Goal: Information Seeking & Learning: Learn about a topic

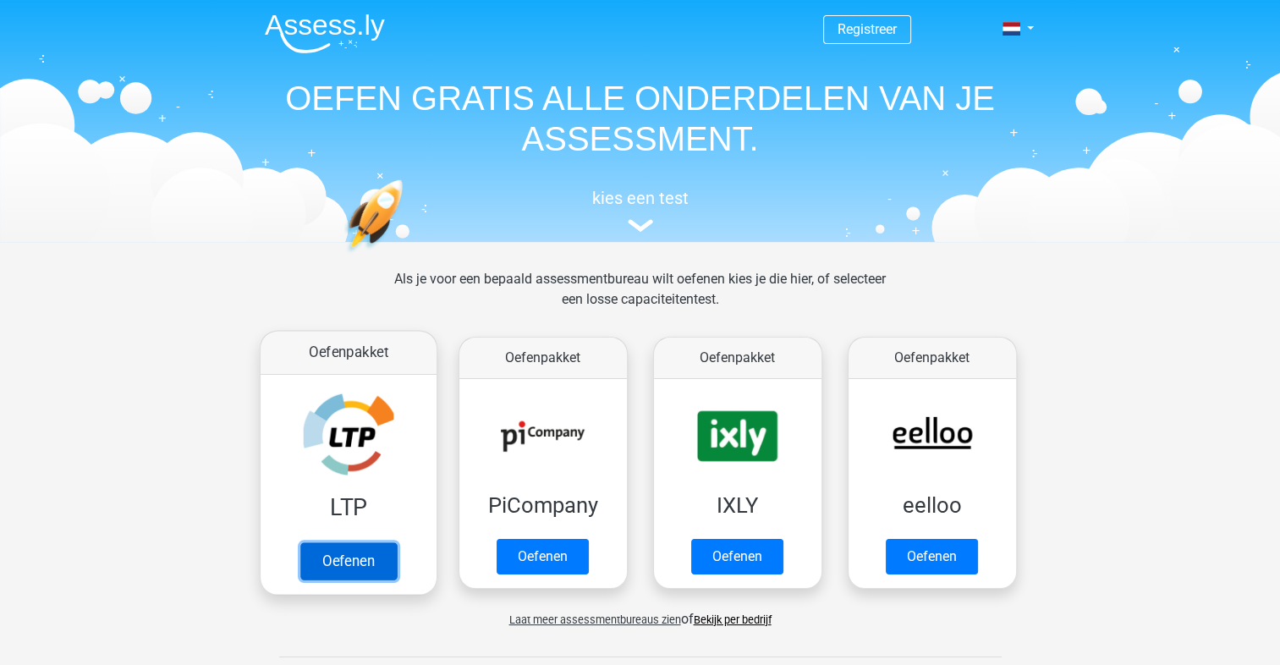
click at [354, 548] on link "Oefenen" at bounding box center [348, 560] width 96 height 37
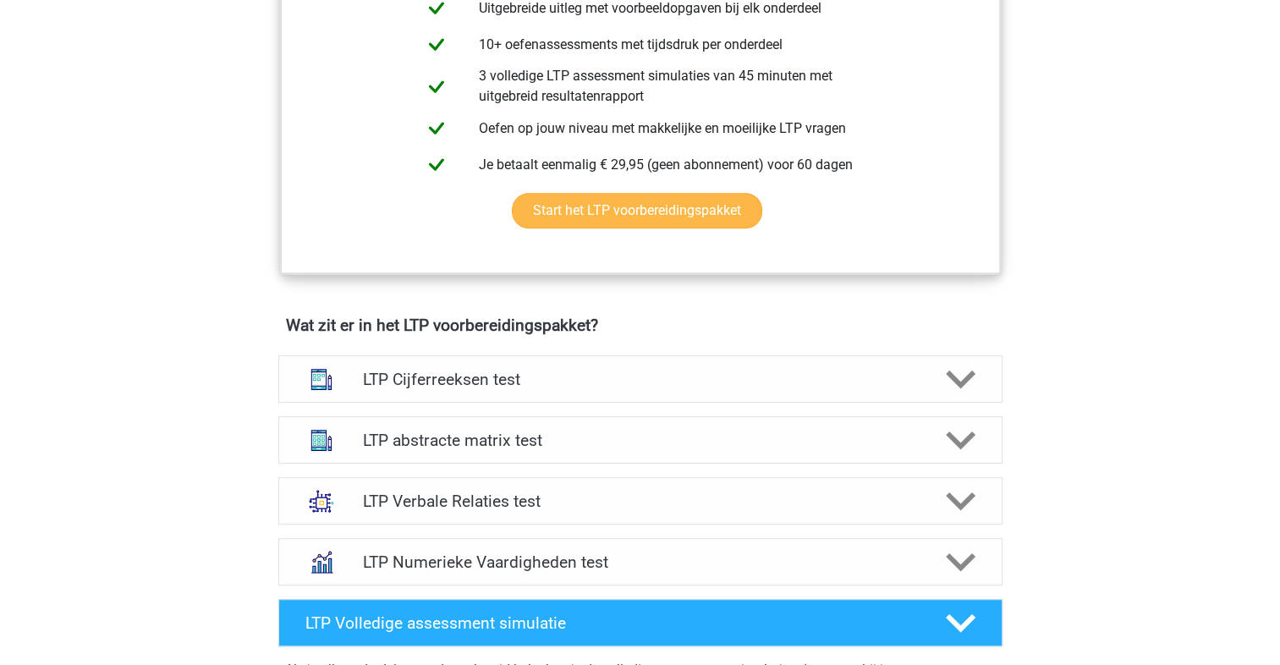
scroll to position [394, 0]
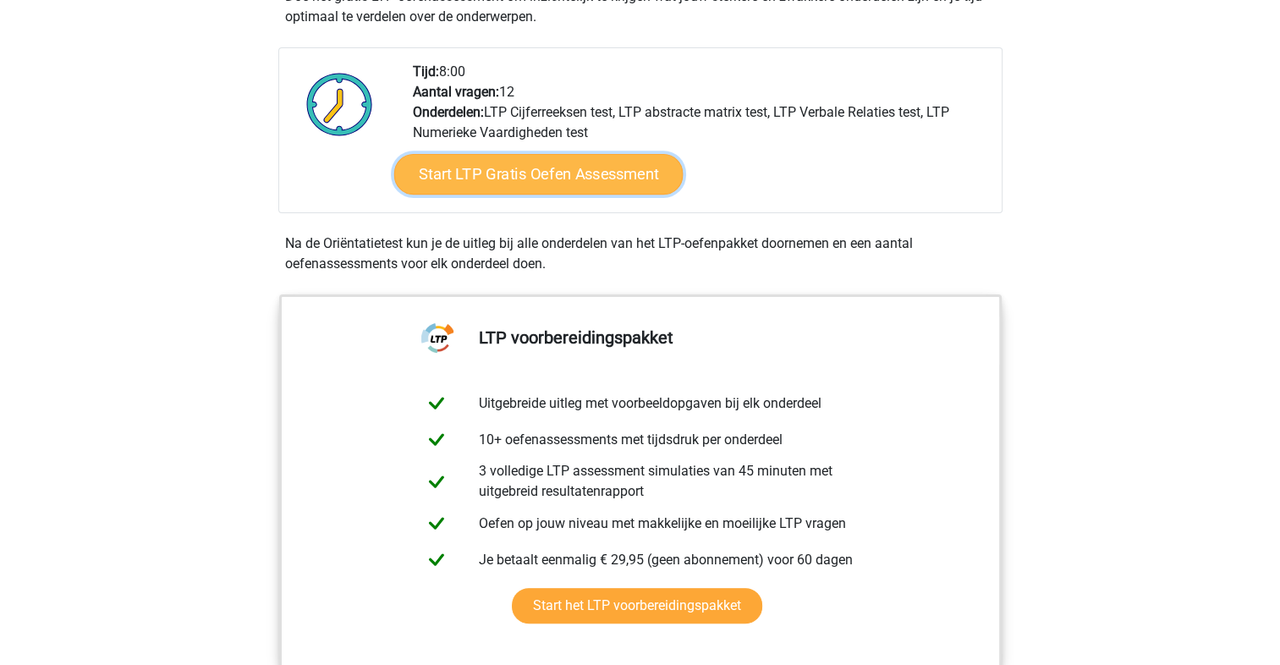
click at [582, 178] on link "Start LTP Gratis Oefen Assessment" at bounding box center [537, 174] width 289 height 41
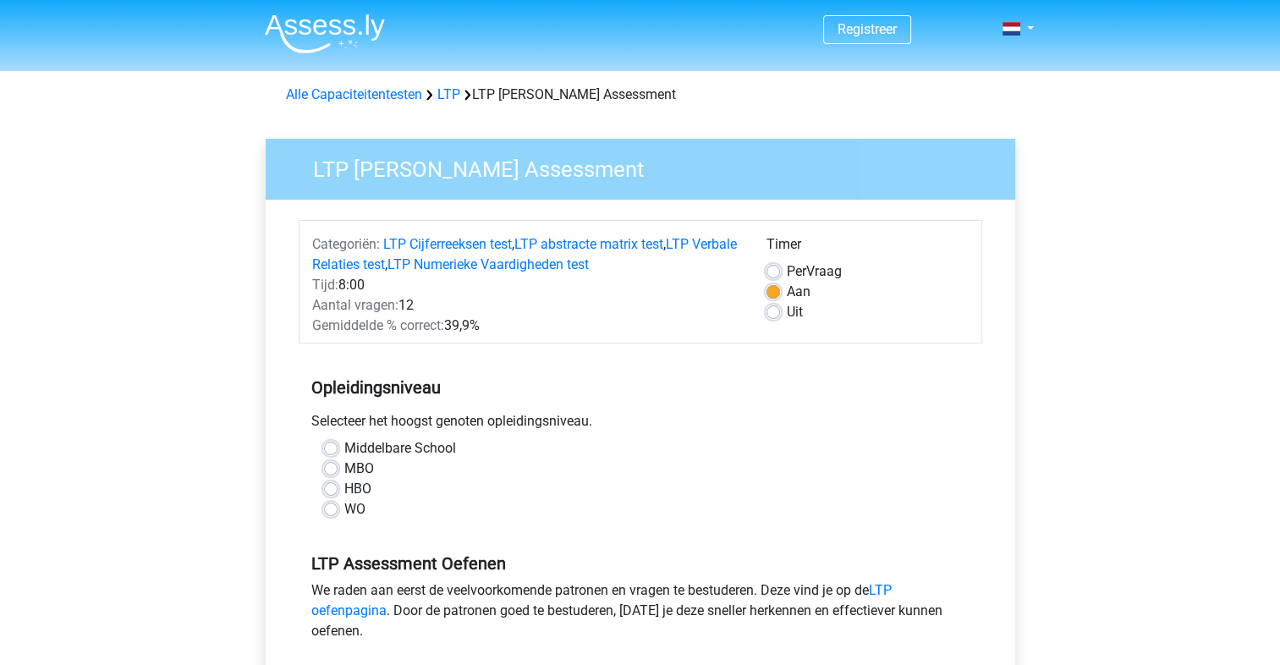
click at [787, 312] on label "Uit" at bounding box center [795, 312] width 16 height 20
click at [774, 312] on input "Uit" at bounding box center [774, 310] width 14 height 17
radio input "true"
click at [344, 461] on label "MBO" at bounding box center [359, 469] width 30 height 20
click at [325, 461] on input "MBO" at bounding box center [331, 467] width 14 height 17
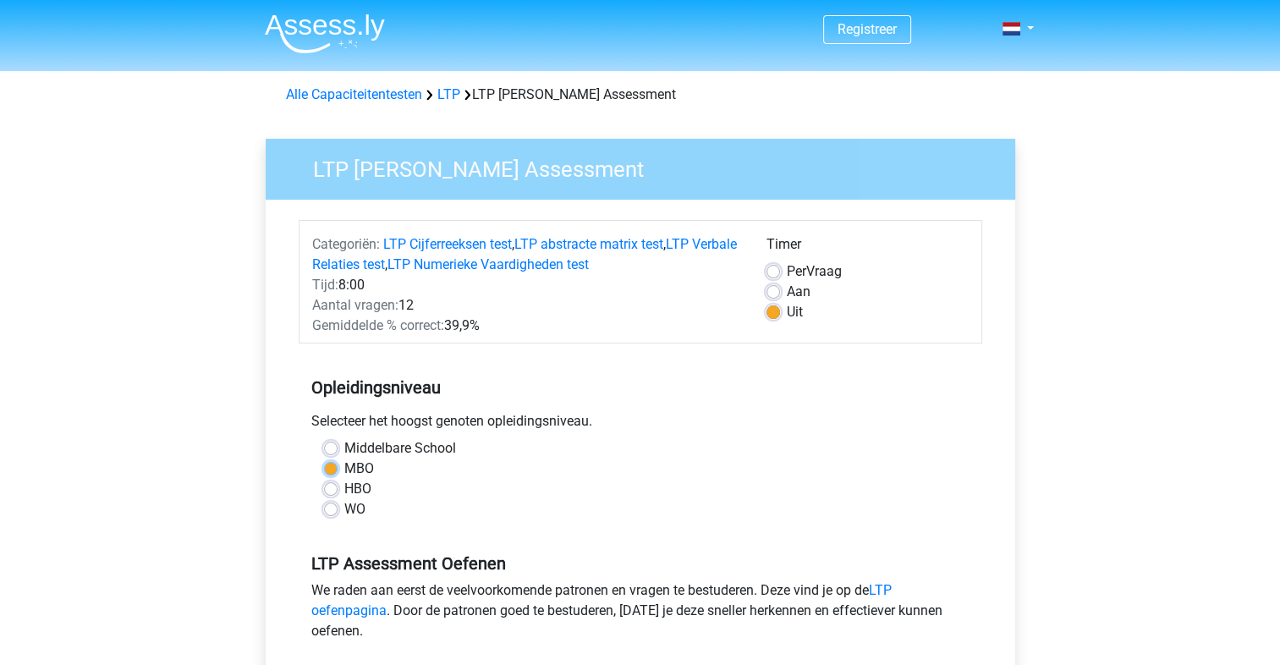
radio input "true"
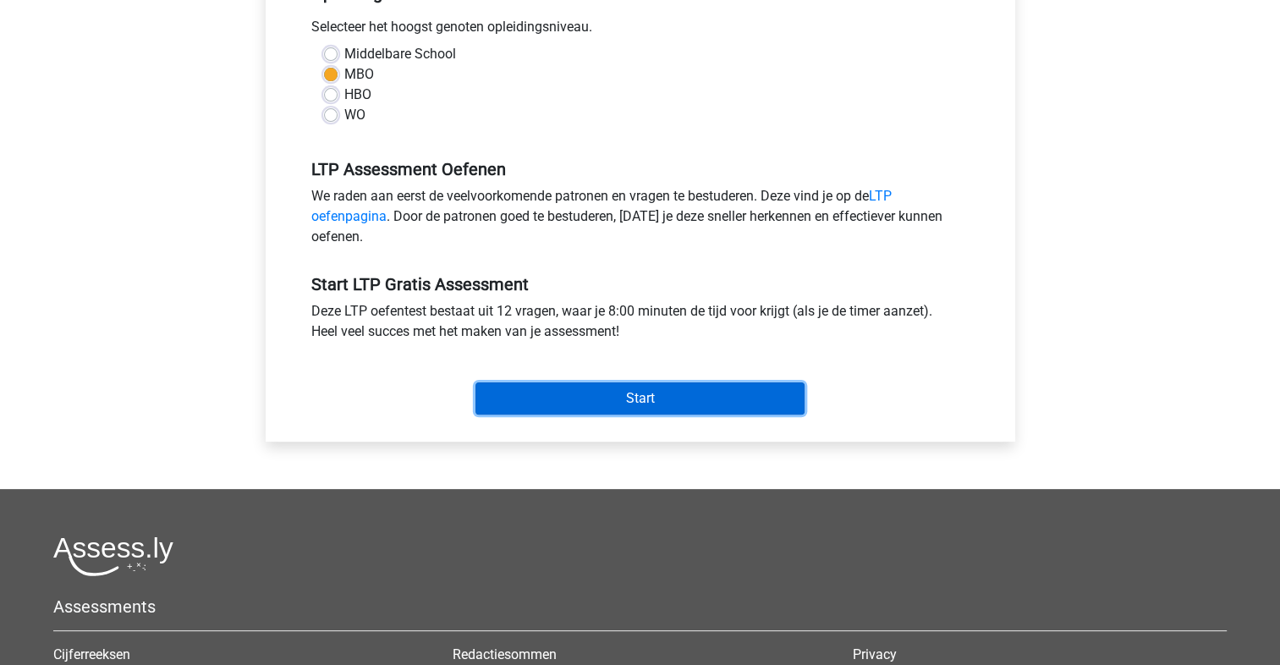
click at [636, 388] on input "Start" at bounding box center [640, 398] width 329 height 32
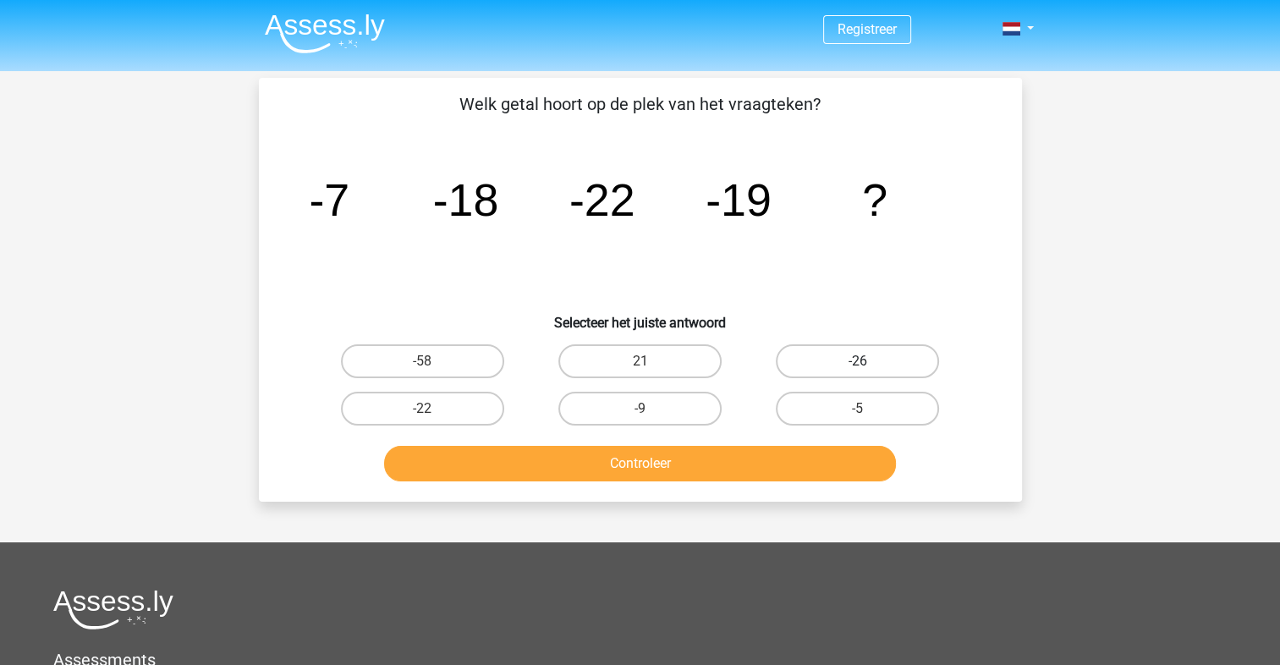
click at [826, 359] on label "-26" at bounding box center [857, 361] width 163 height 34
click at [858, 361] on input "-26" at bounding box center [863, 366] width 11 height 11
radio input "true"
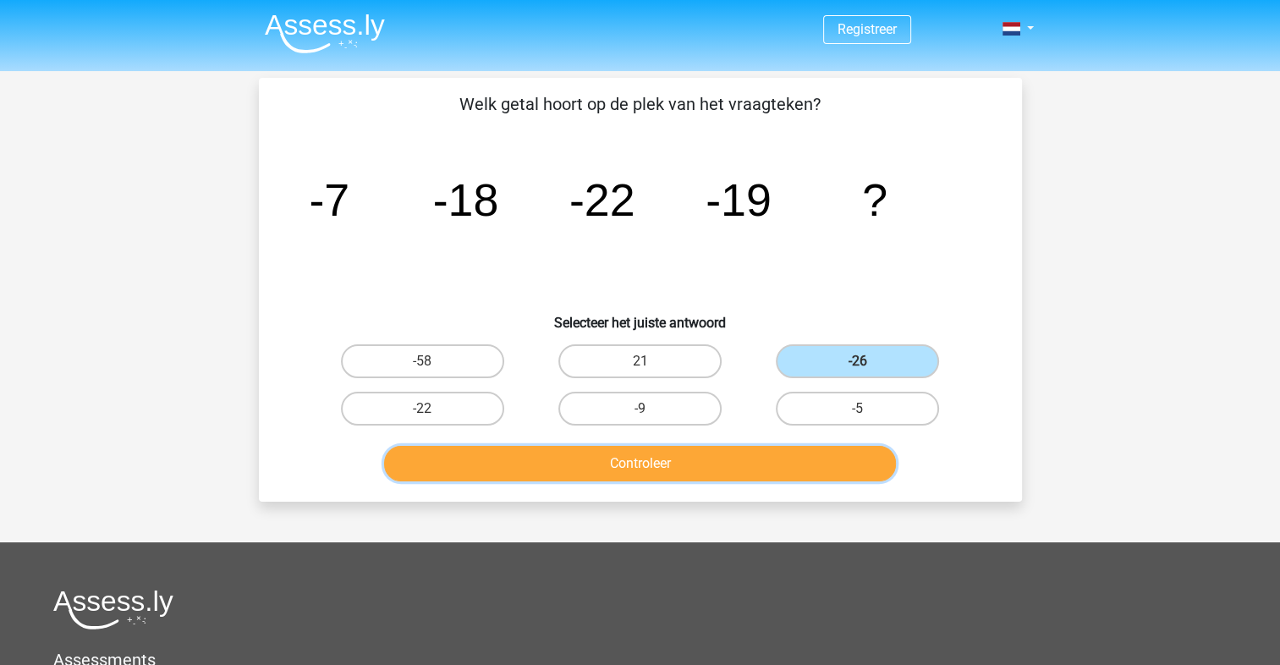
click at [813, 470] on button "Controleer" at bounding box center [640, 464] width 512 height 36
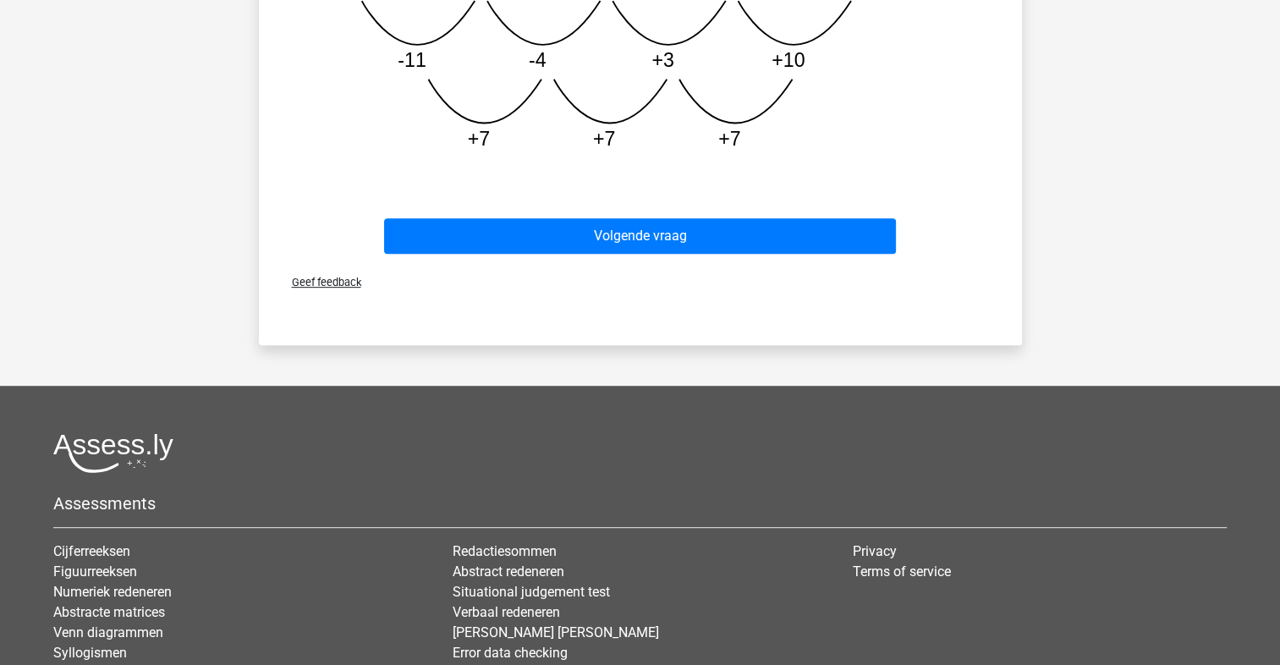
scroll to position [253, 0]
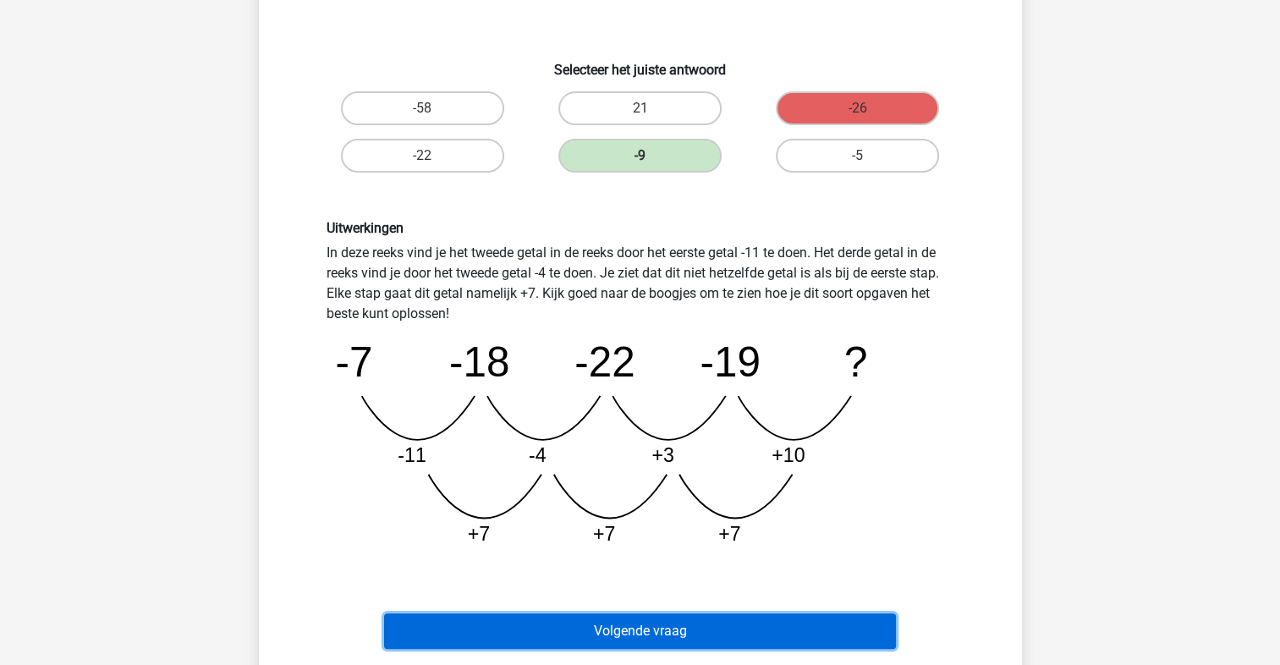
click at [806, 627] on button "Volgende vraag" at bounding box center [640, 632] width 512 height 36
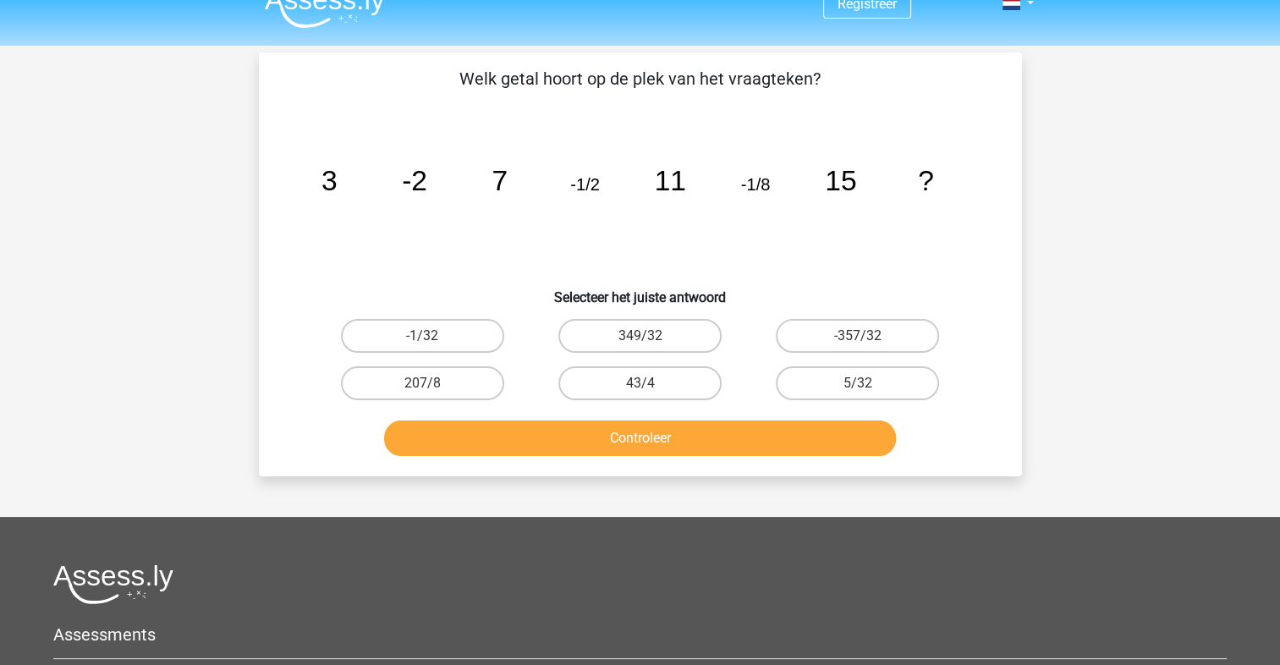
scroll to position [0, 0]
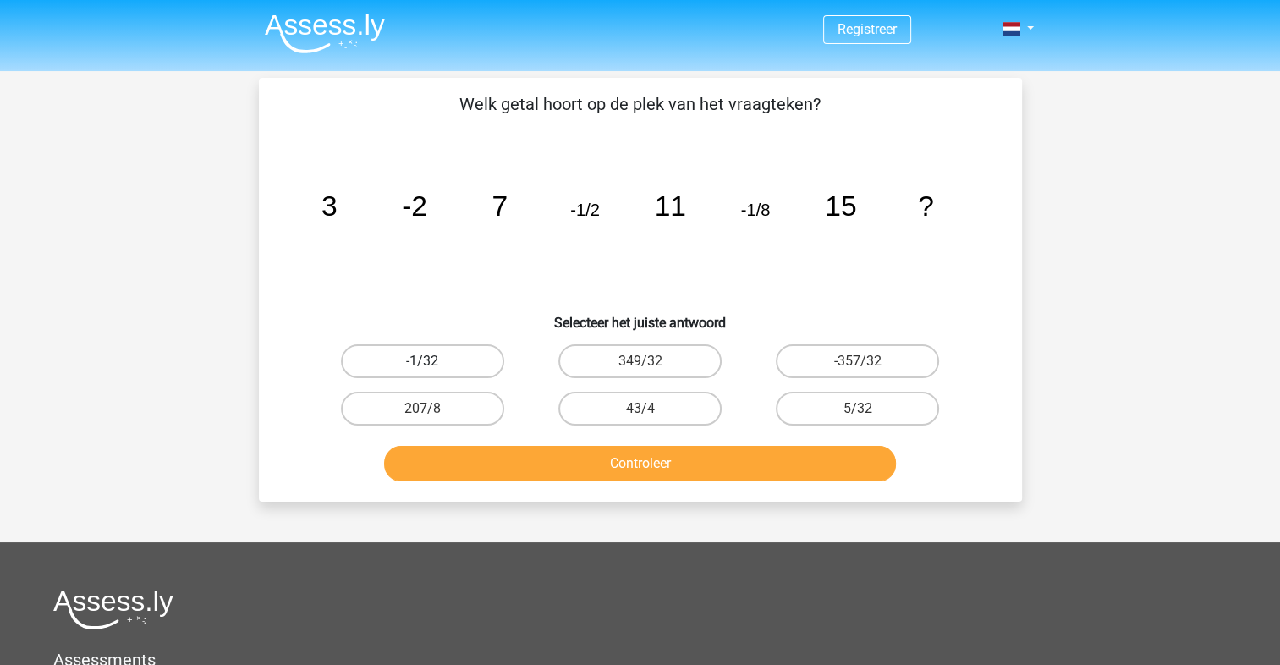
click at [440, 362] on label "-1/32" at bounding box center [422, 361] width 163 height 34
click at [433, 362] on input "-1/32" at bounding box center [427, 366] width 11 height 11
radio input "true"
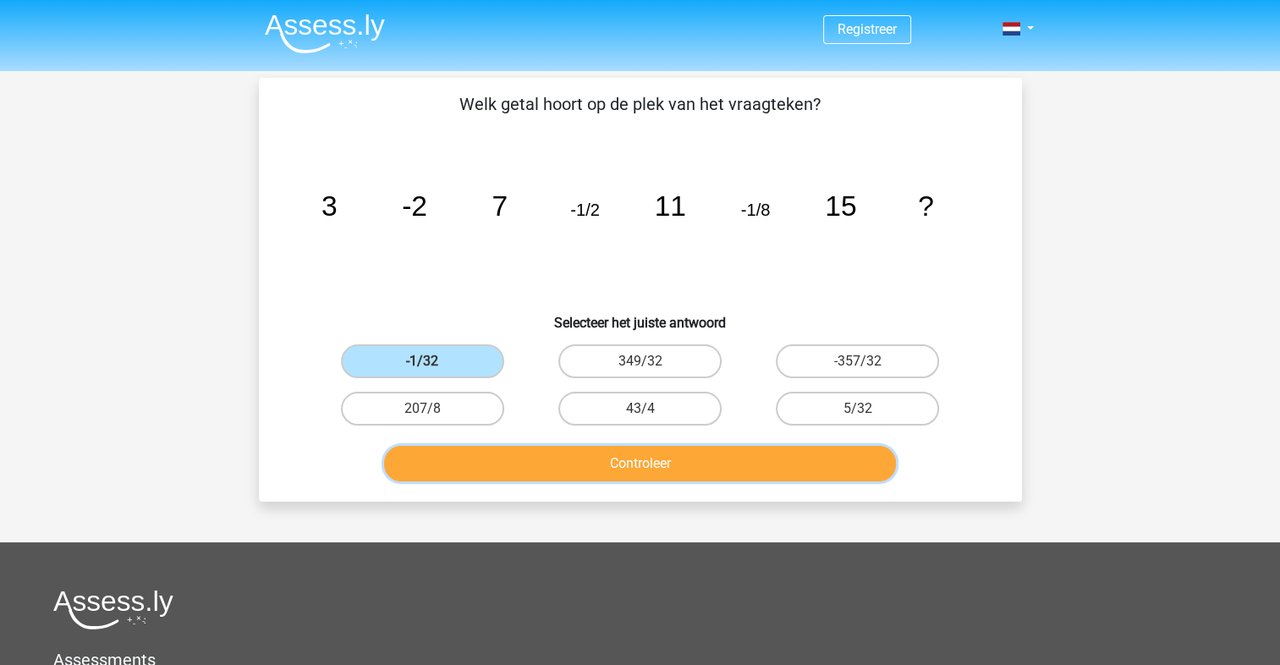
click at [602, 469] on button "Controleer" at bounding box center [640, 464] width 512 height 36
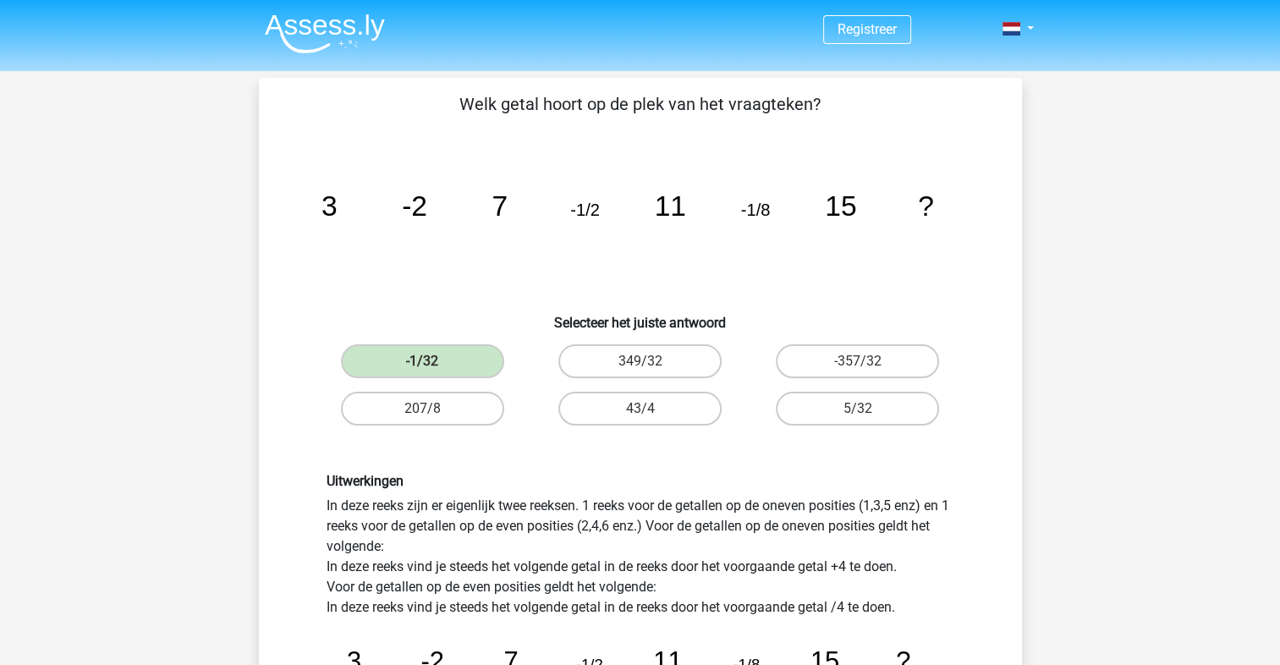
scroll to position [394, 0]
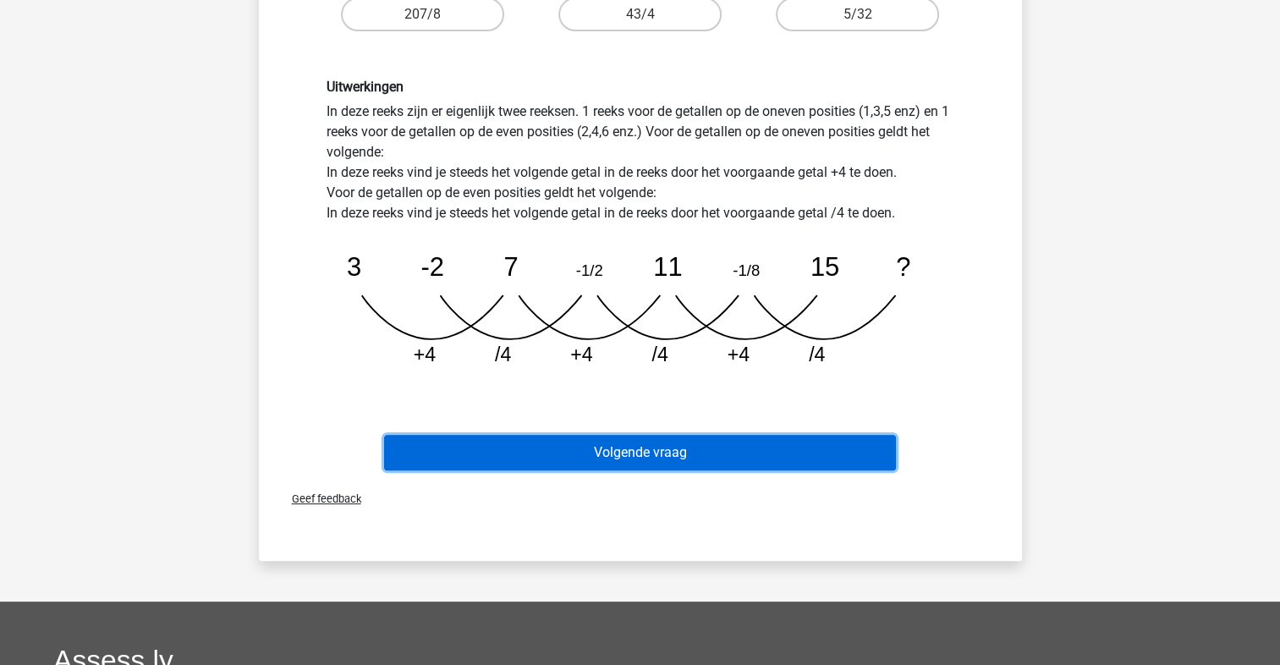
click at [659, 450] on button "Volgende vraag" at bounding box center [640, 453] width 512 height 36
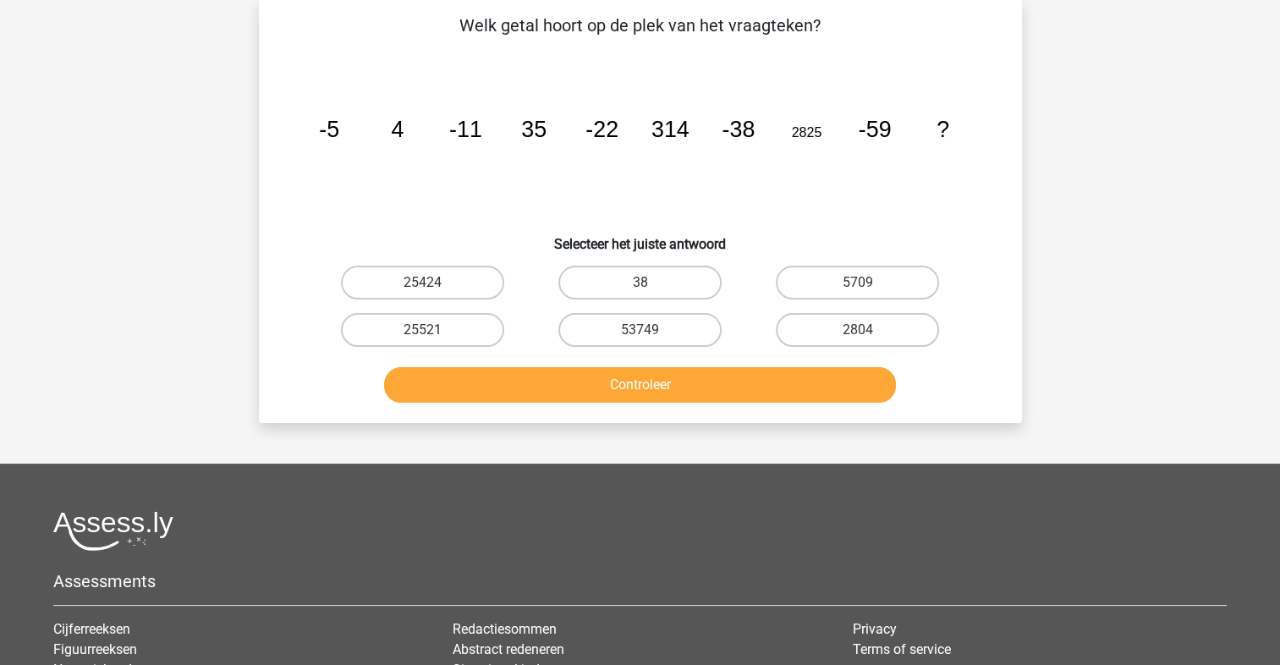
scroll to position [78, 0]
click at [467, 277] on label "25424" at bounding box center [422, 284] width 163 height 34
click at [433, 283] on input "25424" at bounding box center [427, 288] width 11 height 11
radio input "true"
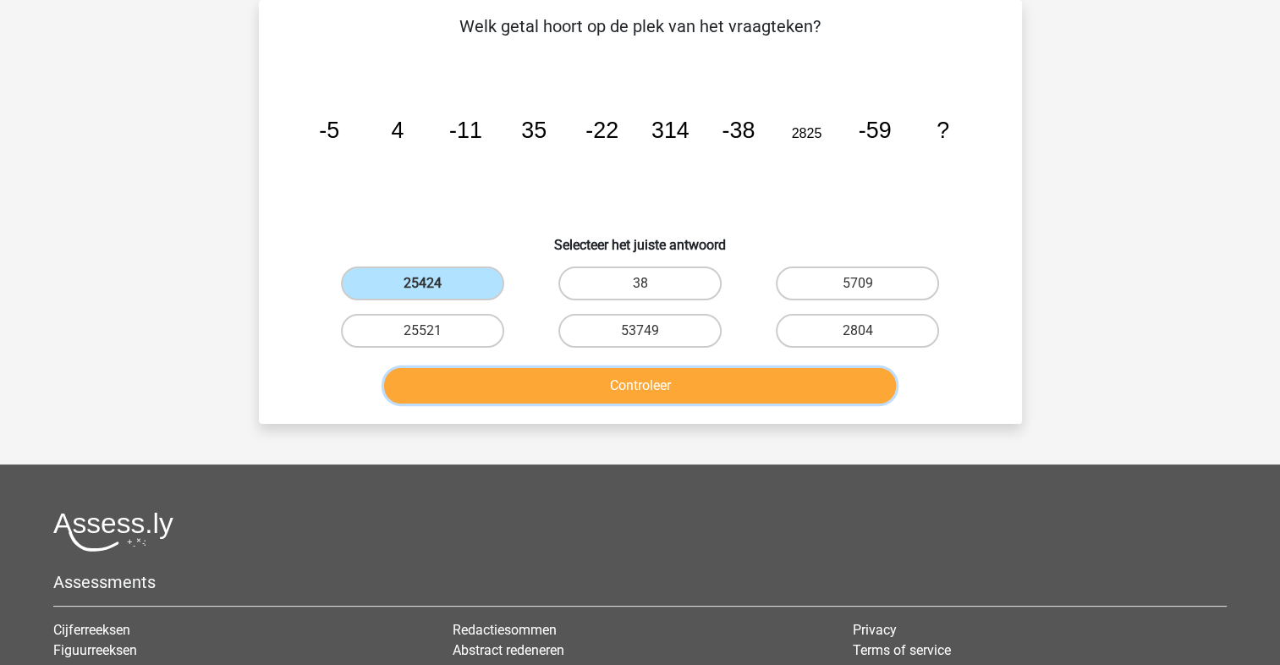
click at [563, 371] on button "Controleer" at bounding box center [640, 386] width 512 height 36
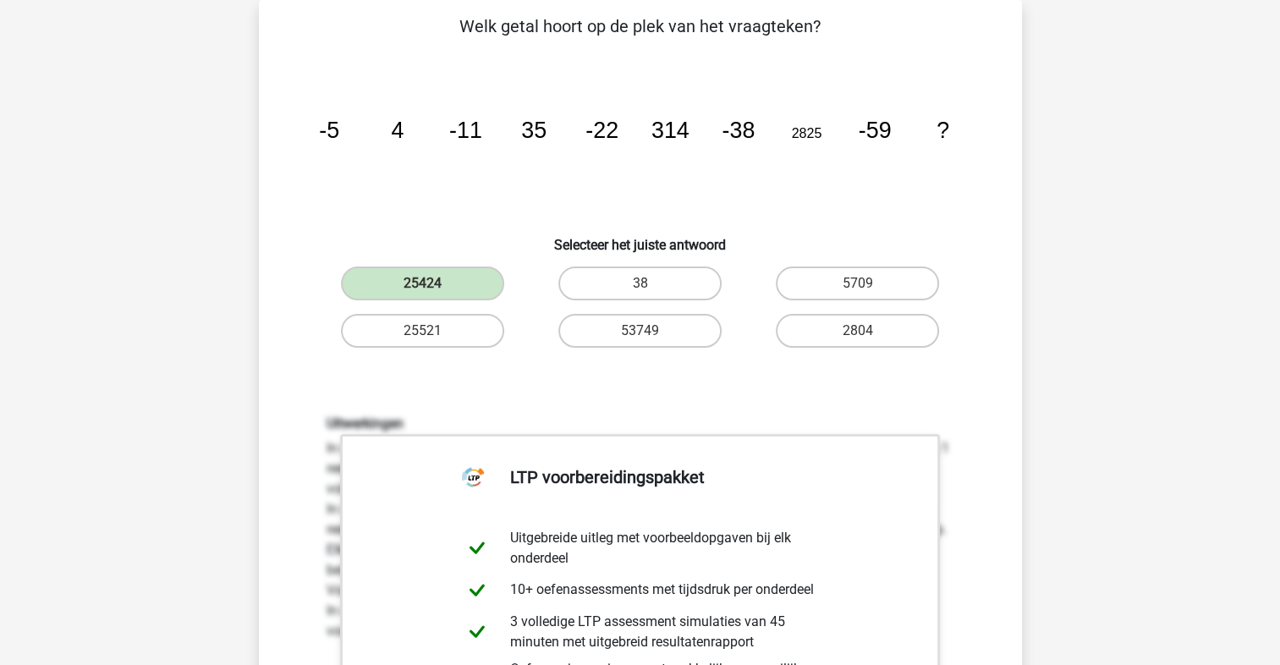
scroll to position [473, 0]
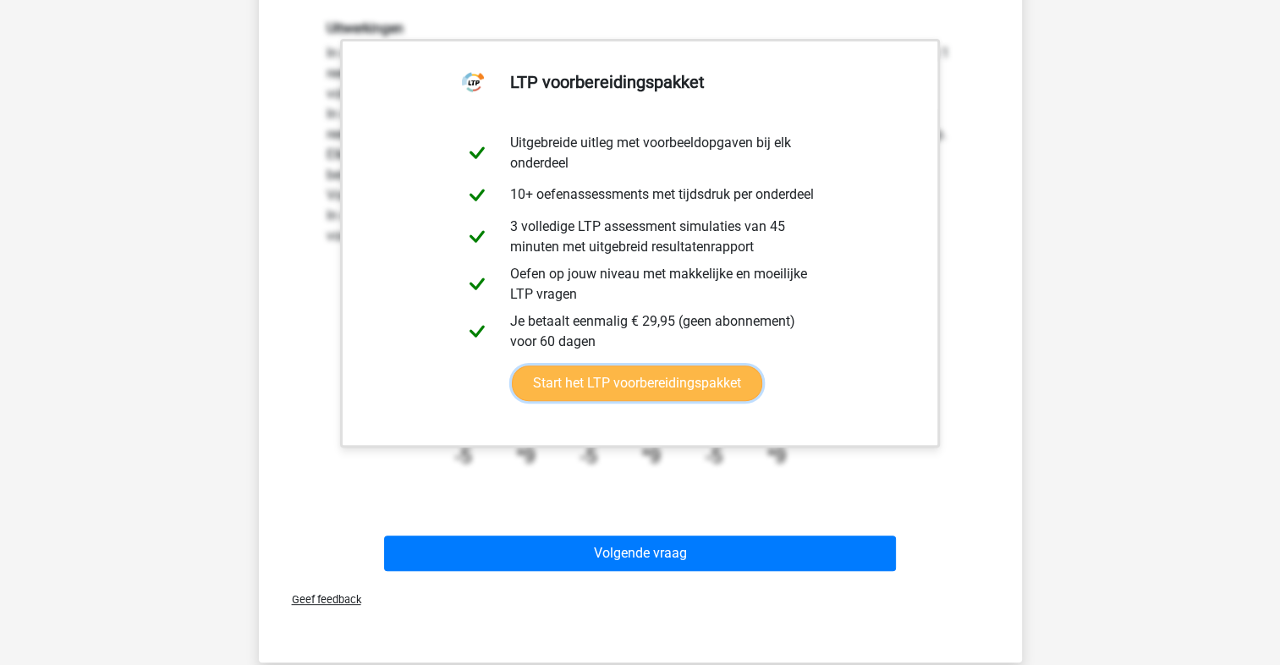
click at [707, 366] on link "Start het LTP voorbereidingspakket" at bounding box center [637, 384] width 250 height 36
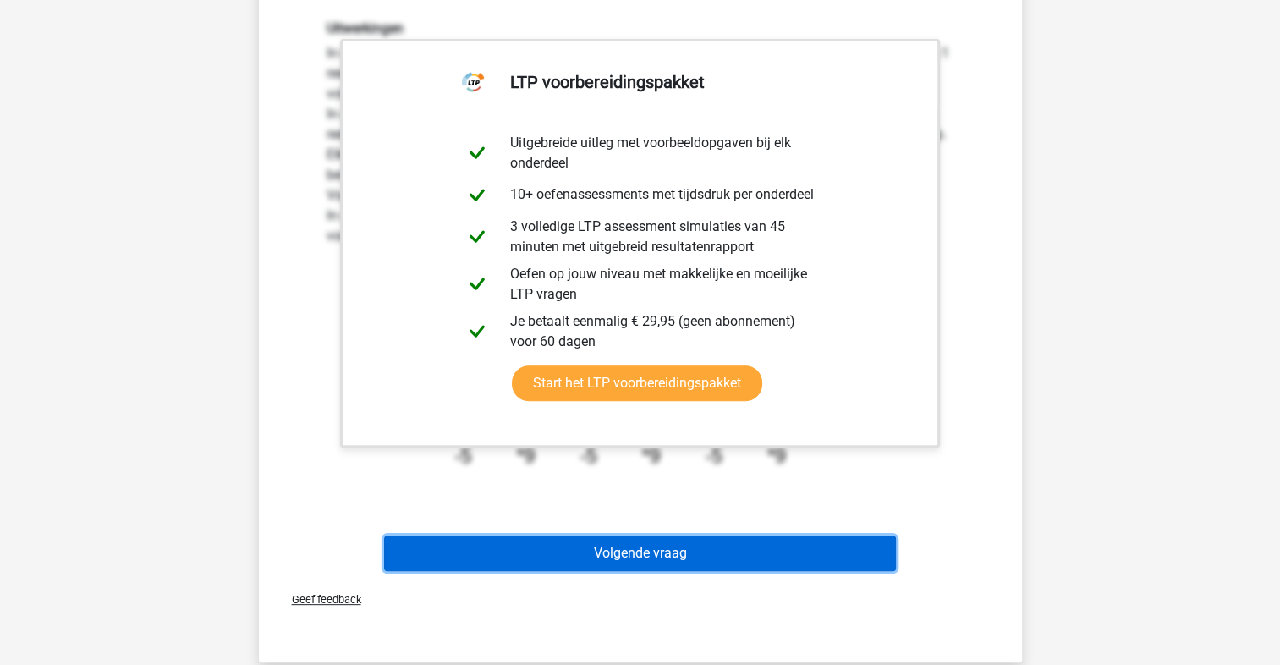
click at [667, 554] on button "Volgende vraag" at bounding box center [640, 554] width 512 height 36
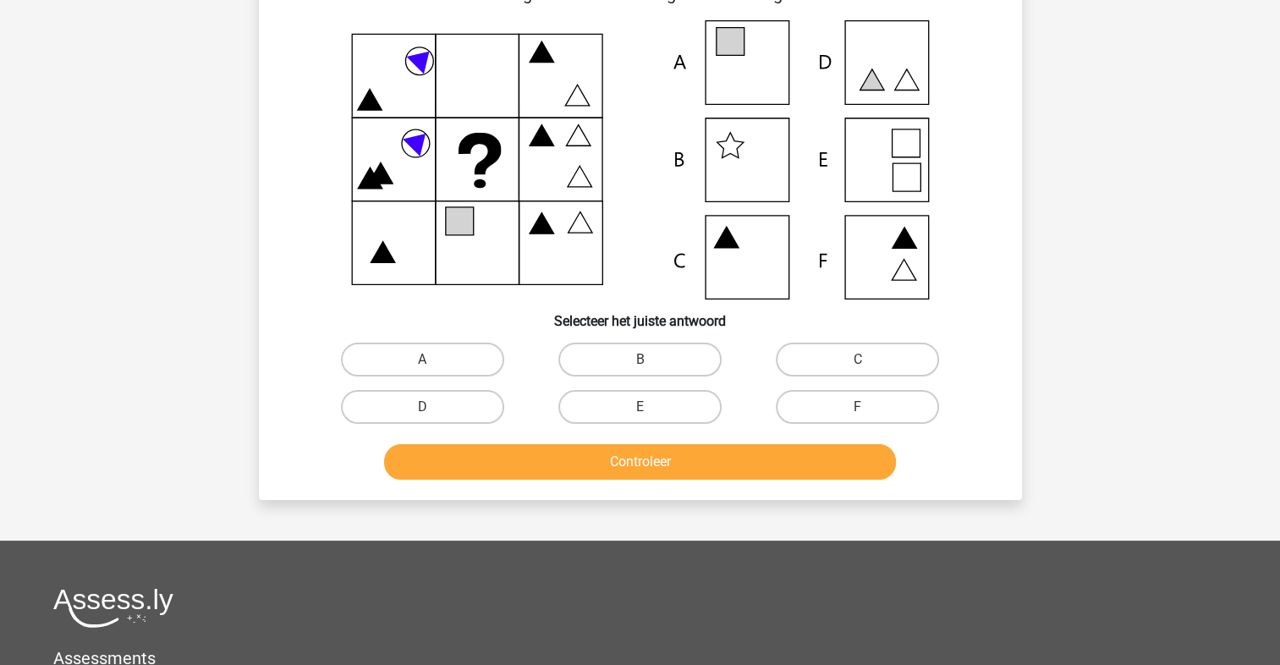
scroll to position [78, 0]
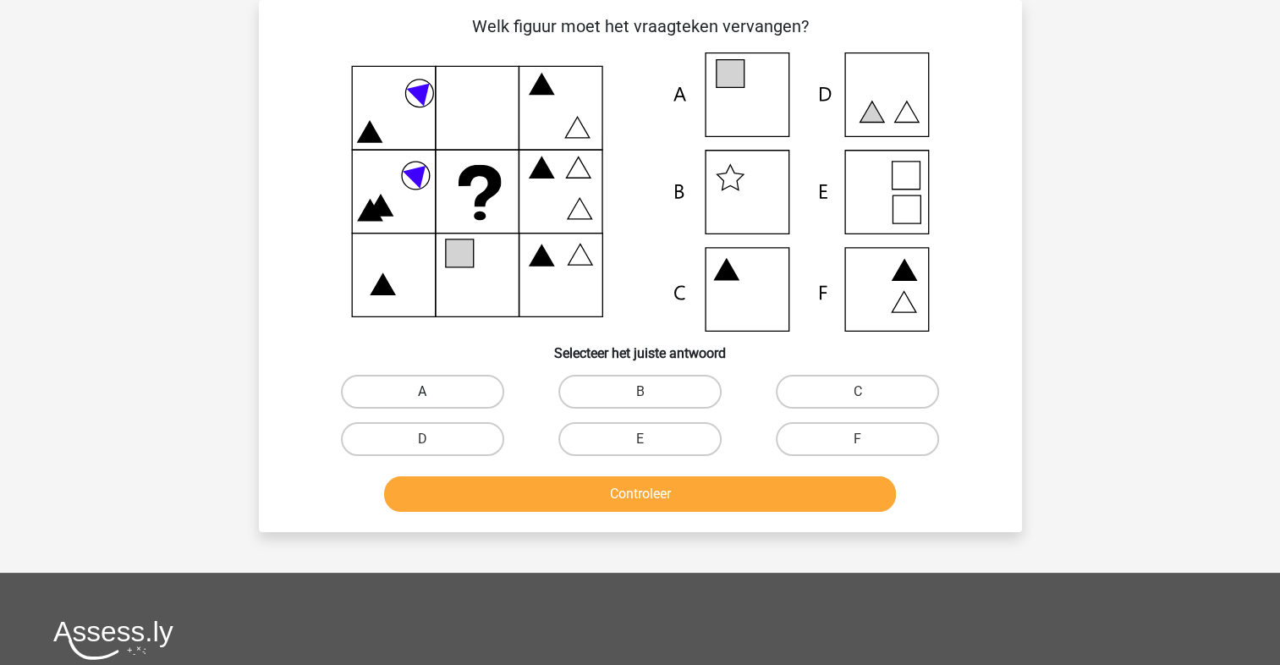
click at [457, 386] on label "A" at bounding box center [422, 392] width 163 height 34
click at [433, 392] on input "A" at bounding box center [427, 397] width 11 height 11
radio input "true"
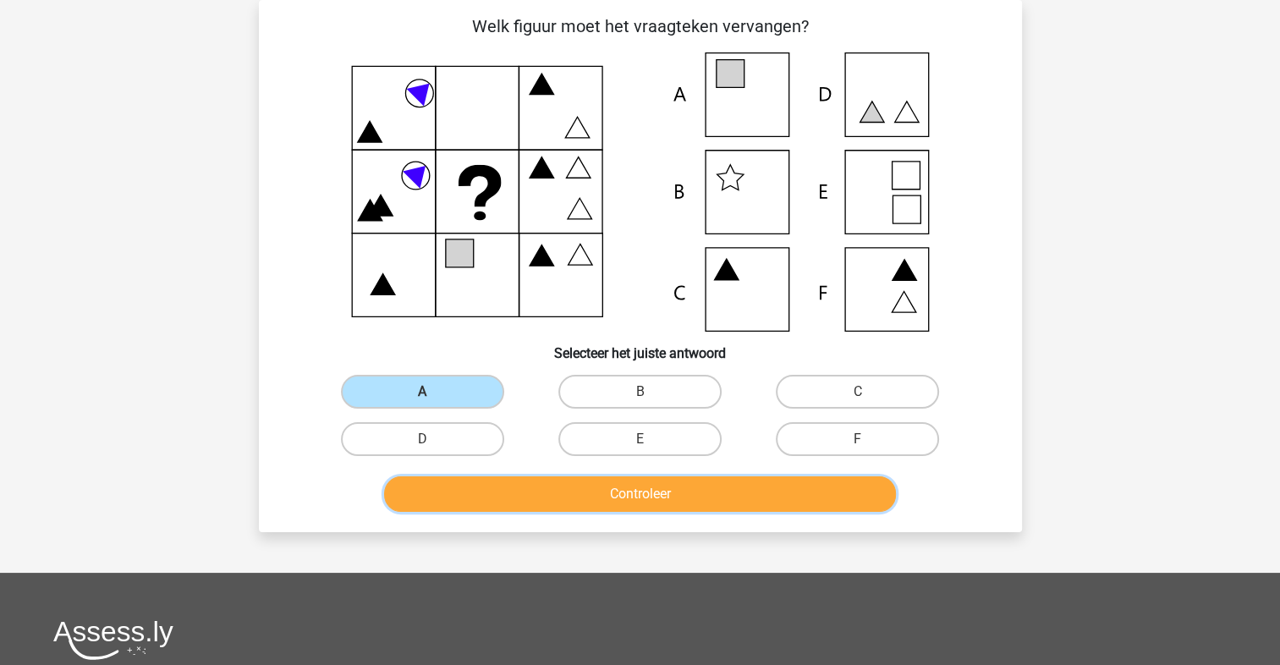
click at [544, 494] on button "Controleer" at bounding box center [640, 494] width 512 height 36
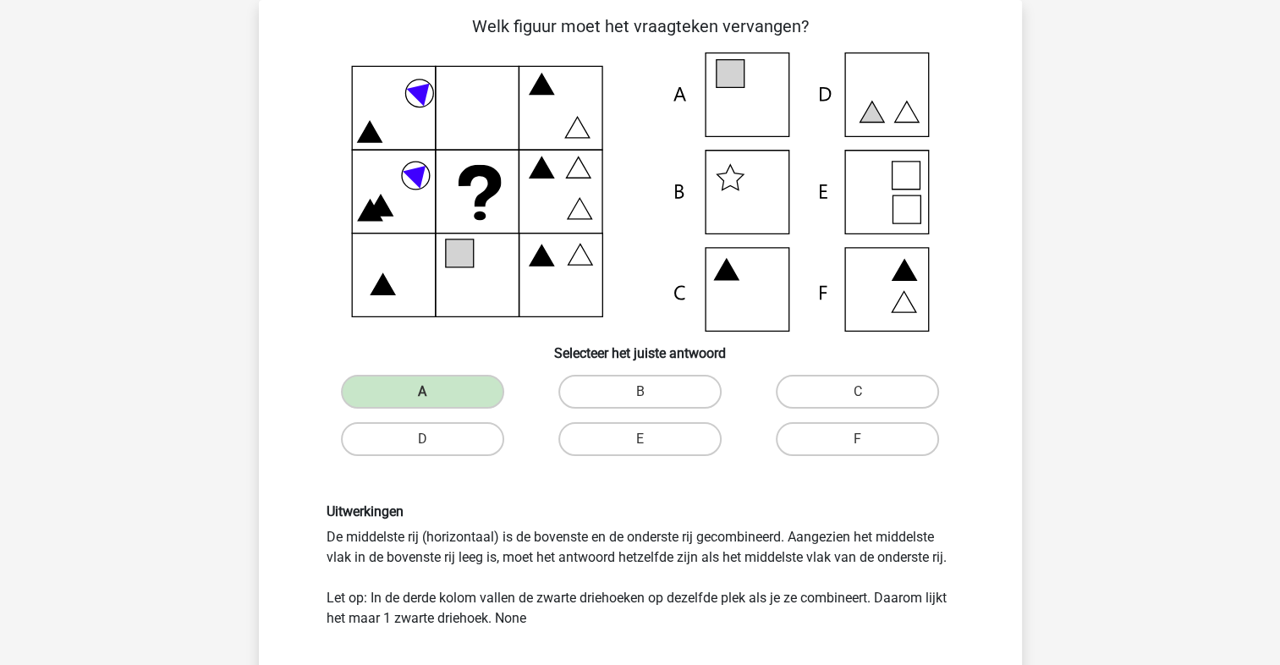
scroll to position [473, 0]
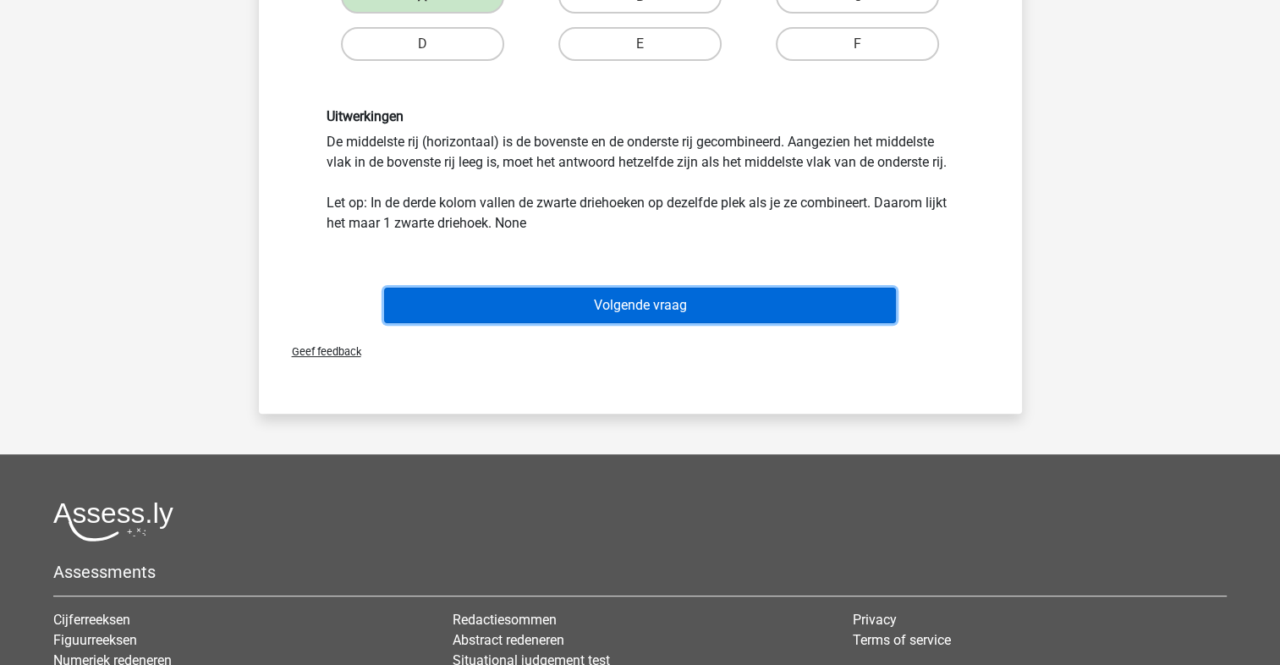
click at [667, 300] on button "Volgende vraag" at bounding box center [640, 306] width 512 height 36
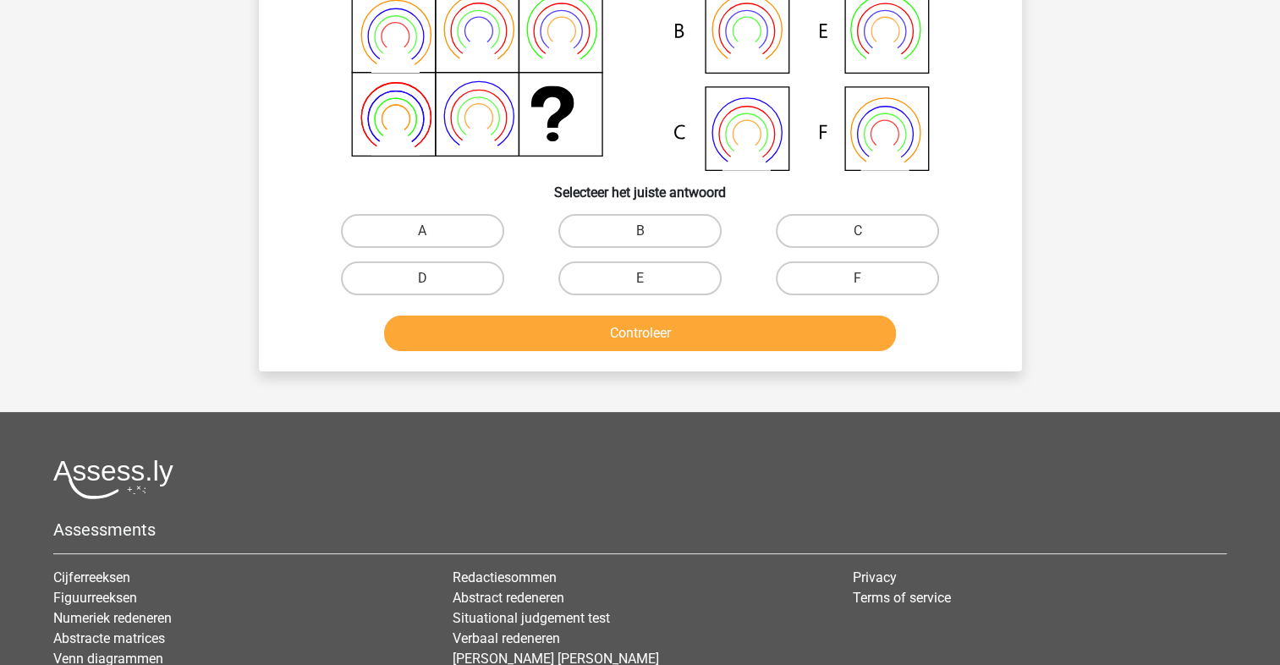
scroll to position [78, 0]
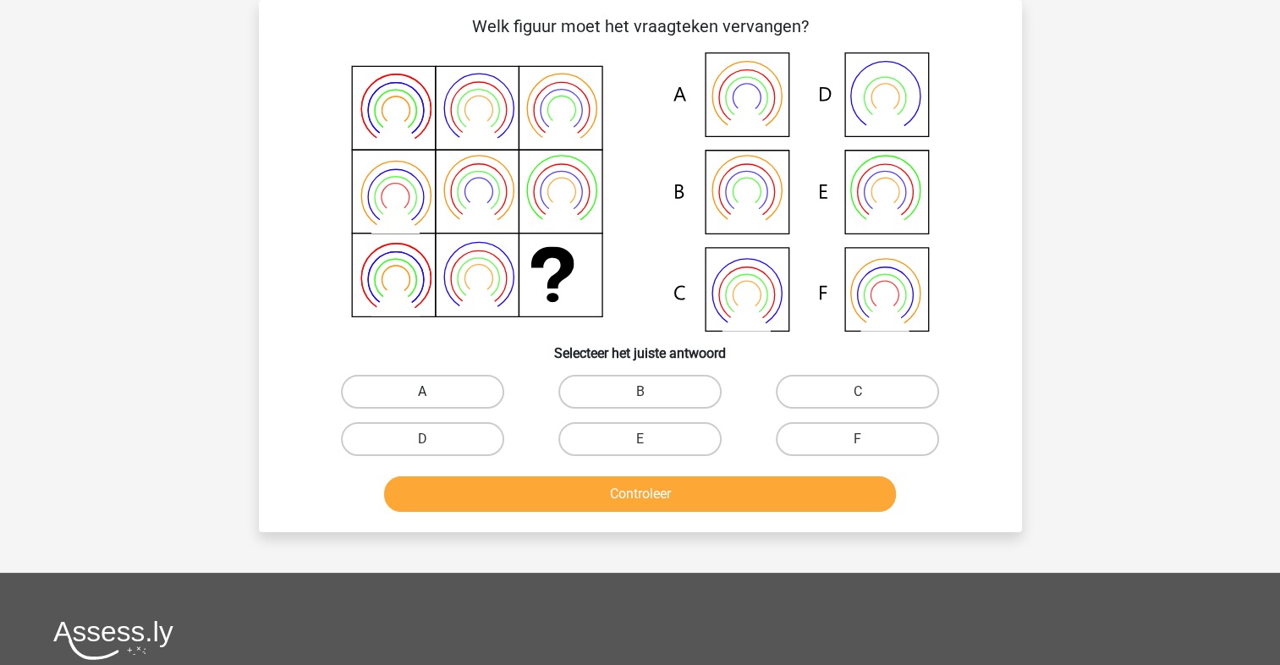
click at [440, 381] on label "A" at bounding box center [422, 392] width 163 height 34
click at [433, 392] on input "A" at bounding box center [427, 397] width 11 height 11
radio input "true"
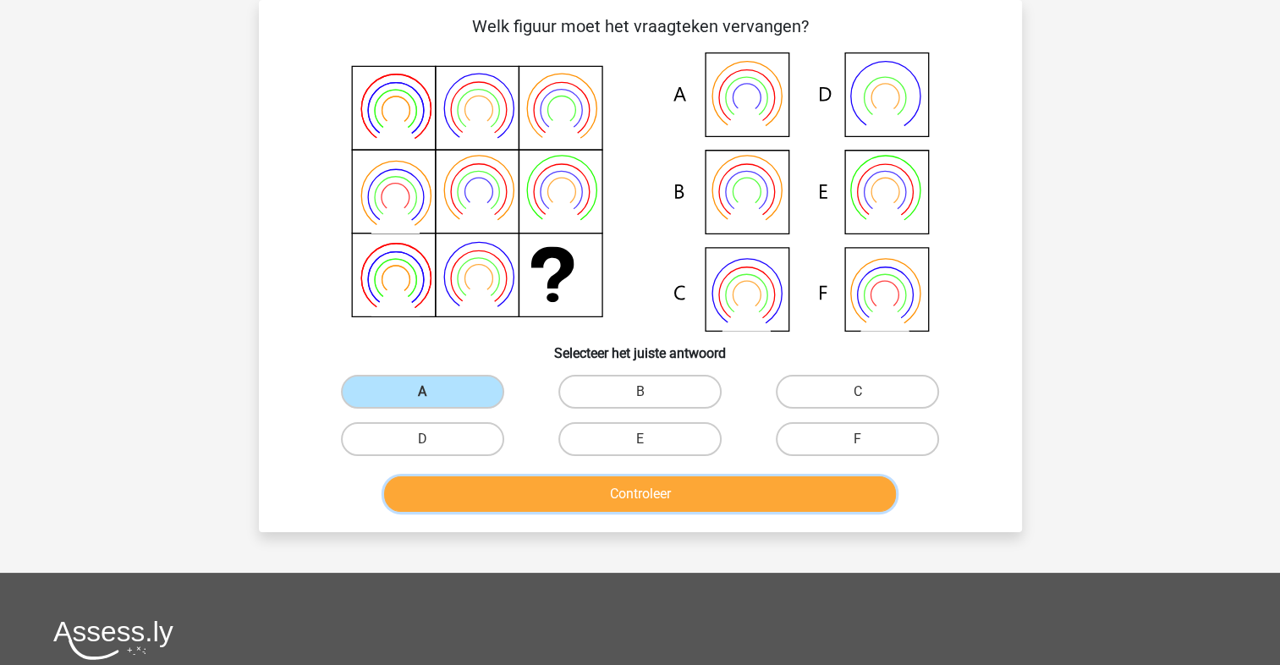
click at [578, 489] on button "Controleer" at bounding box center [640, 494] width 512 height 36
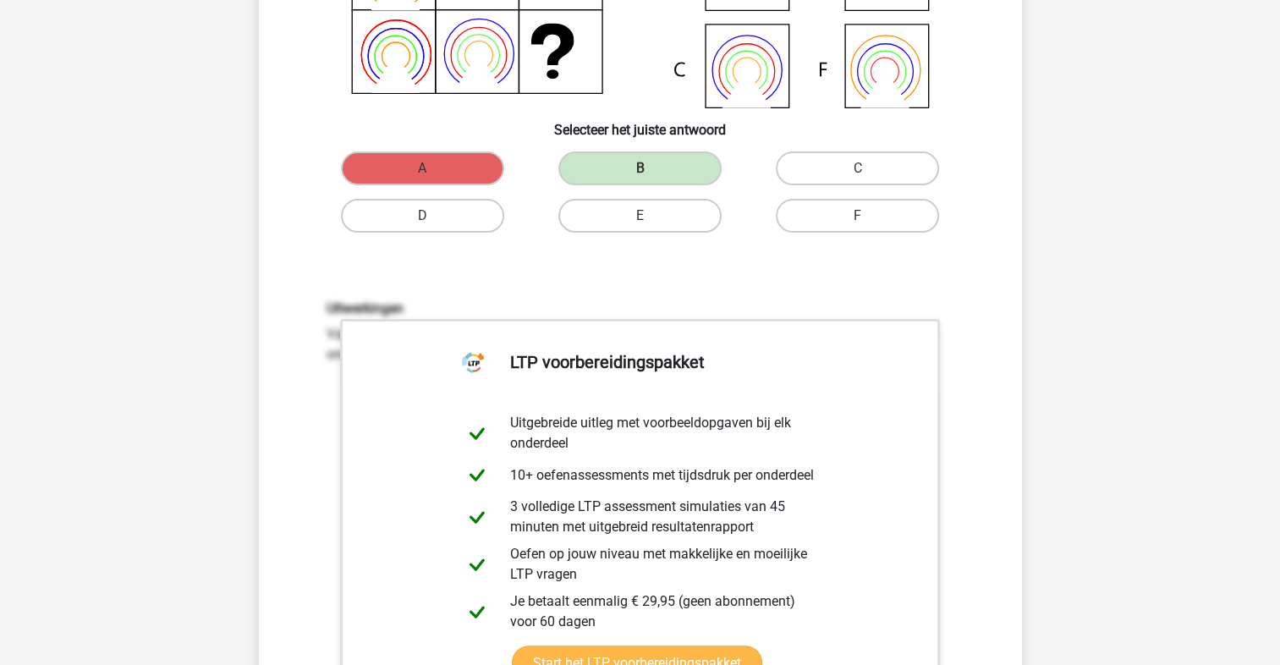
scroll to position [473, 0]
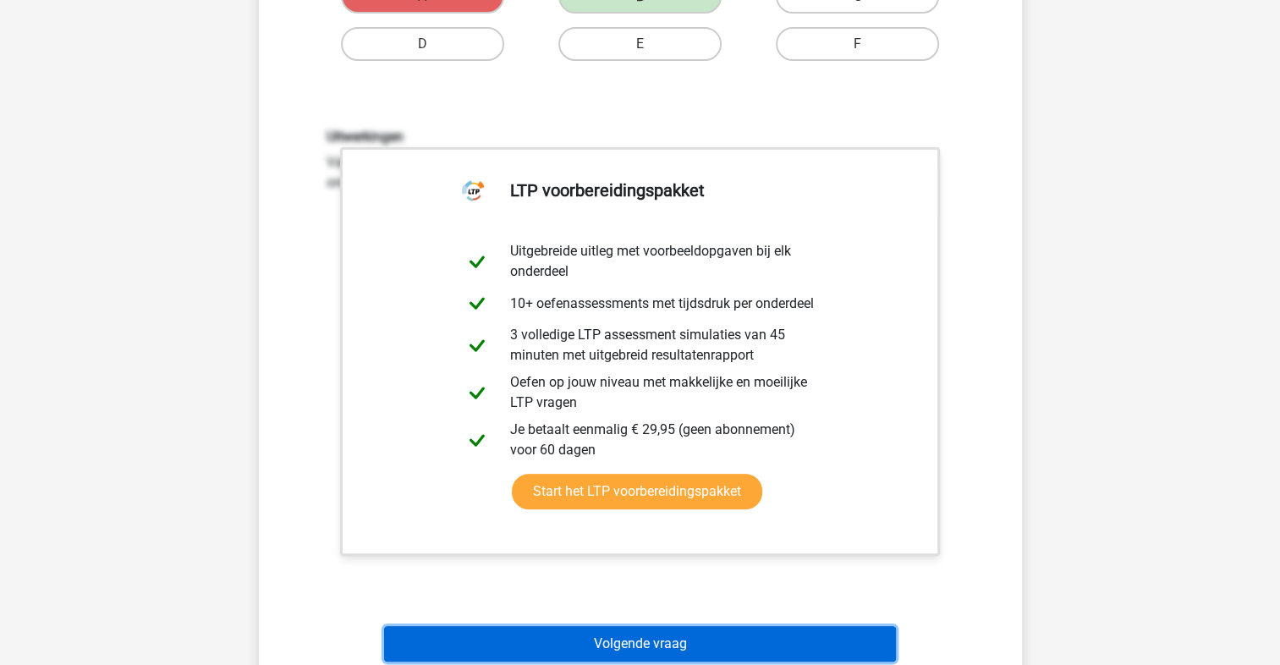
click at [630, 643] on button "Volgende vraag" at bounding box center [640, 644] width 512 height 36
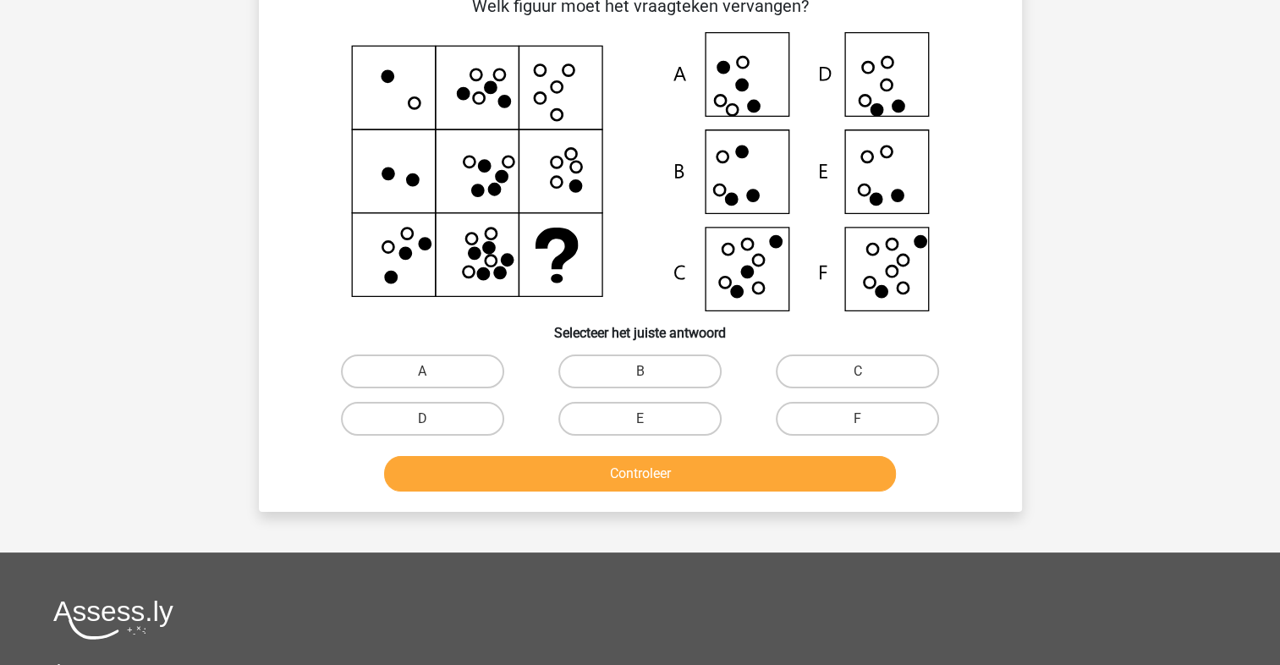
scroll to position [78, 0]
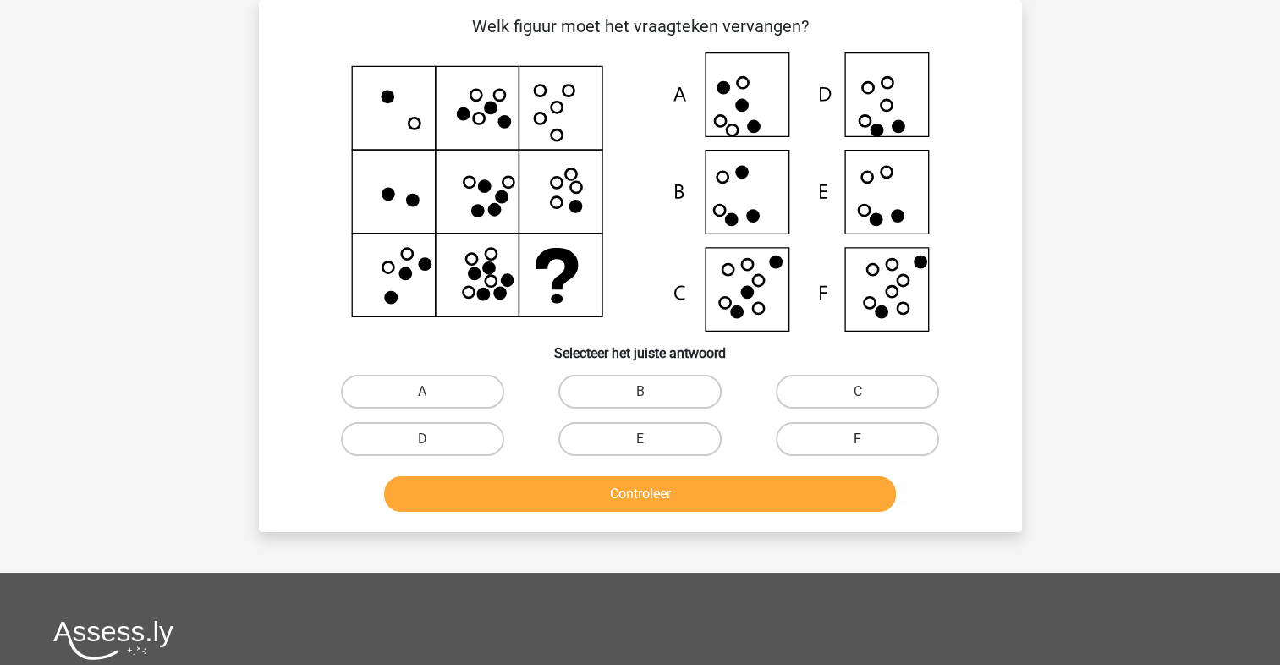
click at [837, 436] on label "F" at bounding box center [857, 439] width 163 height 34
click at [858, 439] on input "F" at bounding box center [863, 444] width 11 height 11
radio input "true"
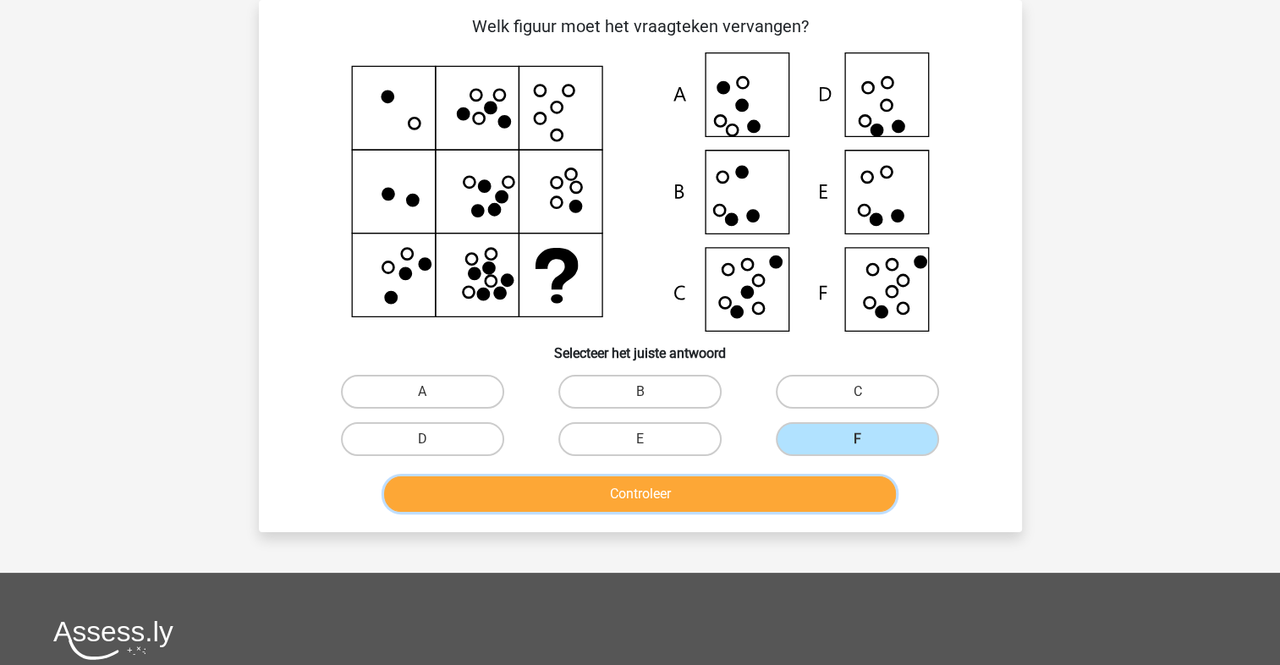
click at [819, 501] on button "Controleer" at bounding box center [640, 494] width 512 height 36
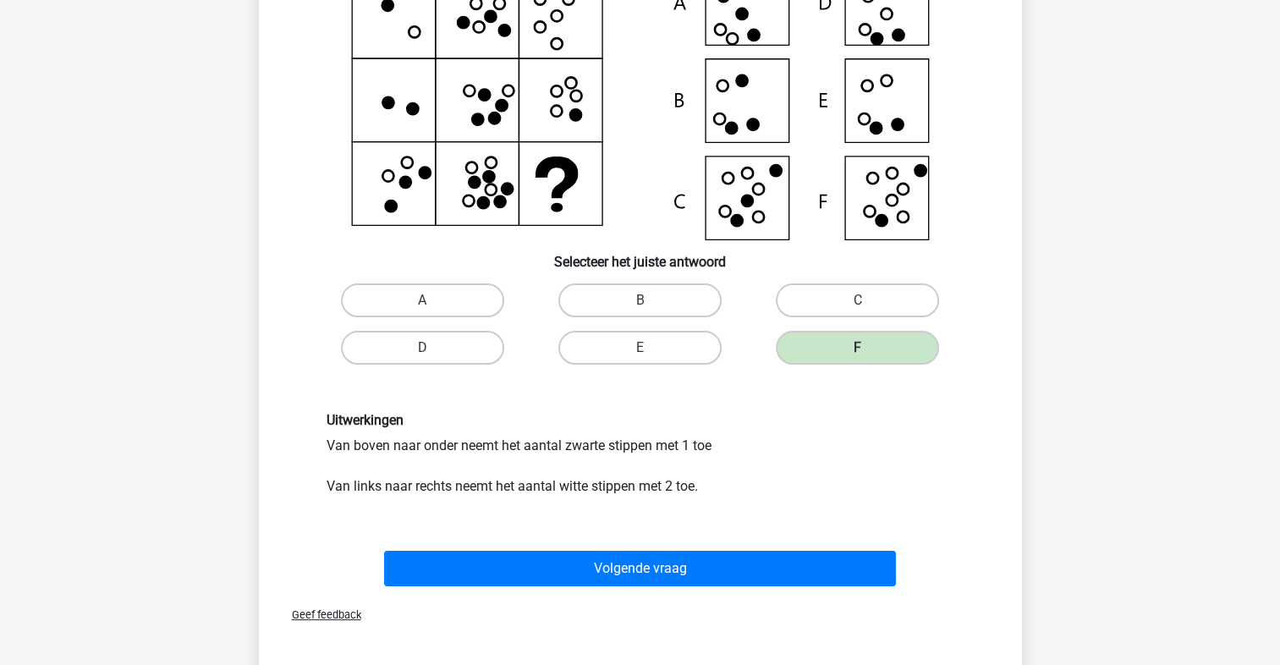
scroll to position [473, 0]
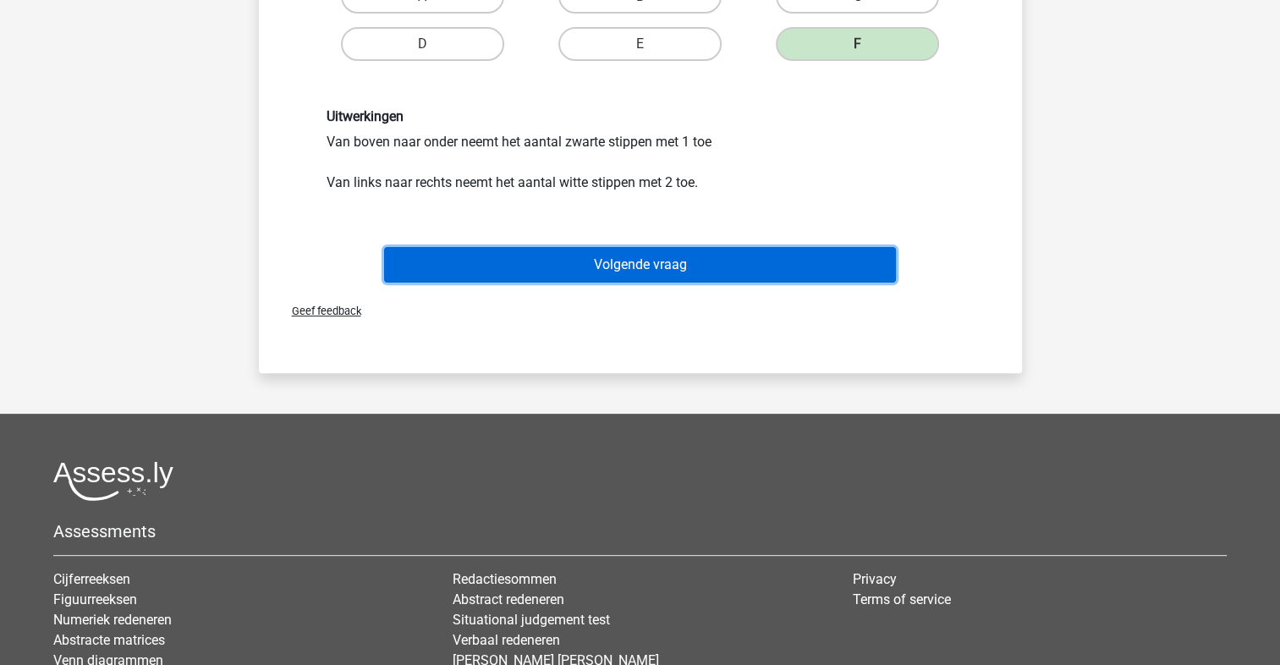
click at [734, 268] on button "Volgende vraag" at bounding box center [640, 265] width 512 height 36
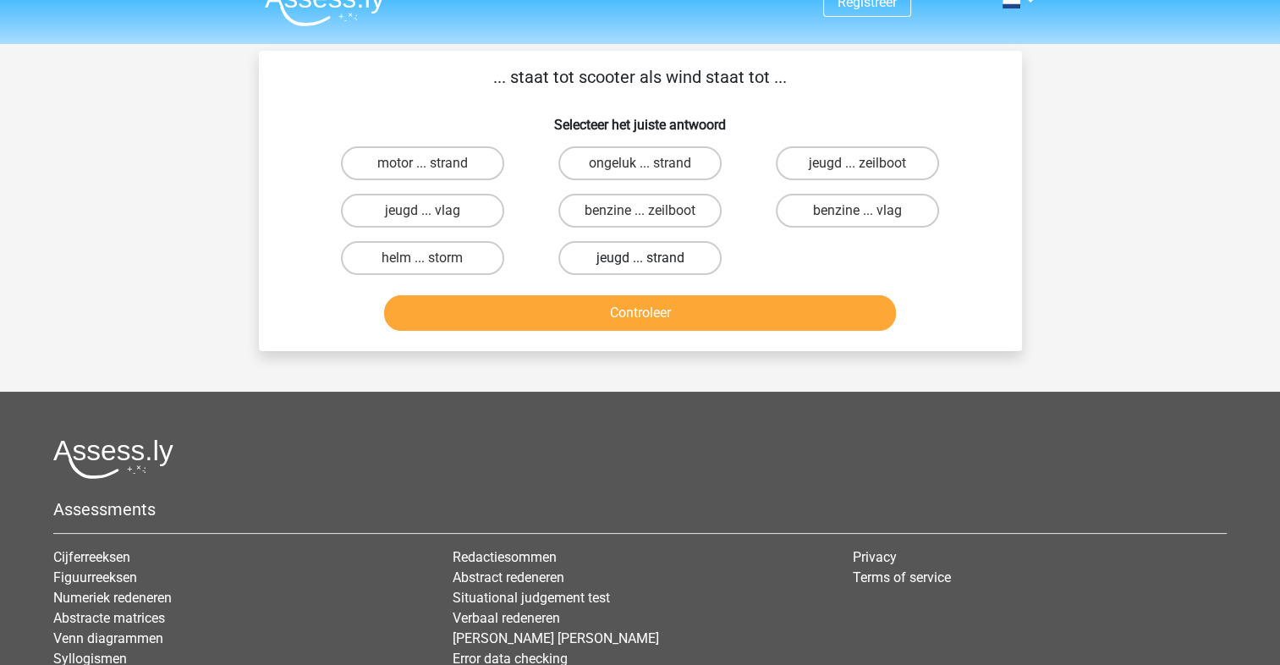
scroll to position [0, 0]
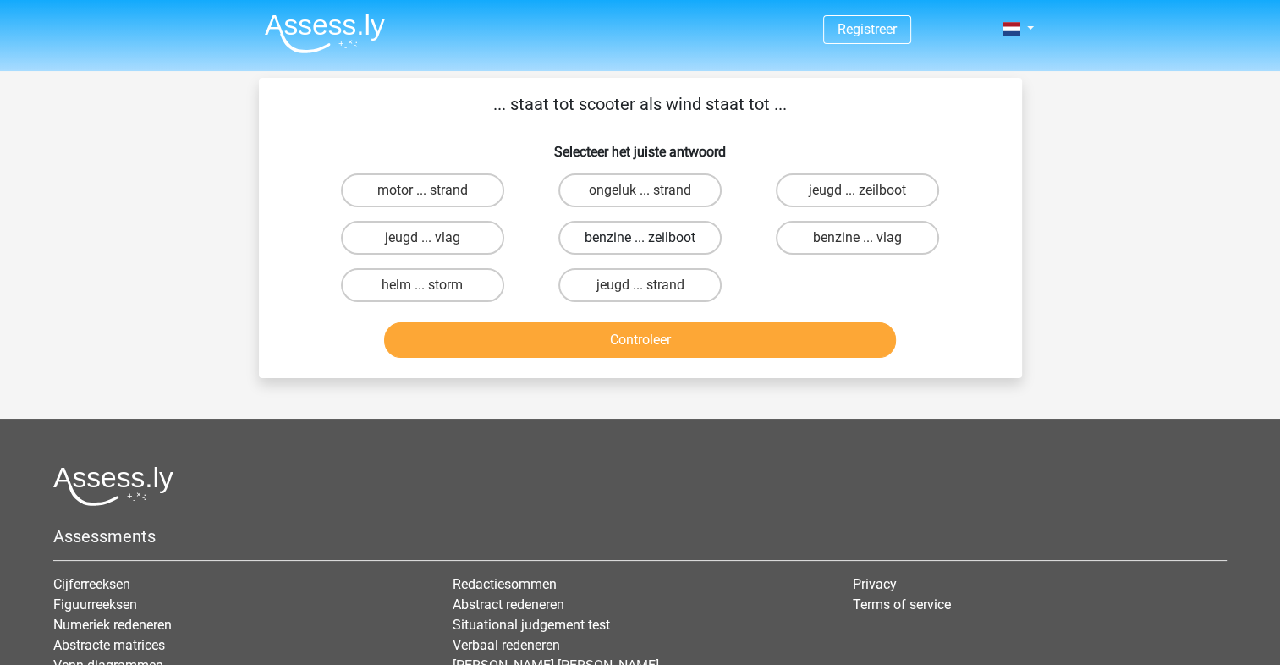
click at [626, 234] on label "benzine ... zeilboot" at bounding box center [640, 238] width 163 height 34
click at [640, 238] on input "benzine ... zeilboot" at bounding box center [645, 243] width 11 height 11
radio input "true"
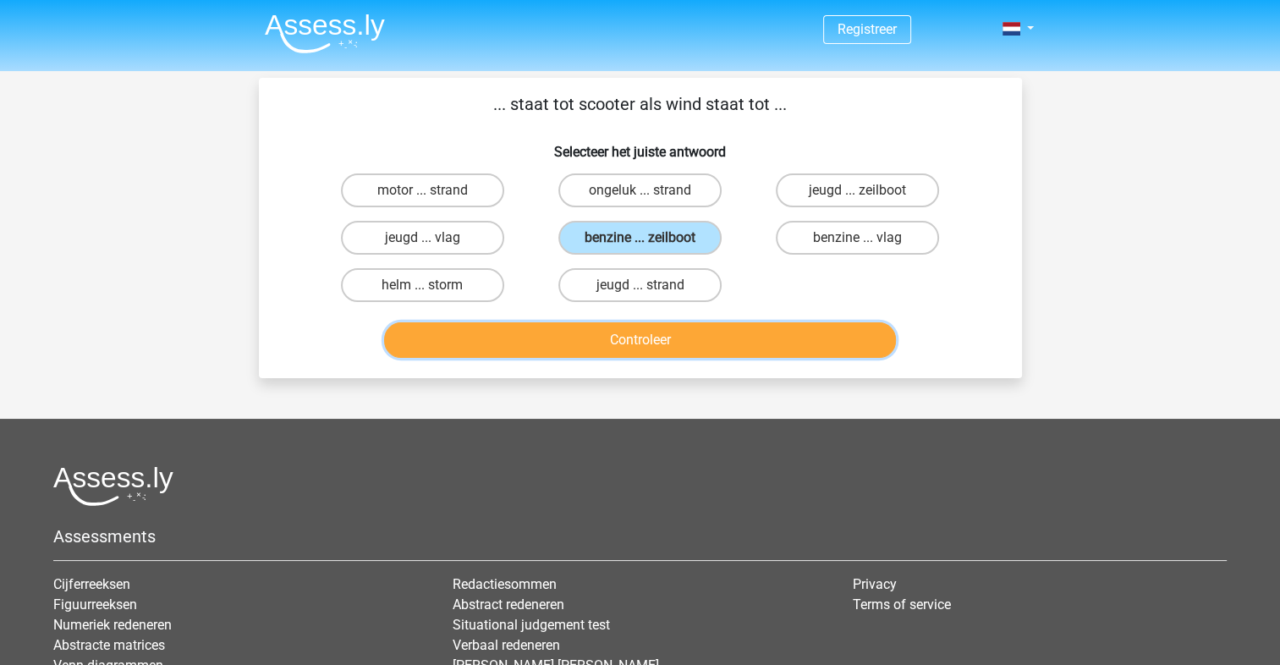
click at [646, 325] on button "Controleer" at bounding box center [640, 340] width 512 height 36
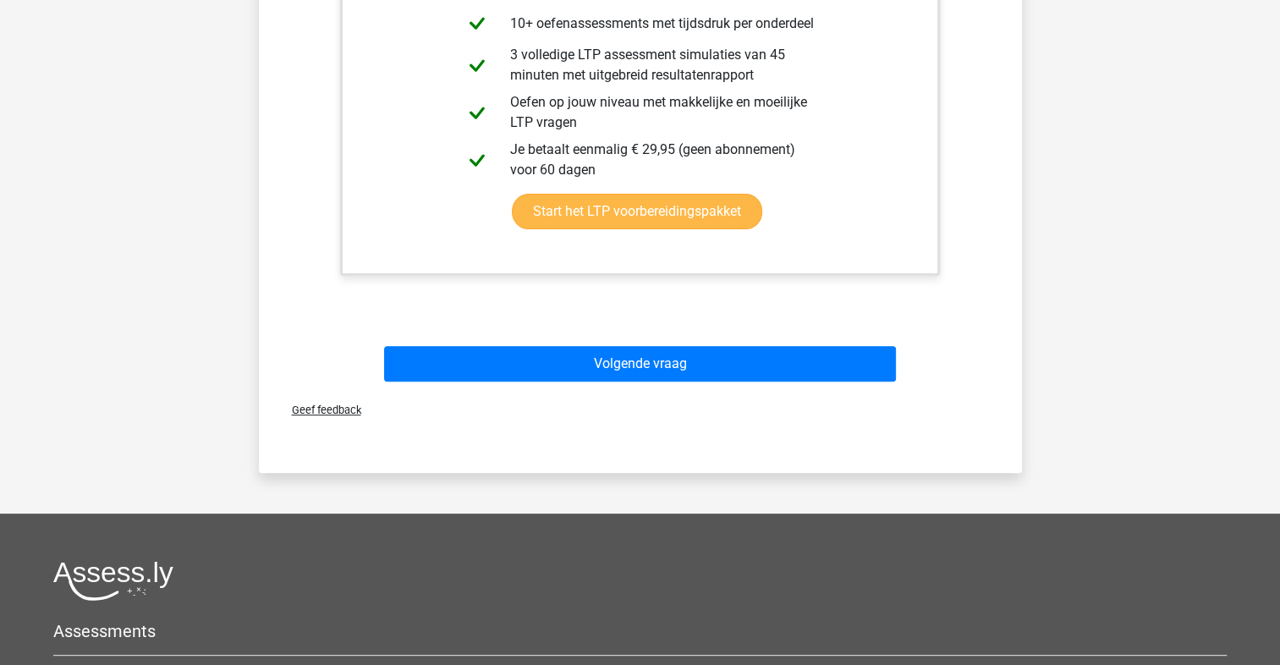
scroll to position [790, 0]
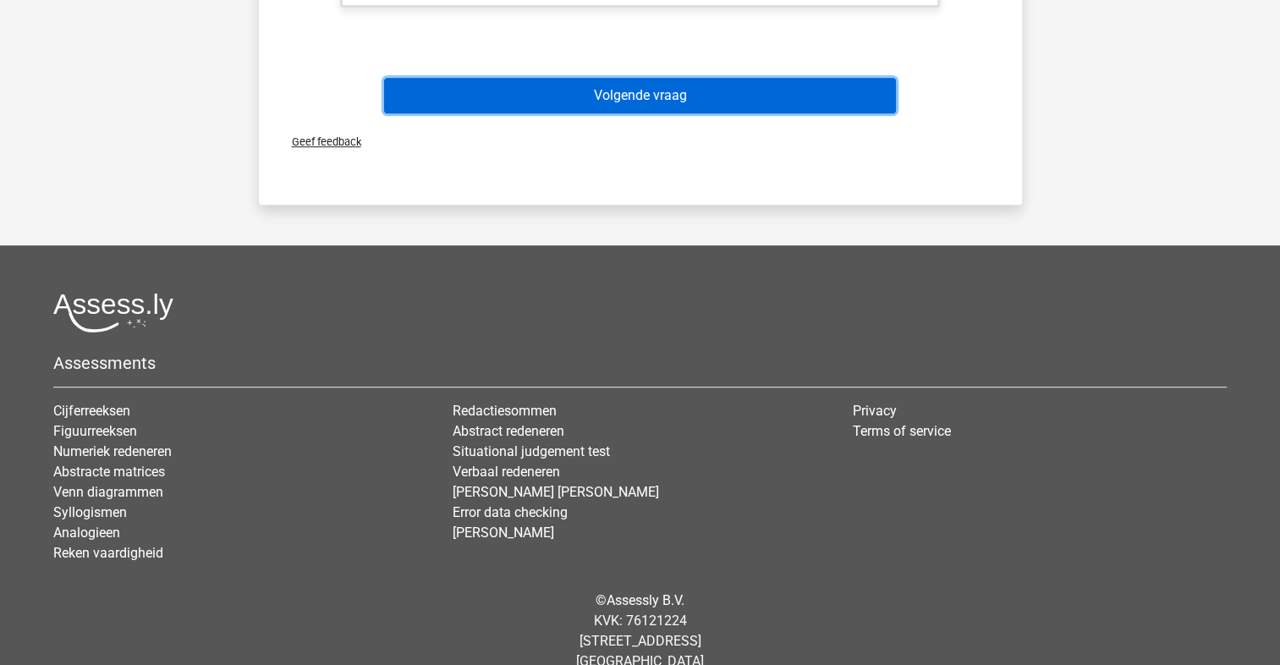
click at [642, 96] on button "Volgende vraag" at bounding box center [640, 96] width 512 height 36
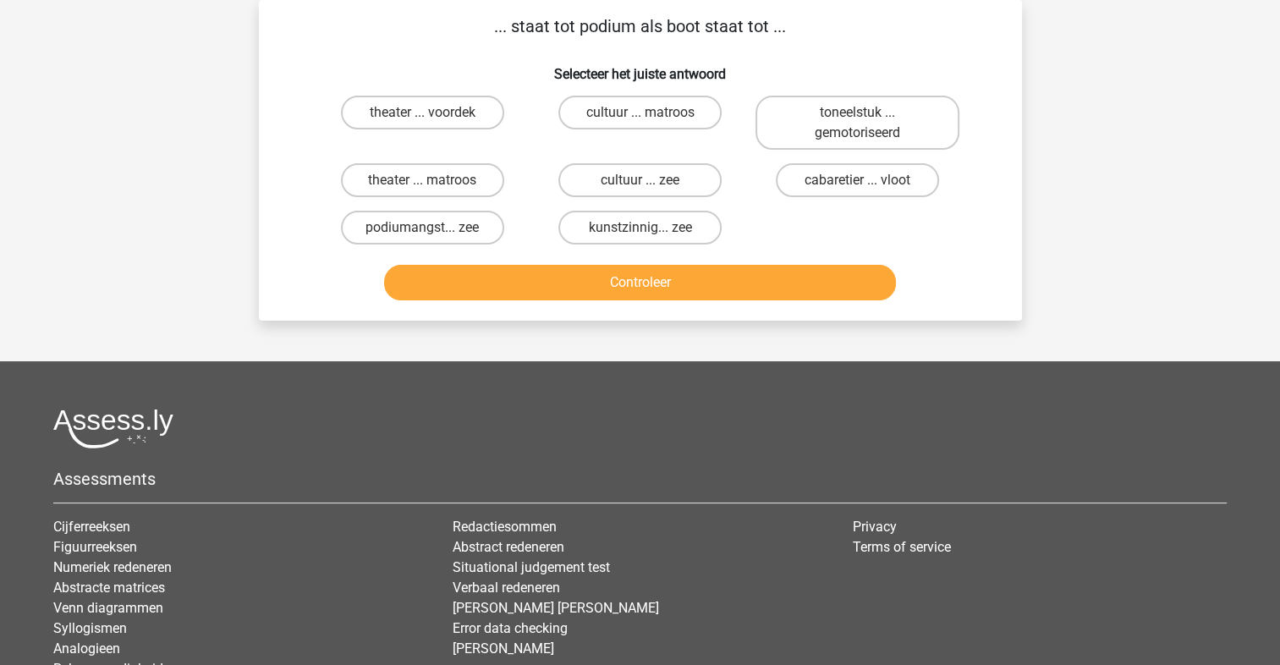
scroll to position [0, 0]
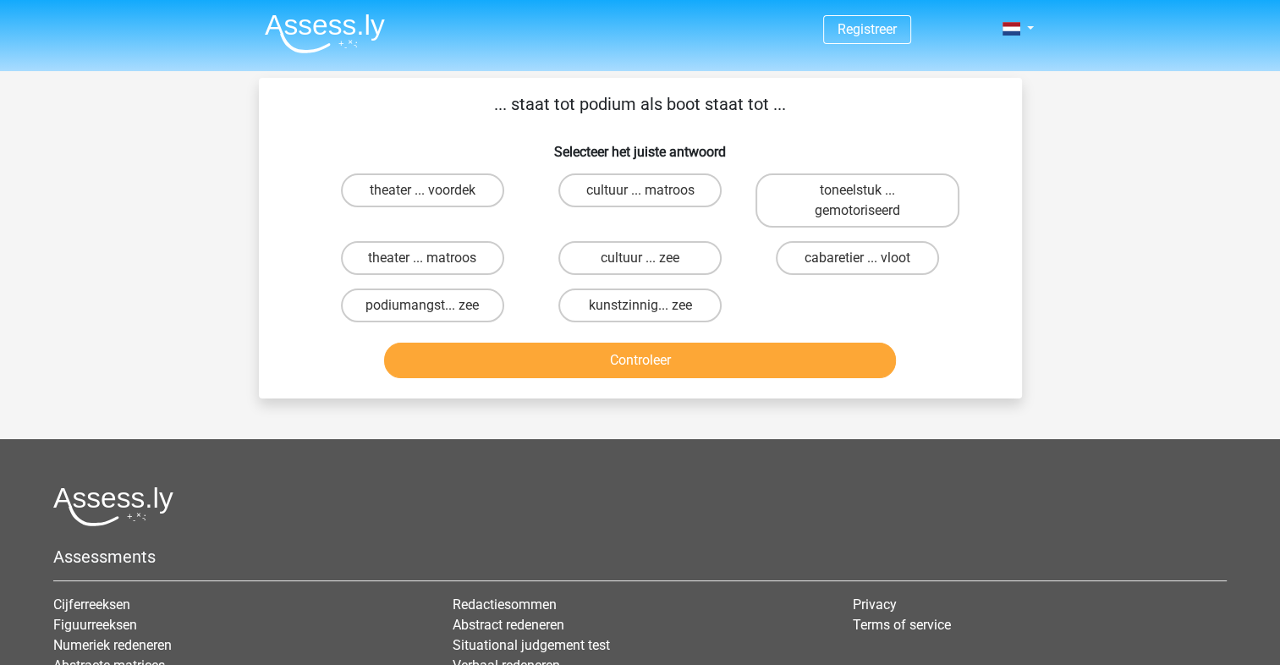
click at [424, 195] on input "theater ... voordek" at bounding box center [427, 195] width 11 height 11
radio input "true"
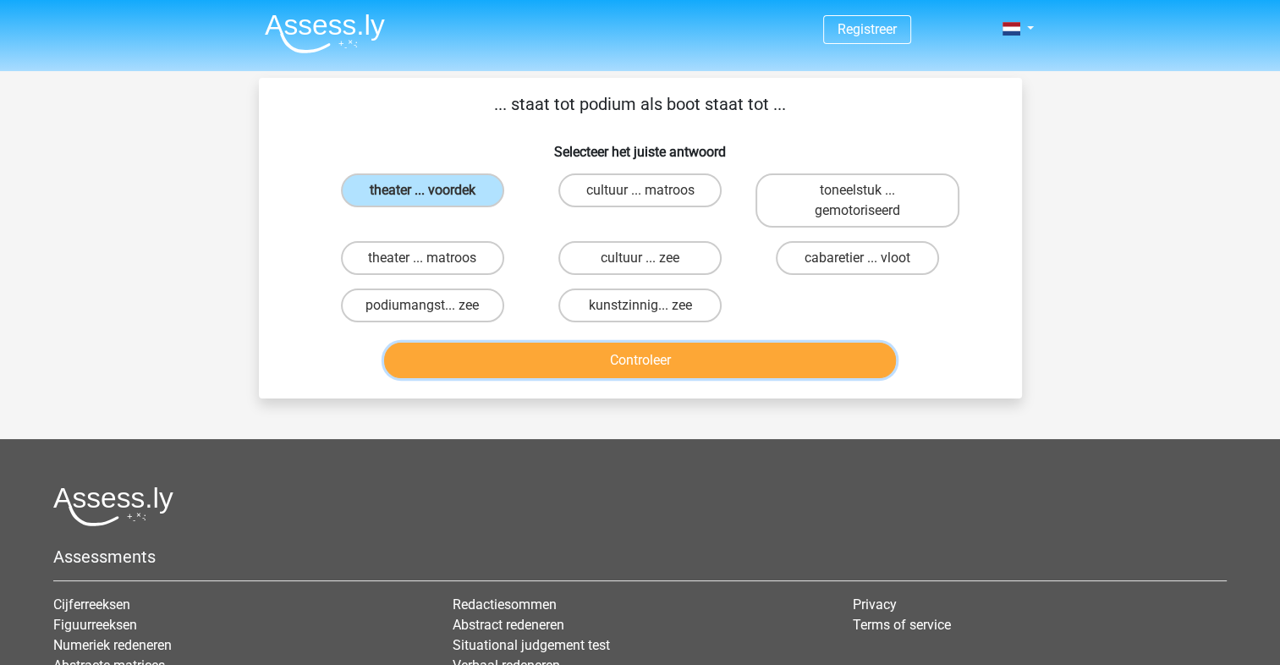
click at [625, 366] on button "Controleer" at bounding box center [640, 361] width 512 height 36
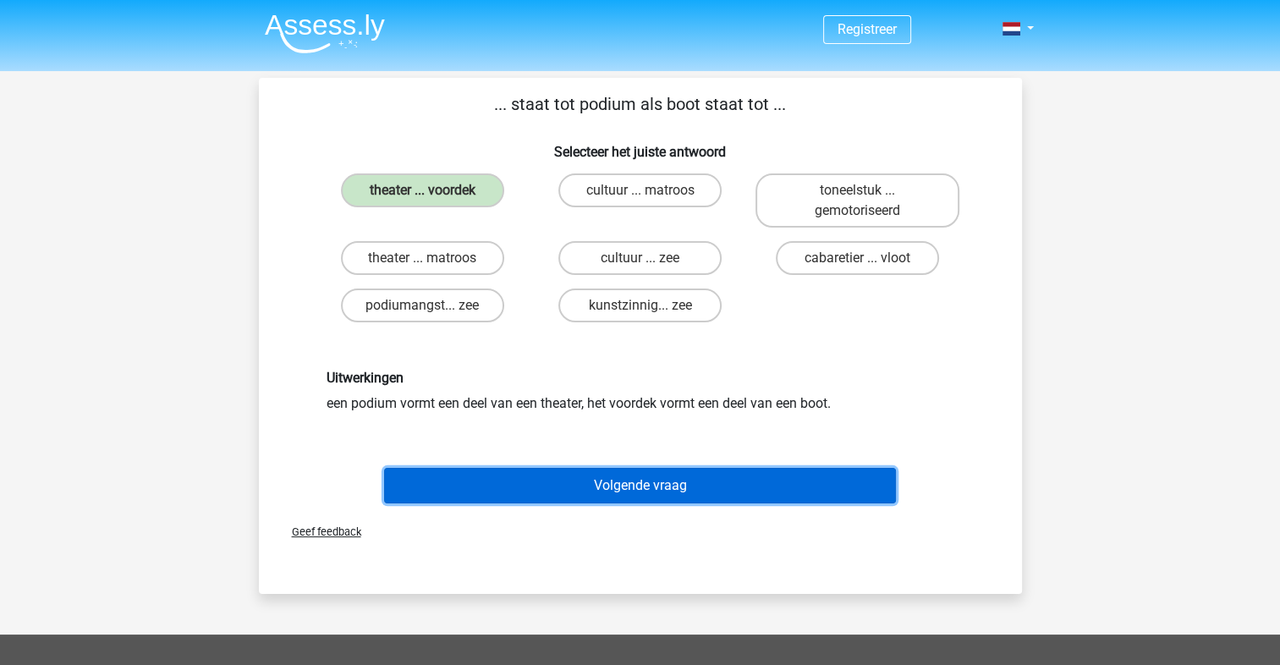
click at [683, 488] on button "Volgende vraag" at bounding box center [640, 486] width 512 height 36
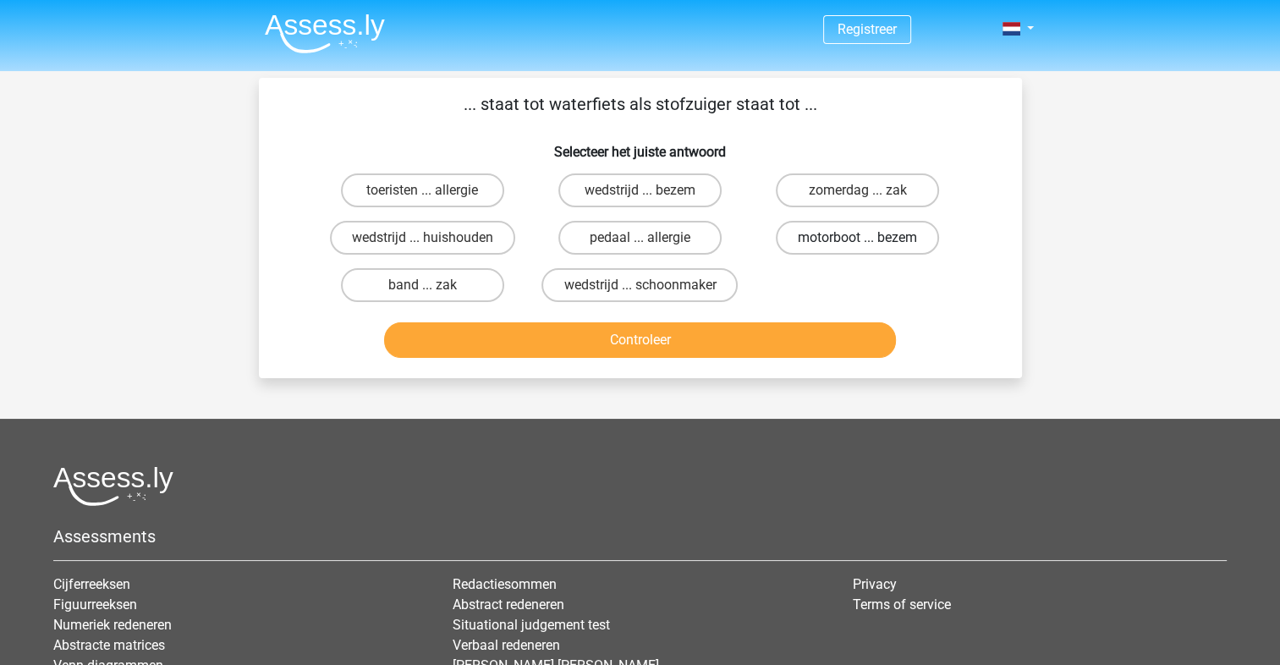
click at [832, 238] on label "motorboot ... bezem" at bounding box center [857, 238] width 163 height 34
click at [858, 238] on input "motorboot ... bezem" at bounding box center [863, 243] width 11 height 11
radio input "true"
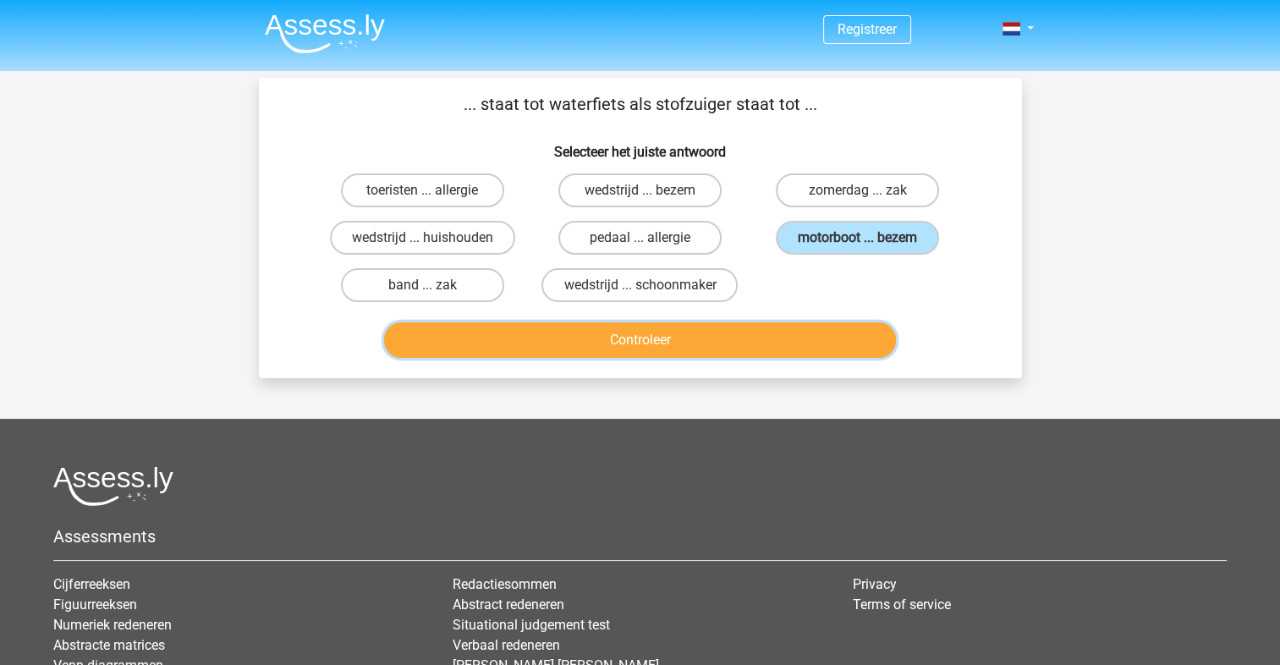
click at [594, 337] on button "Controleer" at bounding box center [640, 340] width 512 height 36
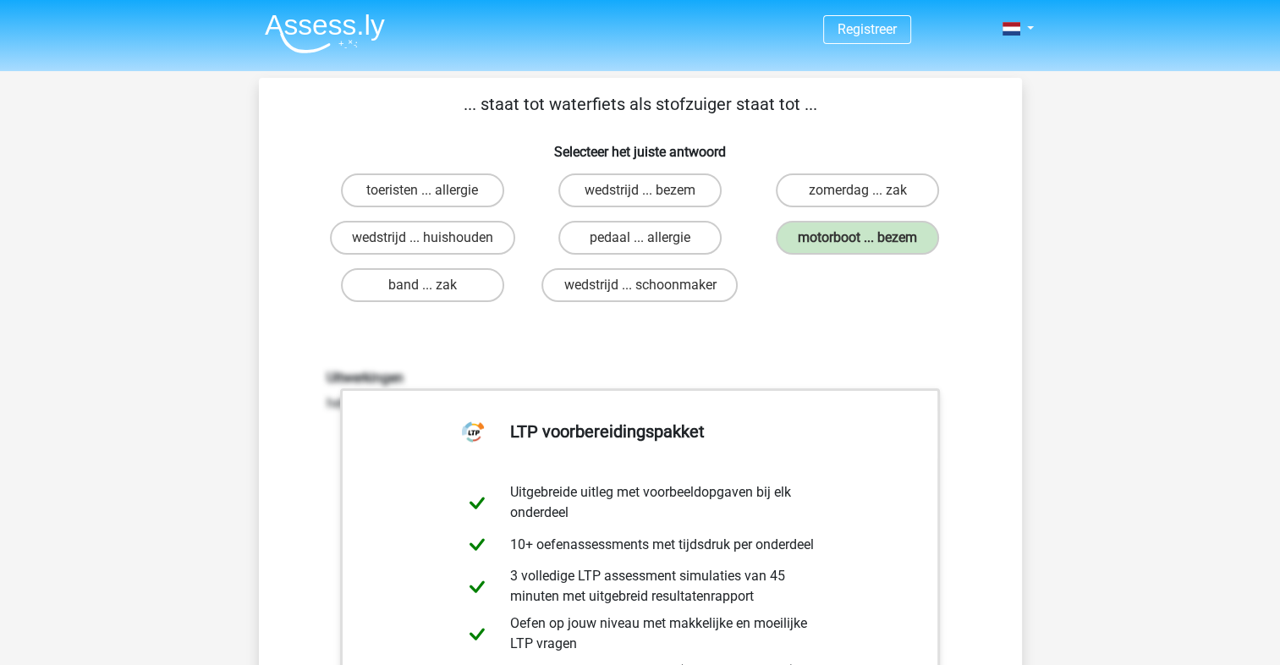
scroll to position [790, 0]
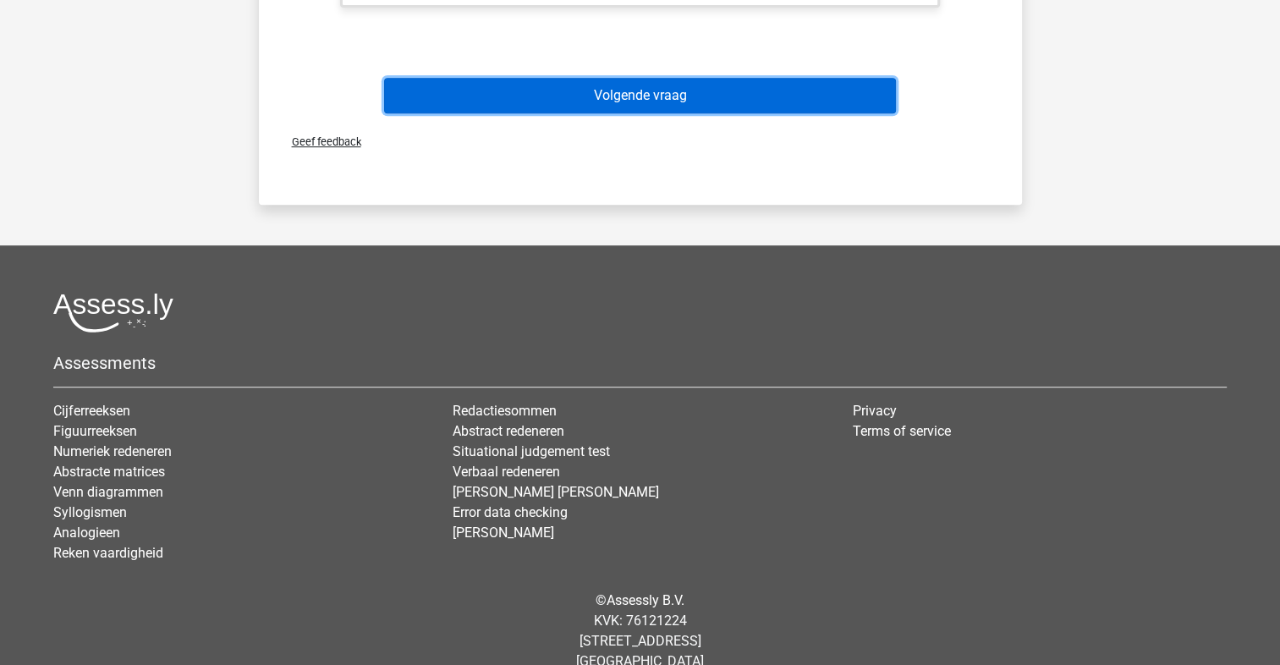
click at [592, 96] on button "Volgende vraag" at bounding box center [640, 96] width 512 height 36
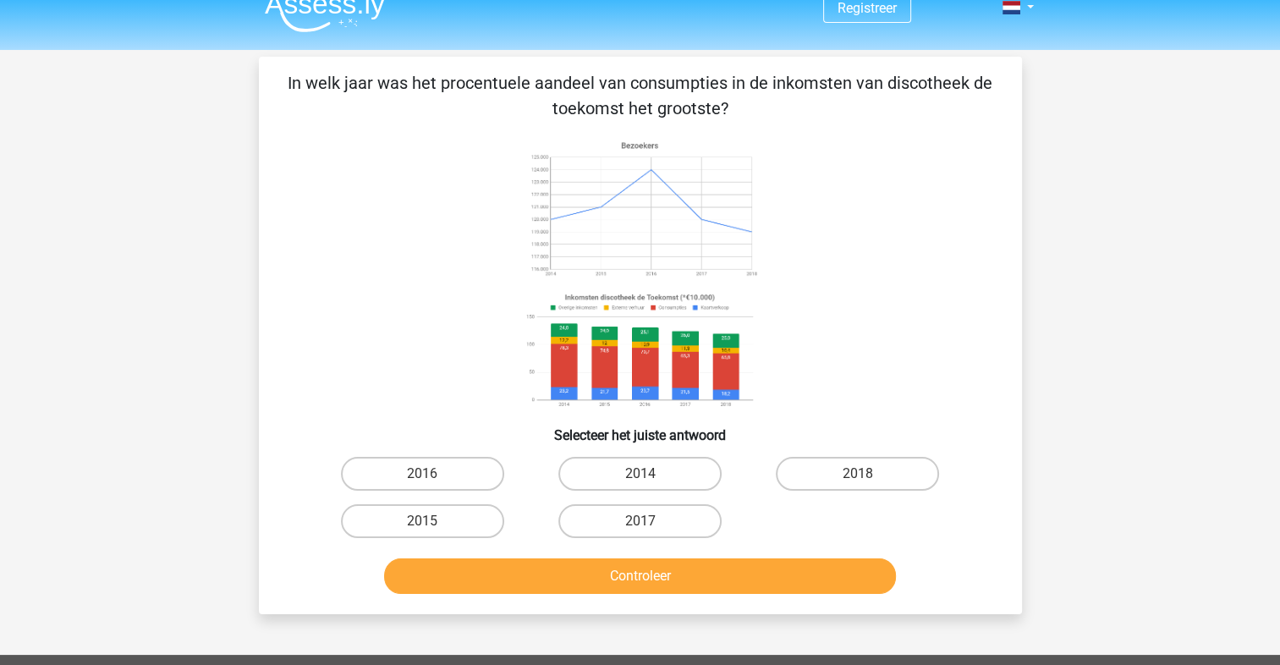
scroll to position [0, 0]
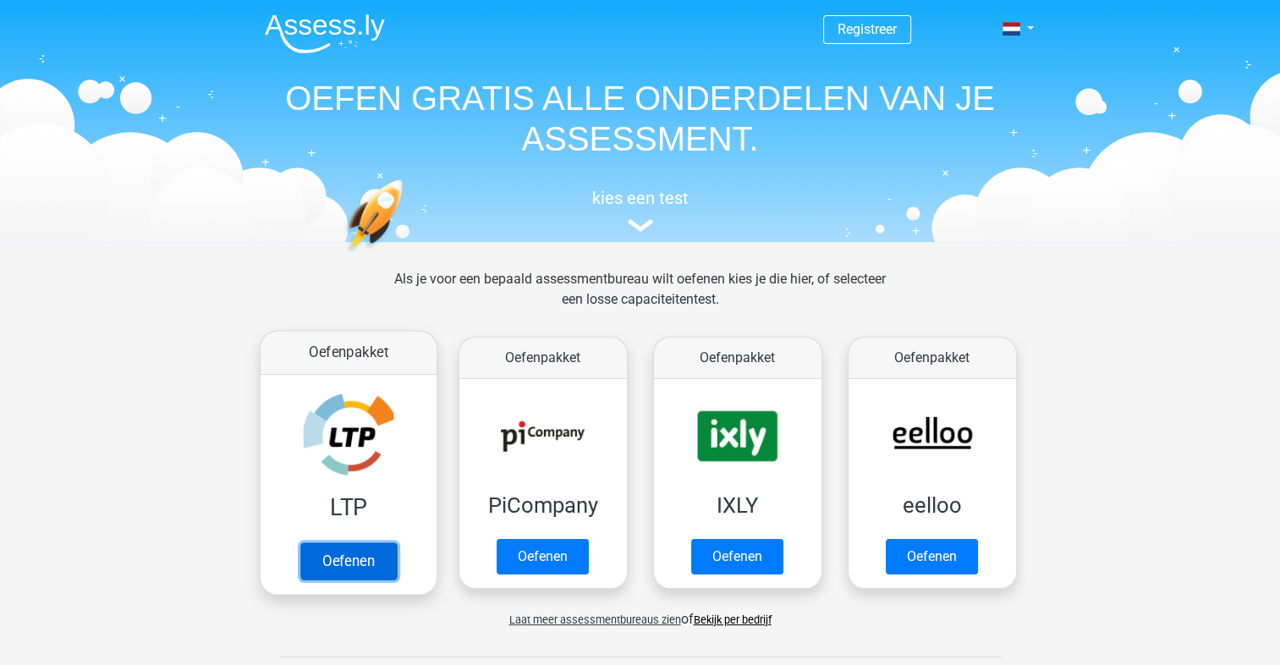
click at [366, 557] on link "Oefenen" at bounding box center [348, 560] width 96 height 37
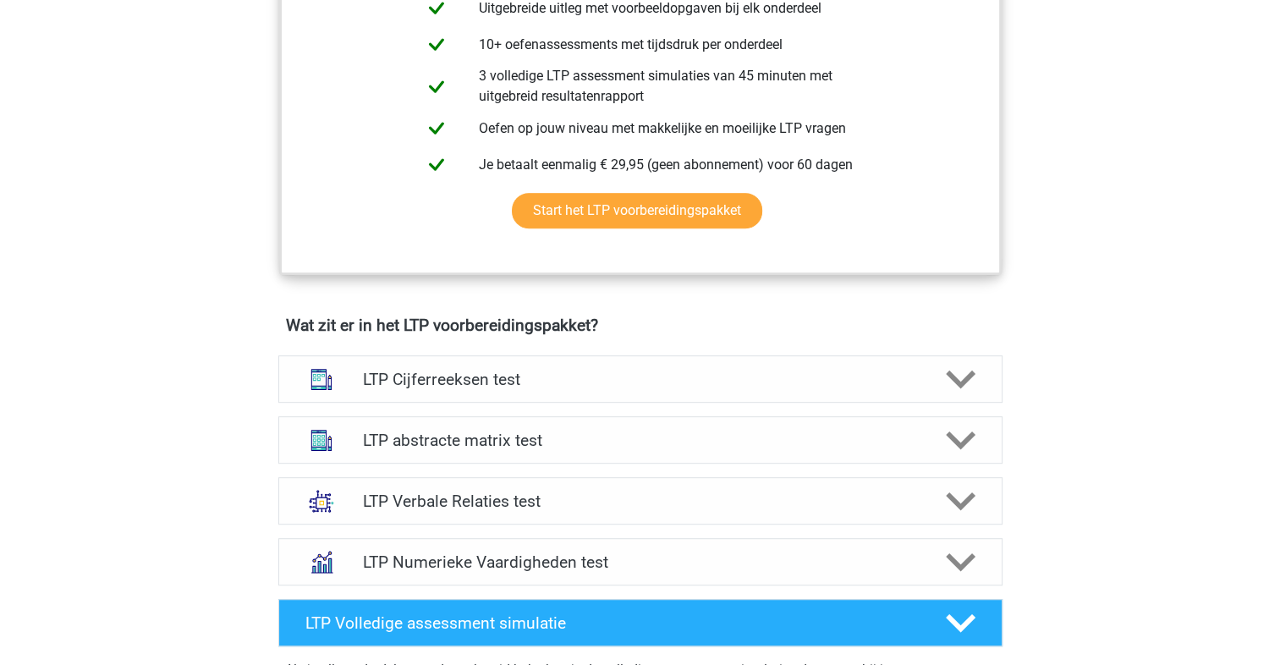
scroll to position [1185, 0]
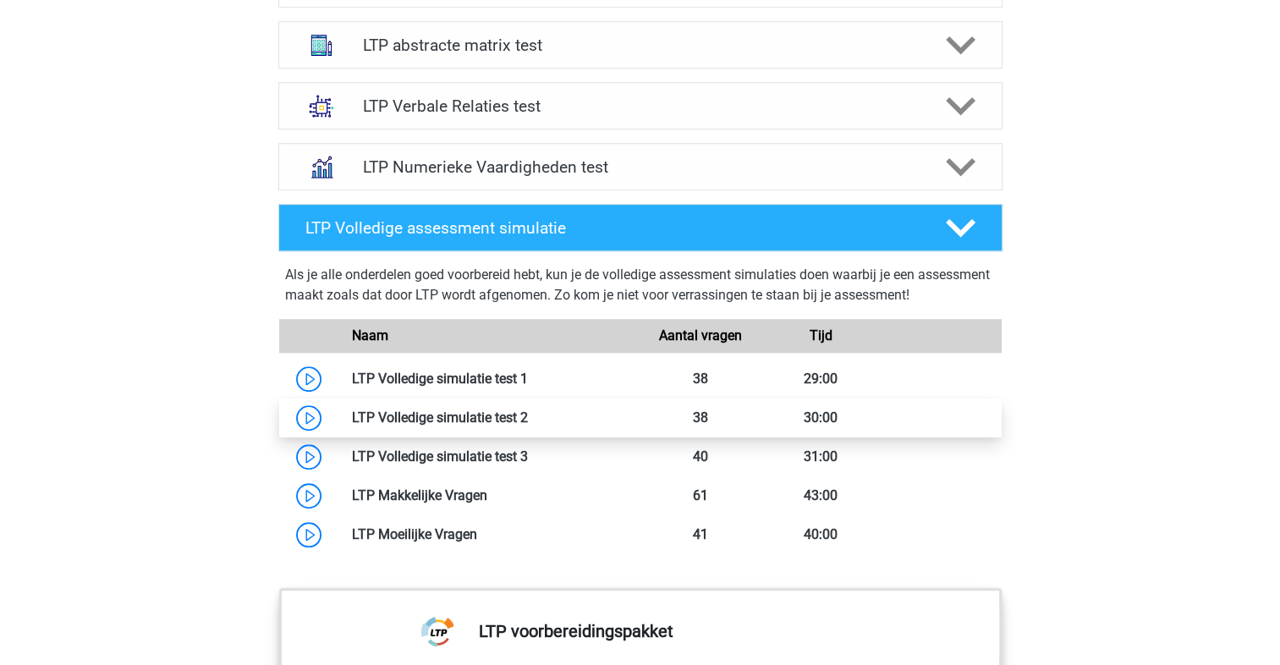
click at [528, 412] on link at bounding box center [528, 418] width 0 height 16
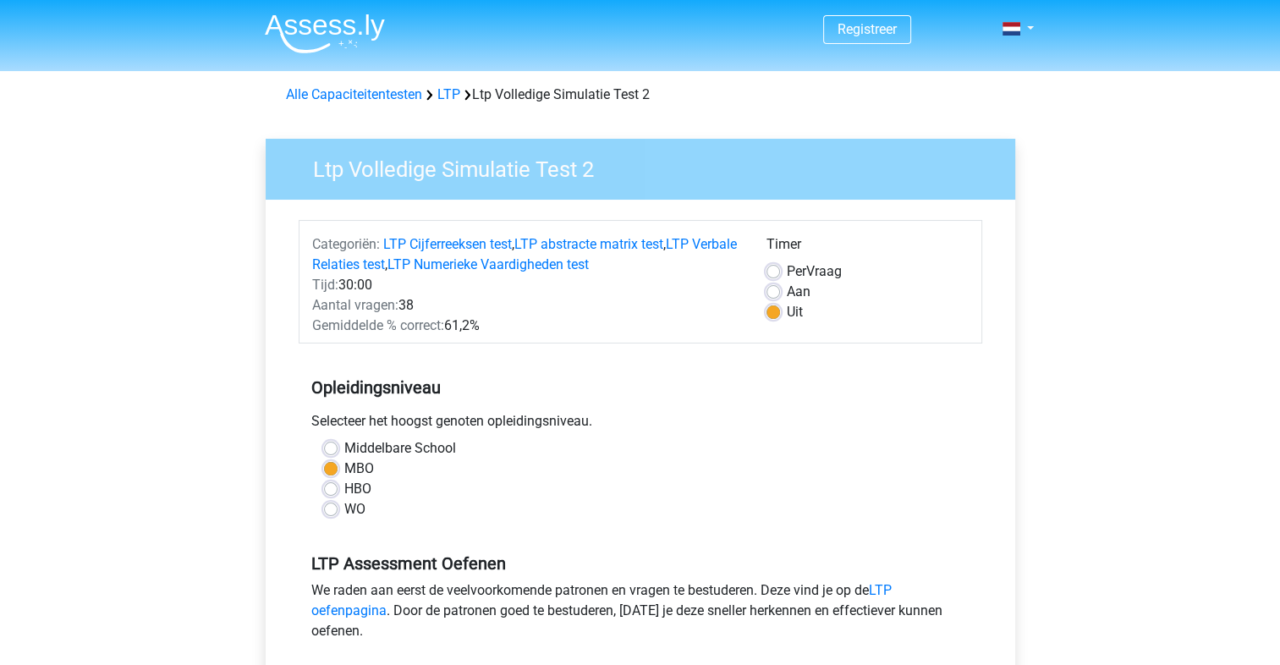
scroll to position [394, 0]
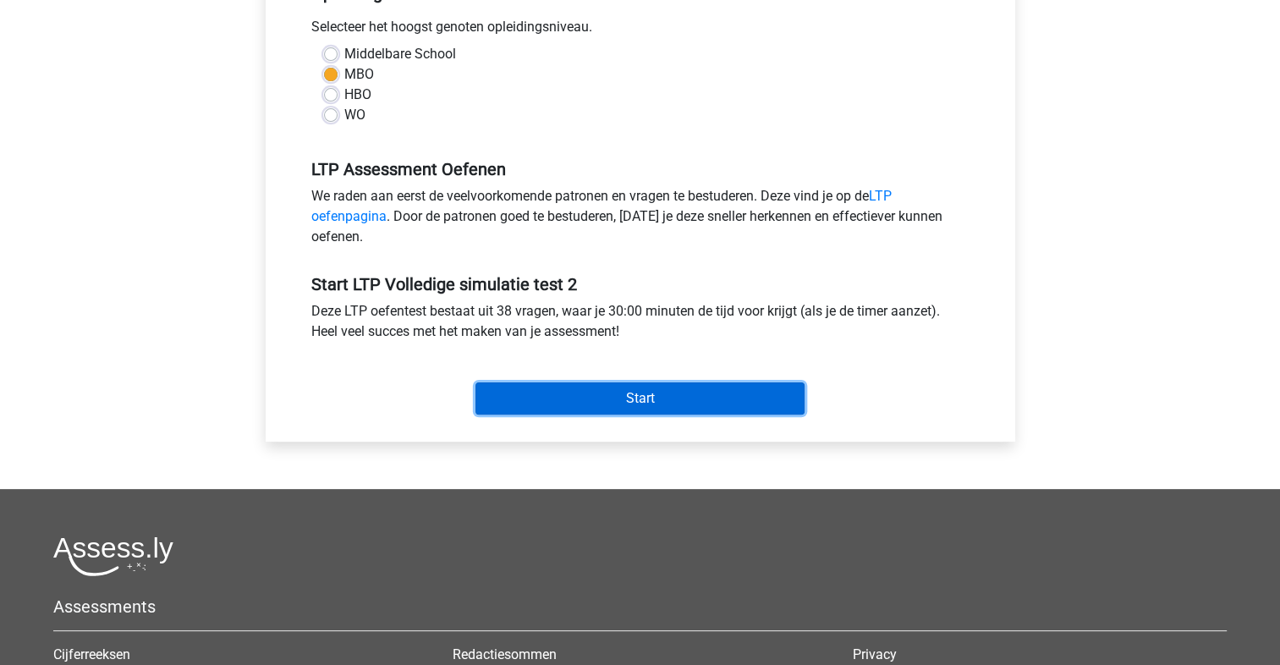
click at [636, 396] on input "Start" at bounding box center [640, 398] width 329 height 32
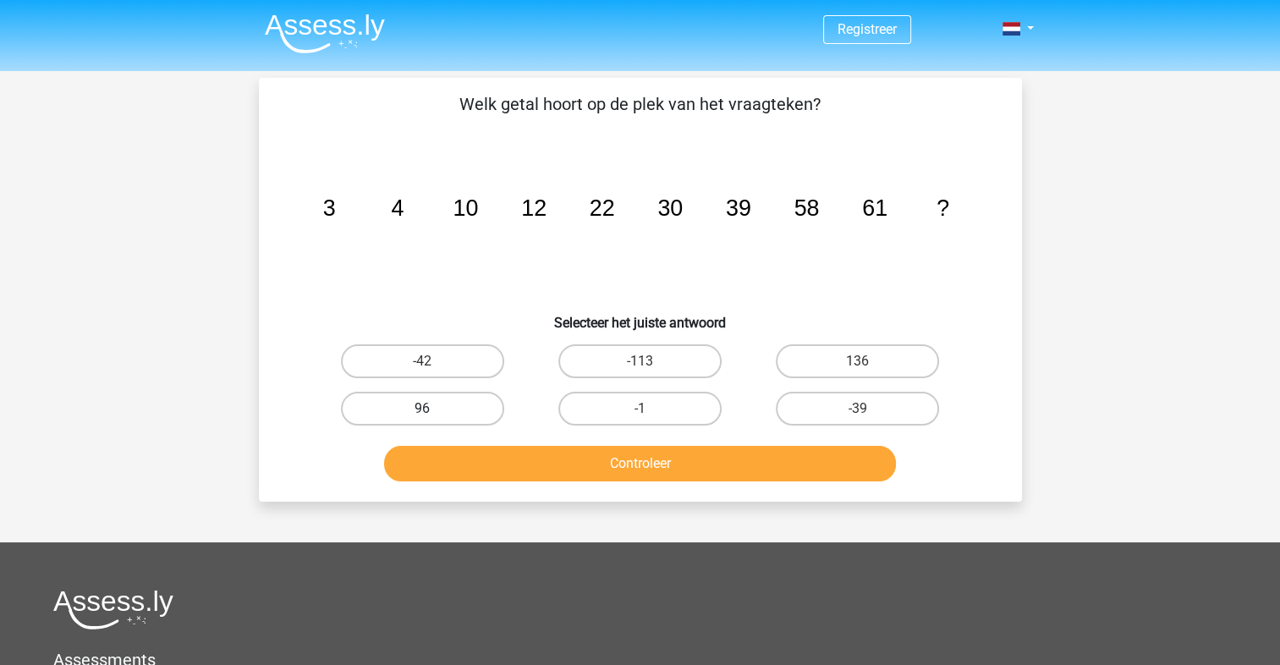
click at [439, 398] on label "96" at bounding box center [422, 409] width 163 height 34
click at [433, 409] on input "96" at bounding box center [427, 414] width 11 height 11
radio input "true"
drag, startPoint x: 557, startPoint y: 435, endPoint x: 572, endPoint y: 445, distance: 18.3
click at [559, 435] on div "Controleer" at bounding box center [640, 460] width 709 height 56
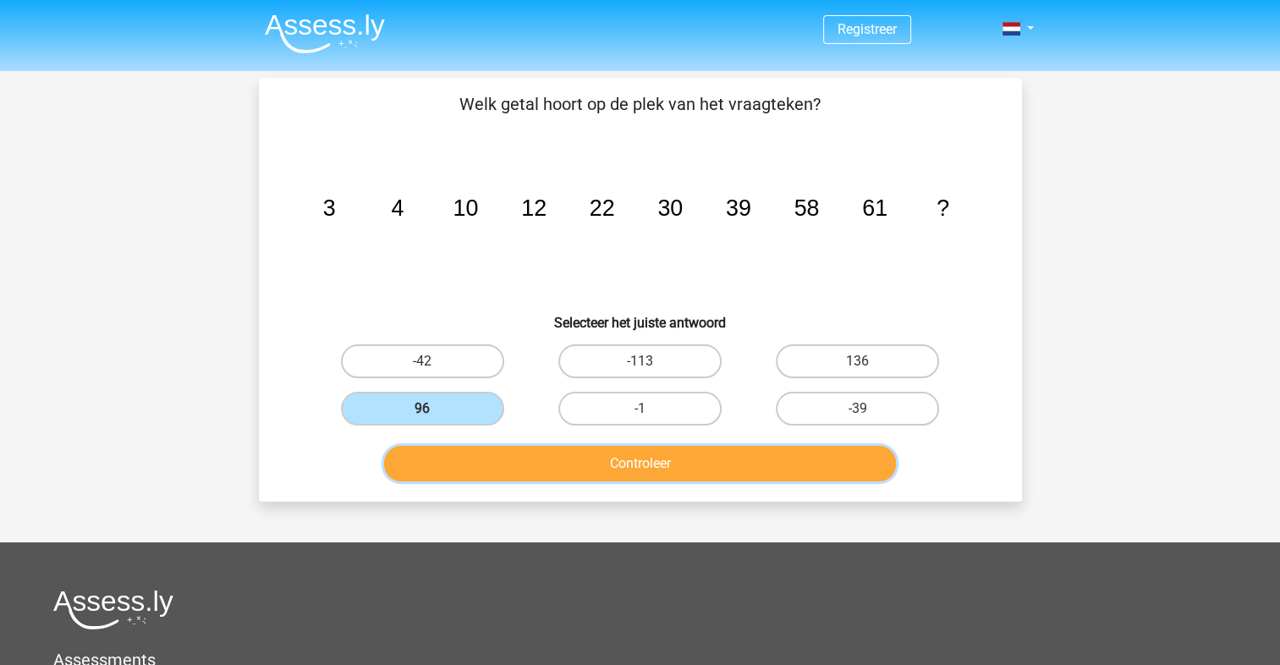
click at [577, 450] on button "Controleer" at bounding box center [640, 464] width 512 height 36
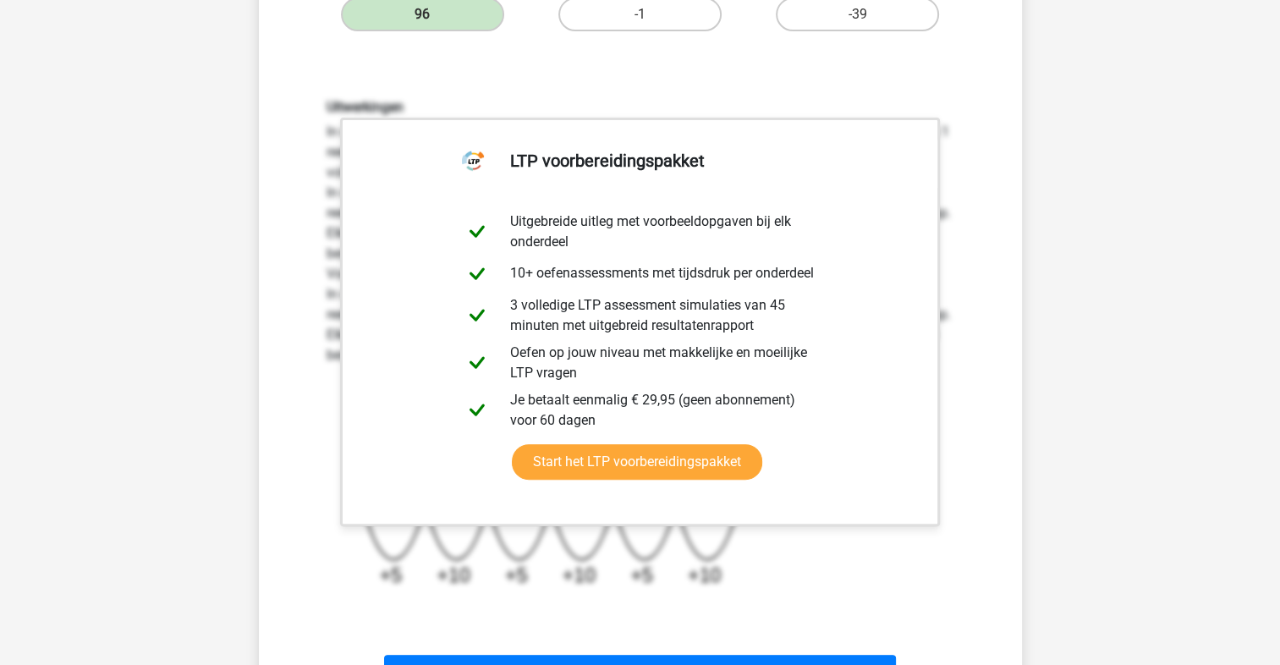
scroll to position [790, 0]
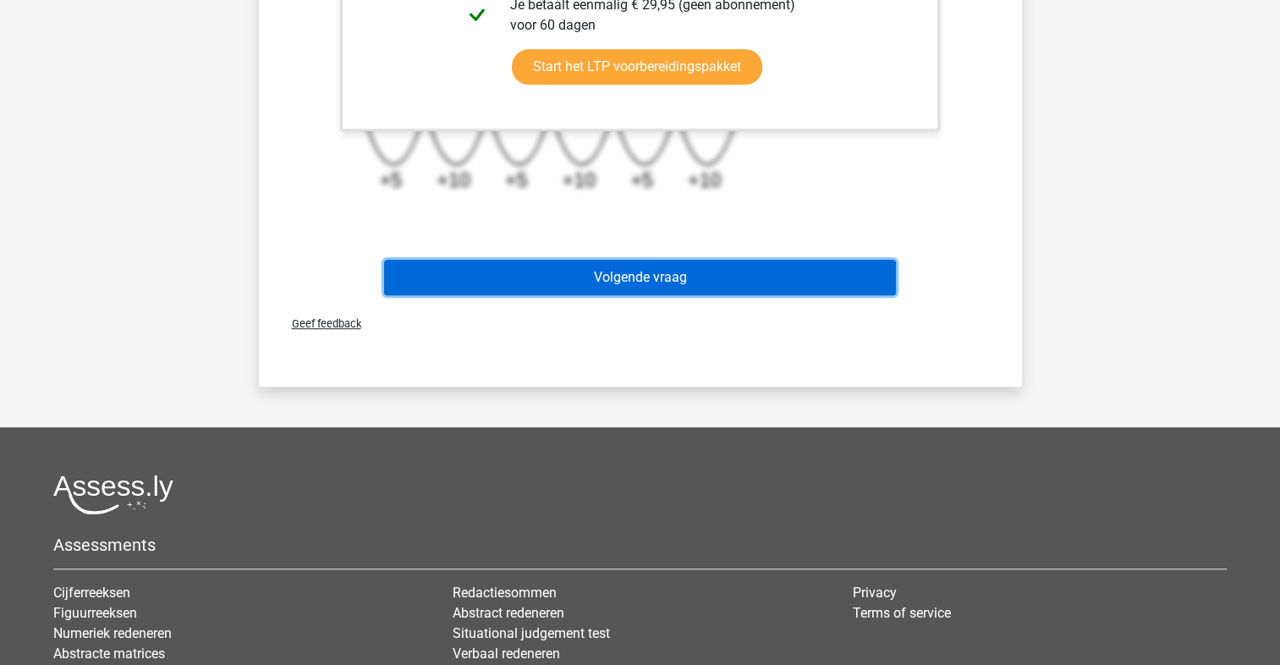
click at [564, 282] on button "Volgende vraag" at bounding box center [640, 278] width 512 height 36
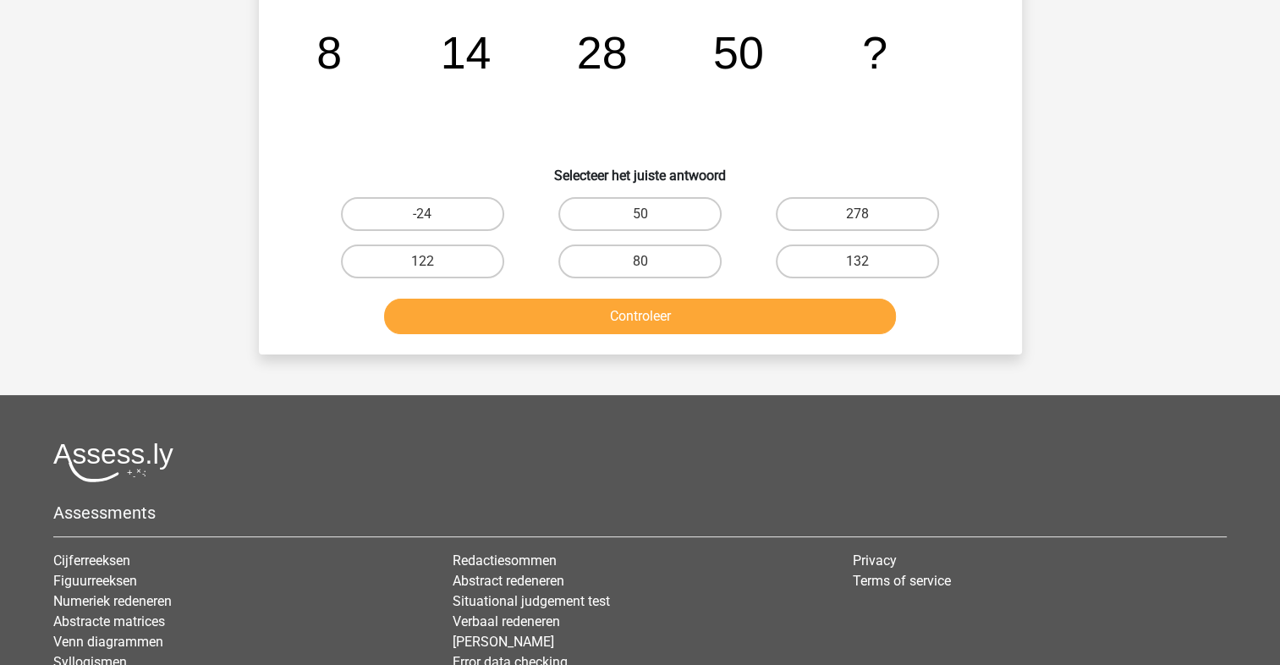
scroll to position [78, 0]
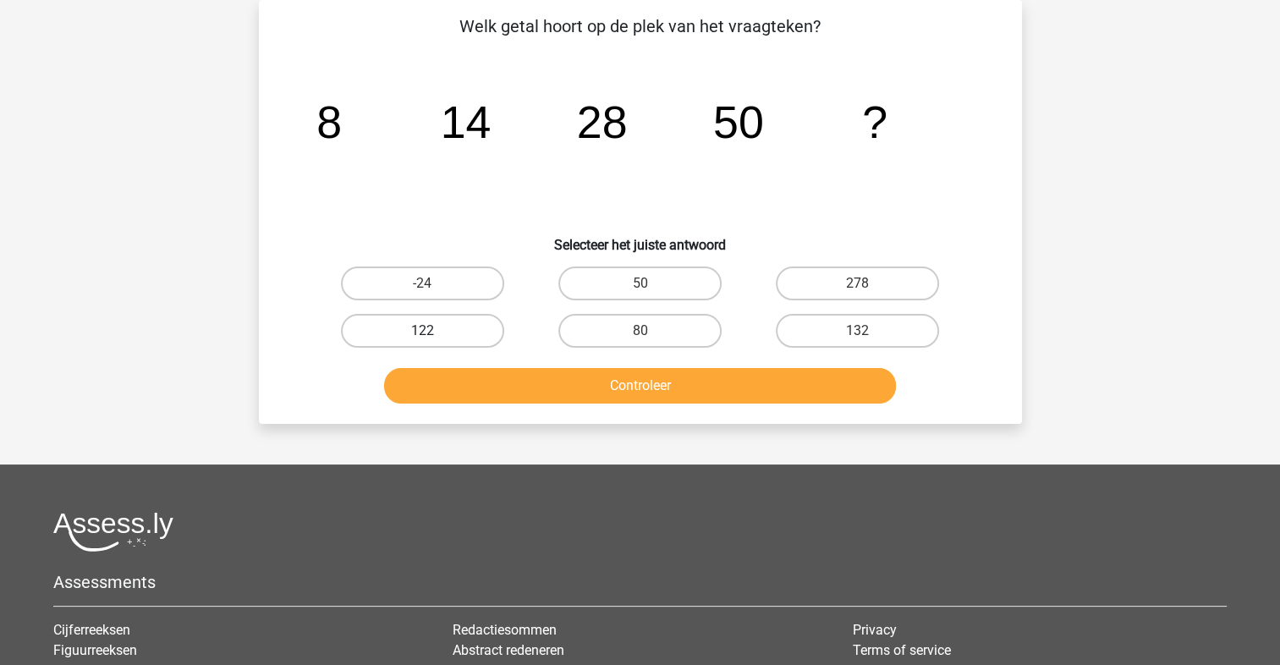
click at [377, 330] on label "122" at bounding box center [422, 331] width 163 height 34
click at [422, 331] on input "122" at bounding box center [427, 336] width 11 height 11
radio input "true"
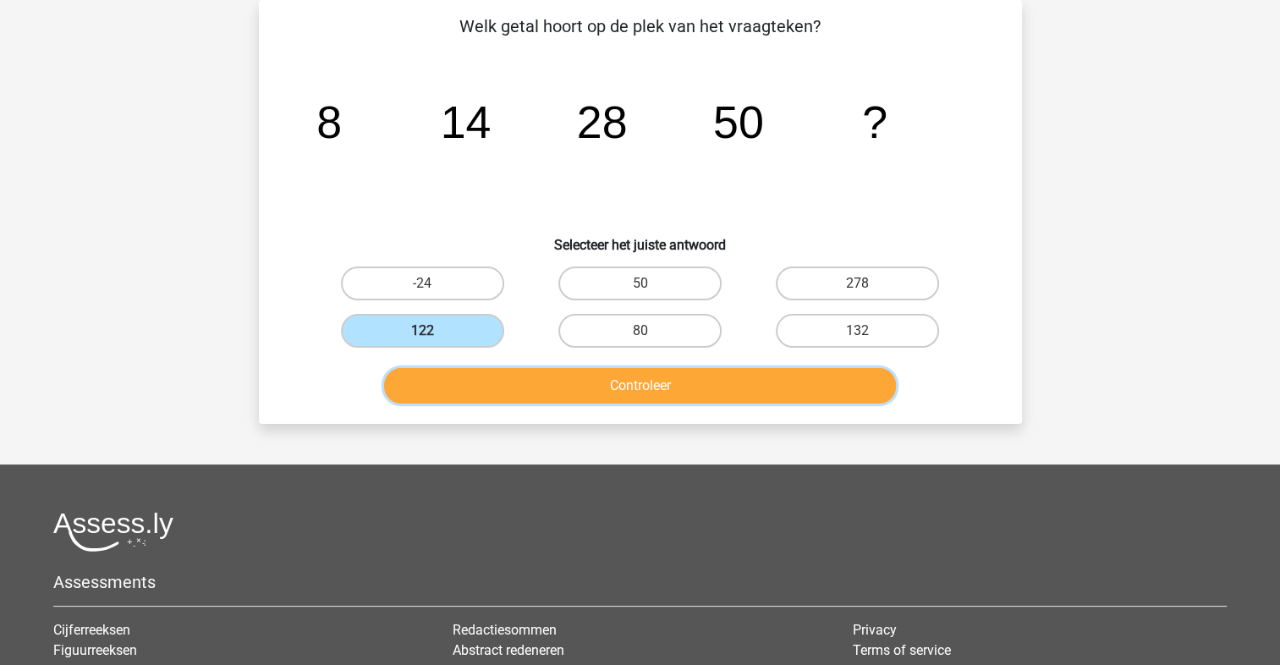
click at [616, 382] on button "Controleer" at bounding box center [640, 386] width 512 height 36
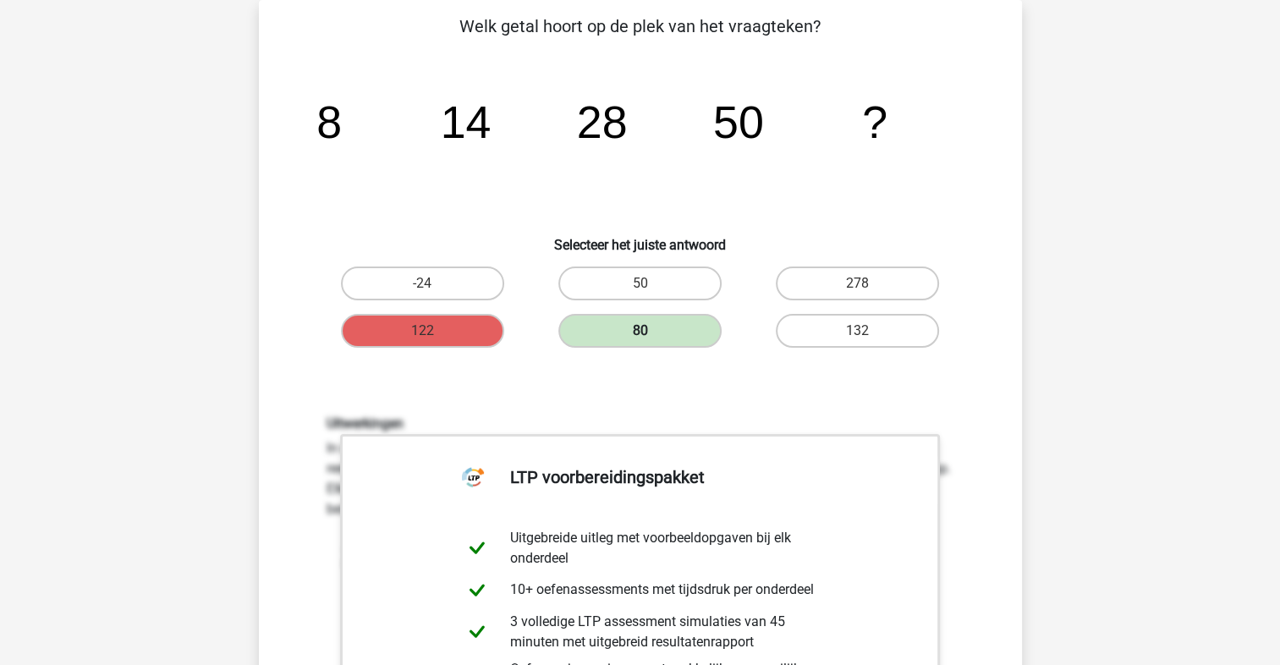
click at [663, 335] on label "80" at bounding box center [640, 331] width 163 height 34
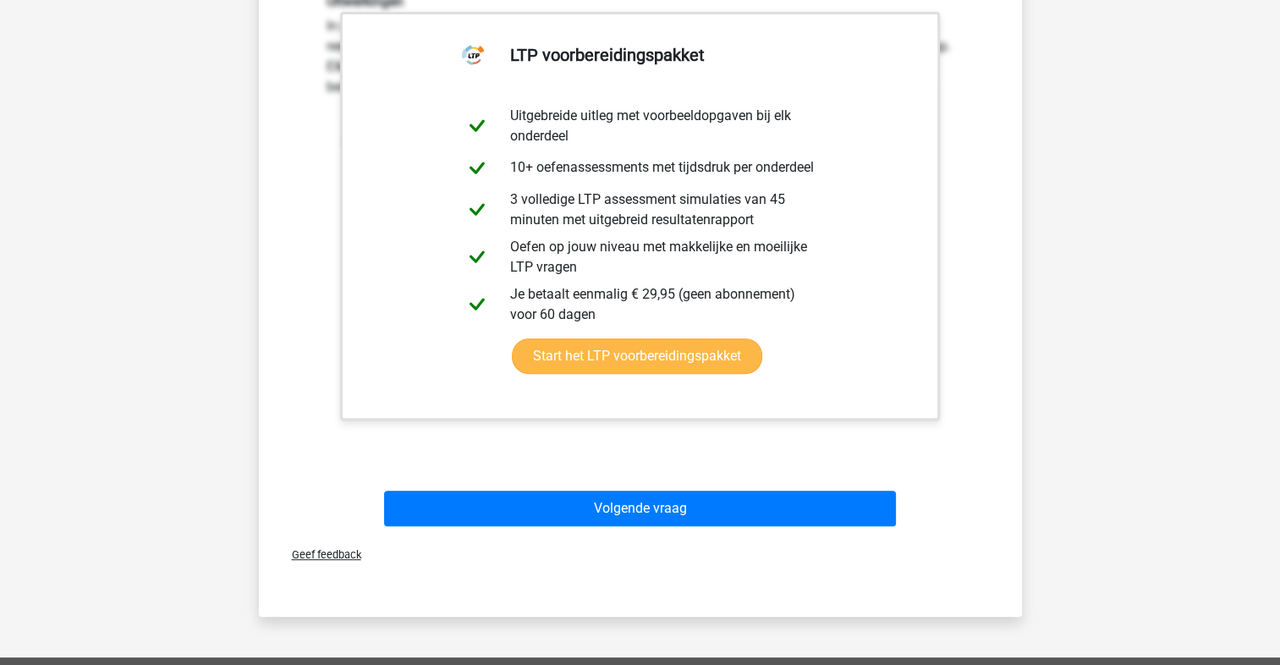
scroll to position [790, 0]
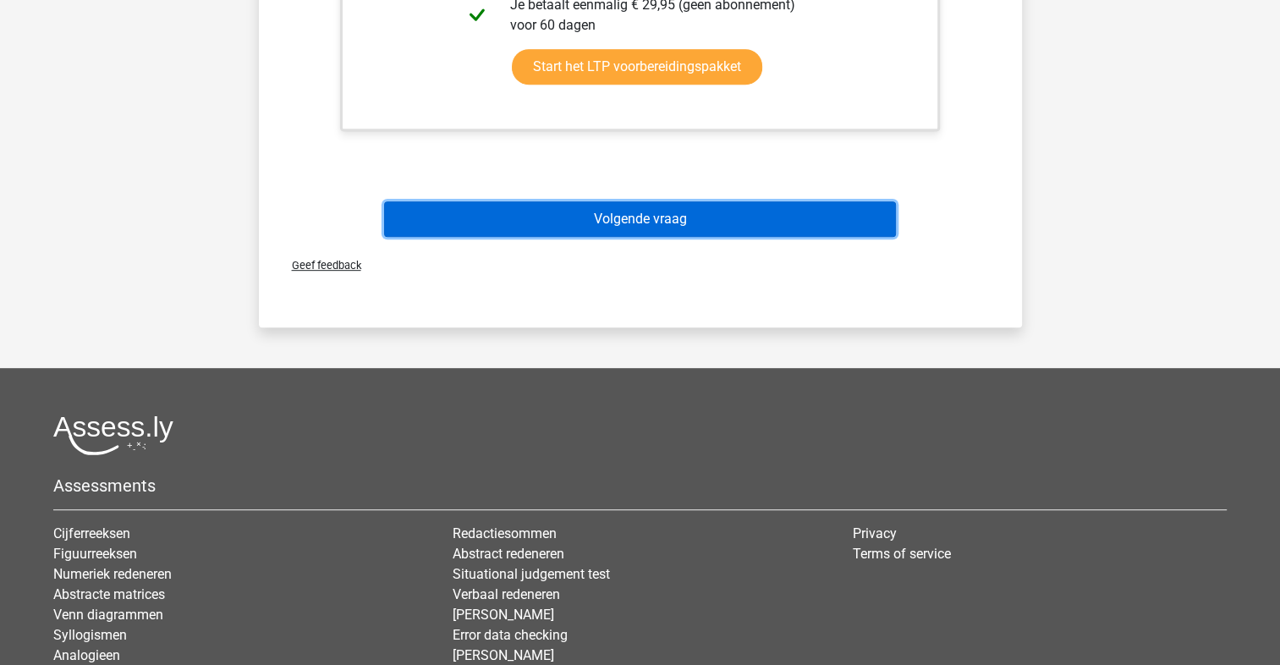
click at [700, 224] on button "Volgende vraag" at bounding box center [640, 219] width 512 height 36
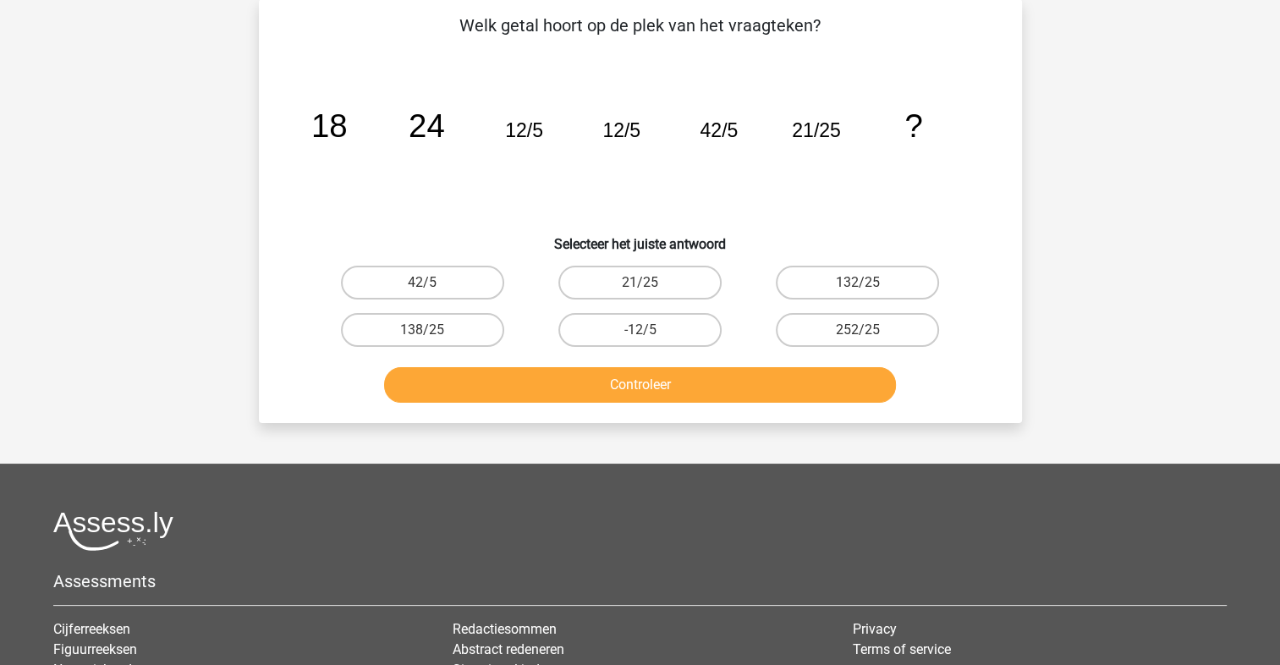
scroll to position [78, 0]
click at [674, 279] on label "21/25" at bounding box center [640, 284] width 163 height 34
click at [651, 283] on input "21/25" at bounding box center [645, 288] width 11 height 11
radio input "true"
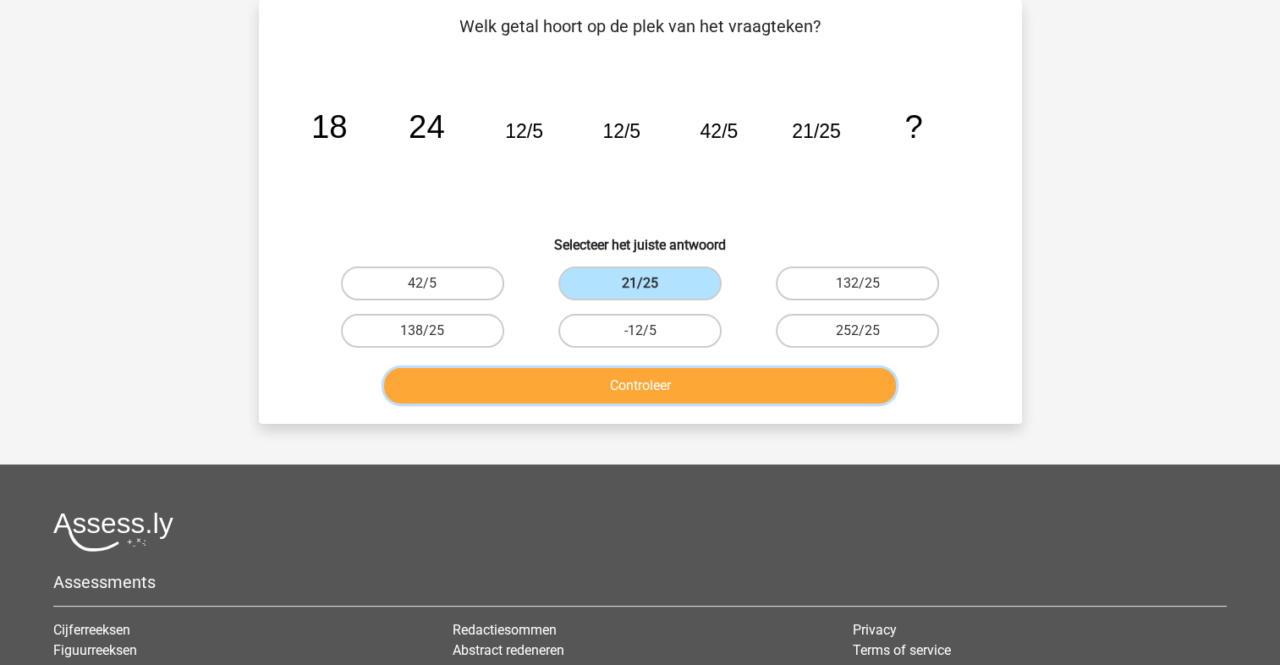
click at [700, 384] on button "Controleer" at bounding box center [640, 386] width 512 height 36
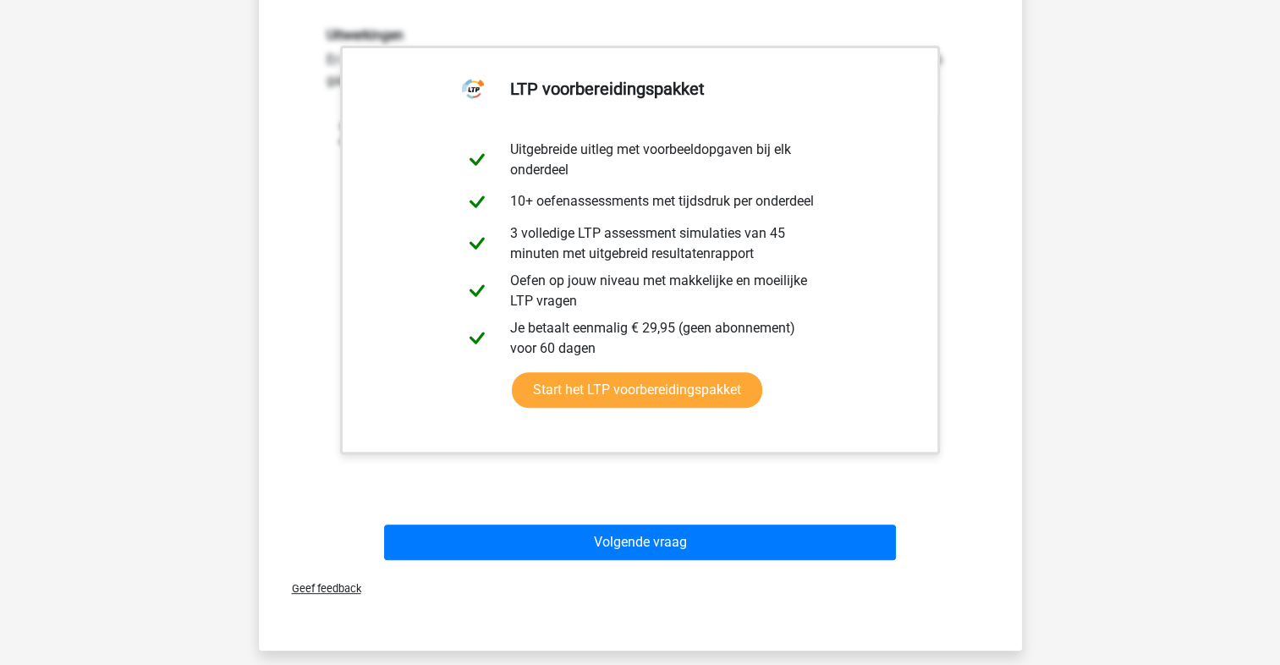
scroll to position [867, 0]
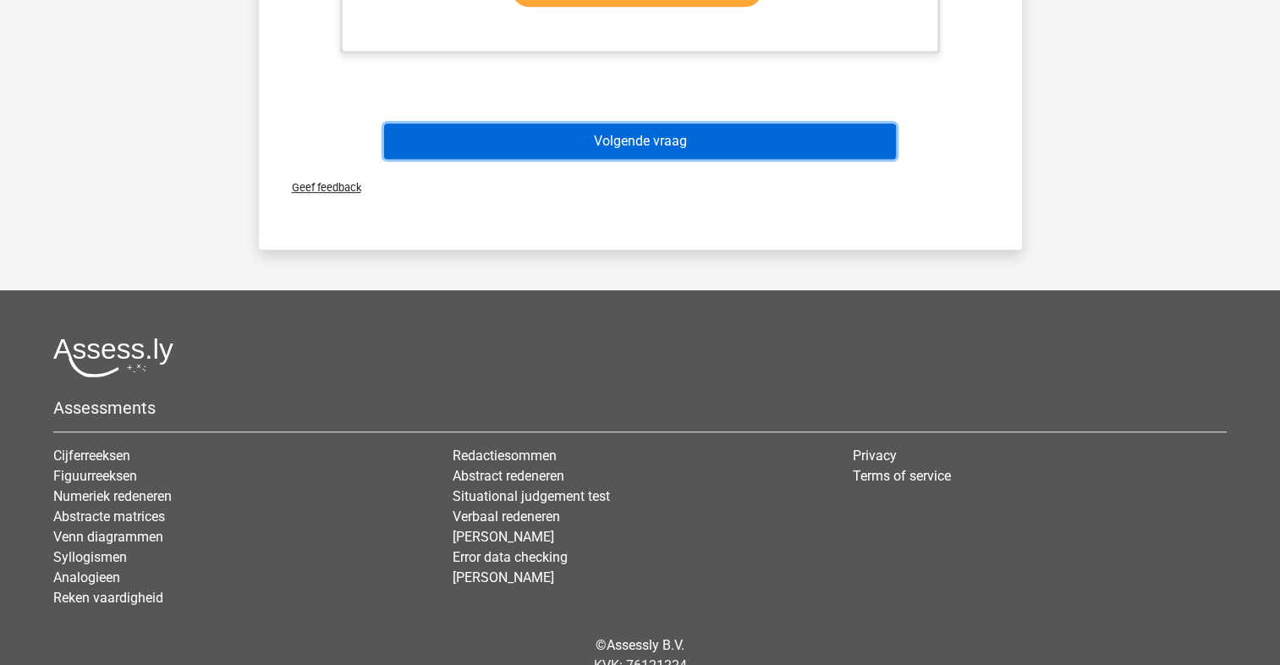
click at [689, 145] on button "Volgende vraag" at bounding box center [640, 142] width 512 height 36
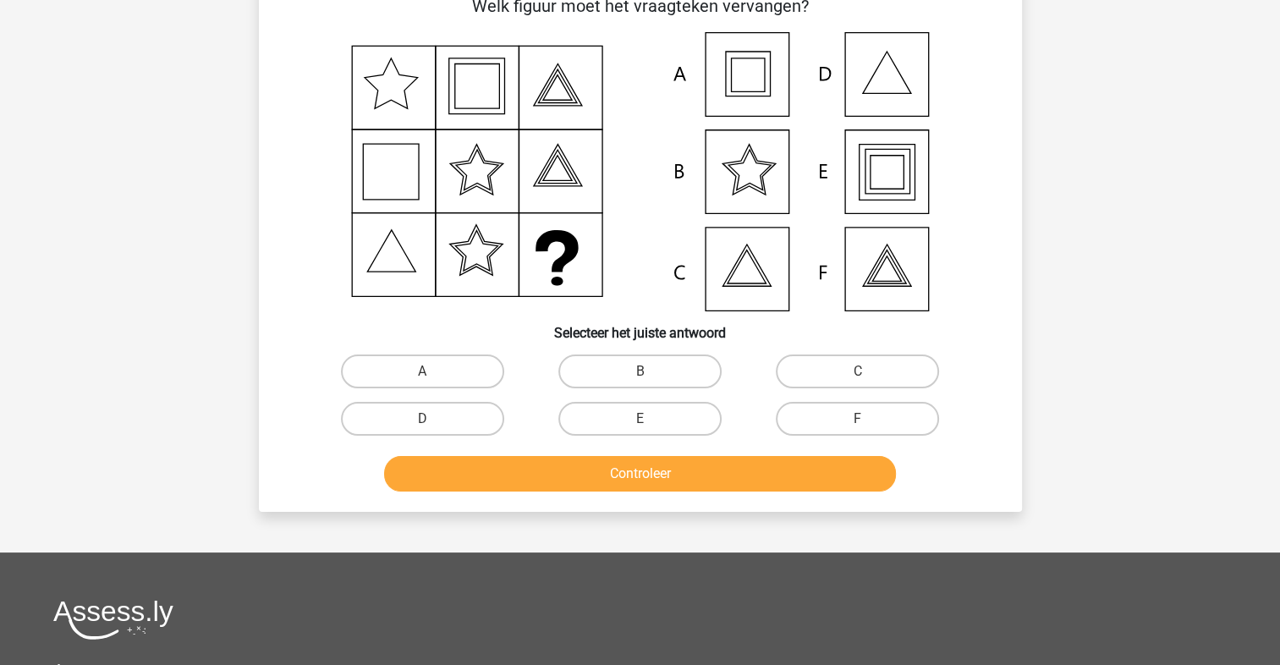
scroll to position [78, 0]
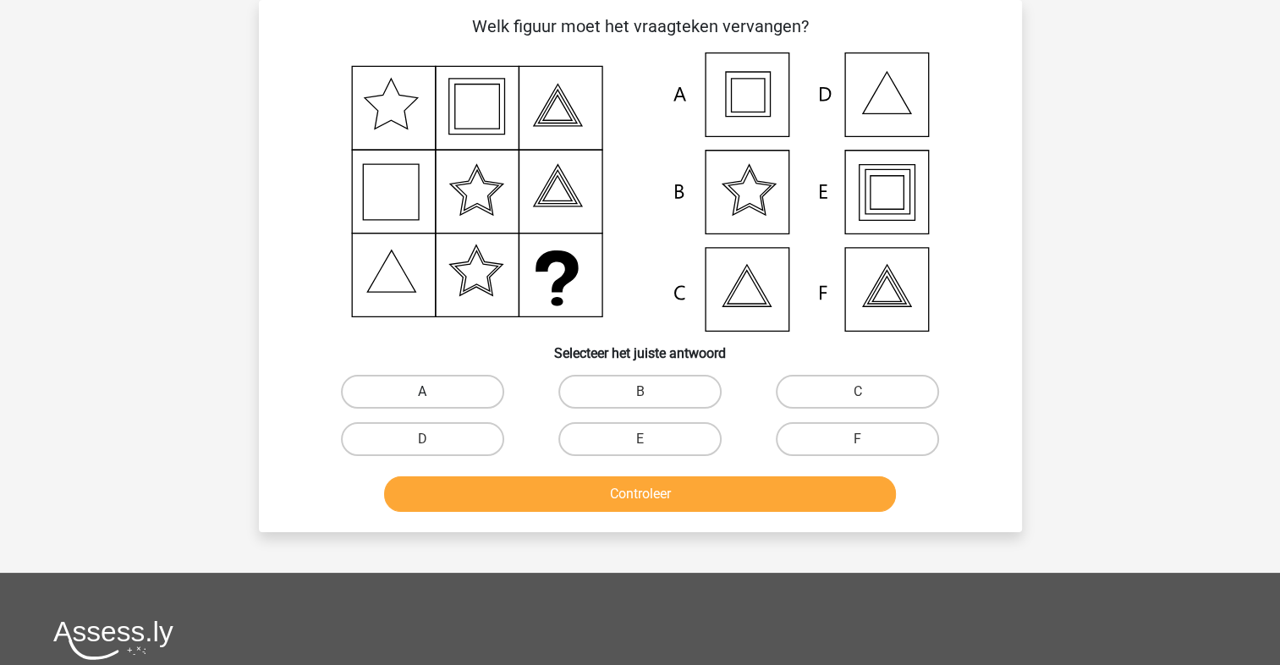
click at [425, 382] on label "A" at bounding box center [422, 392] width 163 height 34
click at [425, 392] on input "A" at bounding box center [427, 397] width 11 height 11
radio input "true"
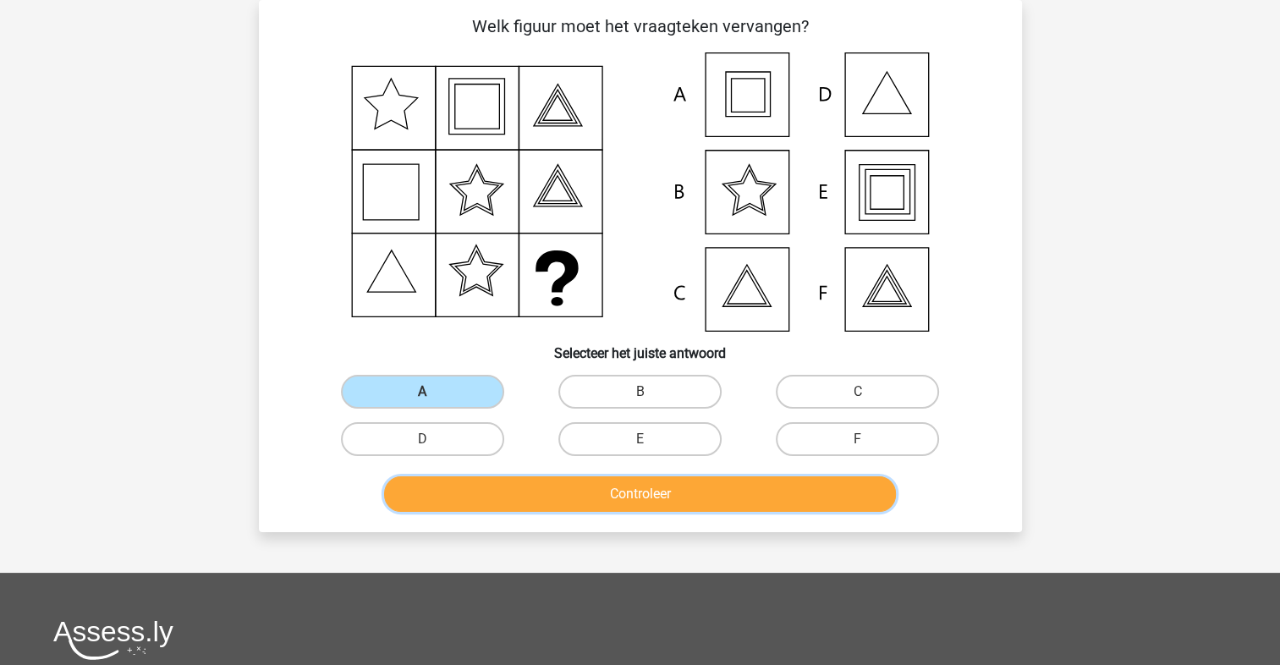
click at [555, 497] on button "Controleer" at bounding box center [640, 494] width 512 height 36
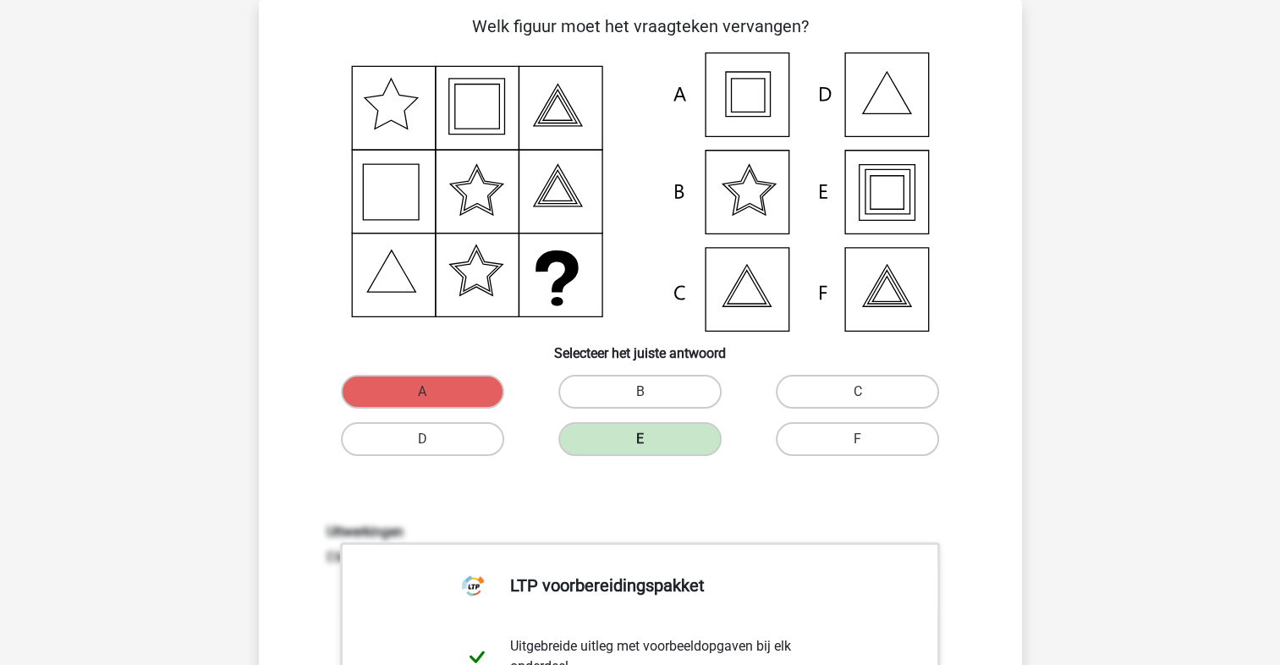
click at [648, 435] on label "E" at bounding box center [640, 439] width 163 height 34
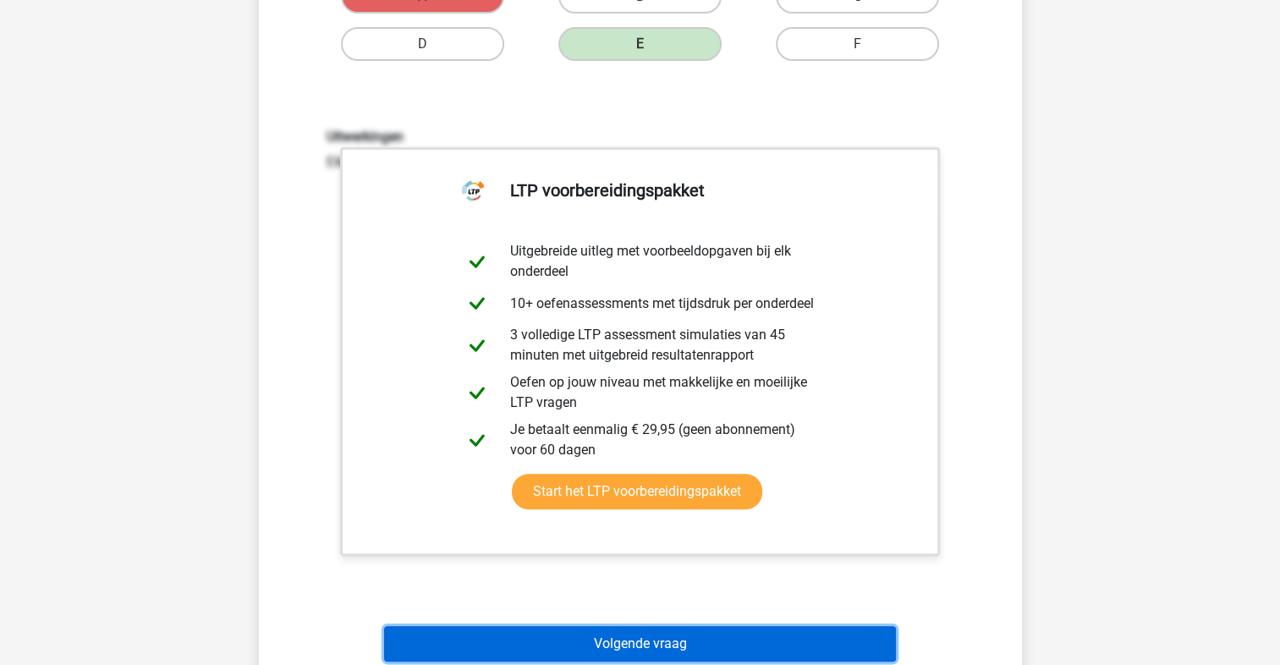
click at [623, 643] on button "Volgende vraag" at bounding box center [640, 644] width 512 height 36
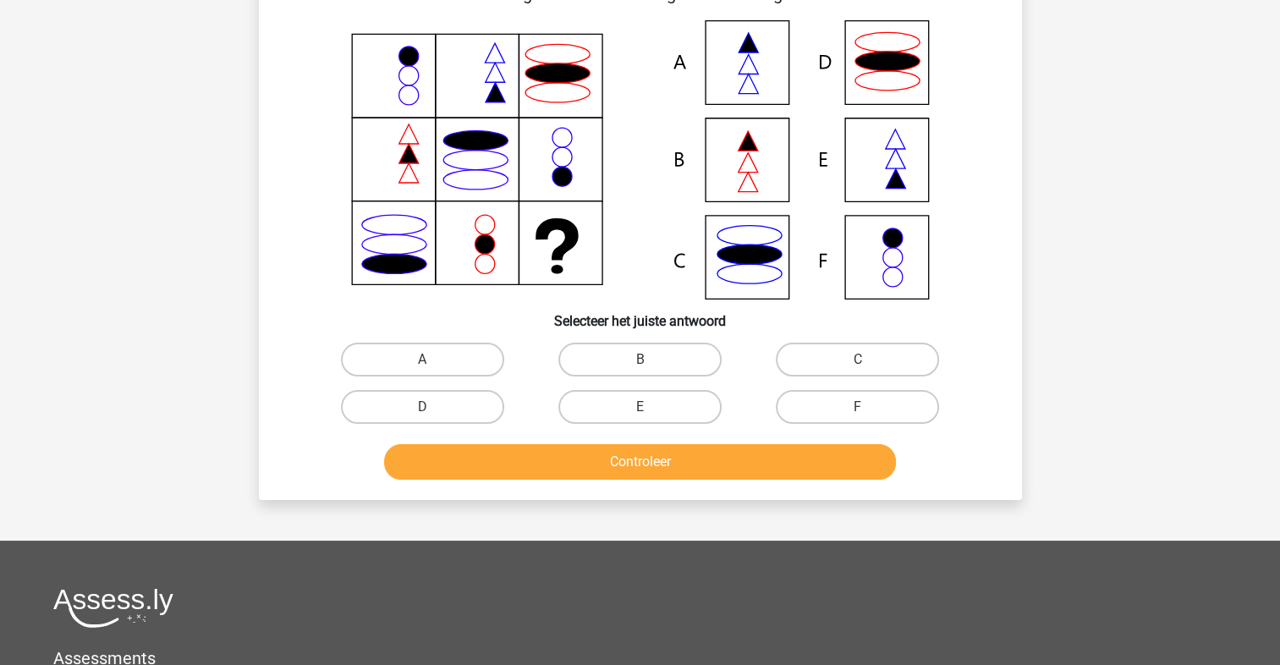
scroll to position [78, 0]
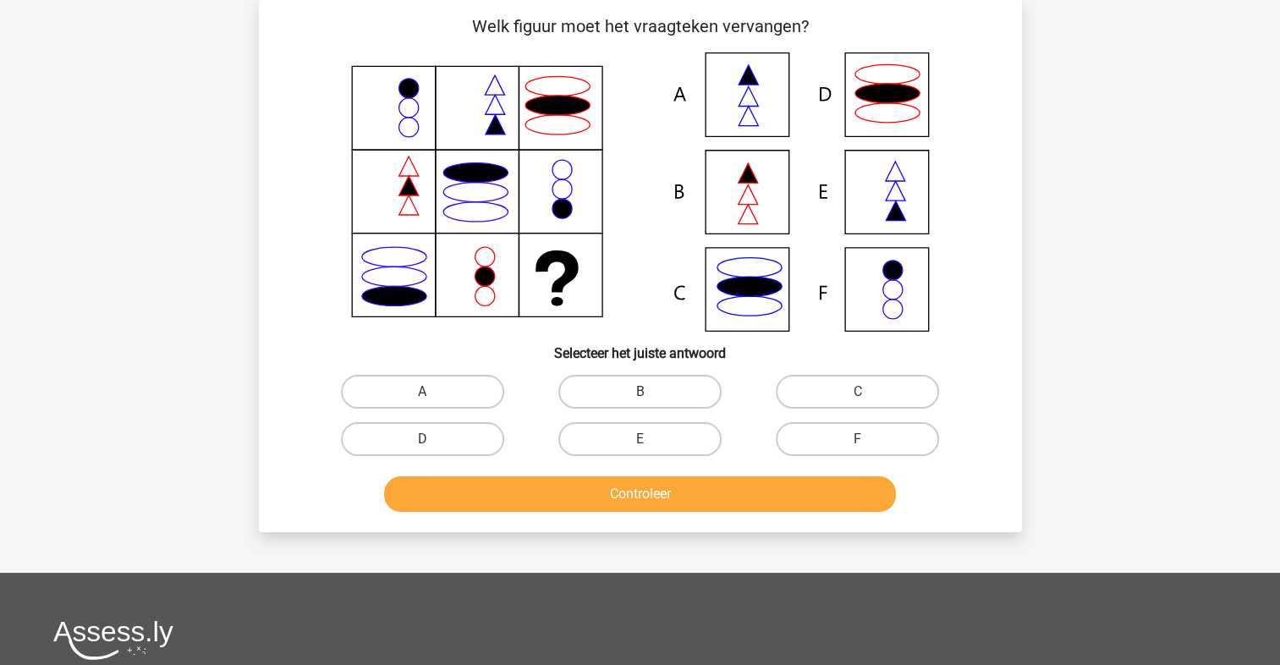
click at [641, 391] on label "B" at bounding box center [640, 392] width 163 height 34
click at [641, 392] on input "B" at bounding box center [645, 397] width 11 height 11
radio input "true"
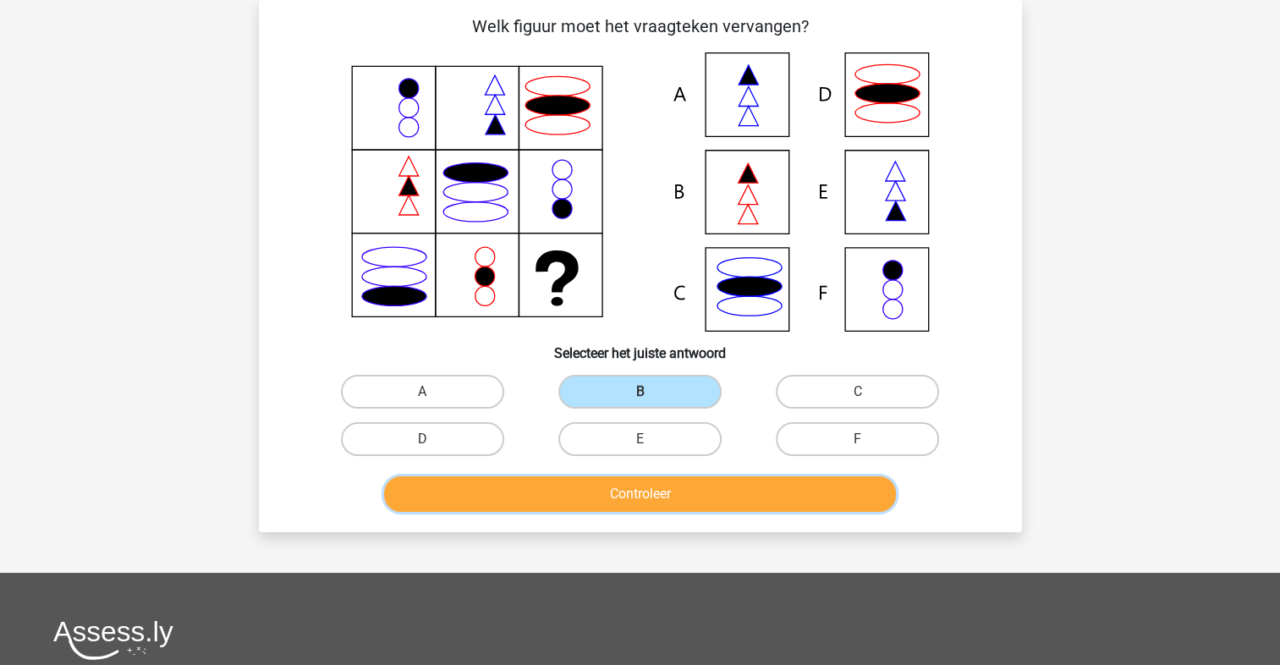
click at [658, 496] on button "Controleer" at bounding box center [640, 494] width 512 height 36
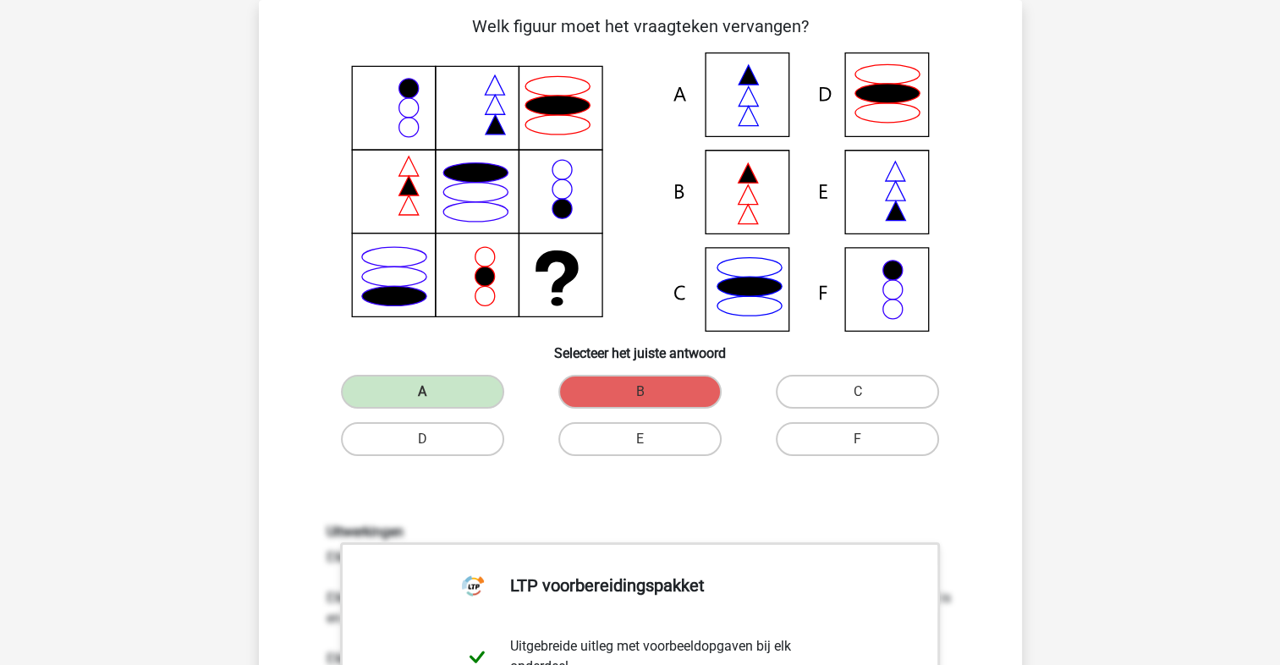
scroll to position [473, 0]
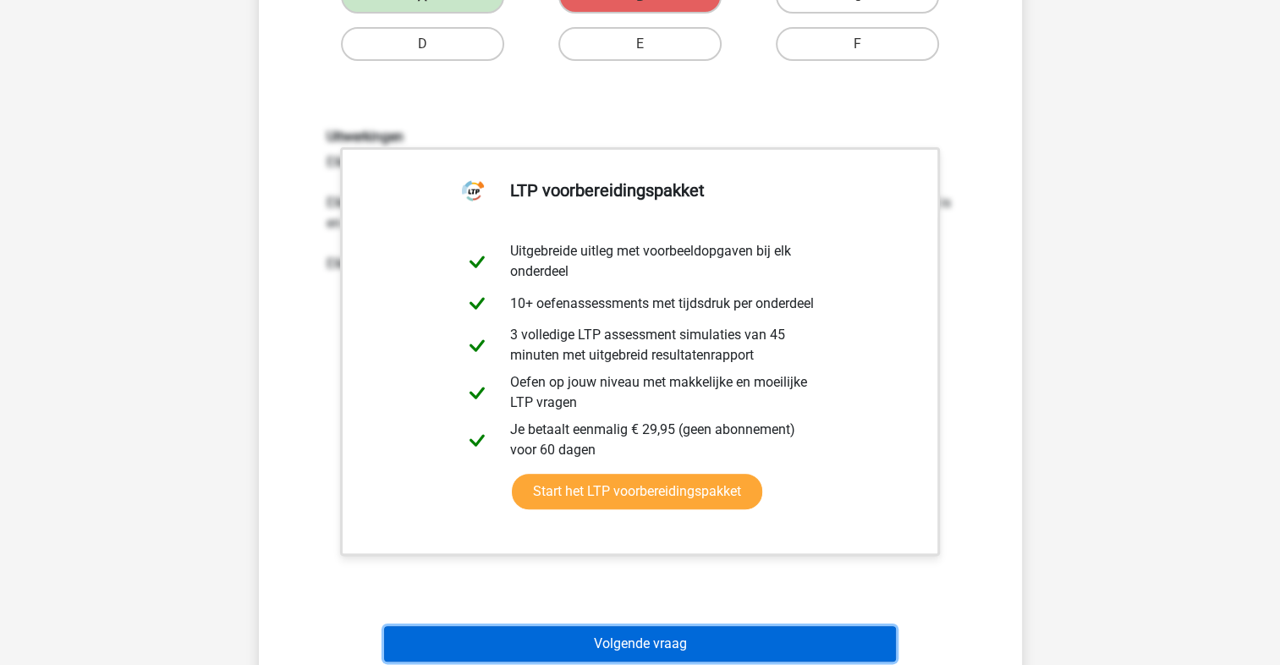
click at [608, 634] on button "Volgende vraag" at bounding box center [640, 644] width 512 height 36
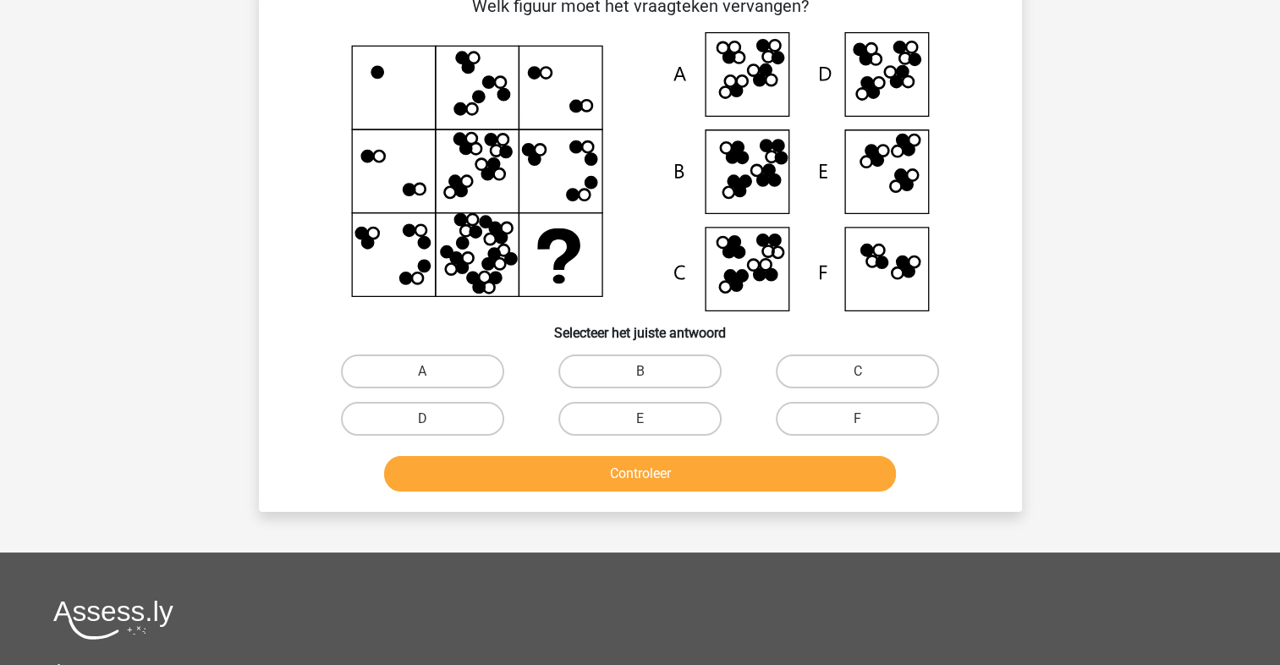
scroll to position [78, 0]
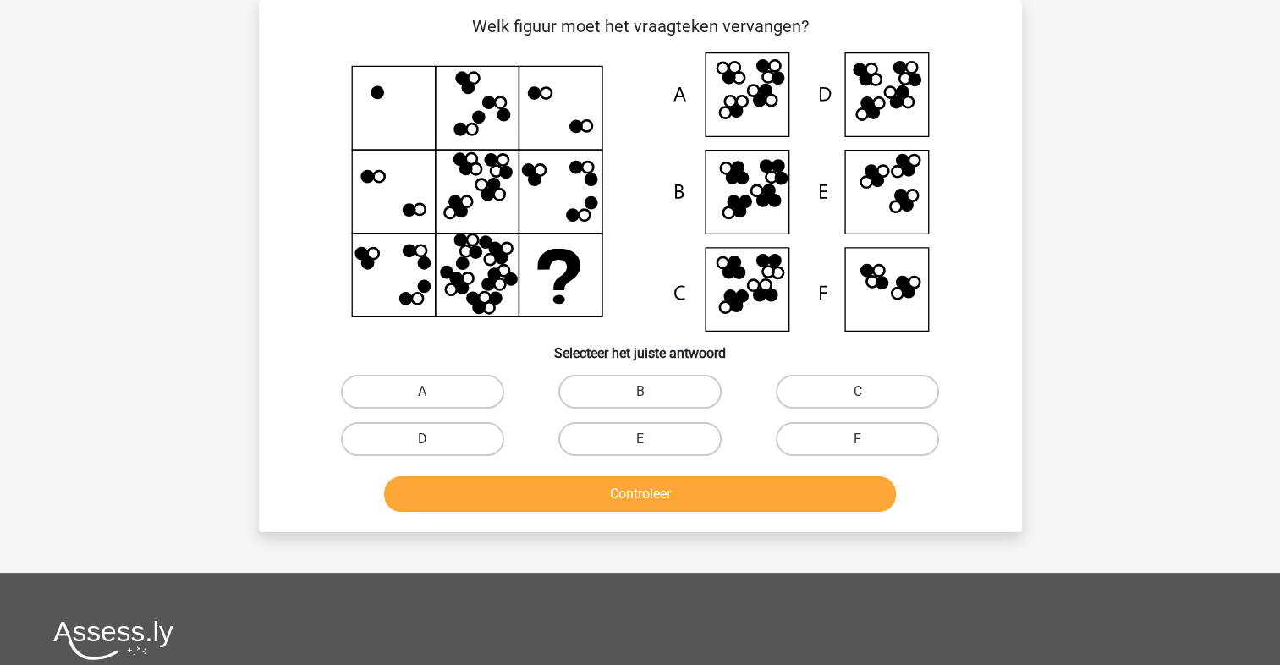
click at [449, 445] on label "D" at bounding box center [422, 439] width 163 height 34
click at [433, 445] on input "D" at bounding box center [427, 444] width 11 height 11
radio input "true"
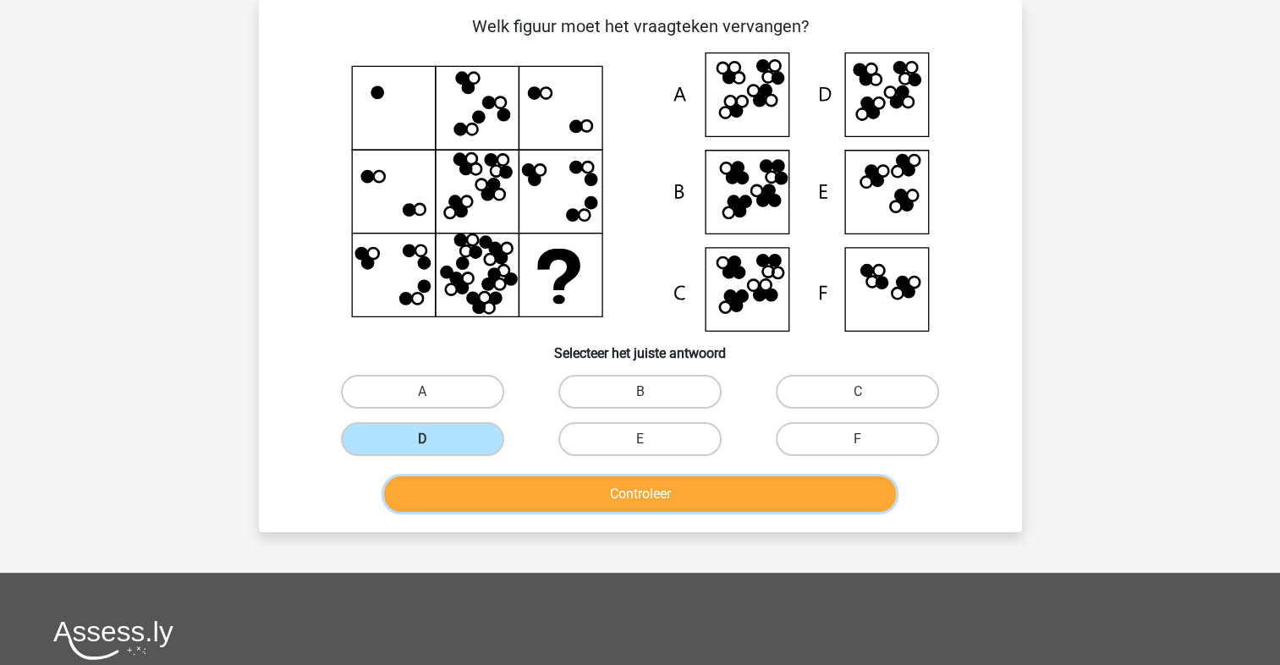
click at [577, 481] on button "Controleer" at bounding box center [640, 494] width 512 height 36
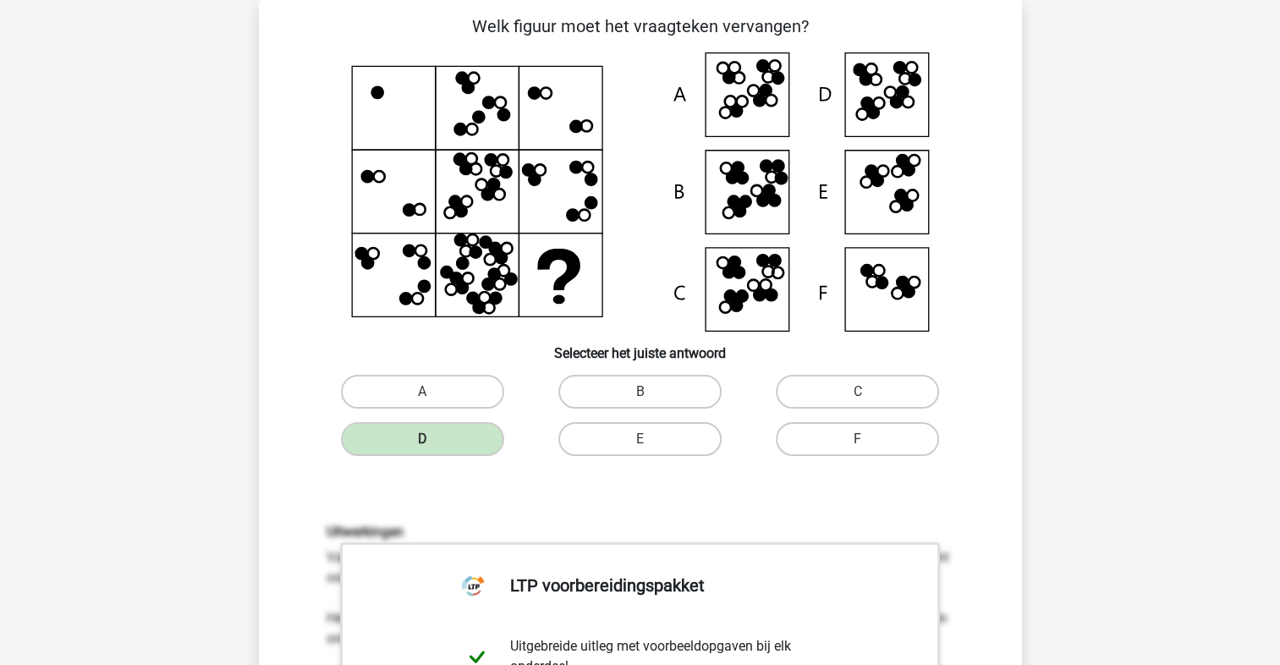
scroll to position [473, 0]
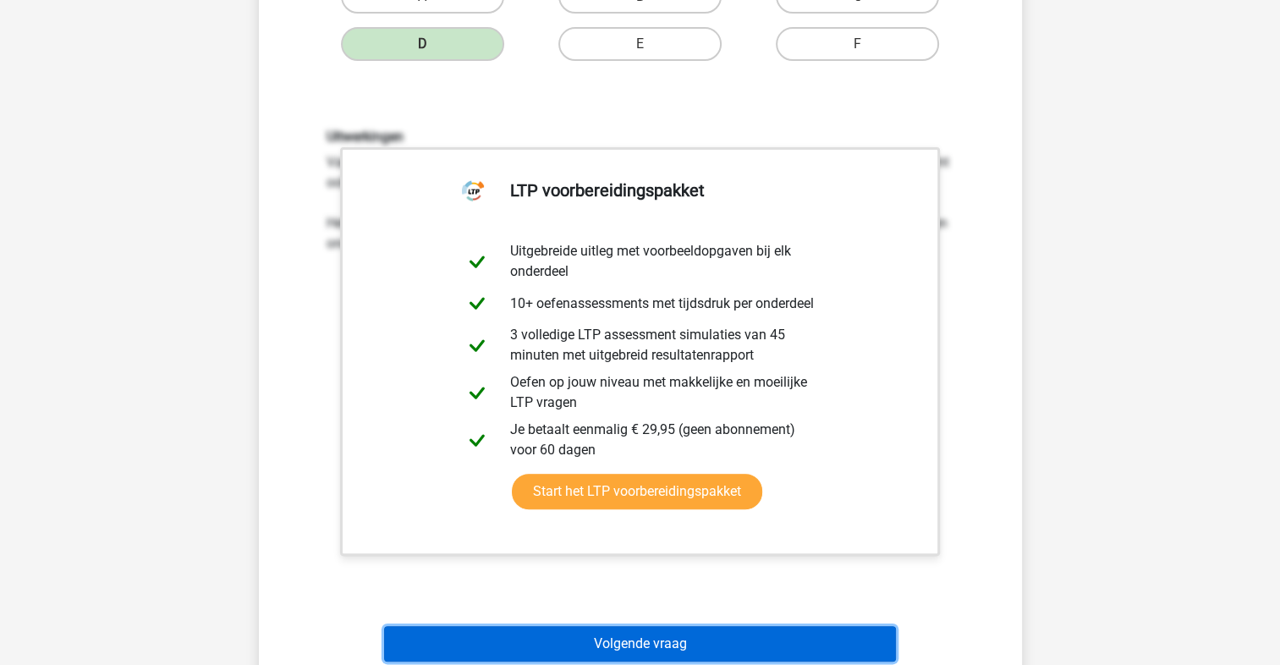
click at [665, 645] on button "Volgende vraag" at bounding box center [640, 644] width 512 height 36
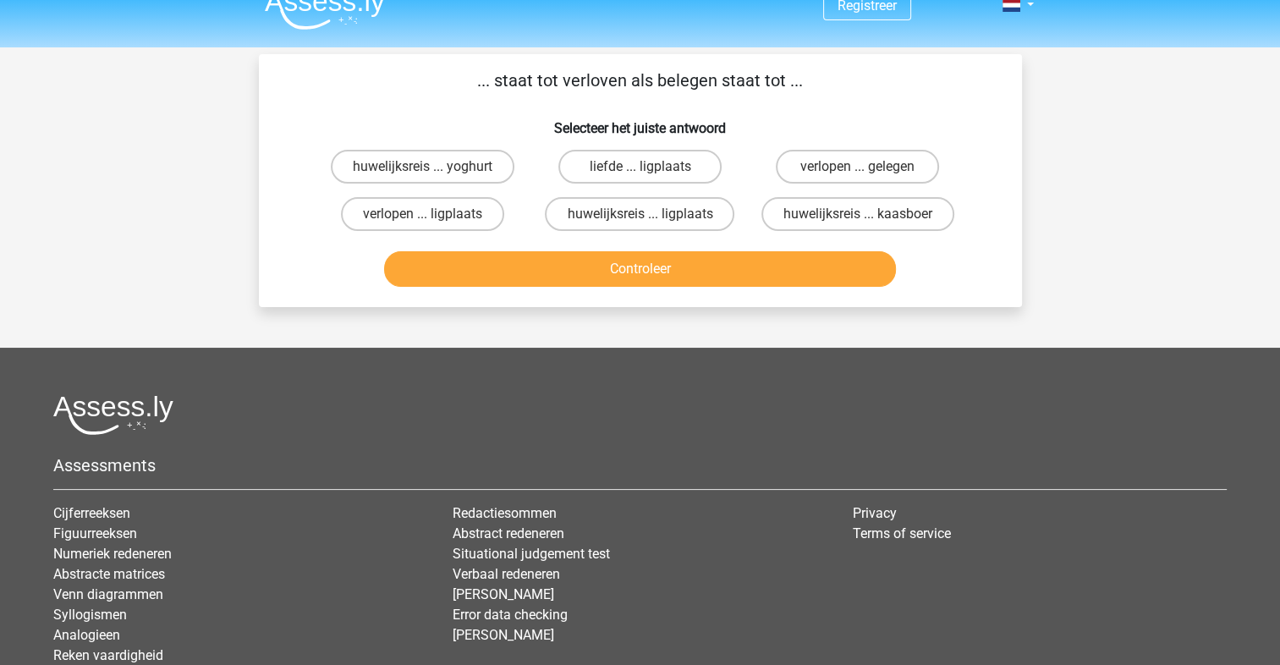
scroll to position [0, 0]
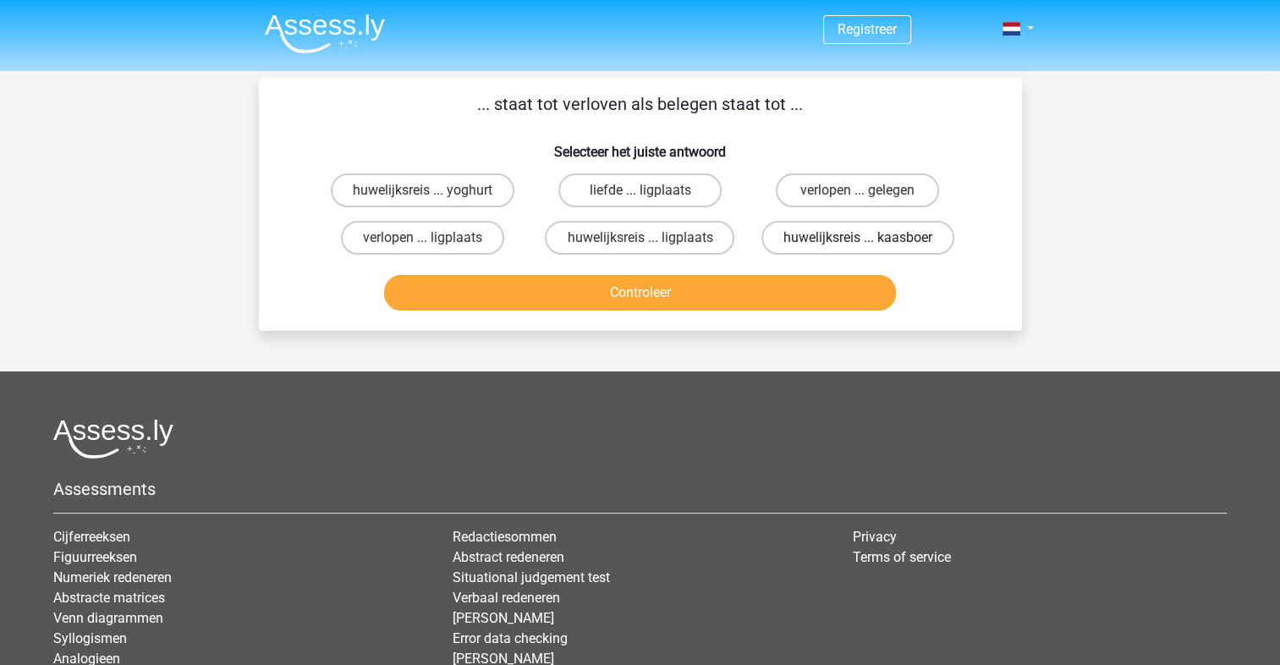
click at [849, 237] on label "huwelijksreis ... kaasboer" at bounding box center [858, 238] width 193 height 34
click at [858, 238] on input "huwelijksreis ... kaasboer" at bounding box center [863, 243] width 11 height 11
radio input "true"
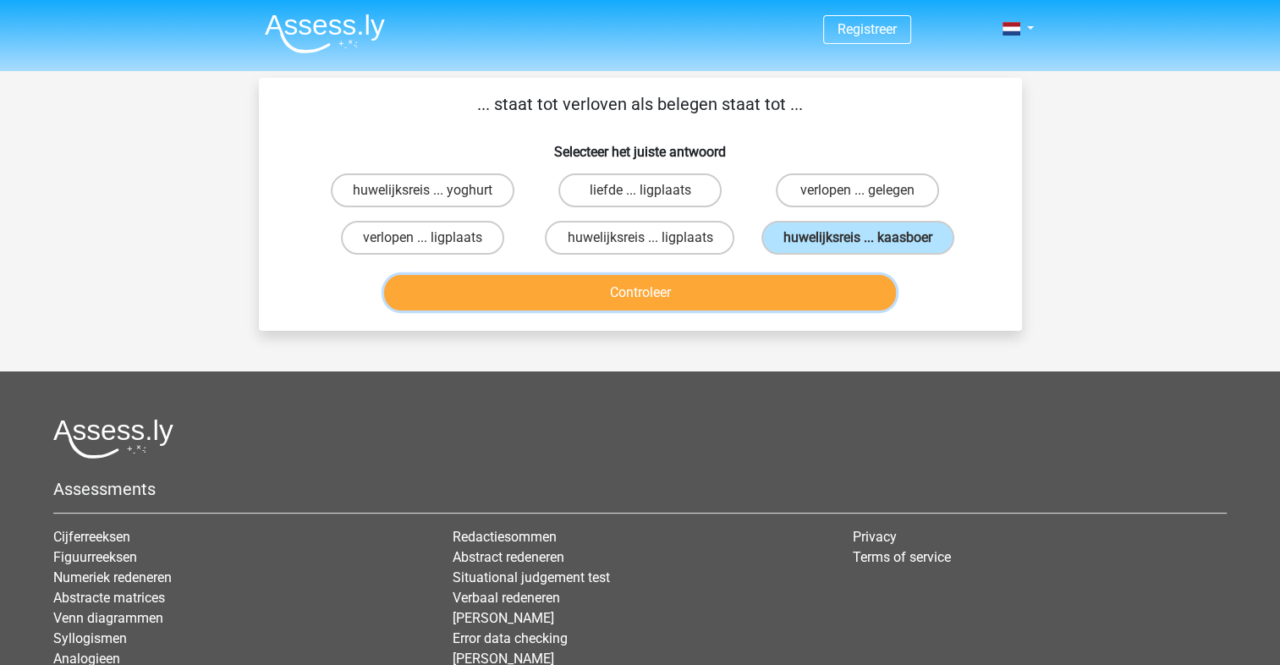
click at [806, 286] on button "Controleer" at bounding box center [640, 293] width 512 height 36
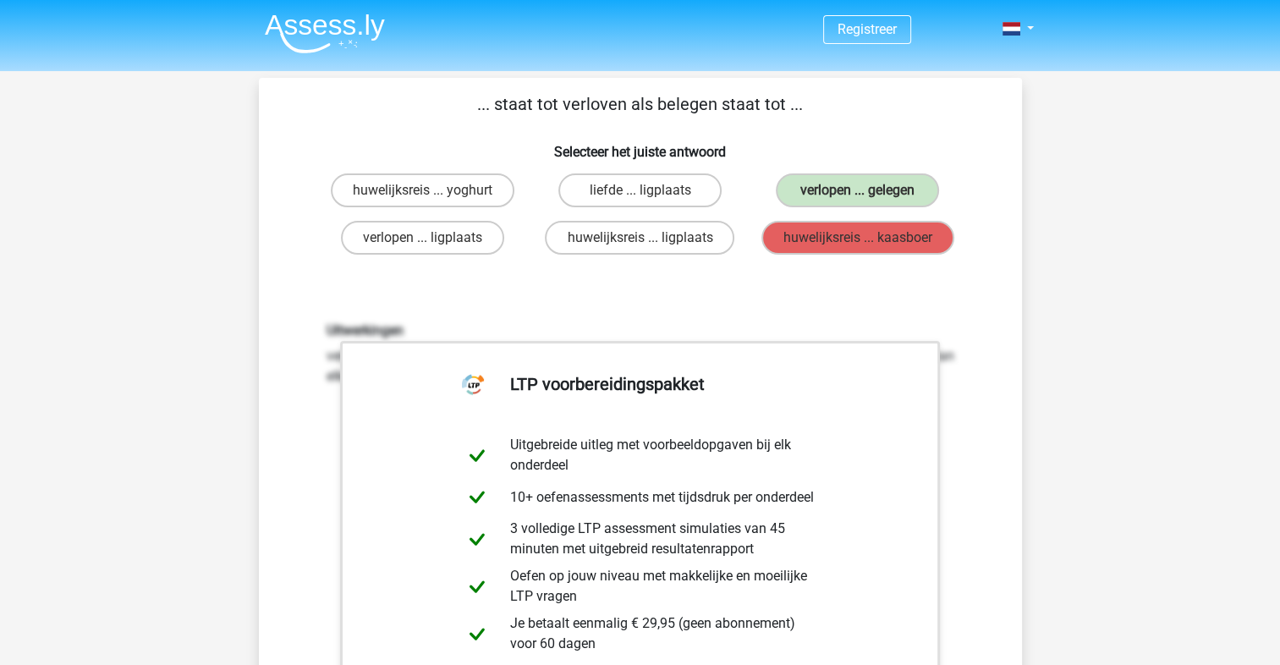
scroll to position [394, 0]
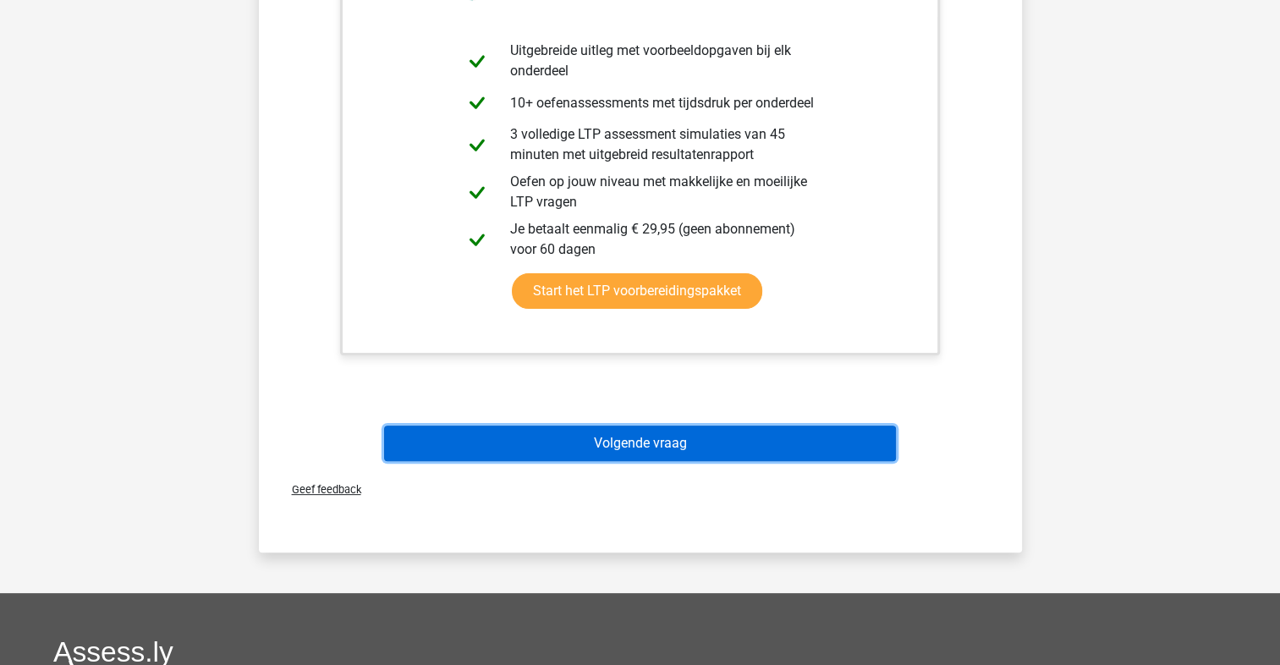
click at [701, 452] on button "Volgende vraag" at bounding box center [640, 444] width 512 height 36
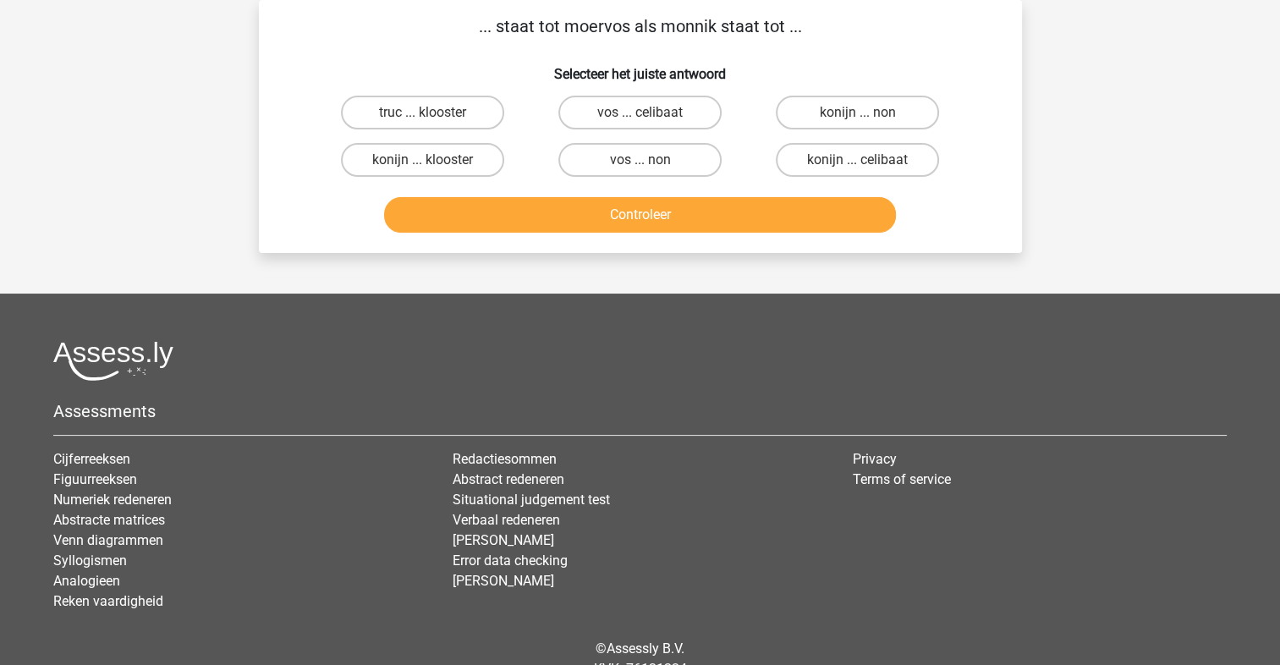
scroll to position [0, 0]
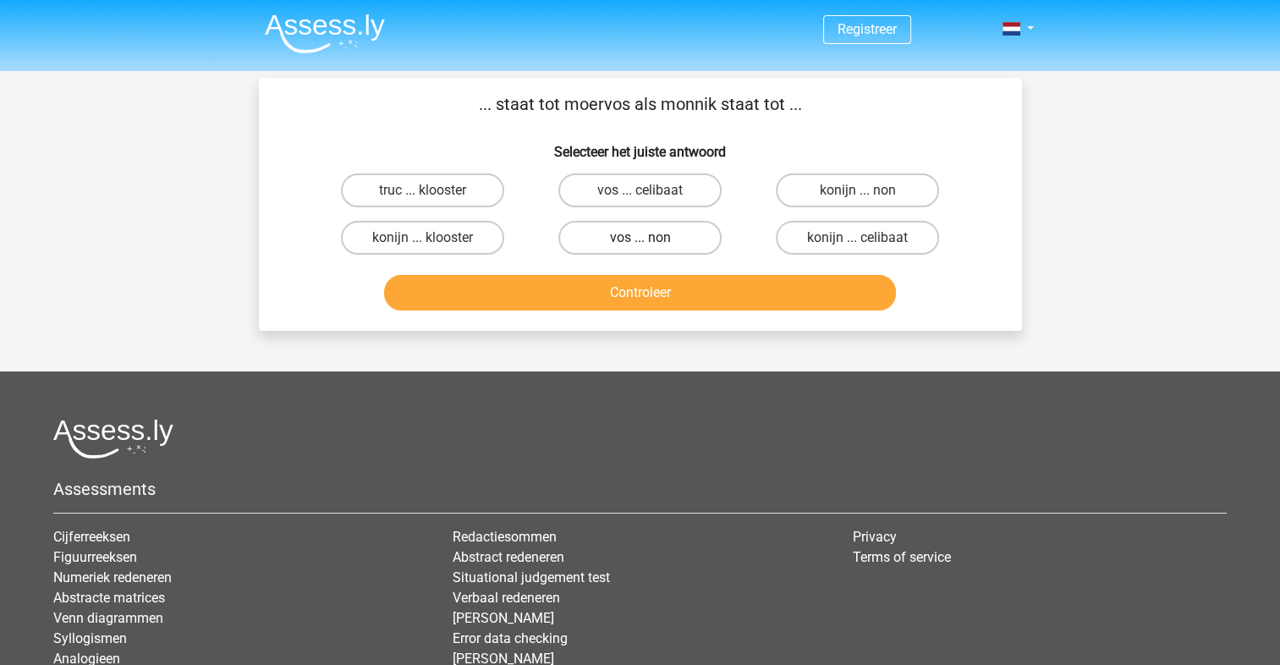
click at [711, 235] on label "vos ... non" at bounding box center [640, 238] width 163 height 34
click at [651, 238] on input "vos ... non" at bounding box center [645, 243] width 11 height 11
radio input "true"
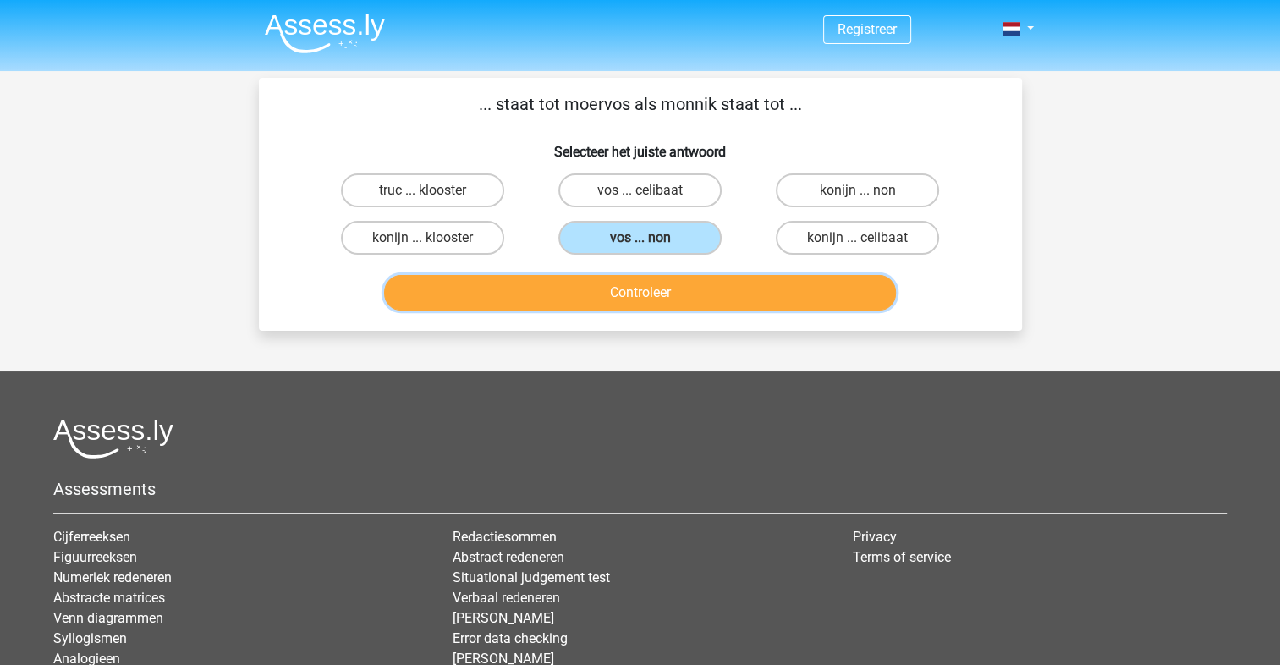
click at [715, 275] on button "Controleer" at bounding box center [640, 293] width 512 height 36
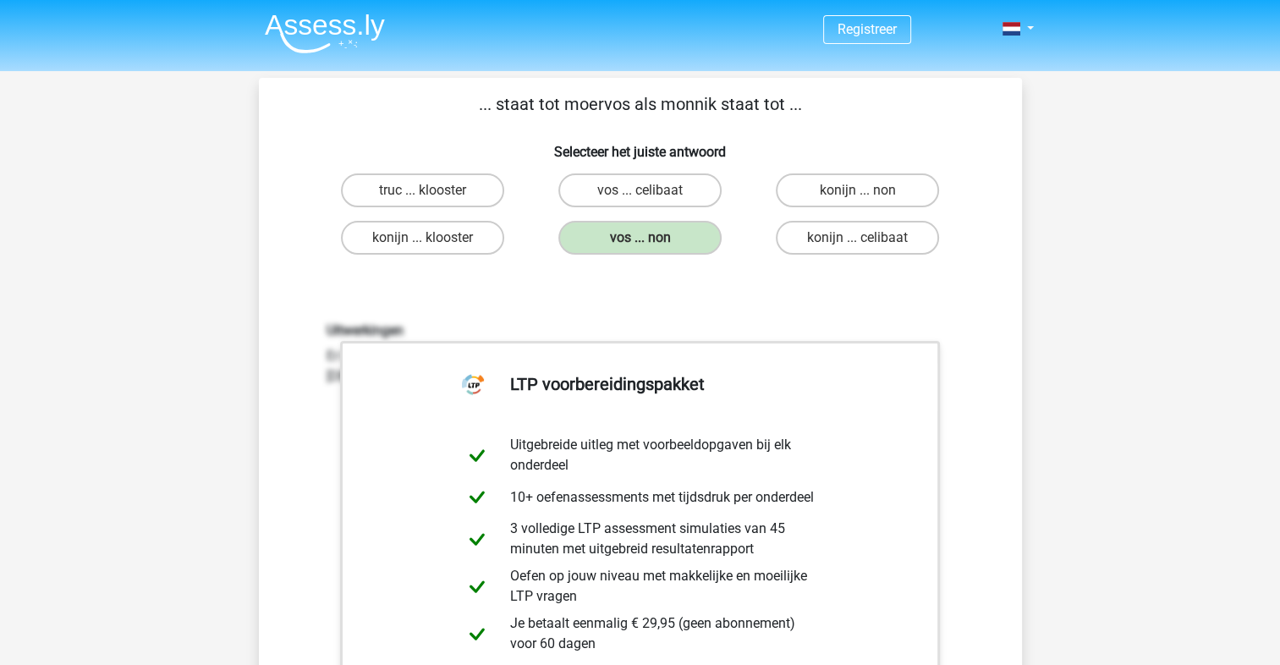
scroll to position [394, 0]
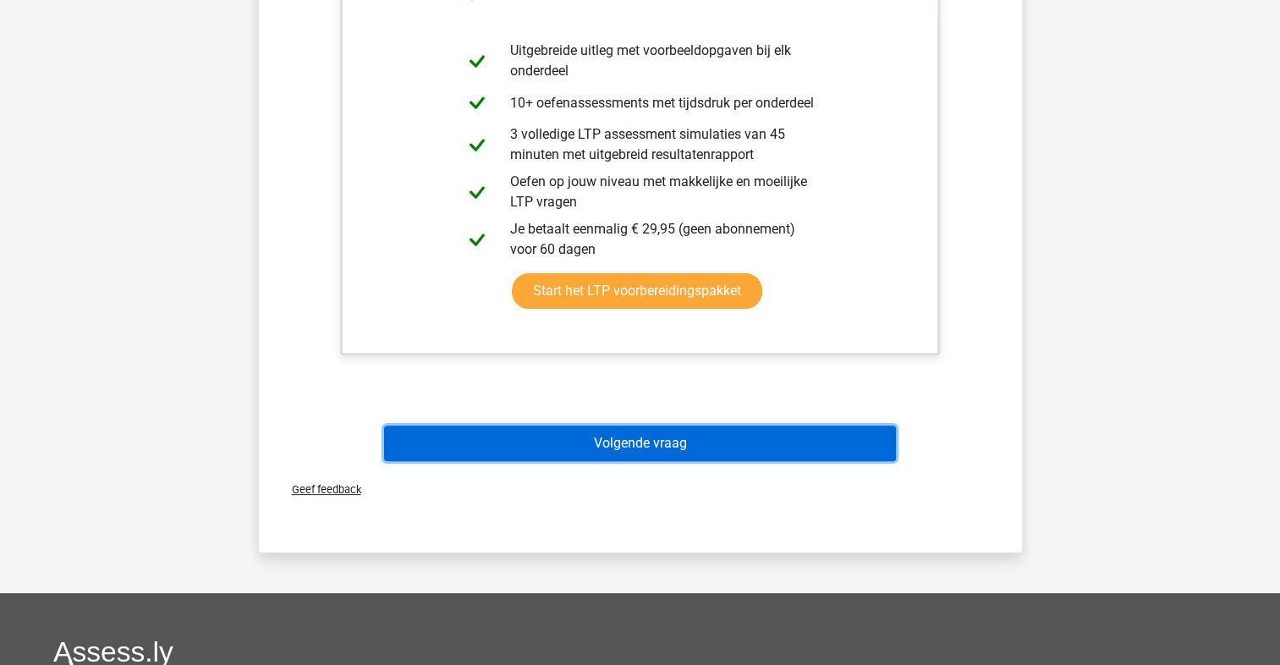
click at [702, 443] on button "Volgende vraag" at bounding box center [640, 444] width 512 height 36
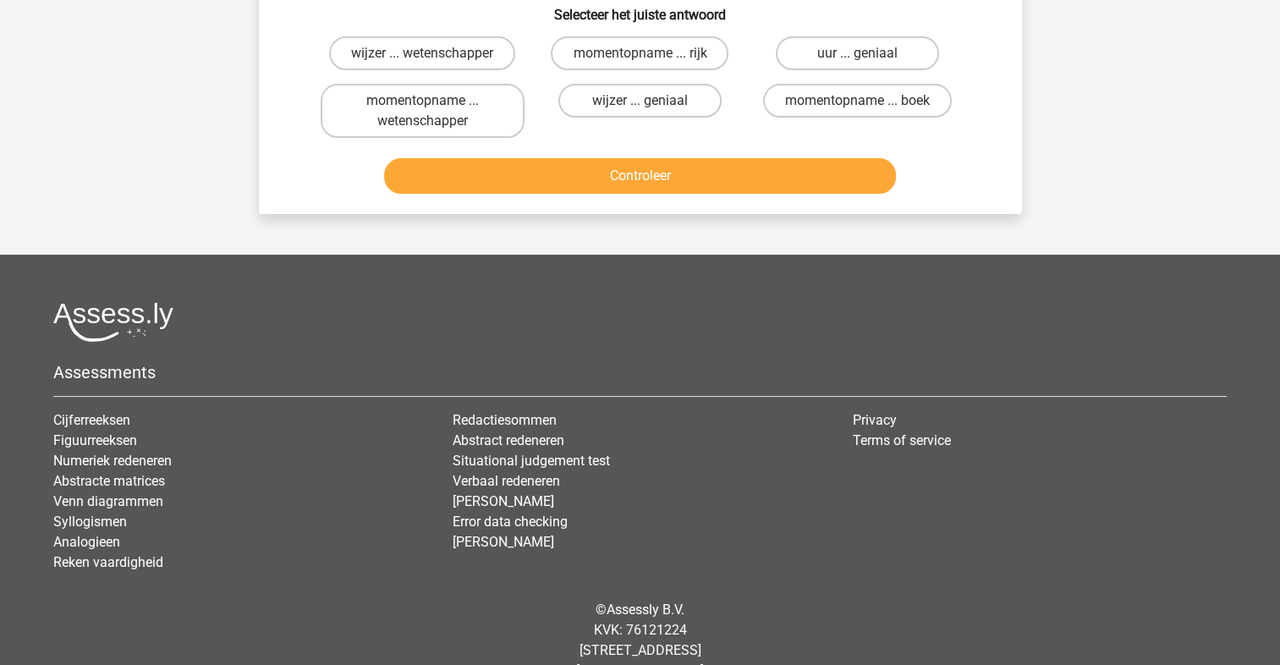
scroll to position [78, 0]
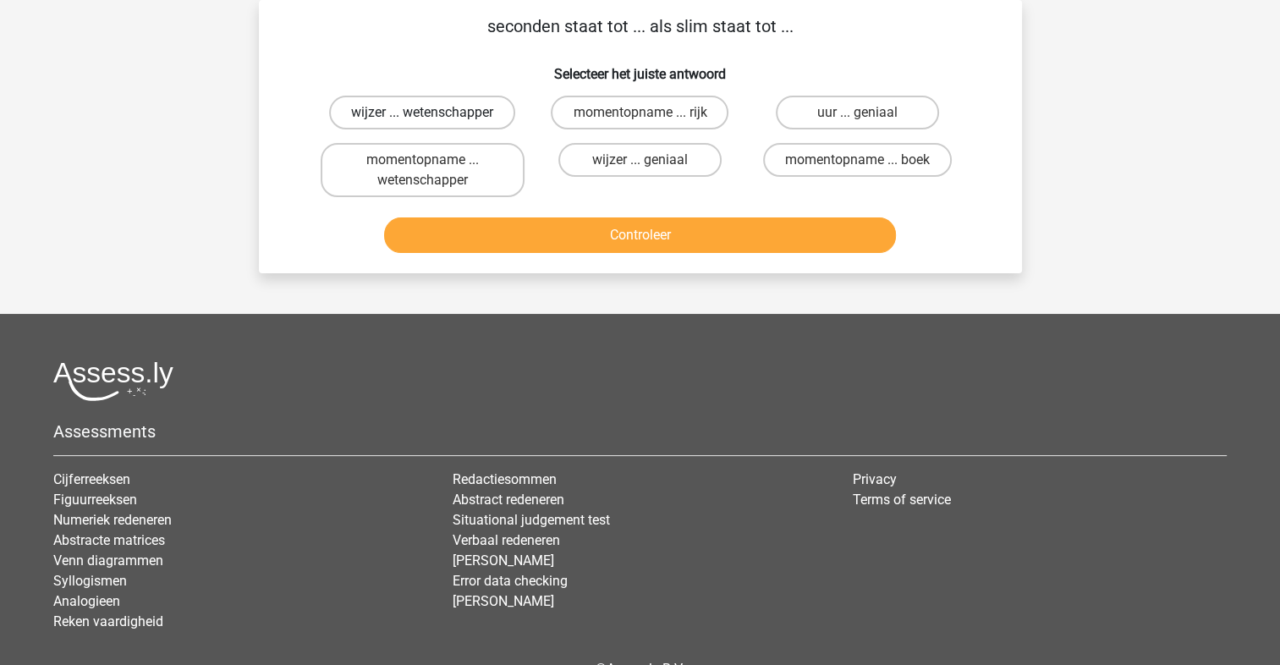
click at [483, 111] on label "wijzer ... wetenschapper" at bounding box center [422, 113] width 186 height 34
click at [433, 113] on input "wijzer ... wetenschapper" at bounding box center [427, 118] width 11 height 11
radio input "true"
click at [849, 109] on label "uur ... geniaal" at bounding box center [857, 113] width 163 height 34
click at [858, 113] on input "uur ... geniaal" at bounding box center [863, 118] width 11 height 11
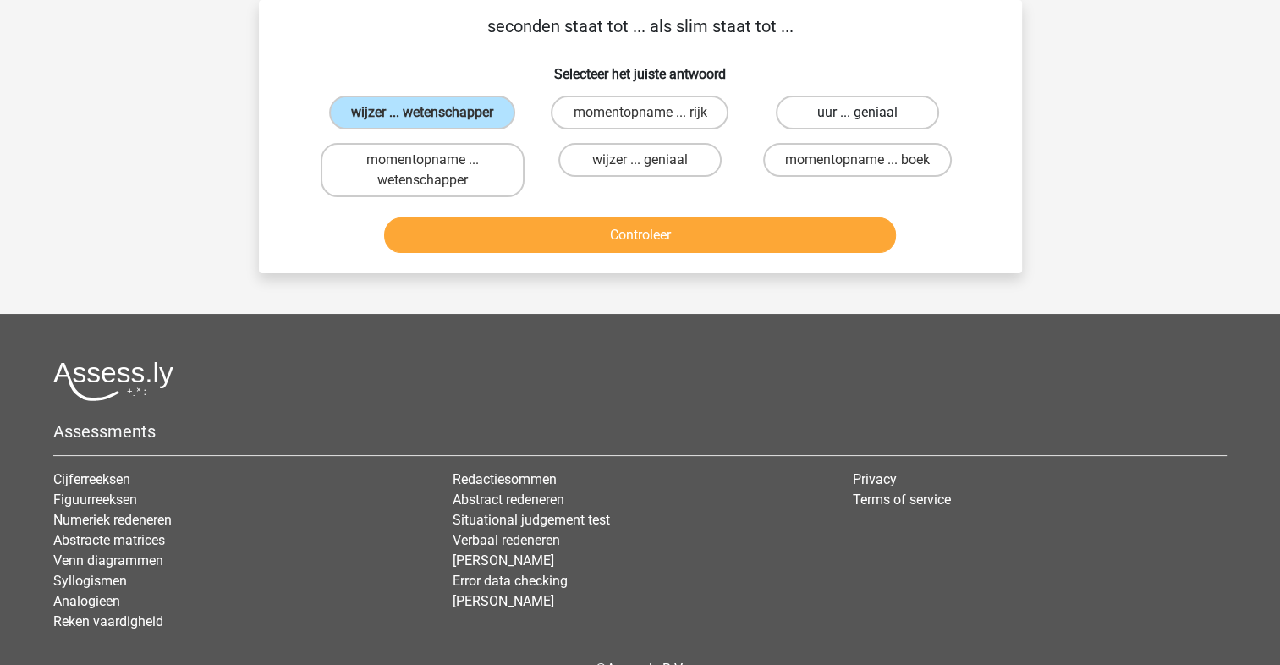
radio input "true"
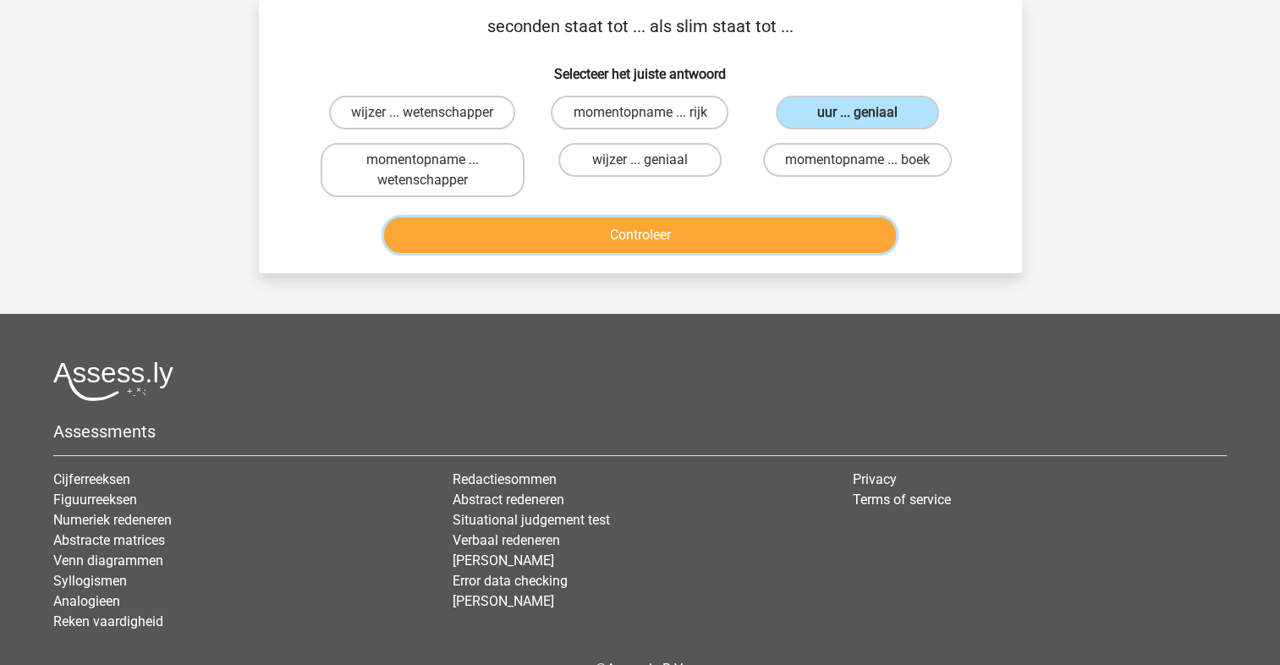
click at [819, 235] on button "Controleer" at bounding box center [640, 235] width 512 height 36
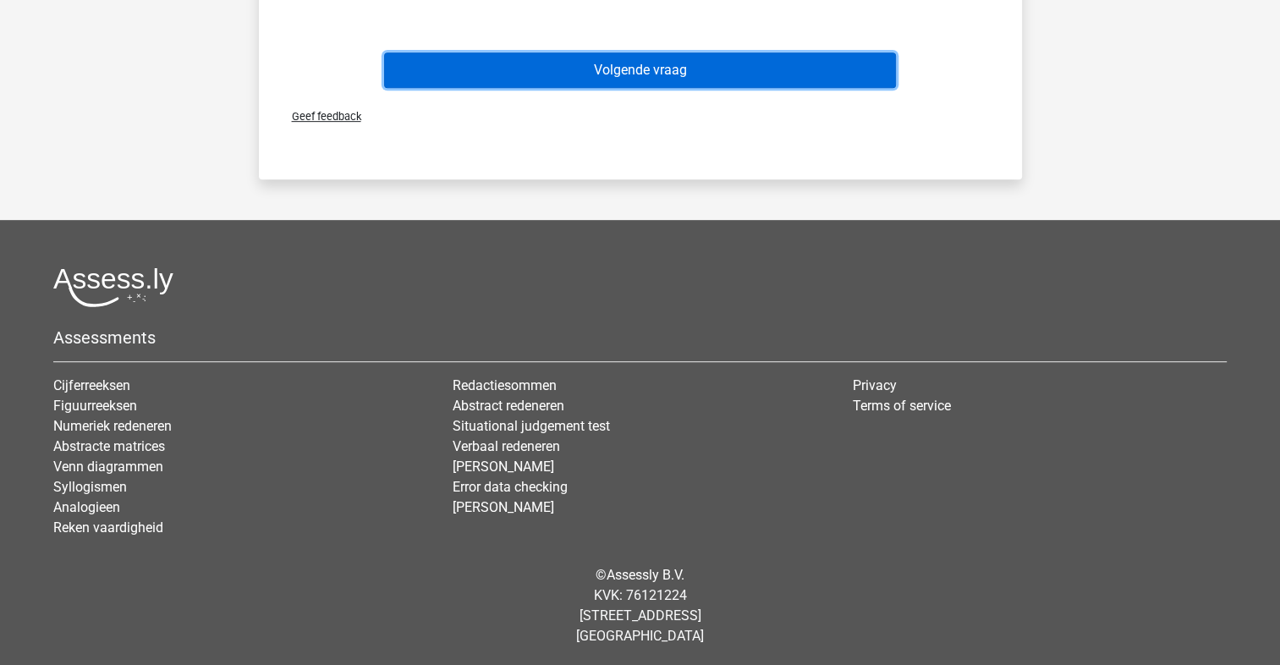
click at [656, 83] on button "Volgende vraag" at bounding box center [640, 70] width 512 height 36
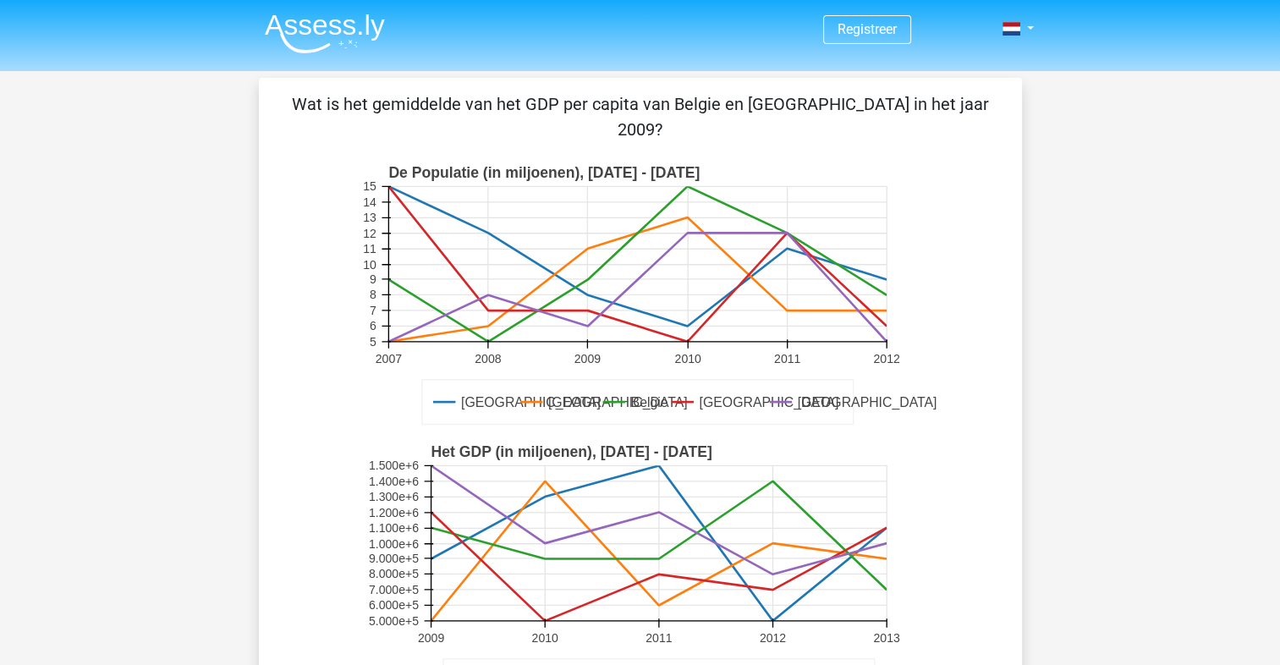
scroll to position [394, 0]
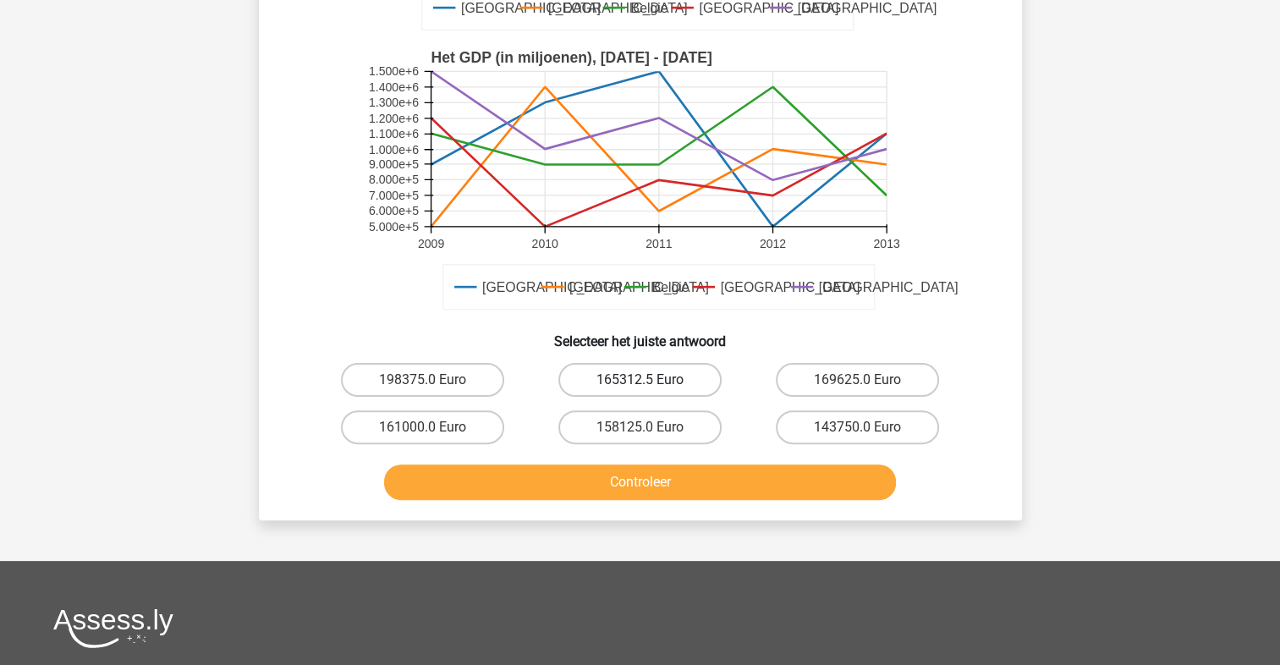
click at [689, 363] on label "165312.5 Euro" at bounding box center [640, 380] width 163 height 34
click at [651, 380] on input "165312.5 Euro" at bounding box center [645, 385] width 11 height 11
radio input "true"
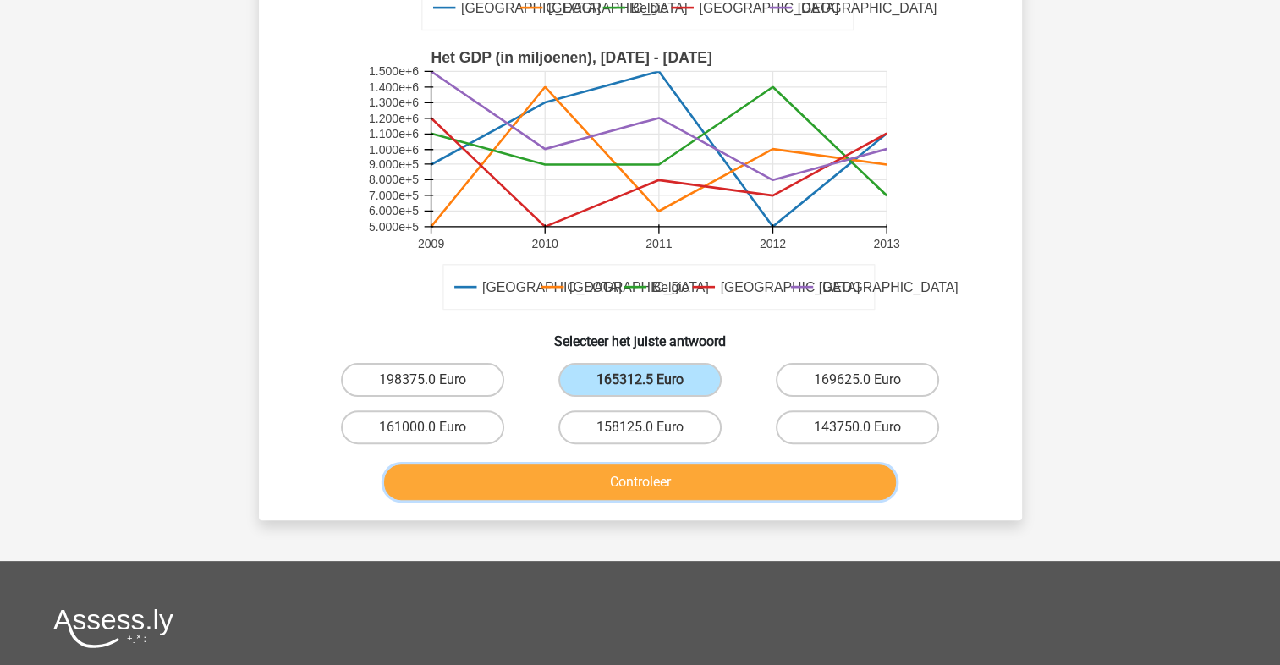
click at [696, 465] on button "Controleer" at bounding box center [640, 483] width 512 height 36
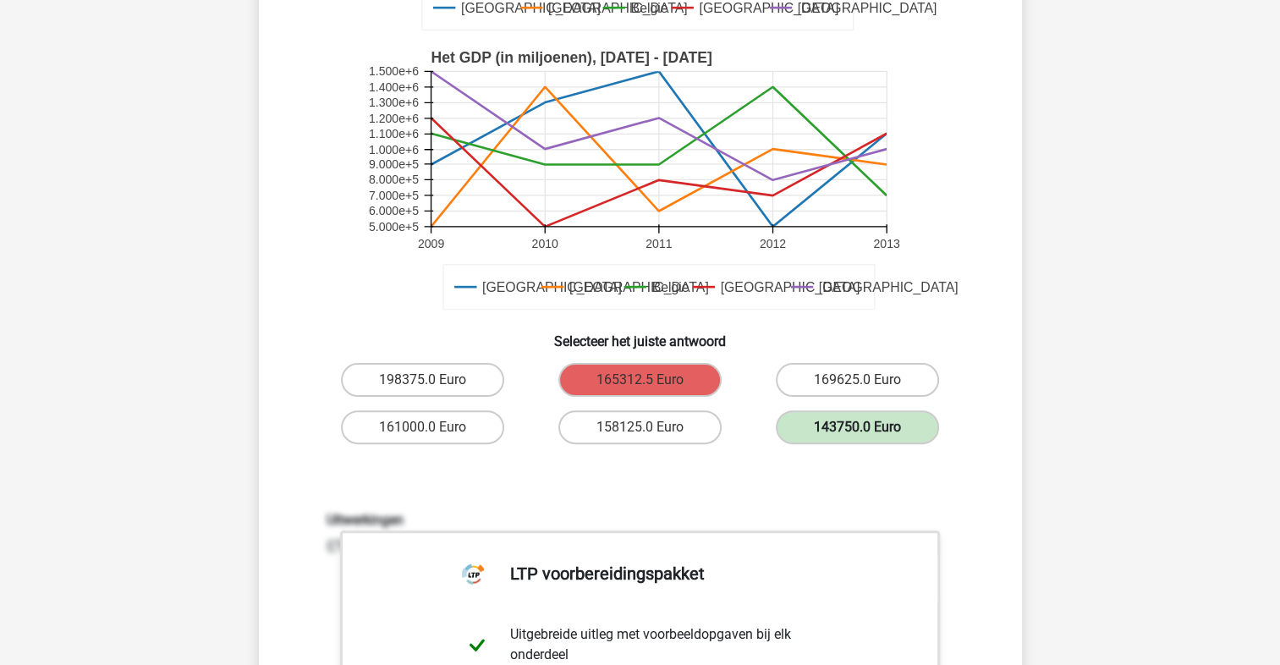
click at [831, 410] on label "143750.0 Euro" at bounding box center [857, 427] width 163 height 34
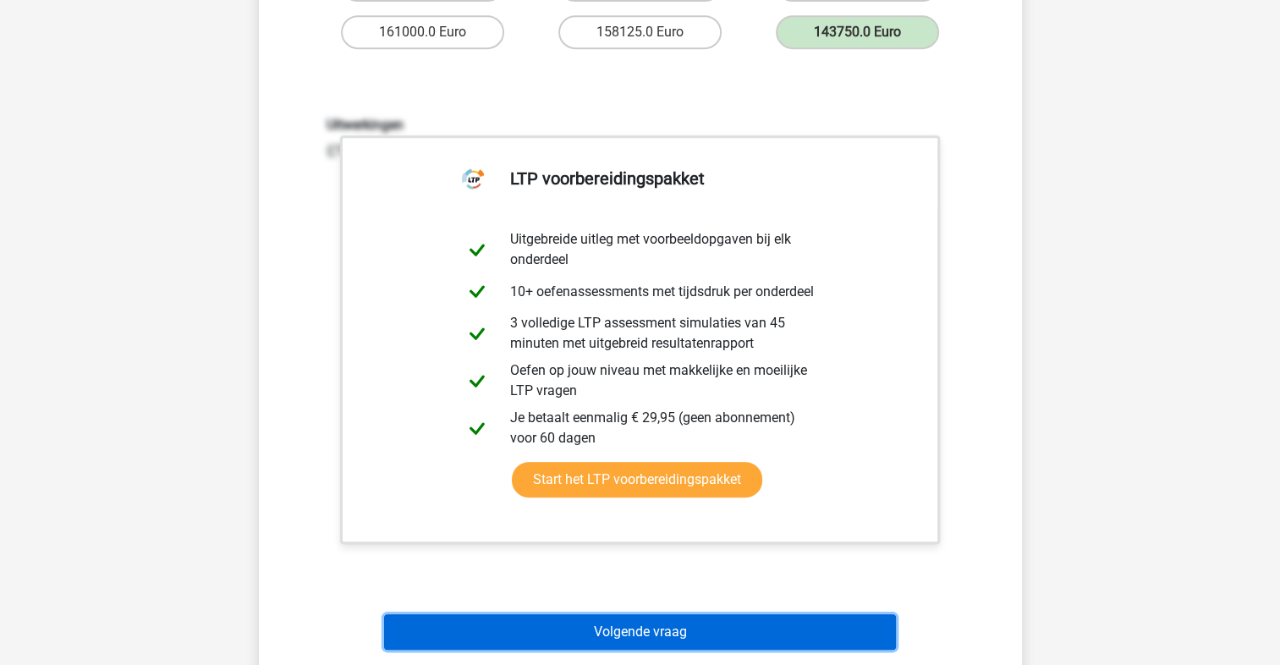
click at [542, 614] on button "Volgende vraag" at bounding box center [640, 632] width 512 height 36
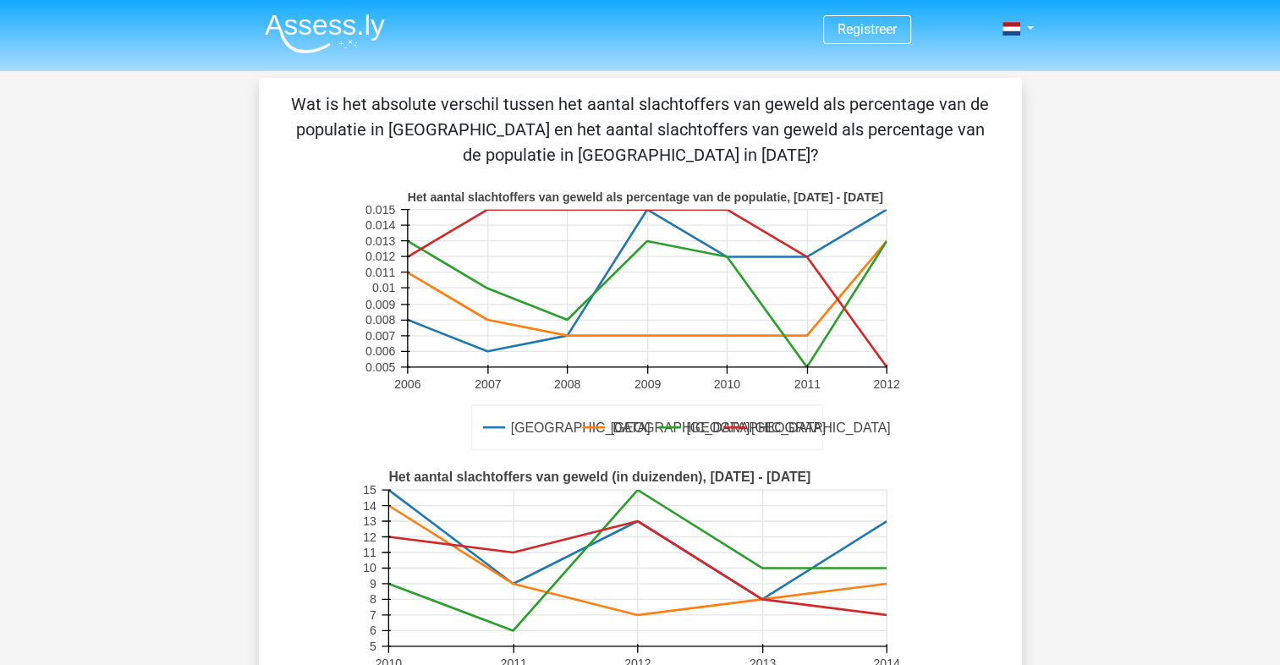
scroll to position [394, 0]
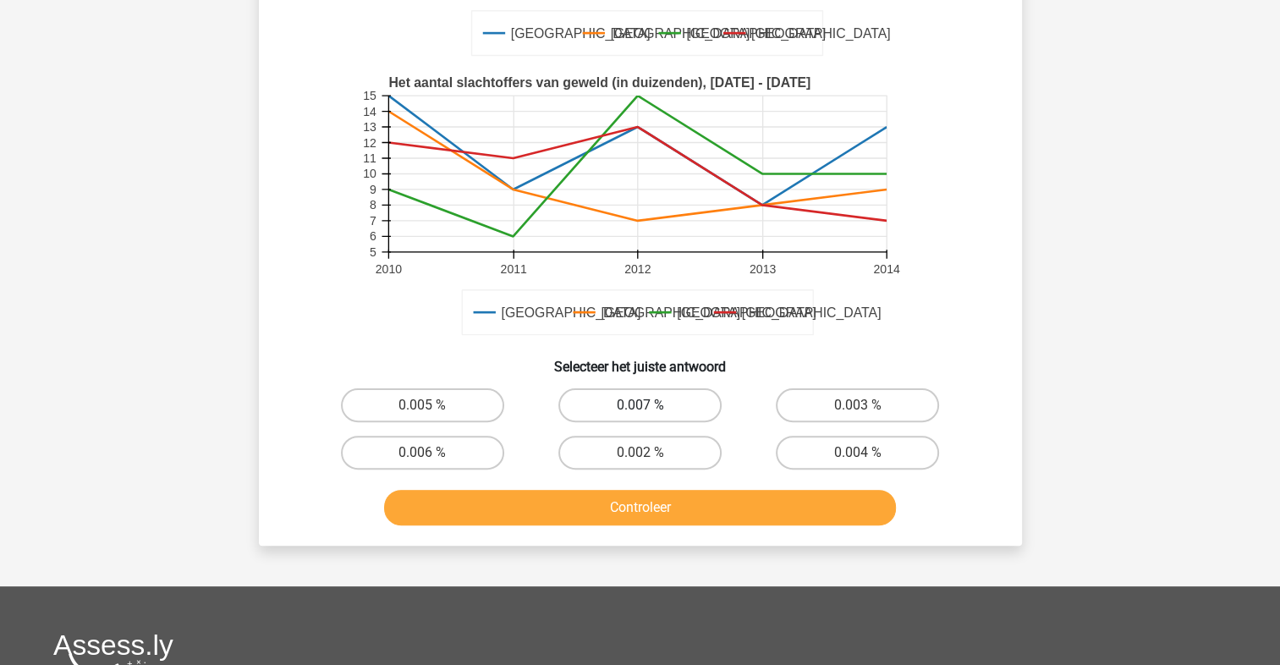
click at [651, 411] on label "0.007 %" at bounding box center [640, 405] width 163 height 34
click at [651, 411] on input "0.007 %" at bounding box center [645, 410] width 11 height 11
radio input "true"
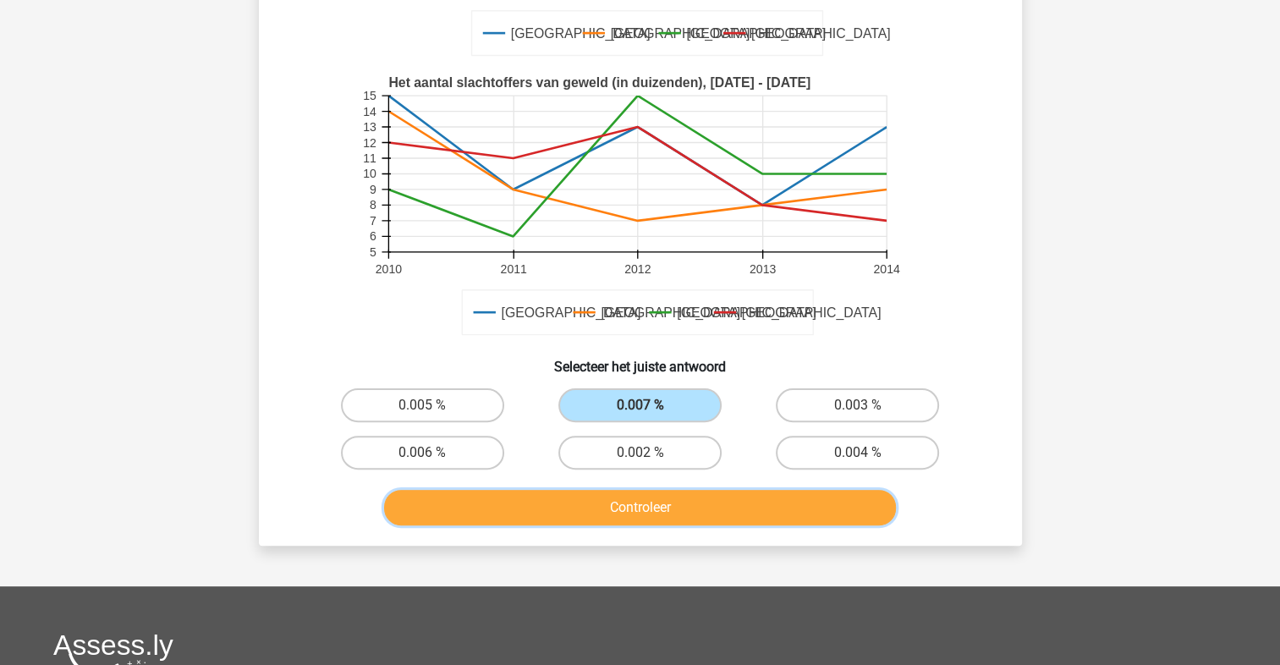
click at [666, 506] on button "Controleer" at bounding box center [640, 508] width 512 height 36
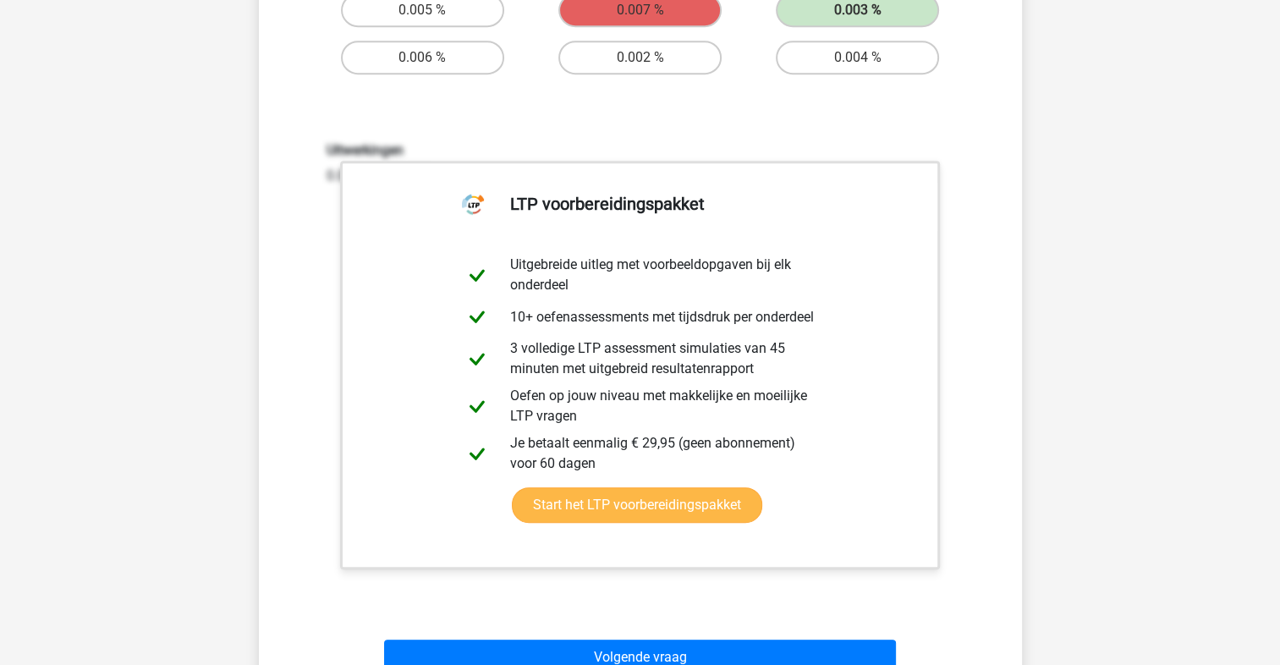
scroll to position [1185, 0]
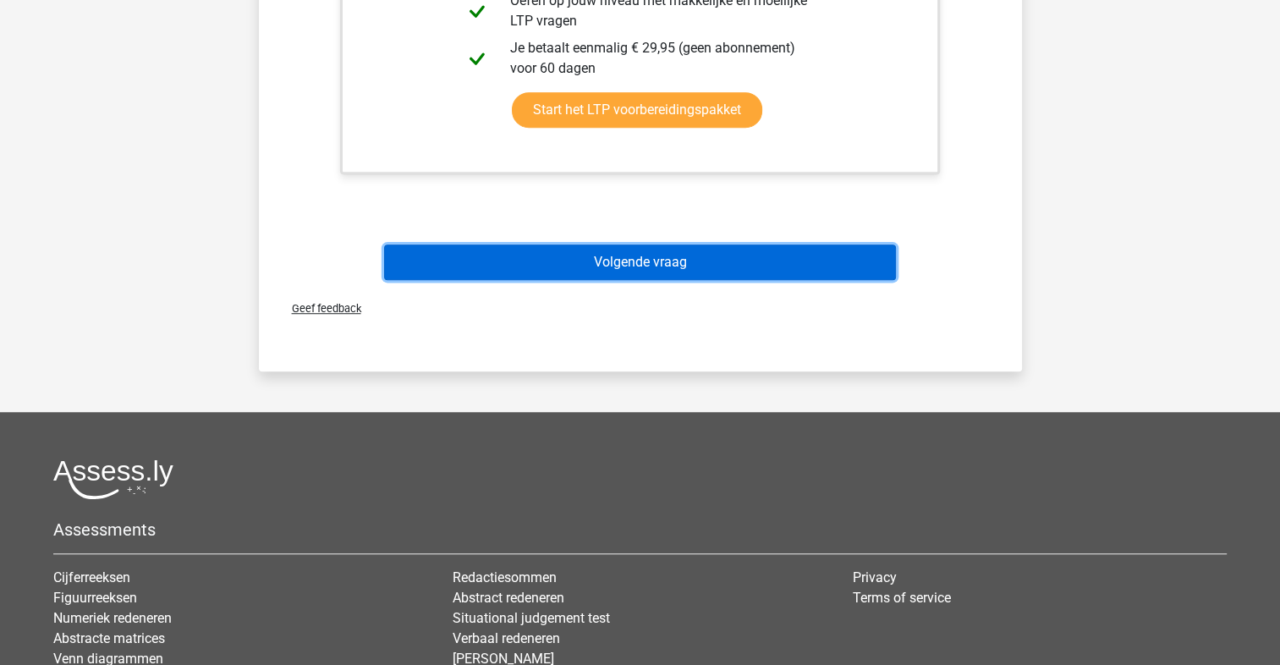
click at [636, 272] on button "Volgende vraag" at bounding box center [640, 263] width 512 height 36
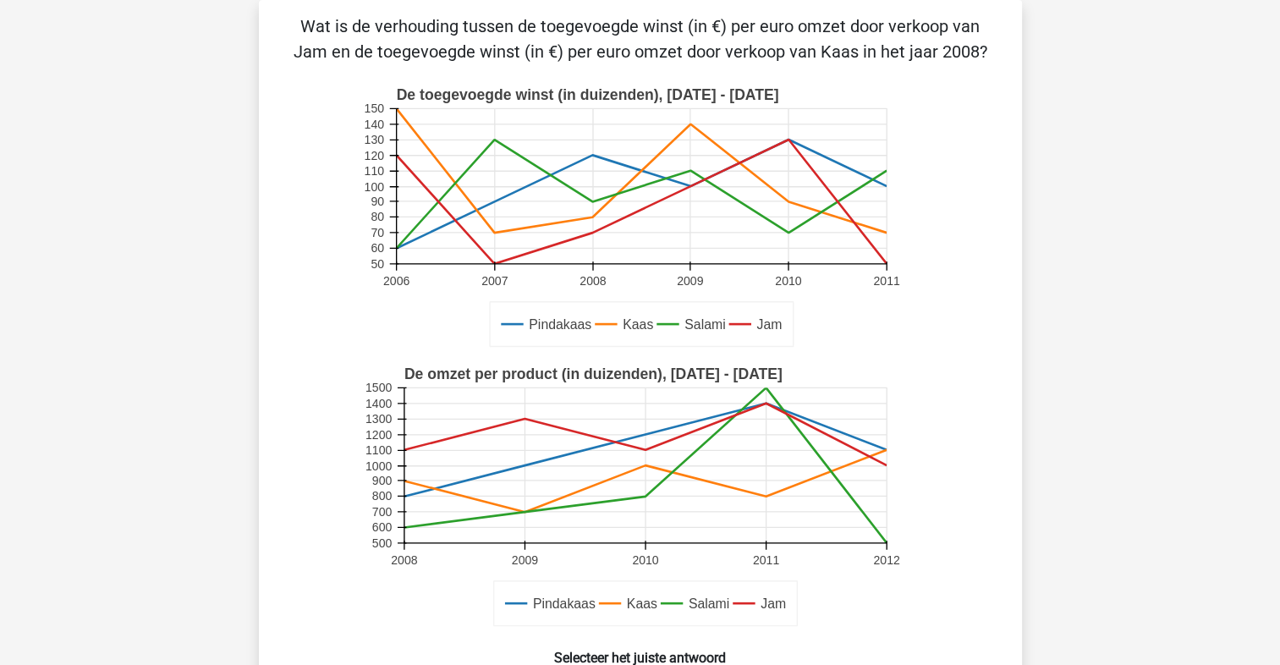
scroll to position [473, 0]
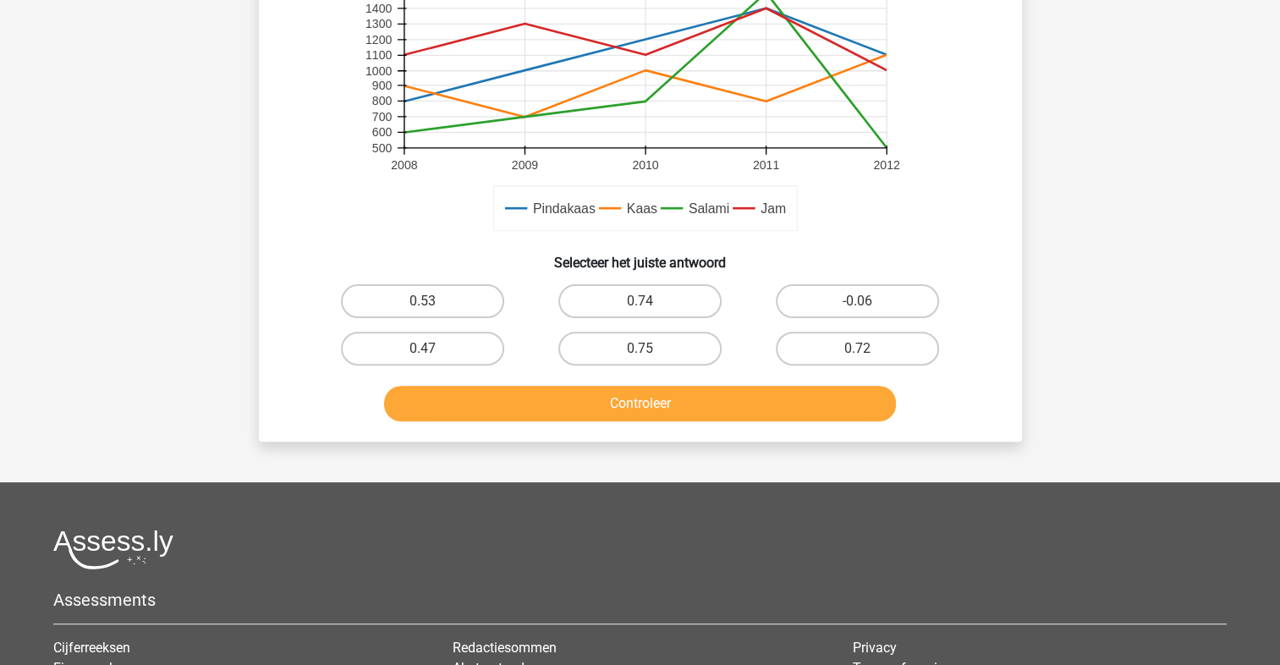
click at [642, 303] on input "0.74" at bounding box center [645, 306] width 11 height 11
radio input "true"
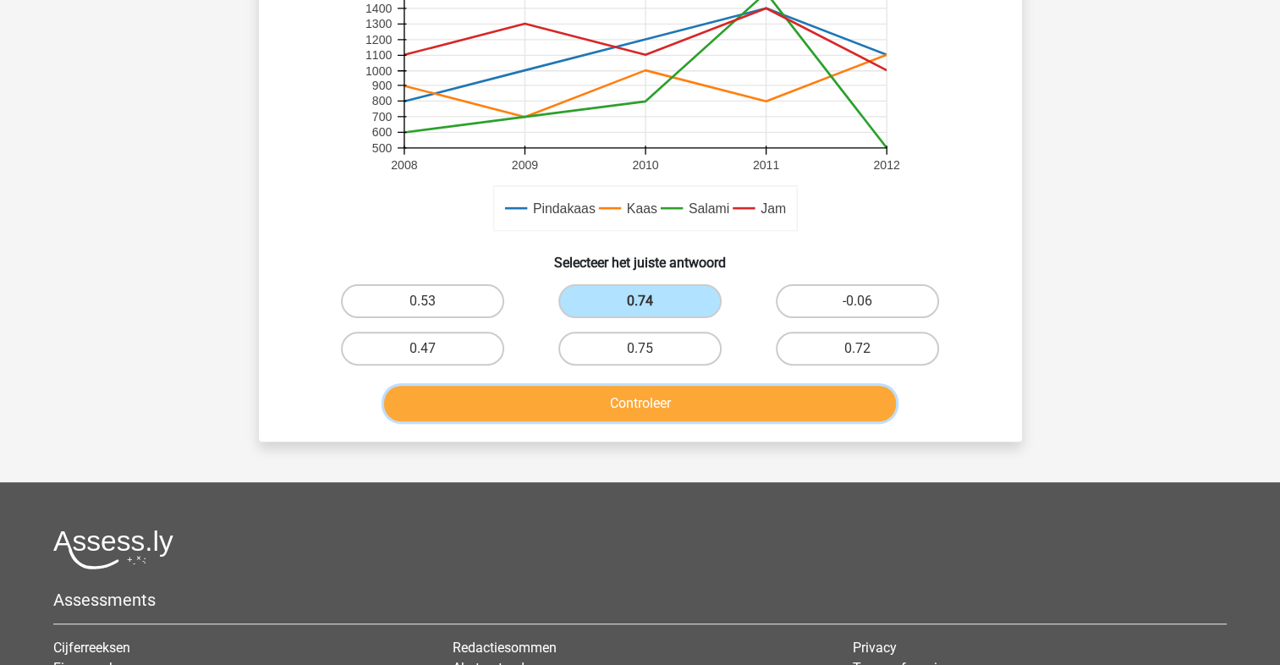
click at [652, 391] on button "Controleer" at bounding box center [640, 404] width 512 height 36
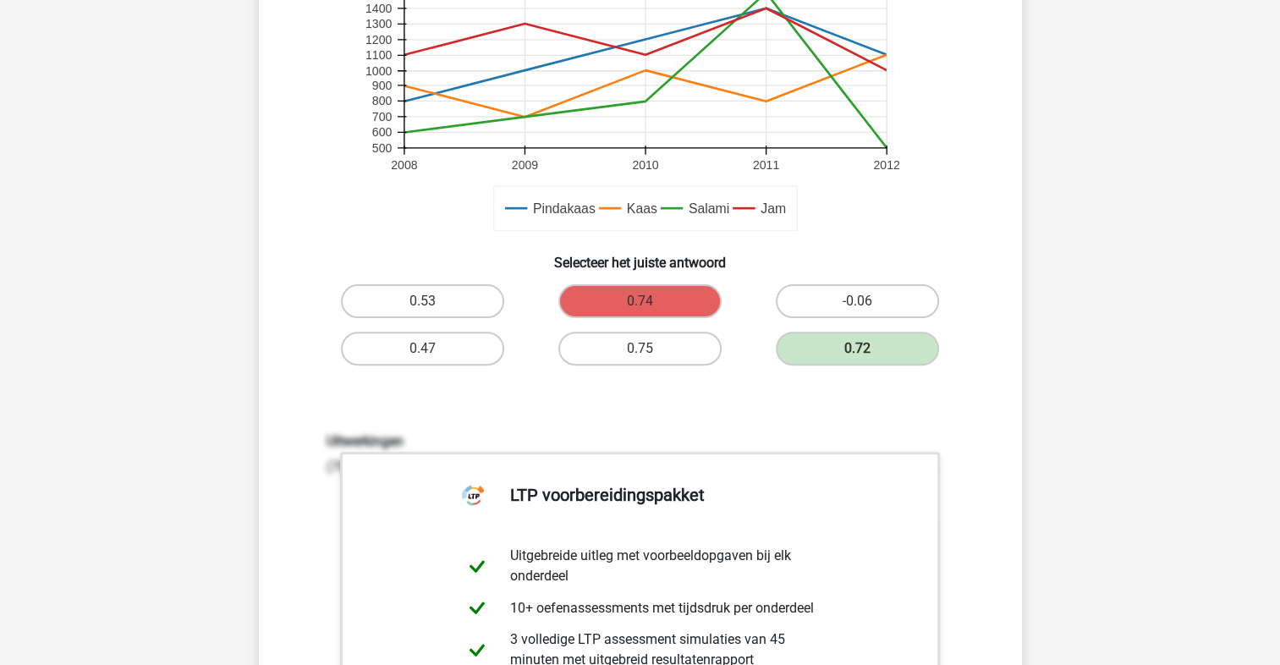
scroll to position [867, 0]
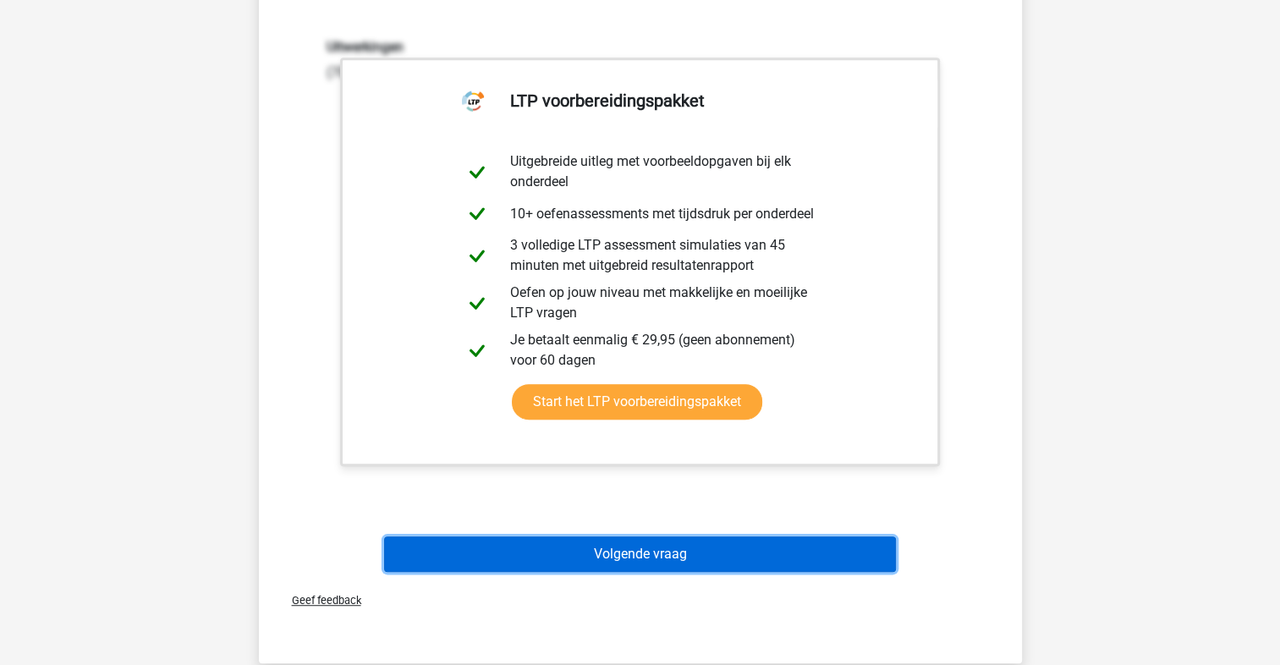
click at [717, 543] on button "Volgende vraag" at bounding box center [640, 555] width 512 height 36
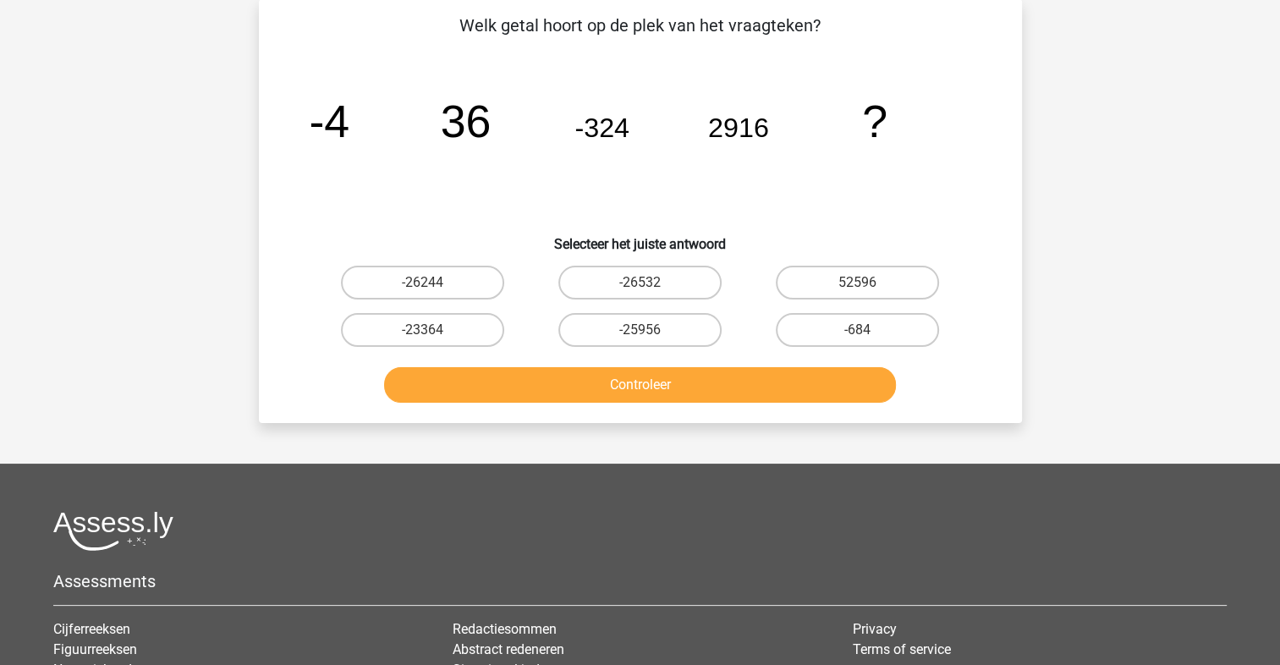
scroll to position [78, 0]
click at [904, 271] on label "52596" at bounding box center [857, 284] width 163 height 34
click at [869, 283] on input "52596" at bounding box center [863, 288] width 11 height 11
radio input "true"
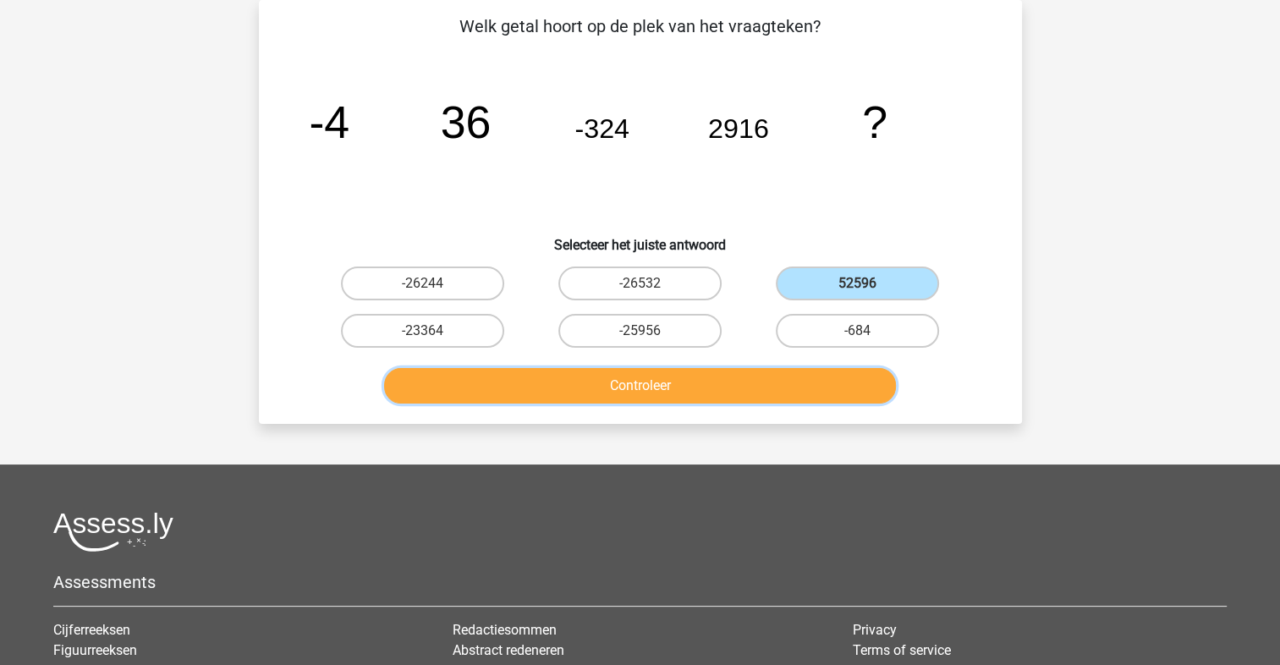
click at [835, 381] on button "Controleer" at bounding box center [640, 386] width 512 height 36
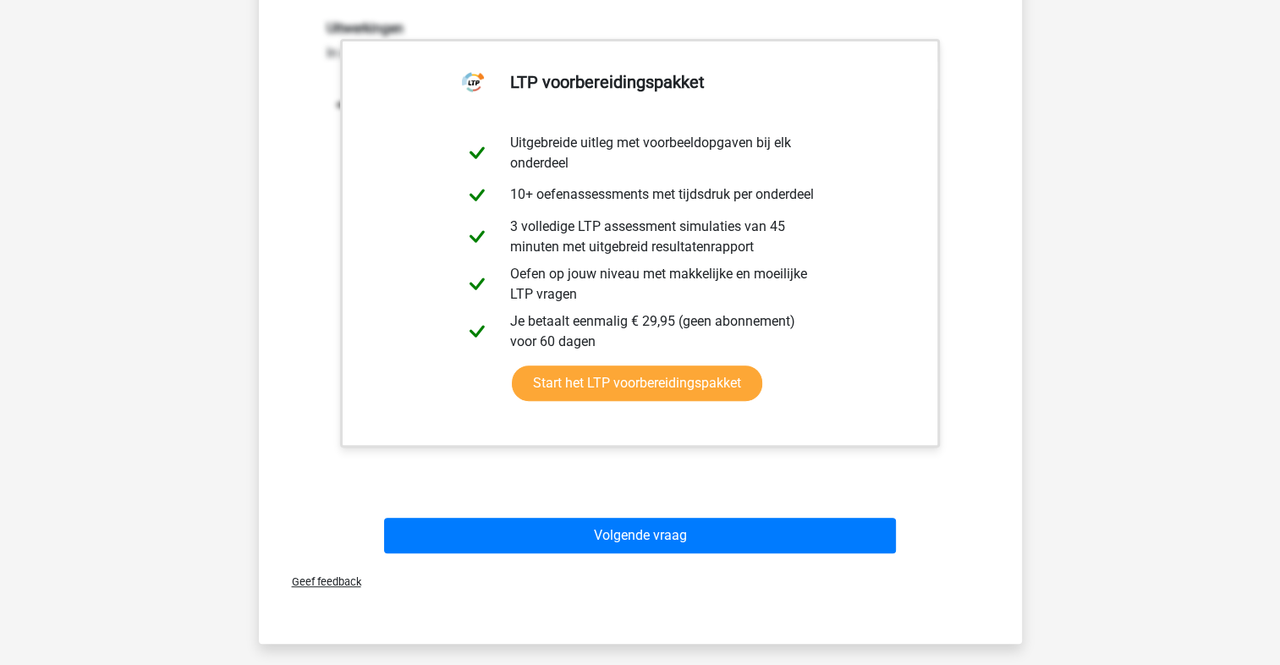
scroll to position [867, 0]
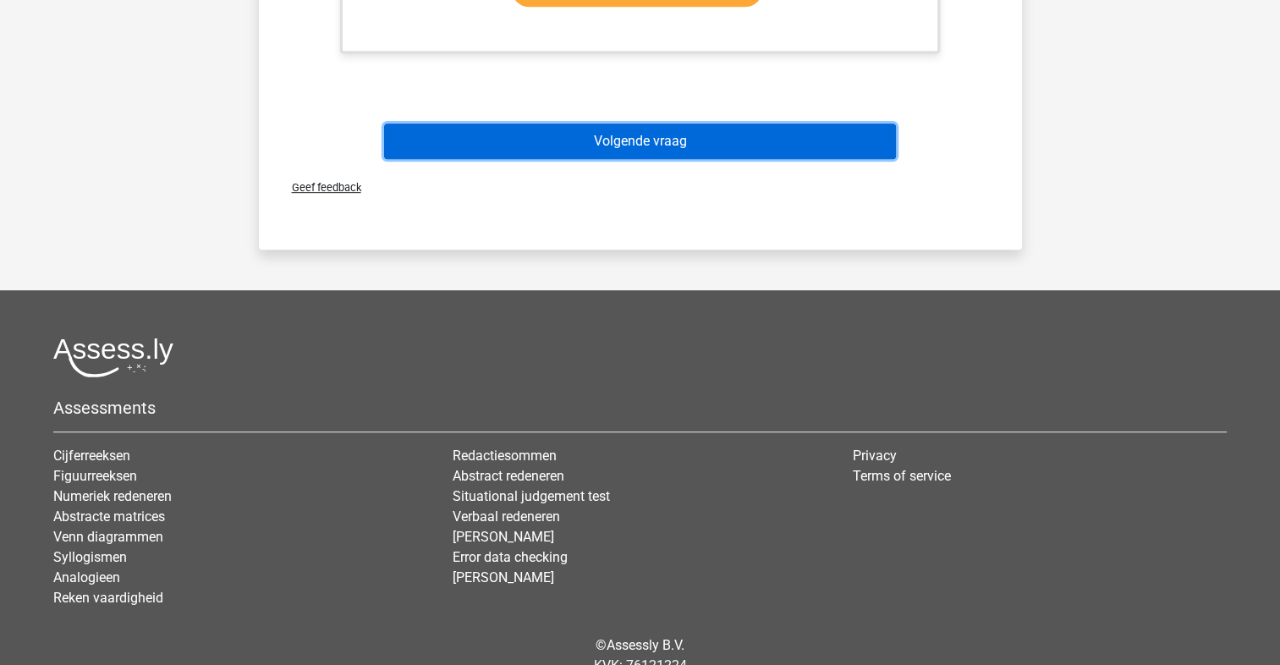
click at [627, 148] on button "Volgende vraag" at bounding box center [640, 142] width 512 height 36
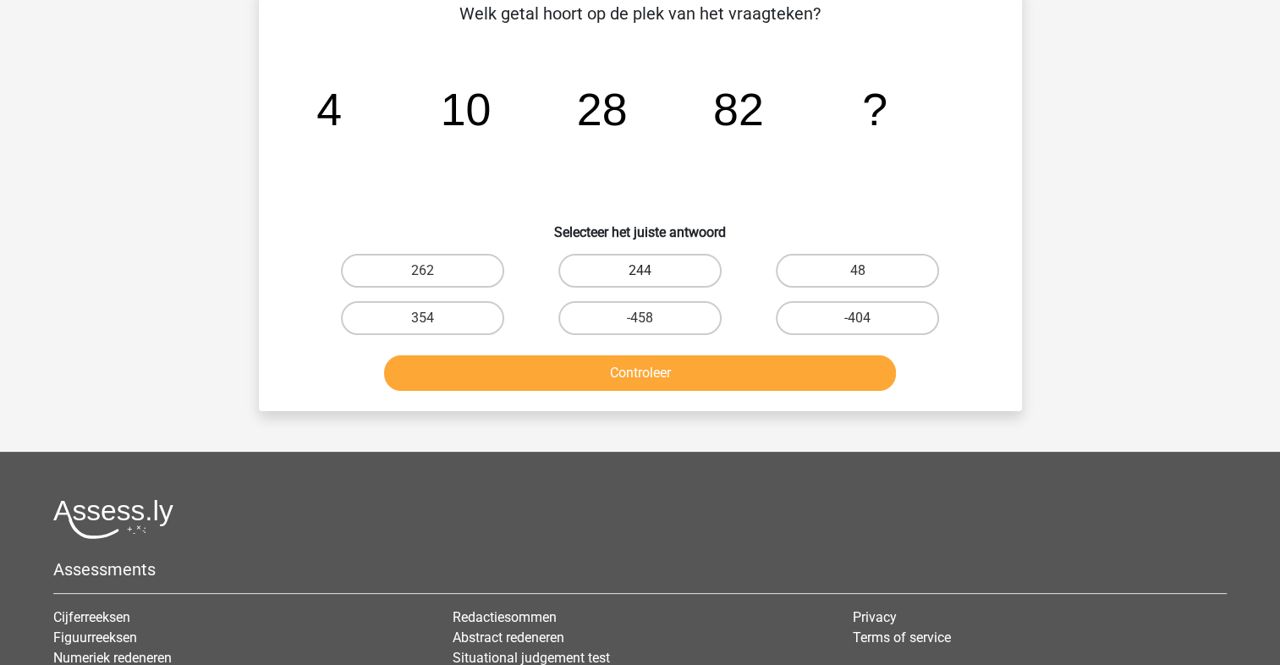
scroll to position [78, 0]
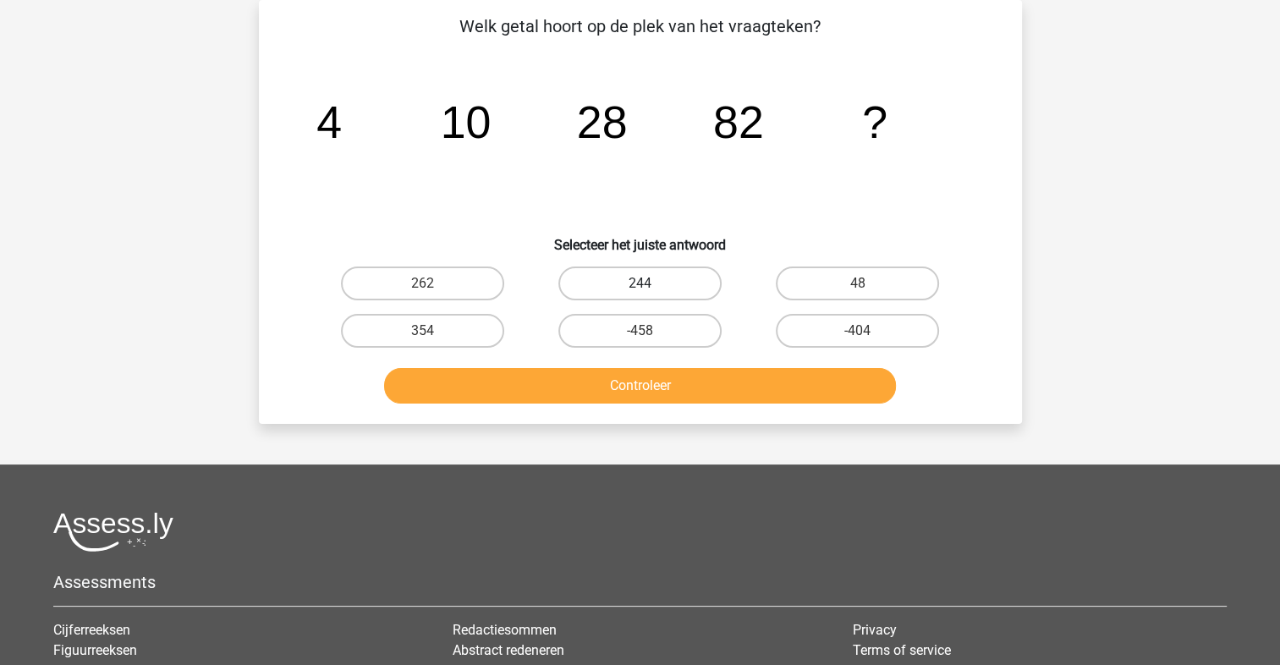
click at [630, 283] on label "244" at bounding box center [640, 284] width 163 height 34
click at [640, 283] on input "244" at bounding box center [645, 288] width 11 height 11
radio input "true"
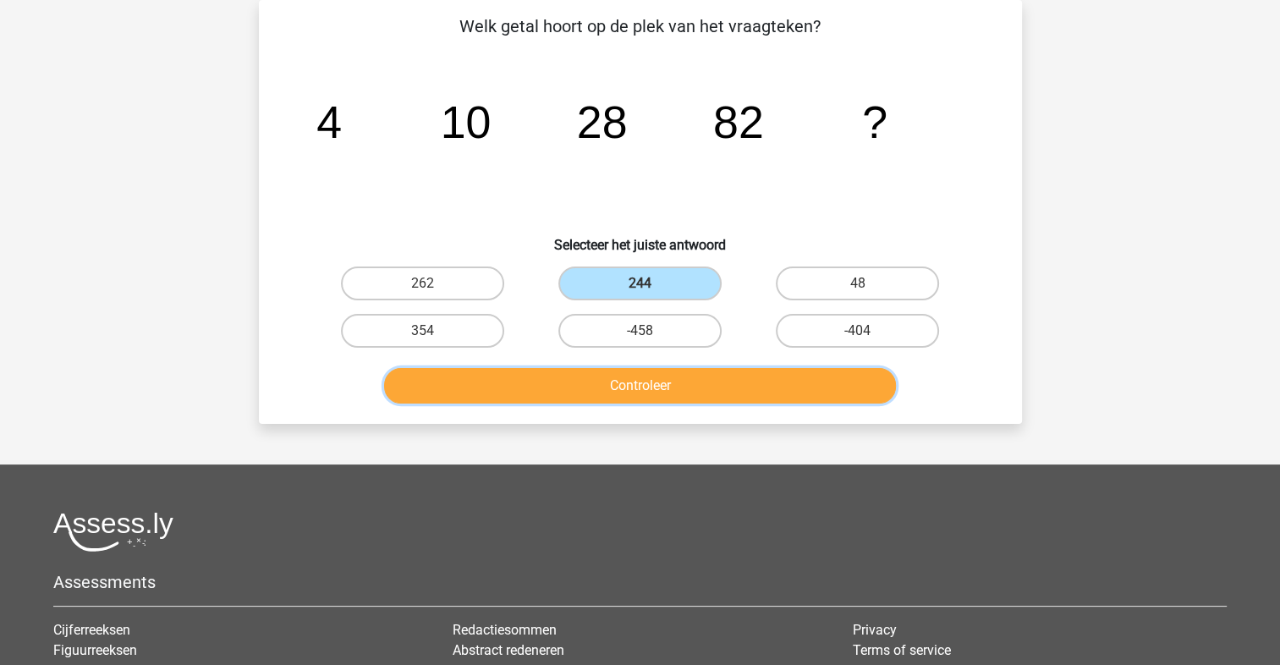
click at [647, 382] on button "Controleer" at bounding box center [640, 386] width 512 height 36
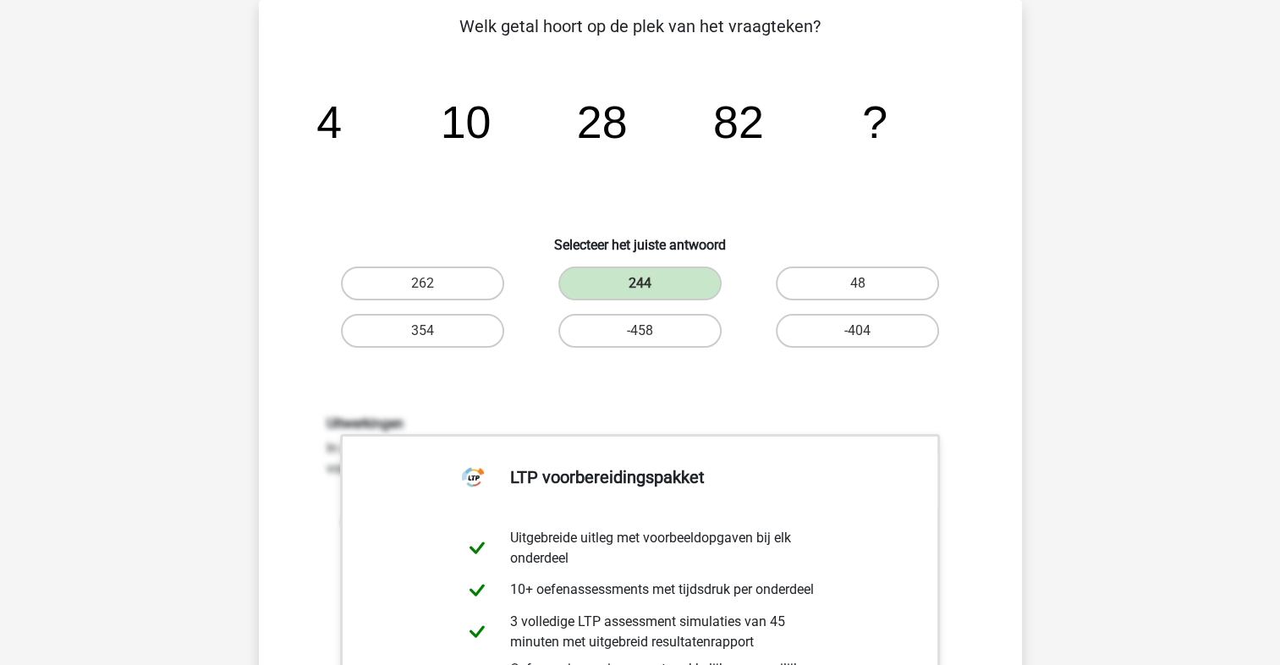
scroll to position [473, 0]
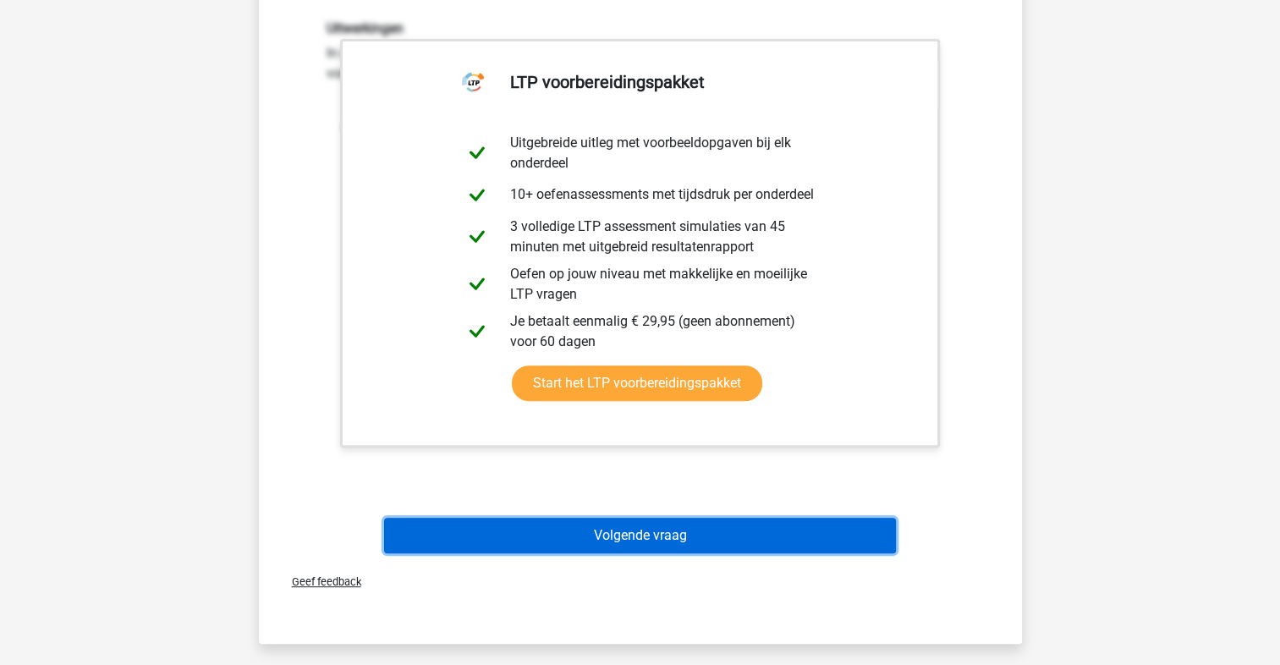
click at [659, 526] on button "Volgende vraag" at bounding box center [640, 536] width 512 height 36
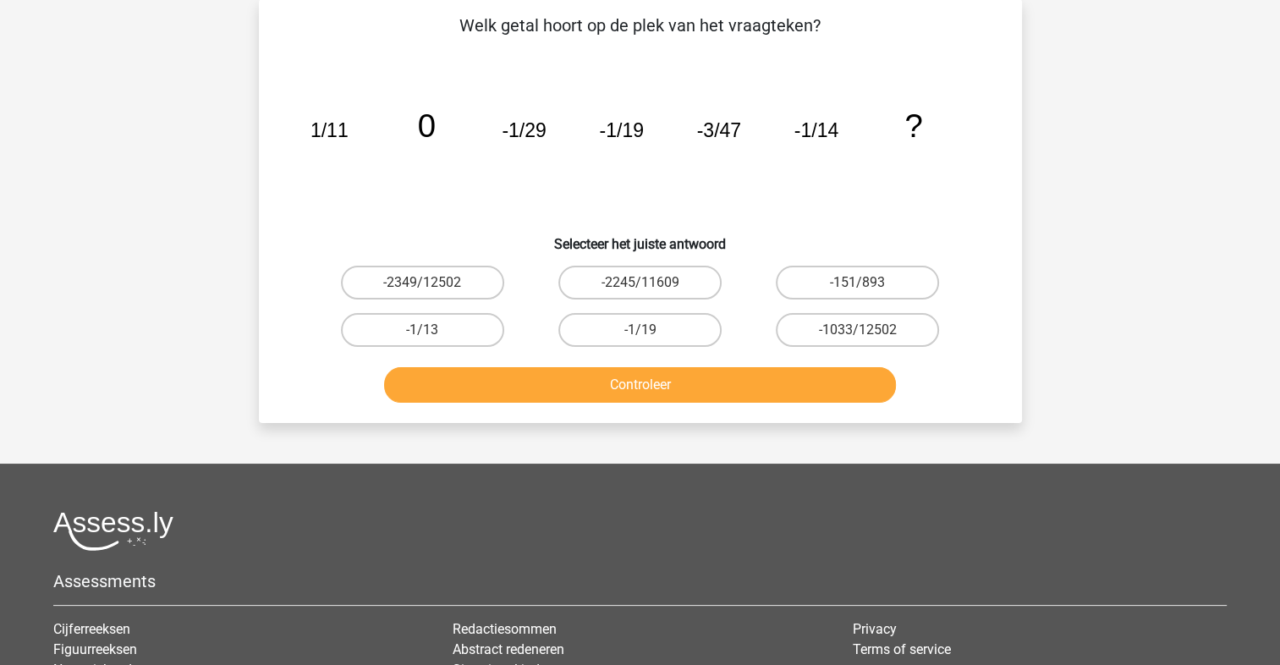
scroll to position [78, 0]
click at [464, 322] on label "-1/13" at bounding box center [422, 331] width 163 height 34
click at [433, 331] on input "-1/13" at bounding box center [427, 336] width 11 height 11
radio input "true"
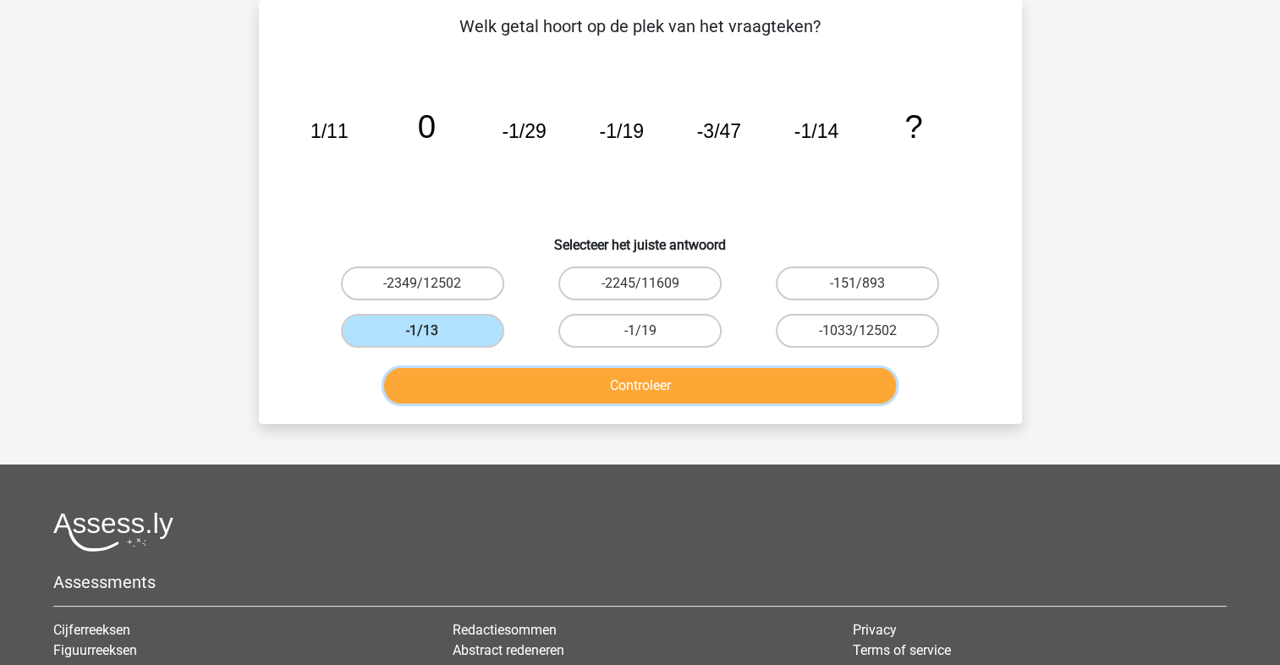
click at [512, 375] on button "Controleer" at bounding box center [640, 386] width 512 height 36
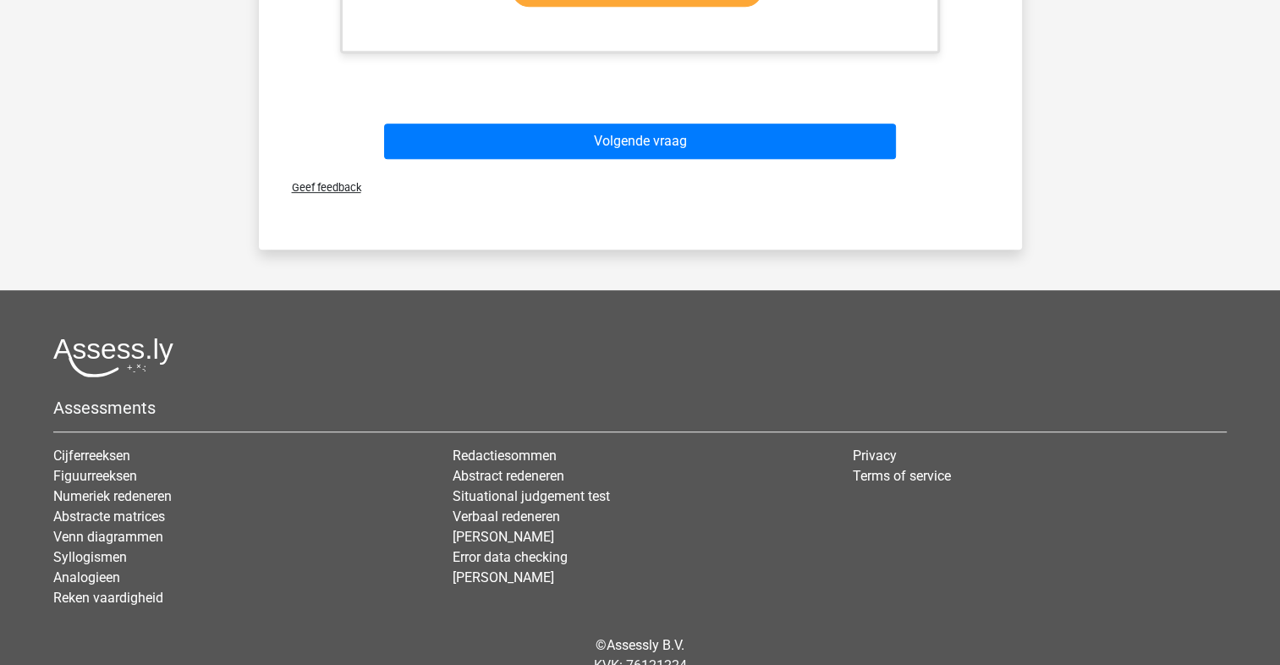
scroll to position [473, 0]
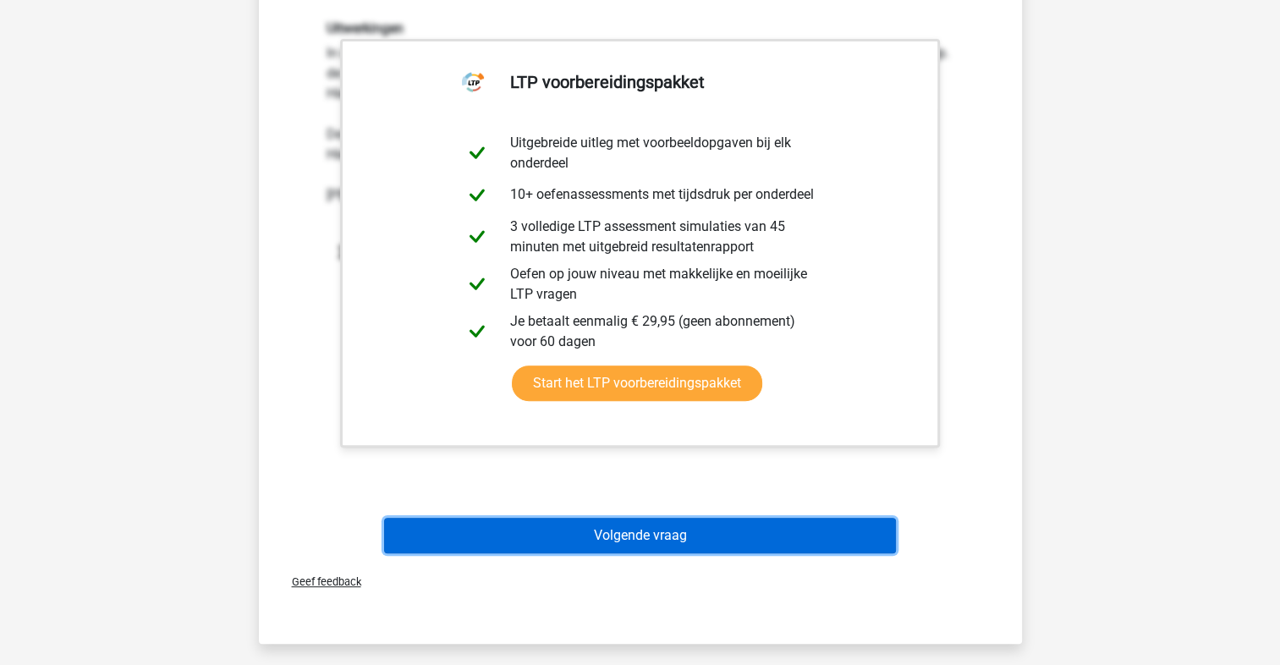
click at [606, 537] on button "Volgende vraag" at bounding box center [640, 536] width 512 height 36
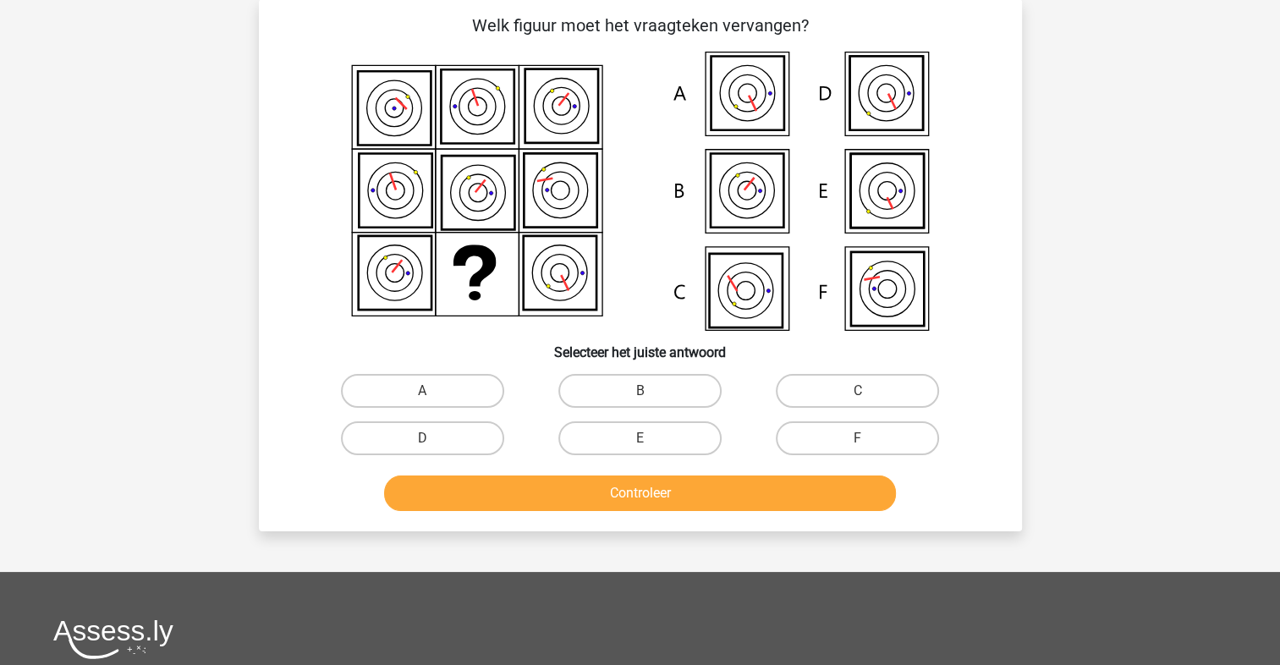
scroll to position [78, 0]
click at [883, 436] on label "F" at bounding box center [857, 439] width 163 height 34
click at [869, 439] on input "F" at bounding box center [863, 444] width 11 height 11
radio input "true"
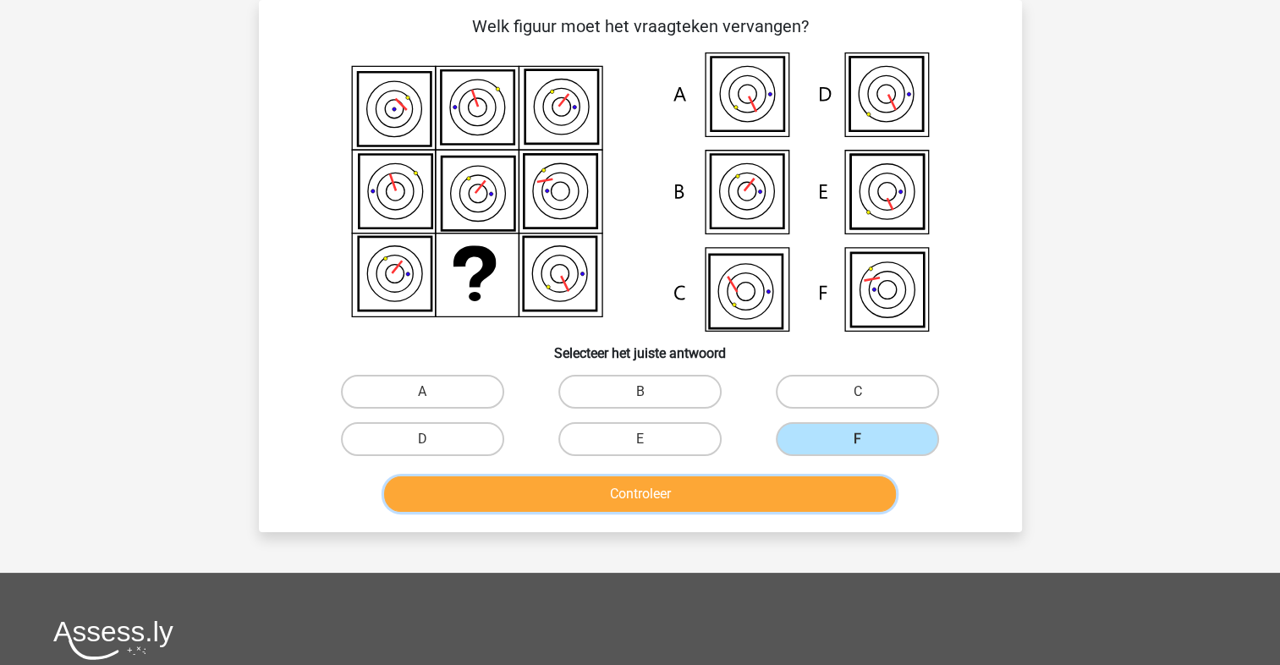
click at [819, 490] on button "Controleer" at bounding box center [640, 494] width 512 height 36
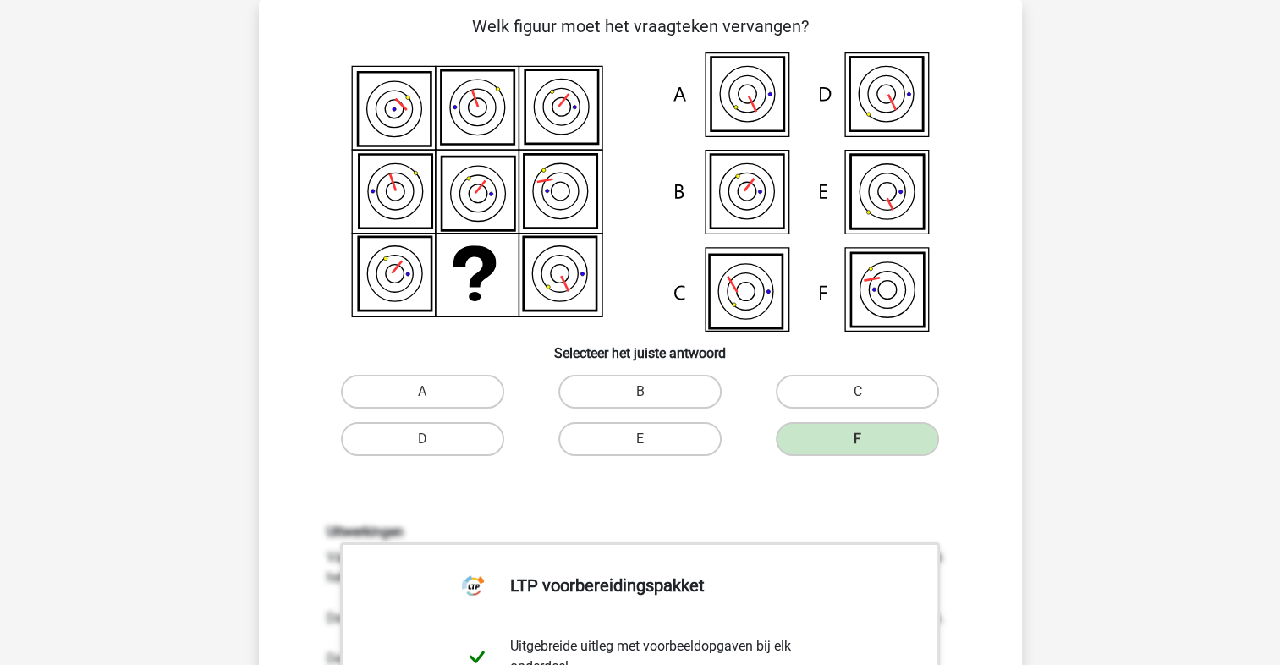
scroll to position [473, 0]
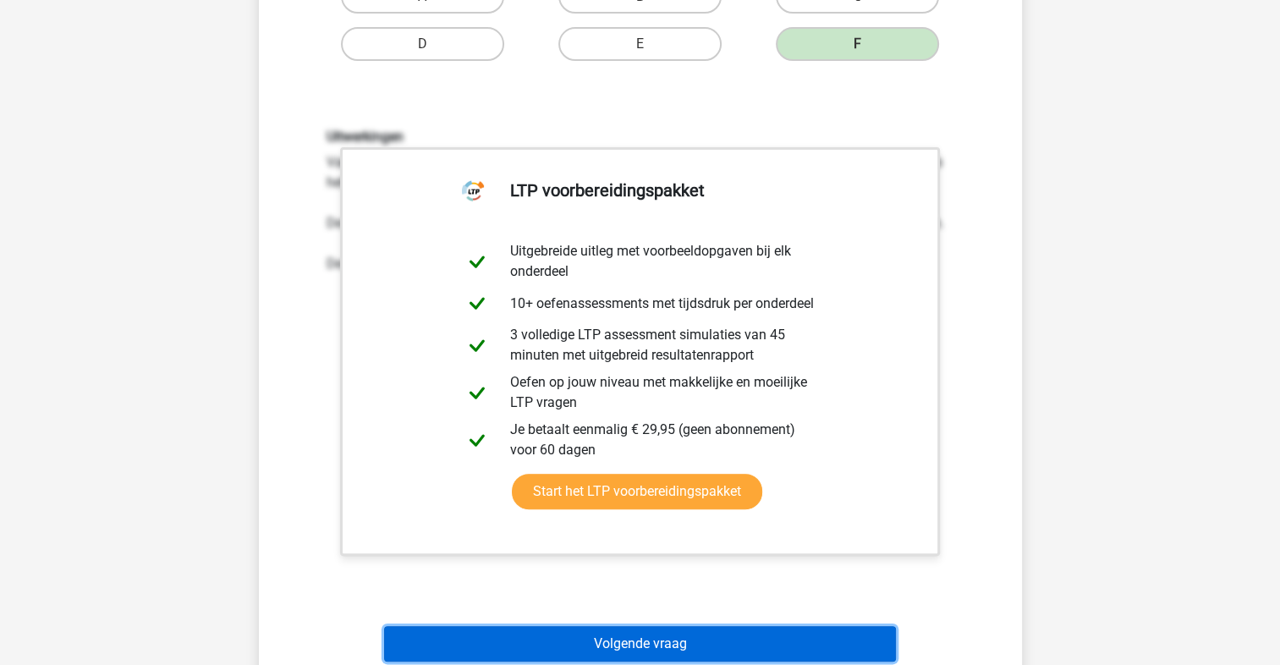
click at [663, 636] on button "Volgende vraag" at bounding box center [640, 644] width 512 height 36
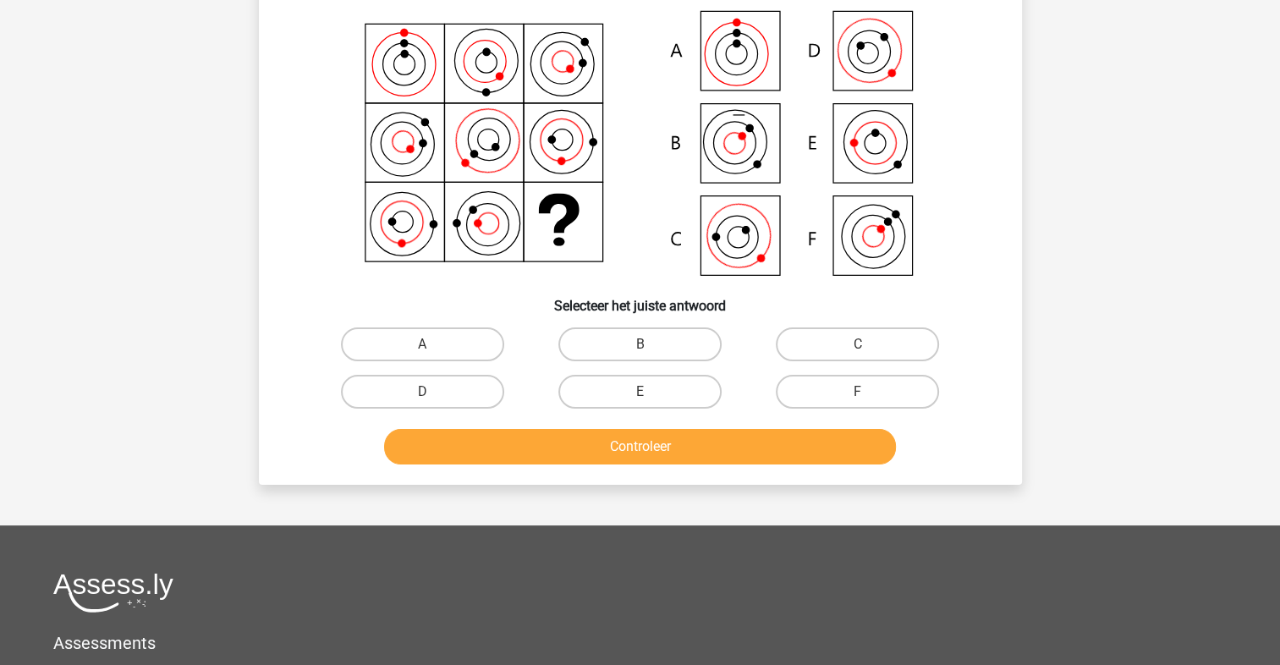
scroll to position [78, 0]
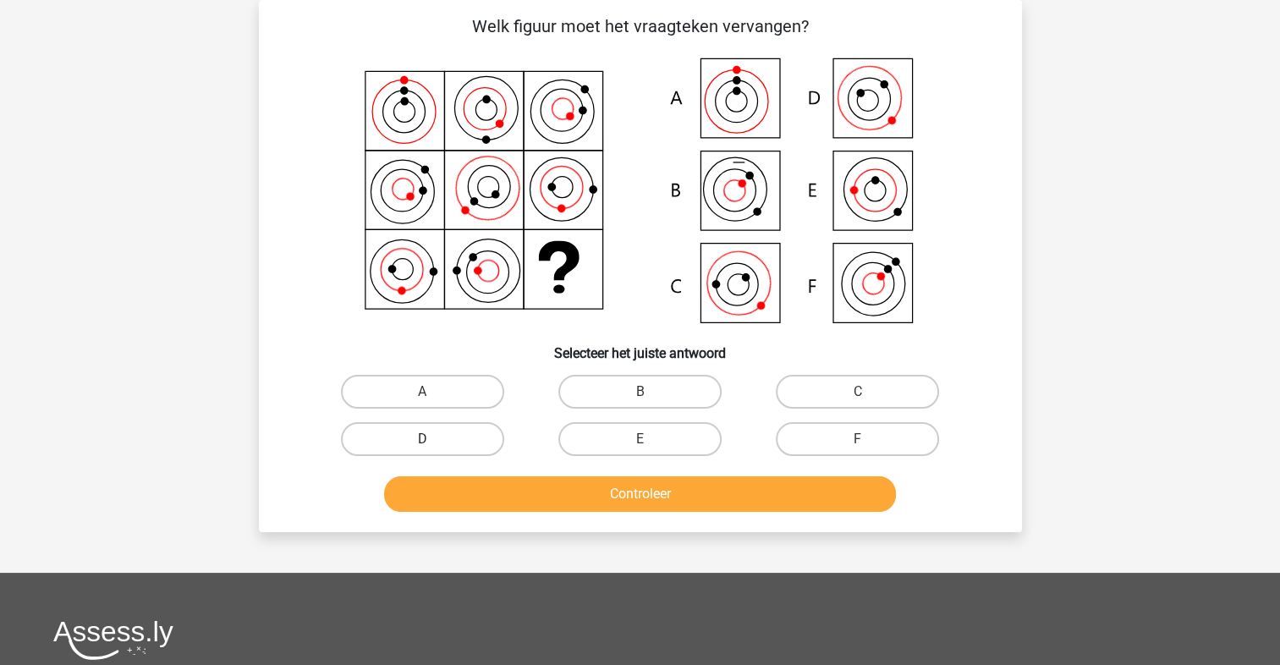
click at [482, 428] on label "D" at bounding box center [422, 439] width 163 height 34
click at [433, 439] on input "D" at bounding box center [427, 444] width 11 height 11
radio input "true"
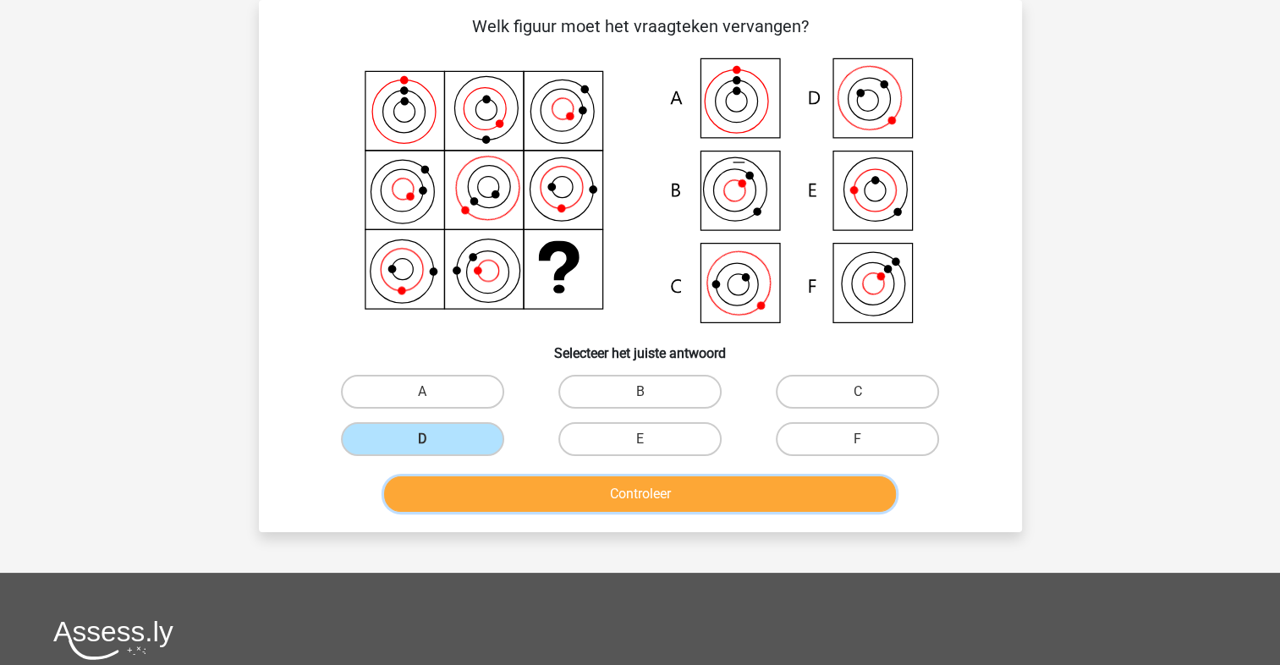
click at [545, 485] on button "Controleer" at bounding box center [640, 494] width 512 height 36
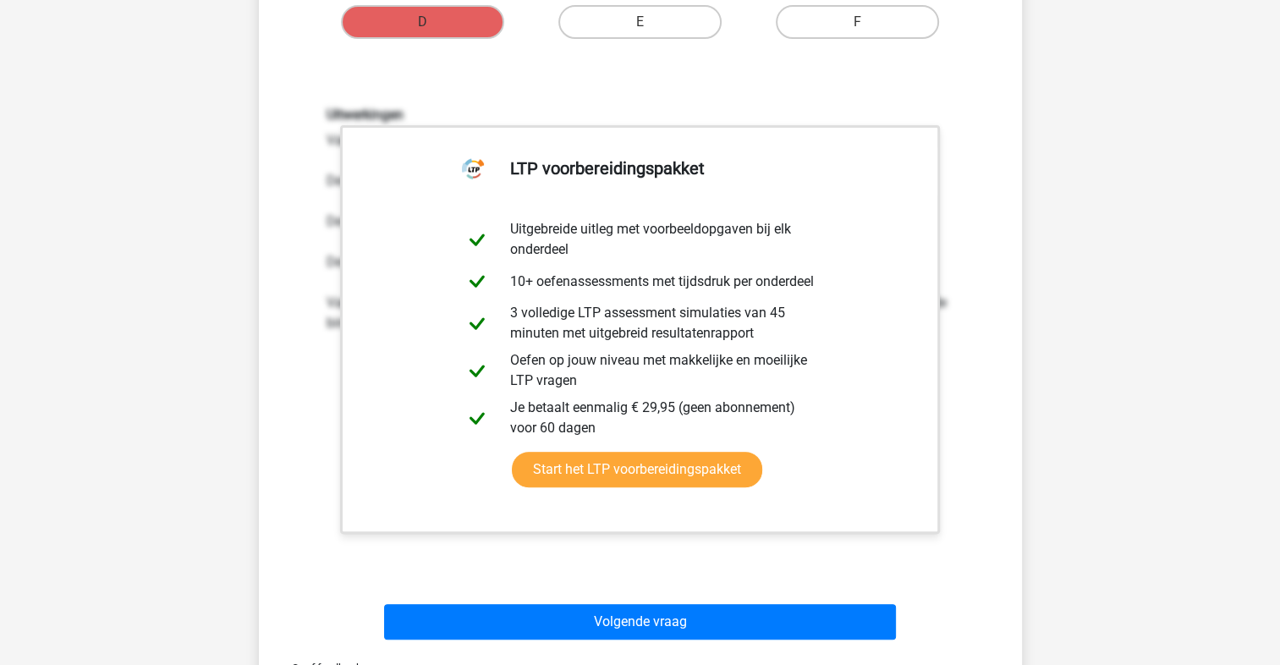
scroll to position [867, 0]
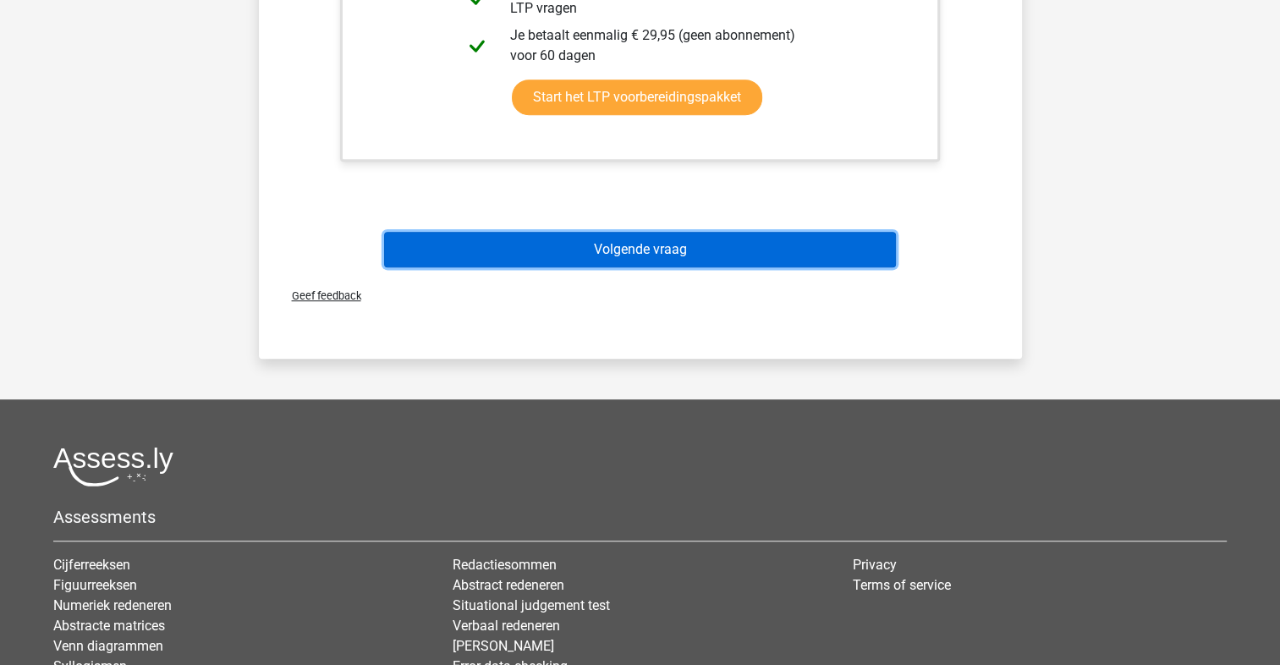
click at [723, 251] on button "Volgende vraag" at bounding box center [640, 250] width 512 height 36
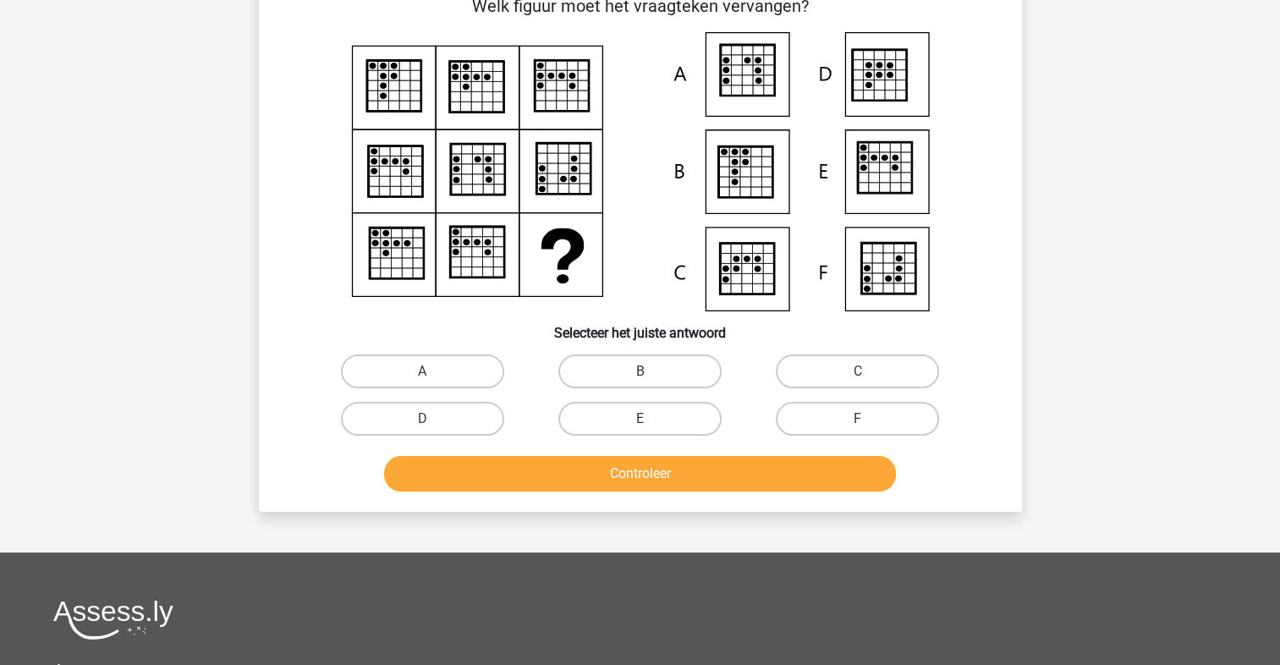
scroll to position [78, 0]
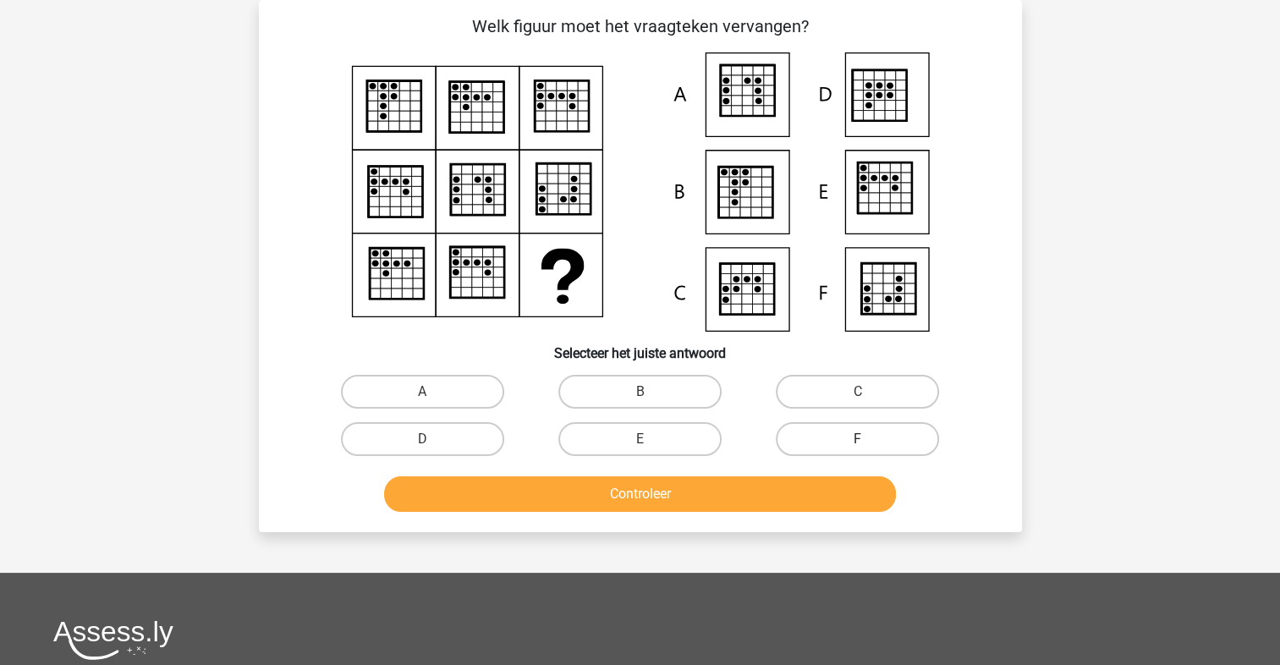
click at [856, 436] on label "F" at bounding box center [857, 439] width 163 height 34
click at [858, 439] on input "F" at bounding box center [863, 444] width 11 height 11
radio input "true"
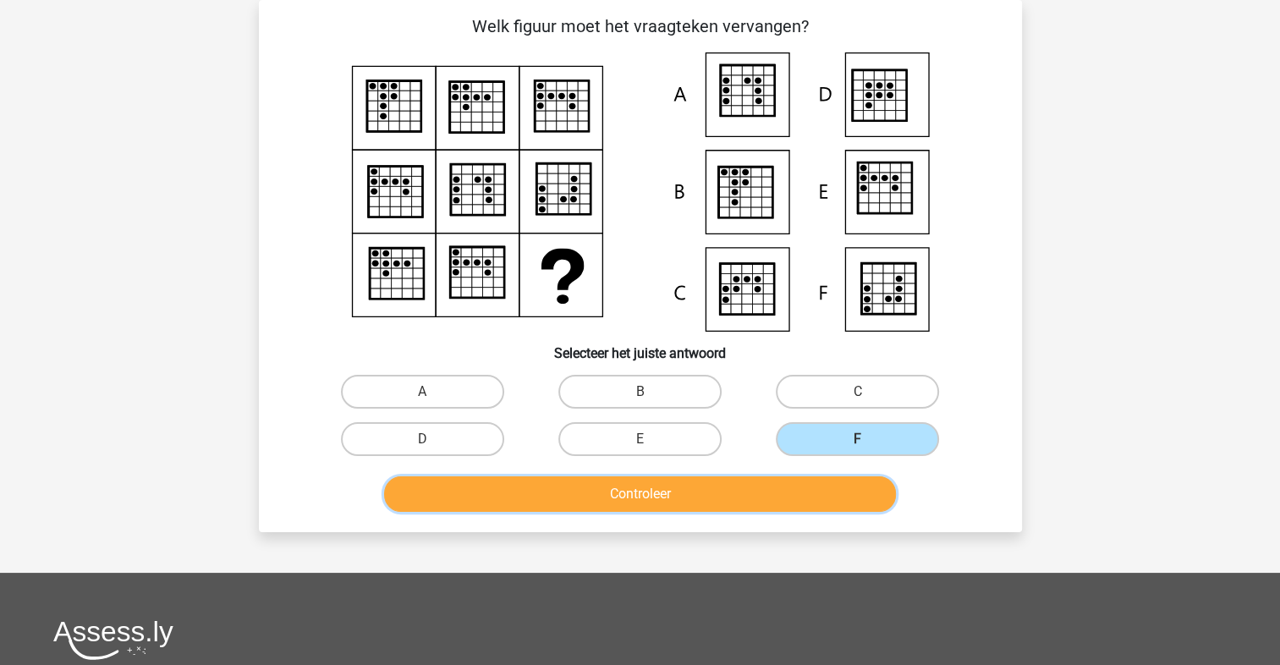
click at [799, 489] on button "Controleer" at bounding box center [640, 494] width 512 height 36
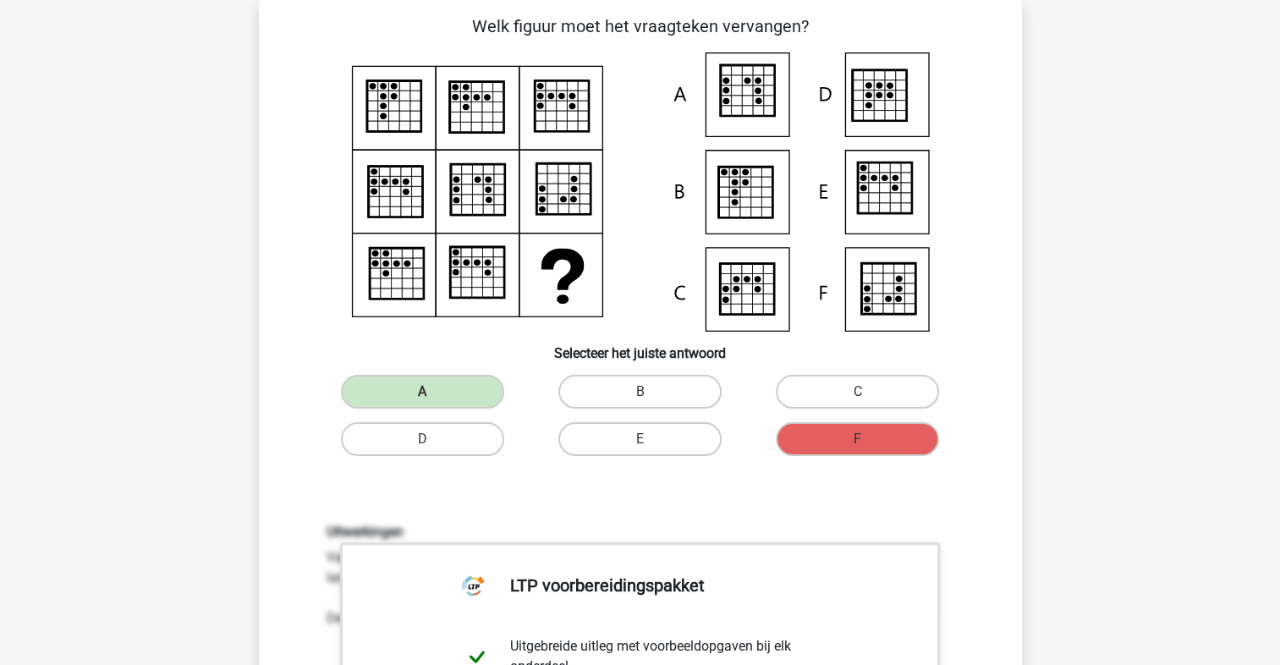
scroll to position [867, 0]
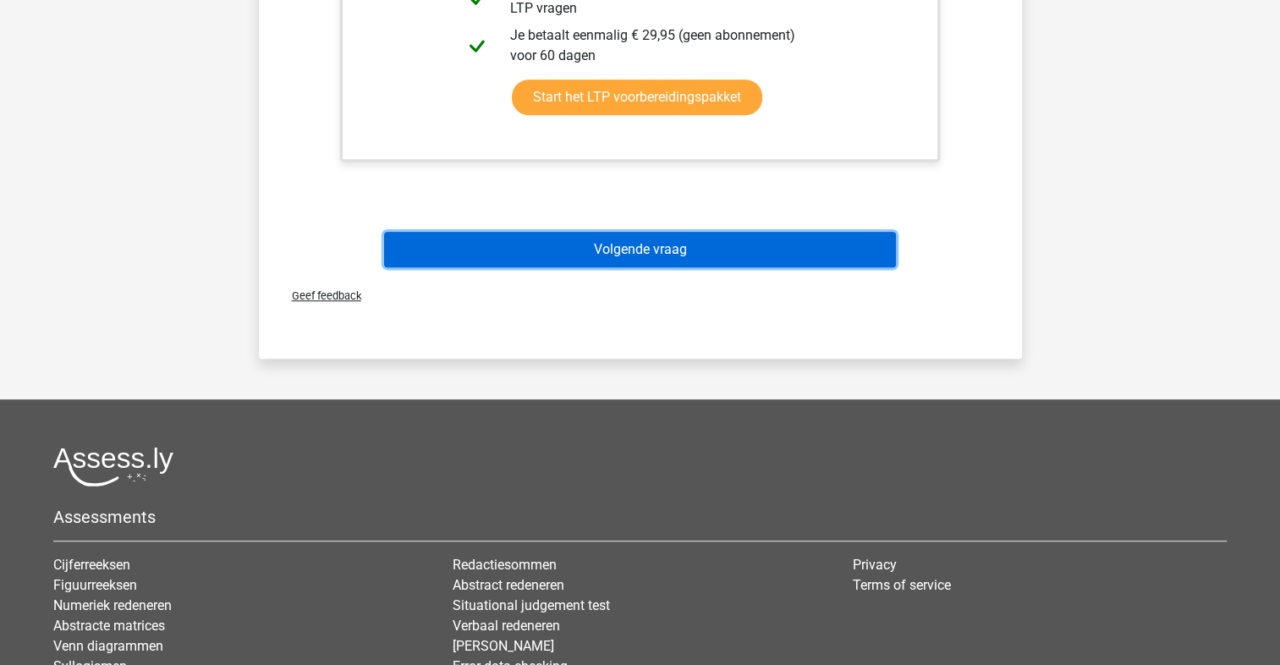
click at [805, 255] on button "Volgende vraag" at bounding box center [640, 250] width 512 height 36
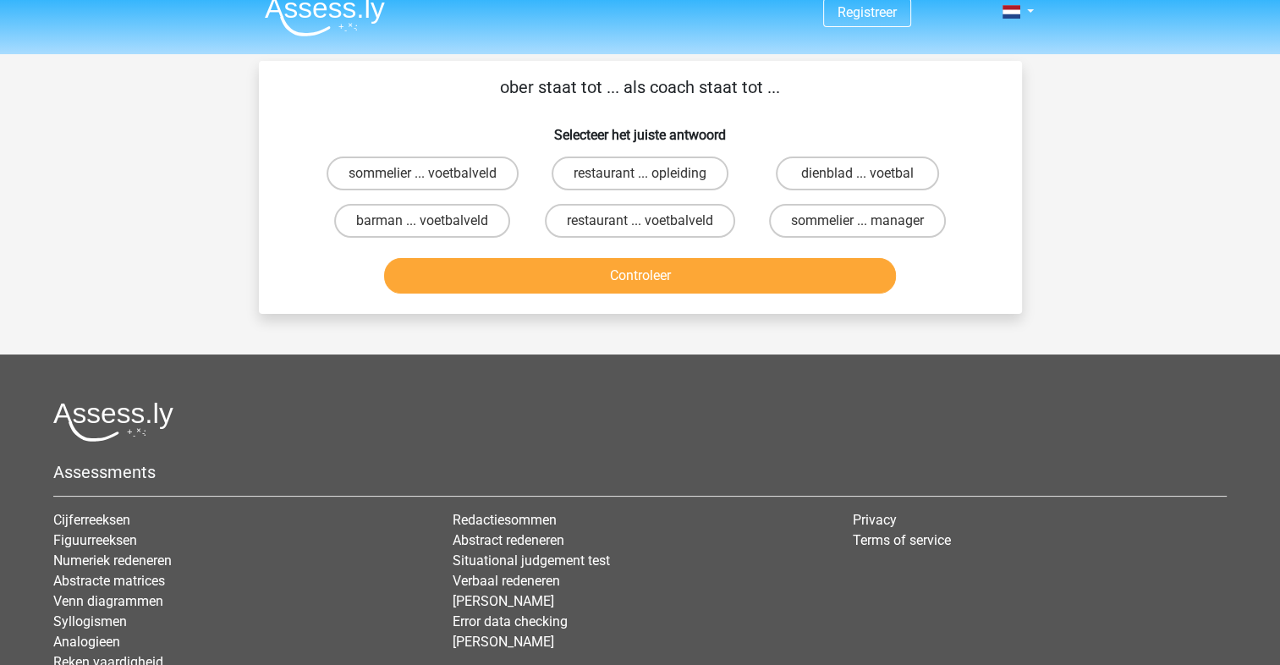
scroll to position [0, 0]
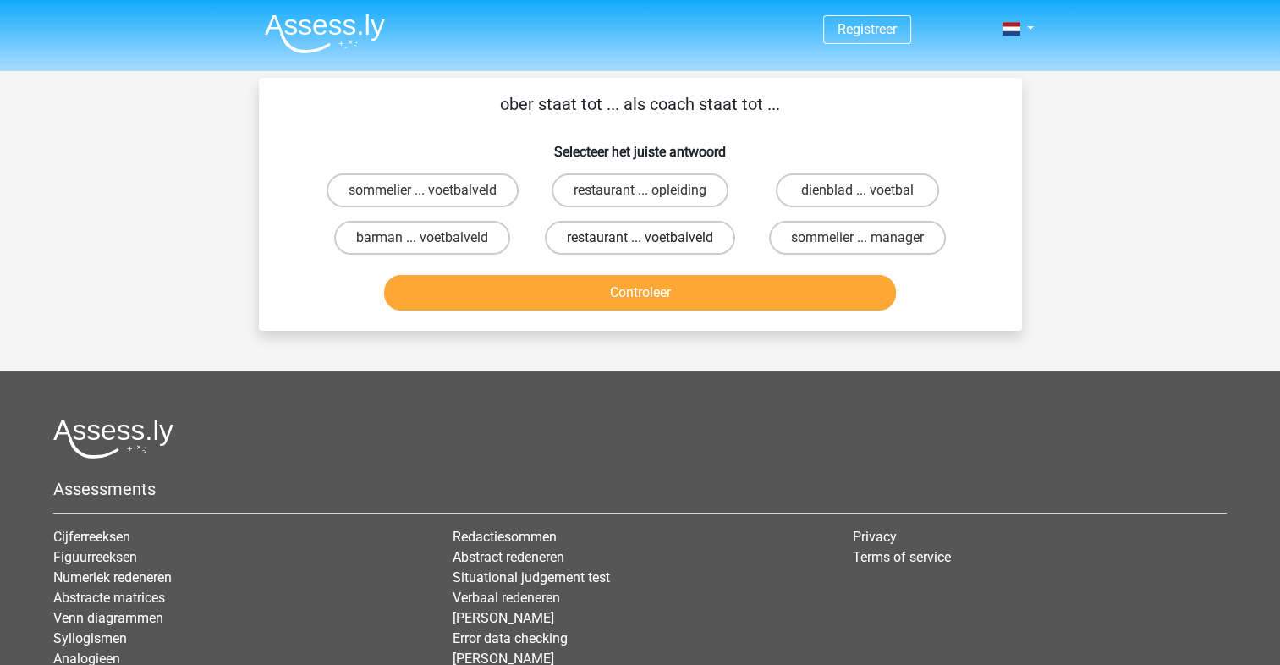
click at [606, 235] on label "restaurant ... voetbalveld" at bounding box center [640, 238] width 190 height 34
click at [640, 238] on input "restaurant ... voetbalveld" at bounding box center [645, 243] width 11 height 11
radio input "true"
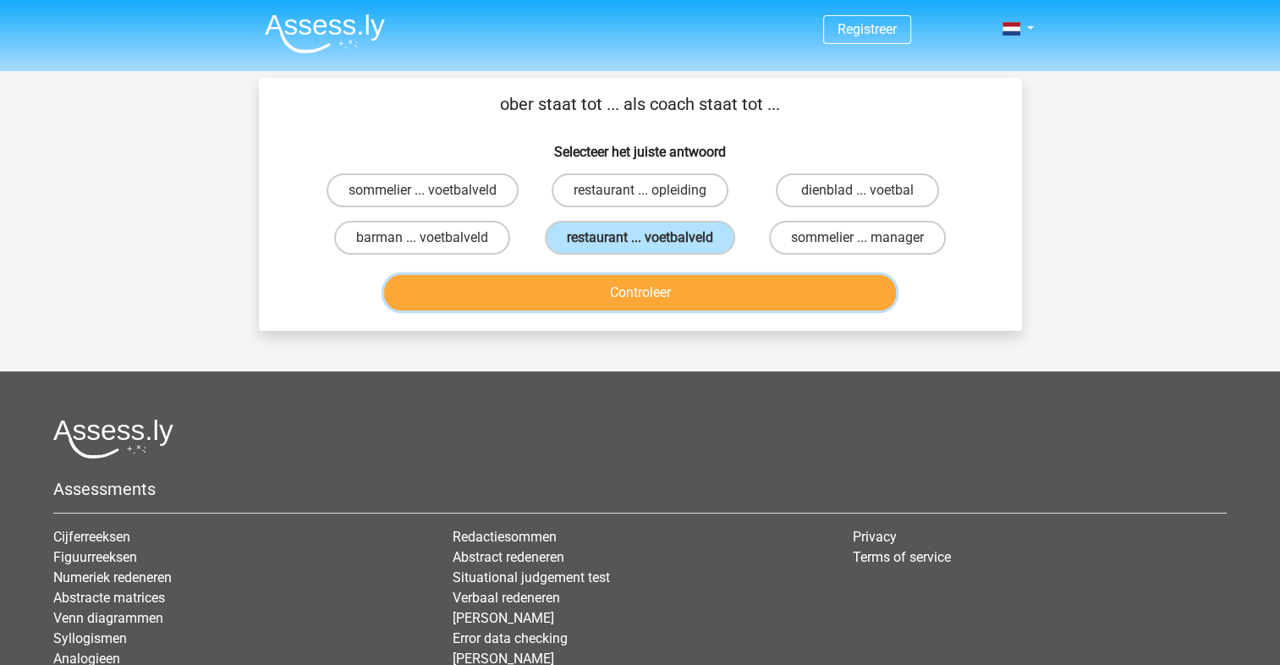
click at [634, 285] on button "Controleer" at bounding box center [640, 293] width 512 height 36
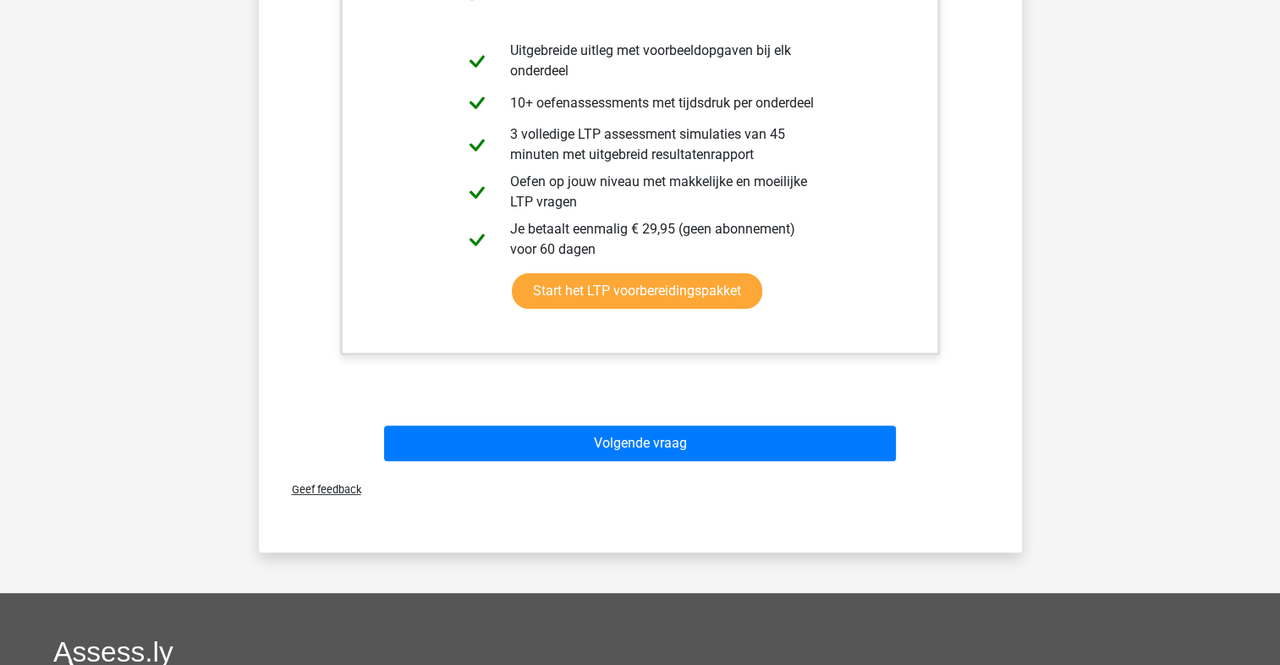
scroll to position [768, 0]
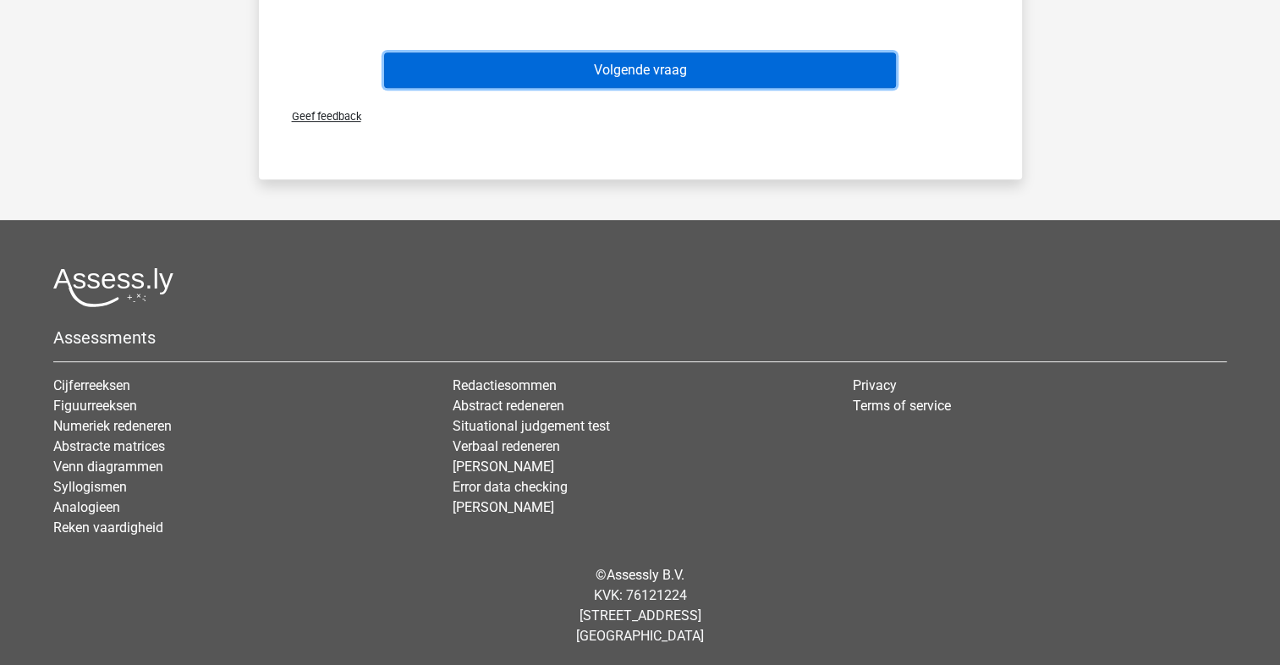
click at [612, 75] on button "Volgende vraag" at bounding box center [640, 70] width 512 height 36
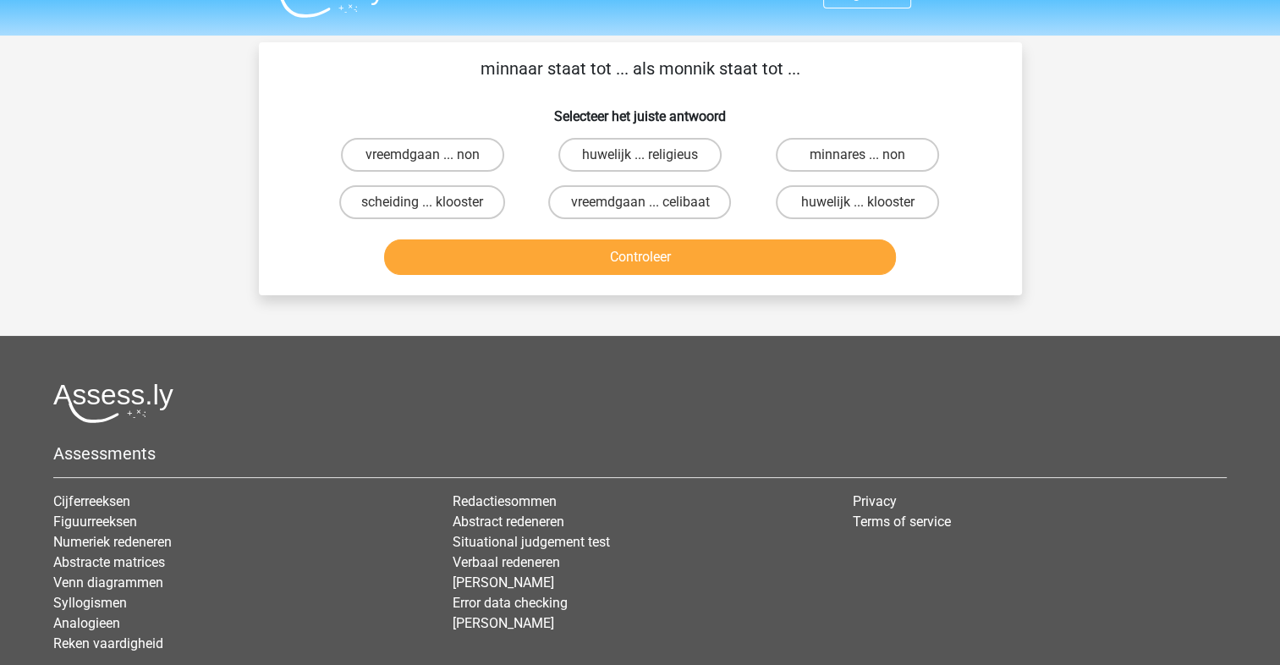
scroll to position [0, 0]
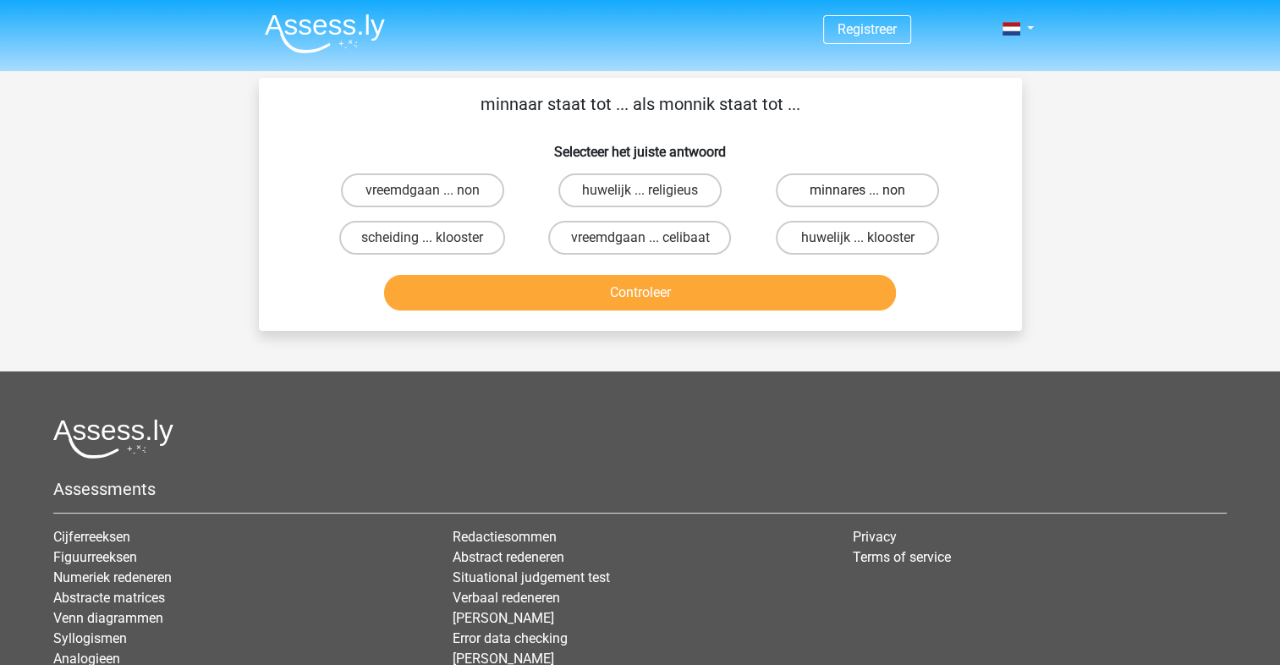
click at [793, 186] on label "minnares ... non" at bounding box center [857, 190] width 163 height 34
click at [858, 190] on input "minnares ... non" at bounding box center [863, 195] width 11 height 11
radio input "true"
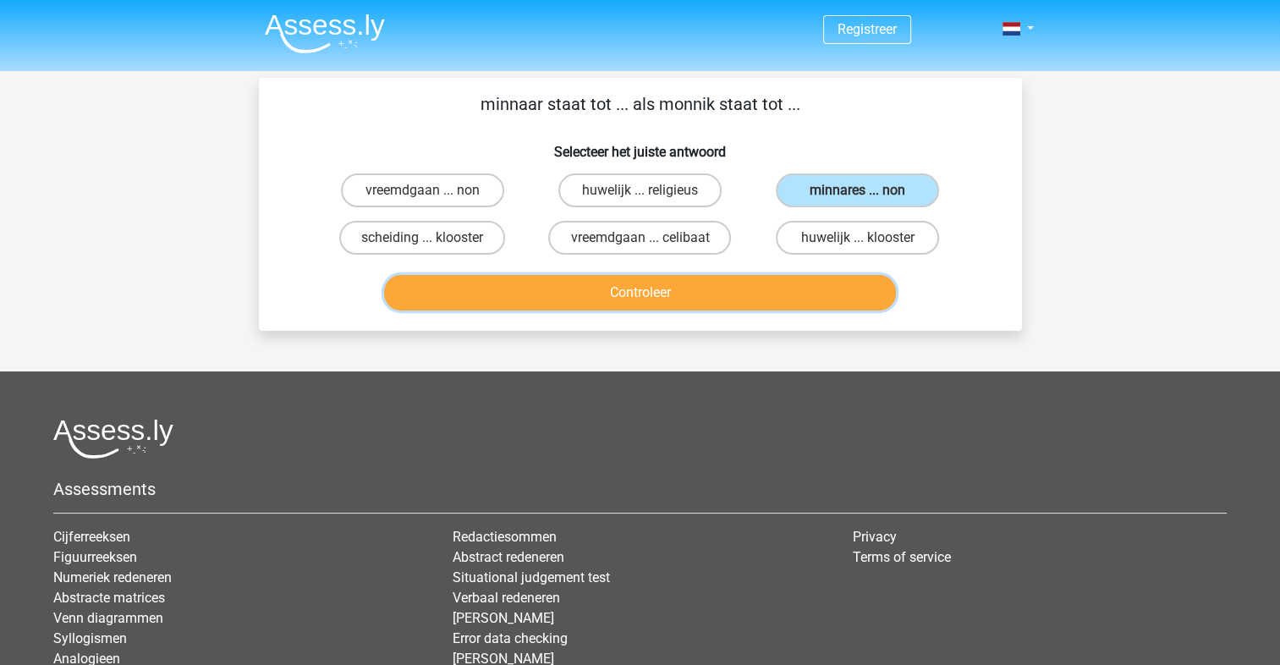
click at [738, 301] on button "Controleer" at bounding box center [640, 293] width 512 height 36
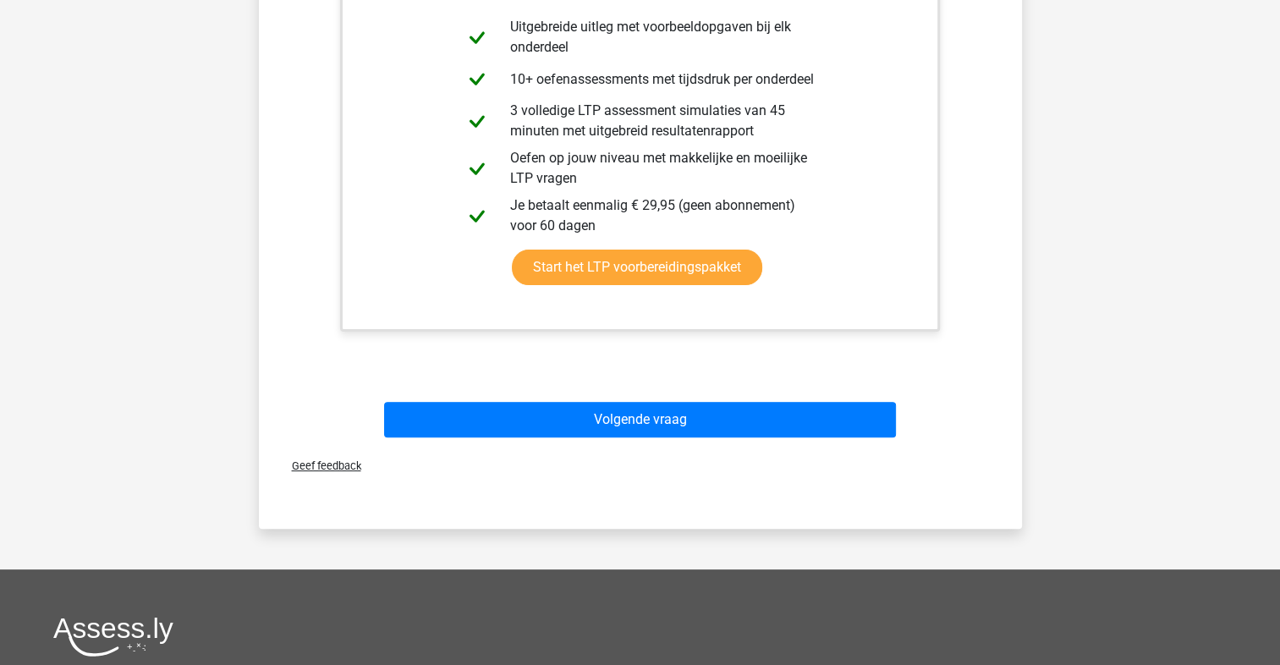
scroll to position [768, 0]
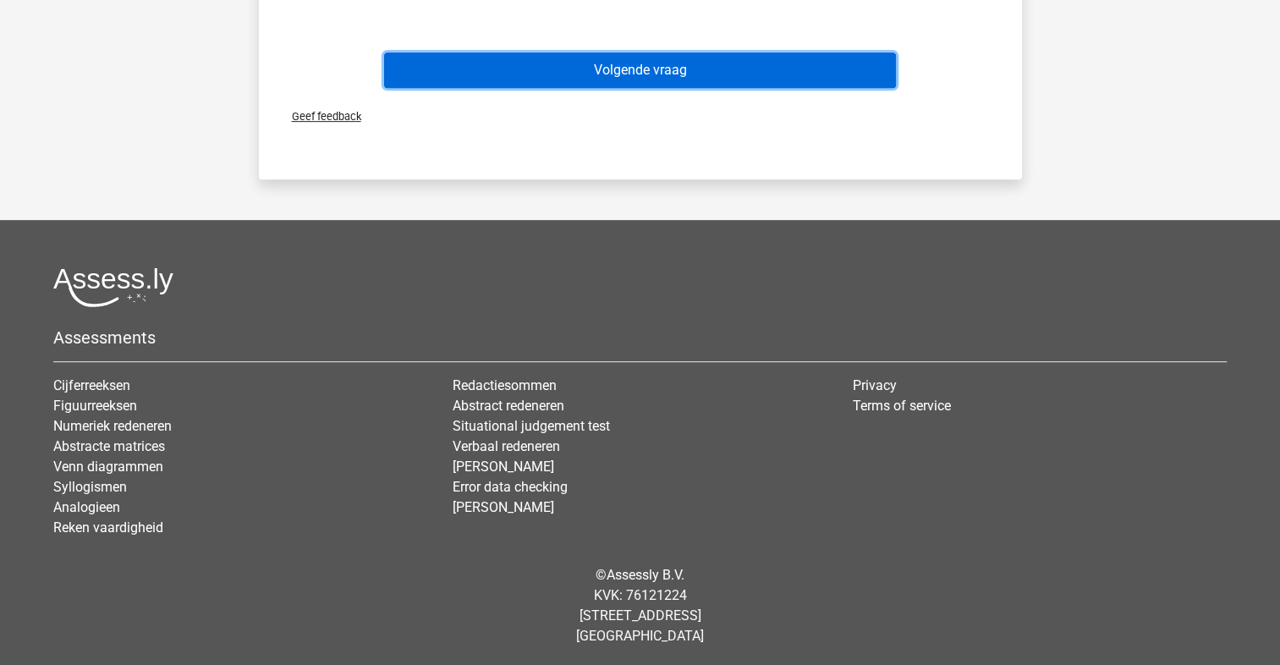
click at [664, 66] on button "Volgende vraag" at bounding box center [640, 70] width 512 height 36
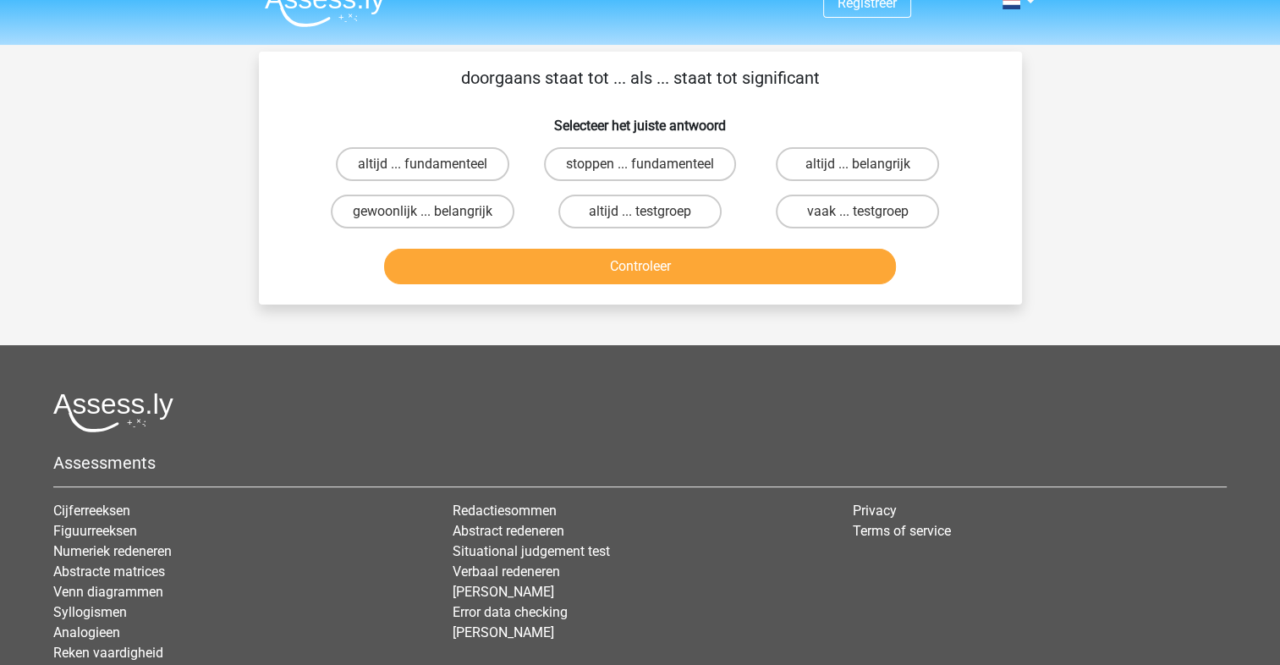
scroll to position [0, 0]
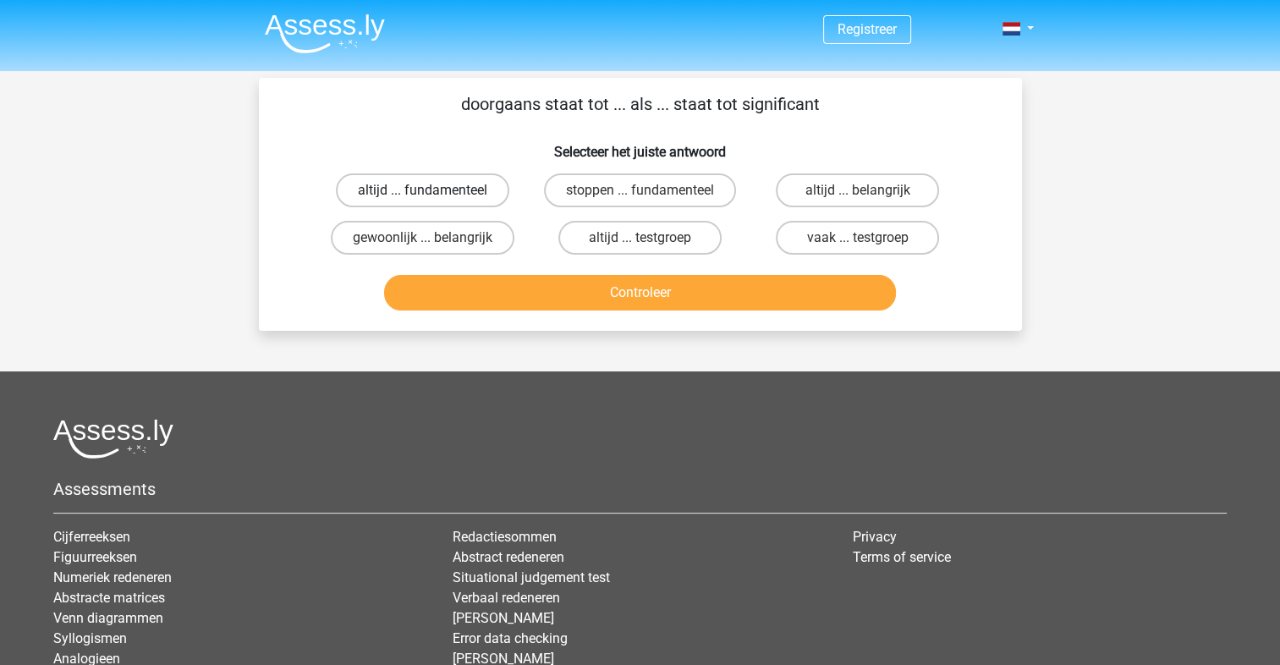
click at [416, 184] on label "altijd ... fundamenteel" at bounding box center [422, 190] width 173 height 34
click at [422, 190] on input "altijd ... fundamenteel" at bounding box center [427, 195] width 11 height 11
radio input "true"
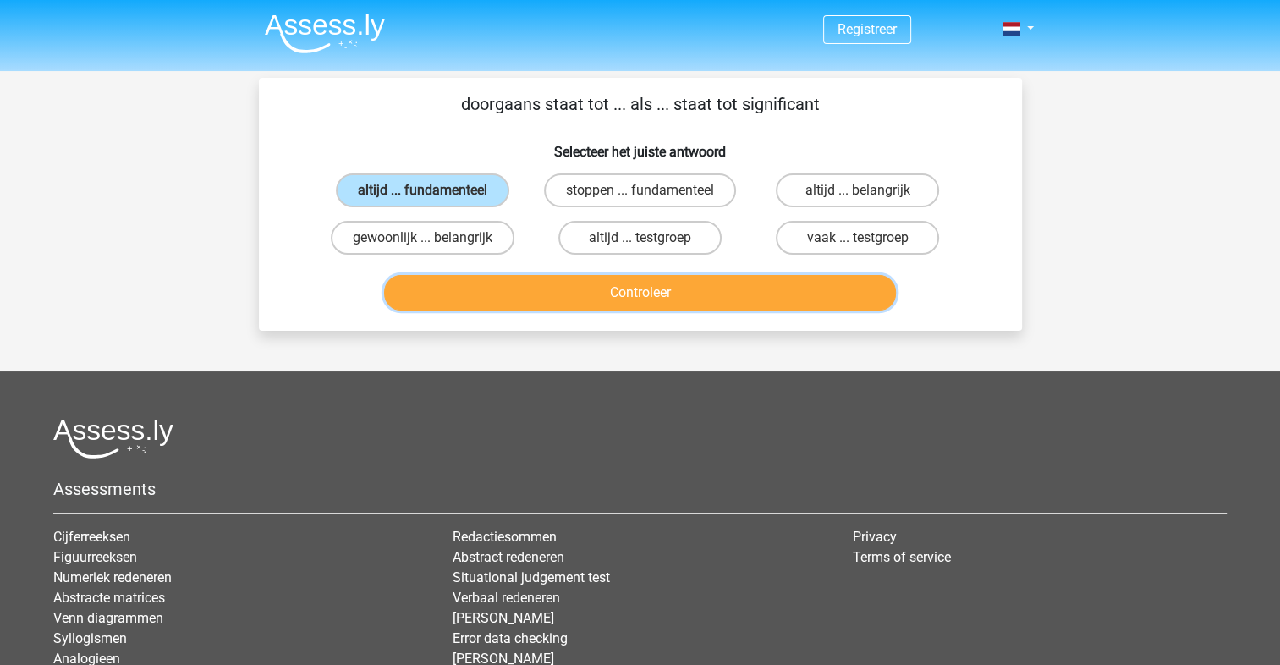
click at [509, 289] on button "Controleer" at bounding box center [640, 293] width 512 height 36
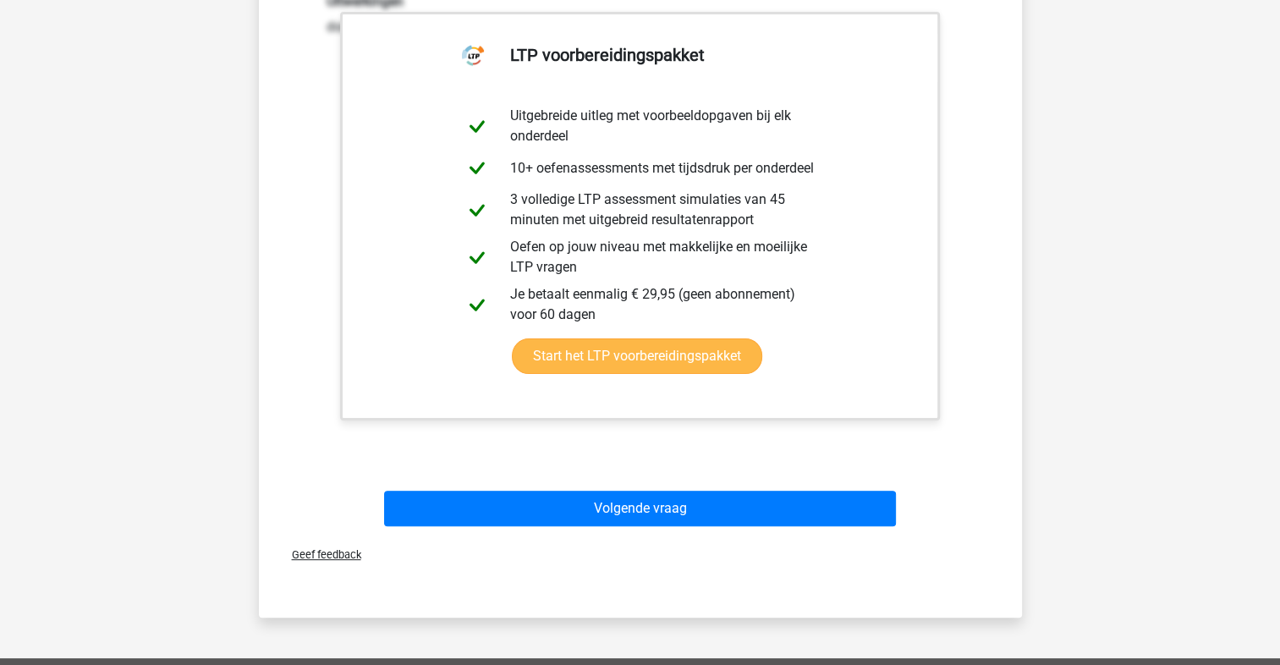
scroll to position [394, 0]
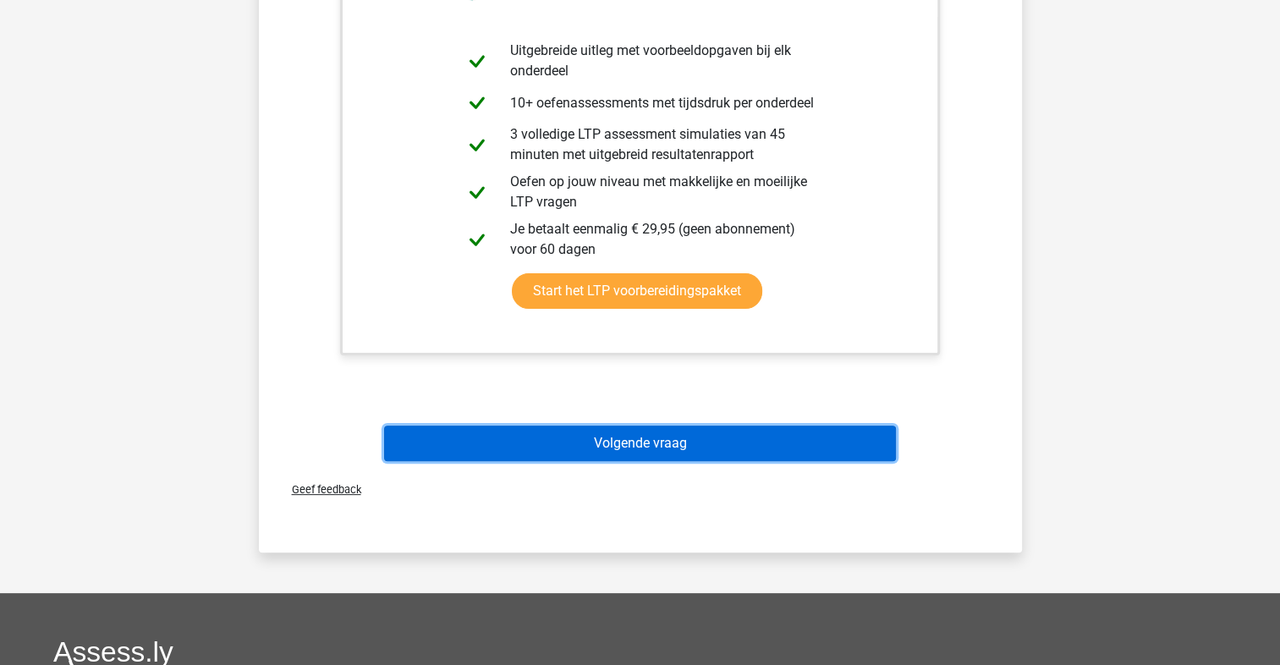
click at [521, 450] on button "Volgende vraag" at bounding box center [640, 444] width 512 height 36
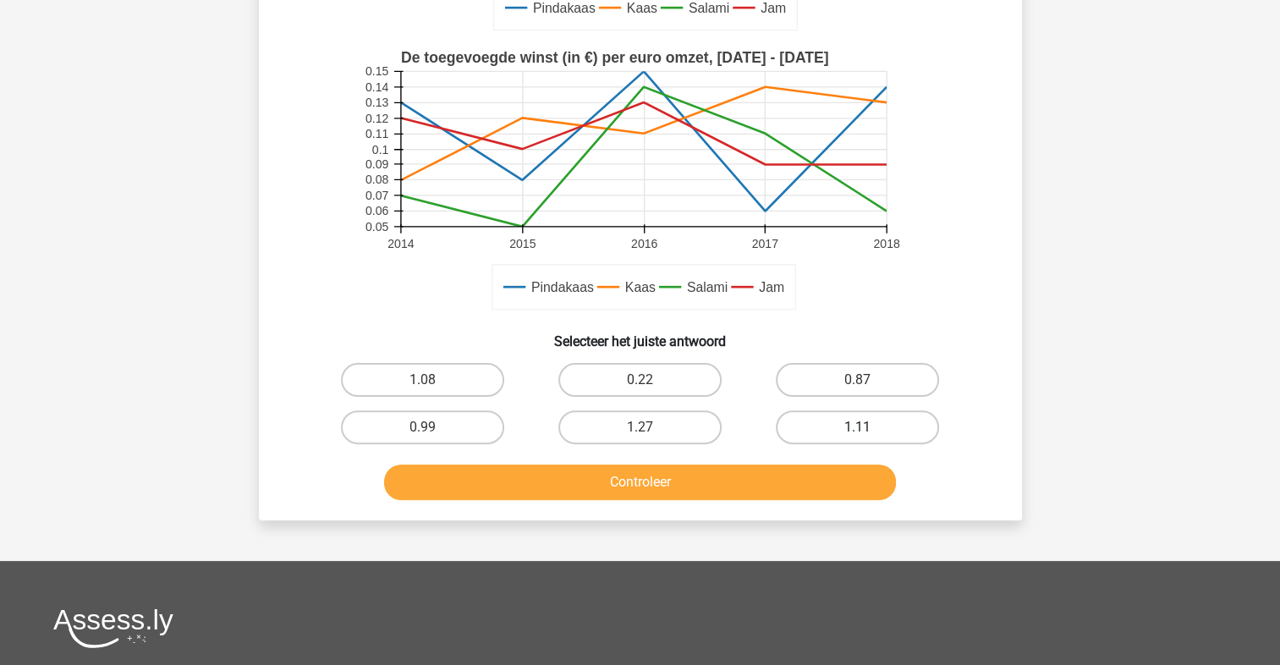
click at [845, 427] on label "1.11" at bounding box center [857, 427] width 163 height 34
click at [858, 427] on input "1.11" at bounding box center [863, 432] width 11 height 11
radio input "true"
click at [802, 461] on div "Controleer" at bounding box center [640, 479] width 709 height 56
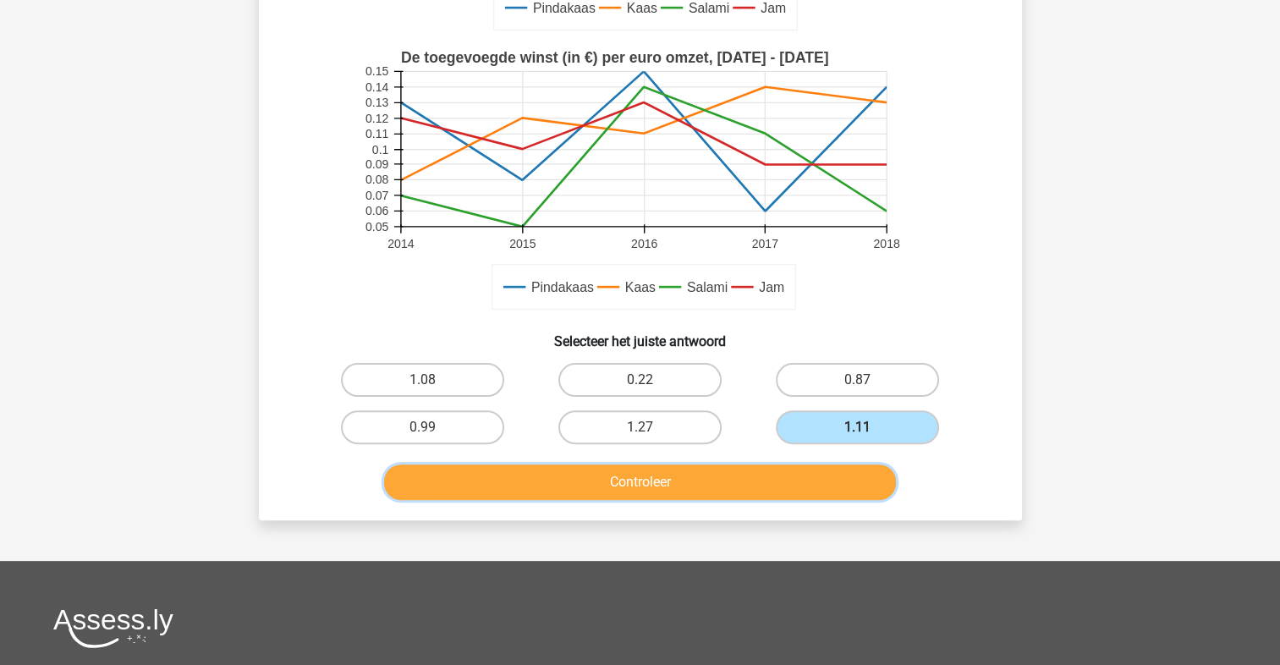
click at [804, 479] on button "Controleer" at bounding box center [640, 483] width 512 height 36
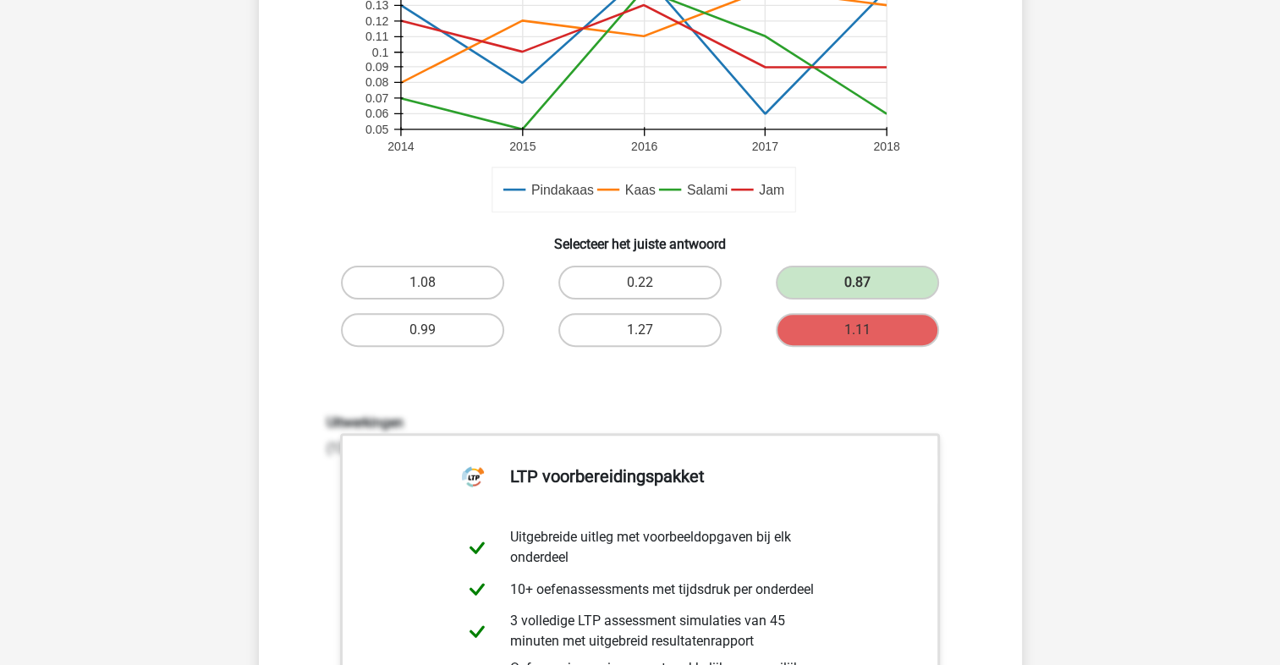
scroll to position [1185, 0]
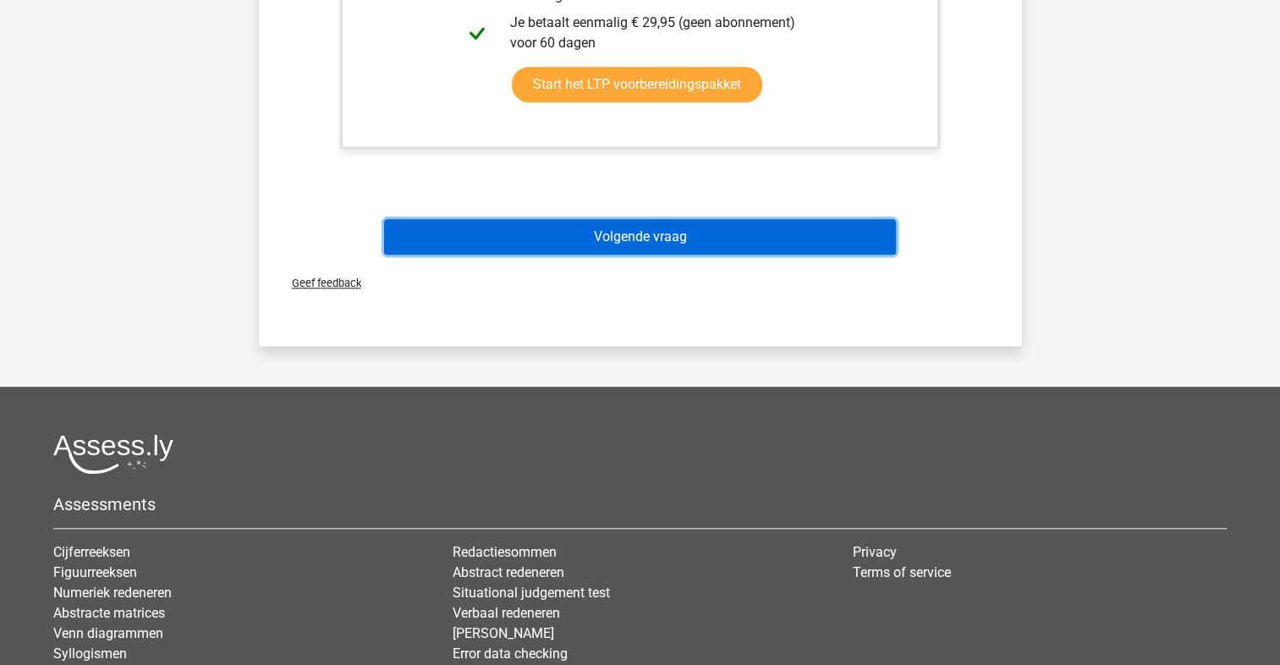
click at [685, 246] on button "Volgende vraag" at bounding box center [640, 237] width 512 height 36
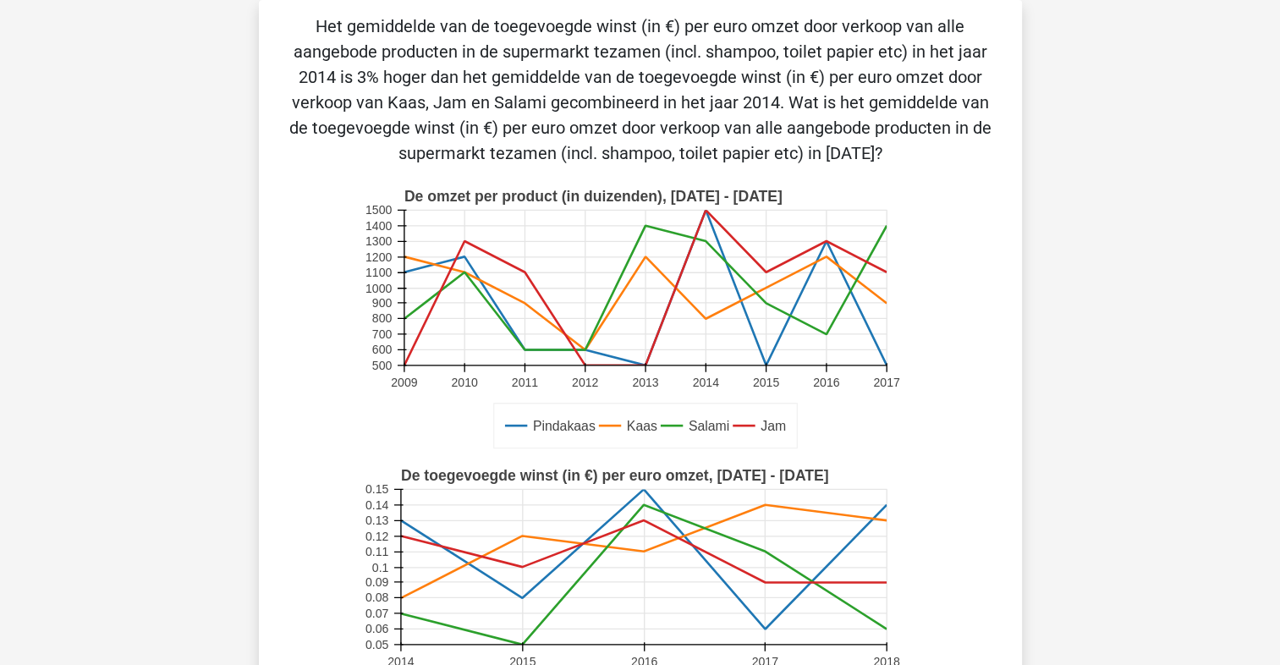
scroll to position [473, 0]
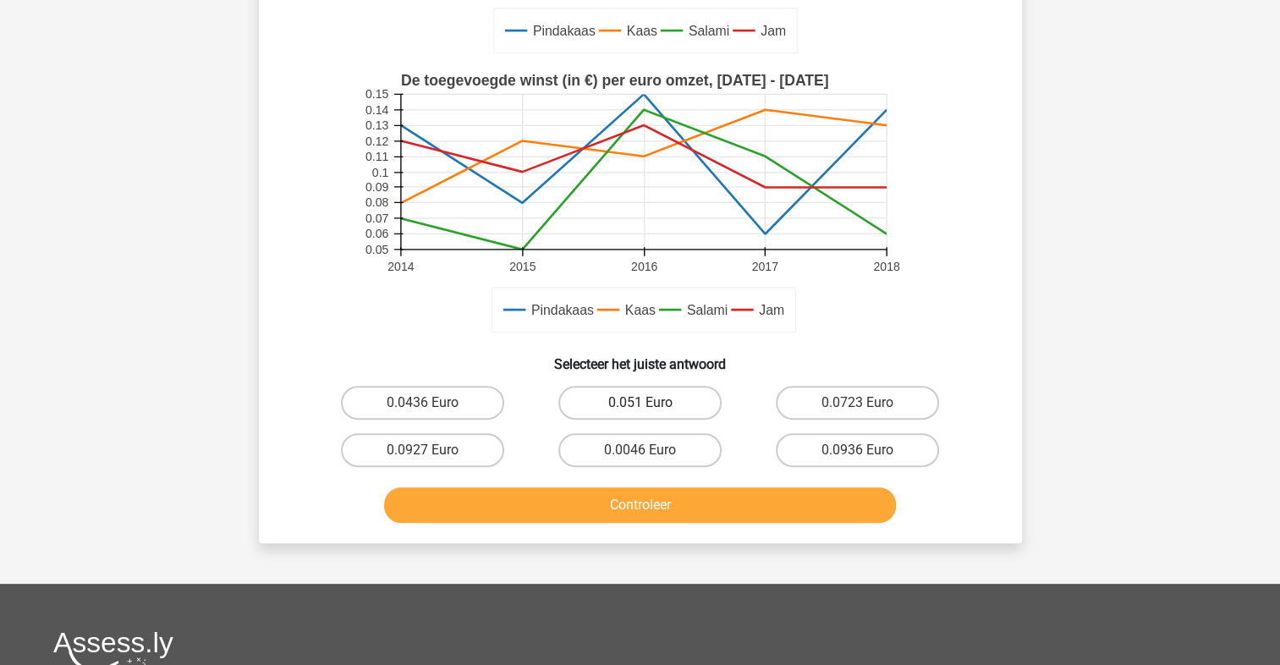
click at [634, 394] on label "0.051 Euro" at bounding box center [640, 403] width 163 height 34
click at [640, 403] on input "0.051 Euro" at bounding box center [645, 408] width 11 height 11
radio input "true"
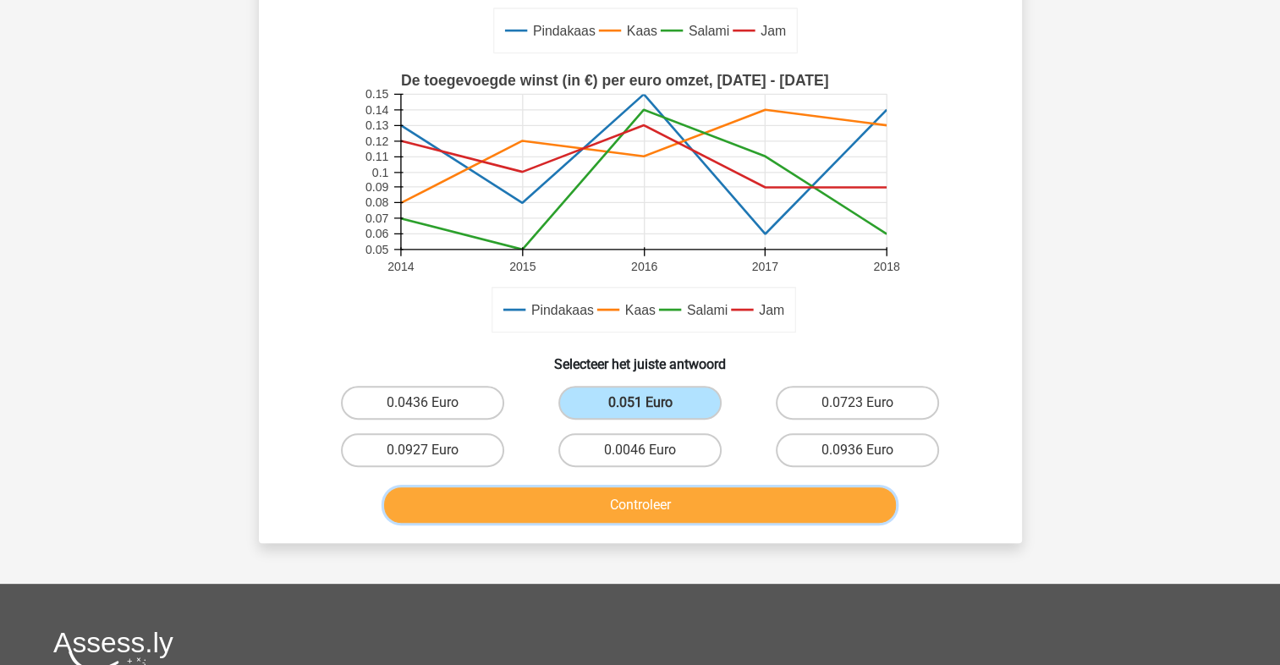
click at [731, 507] on button "Controleer" at bounding box center [640, 505] width 512 height 36
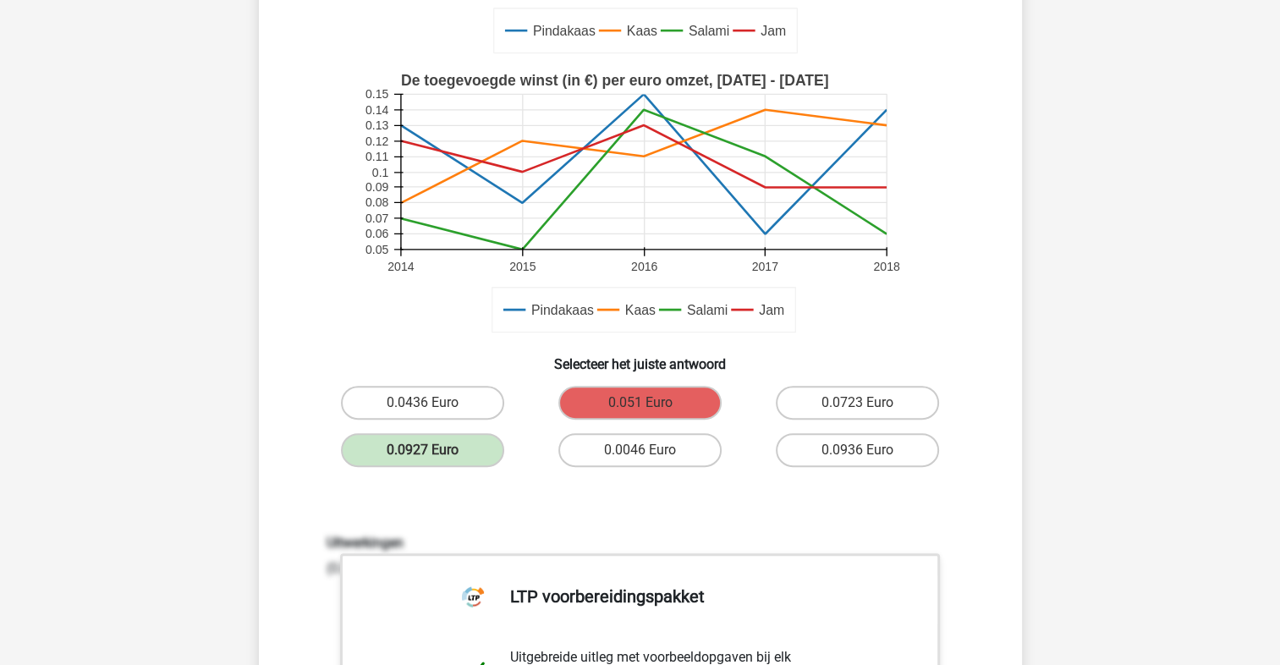
scroll to position [867, 0]
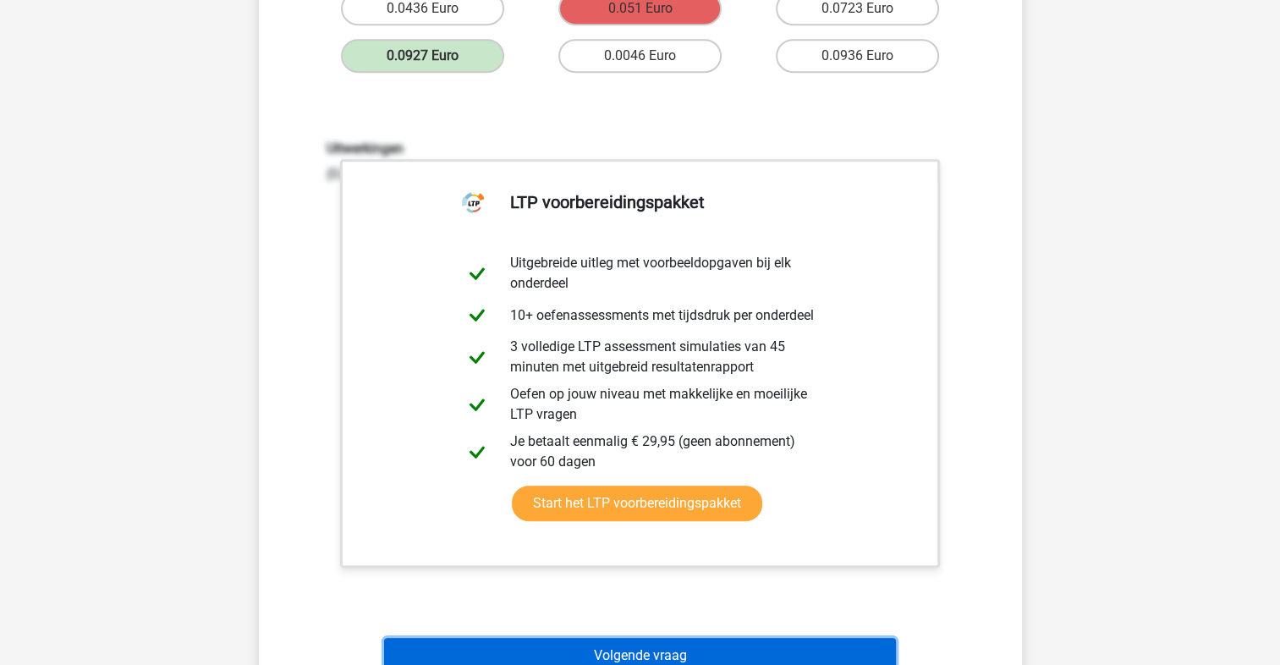
click at [621, 638] on button "Volgende vraag" at bounding box center [640, 656] width 512 height 36
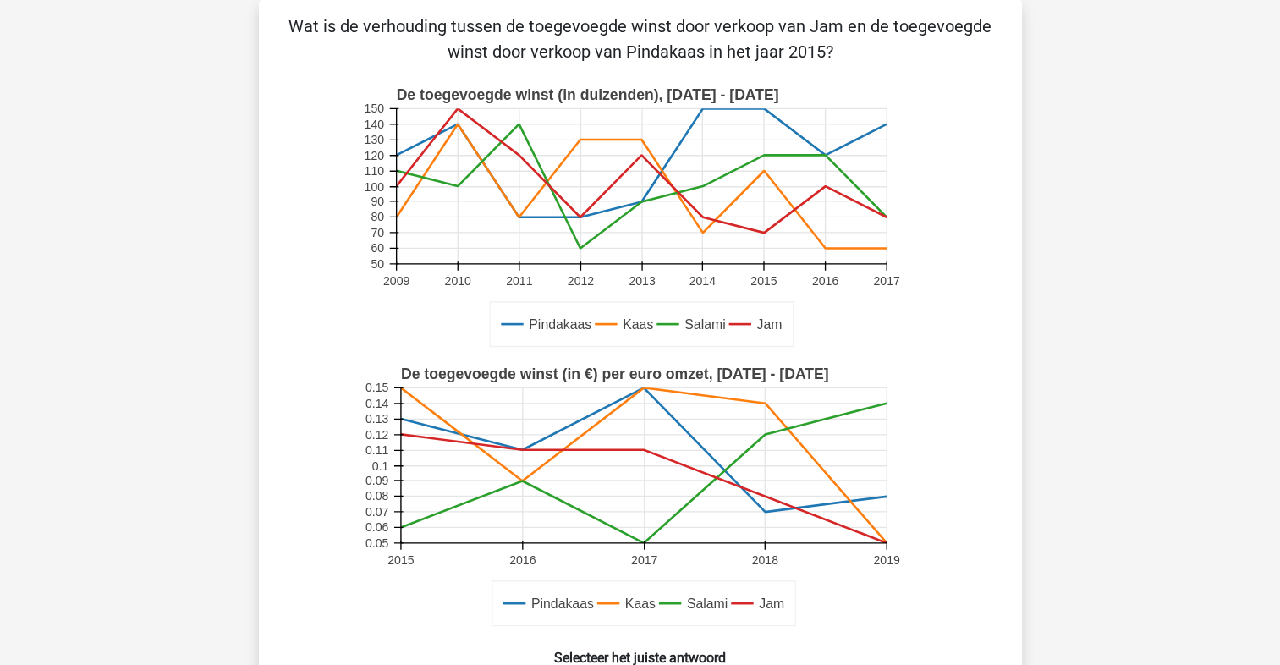
scroll to position [735, 0]
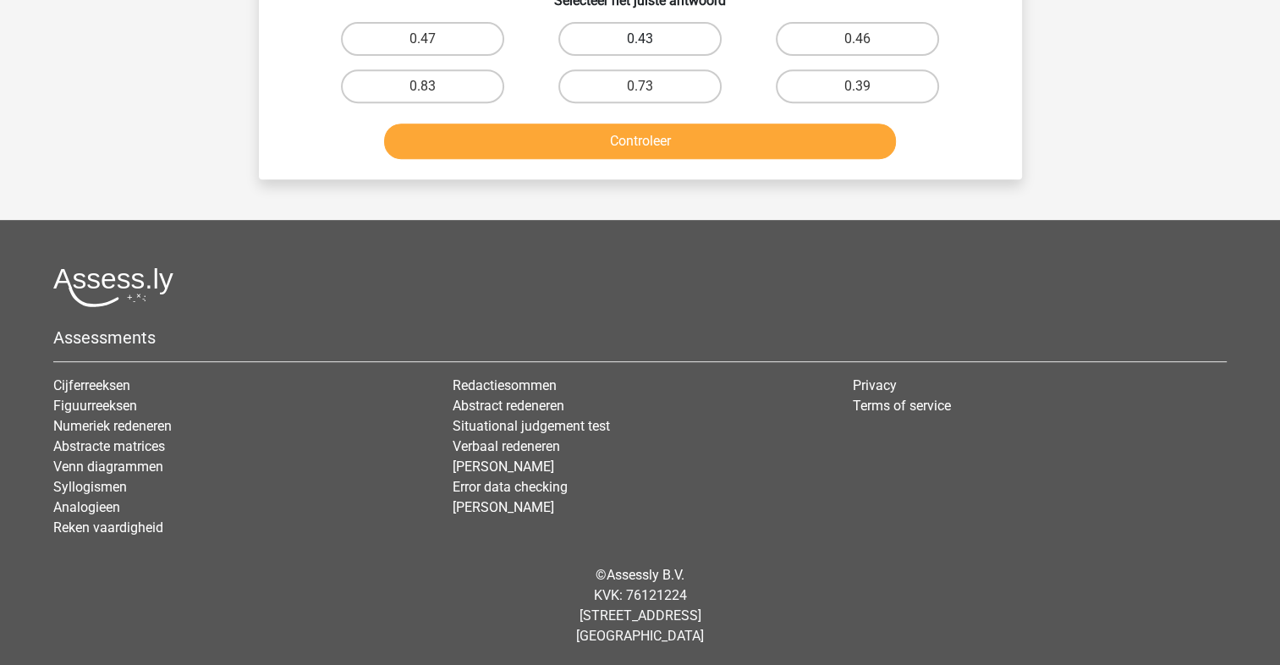
click at [651, 46] on label "0.43" at bounding box center [640, 39] width 163 height 34
click at [651, 46] on input "0.43" at bounding box center [645, 44] width 11 height 11
radio input "true"
click at [691, 135] on button "Controleer" at bounding box center [640, 142] width 512 height 36
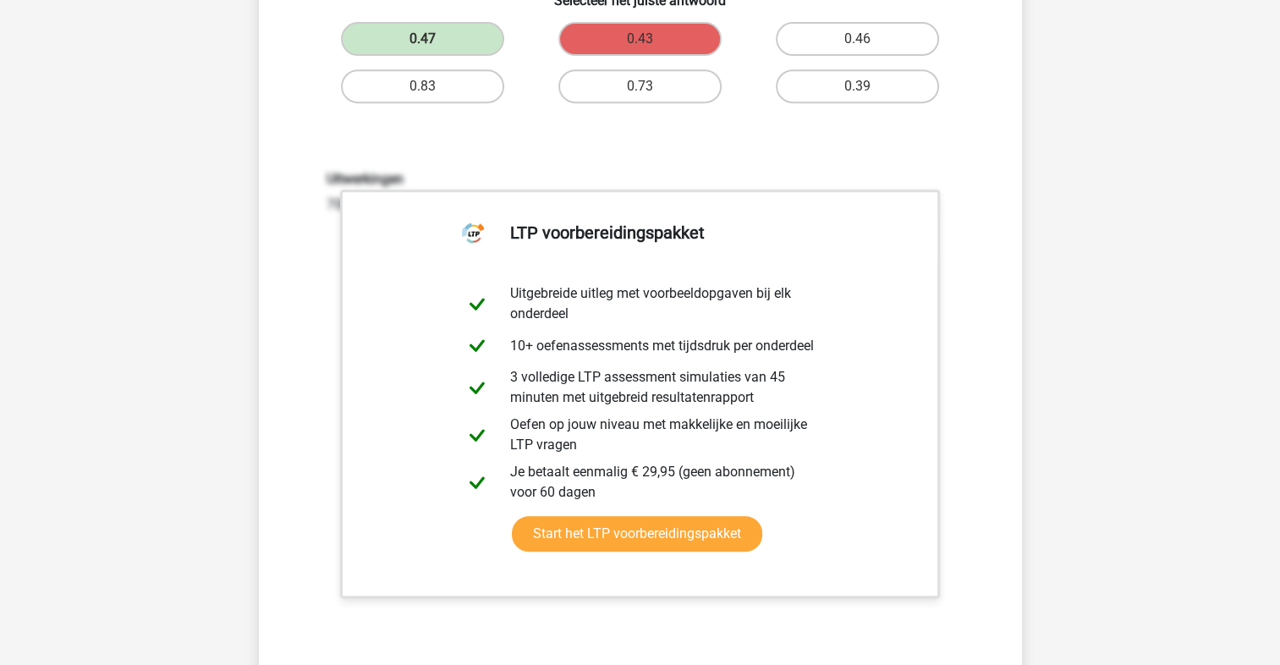
scroll to position [1131, 0]
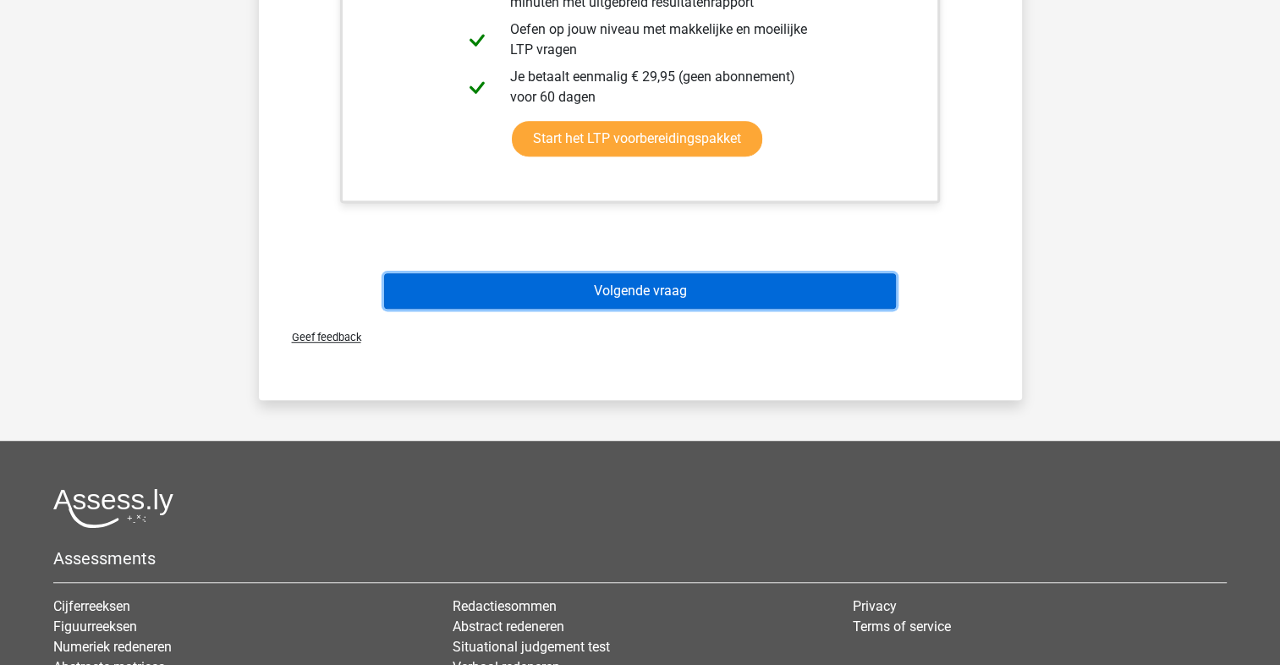
click at [645, 295] on button "Volgende vraag" at bounding box center [640, 291] width 512 height 36
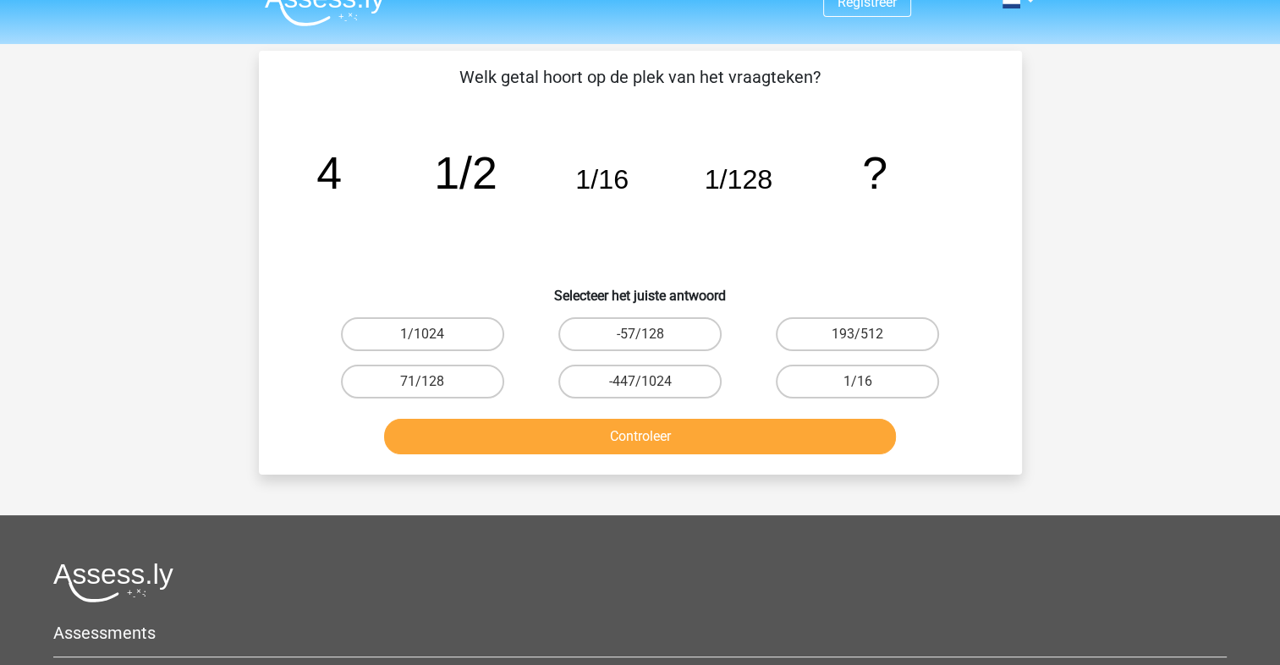
scroll to position [0, 0]
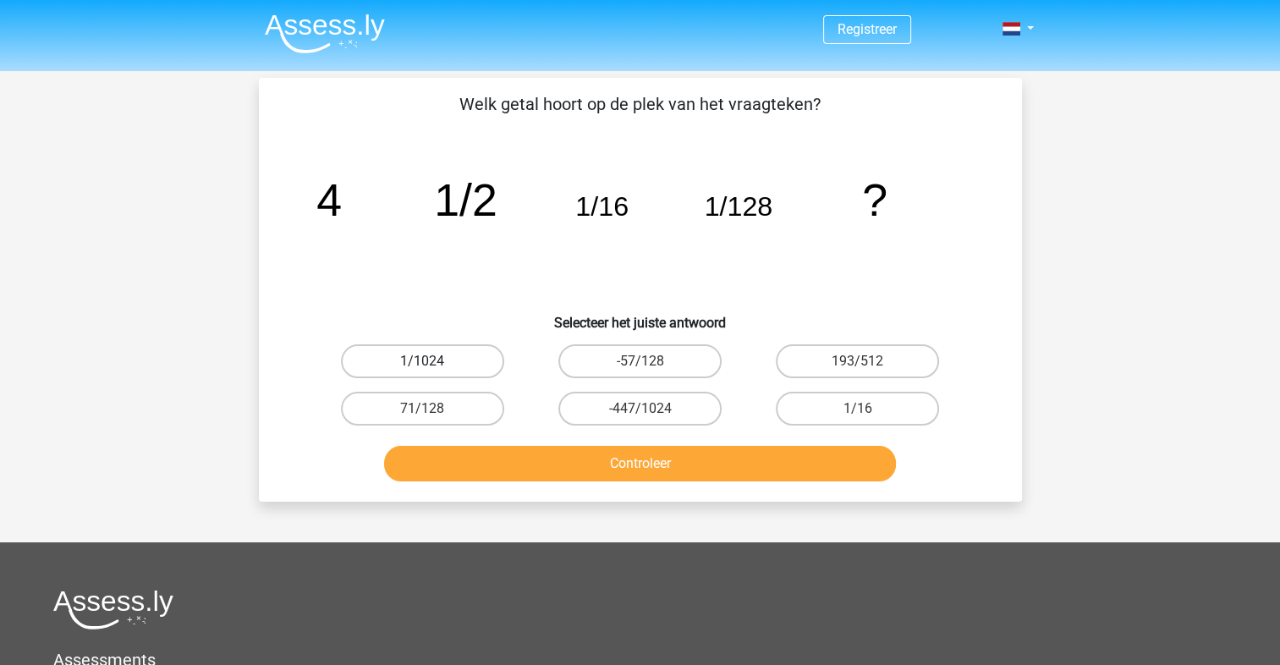
click at [465, 360] on label "1/1024" at bounding box center [422, 361] width 163 height 34
click at [433, 361] on input "1/1024" at bounding box center [427, 366] width 11 height 11
radio input "true"
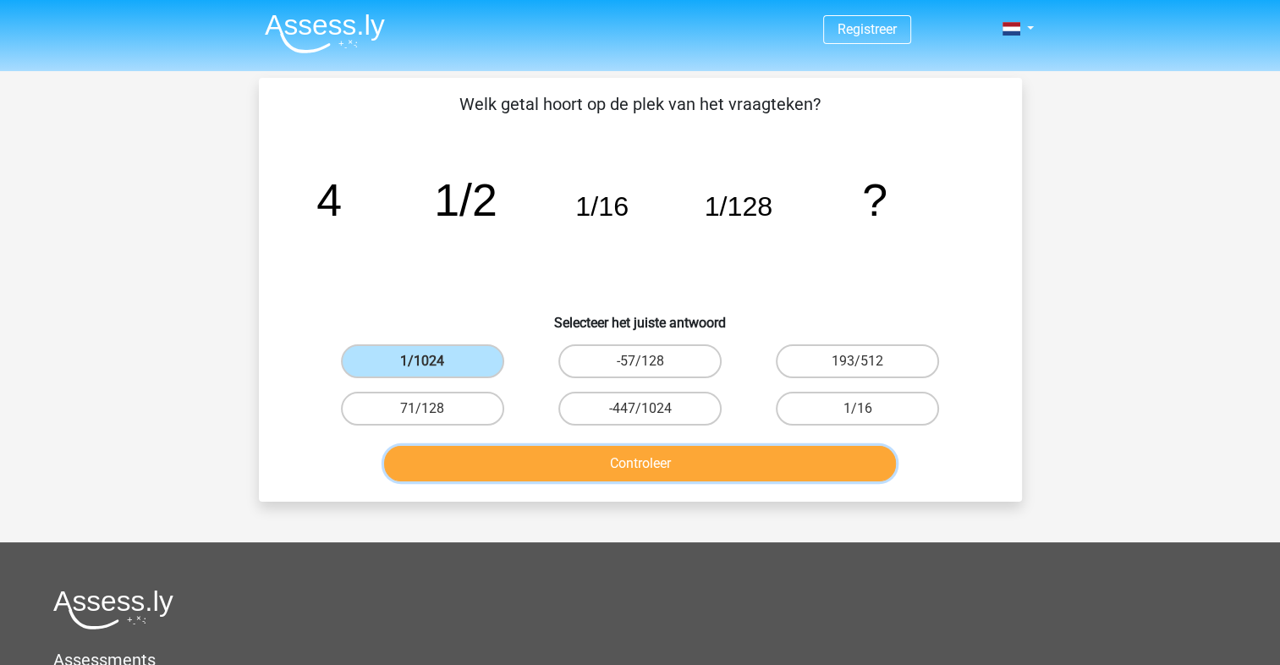
click at [489, 472] on button "Controleer" at bounding box center [640, 464] width 512 height 36
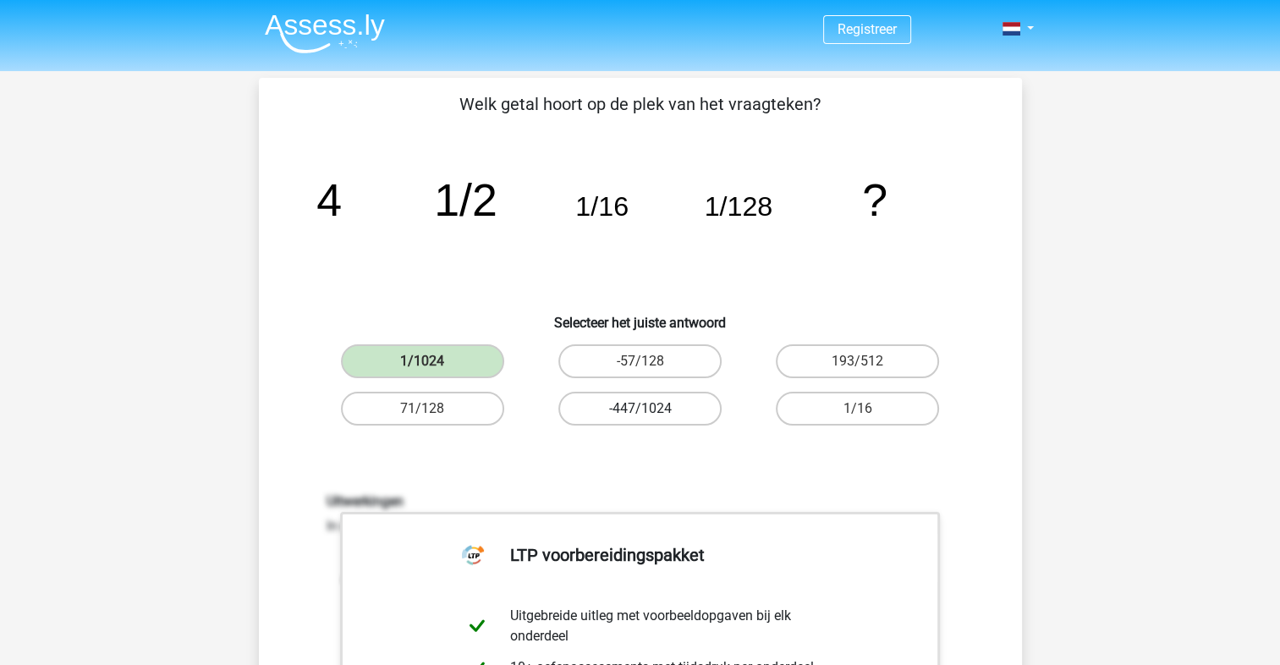
scroll to position [394, 0]
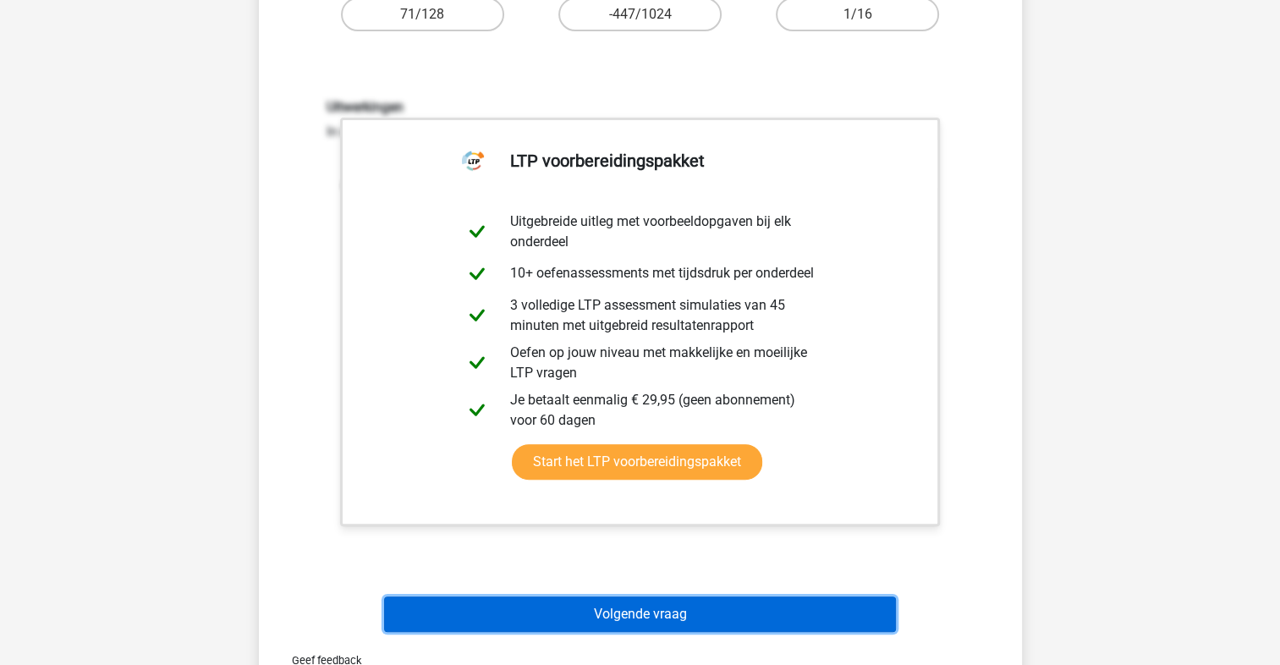
click at [623, 607] on button "Volgende vraag" at bounding box center [640, 615] width 512 height 36
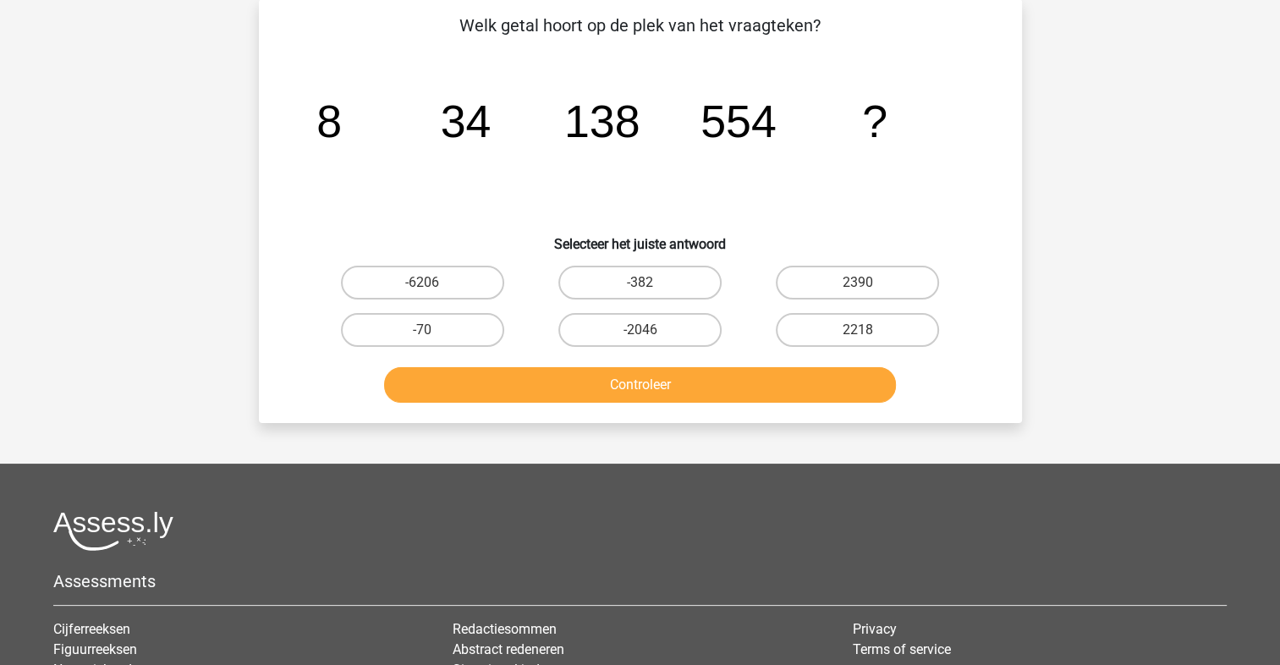
scroll to position [78, 0]
click at [842, 288] on label "2390" at bounding box center [857, 284] width 163 height 34
click at [858, 288] on input "2390" at bounding box center [863, 288] width 11 height 11
radio input "true"
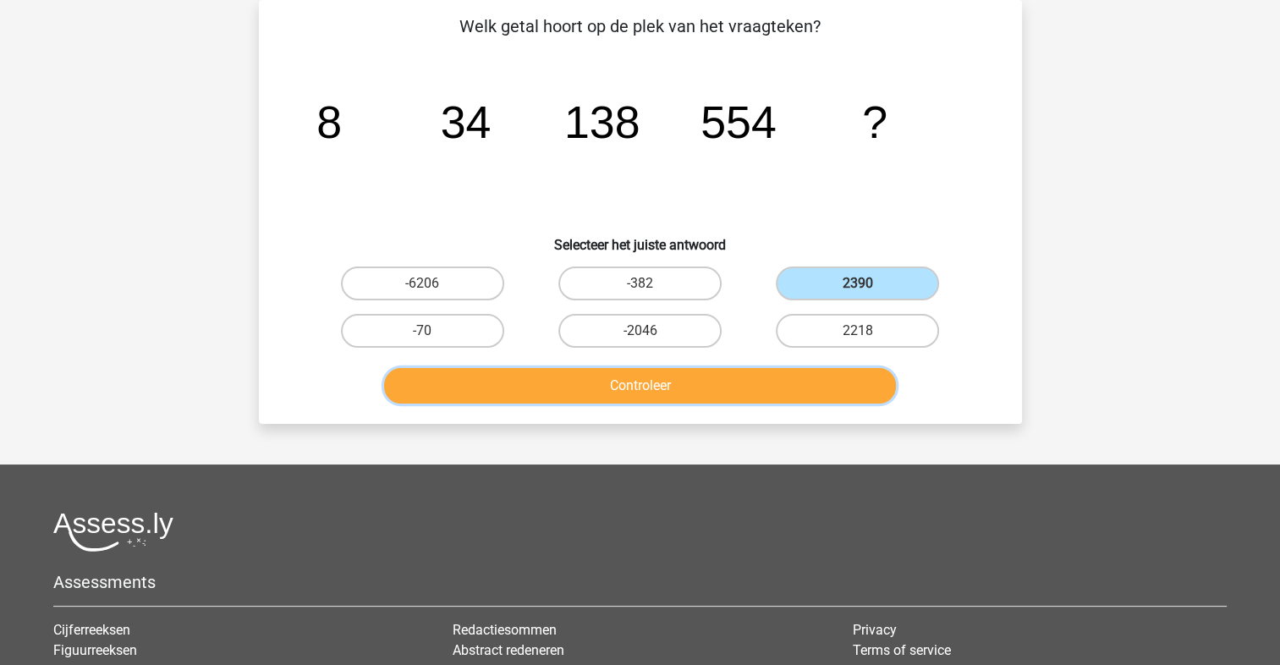
click at [801, 382] on button "Controleer" at bounding box center [640, 386] width 512 height 36
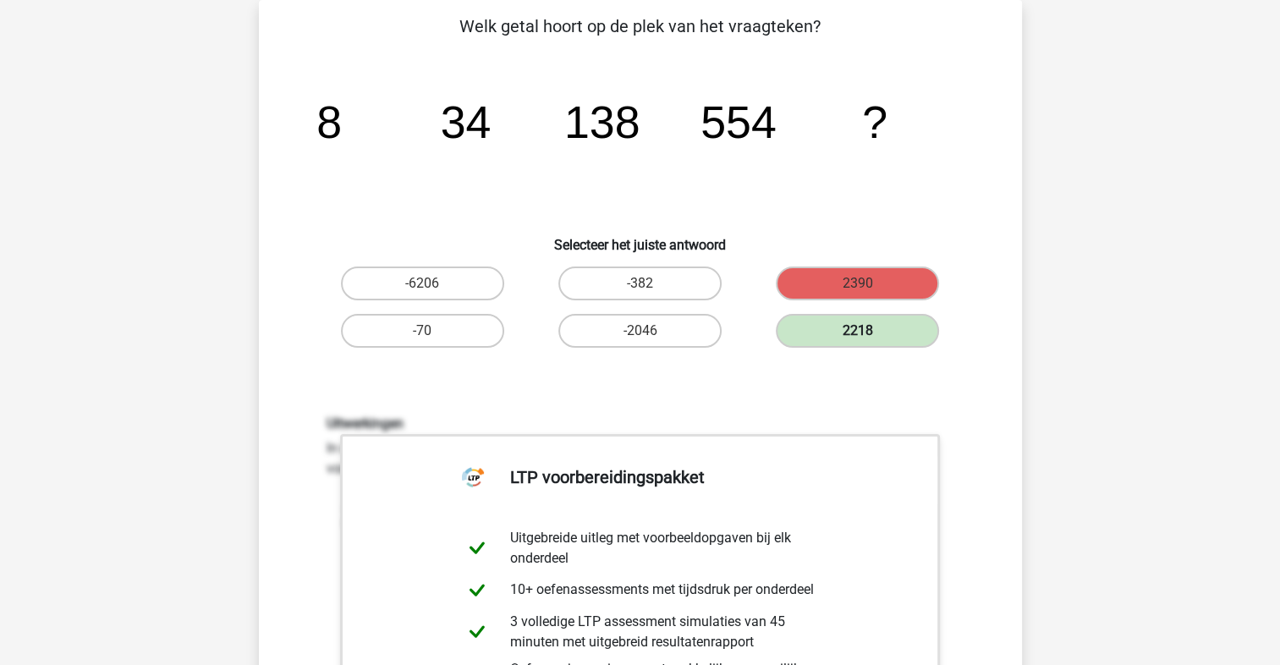
click at [867, 329] on label "2218" at bounding box center [857, 331] width 163 height 34
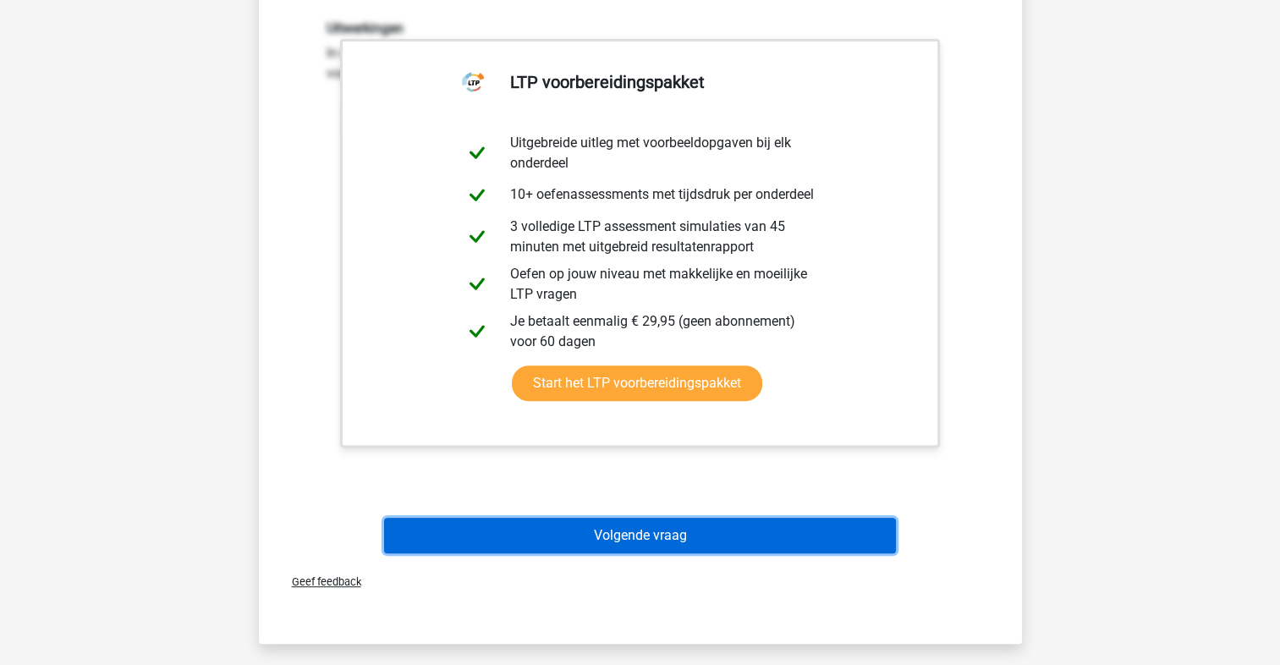
click at [617, 538] on button "Volgende vraag" at bounding box center [640, 536] width 512 height 36
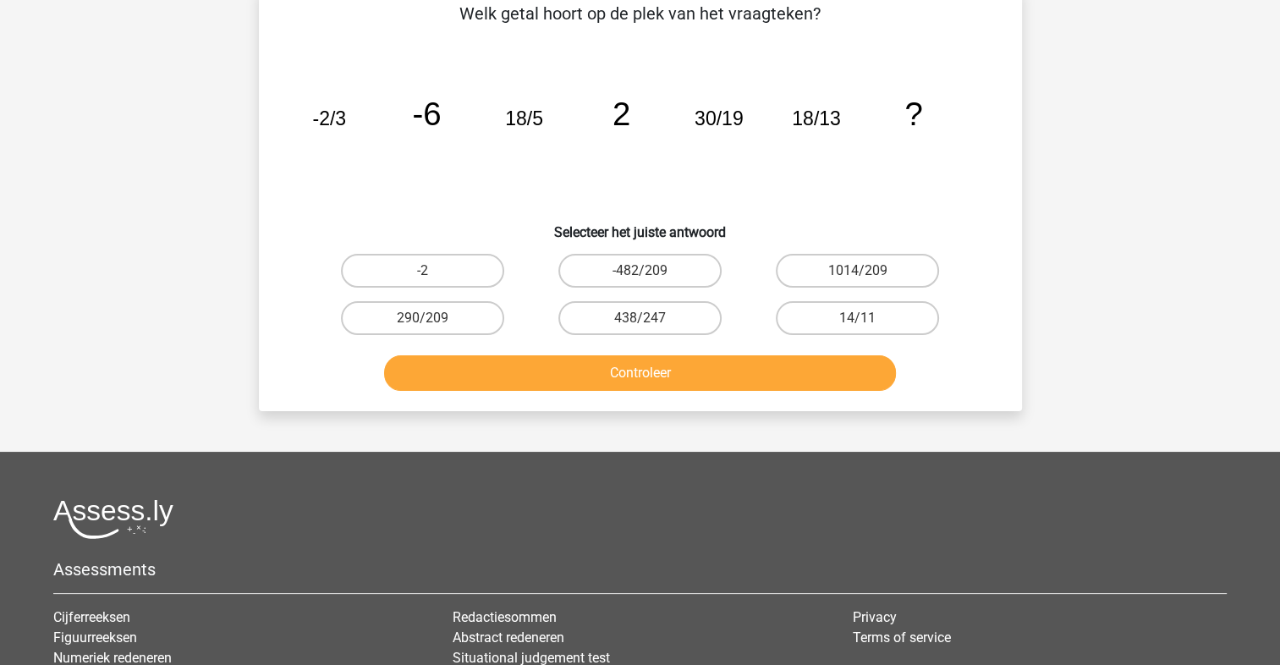
scroll to position [78, 0]
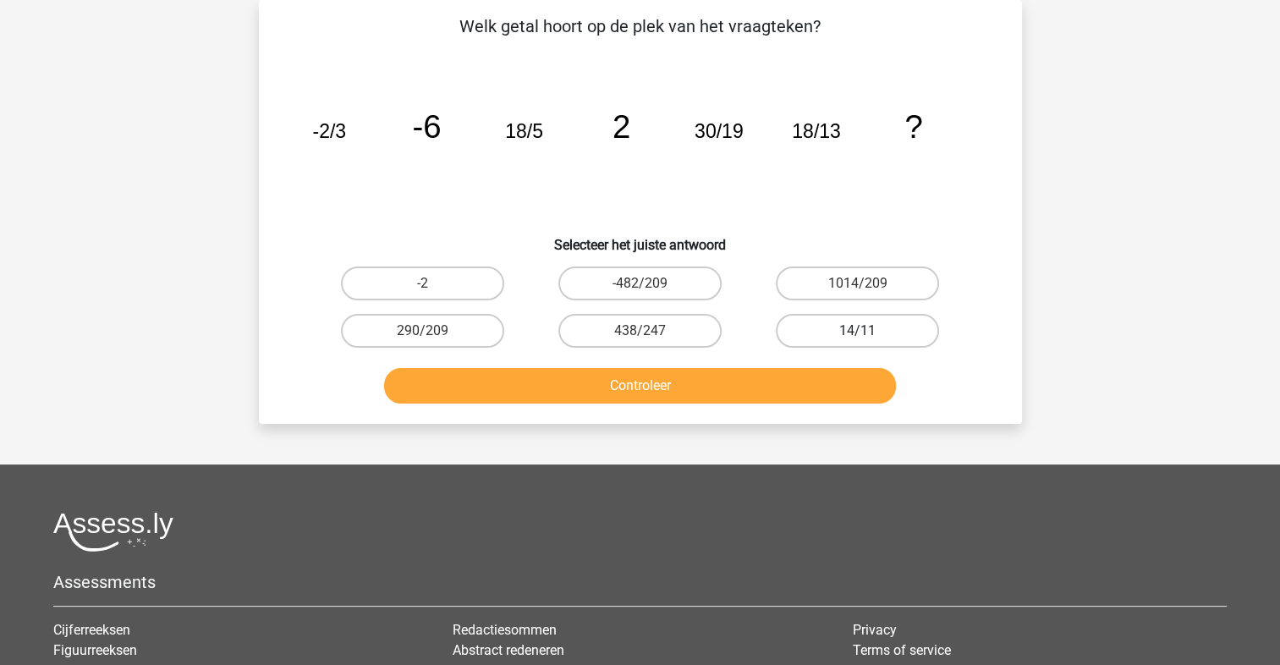
click at [806, 333] on label "14/11" at bounding box center [857, 331] width 163 height 34
click at [858, 333] on input "14/11" at bounding box center [863, 336] width 11 height 11
radio input "true"
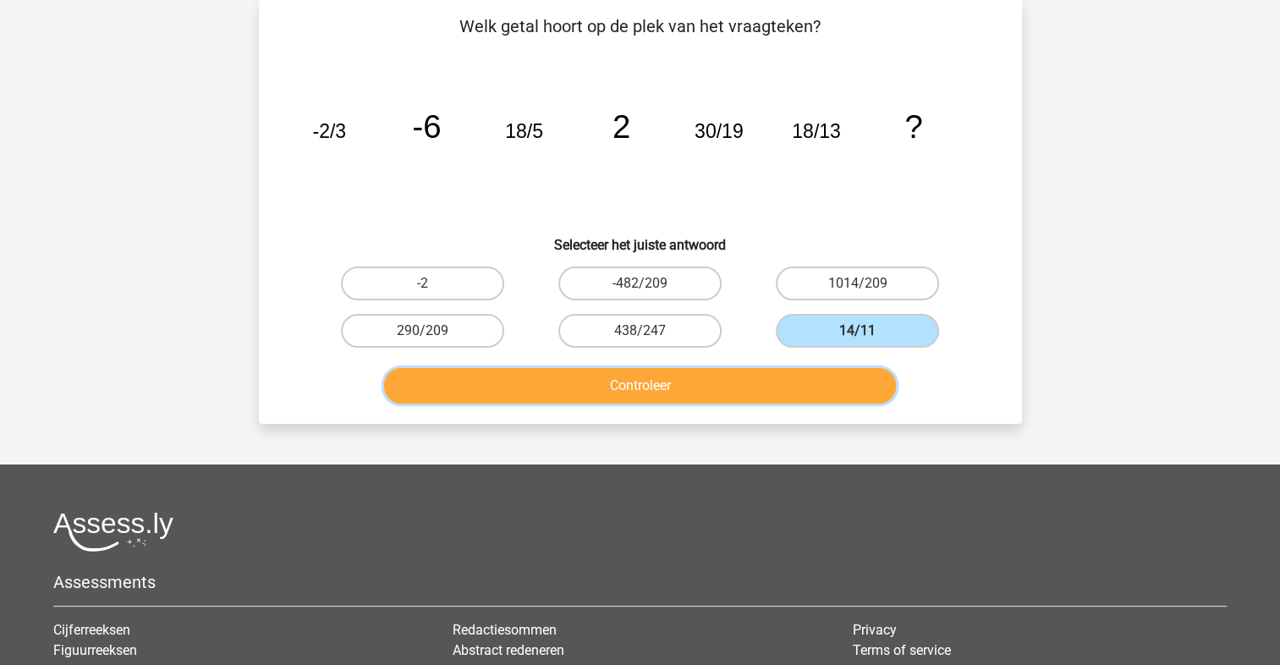
click at [789, 376] on button "Controleer" at bounding box center [640, 386] width 512 height 36
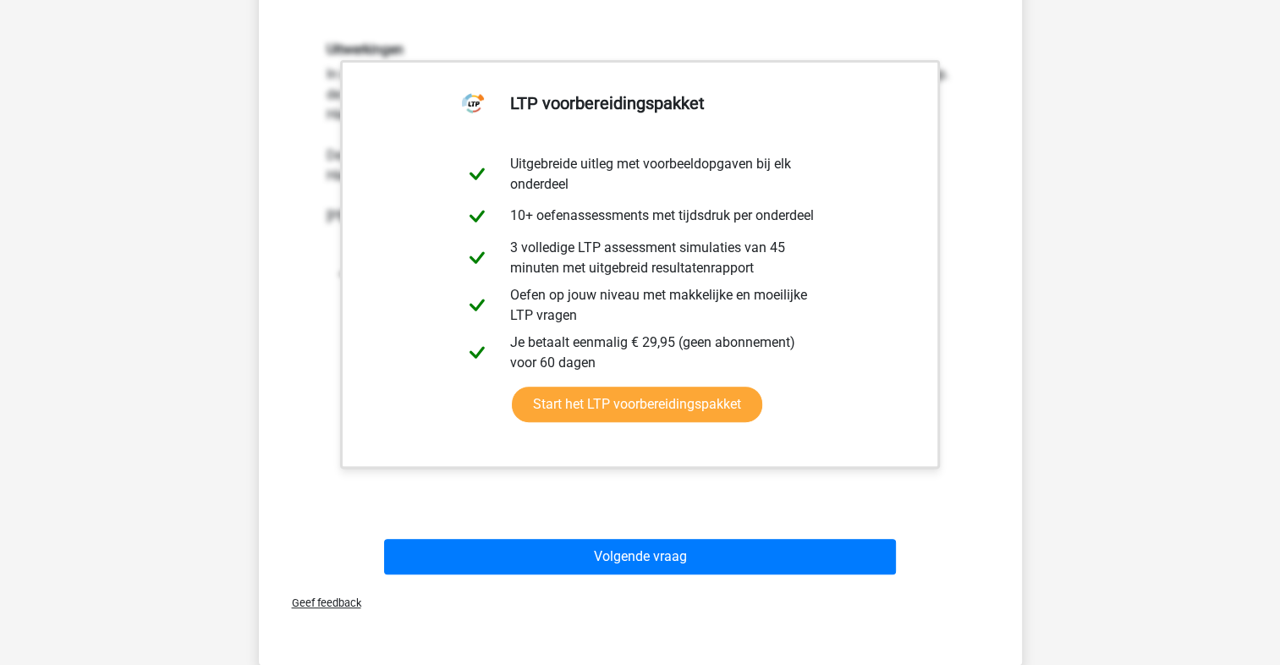
scroll to position [473, 0]
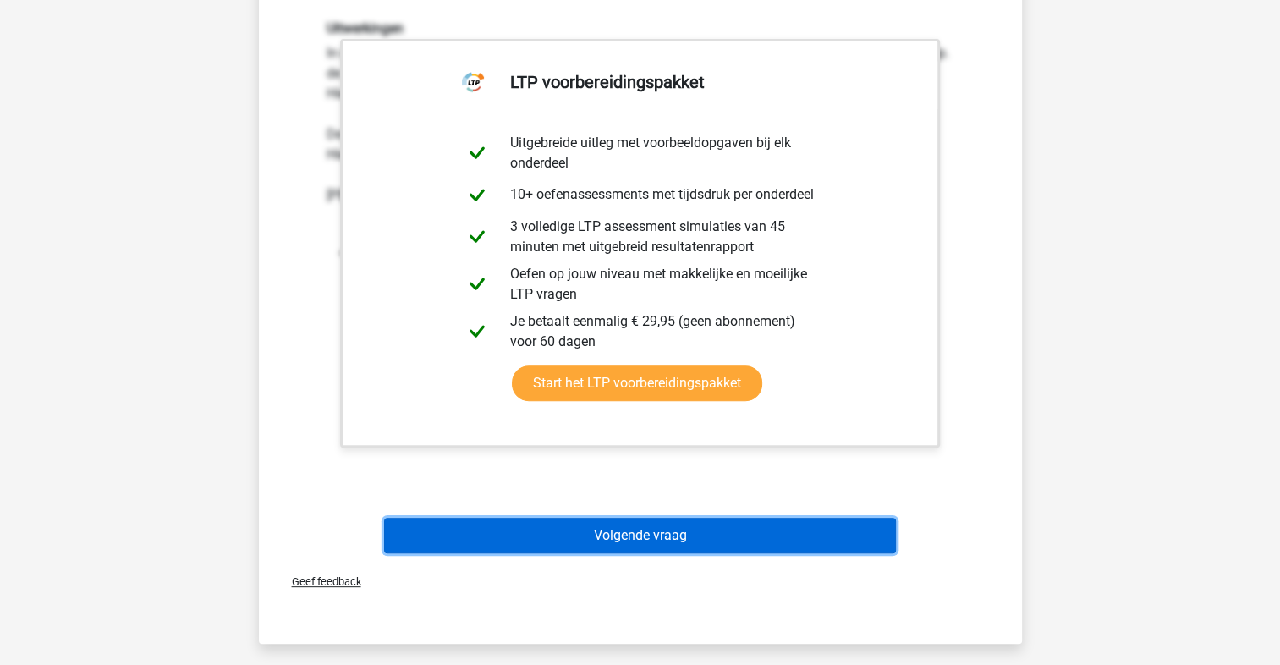
click at [704, 537] on button "Volgende vraag" at bounding box center [640, 536] width 512 height 36
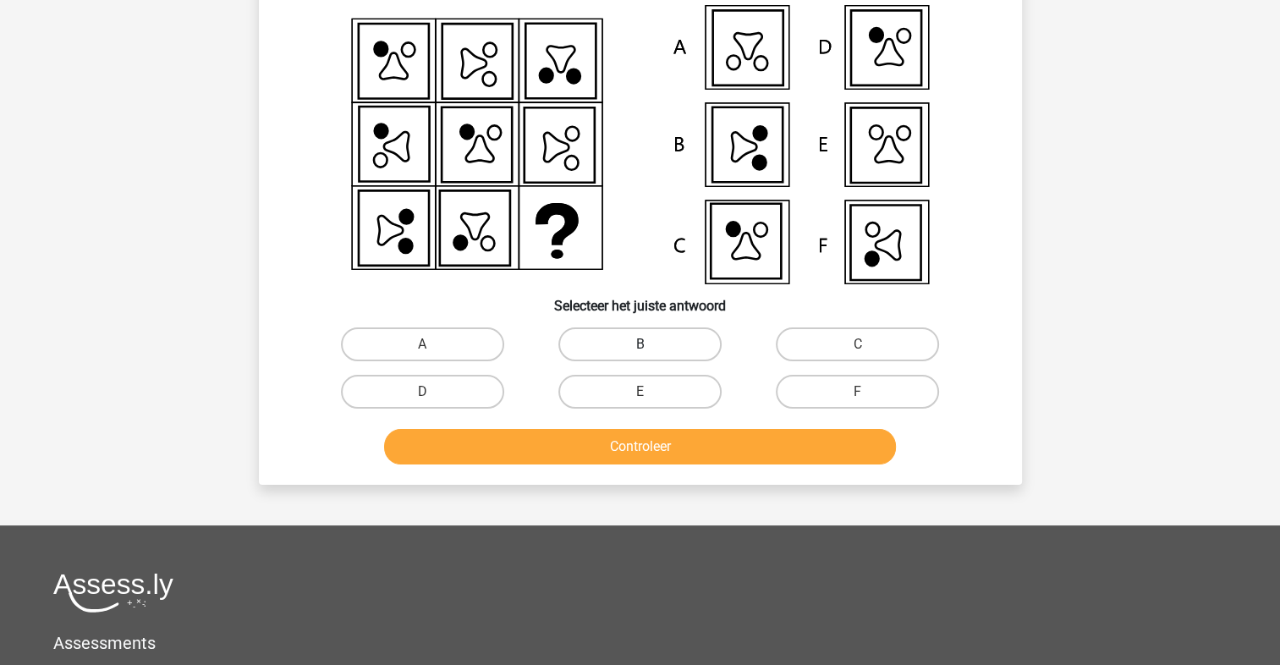
scroll to position [78, 0]
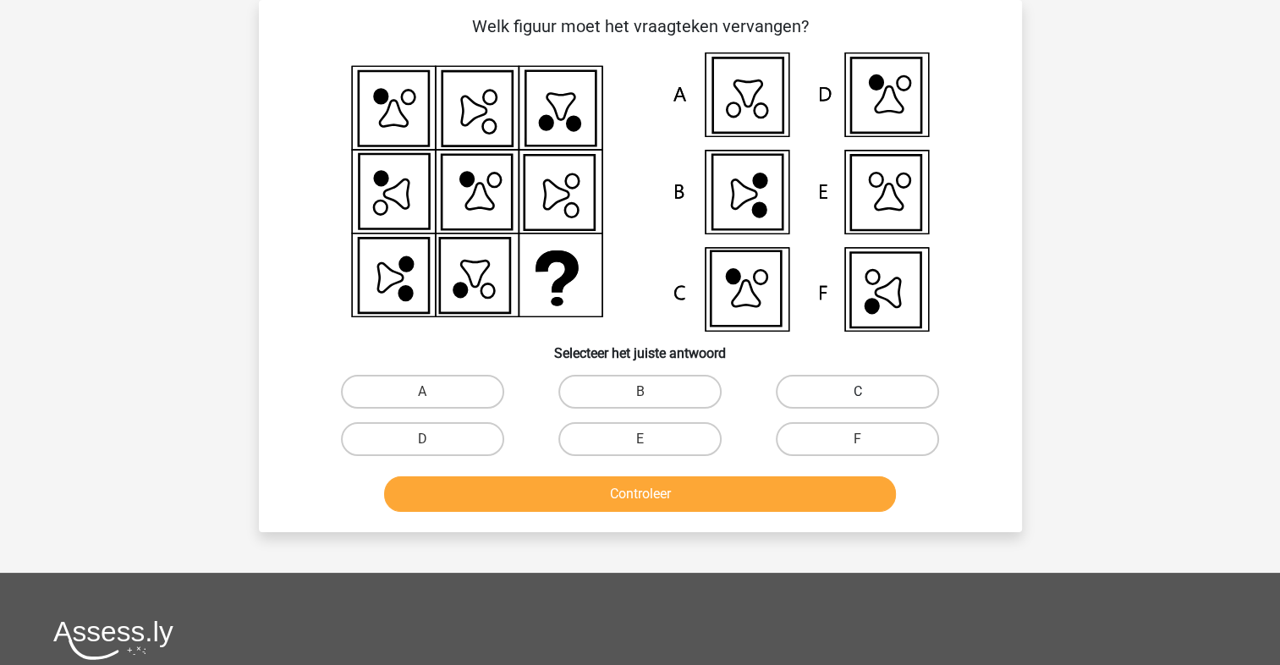
click at [818, 401] on label "C" at bounding box center [857, 392] width 163 height 34
click at [858, 401] on input "C" at bounding box center [863, 397] width 11 height 11
radio input "true"
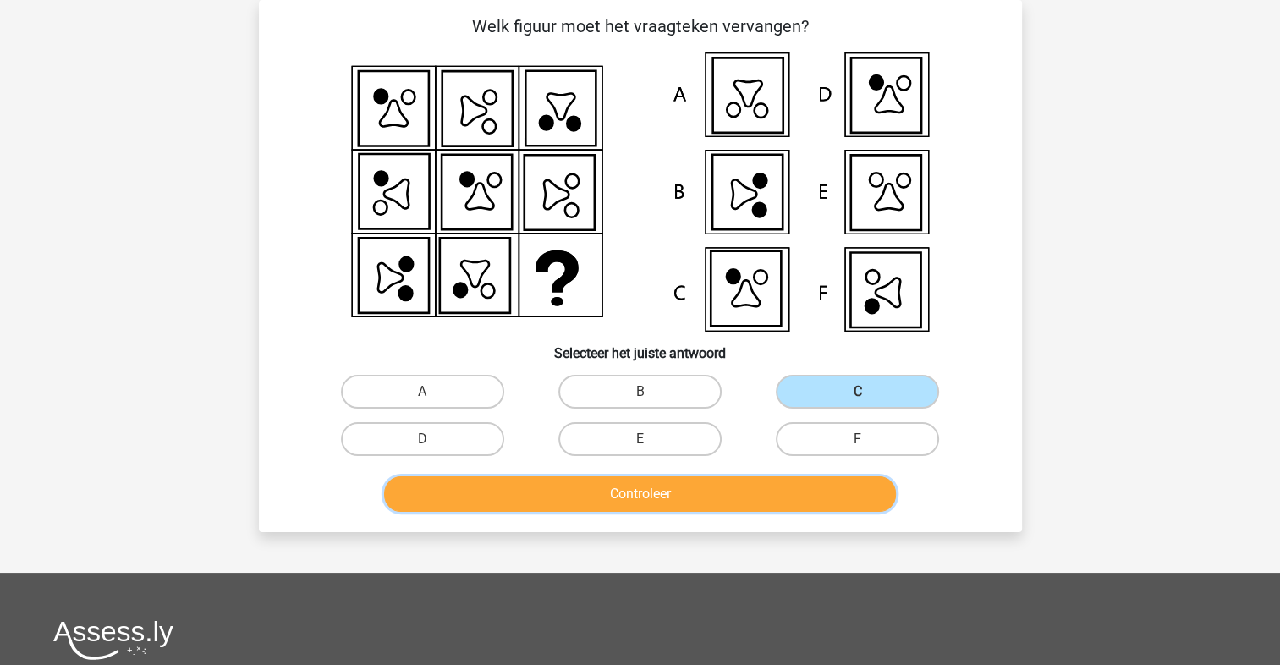
click at [736, 498] on button "Controleer" at bounding box center [640, 494] width 512 height 36
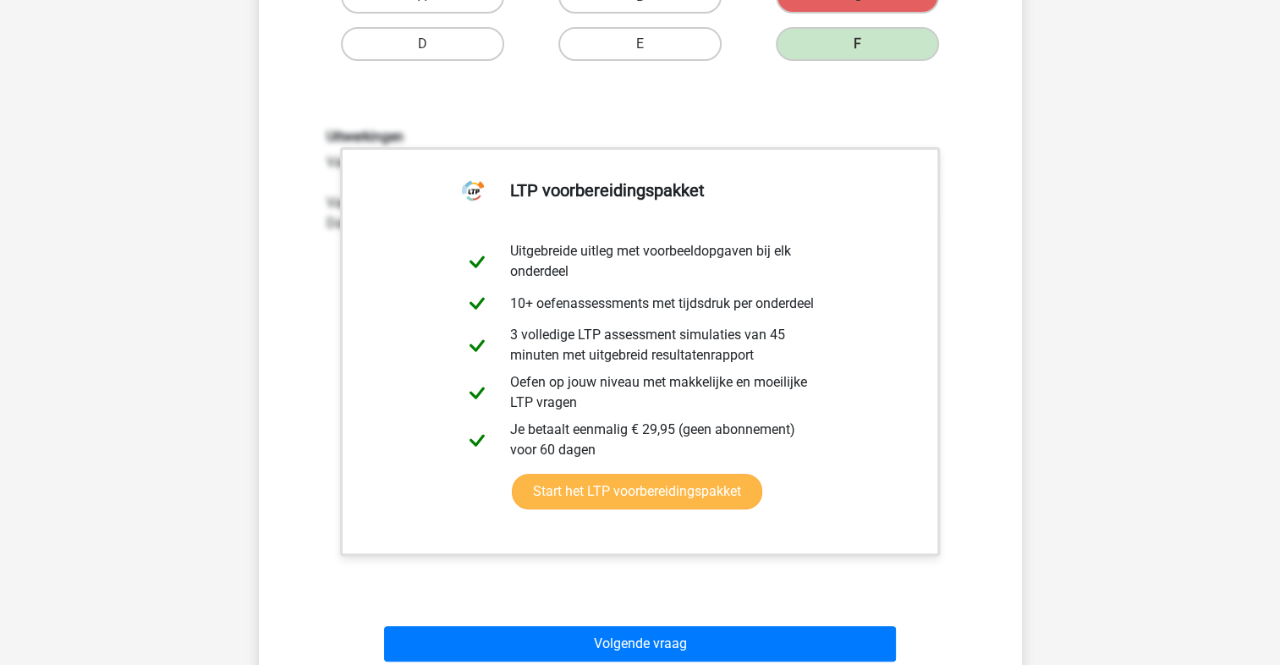
scroll to position [867, 0]
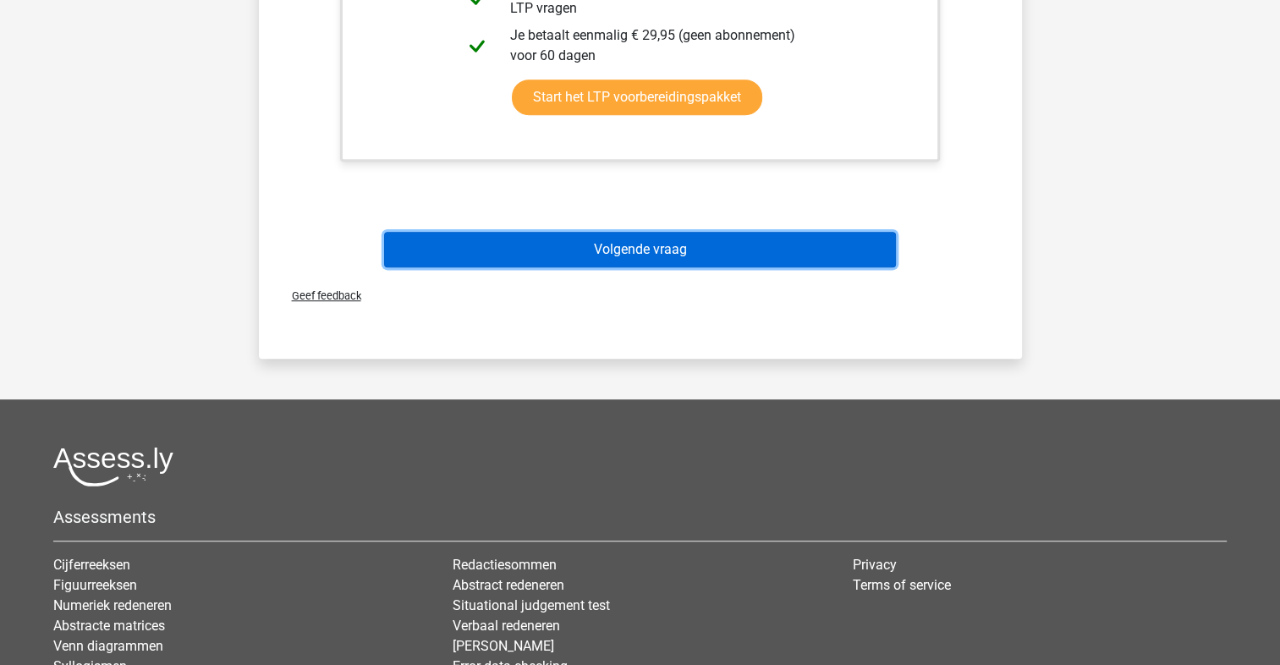
click at [614, 258] on button "Volgende vraag" at bounding box center [640, 250] width 512 height 36
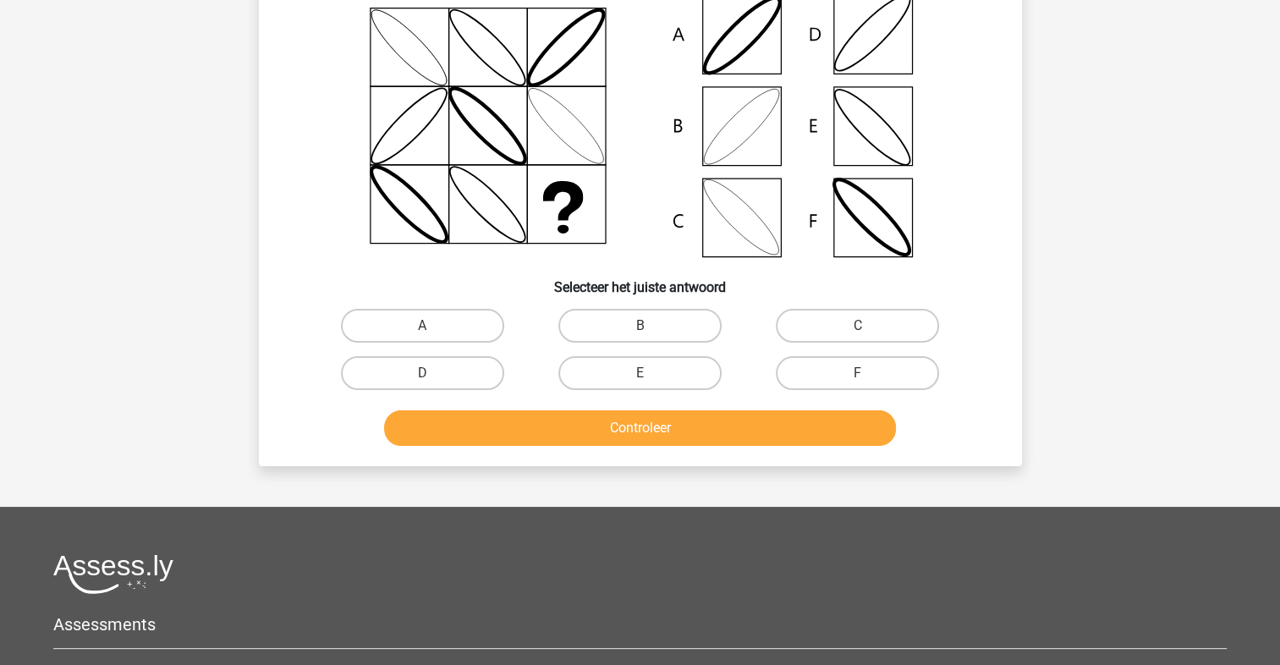
scroll to position [78, 0]
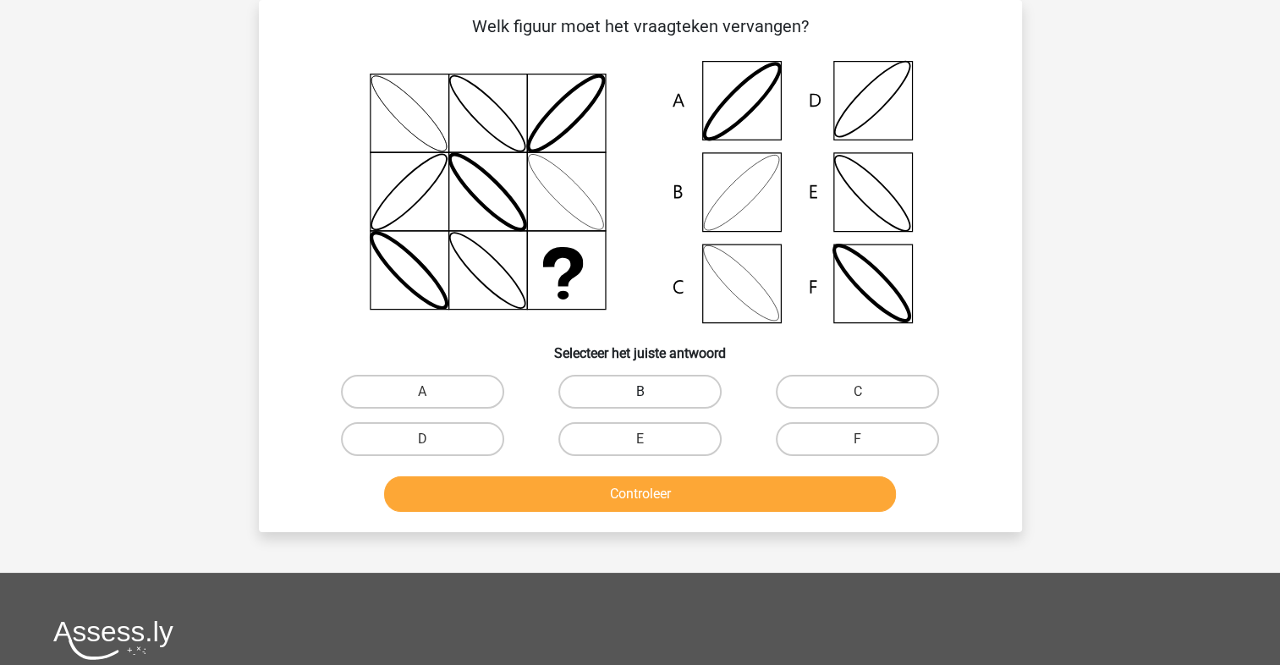
click at [626, 391] on label "B" at bounding box center [640, 392] width 163 height 34
click at [640, 392] on input "B" at bounding box center [645, 397] width 11 height 11
radio input "true"
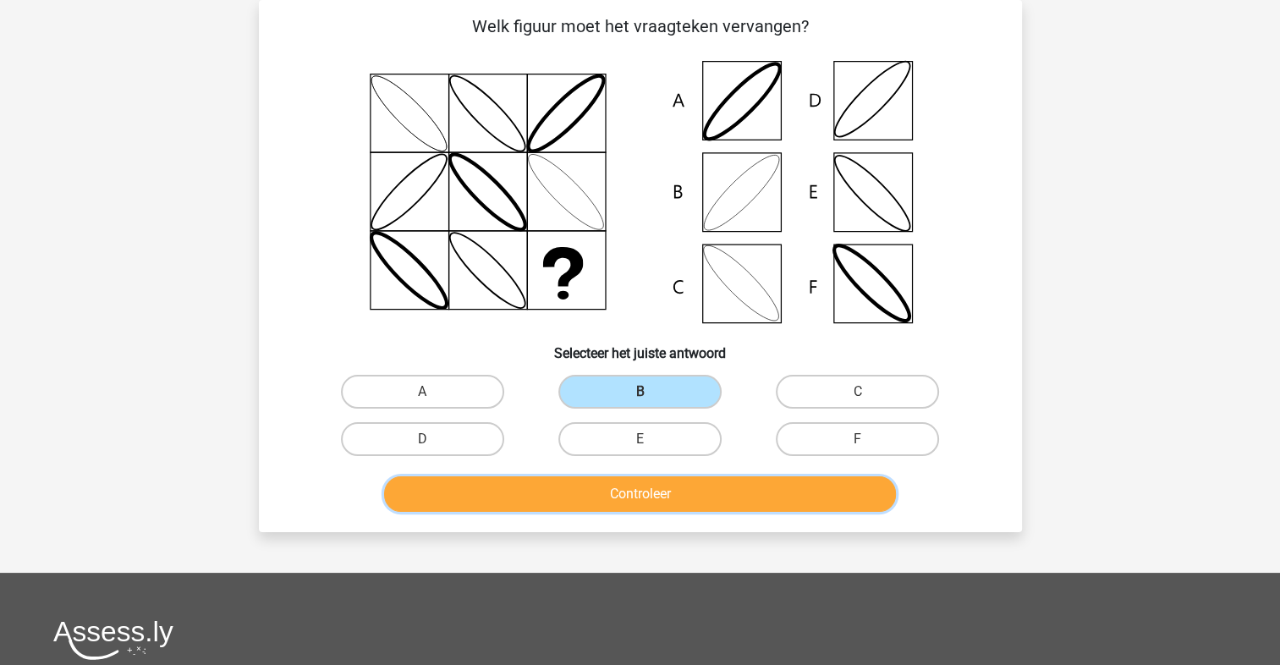
click at [642, 476] on button "Controleer" at bounding box center [640, 494] width 512 height 36
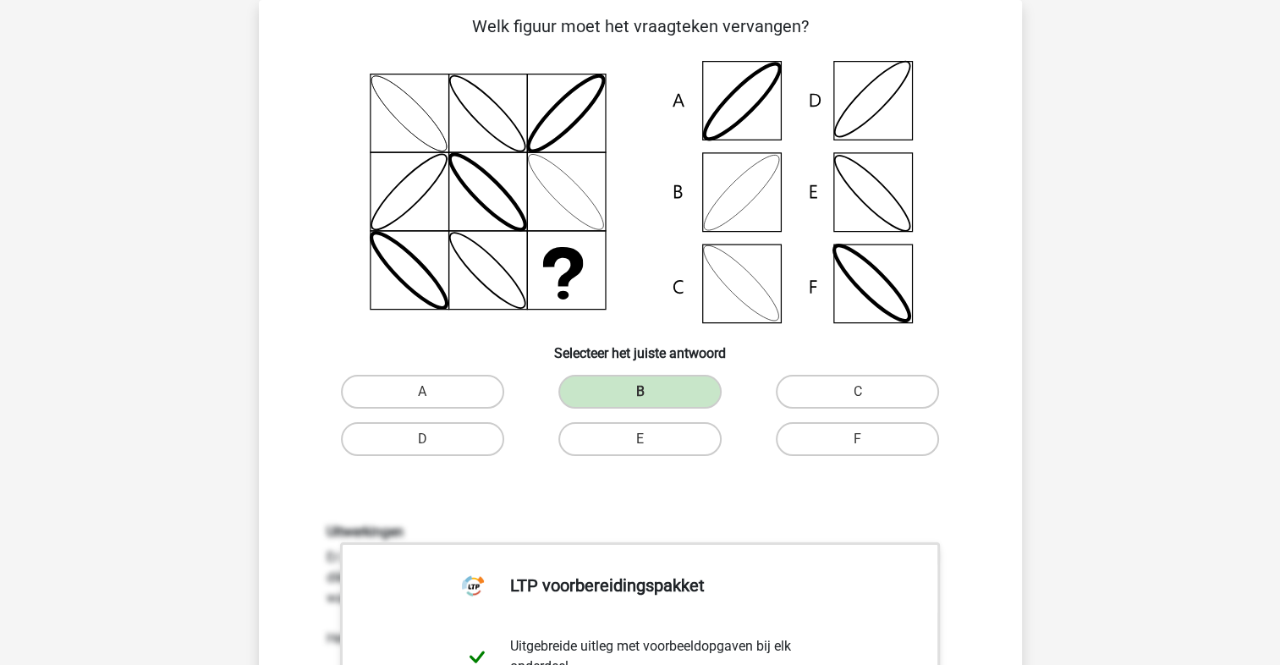
scroll to position [473, 0]
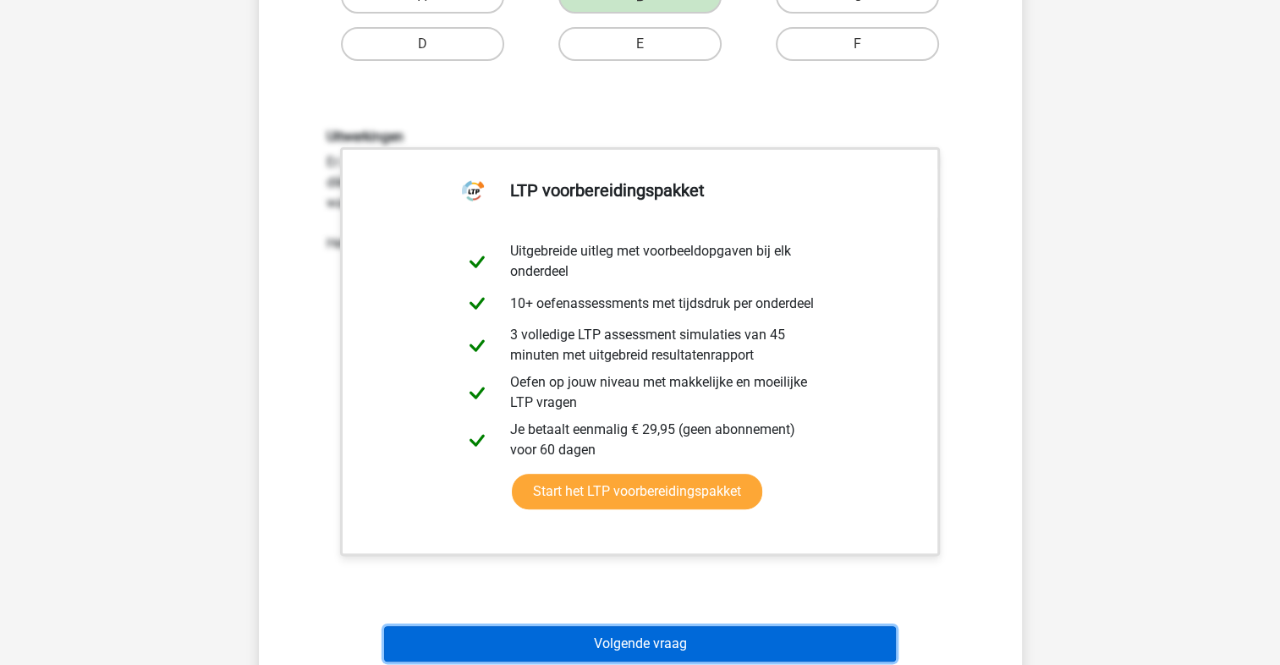
click at [599, 632] on button "Volgende vraag" at bounding box center [640, 644] width 512 height 36
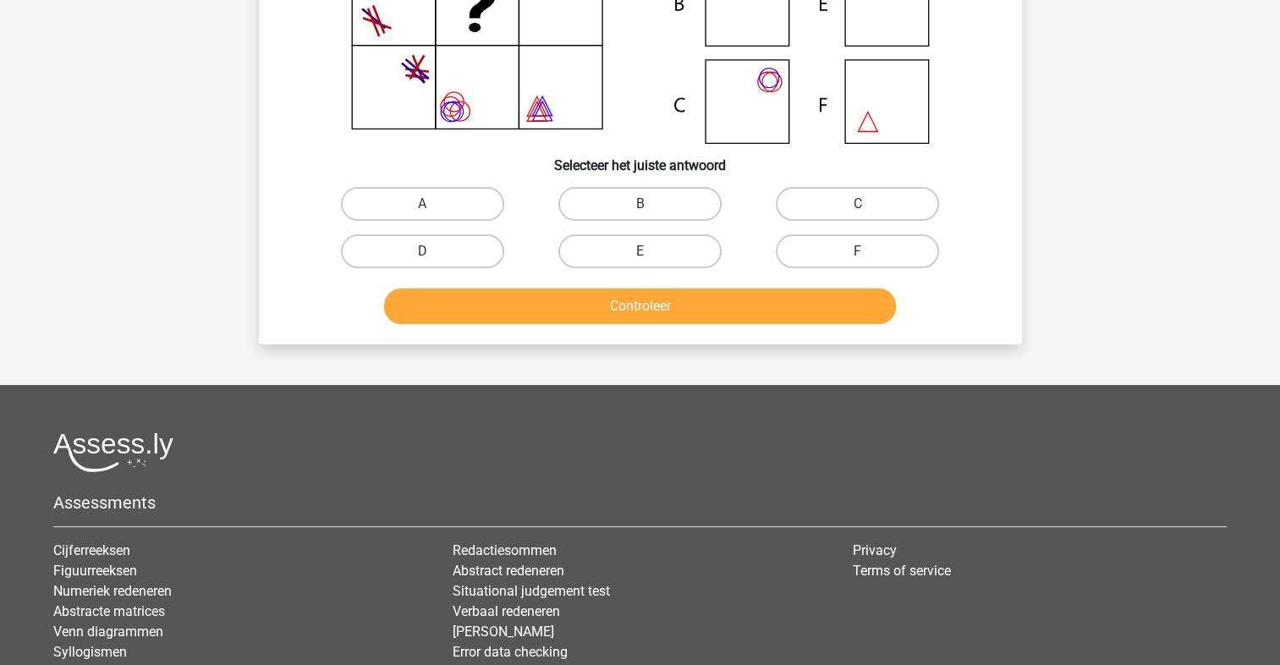
scroll to position [78, 0]
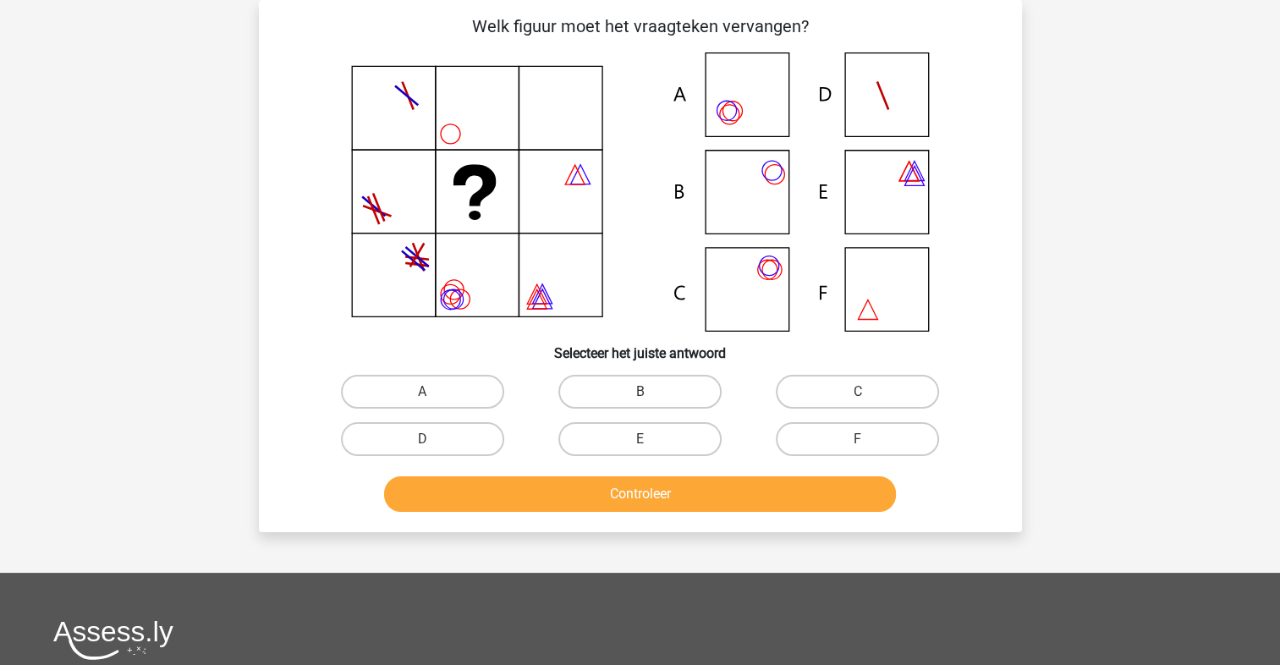
click at [464, 375] on label "A" at bounding box center [422, 392] width 163 height 34
click at [433, 392] on input "A" at bounding box center [427, 397] width 11 height 11
radio input "true"
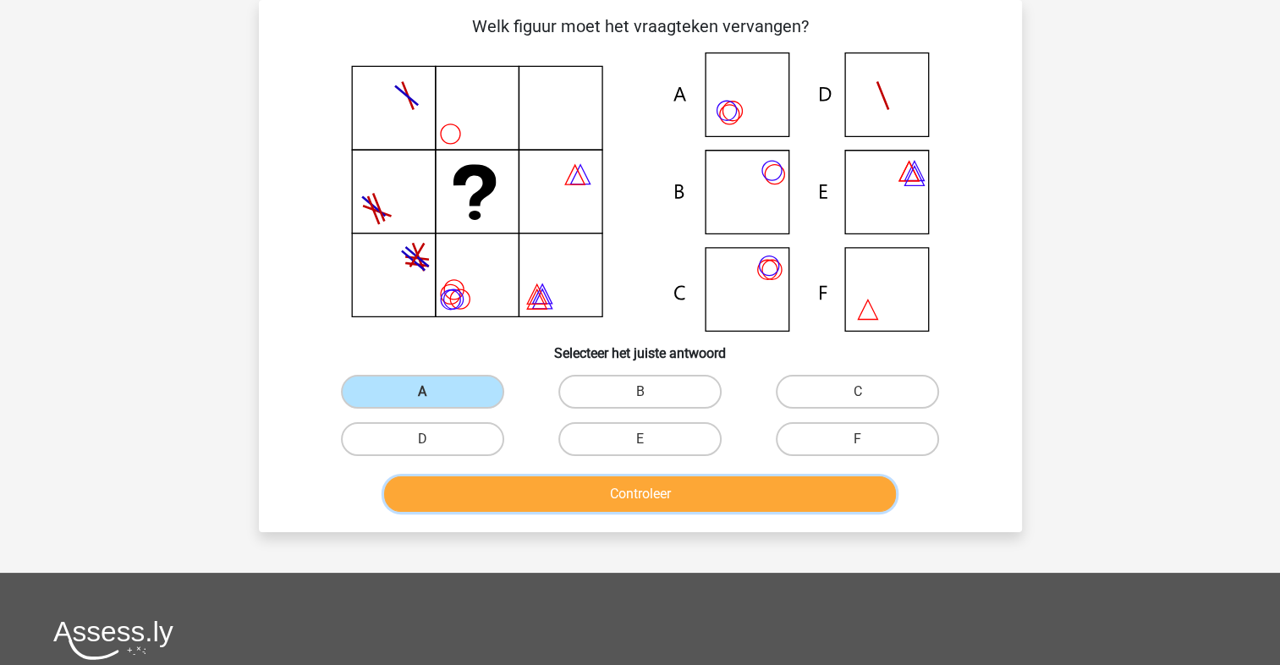
drag, startPoint x: 654, startPoint y: 479, endPoint x: 667, endPoint y: 482, distance: 12.9
click at [660, 482] on button "Controleer" at bounding box center [640, 494] width 512 height 36
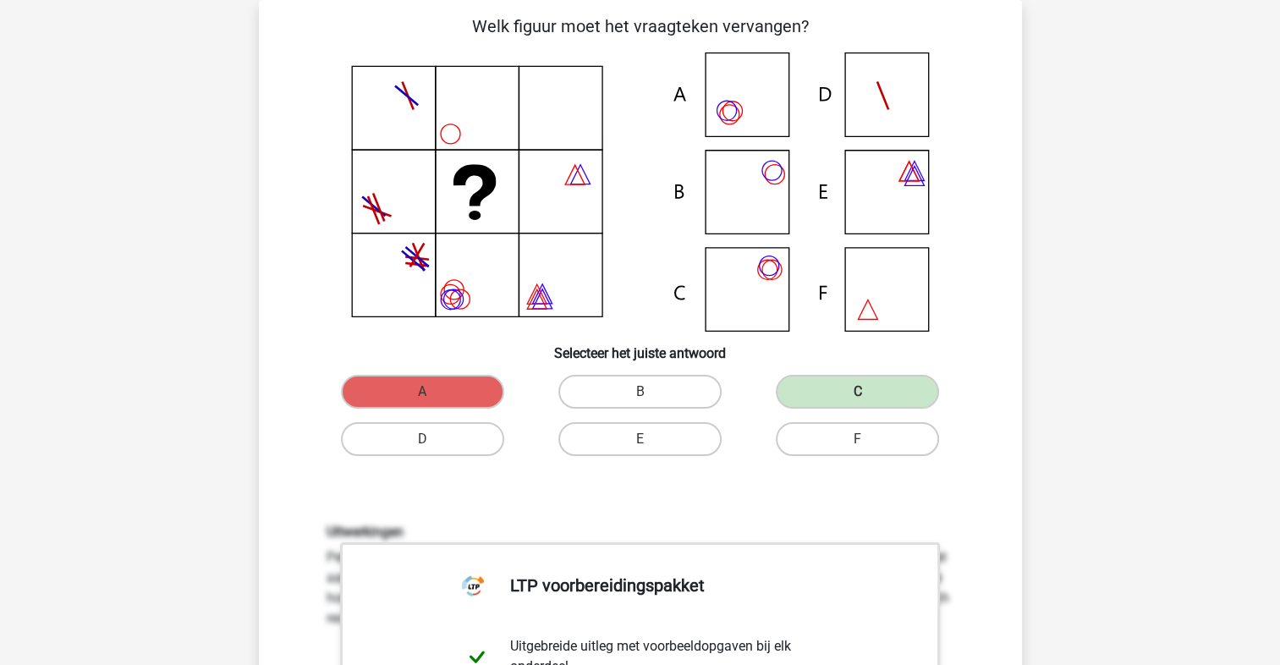
scroll to position [867, 0]
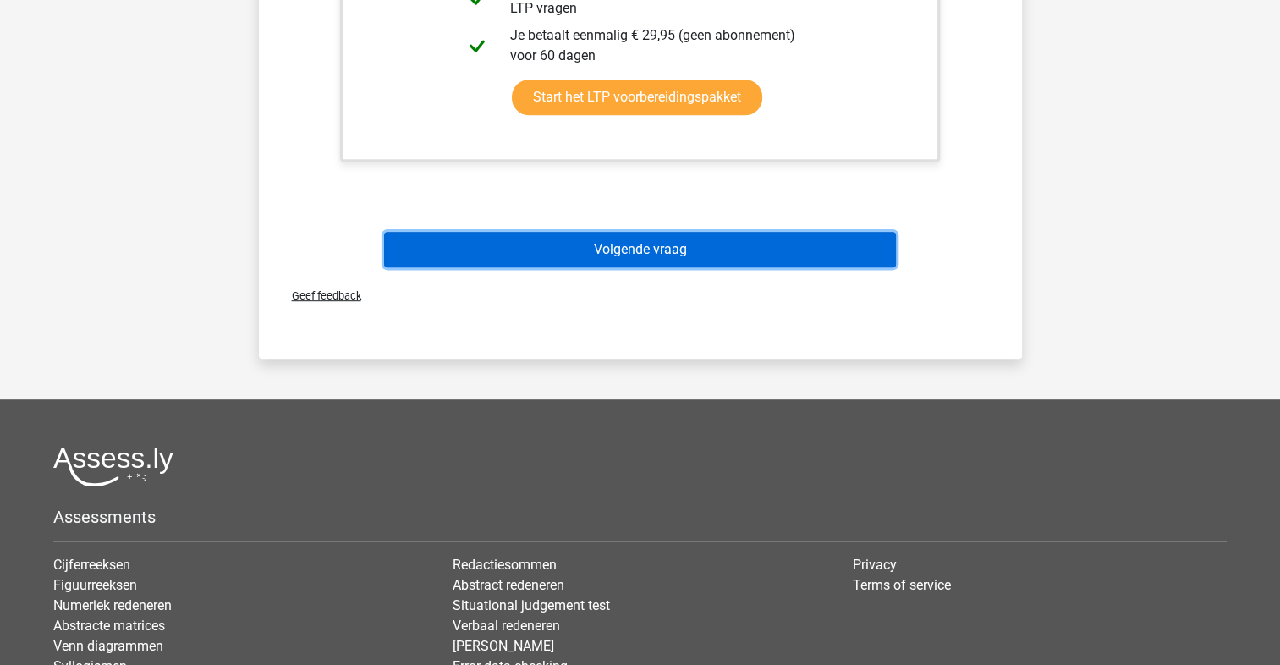
click at [624, 248] on button "Volgende vraag" at bounding box center [640, 250] width 512 height 36
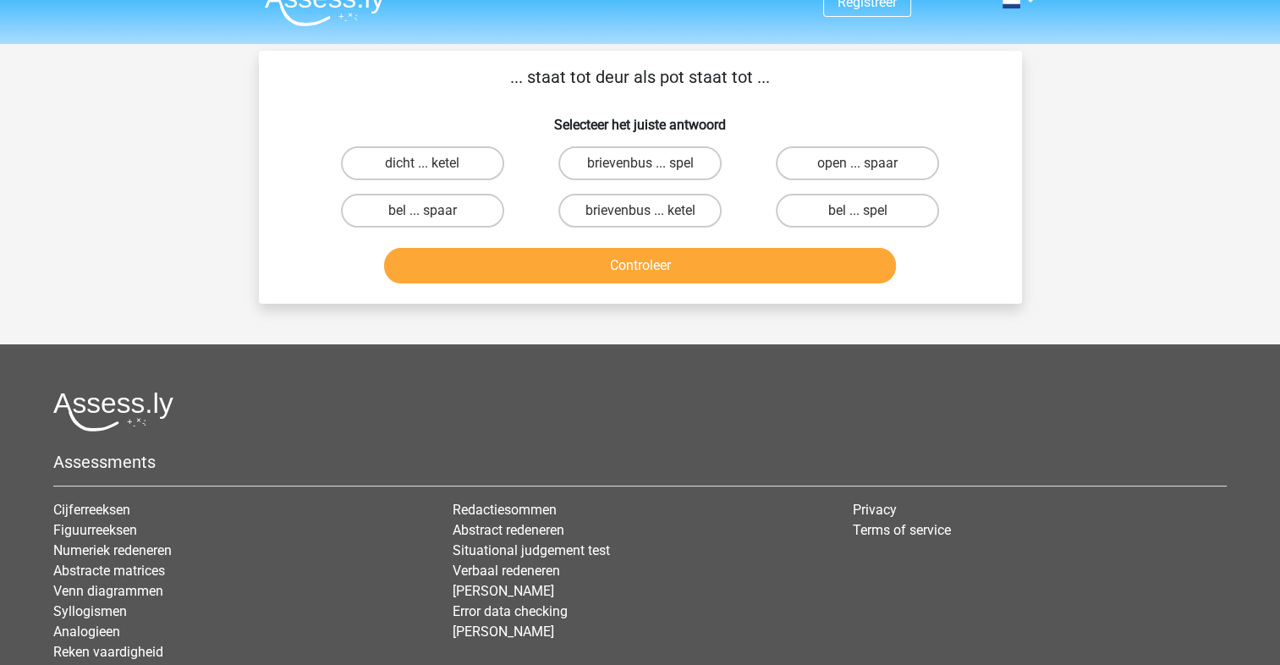
scroll to position [0, 0]
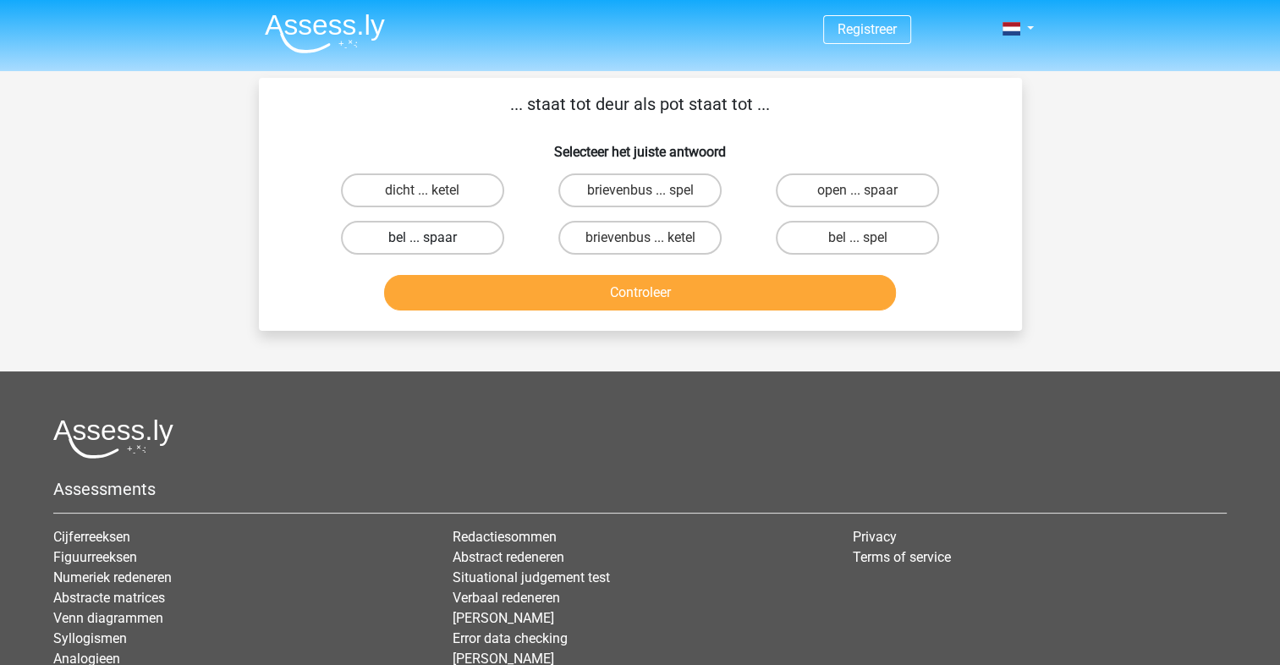
drag, startPoint x: 448, startPoint y: 240, endPoint x: 456, endPoint y: 245, distance: 9.9
click at [448, 240] on label "bel ... spaar" at bounding box center [422, 238] width 163 height 34
click at [433, 240] on input "bel ... spaar" at bounding box center [427, 243] width 11 height 11
radio input "true"
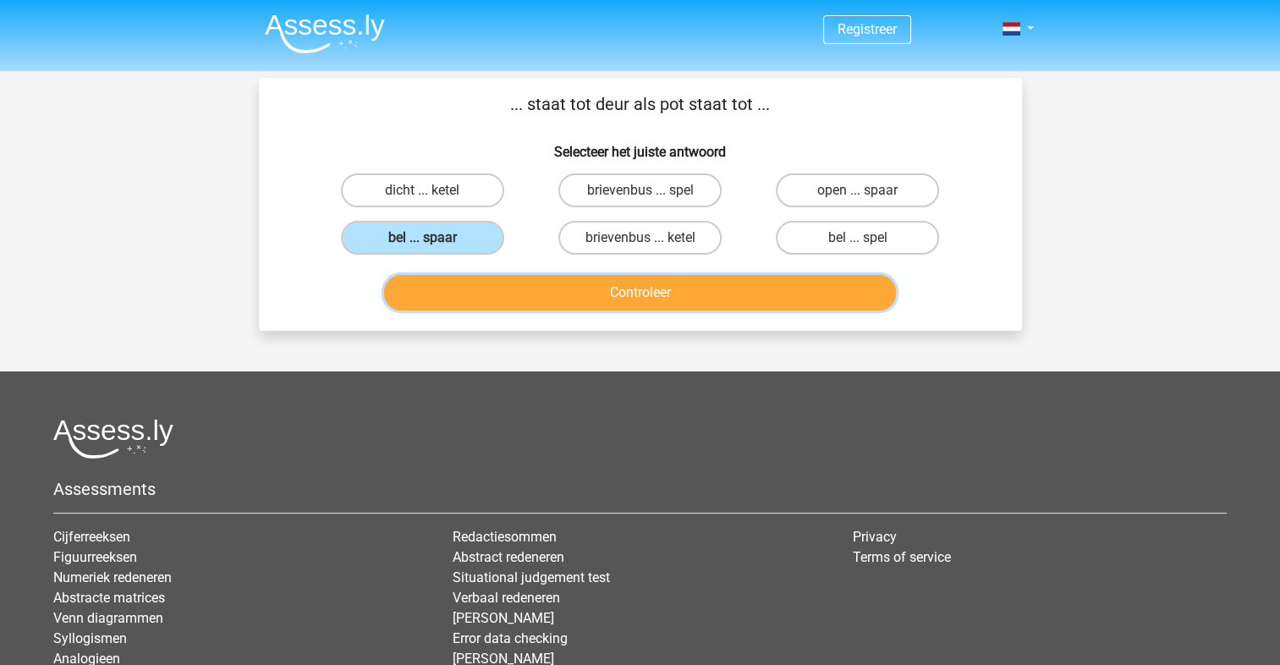
click at [523, 283] on button "Controleer" at bounding box center [640, 293] width 512 height 36
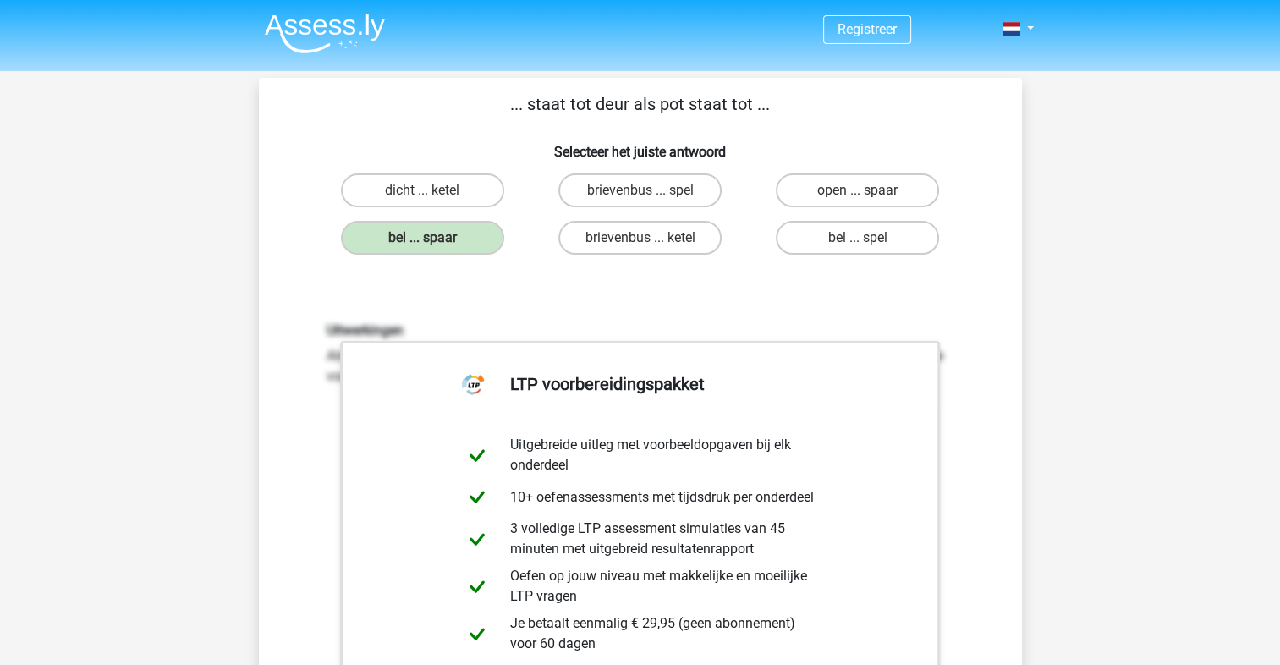
scroll to position [394, 0]
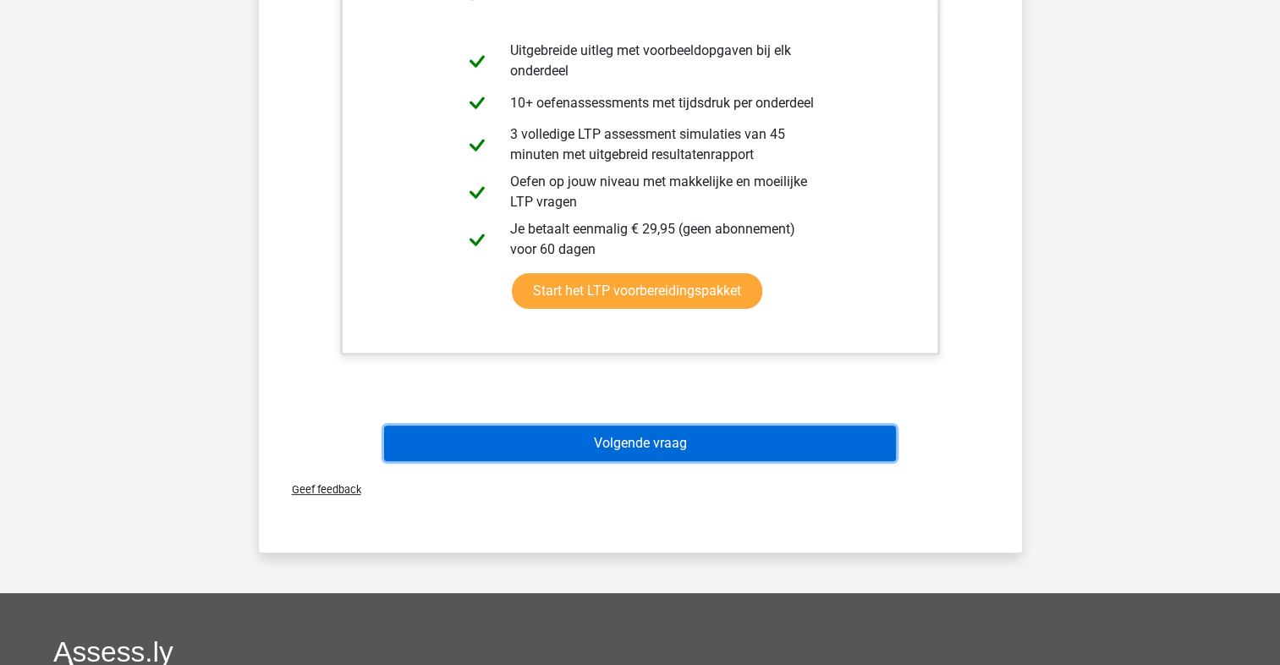
click at [510, 438] on button "Volgende vraag" at bounding box center [640, 444] width 512 height 36
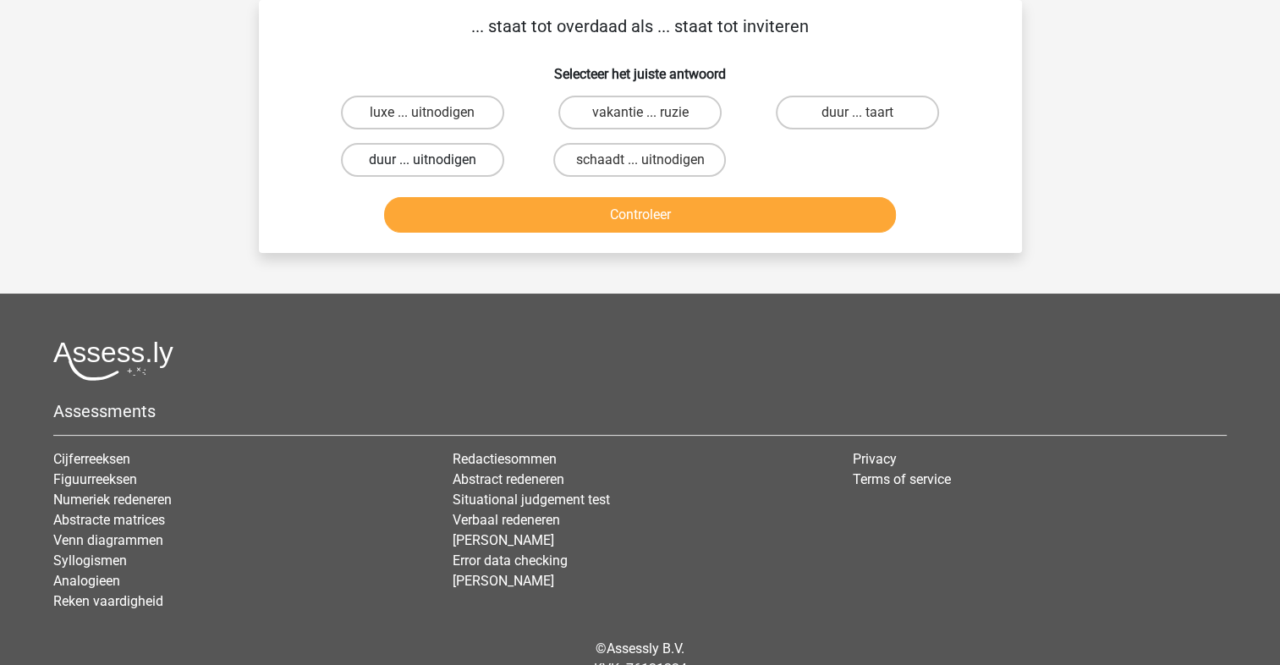
scroll to position [0, 0]
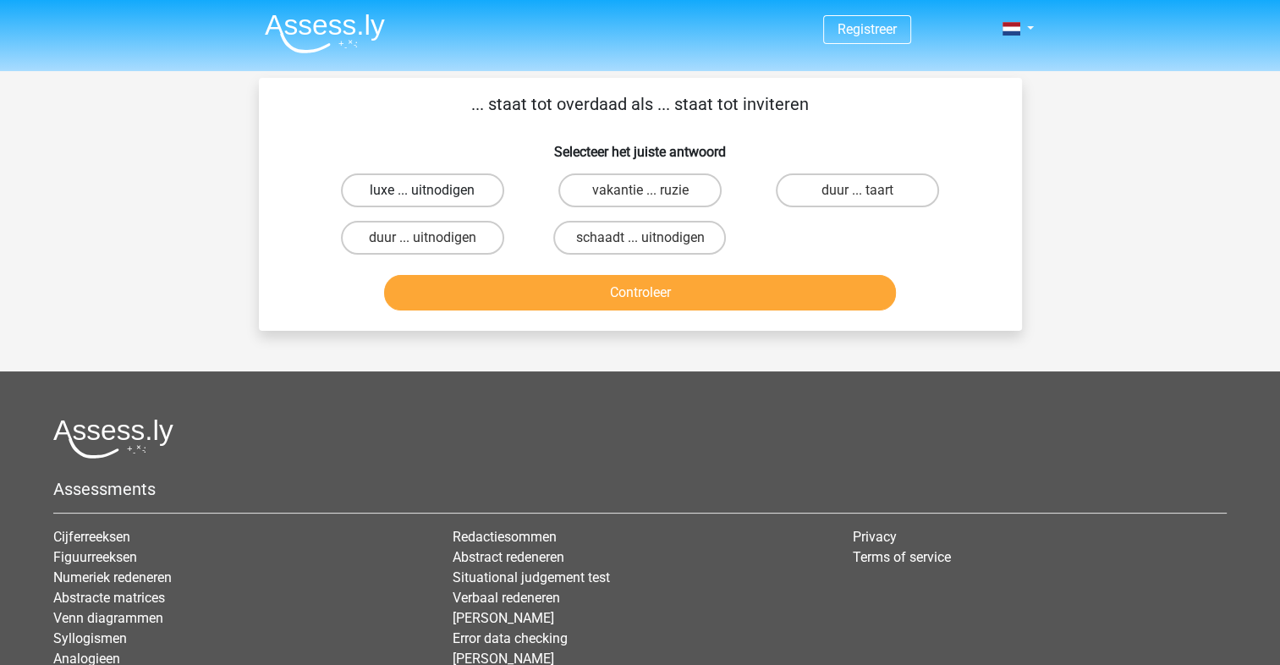
click at [421, 184] on label "luxe ... uitnodigen" at bounding box center [422, 190] width 163 height 34
click at [422, 190] on input "luxe ... uitnodigen" at bounding box center [427, 195] width 11 height 11
radio input "true"
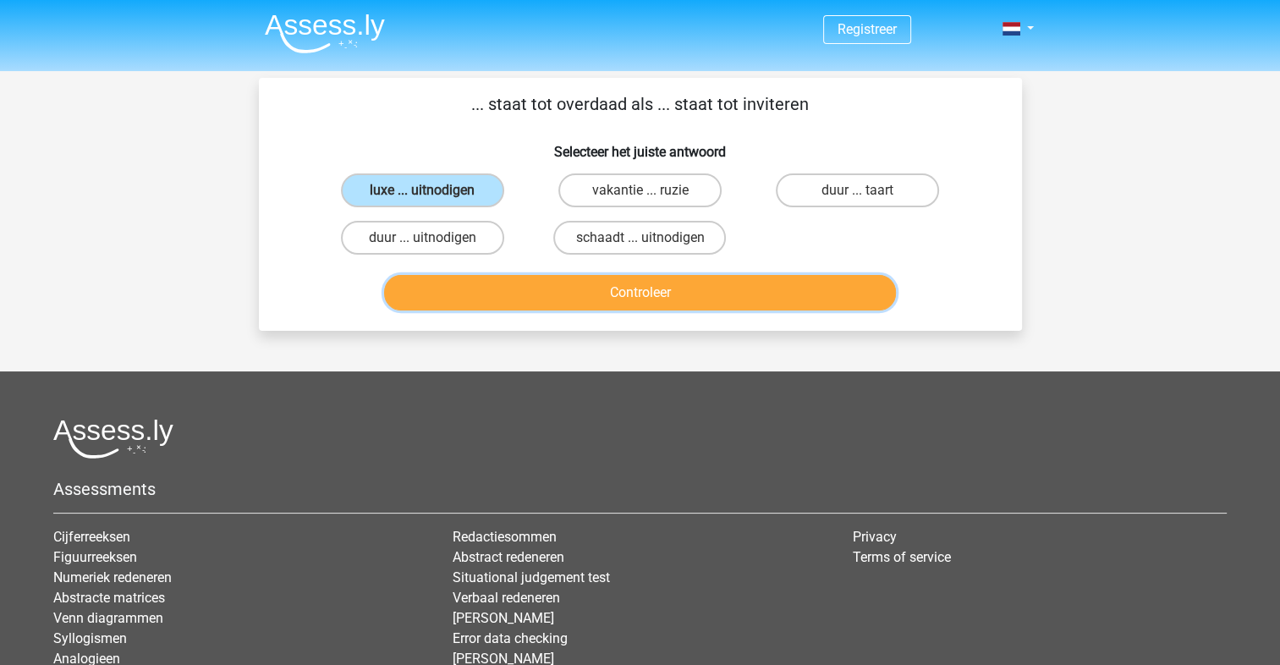
click at [465, 284] on button "Controleer" at bounding box center [640, 293] width 512 height 36
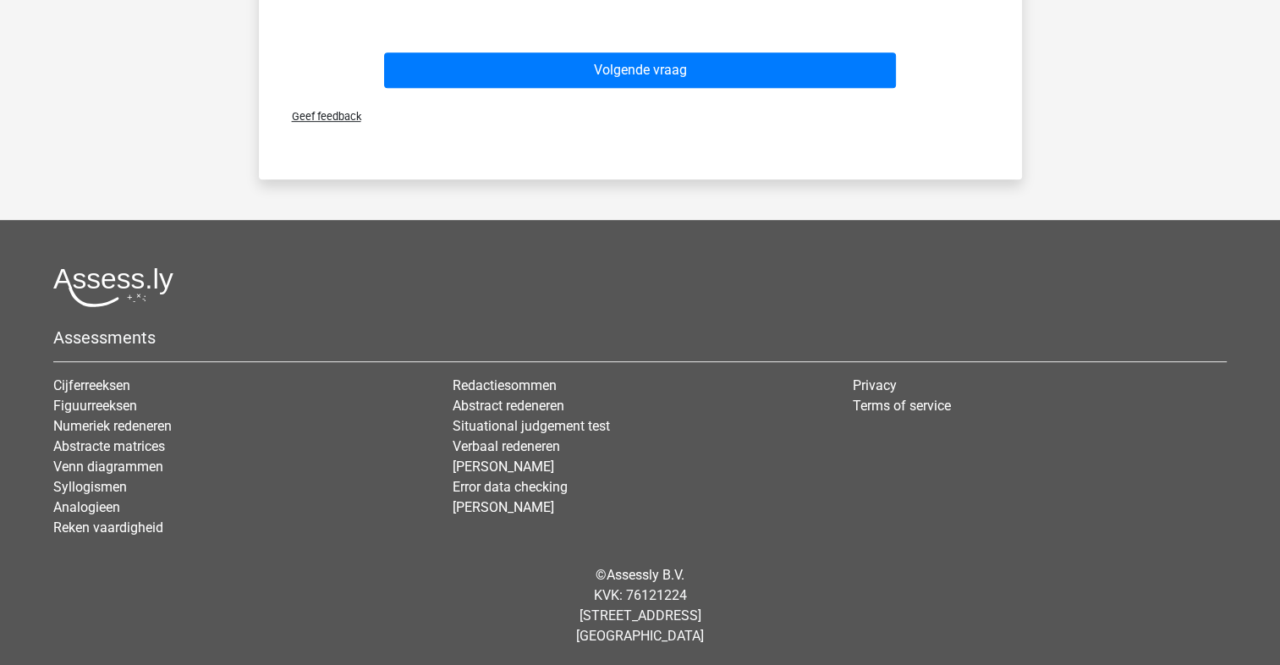
scroll to position [372, 0]
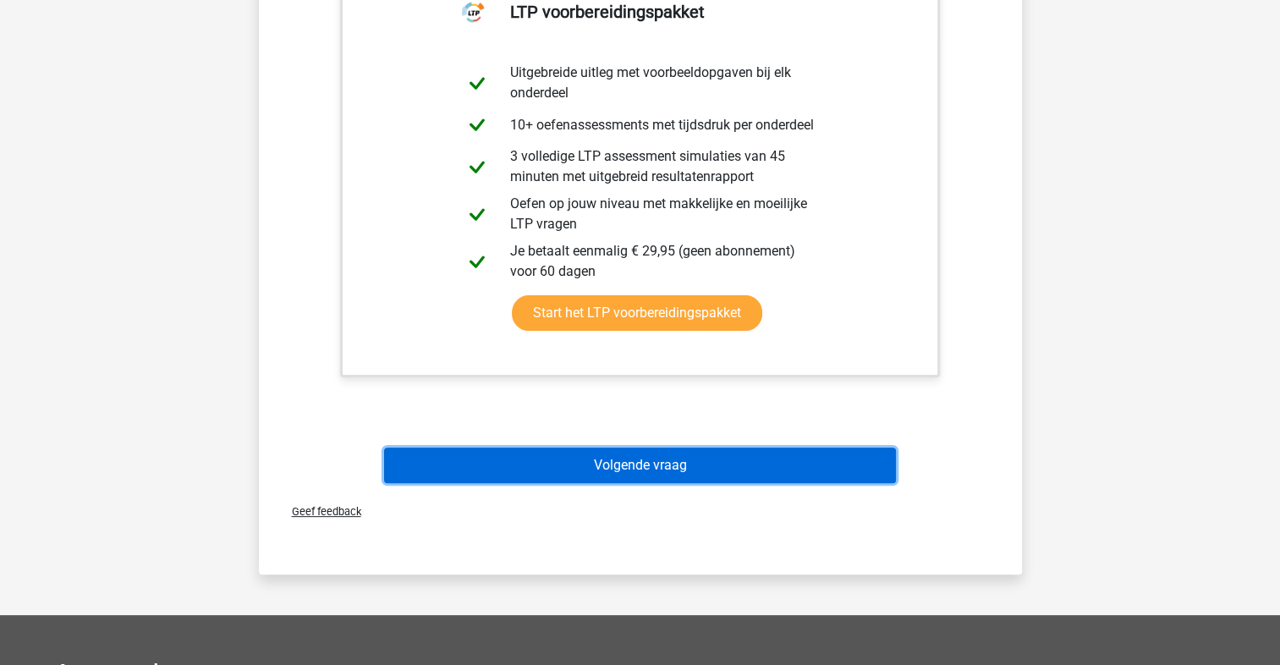
click at [549, 454] on button "Volgende vraag" at bounding box center [640, 466] width 512 height 36
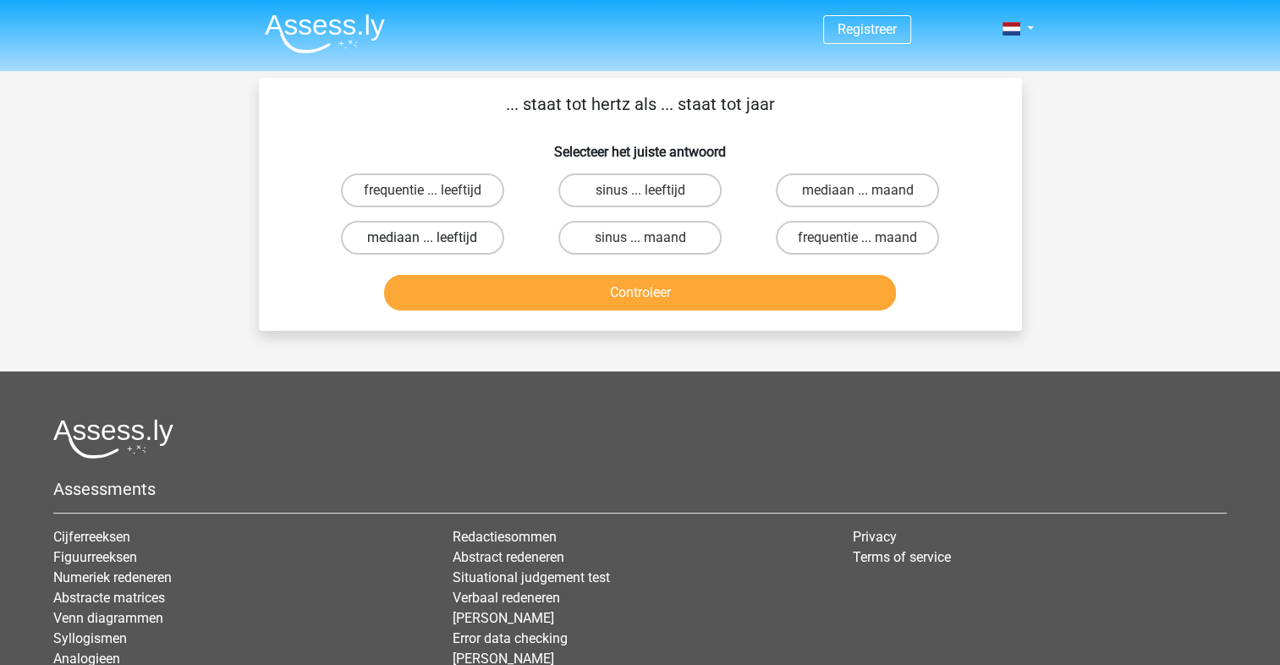
scroll to position [0, 0]
click at [837, 237] on label "frequentie ... maand" at bounding box center [857, 238] width 163 height 34
click at [858, 238] on input "frequentie ... maand" at bounding box center [863, 243] width 11 height 11
radio input "true"
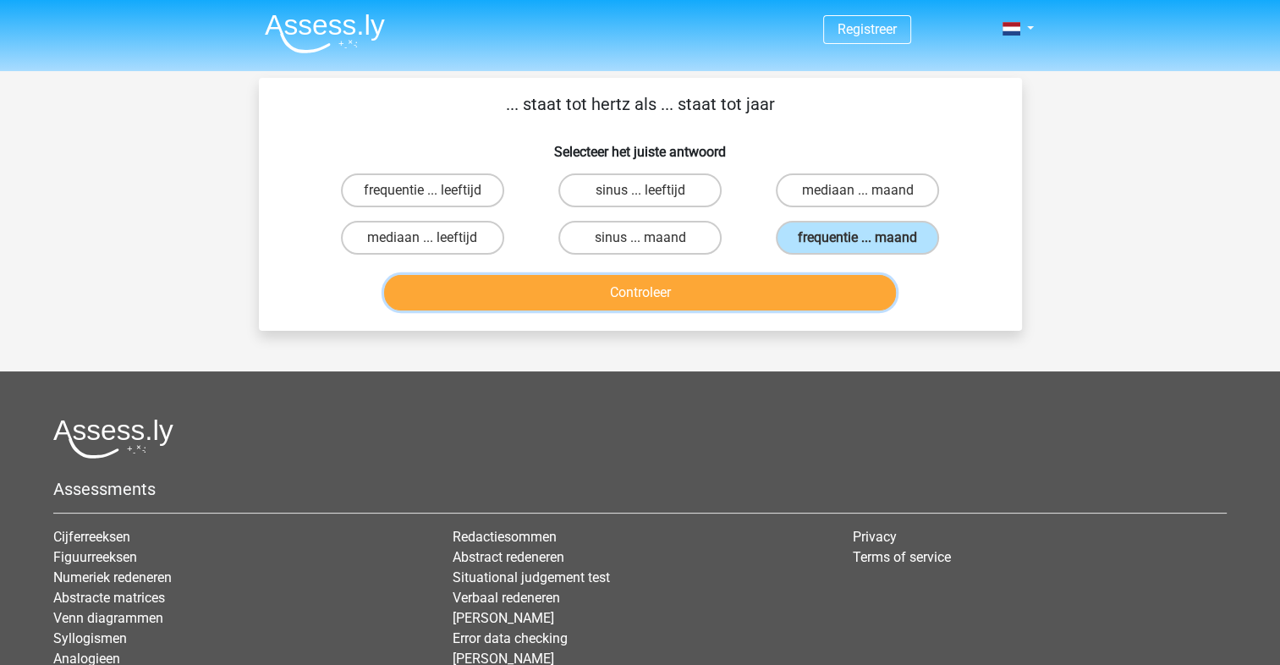
click at [811, 286] on button "Controleer" at bounding box center [640, 293] width 512 height 36
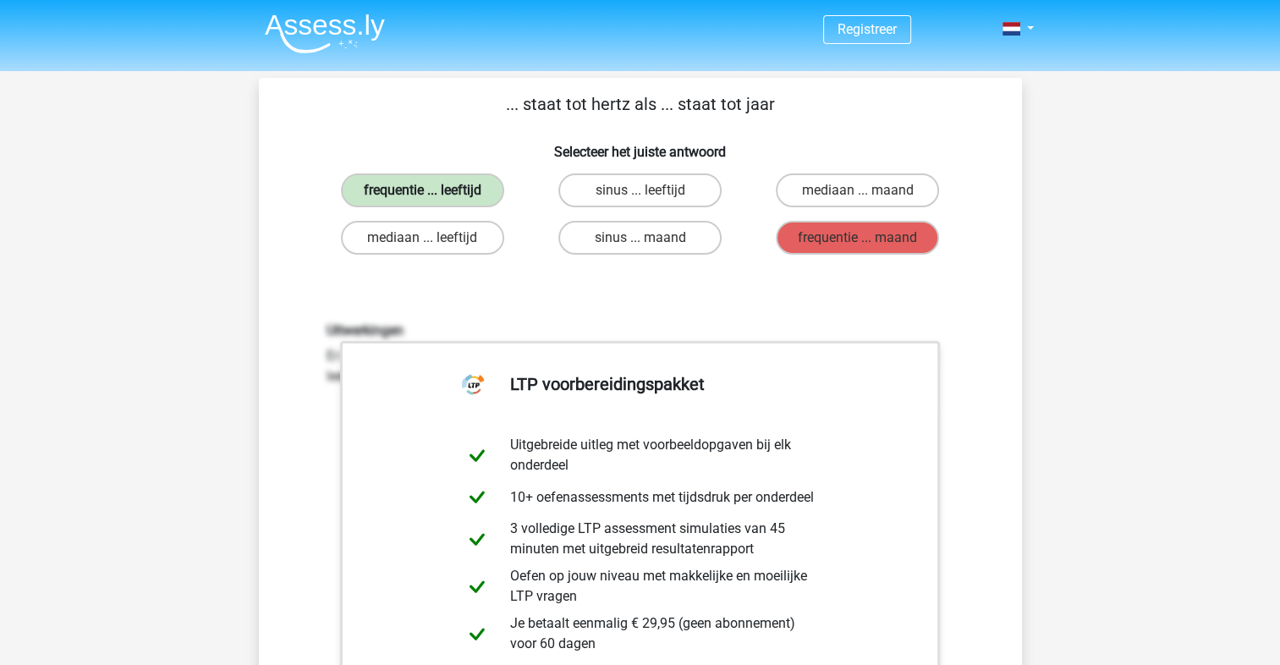
click at [386, 192] on label "frequentie ... leeftijd" at bounding box center [422, 190] width 163 height 34
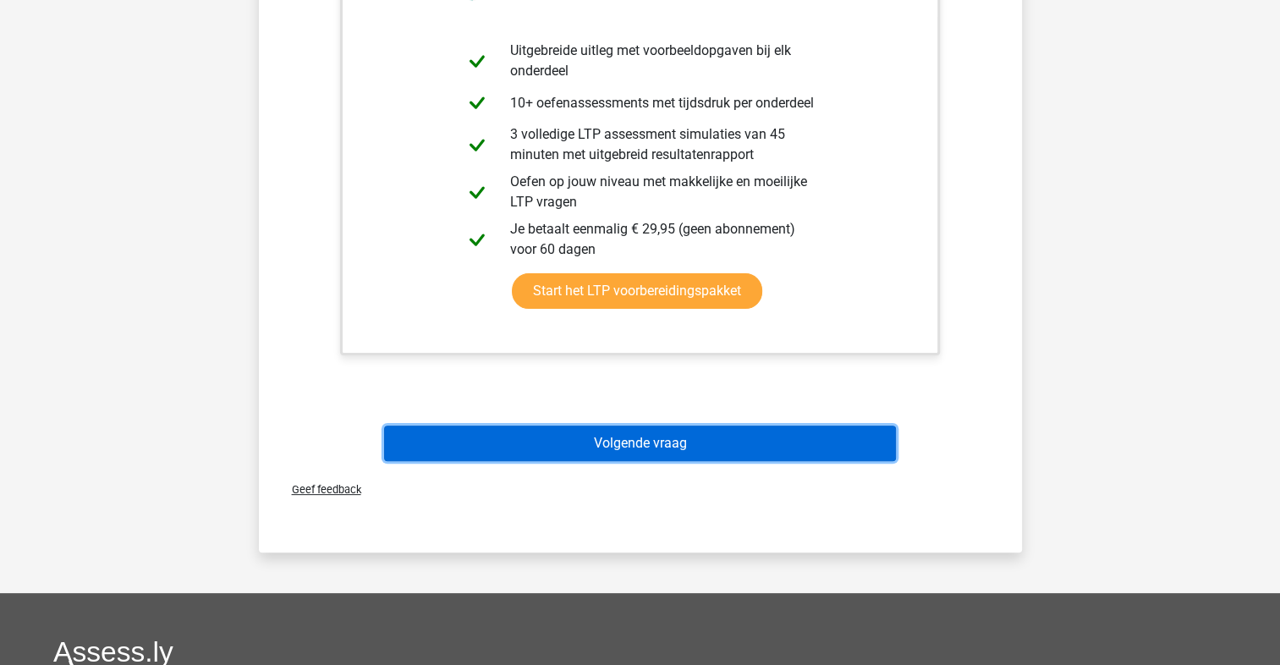
click at [577, 452] on button "Volgende vraag" at bounding box center [640, 444] width 512 height 36
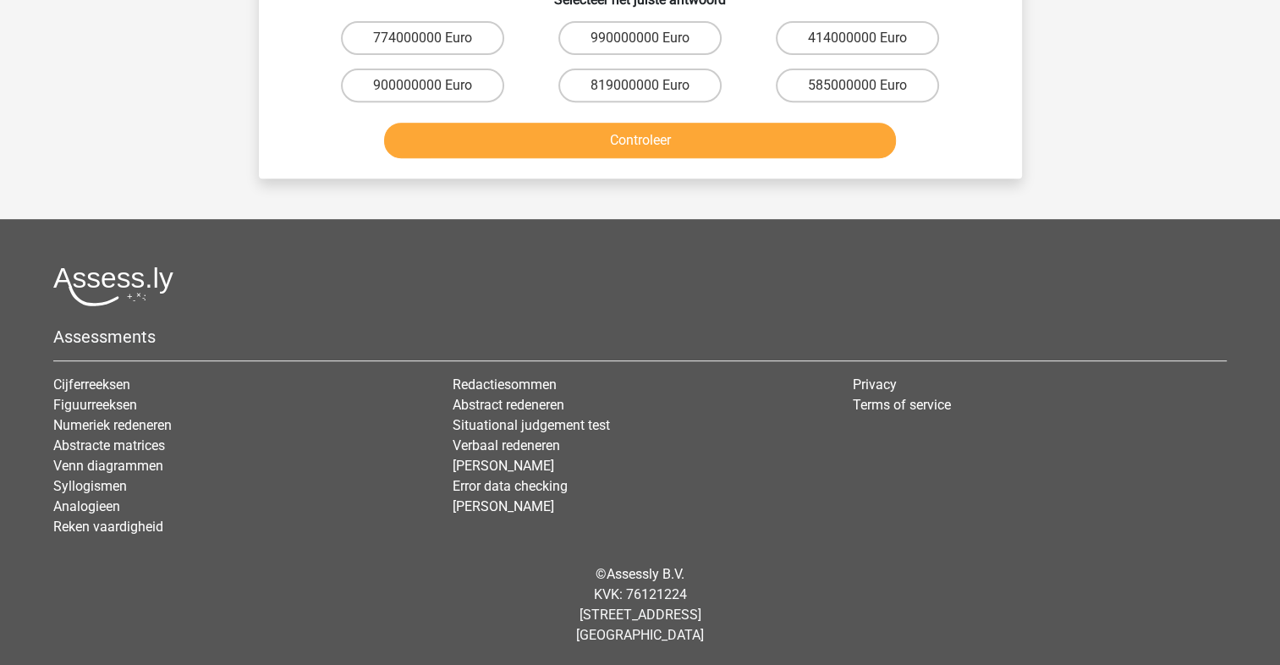
scroll to position [316, 0]
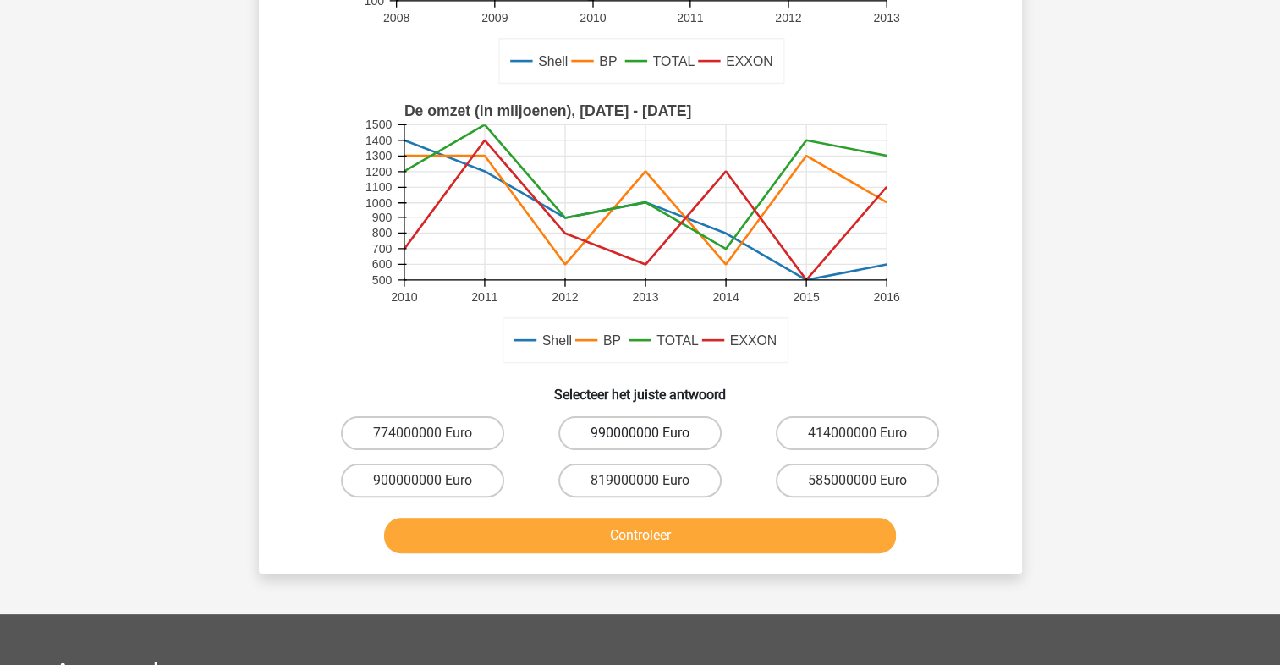
click at [605, 428] on label "990000000 Euro" at bounding box center [640, 433] width 163 height 34
click at [640, 433] on input "990000000 Euro" at bounding box center [645, 438] width 11 height 11
radio input "true"
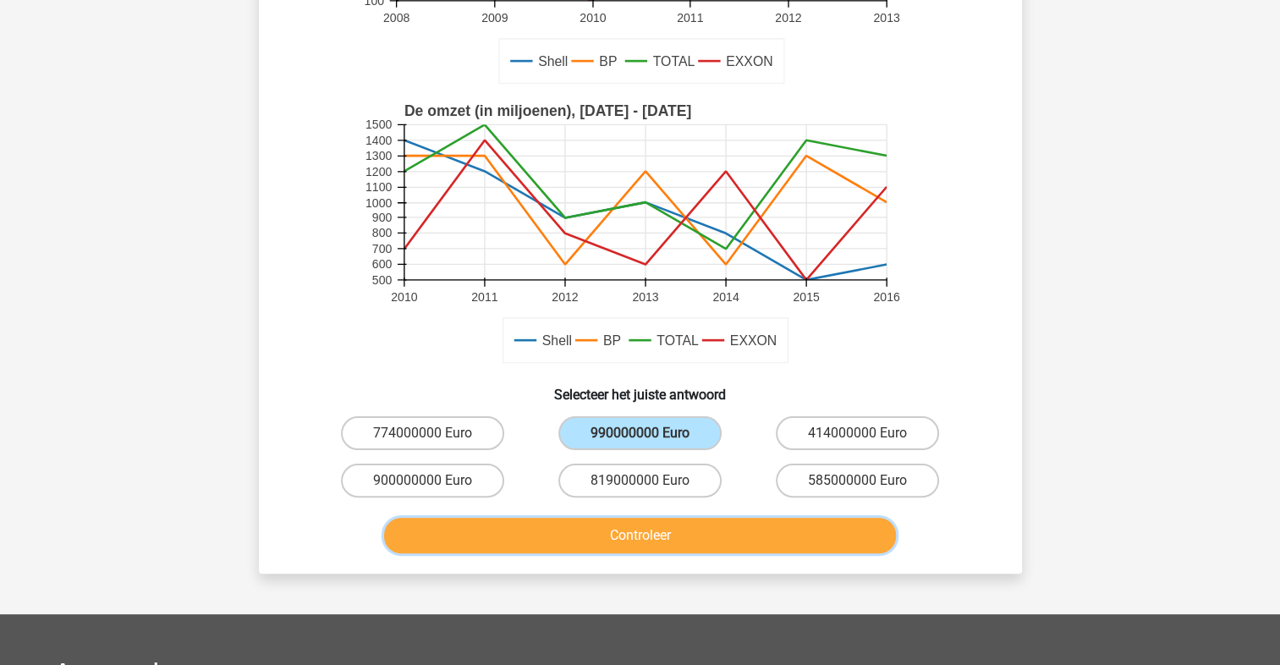
click at [596, 526] on button "Controleer" at bounding box center [640, 536] width 512 height 36
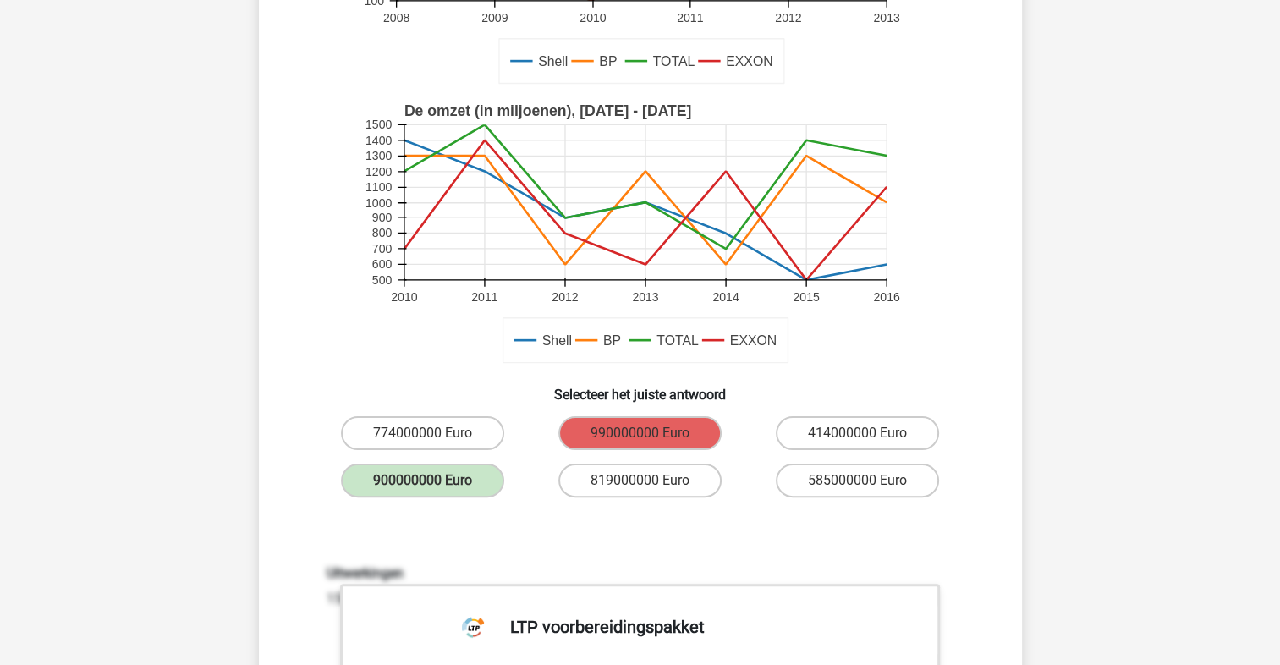
scroll to position [711, 0]
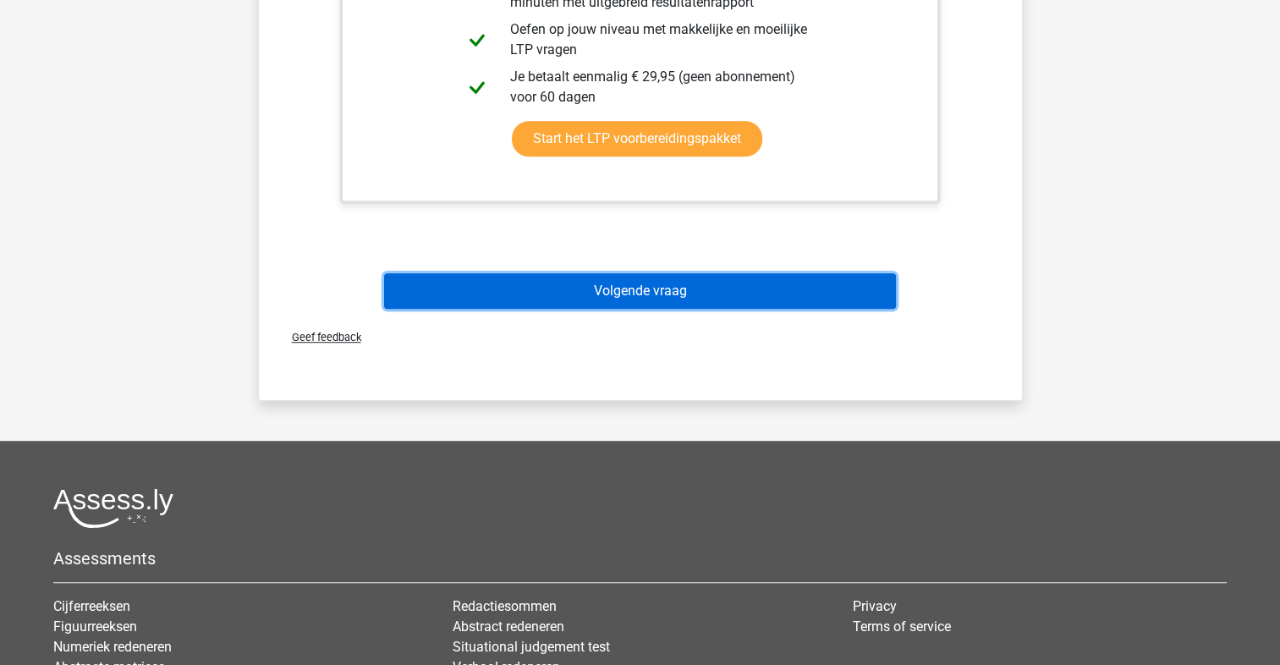
click at [554, 276] on button "Volgende vraag" at bounding box center [640, 291] width 512 height 36
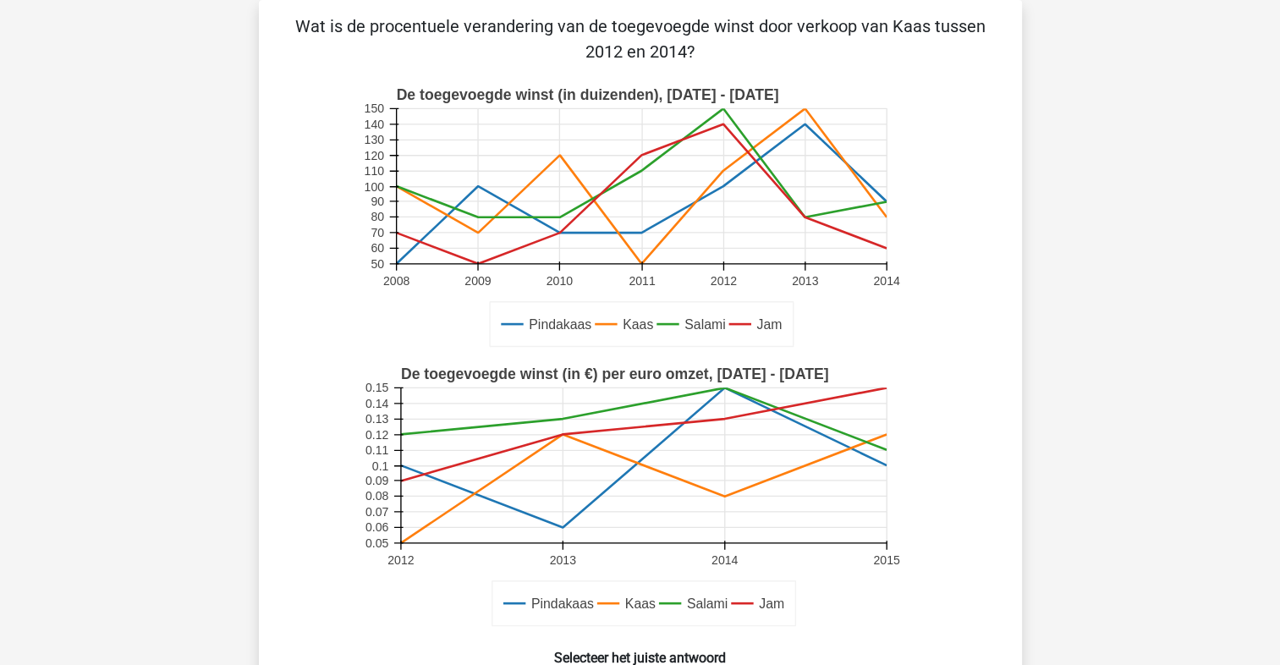
scroll to position [473, 0]
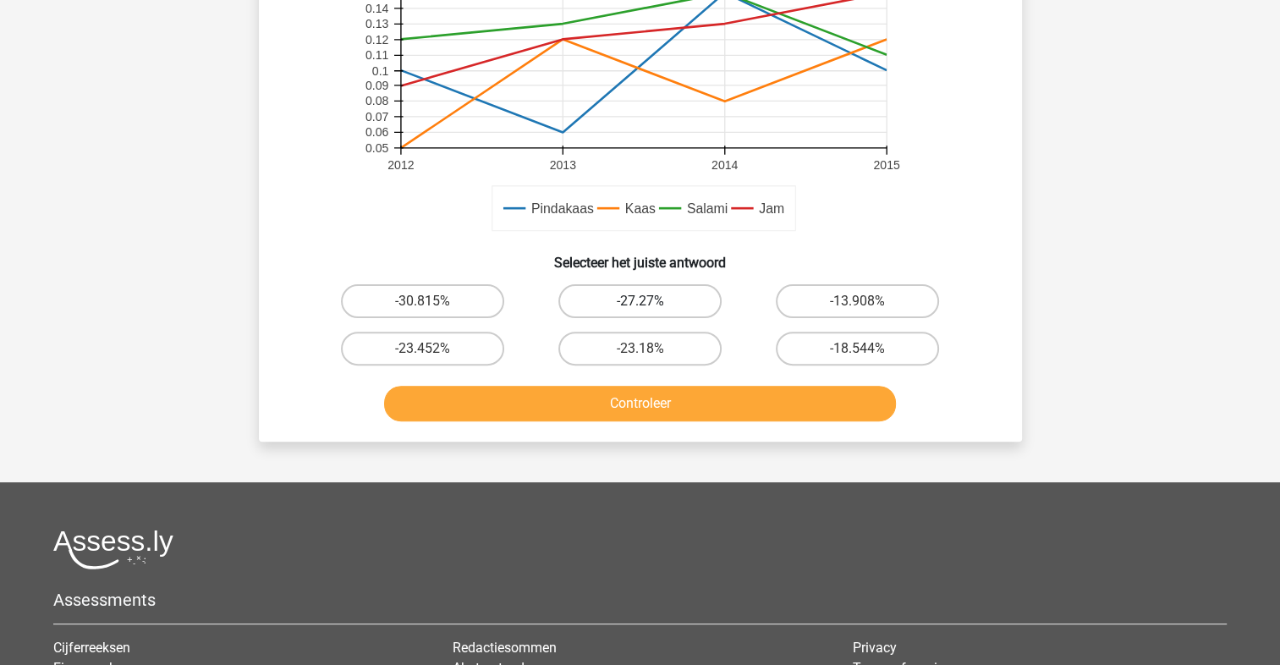
click at [622, 294] on label "-27.27%" at bounding box center [640, 301] width 163 height 34
click at [640, 301] on input "-27.27%" at bounding box center [645, 306] width 11 height 11
radio input "true"
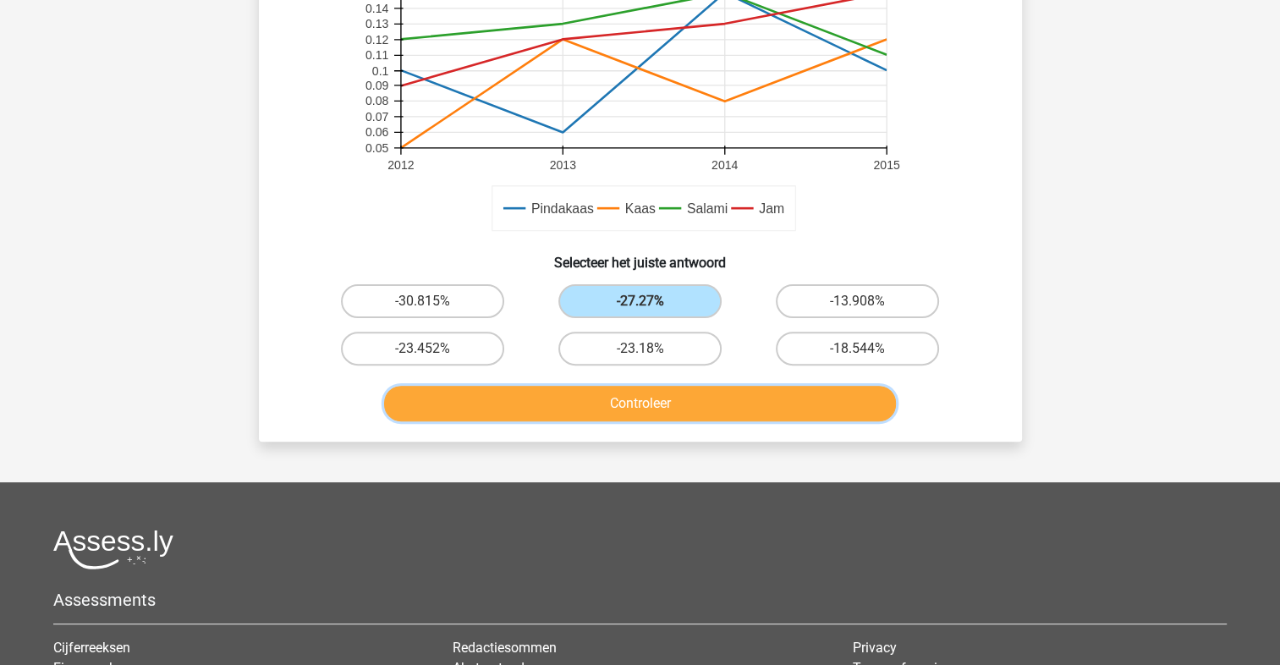
click at [618, 418] on button "Controleer" at bounding box center [640, 404] width 512 height 36
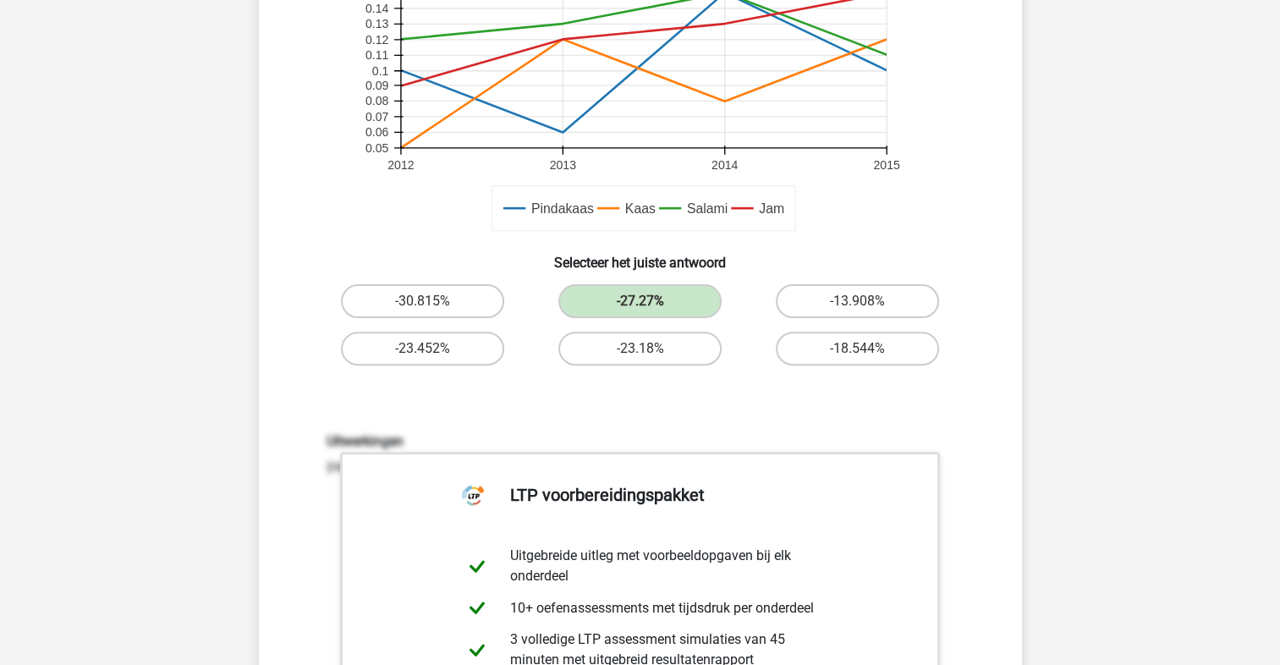
scroll to position [867, 0]
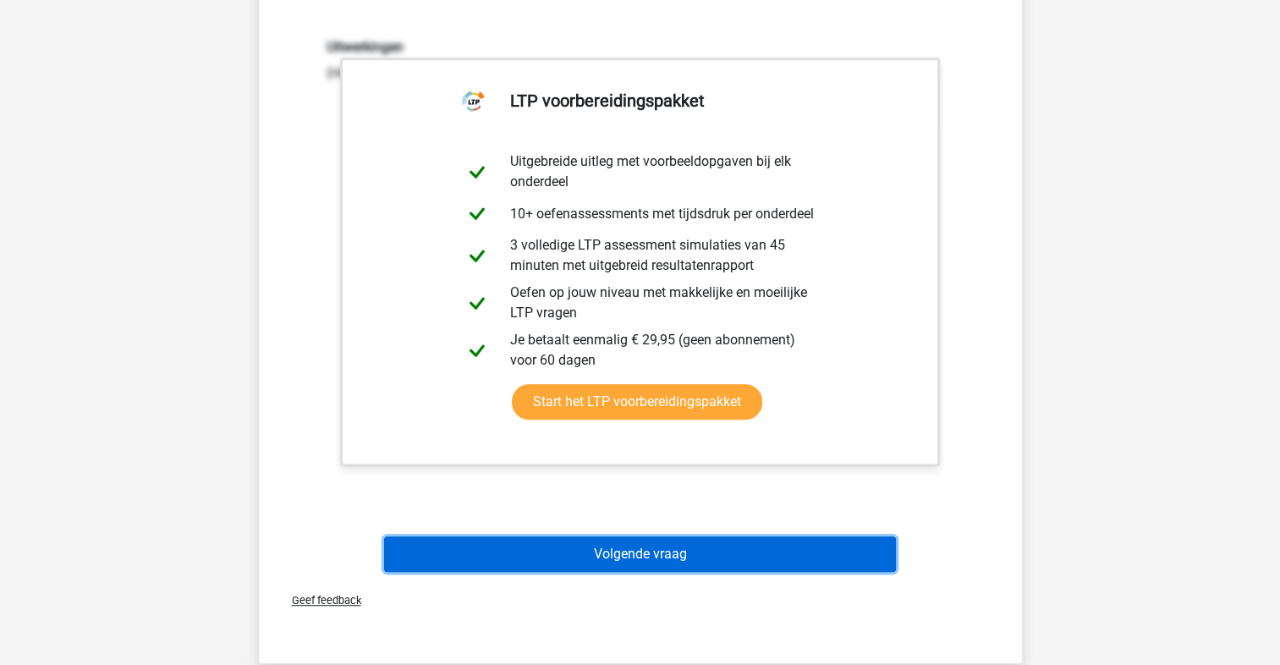
click at [547, 548] on button "Volgende vraag" at bounding box center [640, 555] width 512 height 36
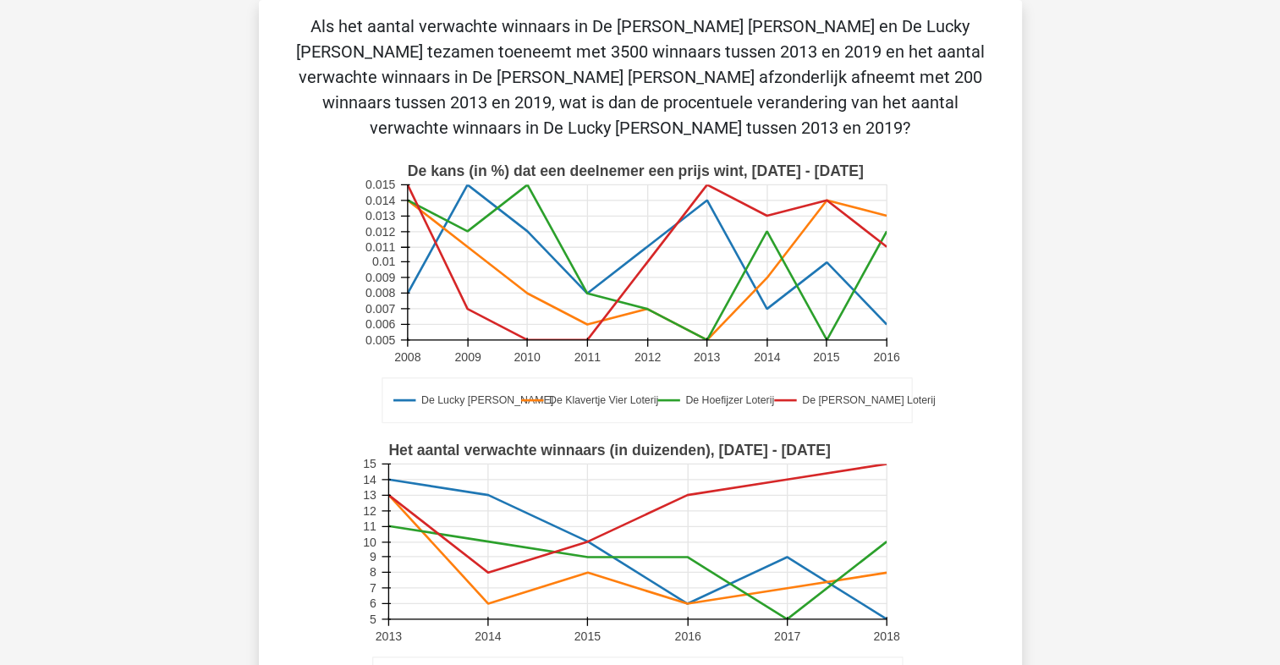
scroll to position [473, 0]
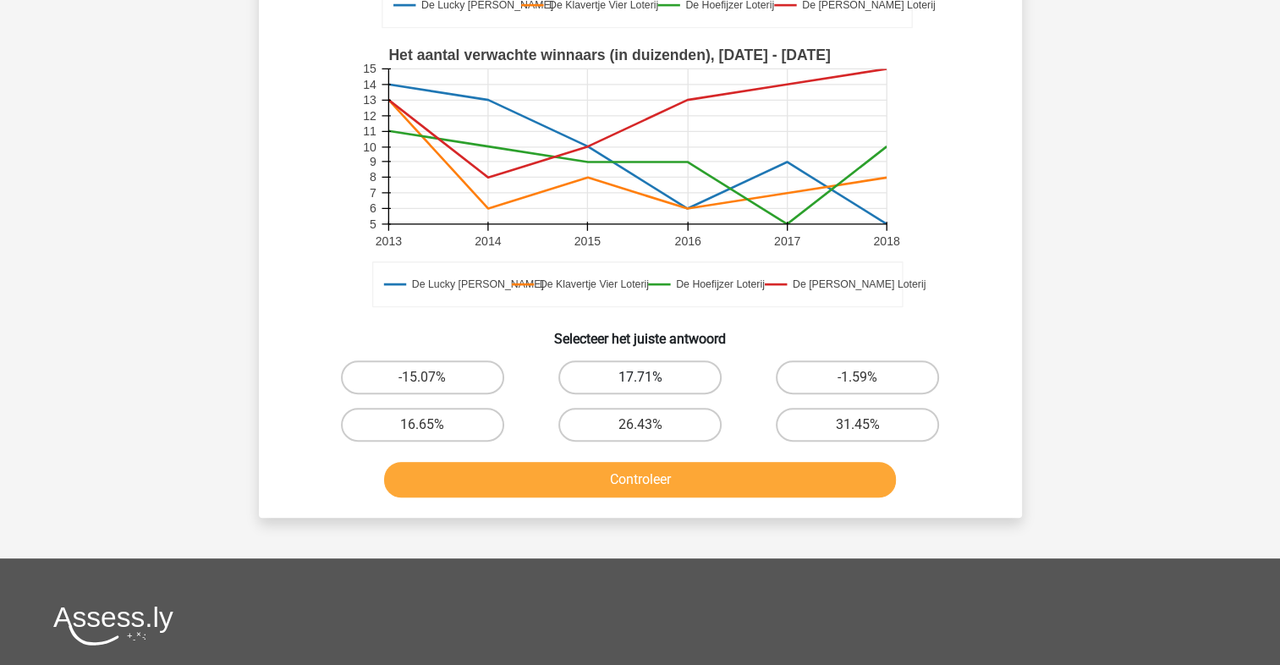
click at [641, 374] on label "17.71%" at bounding box center [640, 377] width 163 height 34
click at [641, 377] on input "17.71%" at bounding box center [645, 382] width 11 height 11
radio input "true"
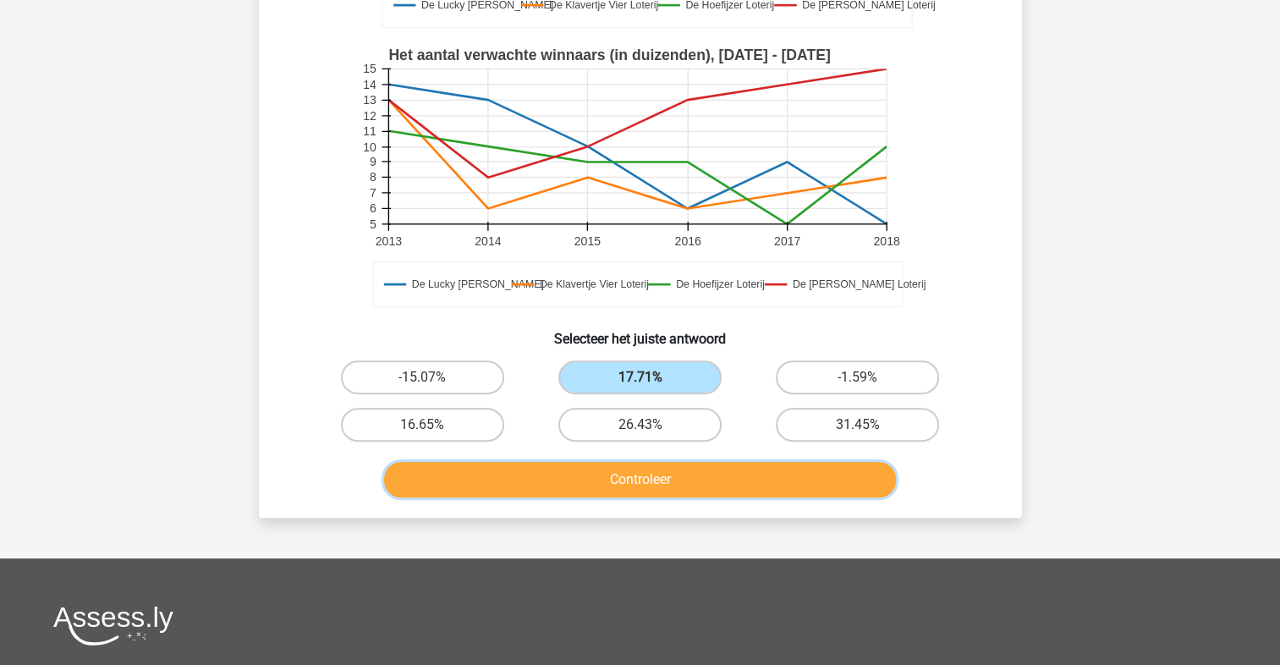
click at [653, 484] on button "Controleer" at bounding box center [640, 480] width 512 height 36
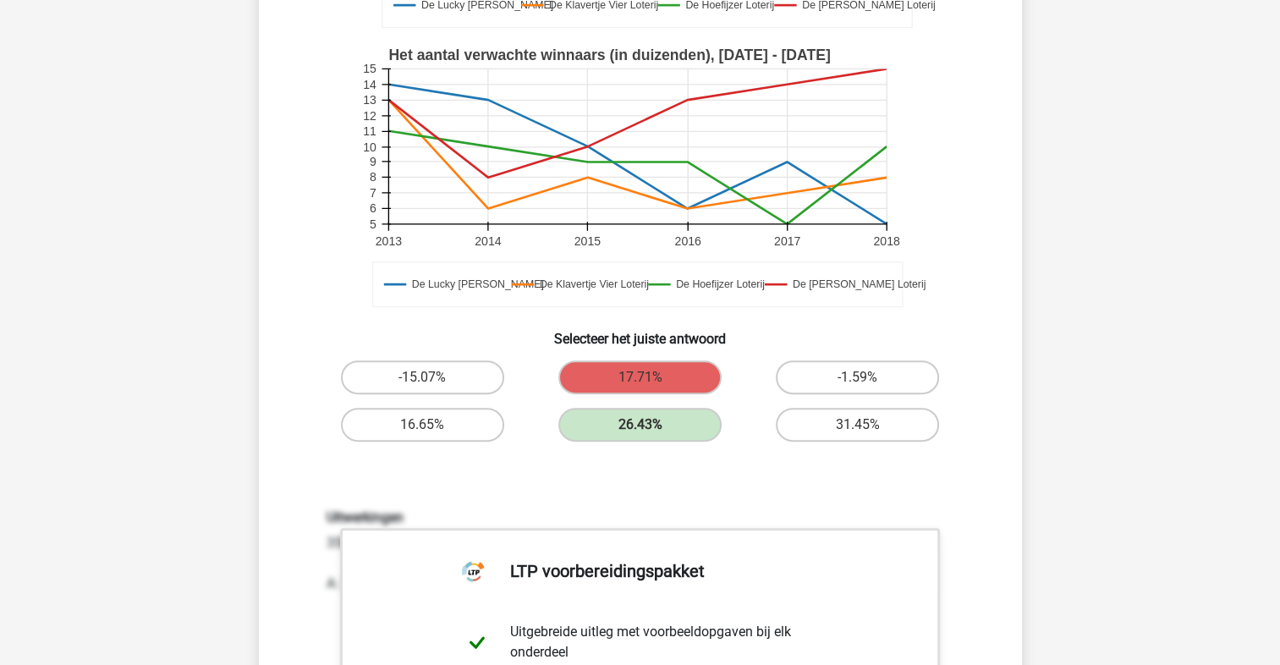
scroll to position [867, 0]
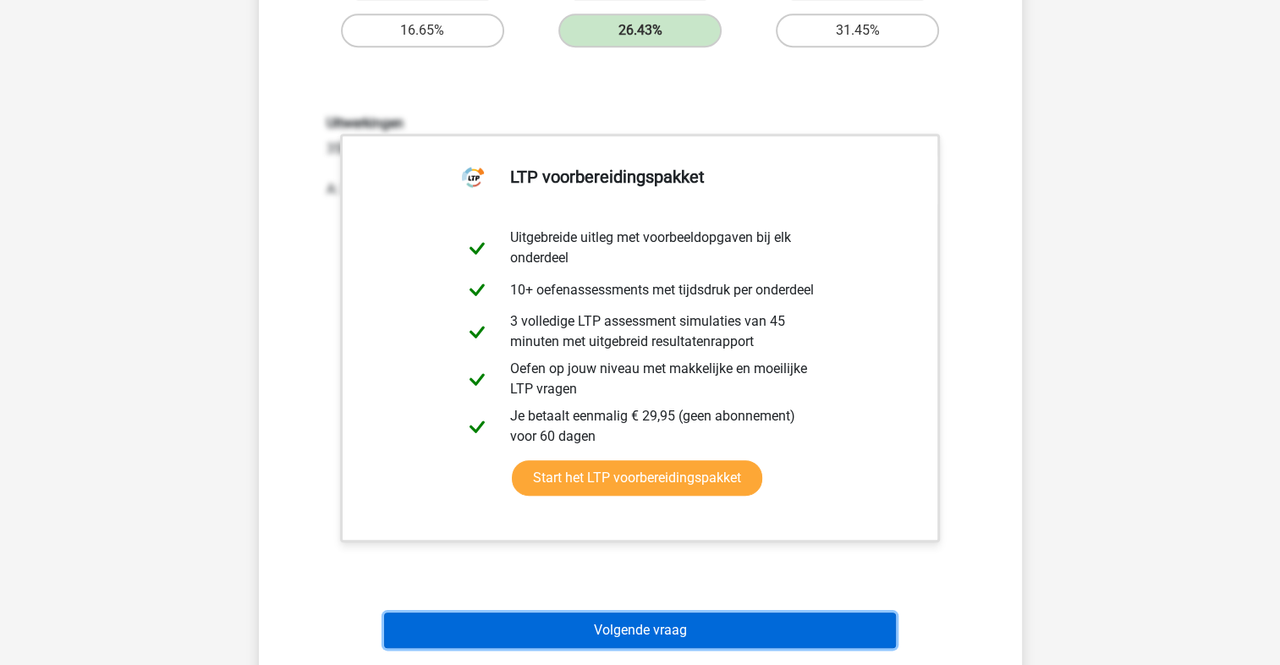
click at [549, 630] on button "Volgende vraag" at bounding box center [640, 631] width 512 height 36
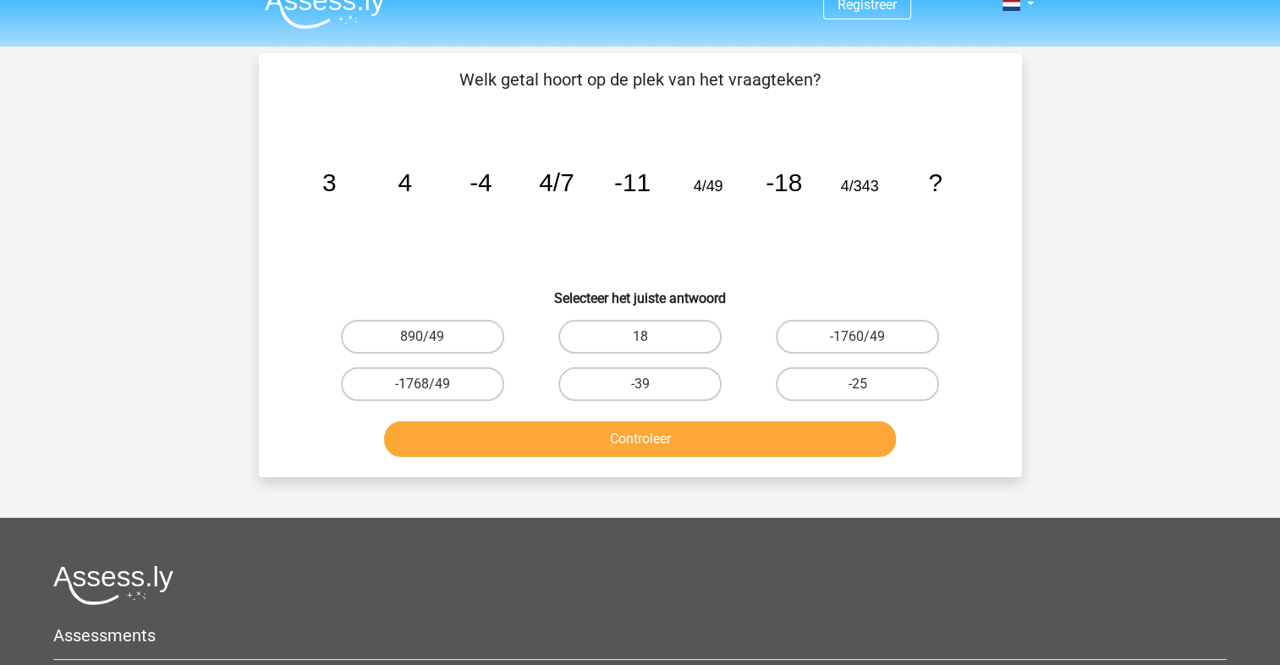
scroll to position [0, 0]
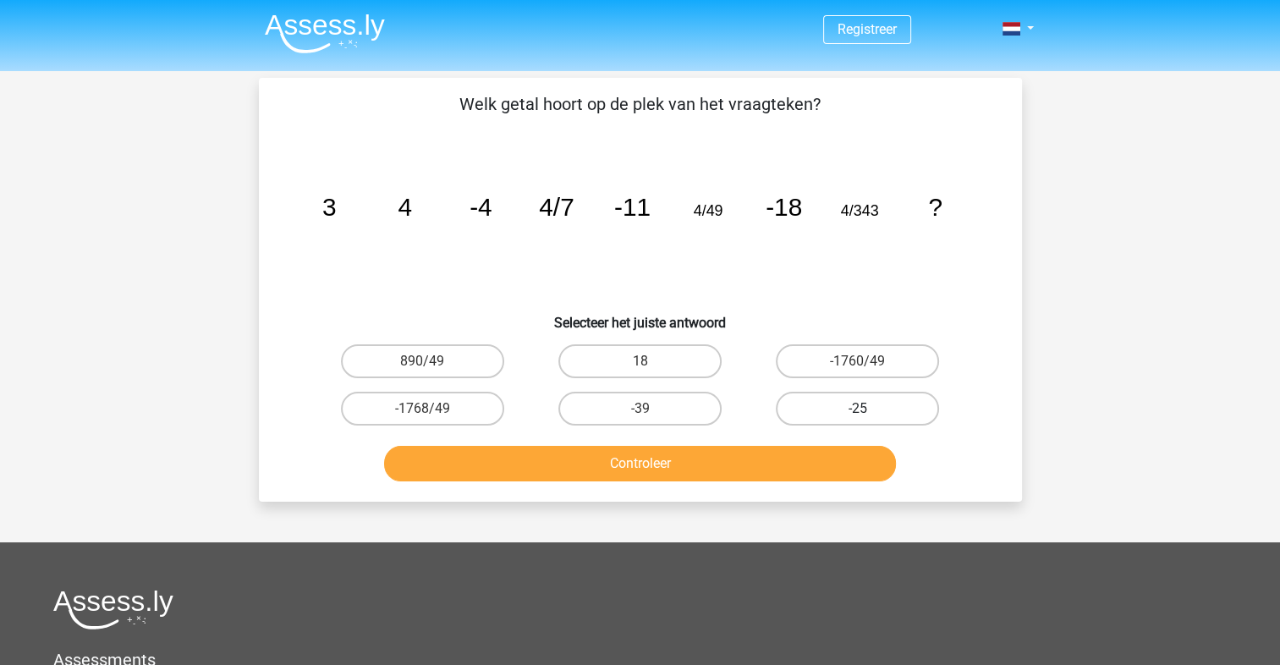
click at [846, 411] on label "-25" at bounding box center [857, 409] width 163 height 34
click at [858, 411] on input "-25" at bounding box center [863, 414] width 11 height 11
radio input "true"
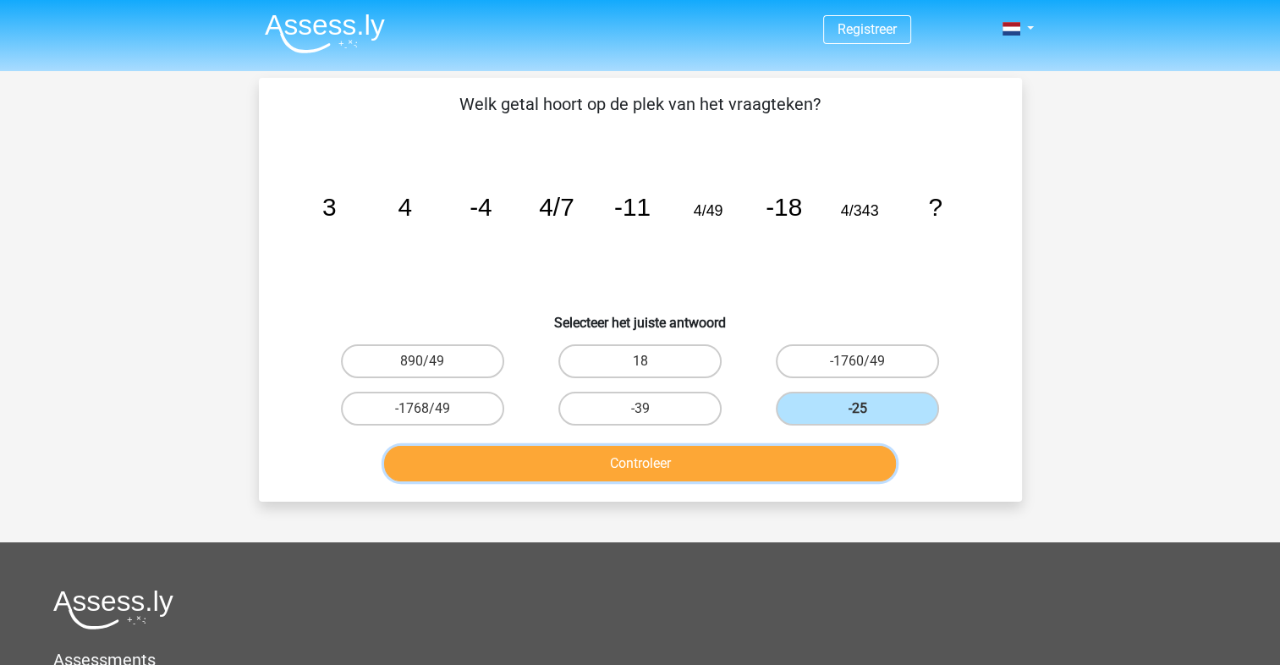
click at [797, 458] on button "Controleer" at bounding box center [640, 464] width 512 height 36
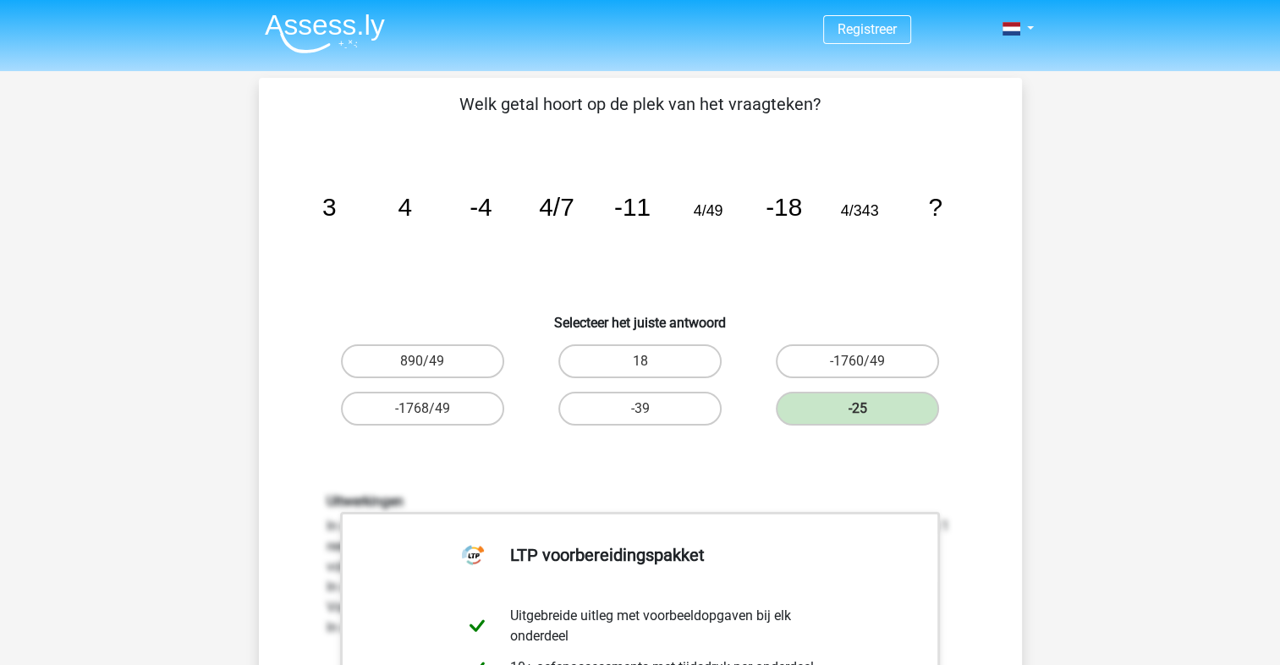
scroll to position [394, 0]
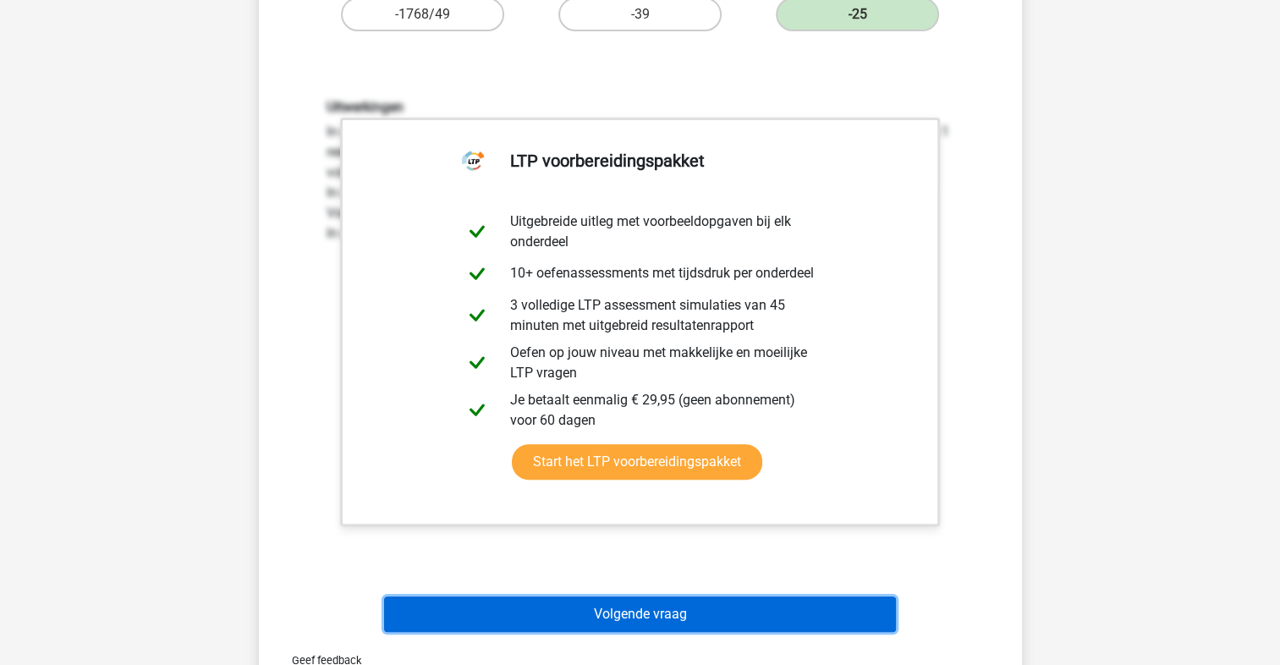
click at [617, 629] on button "Volgende vraag" at bounding box center [640, 615] width 512 height 36
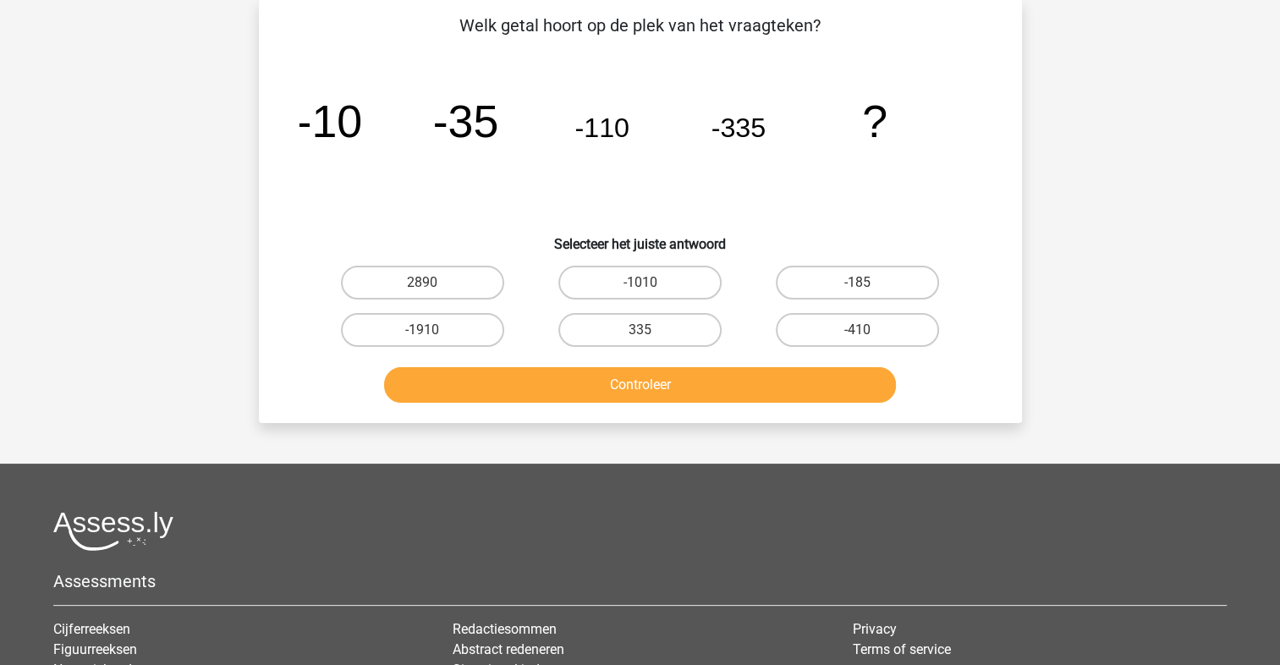
scroll to position [78, 0]
click at [622, 275] on label "-1010" at bounding box center [640, 284] width 163 height 34
click at [640, 283] on input "-1010" at bounding box center [645, 288] width 11 height 11
radio input "true"
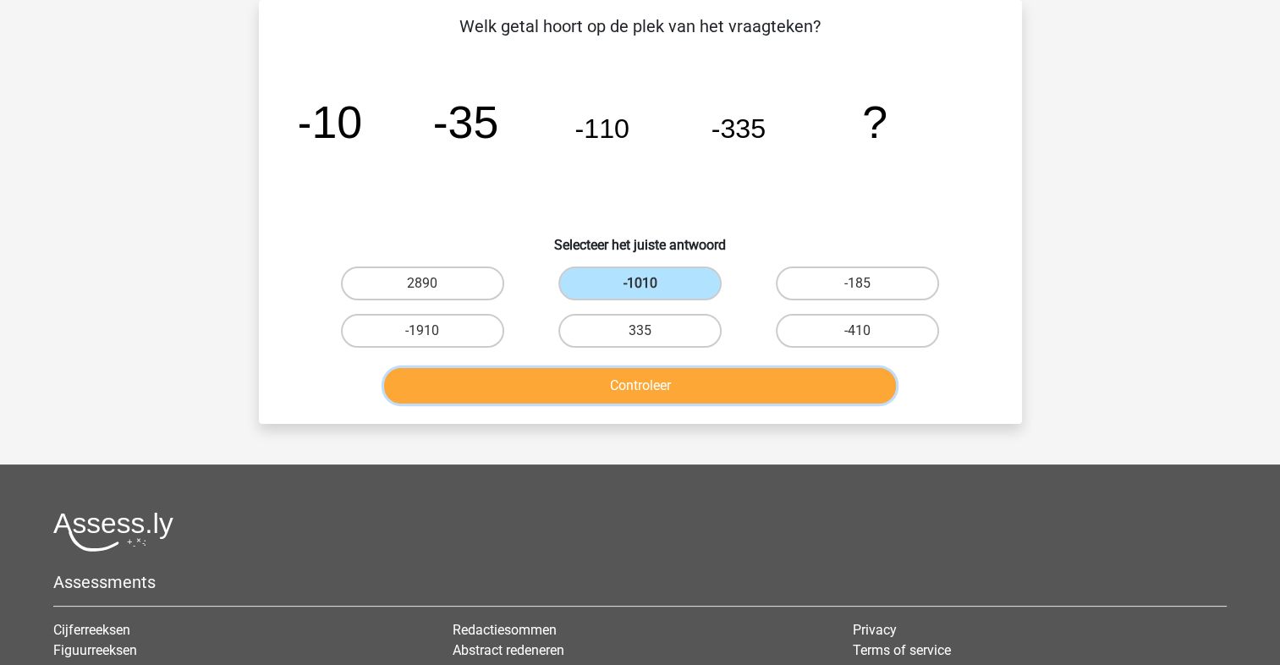
click at [619, 377] on button "Controleer" at bounding box center [640, 386] width 512 height 36
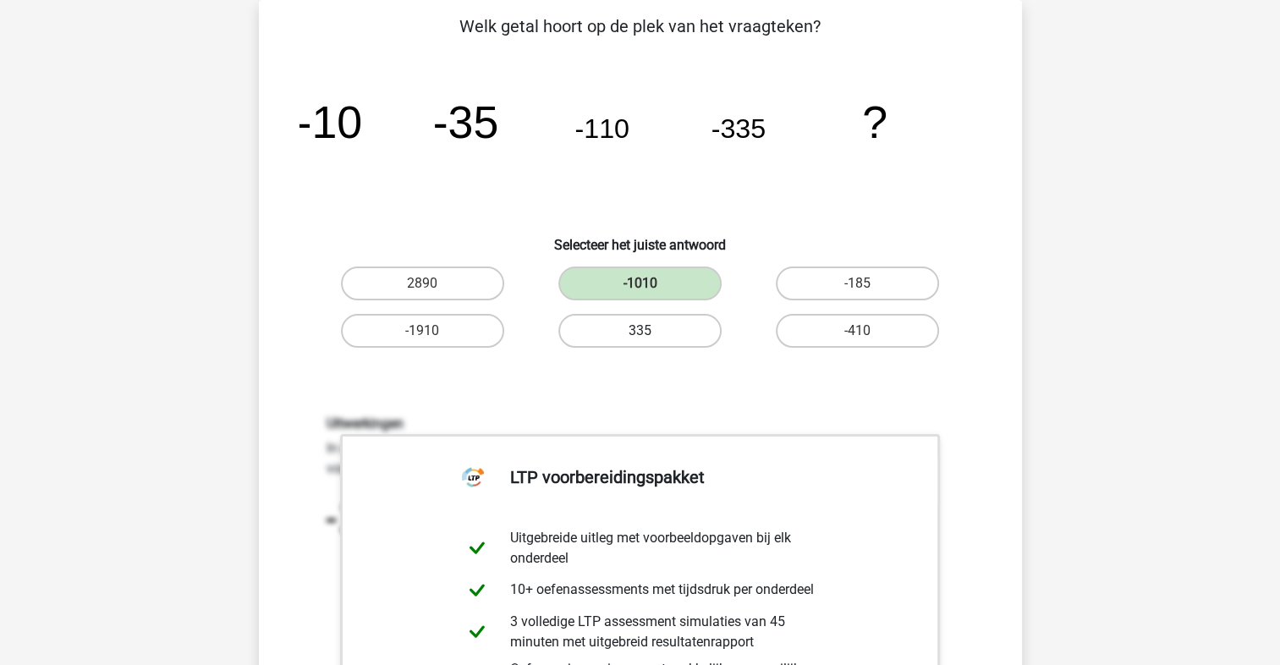
scroll to position [473, 0]
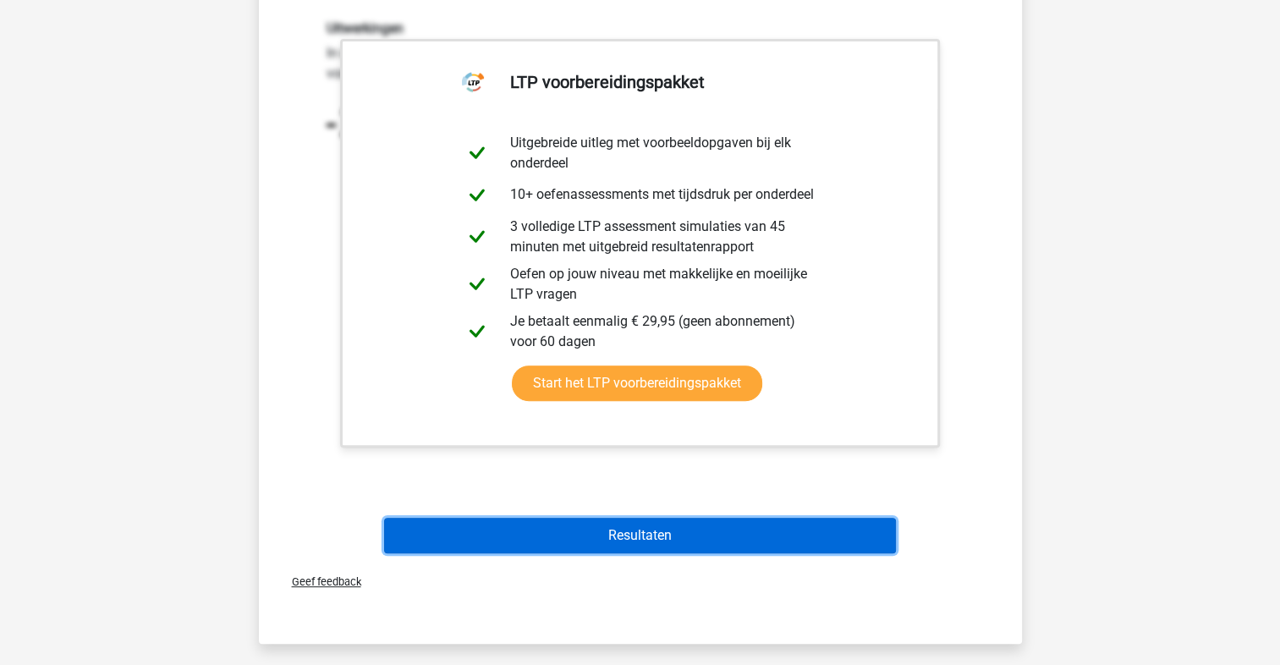
click at [608, 528] on button "Resultaten" at bounding box center [640, 536] width 512 height 36
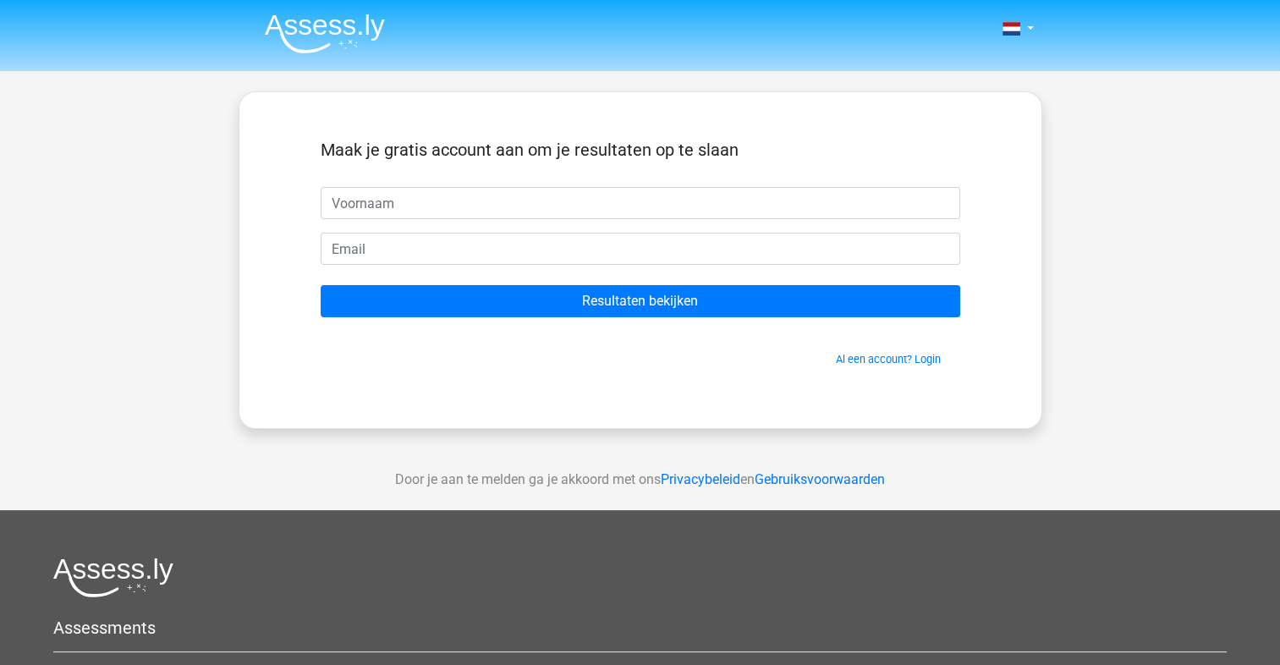
click at [477, 203] on input "text" at bounding box center [641, 203] width 640 height 32
type input "[PERSON_NAME]"
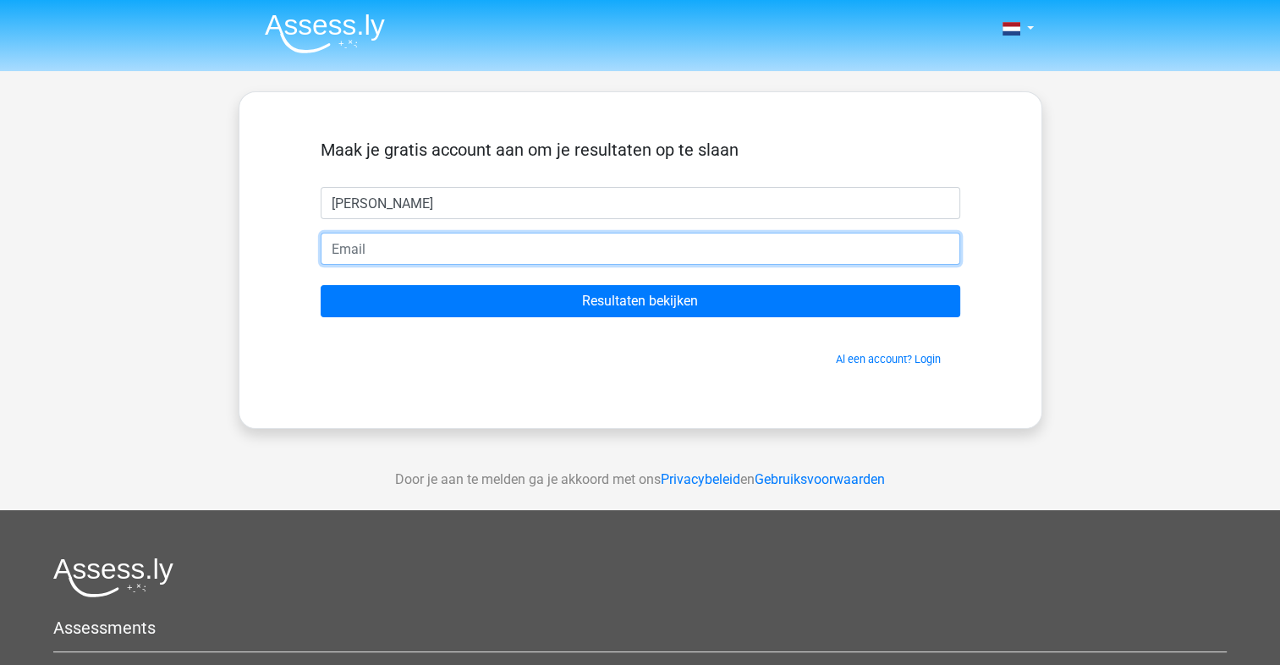
type input "[EMAIL_ADDRESS][DOMAIN_NAME]"
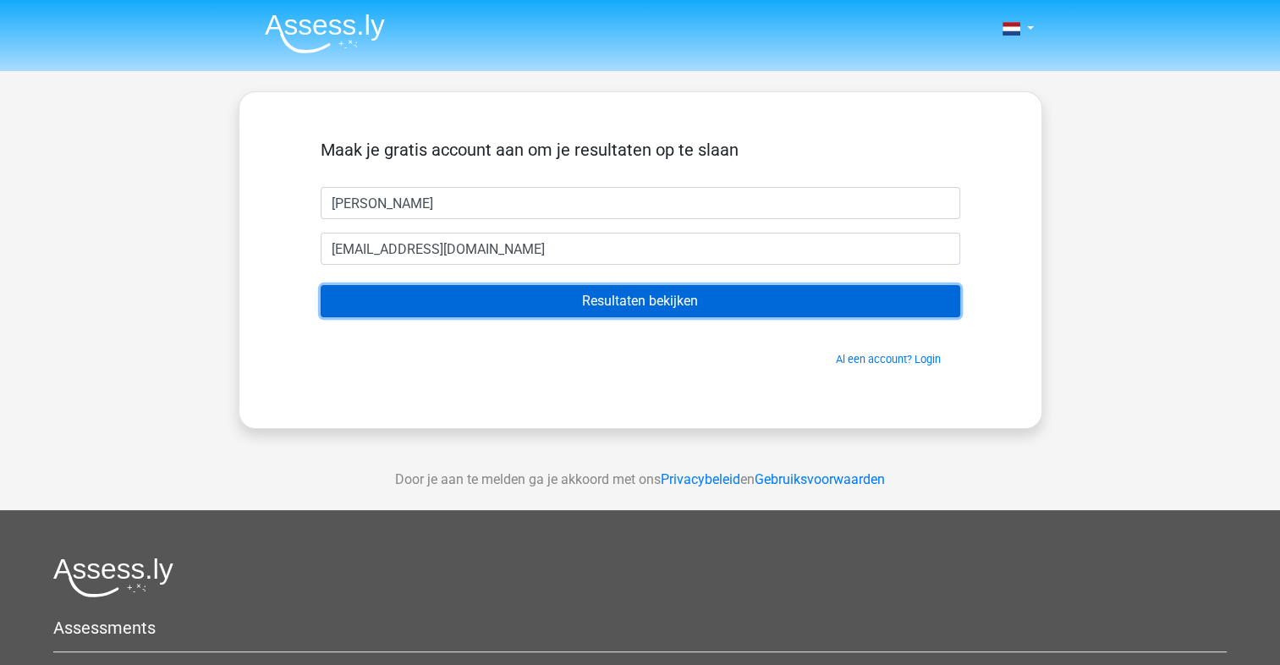
click at [511, 300] on input "Resultaten bekijken" at bounding box center [641, 301] width 640 height 32
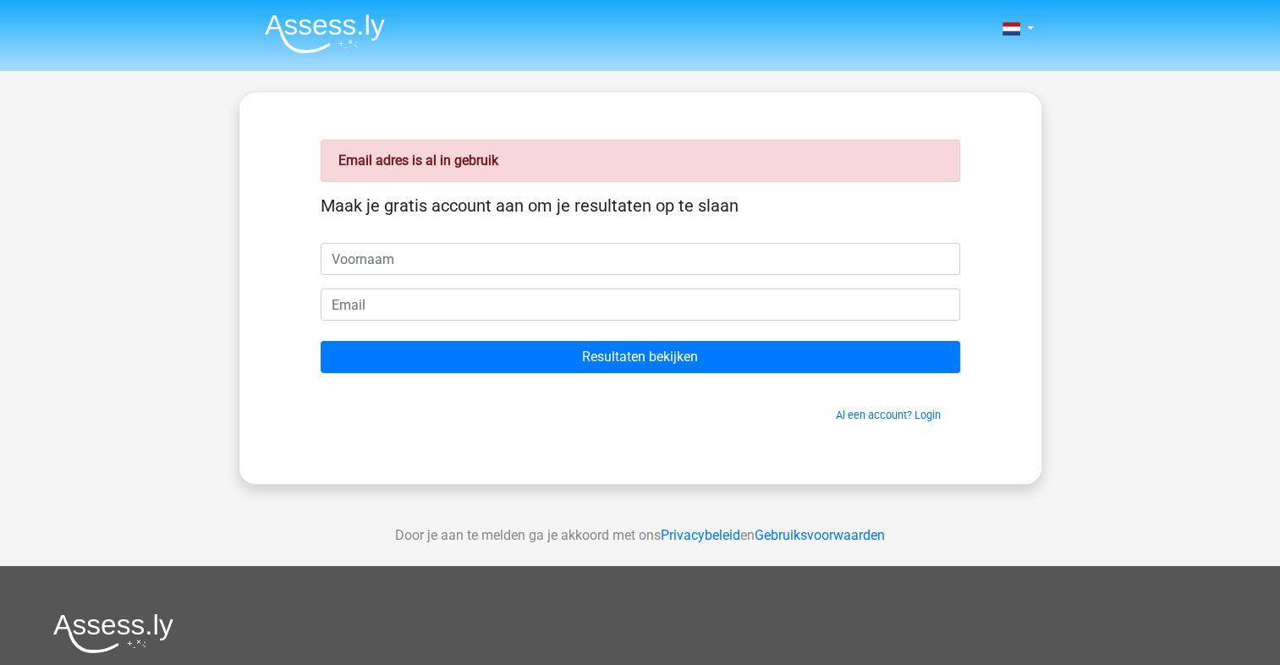
click at [477, 266] on input "text" at bounding box center [641, 259] width 640 height 32
type input "[PERSON_NAME]"
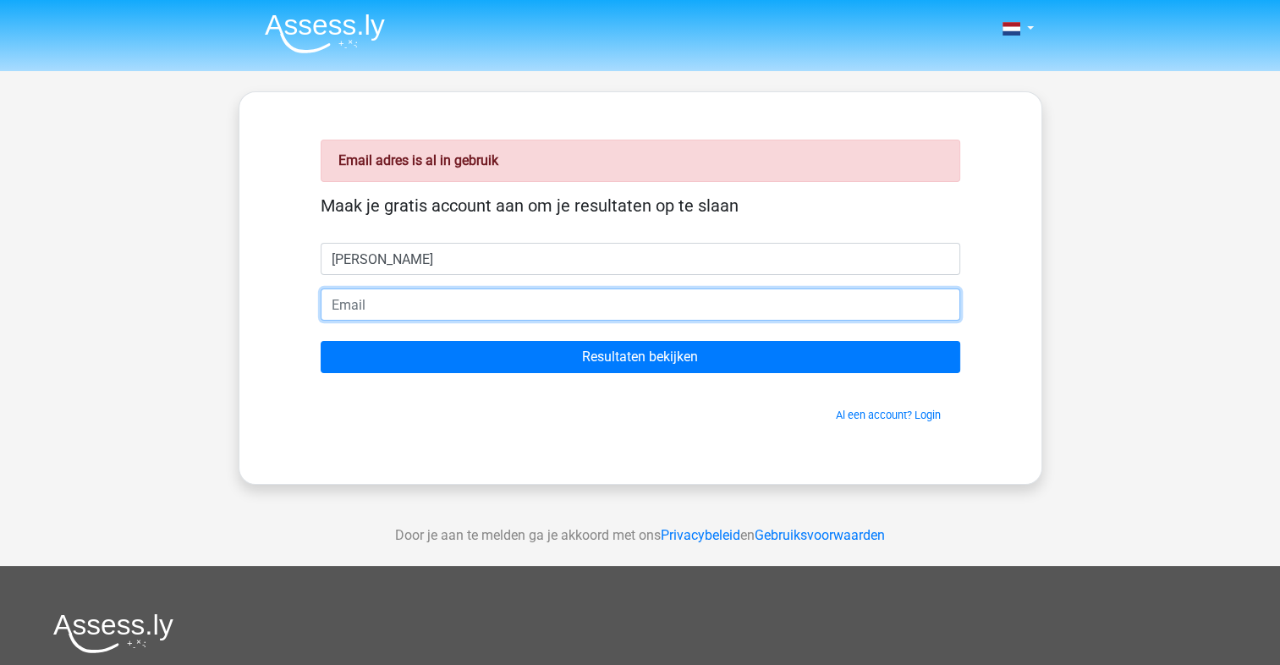
click at [437, 305] on input "email" at bounding box center [641, 305] width 640 height 32
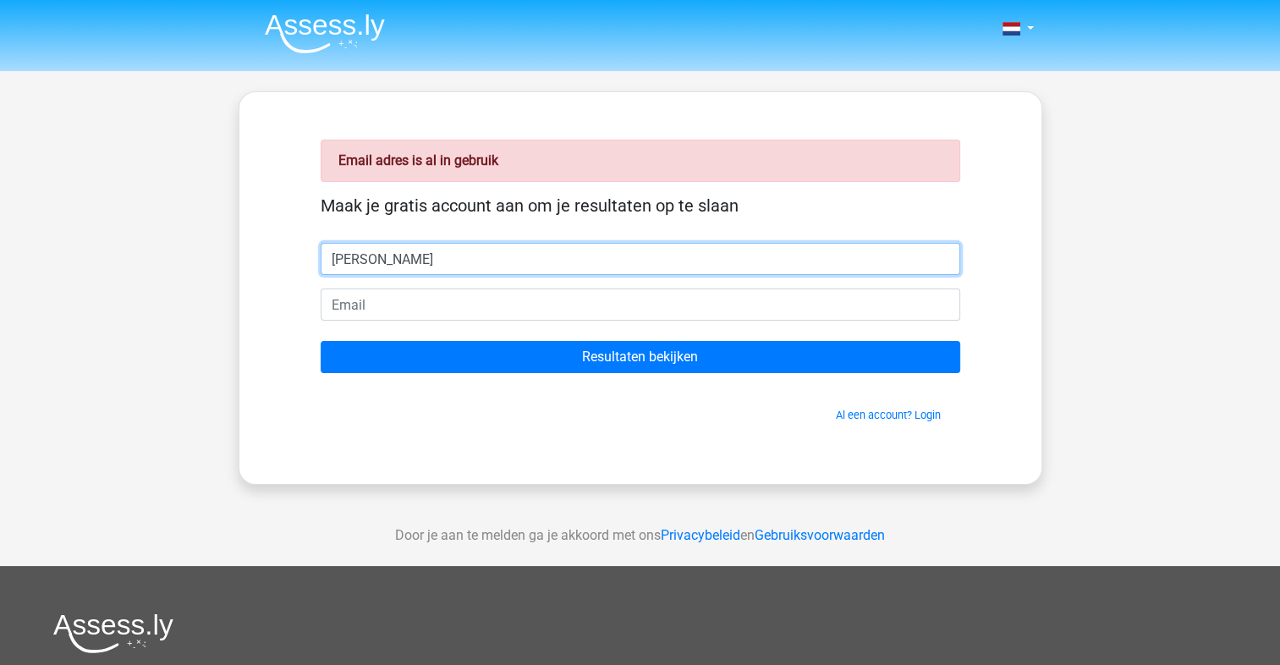
click at [459, 260] on input "[PERSON_NAME]" at bounding box center [641, 259] width 640 height 32
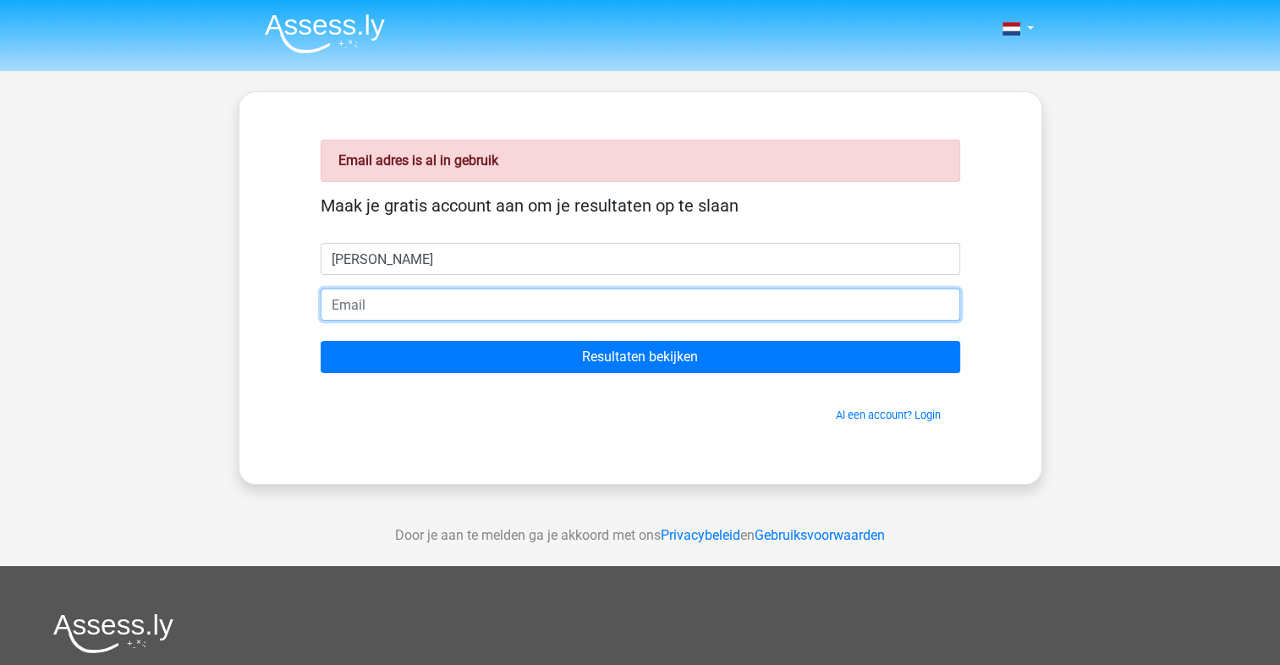
click at [457, 292] on input "email" at bounding box center [641, 305] width 640 height 32
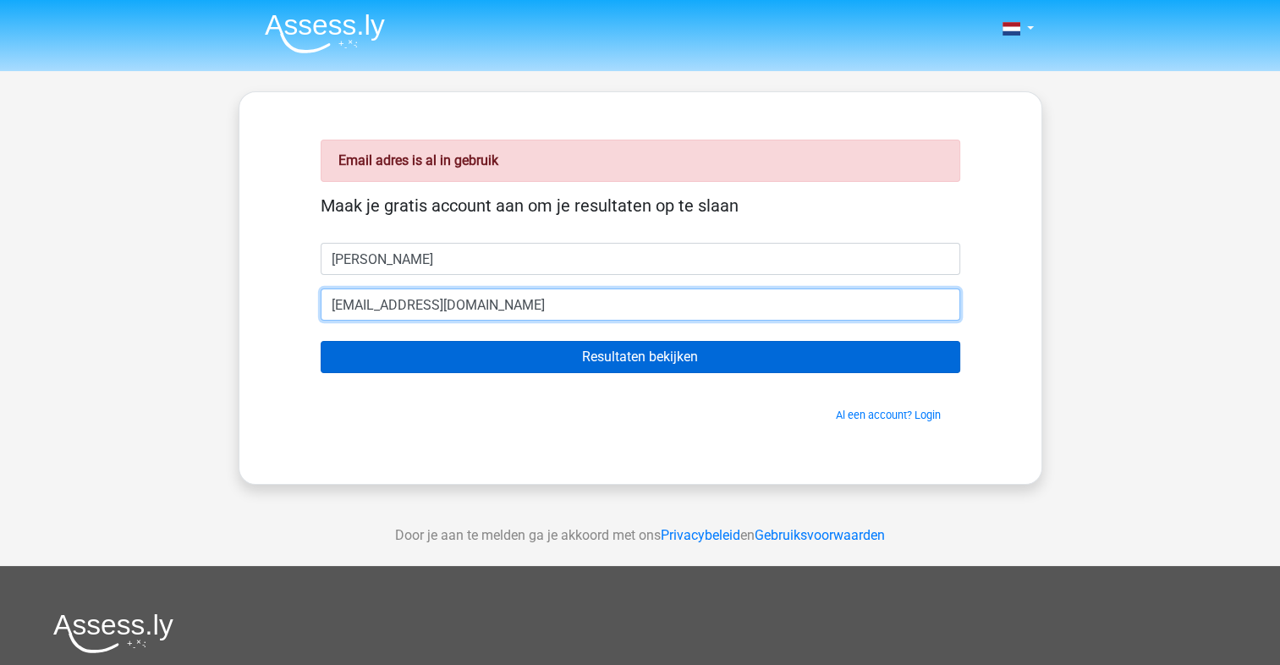
type input "sharonawolbers@gmail.com"
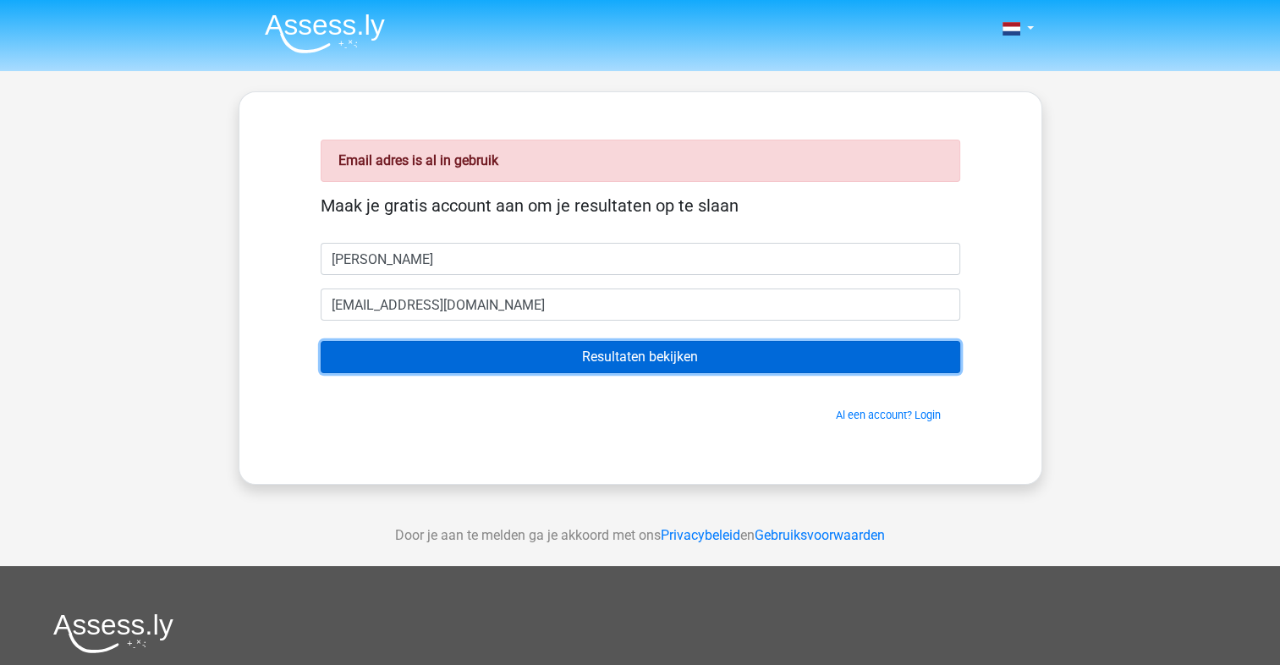
click at [779, 355] on input "Resultaten bekijken" at bounding box center [641, 357] width 640 height 32
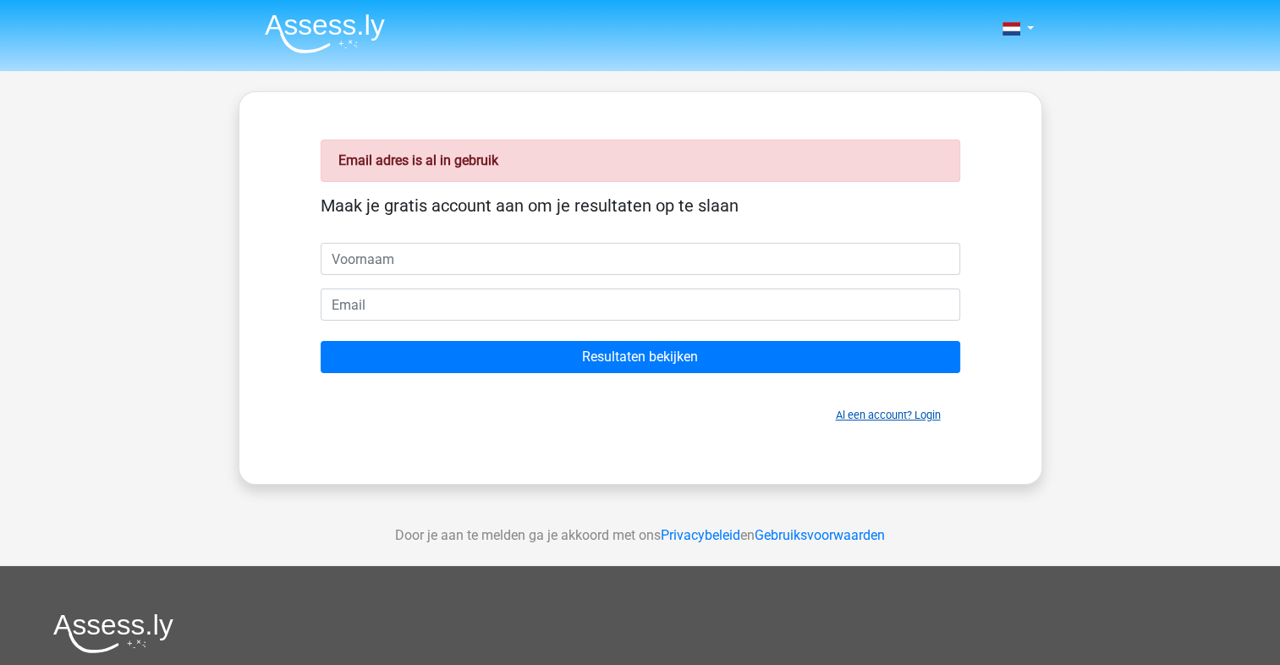
click at [872, 416] on link "Al een account? Login" at bounding box center [888, 415] width 105 height 13
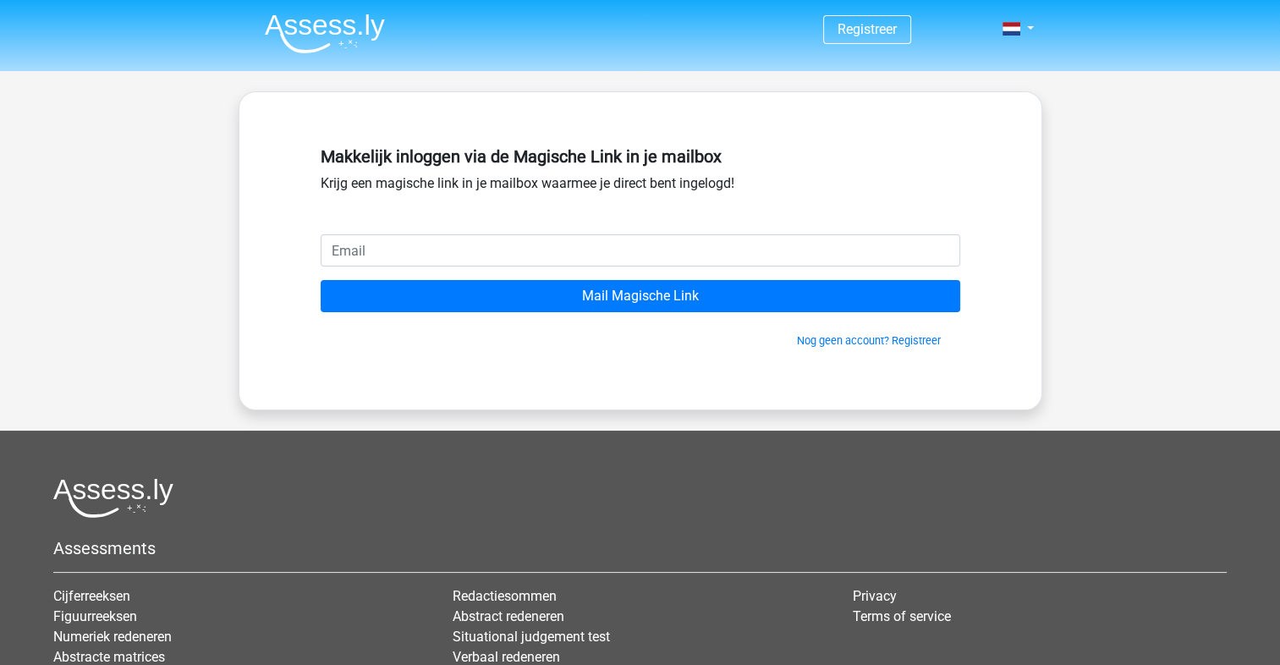
click at [691, 247] on input "email" at bounding box center [641, 250] width 640 height 32
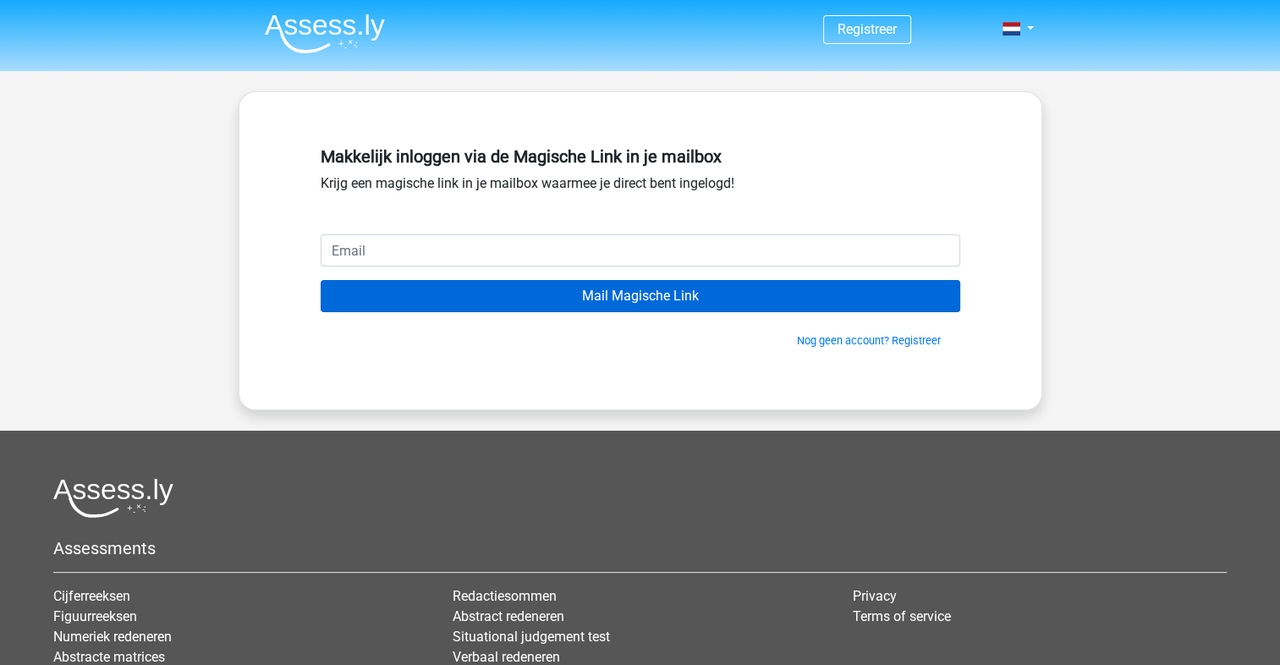
type input "[EMAIL_ADDRESS][DOMAIN_NAME]"
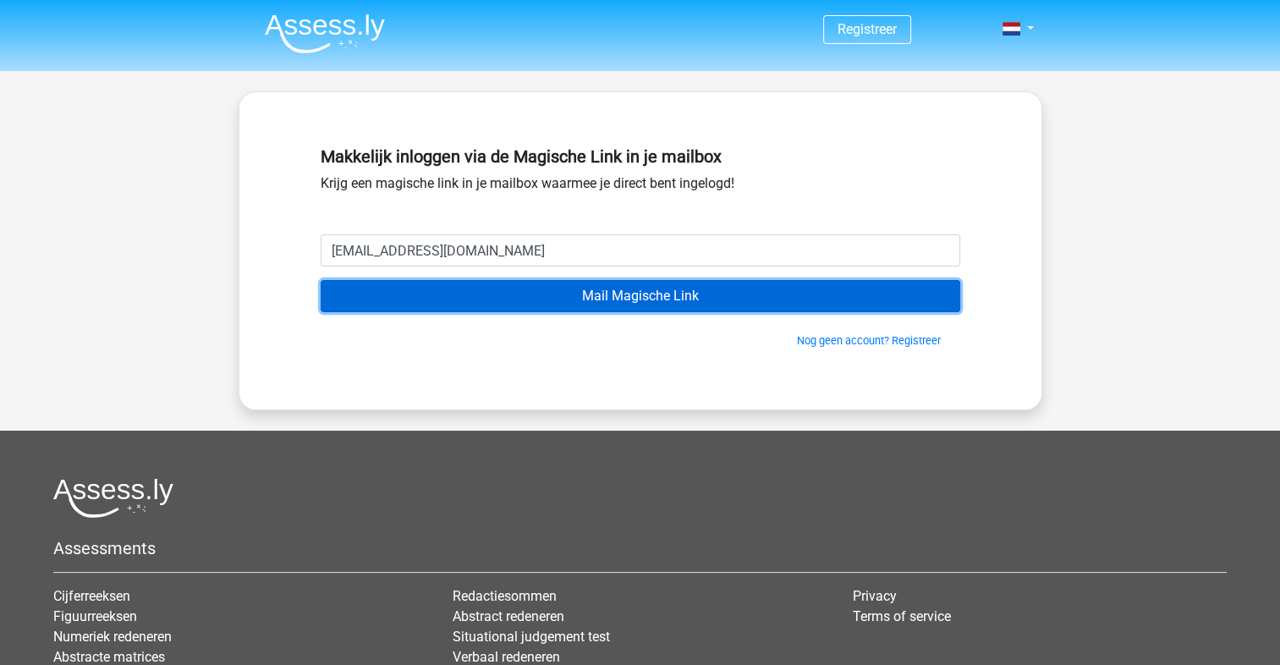
click at [625, 291] on input "Mail Magische Link" at bounding box center [641, 296] width 640 height 32
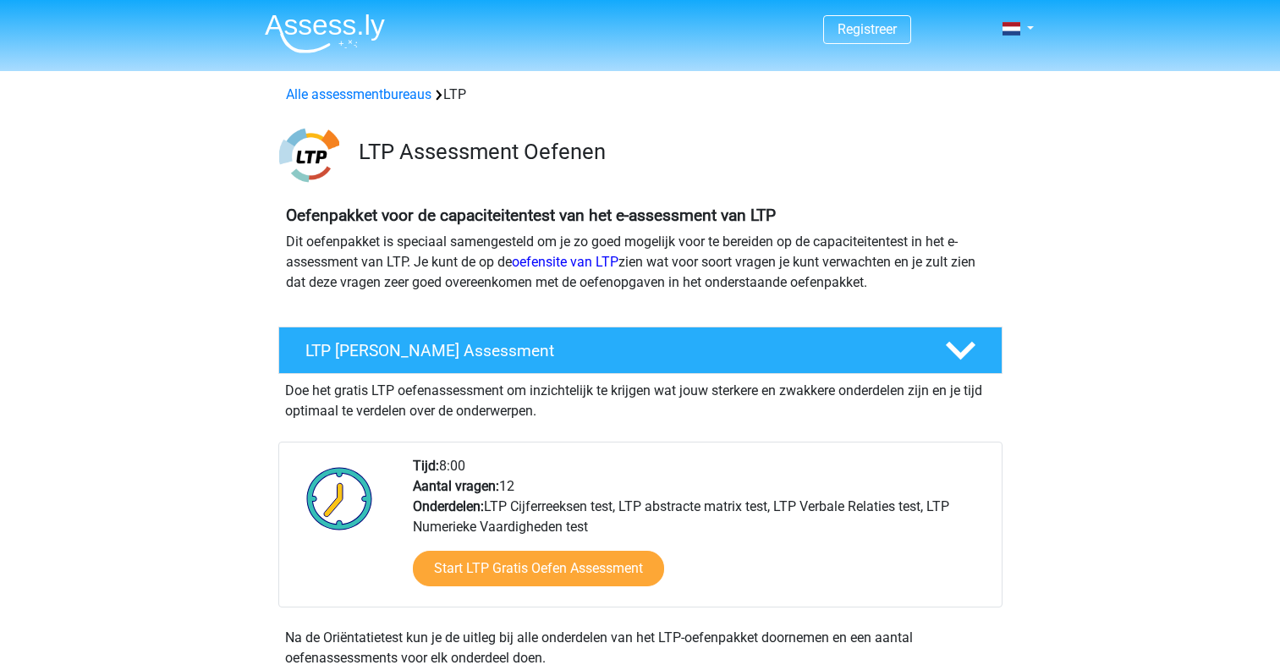
scroll to position [1185, 0]
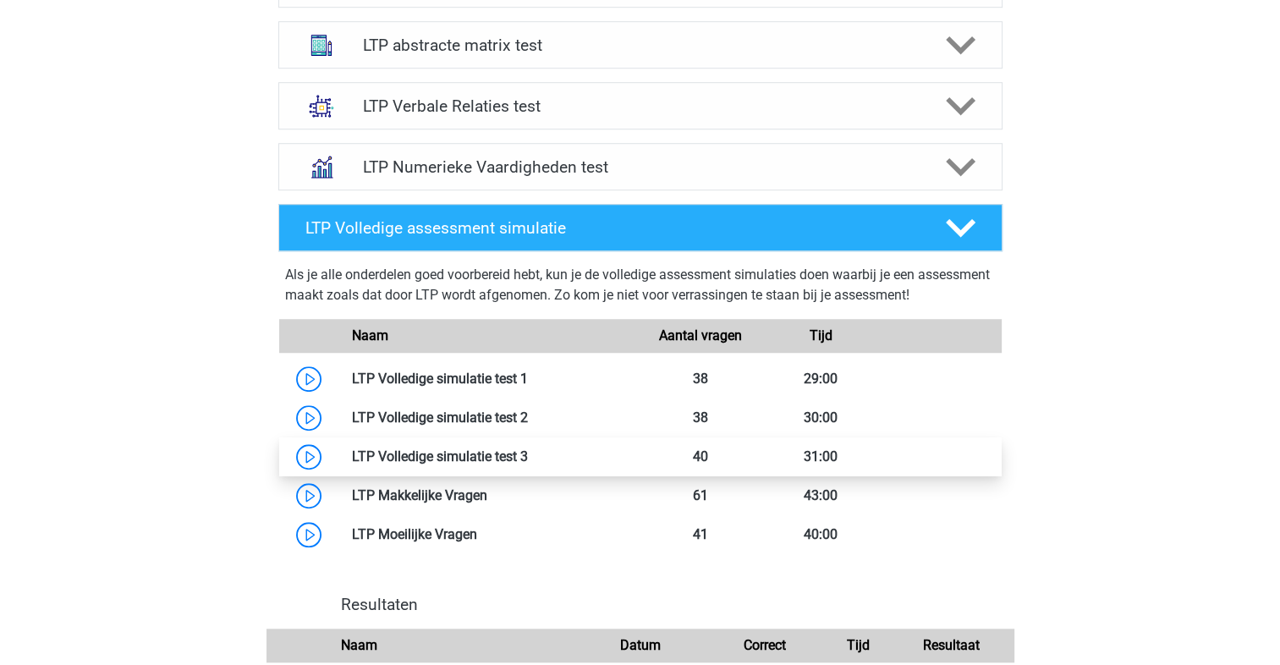
click at [528, 448] on link at bounding box center [528, 456] width 0 height 16
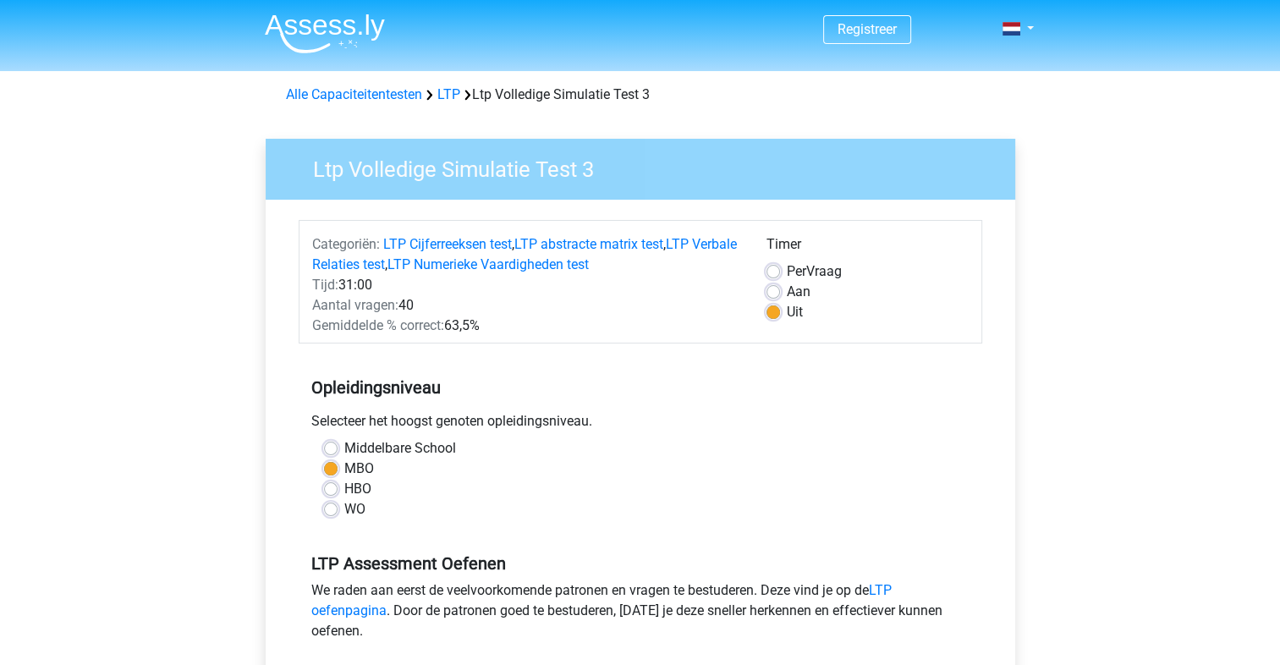
scroll to position [394, 0]
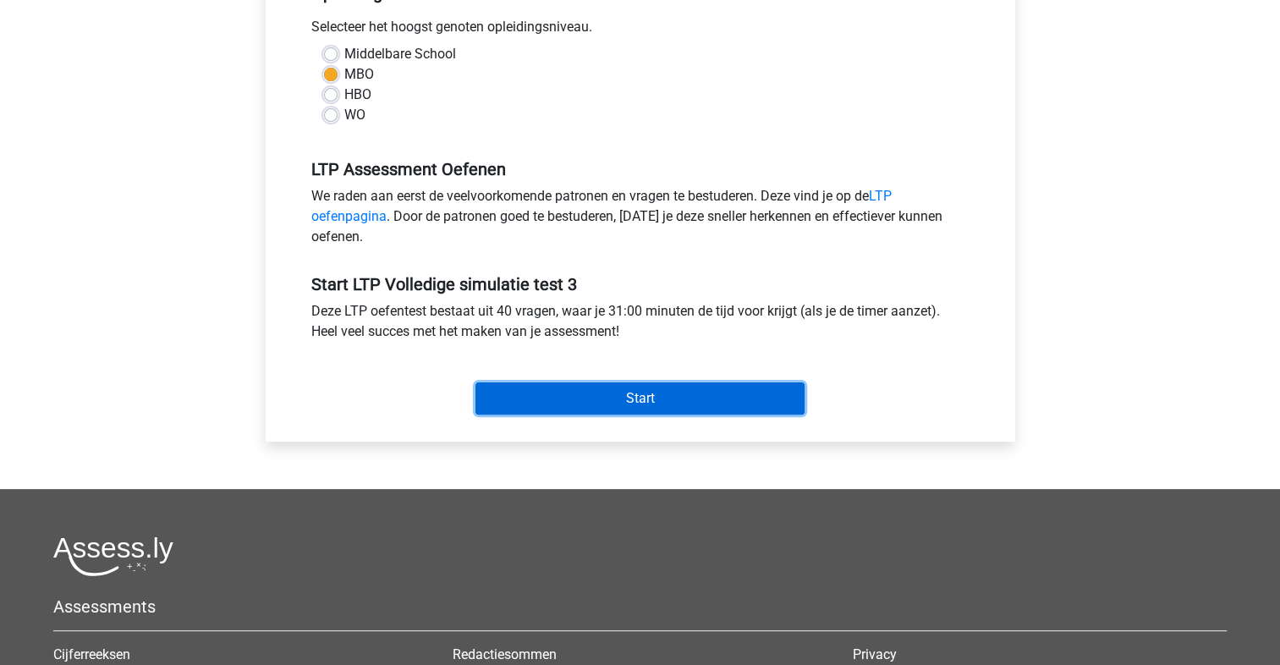
click at [531, 385] on input "Start" at bounding box center [640, 398] width 329 height 32
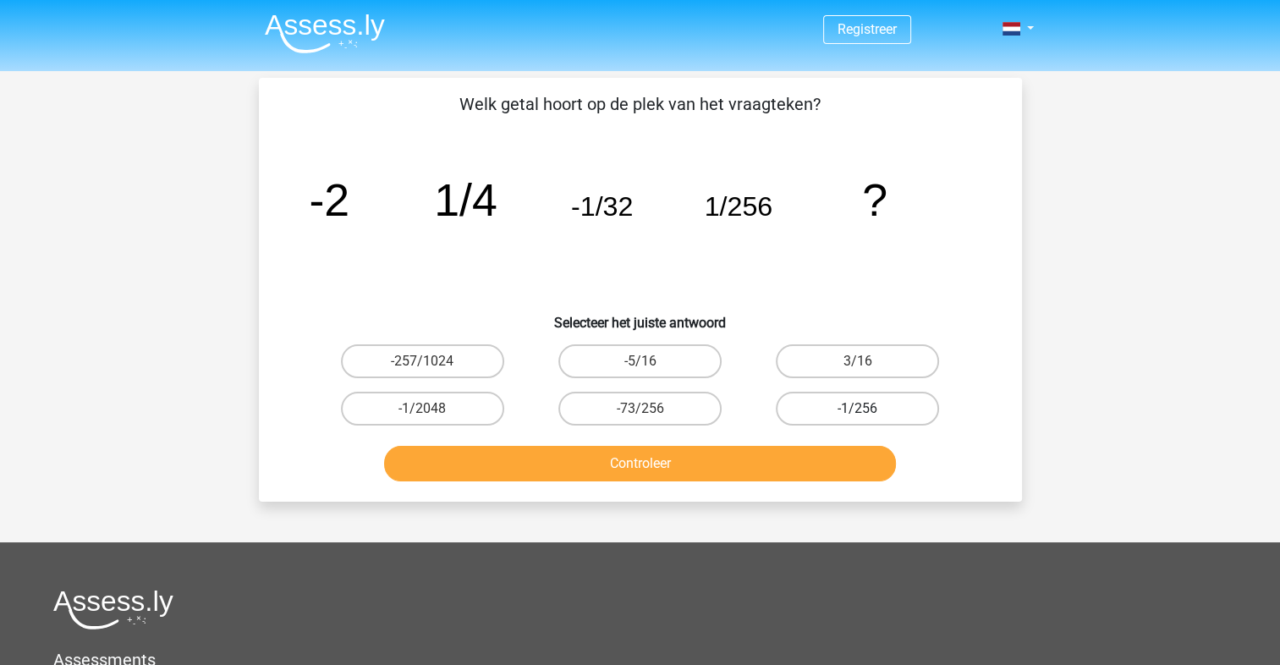
click at [847, 407] on label "-1/256" at bounding box center [857, 409] width 163 height 34
click at [858, 409] on input "-1/256" at bounding box center [863, 414] width 11 height 11
radio input "true"
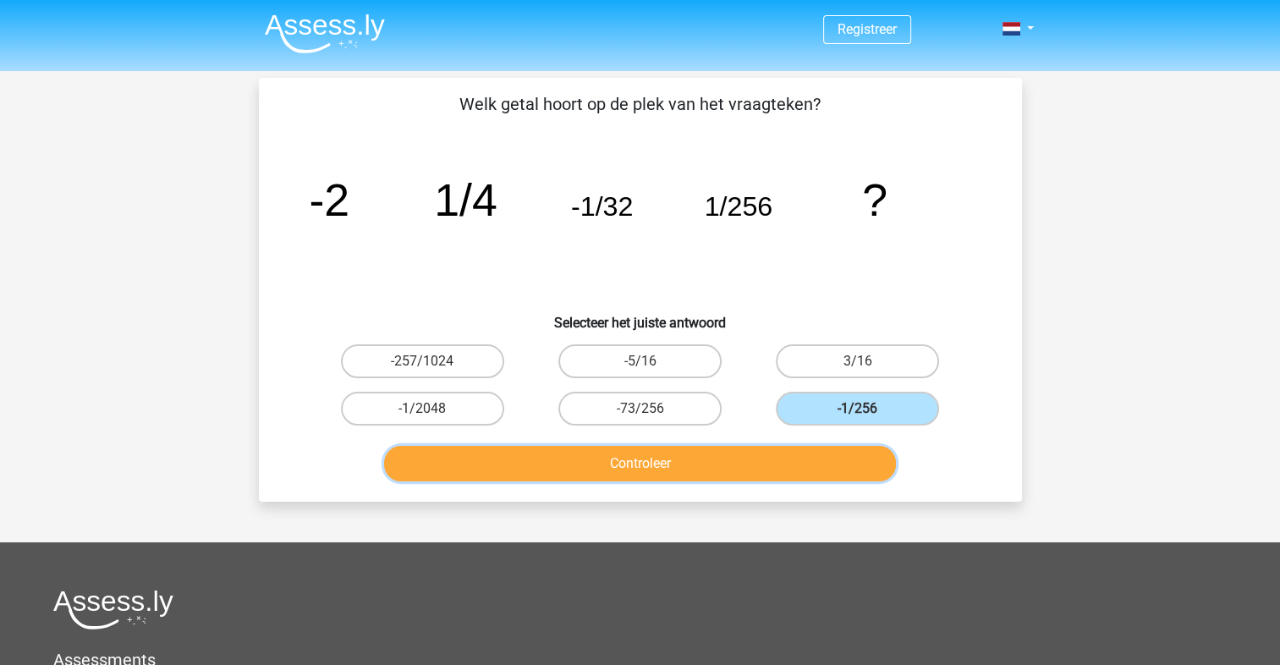
click at [822, 463] on button "Controleer" at bounding box center [640, 464] width 512 height 36
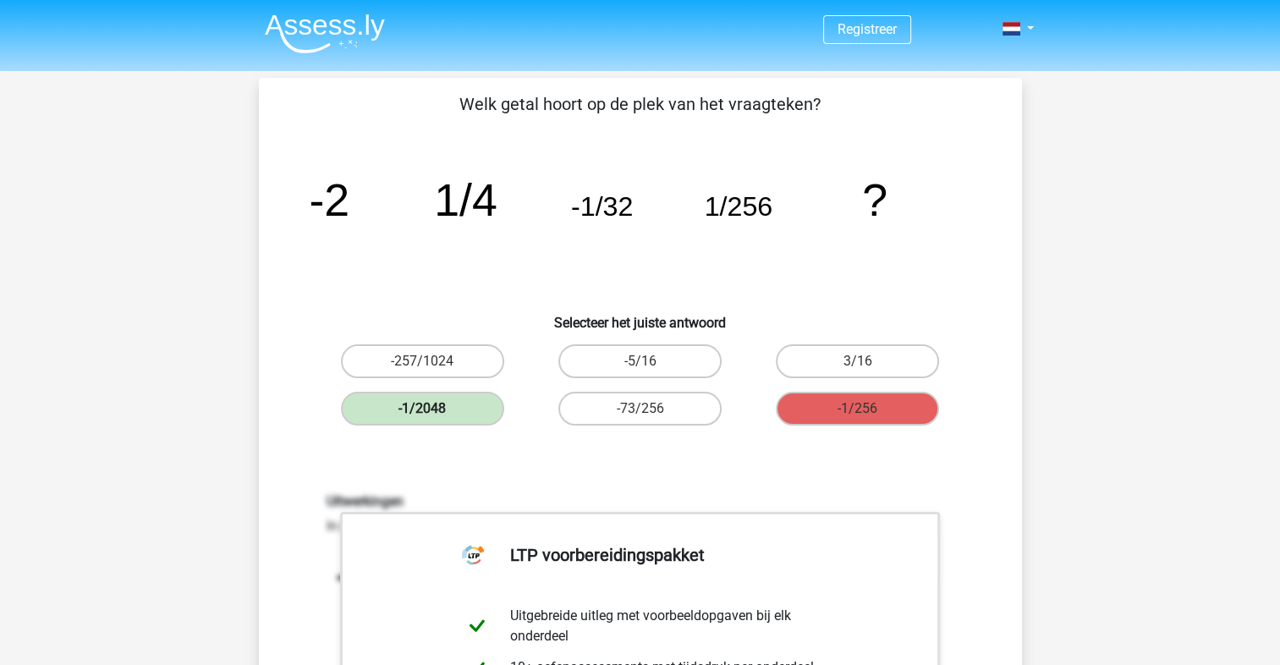
click at [460, 412] on label "-1/2048" at bounding box center [422, 409] width 163 height 34
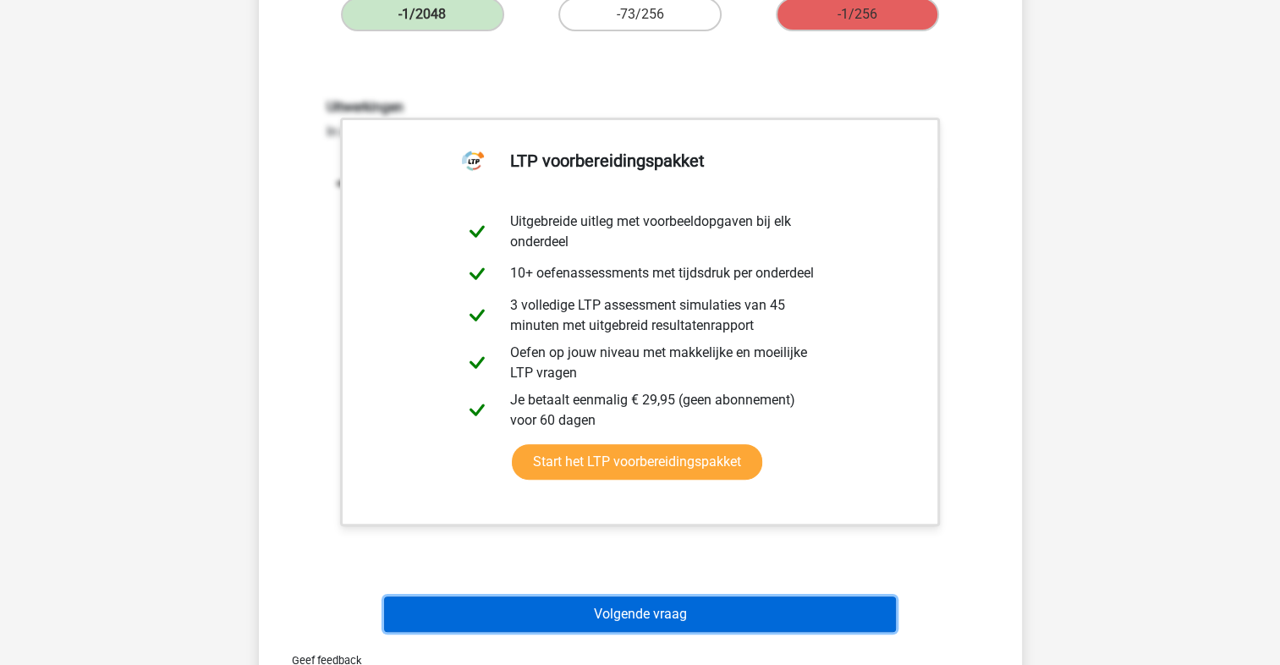
click at [707, 600] on button "Volgende vraag" at bounding box center [640, 615] width 512 height 36
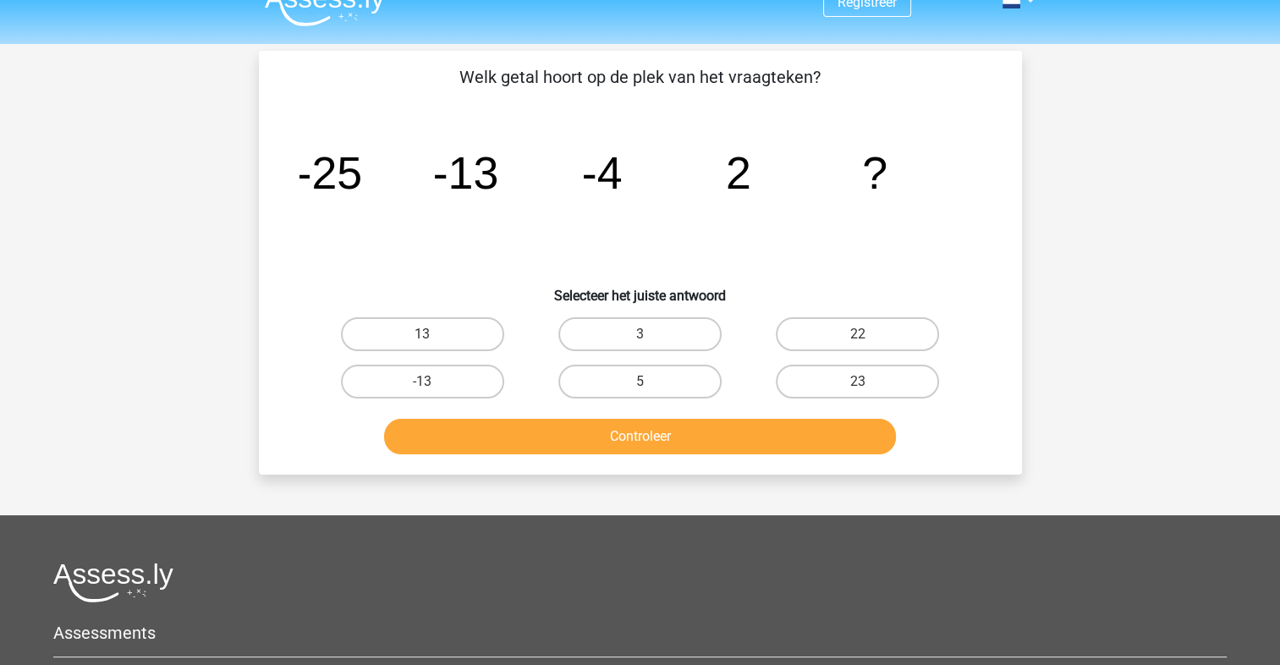
scroll to position [0, 0]
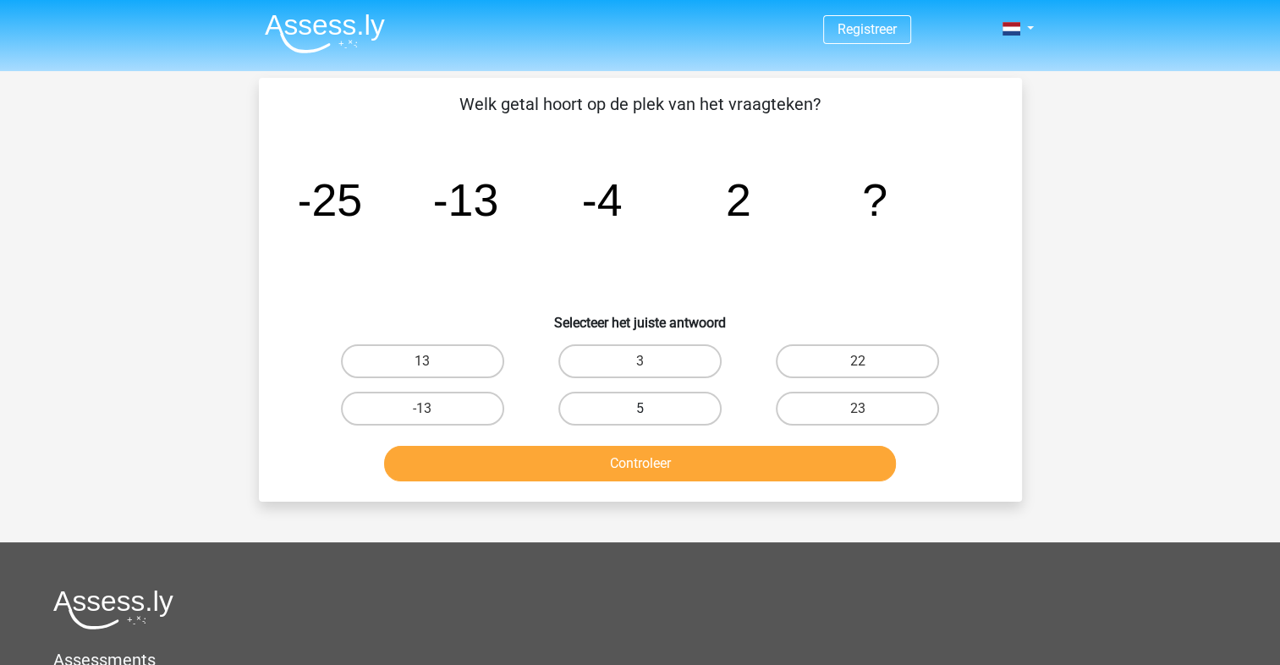
click at [637, 419] on label "5" at bounding box center [640, 409] width 163 height 34
click at [640, 419] on input "5" at bounding box center [645, 414] width 11 height 11
radio input "true"
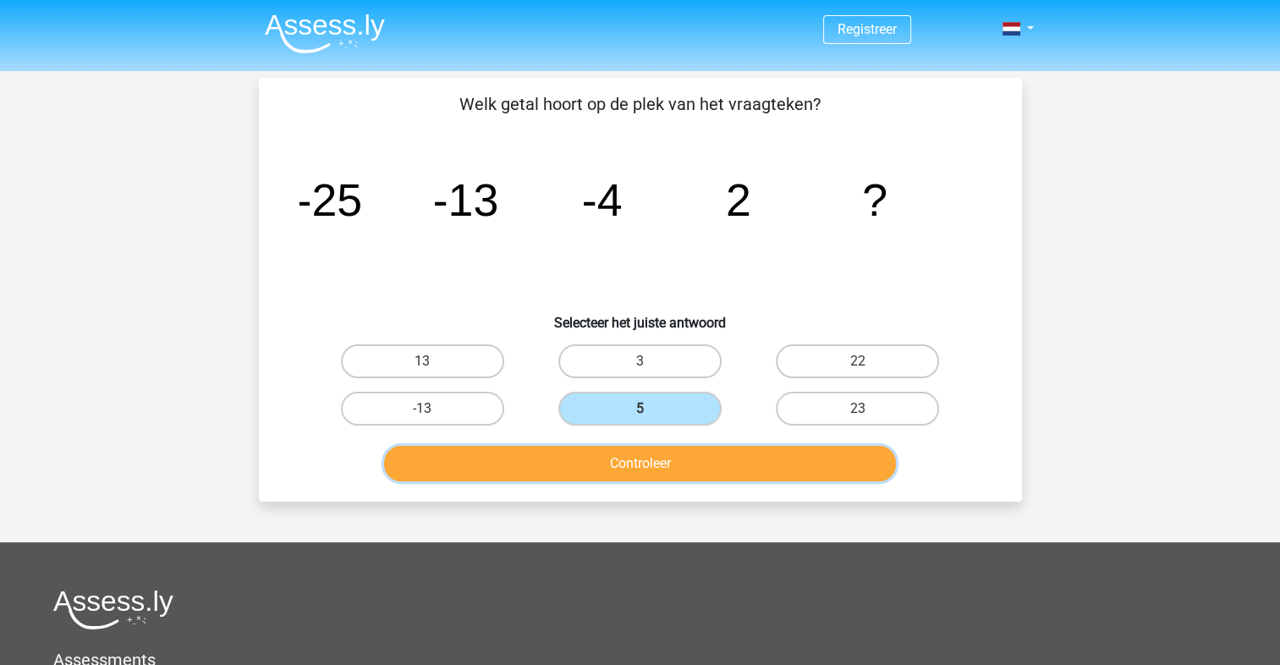
click at [651, 459] on button "Controleer" at bounding box center [640, 464] width 512 height 36
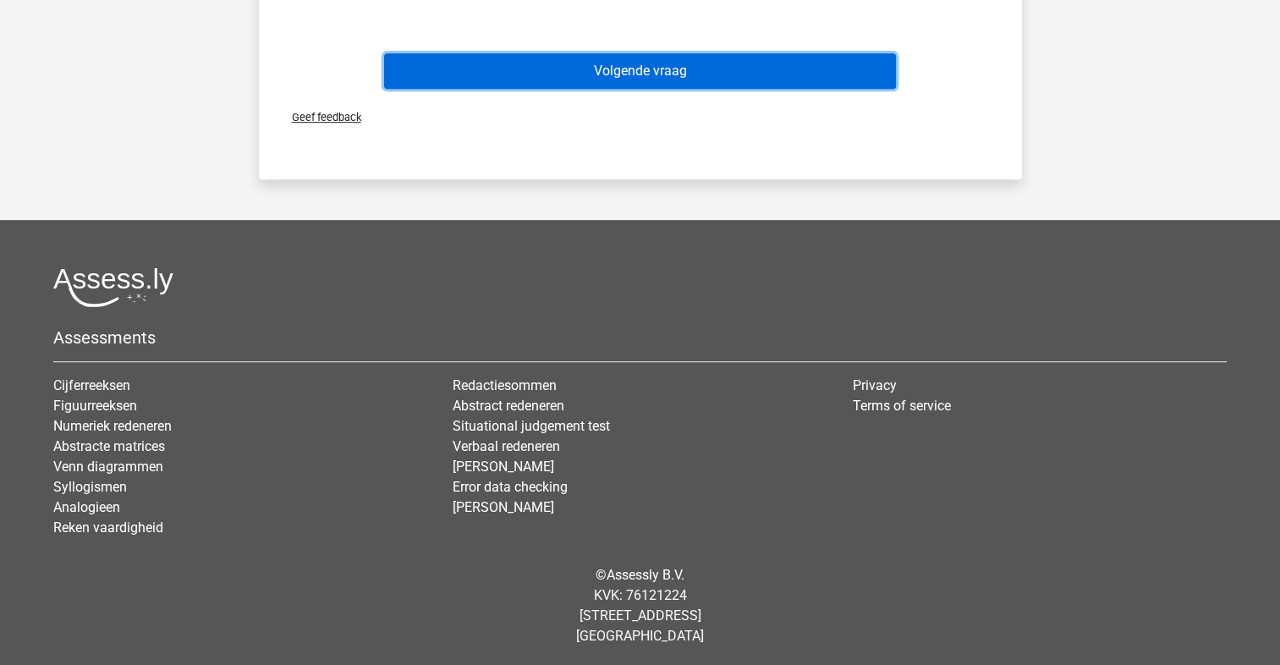
click at [633, 83] on button "Volgende vraag" at bounding box center [640, 71] width 512 height 36
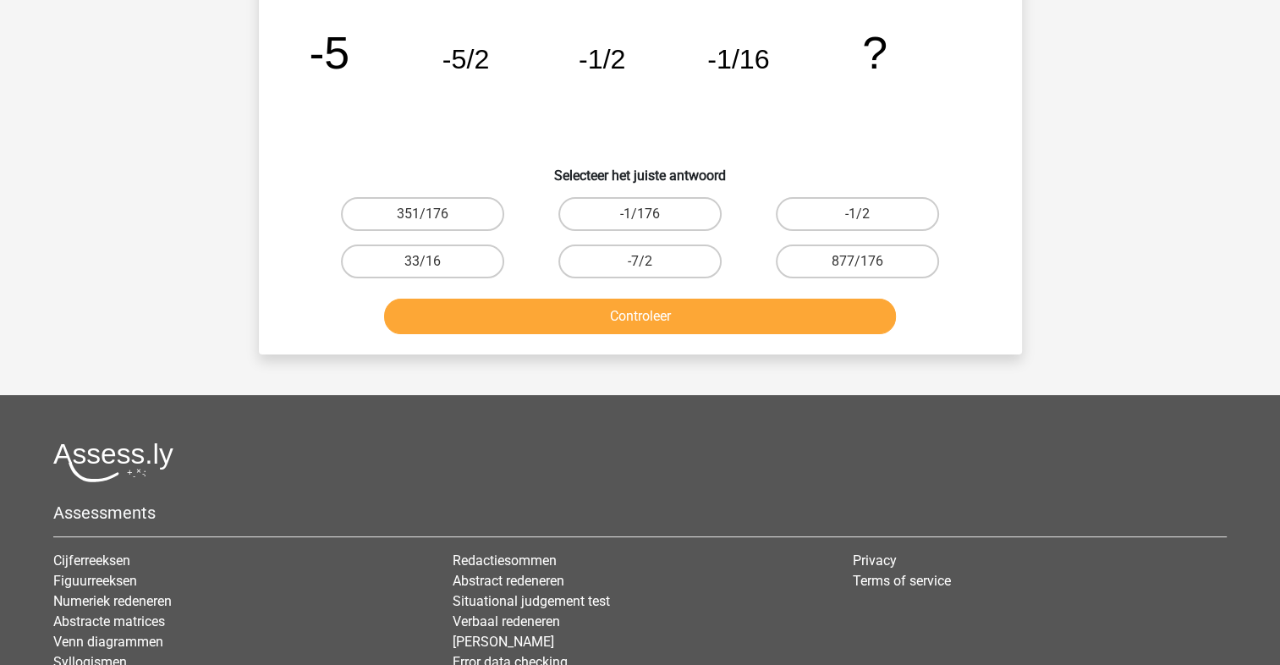
scroll to position [78, 0]
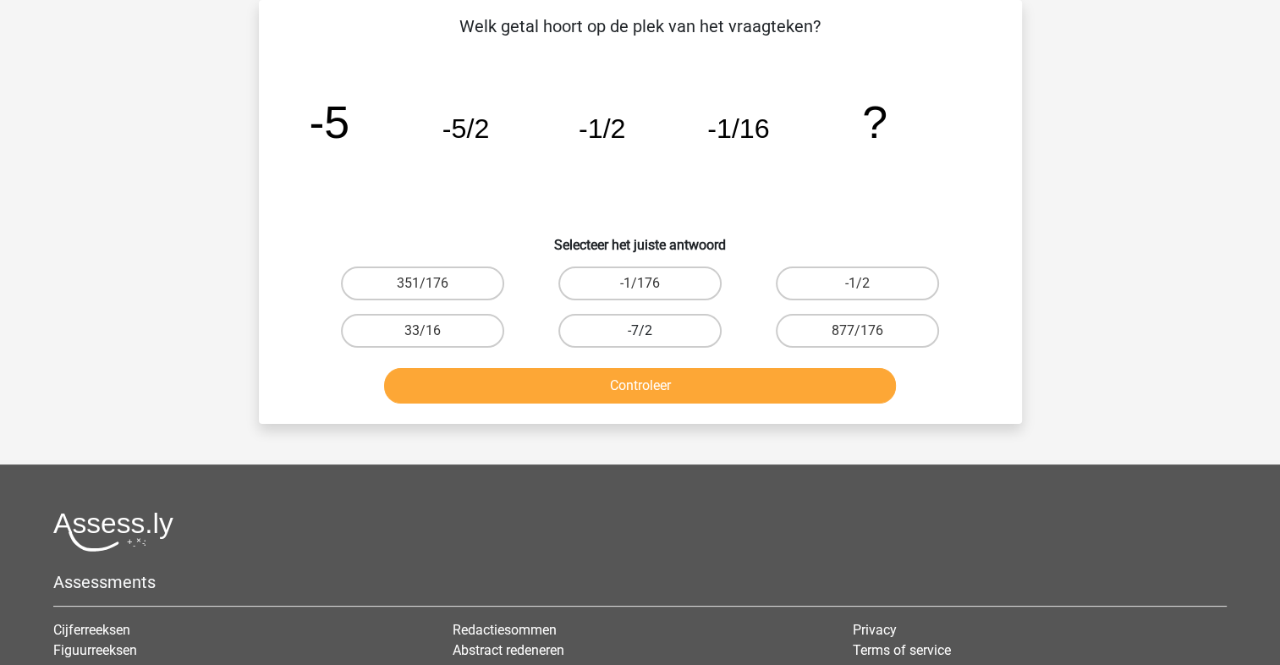
click at [670, 329] on label "-7/2" at bounding box center [640, 331] width 163 height 34
click at [651, 331] on input "-7/2" at bounding box center [645, 336] width 11 height 11
radio input "true"
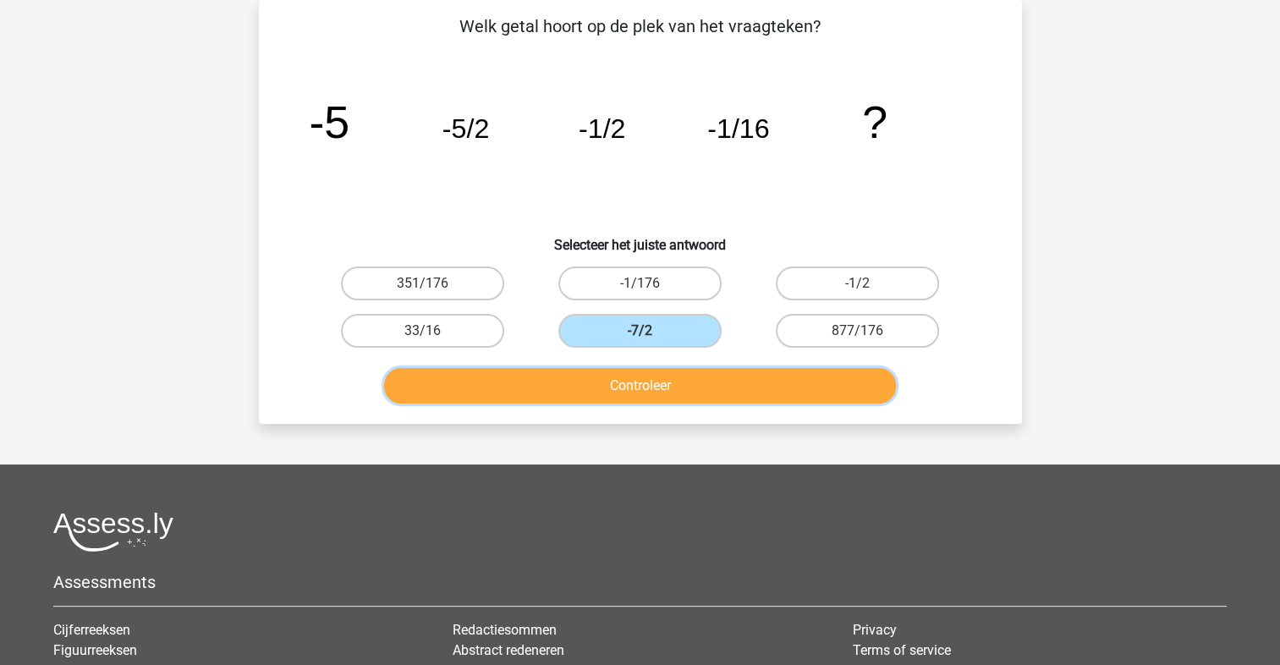
click at [679, 388] on button "Controleer" at bounding box center [640, 386] width 512 height 36
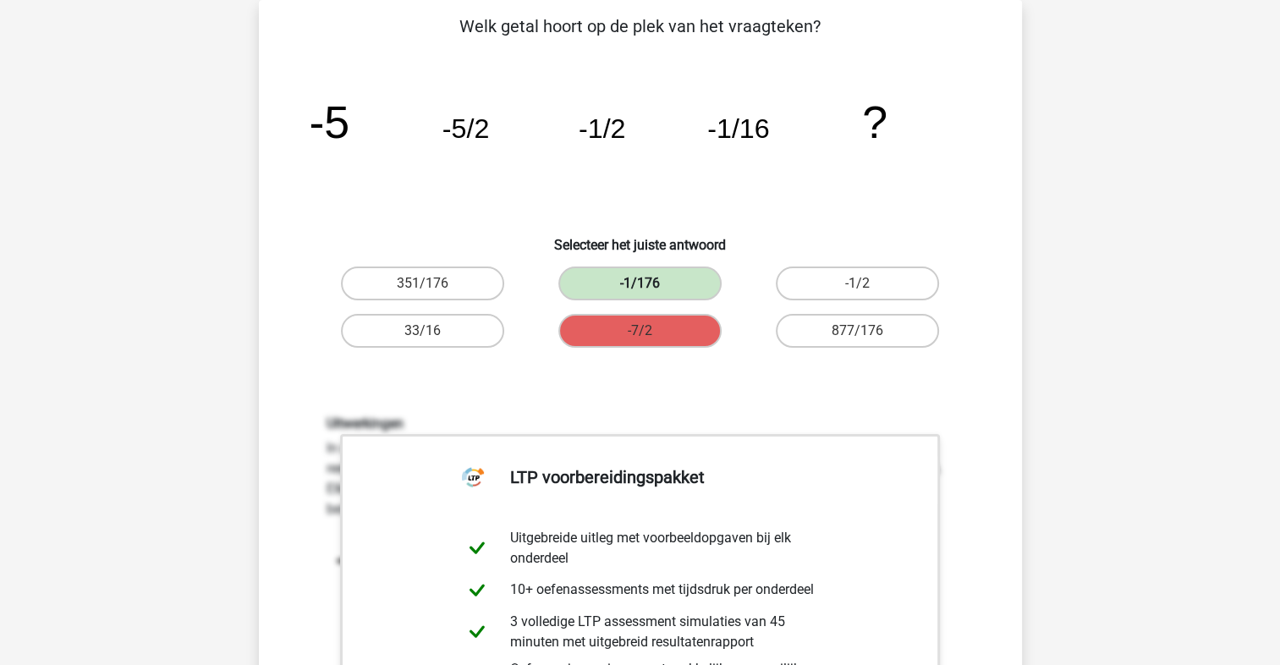
click at [664, 281] on label "-1/176" at bounding box center [640, 284] width 163 height 34
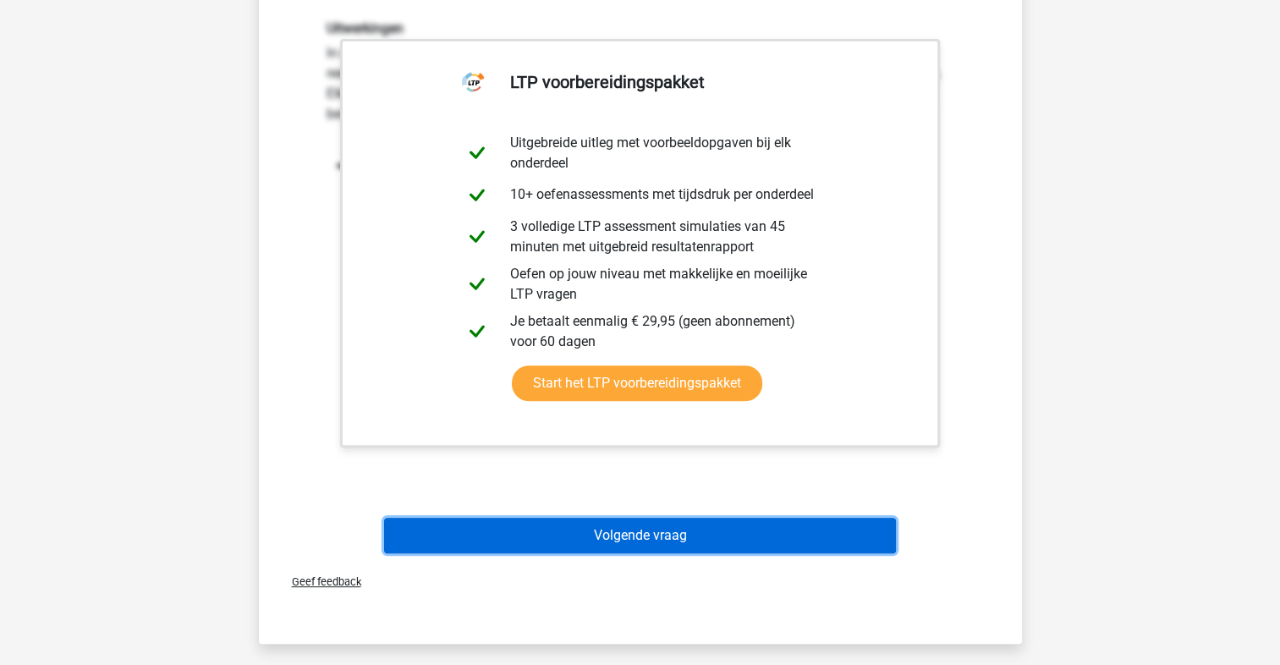
click at [714, 531] on button "Volgende vraag" at bounding box center [640, 536] width 512 height 36
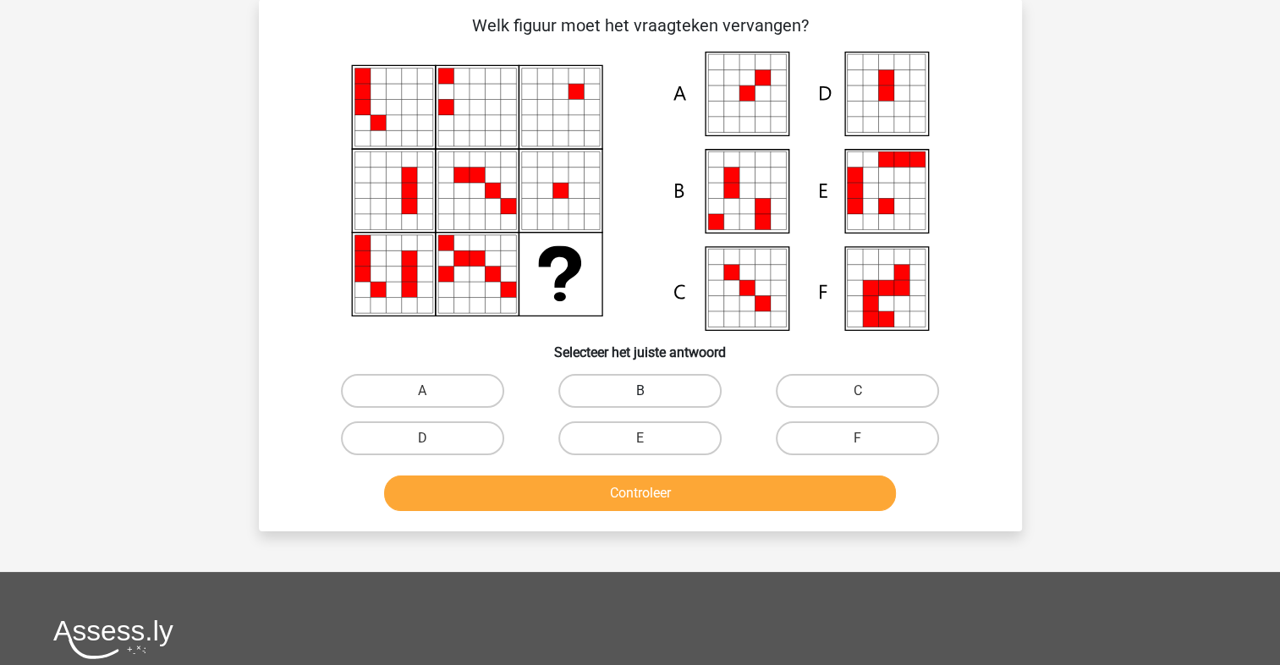
scroll to position [78, 0]
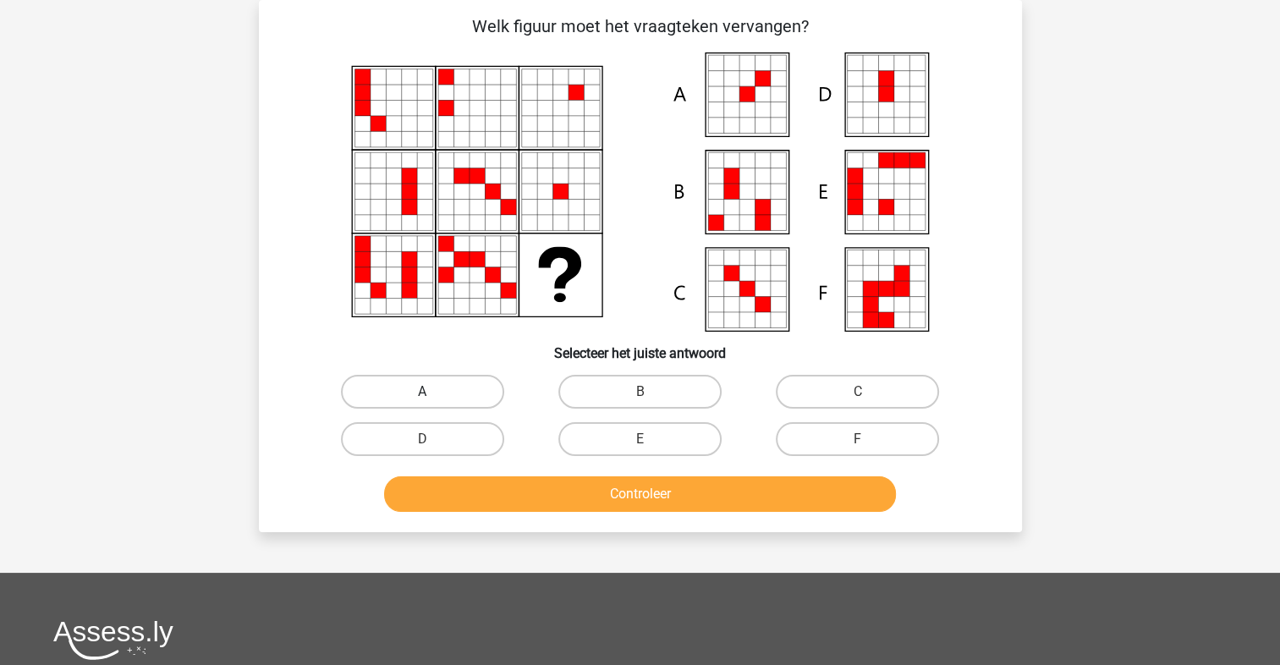
click at [416, 385] on label "A" at bounding box center [422, 392] width 163 height 34
click at [422, 392] on input "A" at bounding box center [427, 397] width 11 height 11
radio input "true"
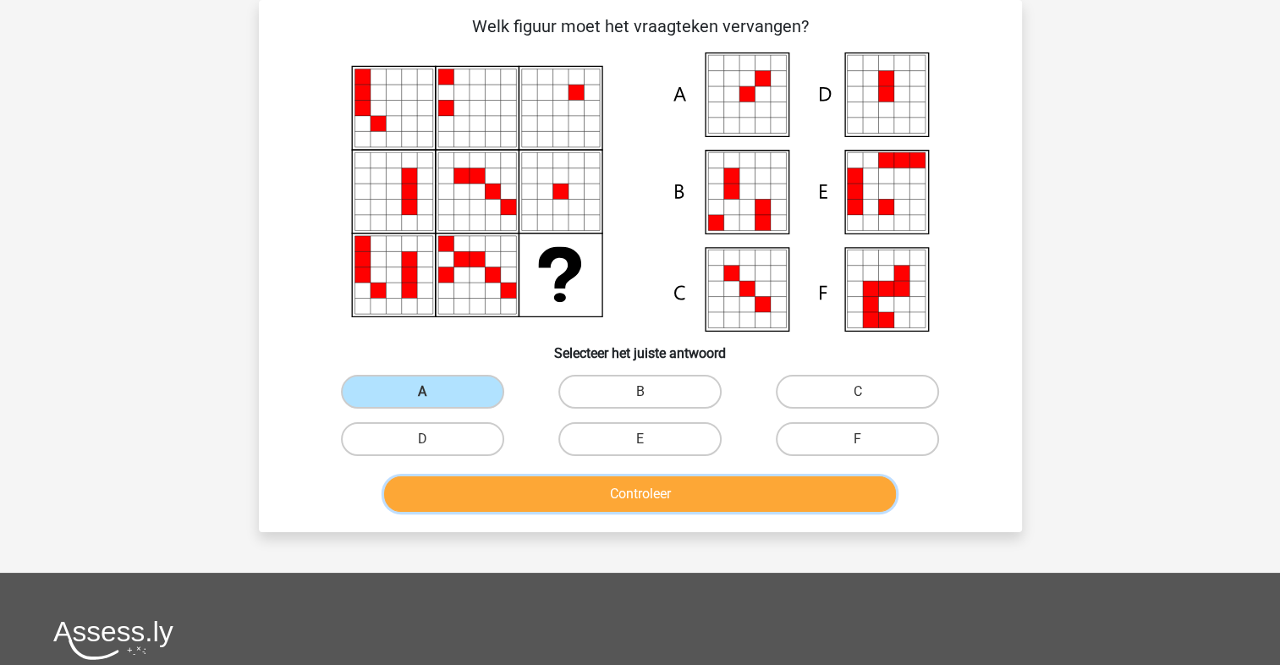
click at [544, 490] on button "Controleer" at bounding box center [640, 494] width 512 height 36
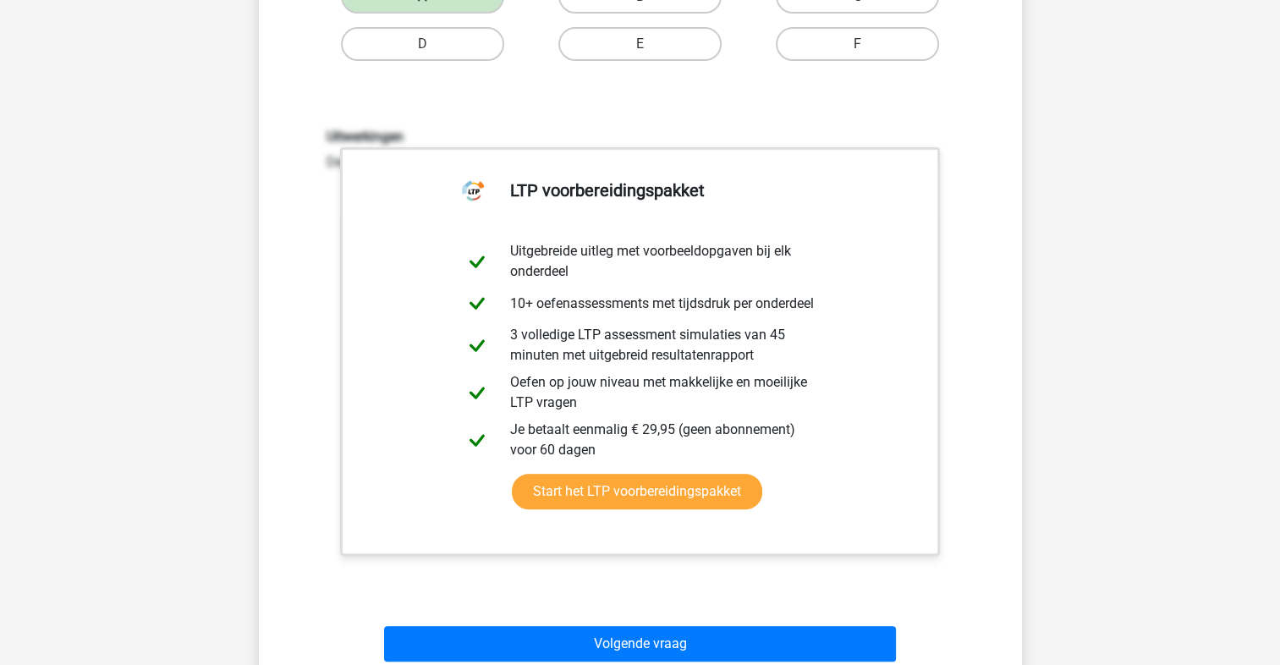
scroll to position [867, 0]
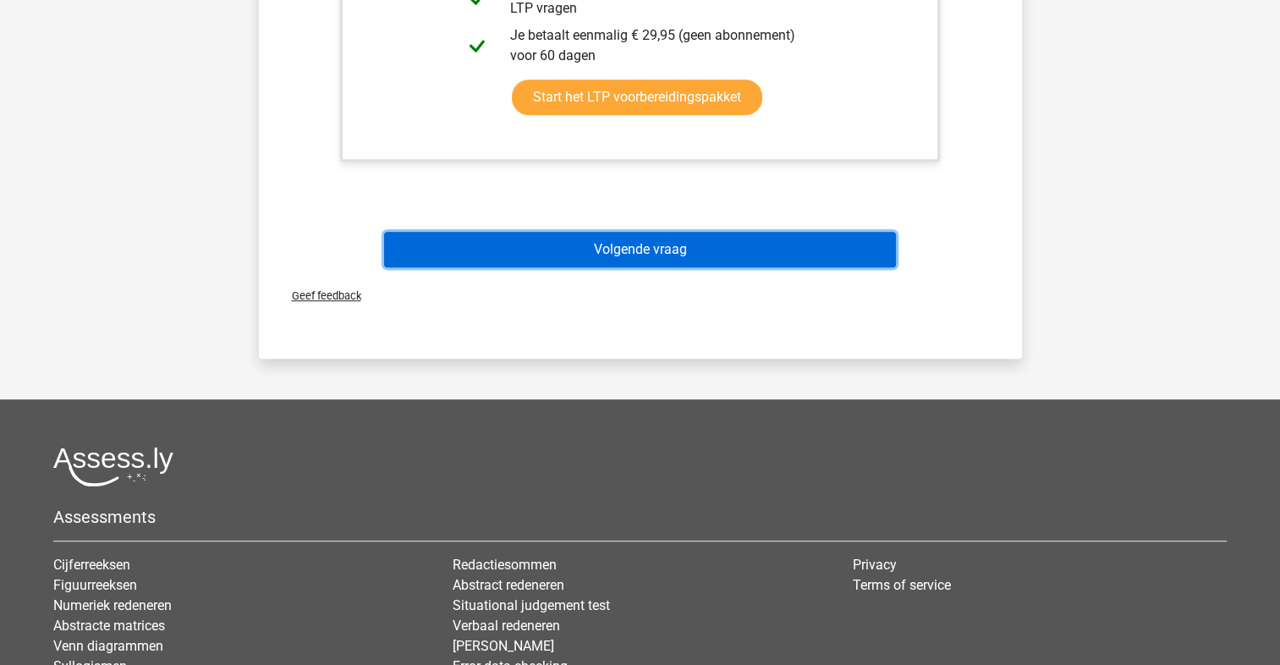
click at [589, 256] on button "Volgende vraag" at bounding box center [640, 250] width 512 height 36
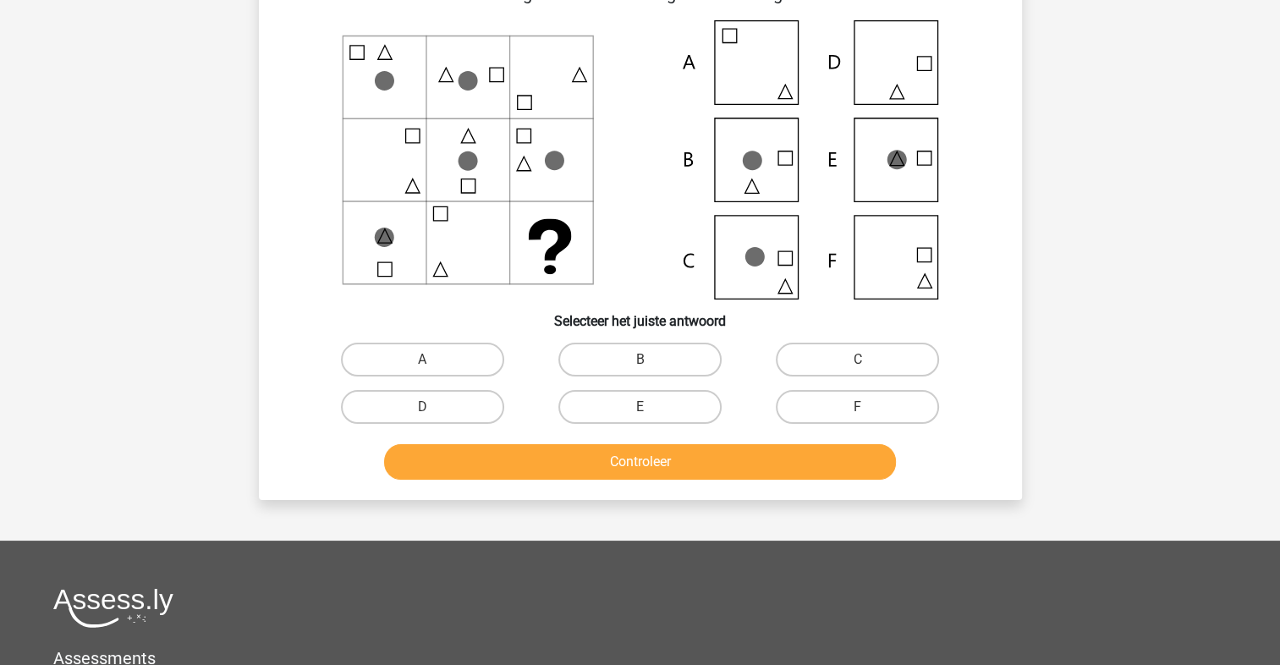
scroll to position [78, 0]
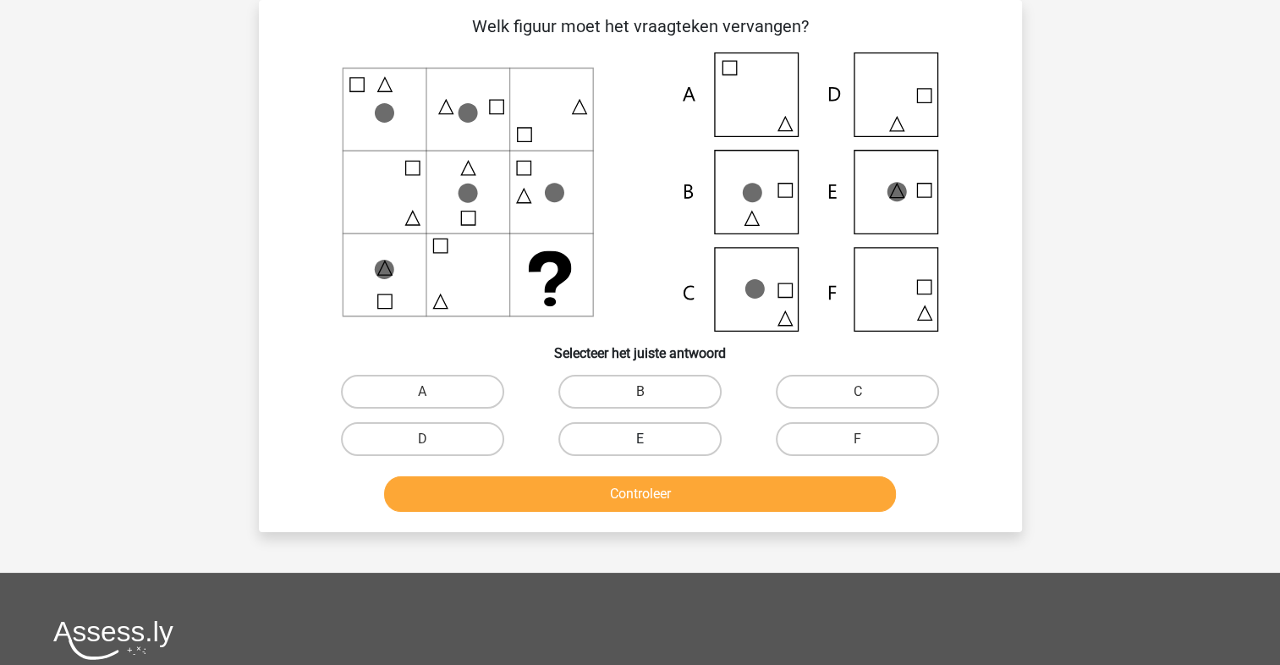
click at [619, 449] on label "E" at bounding box center [640, 439] width 163 height 34
click at [640, 449] on input "E" at bounding box center [645, 444] width 11 height 11
radio input "true"
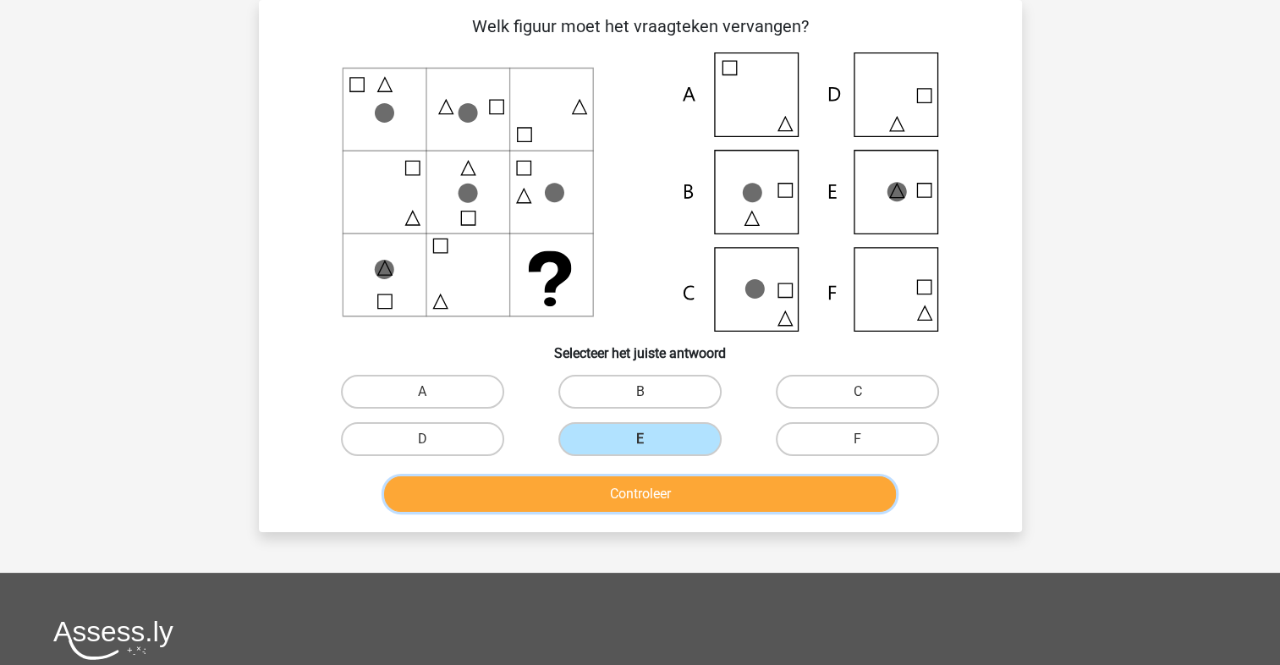
click at [603, 492] on button "Controleer" at bounding box center [640, 494] width 512 height 36
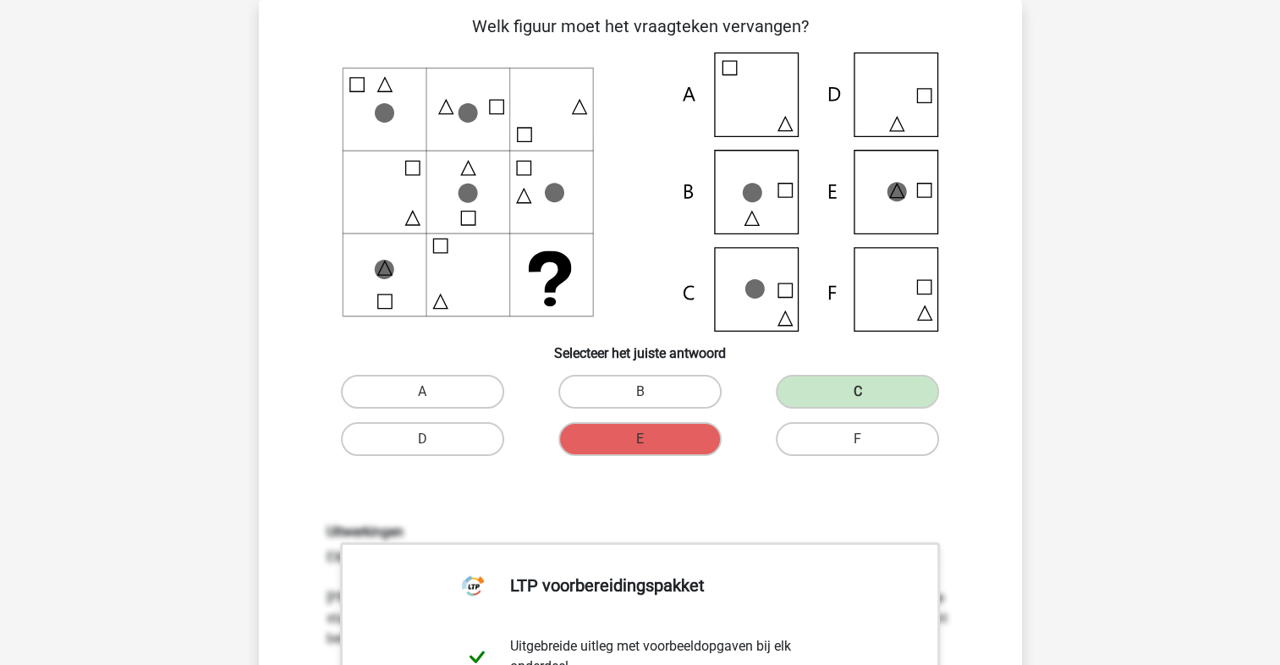
scroll to position [473, 0]
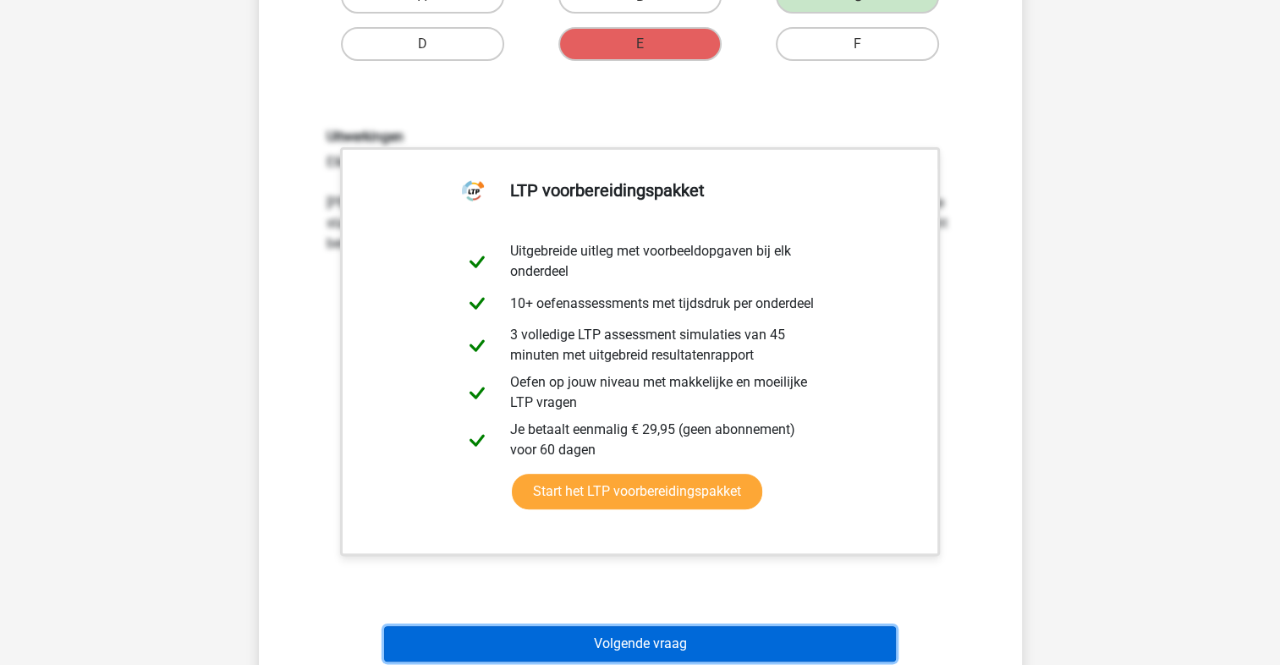
drag, startPoint x: 757, startPoint y: 644, endPoint x: 763, endPoint y: 652, distance: 9.6
click at [757, 644] on button "Volgende vraag" at bounding box center [640, 644] width 512 height 36
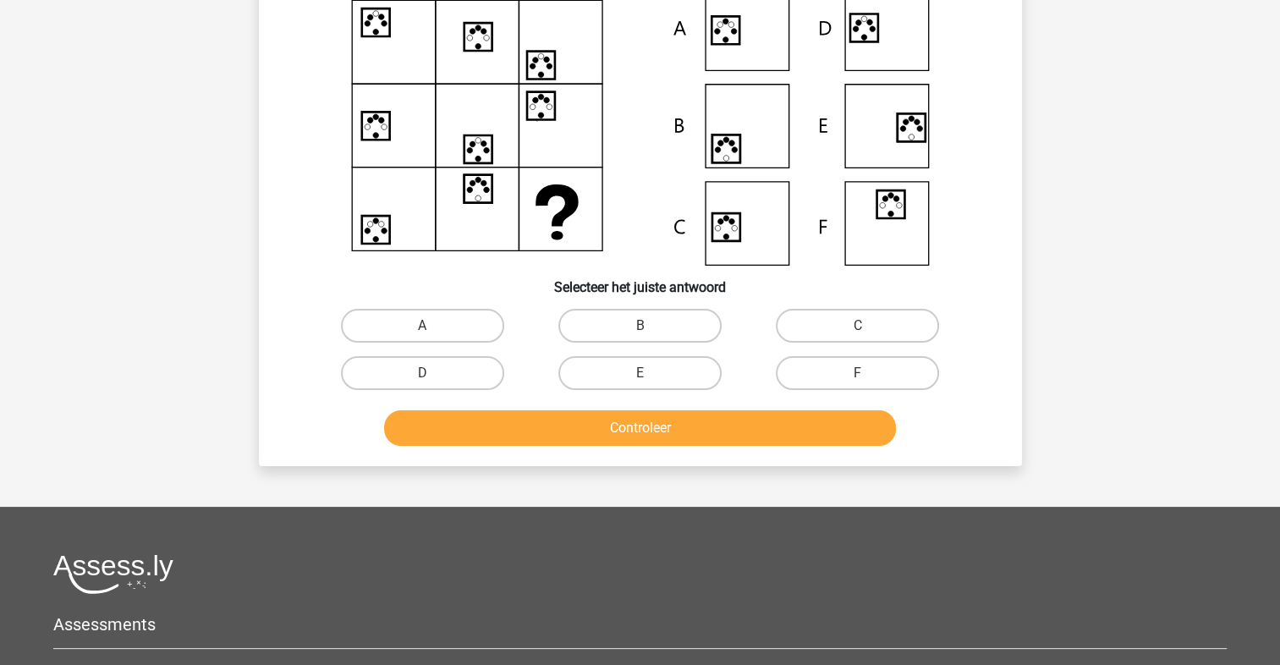
scroll to position [78, 0]
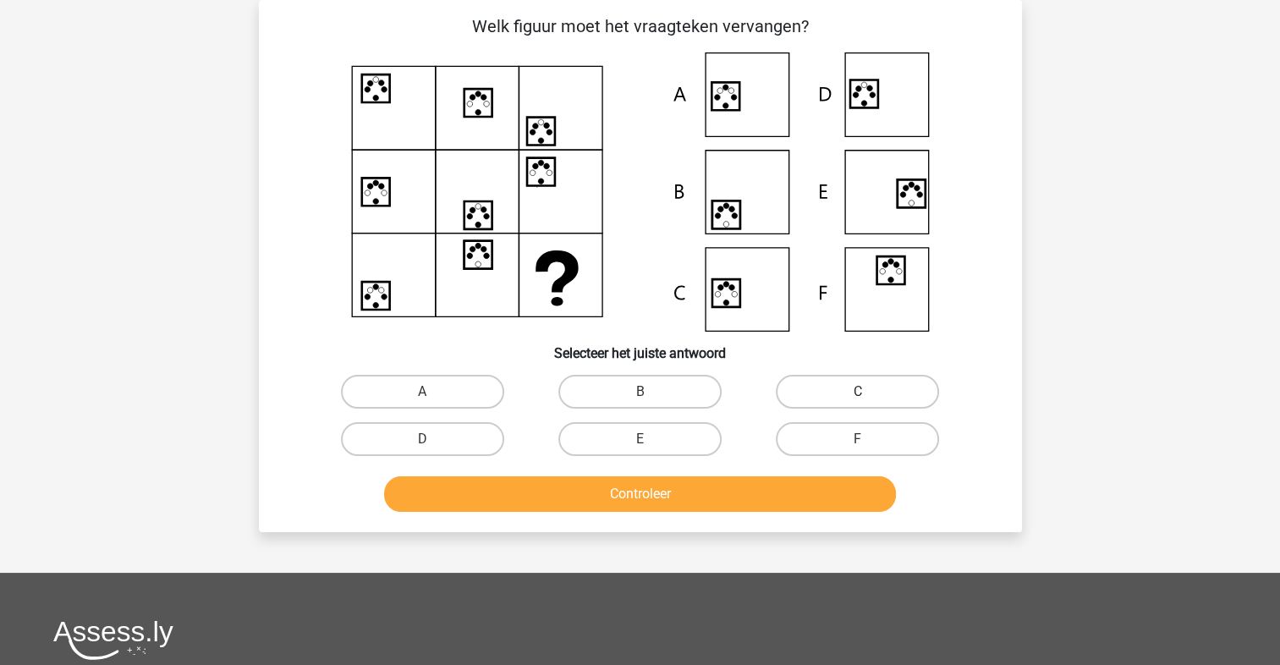
click at [907, 388] on label "C" at bounding box center [857, 392] width 163 height 34
click at [869, 392] on input "C" at bounding box center [863, 397] width 11 height 11
radio input "true"
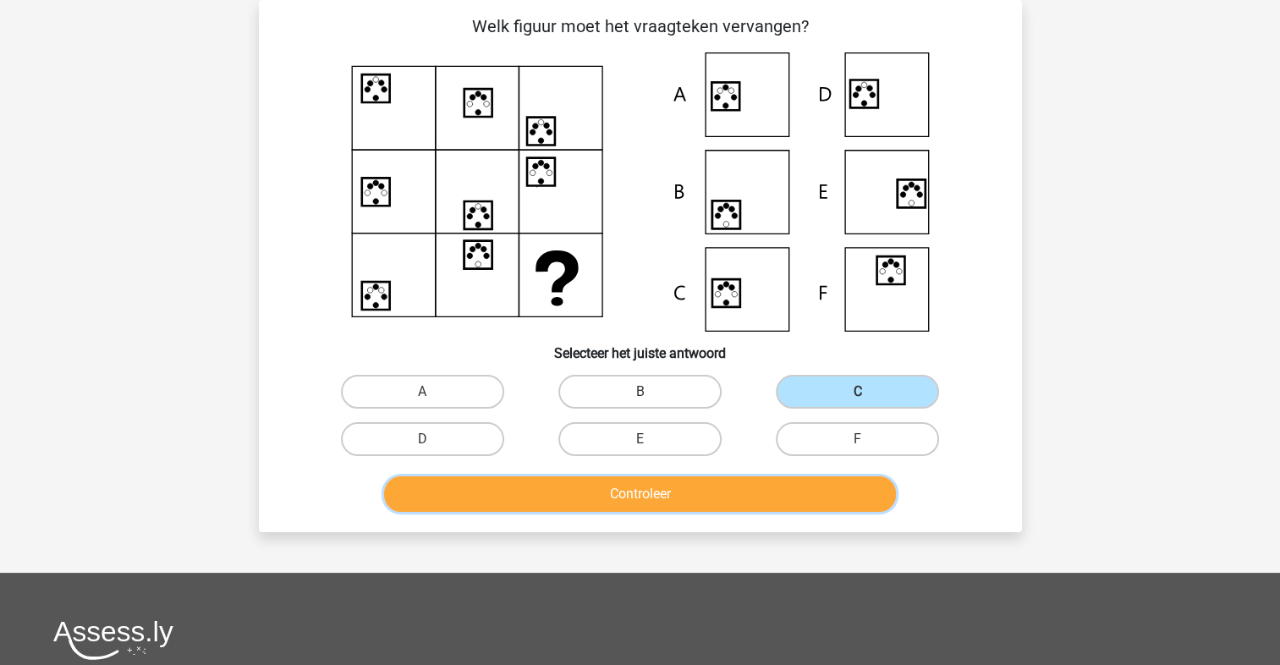
click at [802, 498] on button "Controleer" at bounding box center [640, 494] width 512 height 36
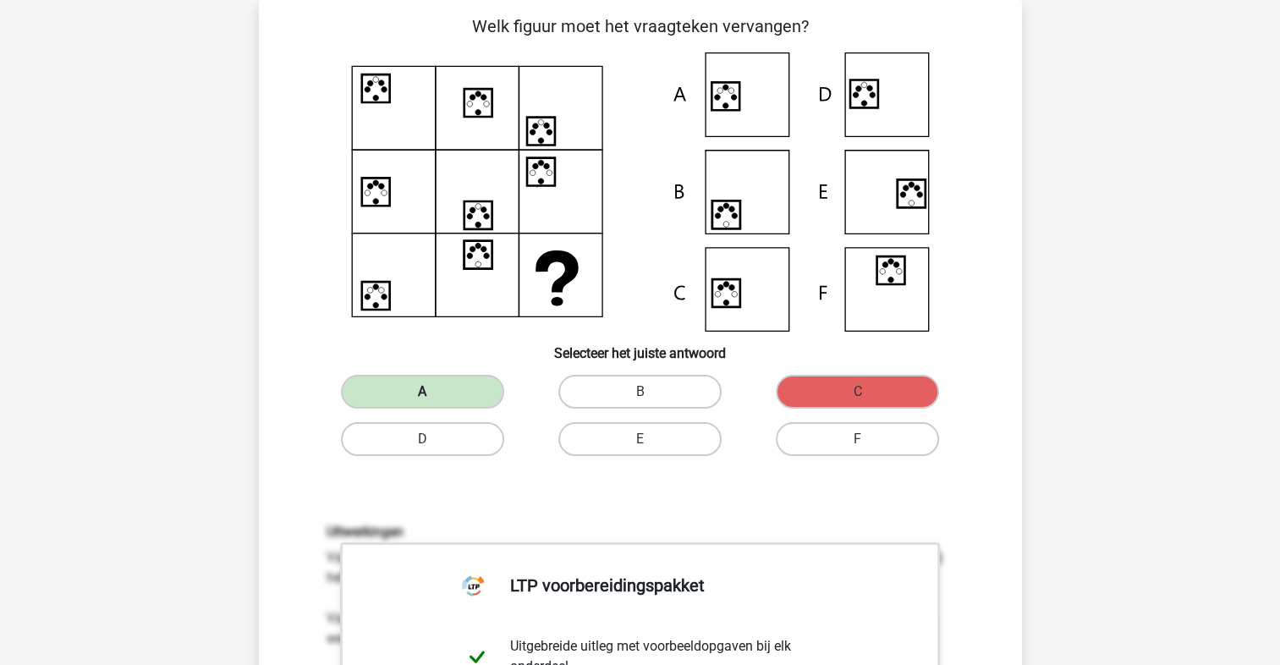
click at [443, 390] on label "A" at bounding box center [422, 392] width 163 height 34
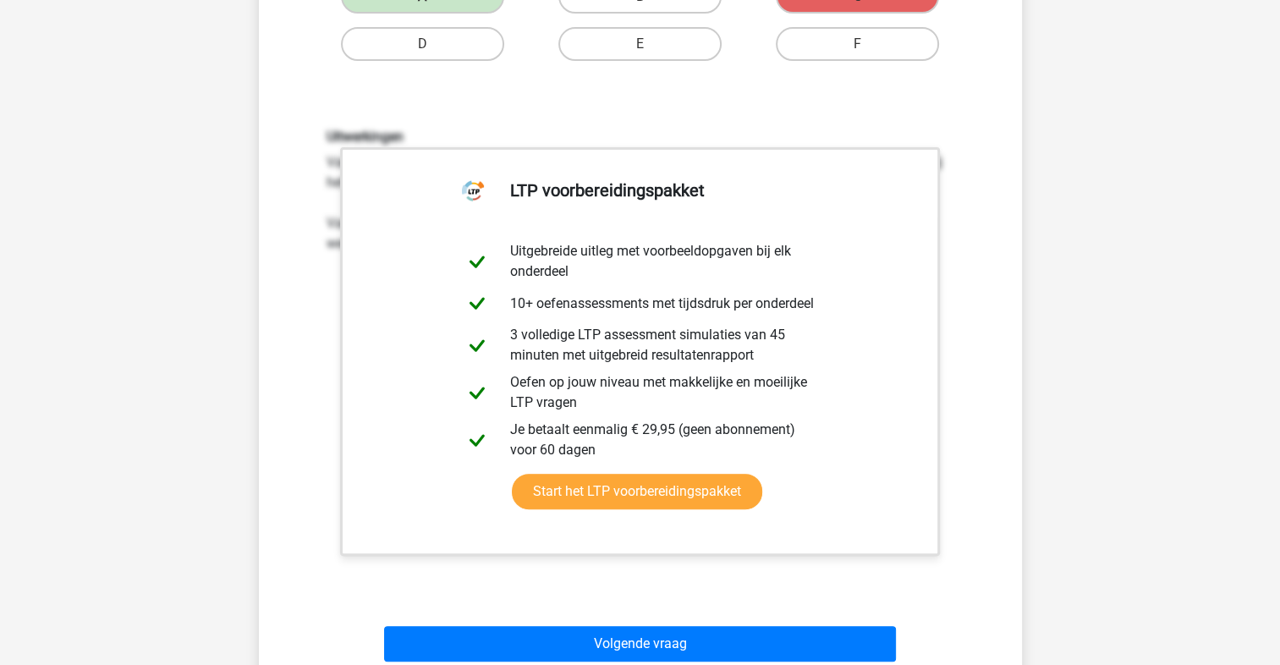
scroll to position [867, 0]
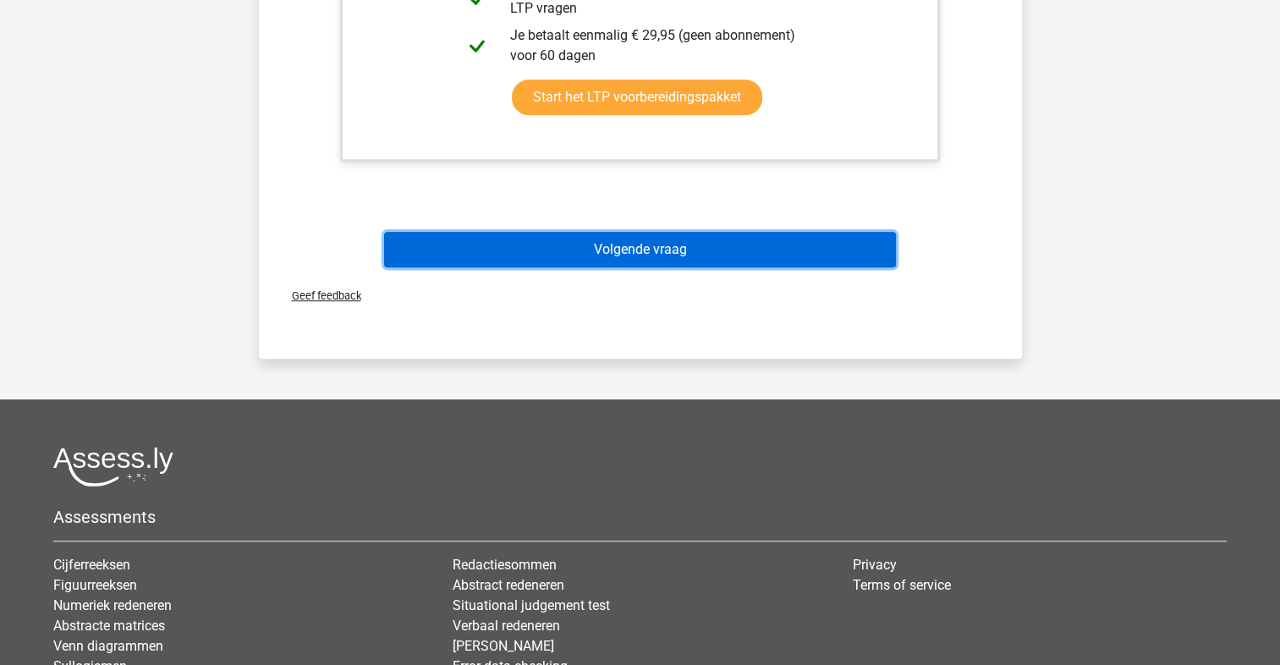
click at [536, 261] on button "Volgende vraag" at bounding box center [640, 250] width 512 height 36
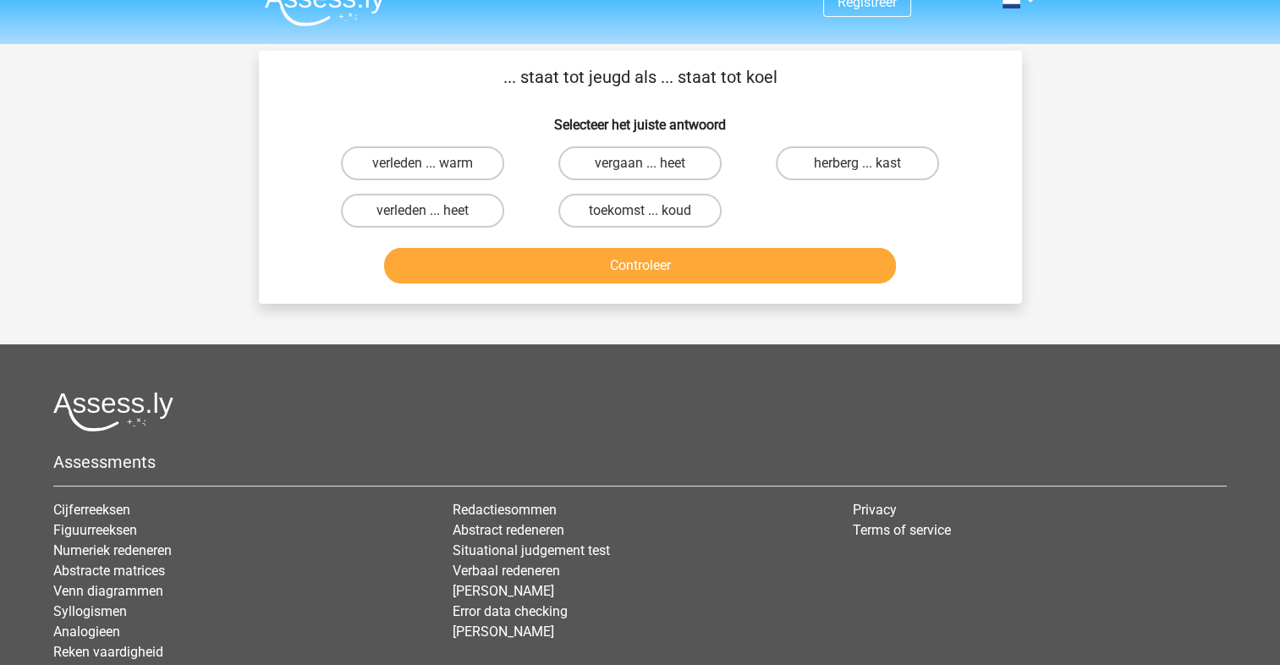
scroll to position [0, 0]
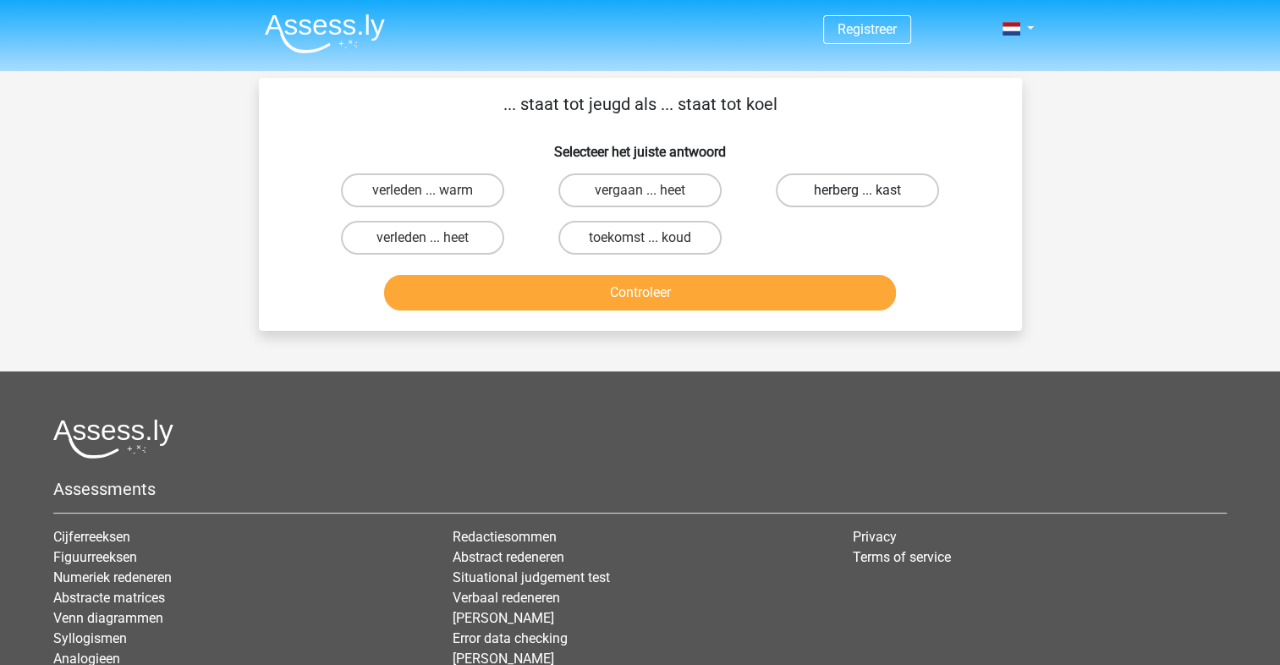
click at [844, 184] on label "herberg ... kast" at bounding box center [857, 190] width 163 height 34
click at [858, 190] on input "herberg ... kast" at bounding box center [863, 195] width 11 height 11
radio input "true"
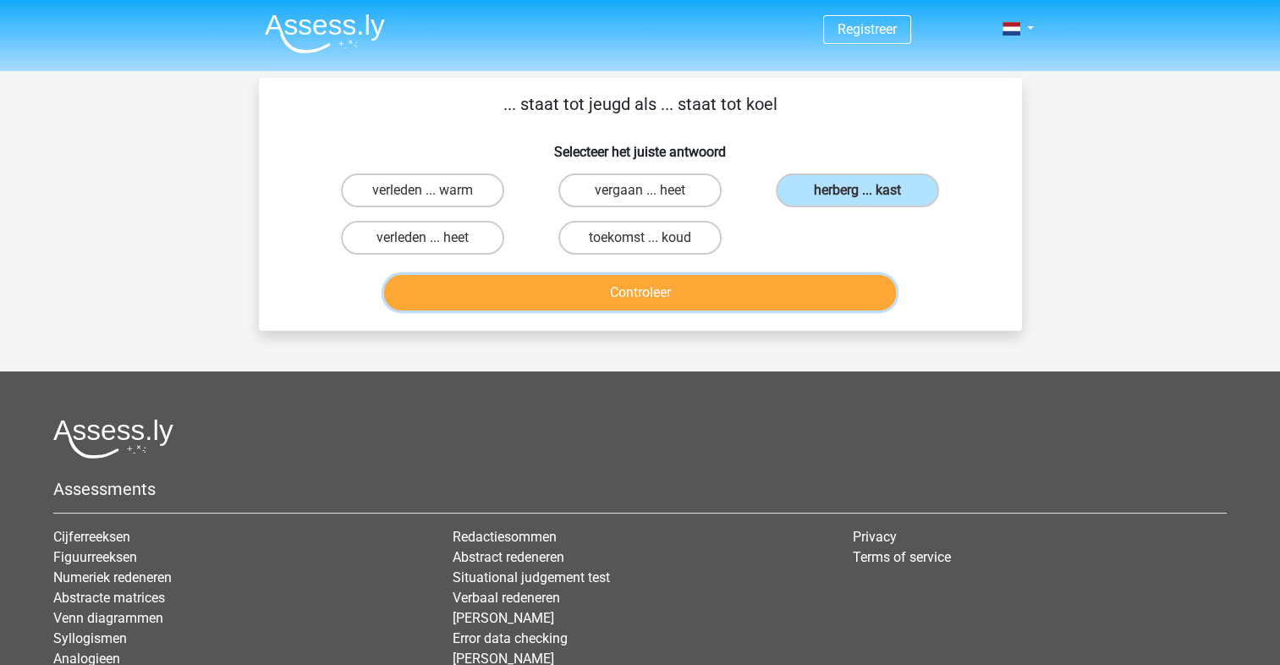
click at [821, 300] on button "Controleer" at bounding box center [640, 293] width 512 height 36
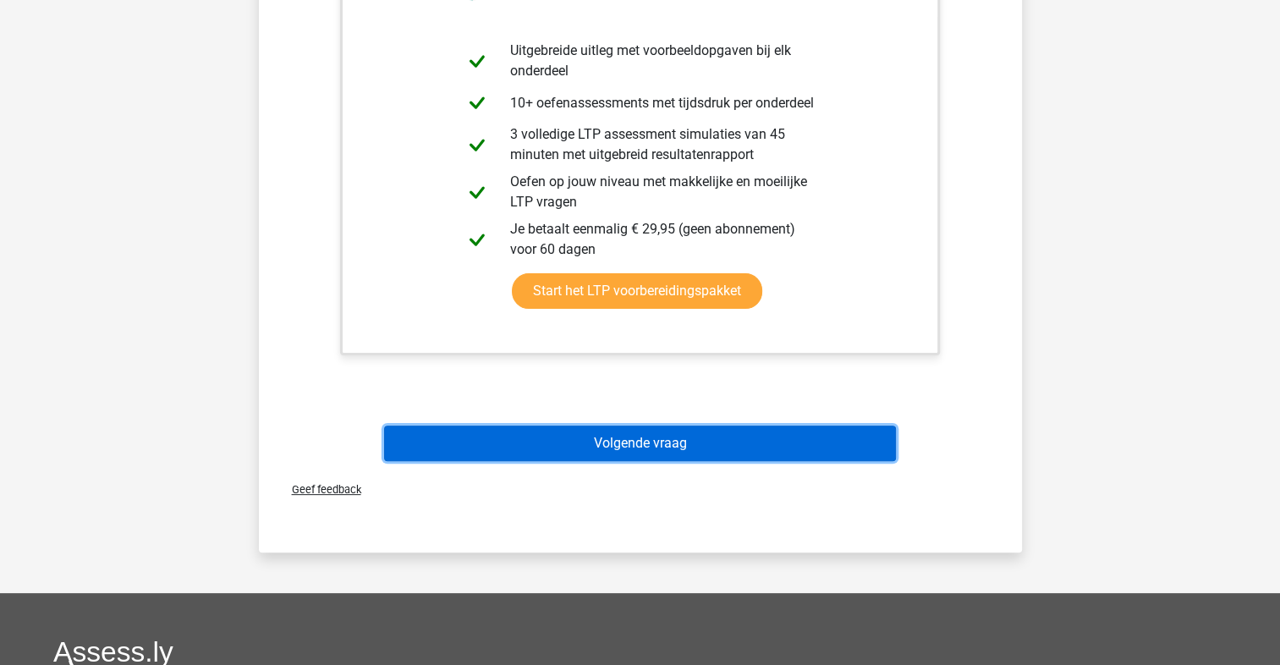
click at [687, 435] on button "Volgende vraag" at bounding box center [640, 444] width 512 height 36
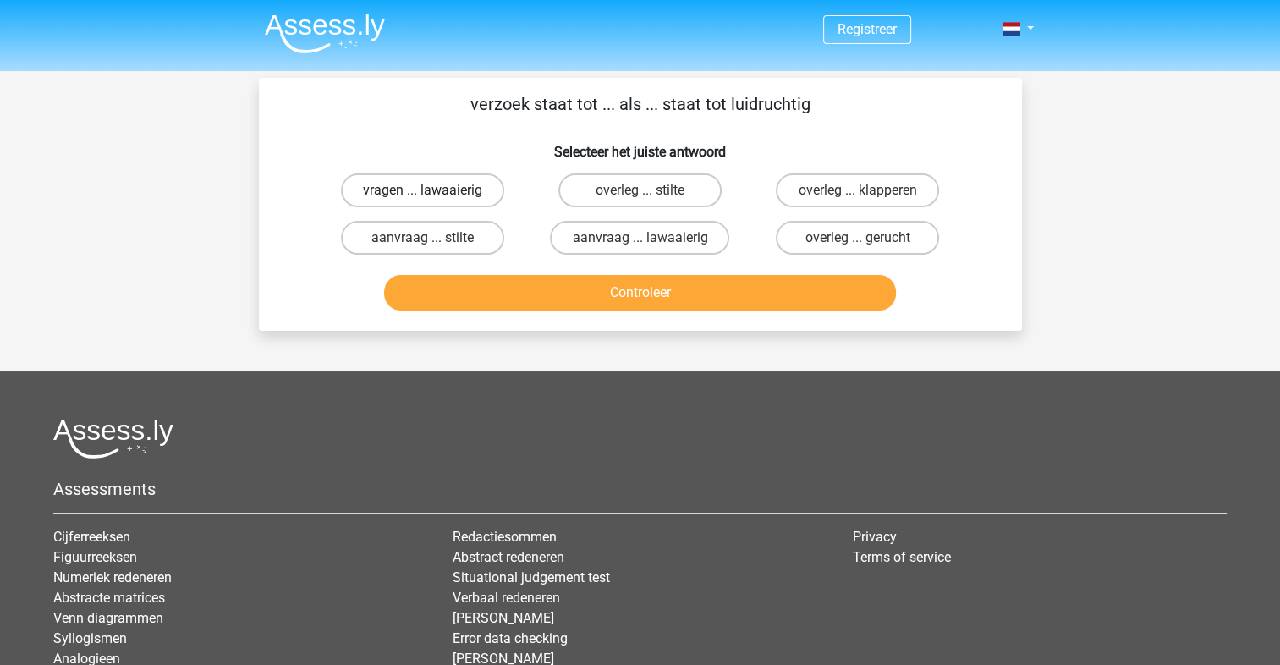
click at [457, 191] on label "vragen ... lawaaierig" at bounding box center [422, 190] width 163 height 34
click at [433, 191] on input "vragen ... lawaaierig" at bounding box center [427, 195] width 11 height 11
radio input "true"
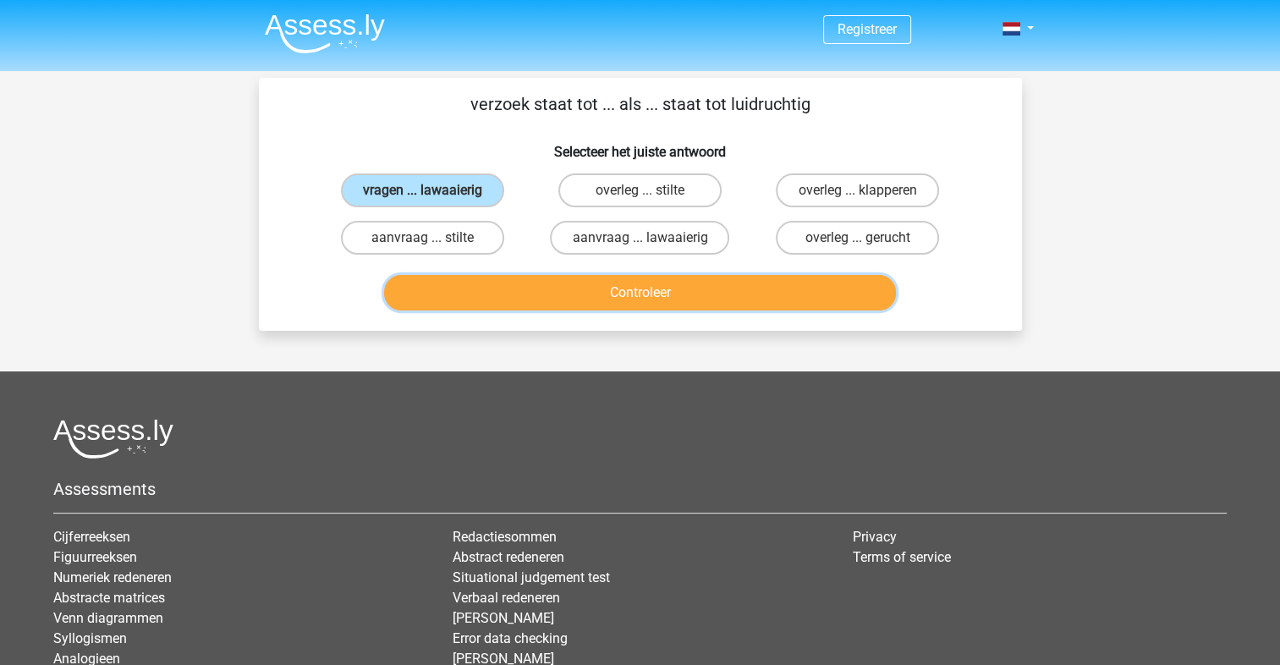
click at [616, 281] on button "Controleer" at bounding box center [640, 293] width 512 height 36
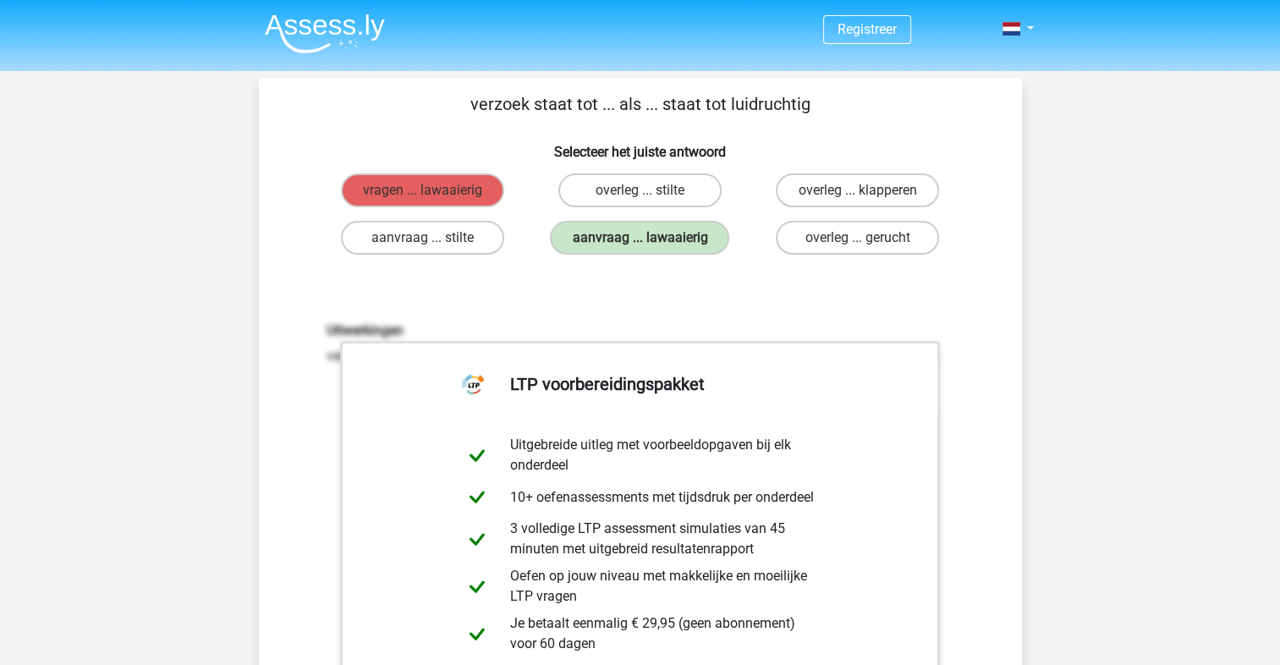
scroll to position [394, 0]
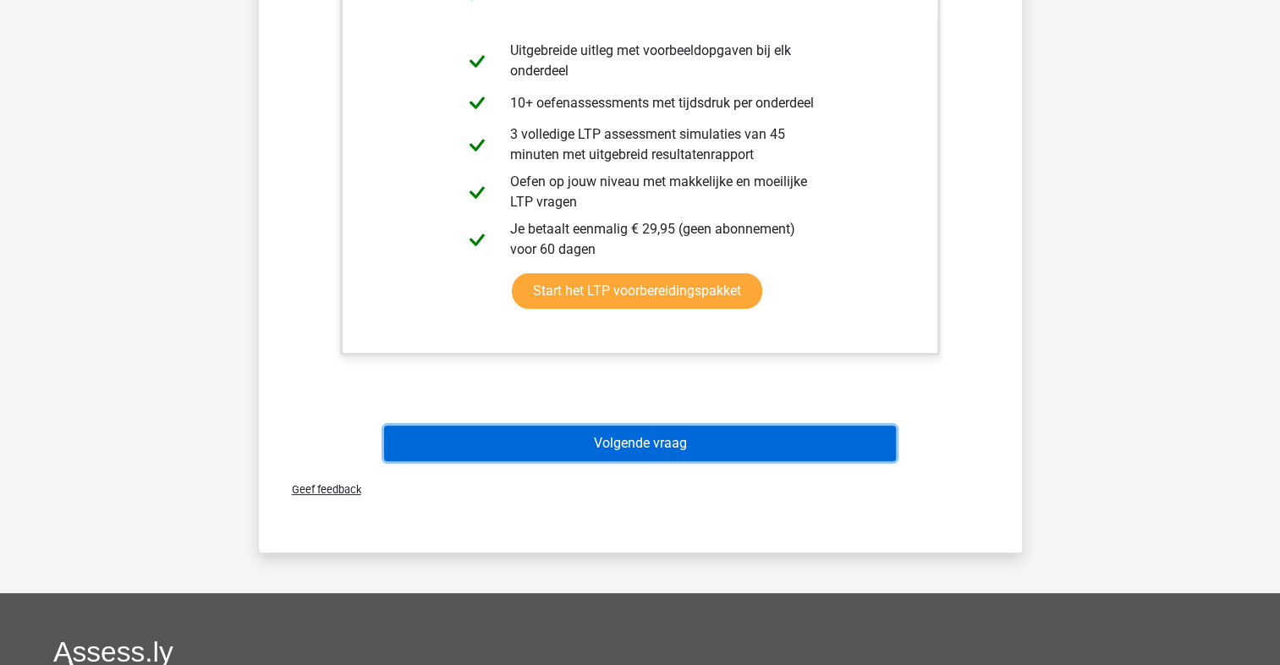
click at [635, 448] on button "Volgende vraag" at bounding box center [640, 444] width 512 height 36
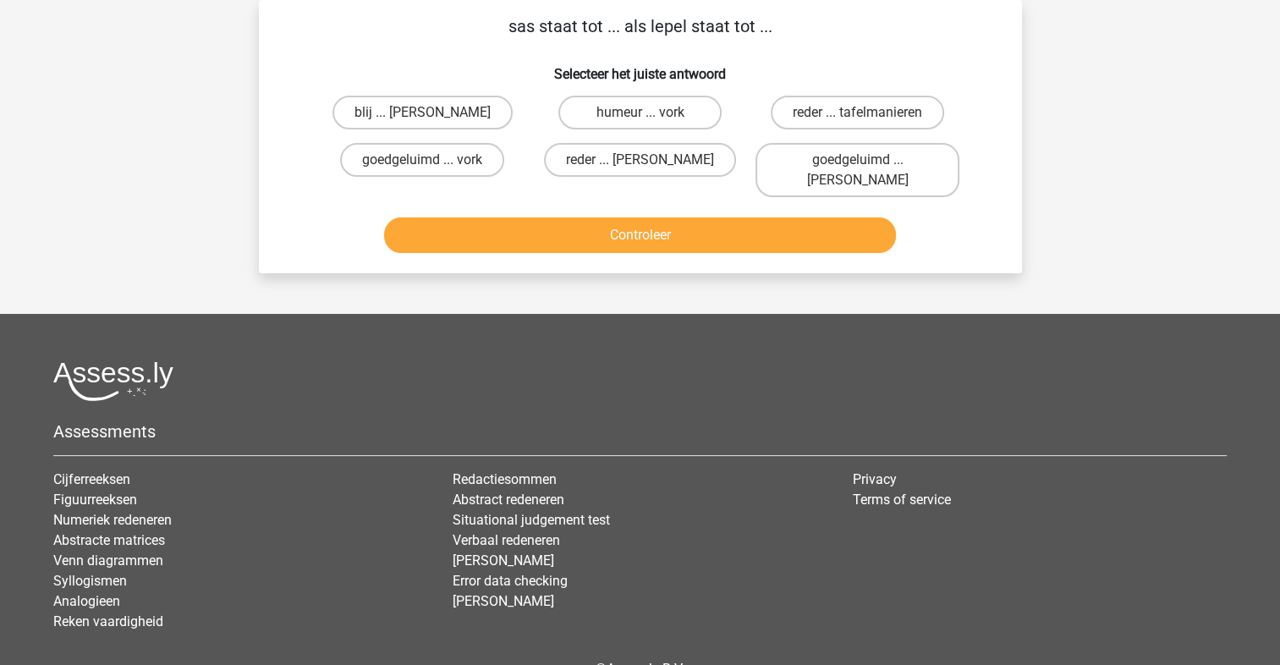
scroll to position [0, 0]
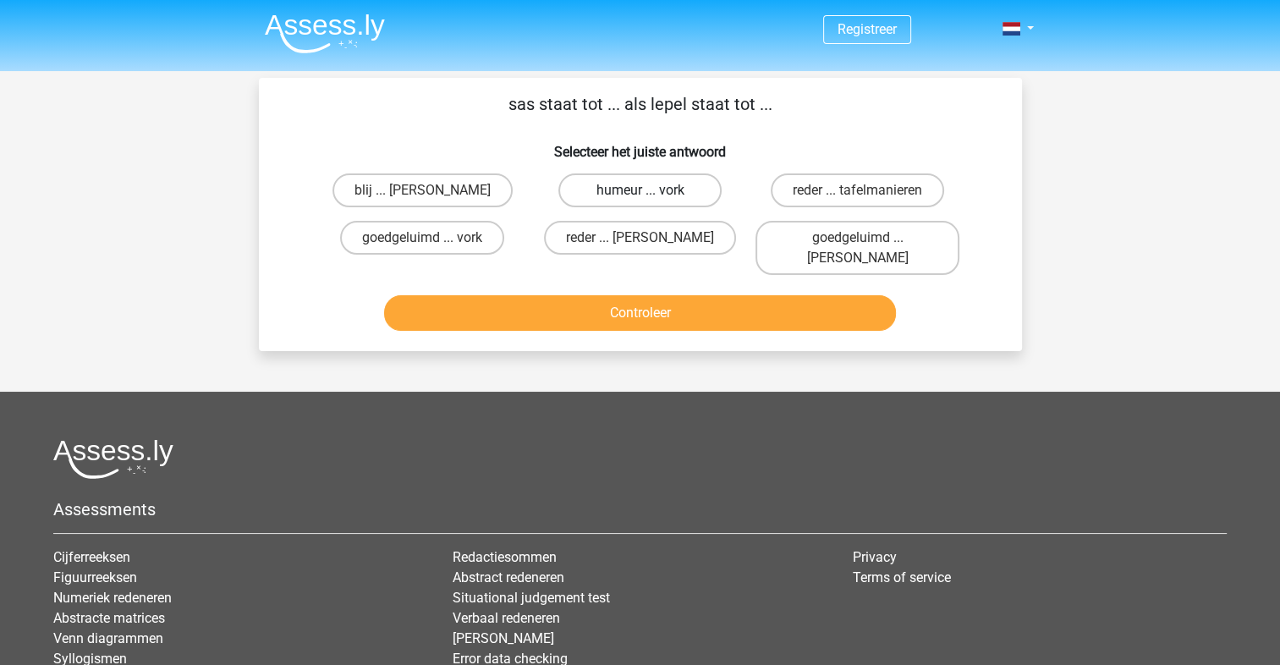
click at [704, 186] on label "humeur ... vork" at bounding box center [640, 190] width 163 height 34
click at [651, 190] on input "humeur ... vork" at bounding box center [645, 195] width 11 height 11
radio input "true"
click at [710, 295] on button "Controleer" at bounding box center [640, 313] width 512 height 36
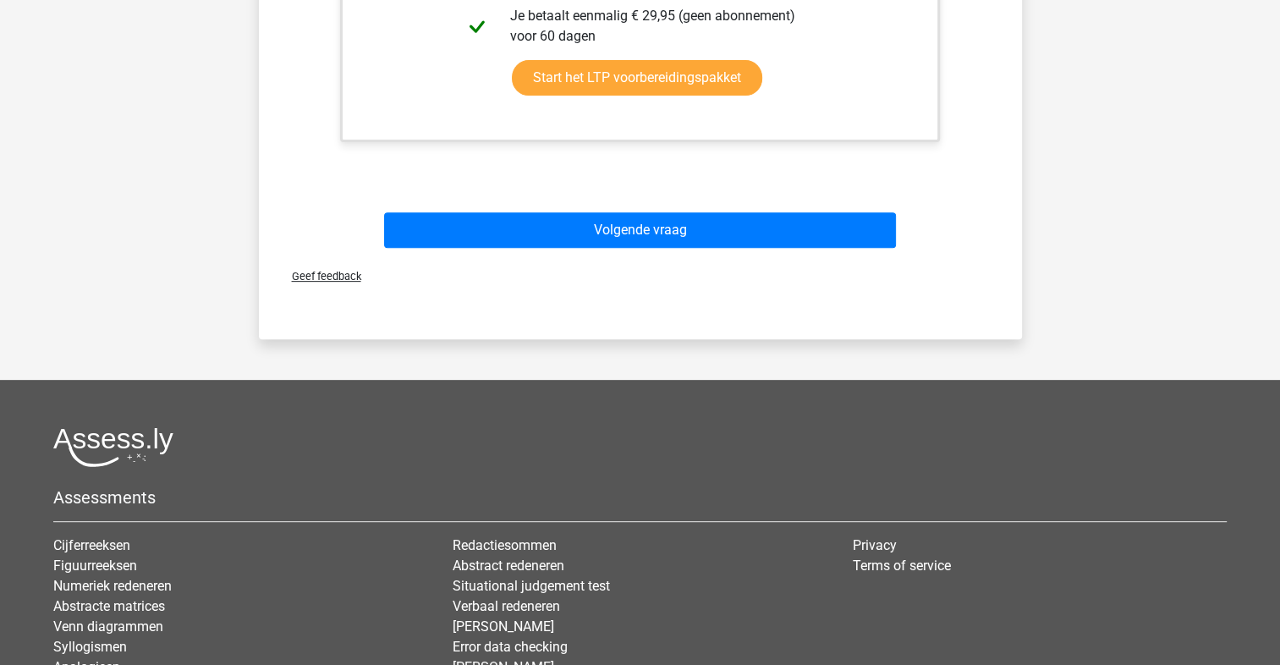
scroll to position [768, 0]
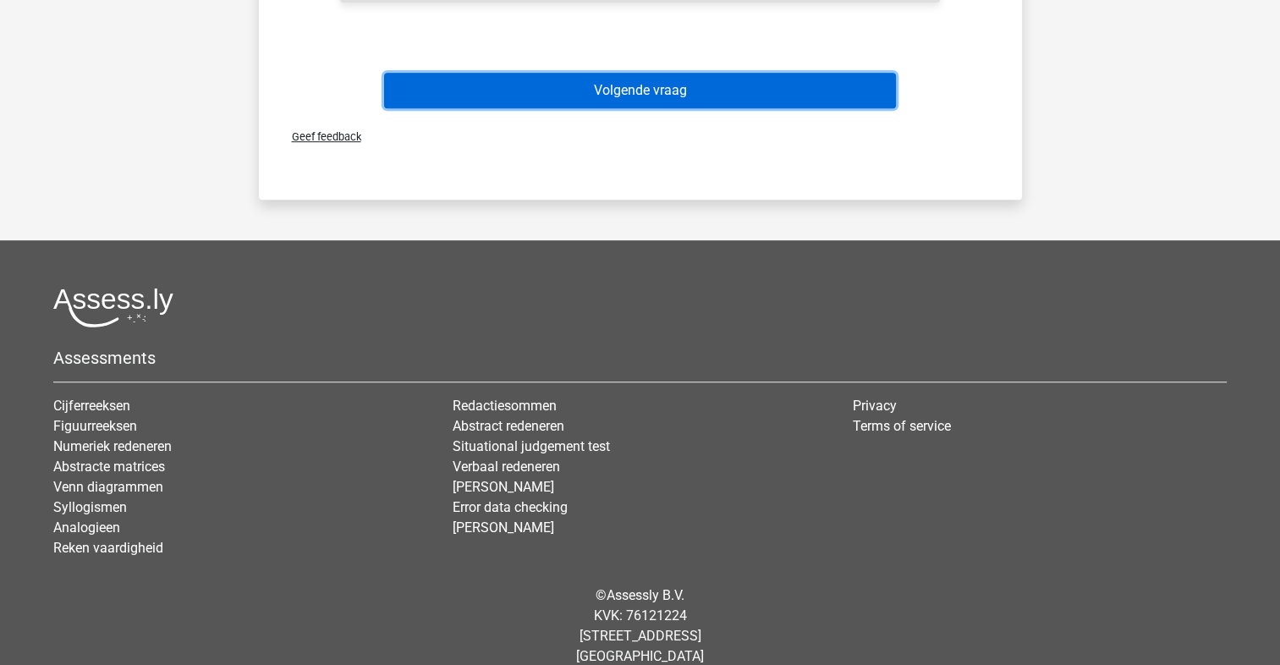
click at [638, 75] on button "Volgende vraag" at bounding box center [640, 91] width 512 height 36
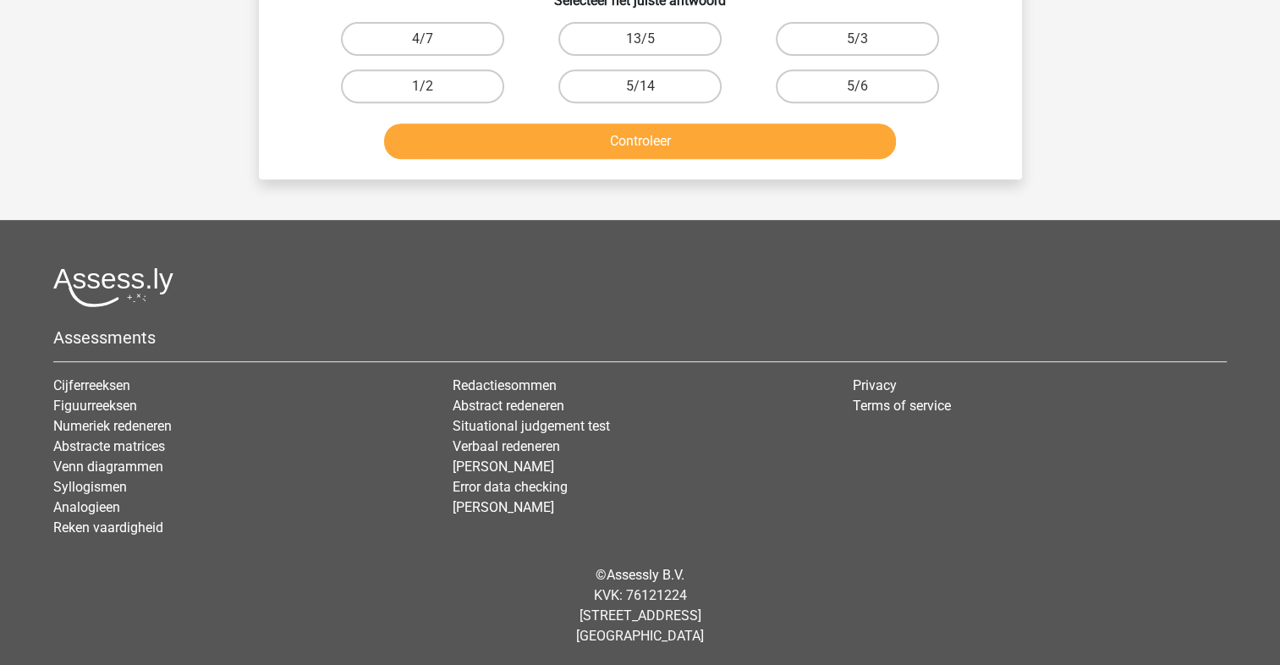
scroll to position [341, 0]
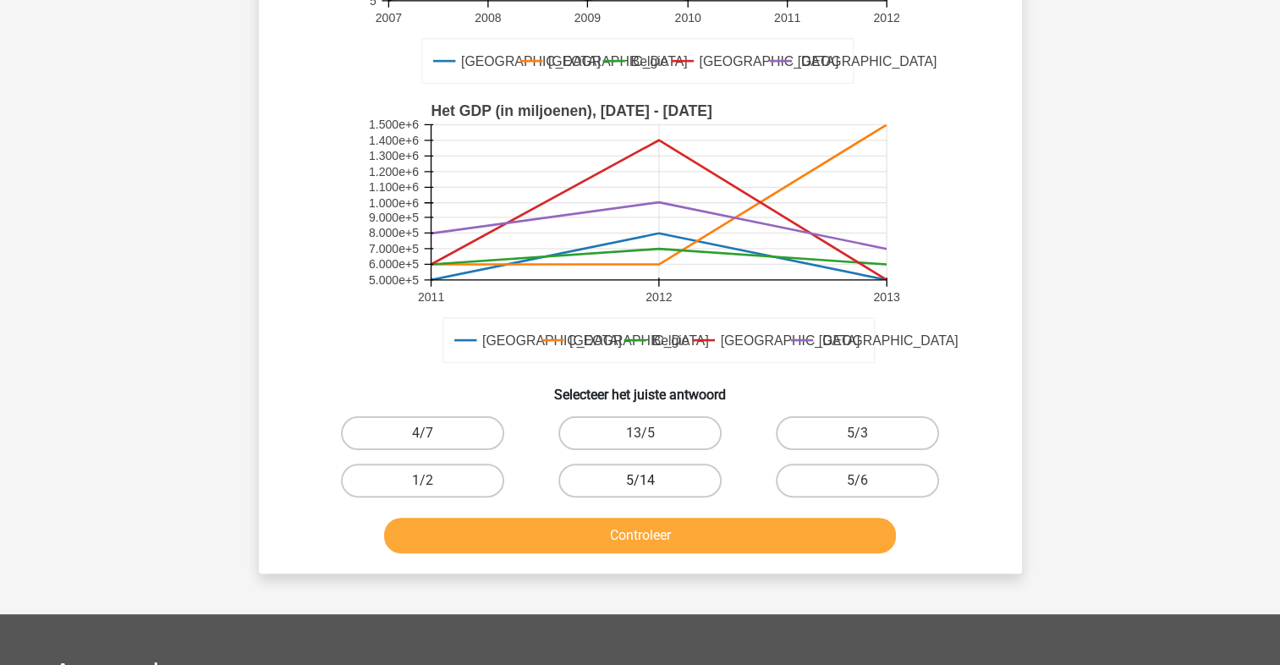
click at [655, 485] on label "5/14" at bounding box center [640, 481] width 163 height 34
click at [651, 485] on input "5/14" at bounding box center [645, 486] width 11 height 11
radio input "true"
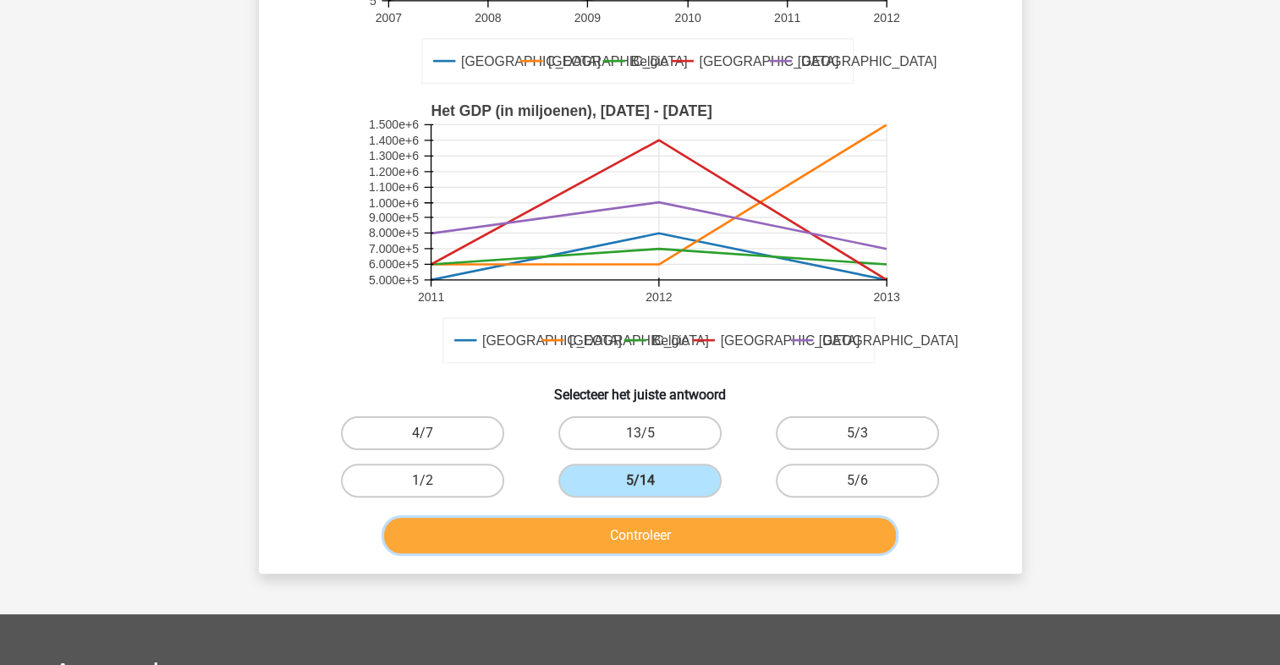
click at [734, 534] on button "Controleer" at bounding box center [640, 536] width 512 height 36
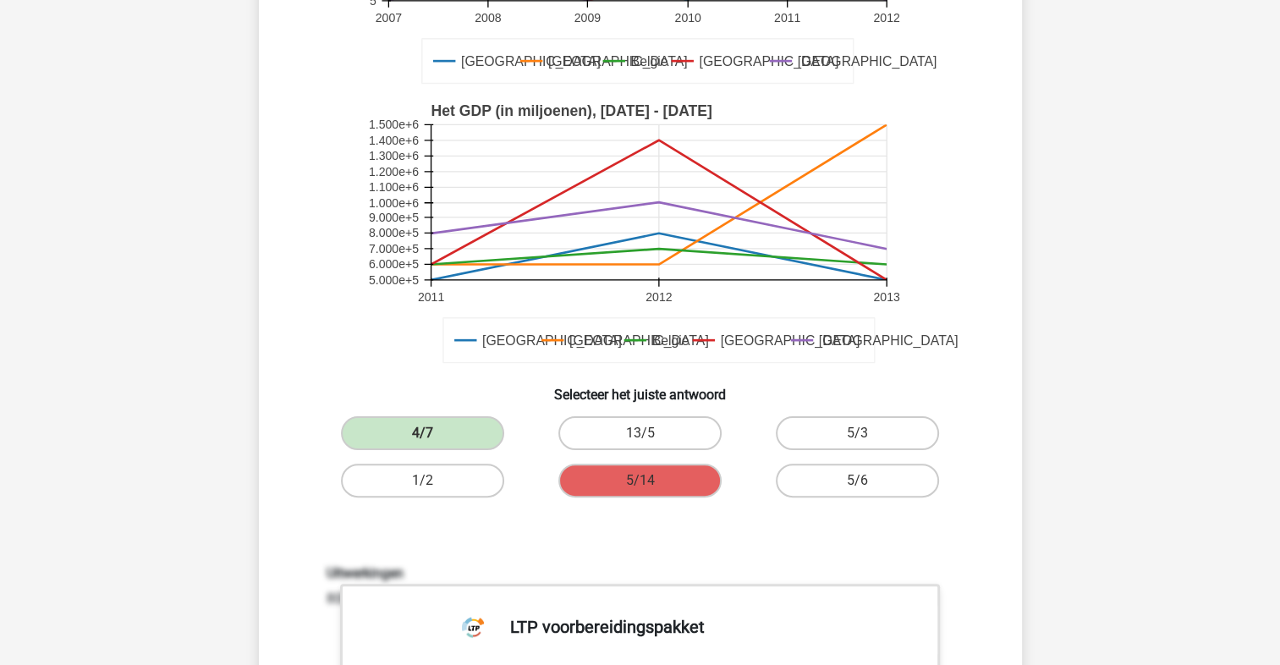
scroll to position [735, 0]
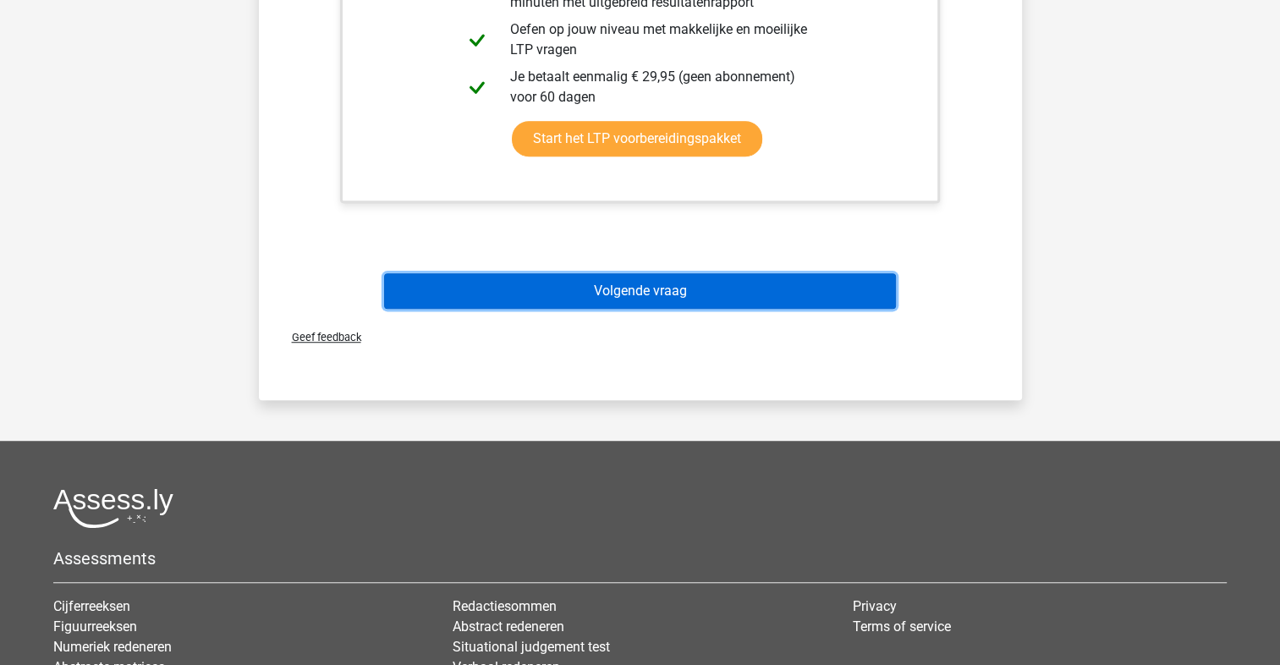
click at [660, 304] on button "Volgende vraag" at bounding box center [640, 291] width 512 height 36
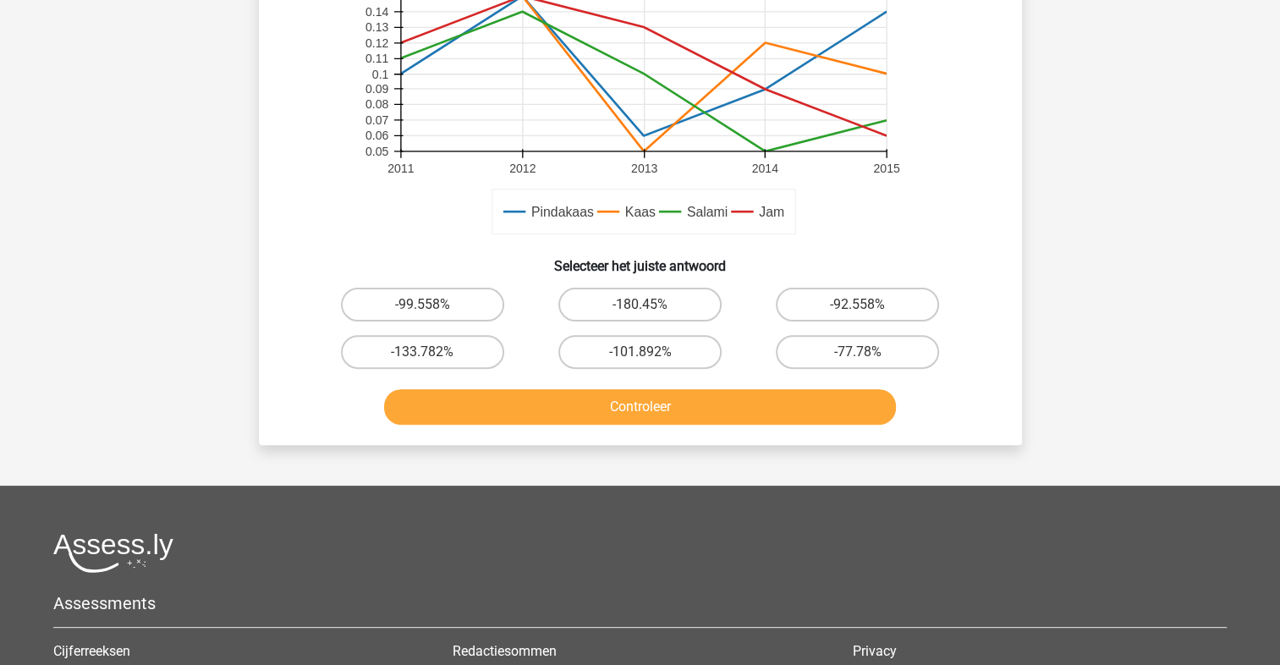
scroll to position [473, 0]
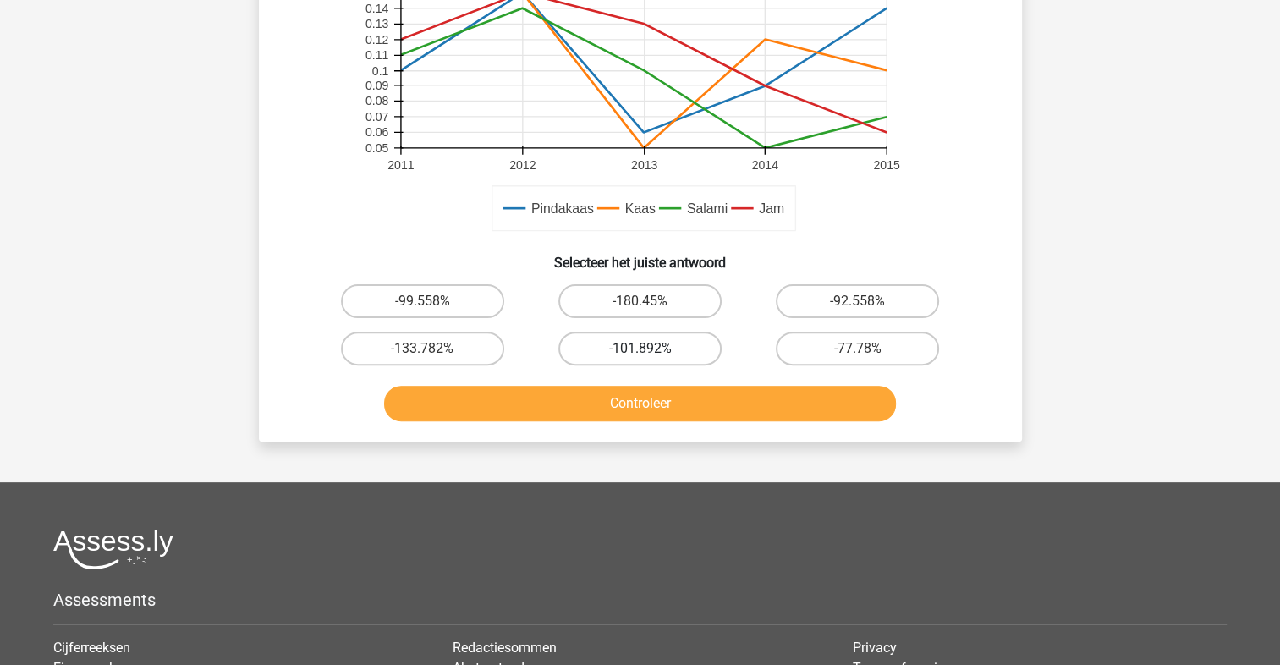
click at [630, 350] on label "-101.892%" at bounding box center [640, 349] width 163 height 34
click at [640, 350] on input "-101.892%" at bounding box center [645, 354] width 11 height 11
radio input "true"
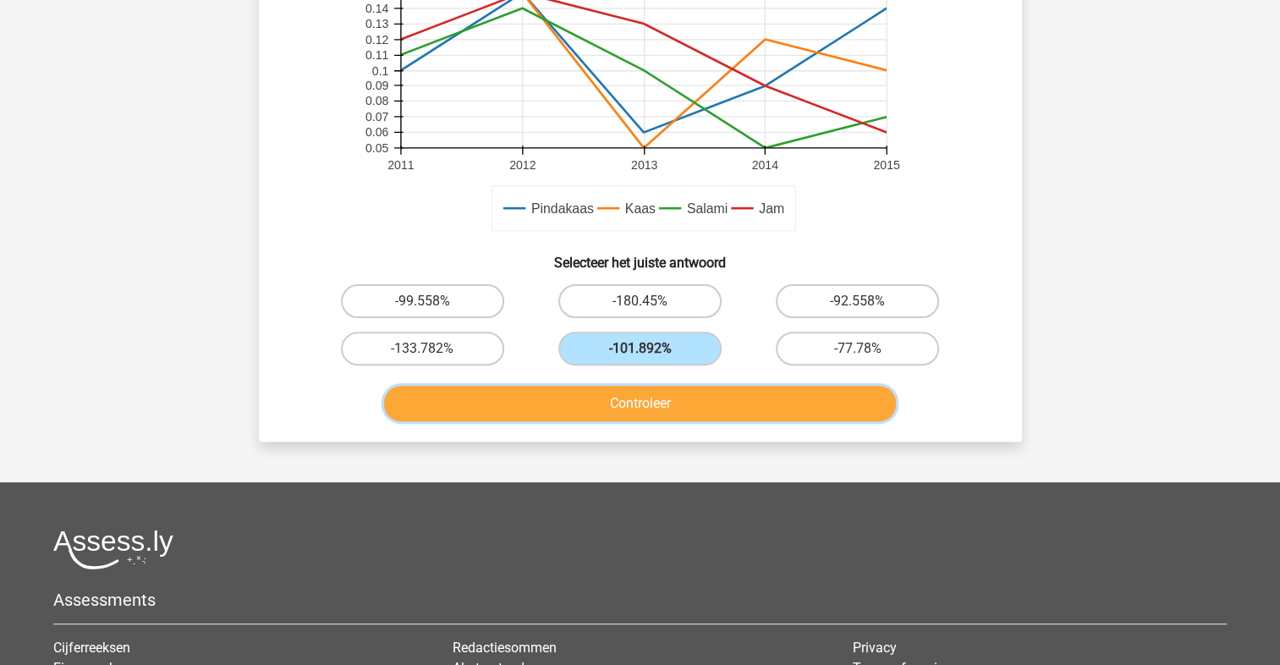
click at [643, 417] on button "Controleer" at bounding box center [640, 404] width 512 height 36
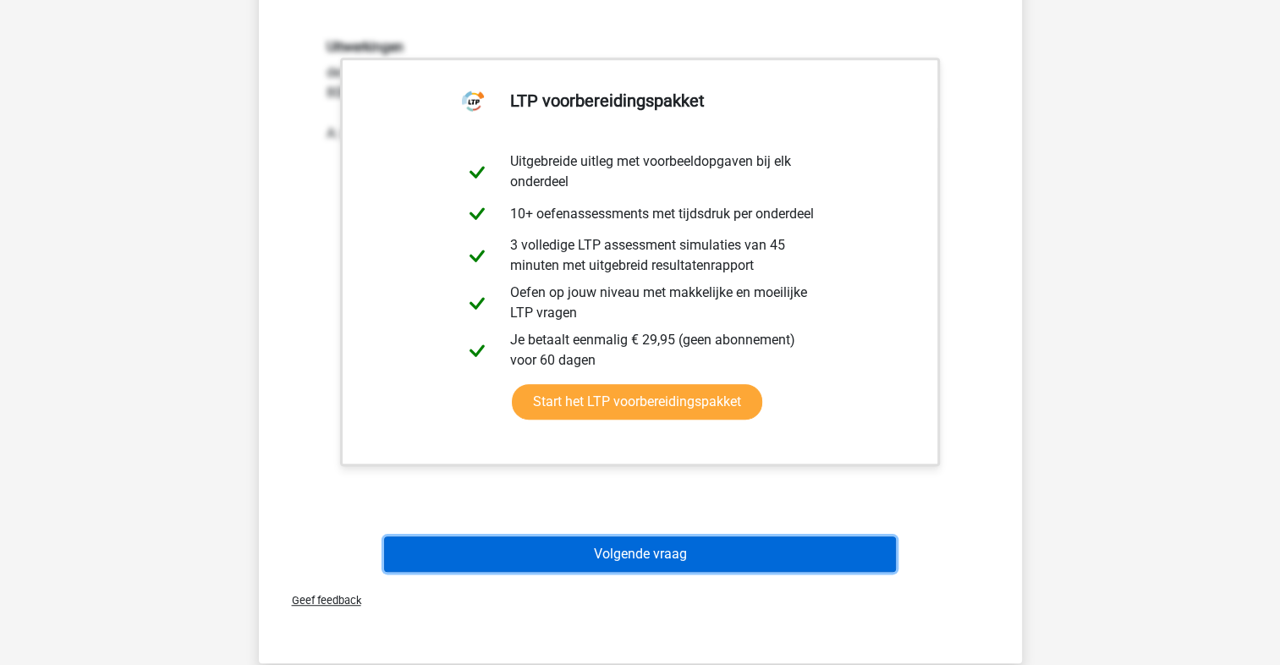
click at [704, 537] on button "Volgende vraag" at bounding box center [640, 555] width 512 height 36
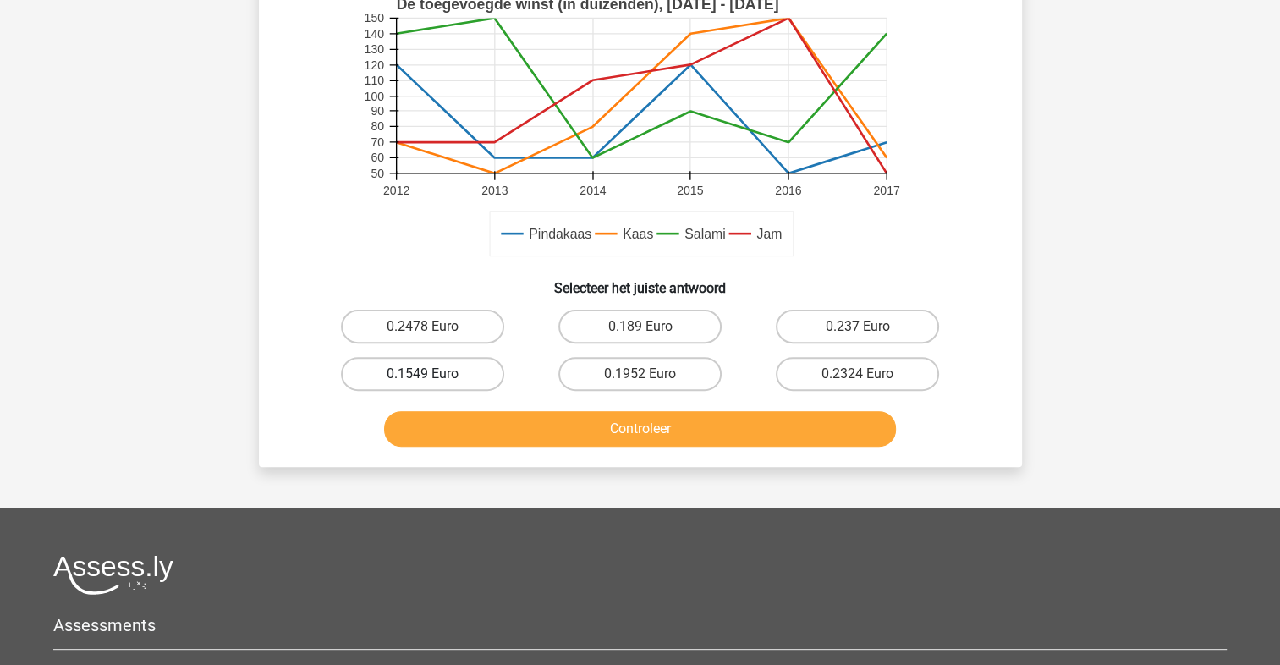
click at [470, 377] on label "0.1549 Euro" at bounding box center [422, 374] width 163 height 34
click at [433, 377] on input "0.1549 Euro" at bounding box center [427, 379] width 11 height 11
radio input "true"
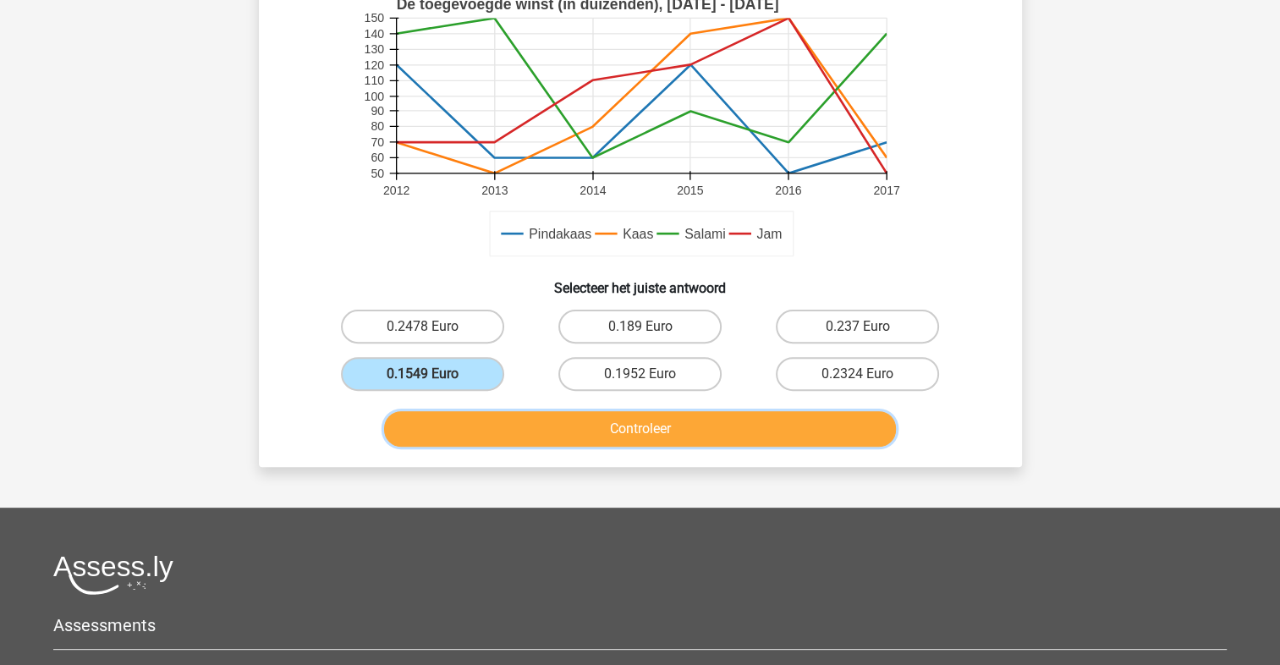
click at [548, 413] on button "Controleer" at bounding box center [640, 429] width 512 height 36
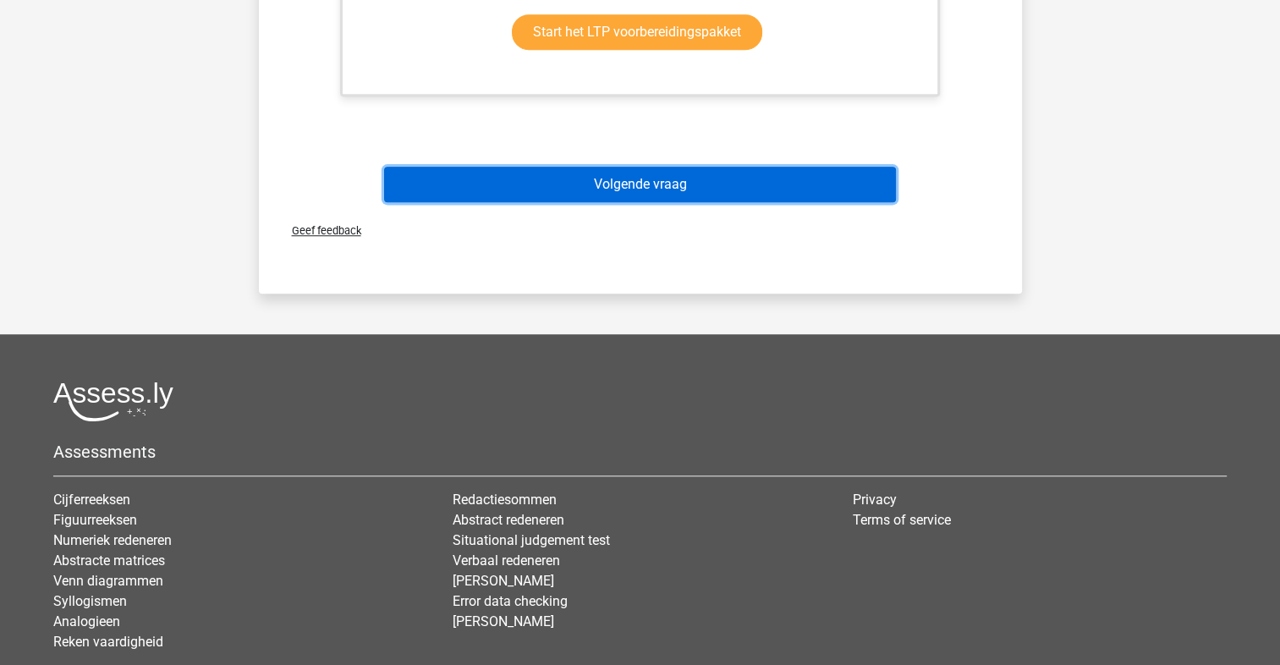
click at [626, 174] on button "Volgende vraag" at bounding box center [640, 185] width 512 height 36
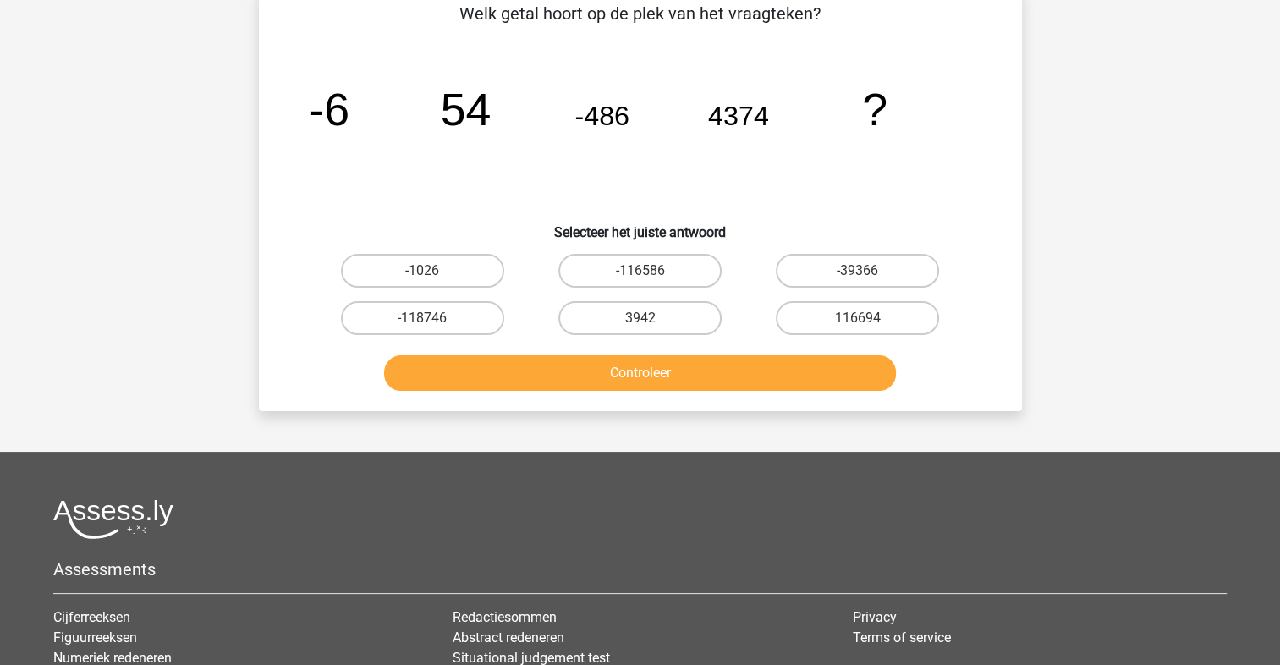
scroll to position [78, 0]
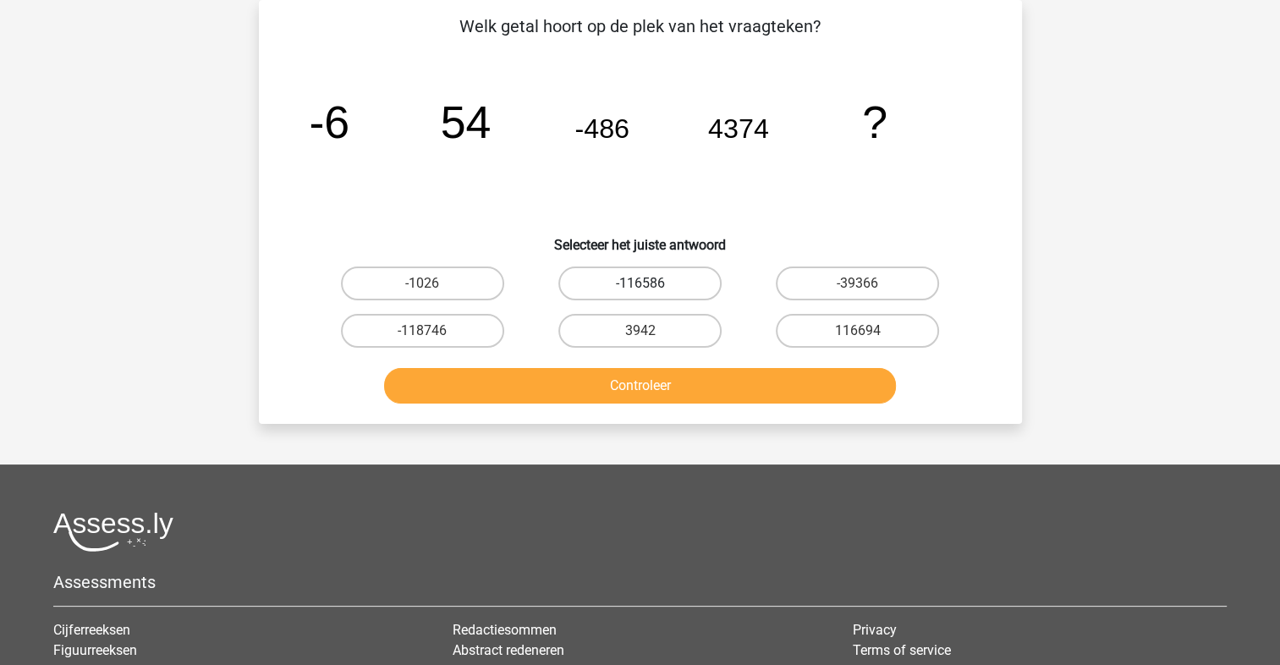
click at [677, 282] on label "-116586" at bounding box center [640, 284] width 163 height 34
click at [651, 283] on input "-116586" at bounding box center [645, 288] width 11 height 11
radio input "true"
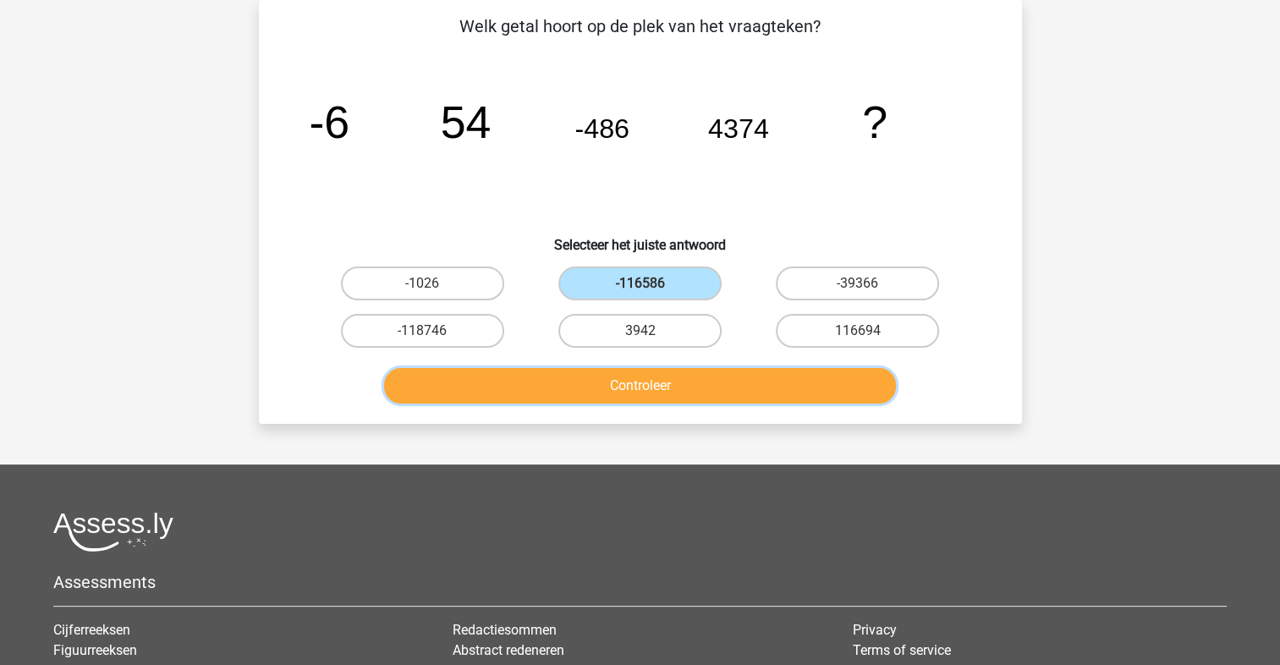
click at [668, 377] on button "Controleer" at bounding box center [640, 386] width 512 height 36
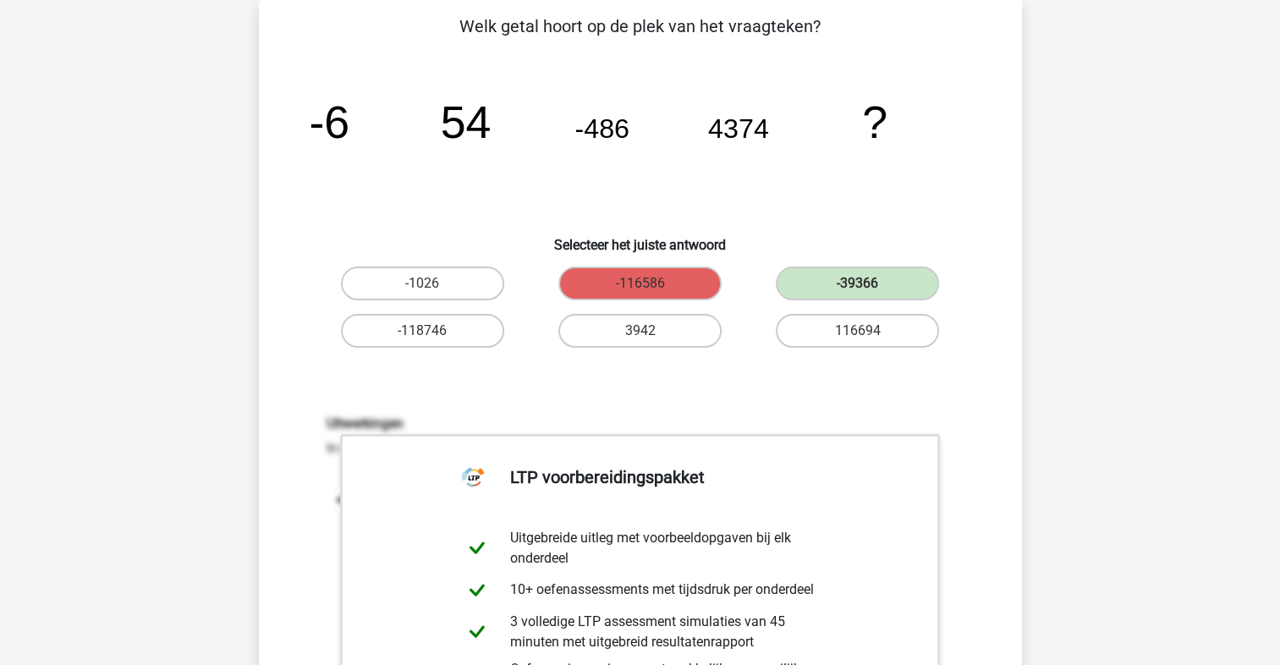
scroll to position [473, 0]
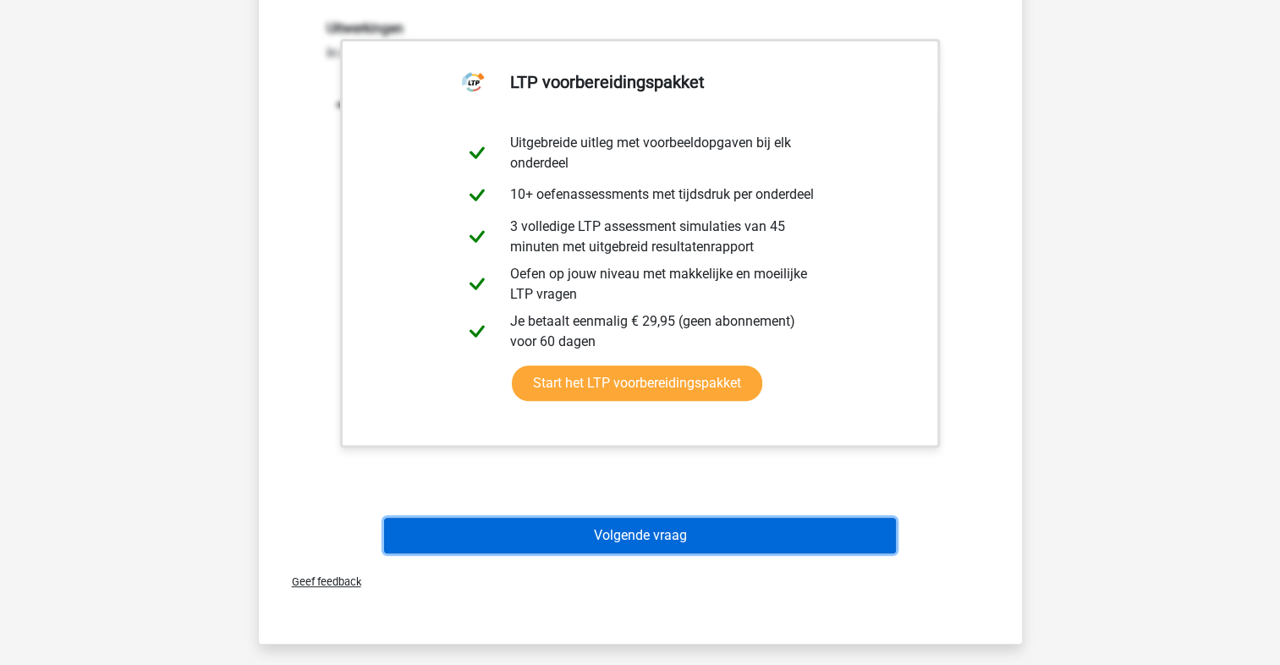
click at [555, 547] on button "Volgende vraag" at bounding box center [640, 536] width 512 height 36
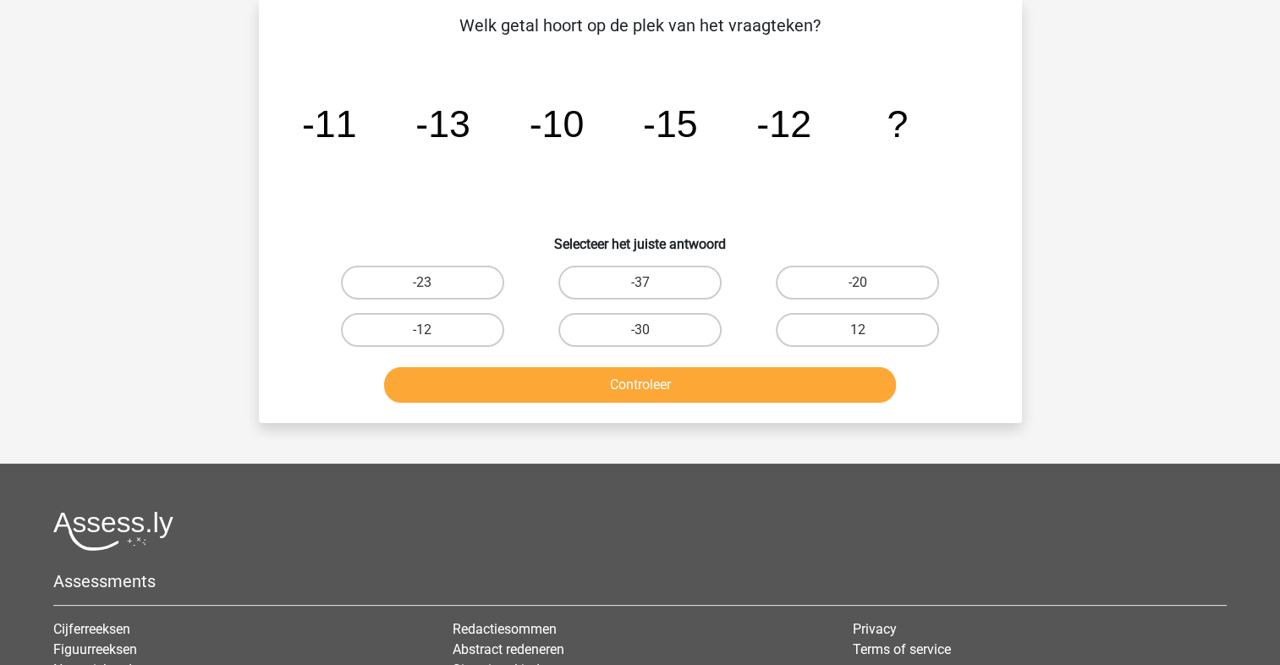
scroll to position [78, 0]
click at [824, 273] on label "-20" at bounding box center [857, 284] width 163 height 34
click at [858, 283] on input "-20" at bounding box center [863, 288] width 11 height 11
radio input "true"
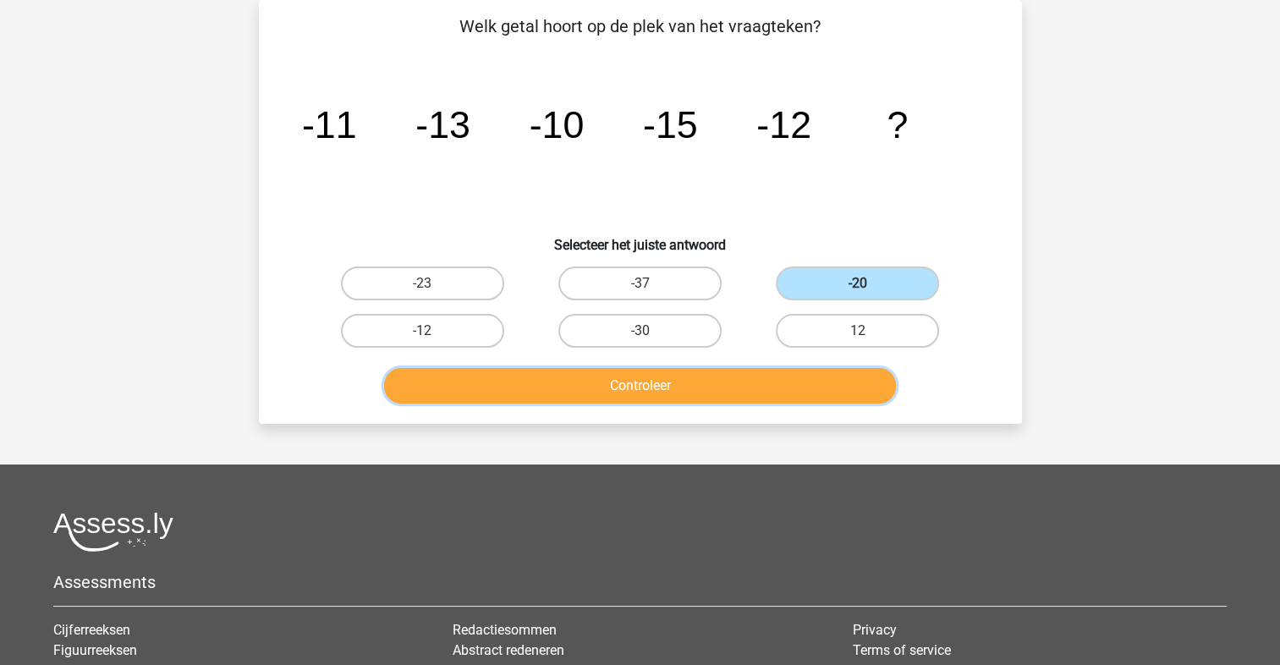
click at [789, 377] on button "Controleer" at bounding box center [640, 386] width 512 height 36
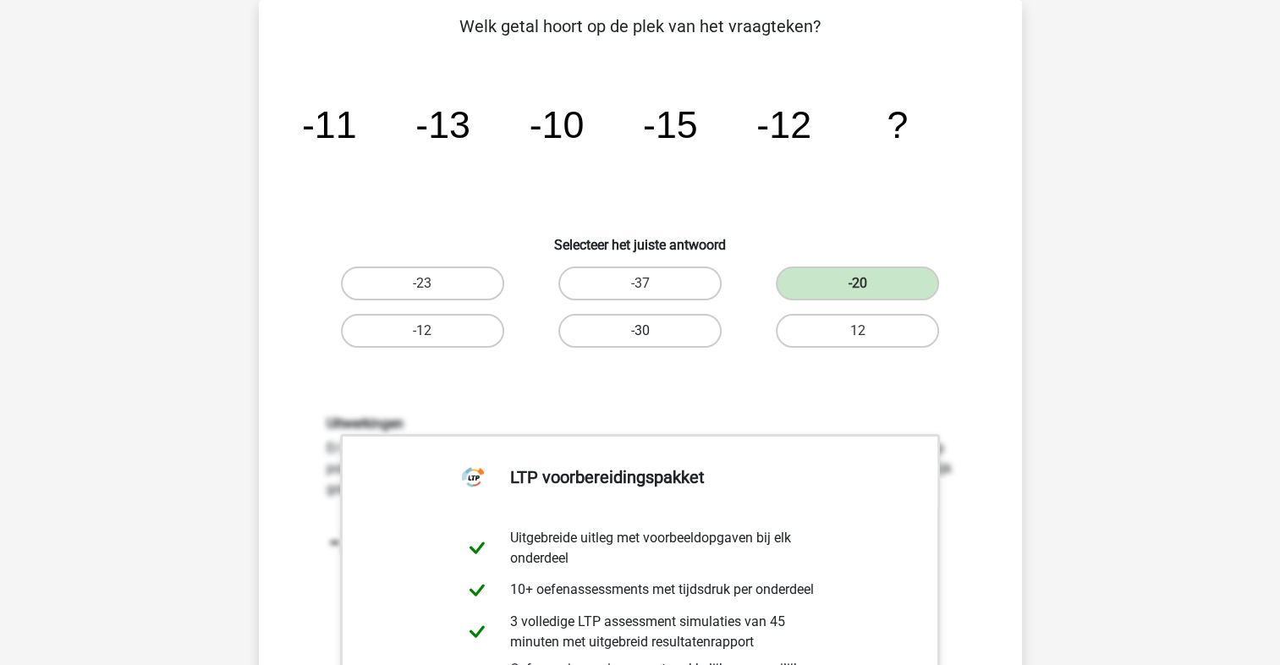
scroll to position [473, 0]
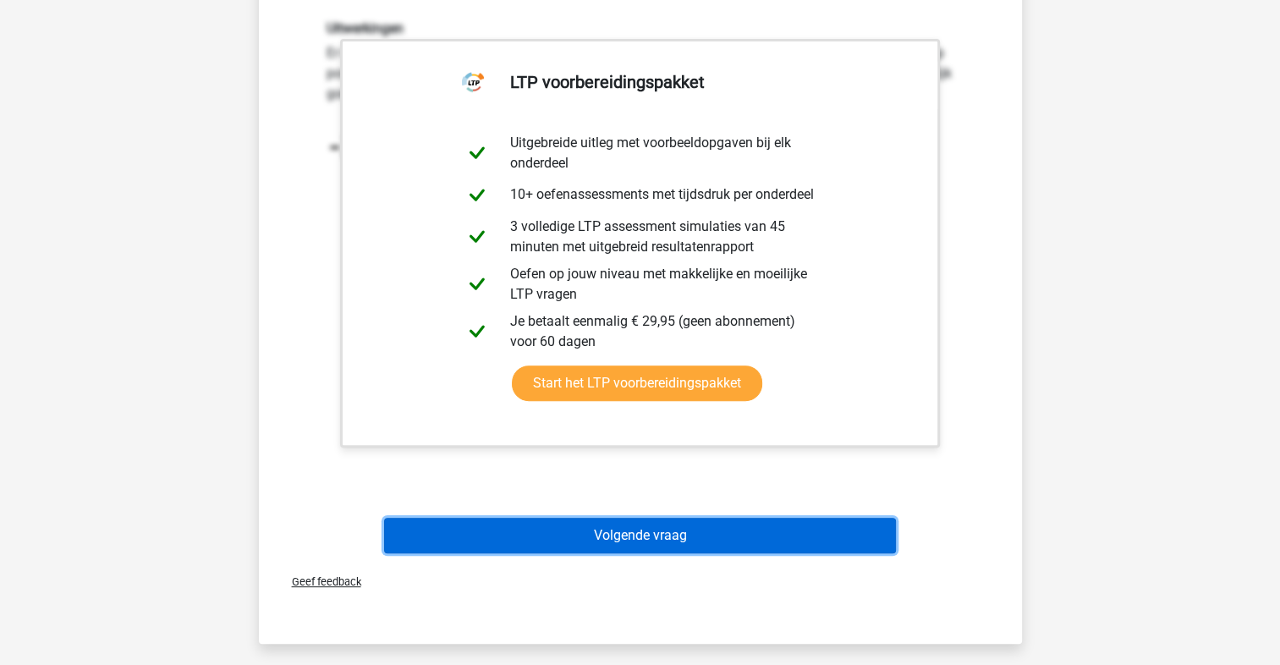
click at [636, 530] on button "Volgende vraag" at bounding box center [640, 536] width 512 height 36
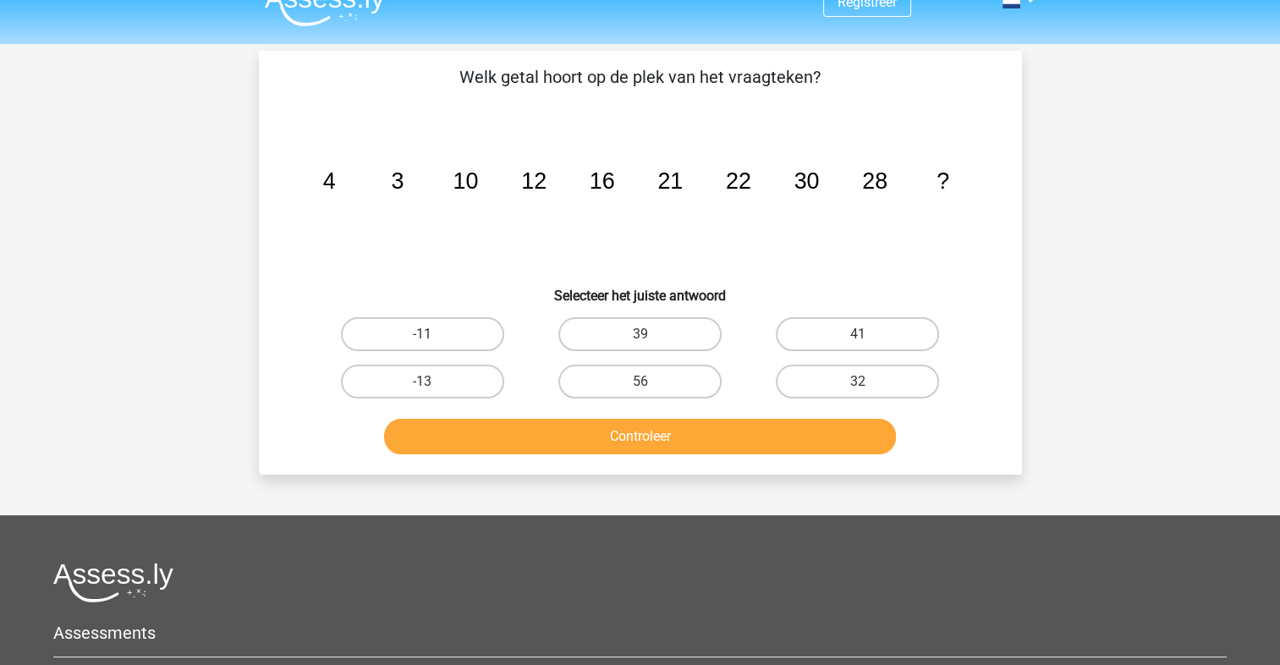
scroll to position [0, 0]
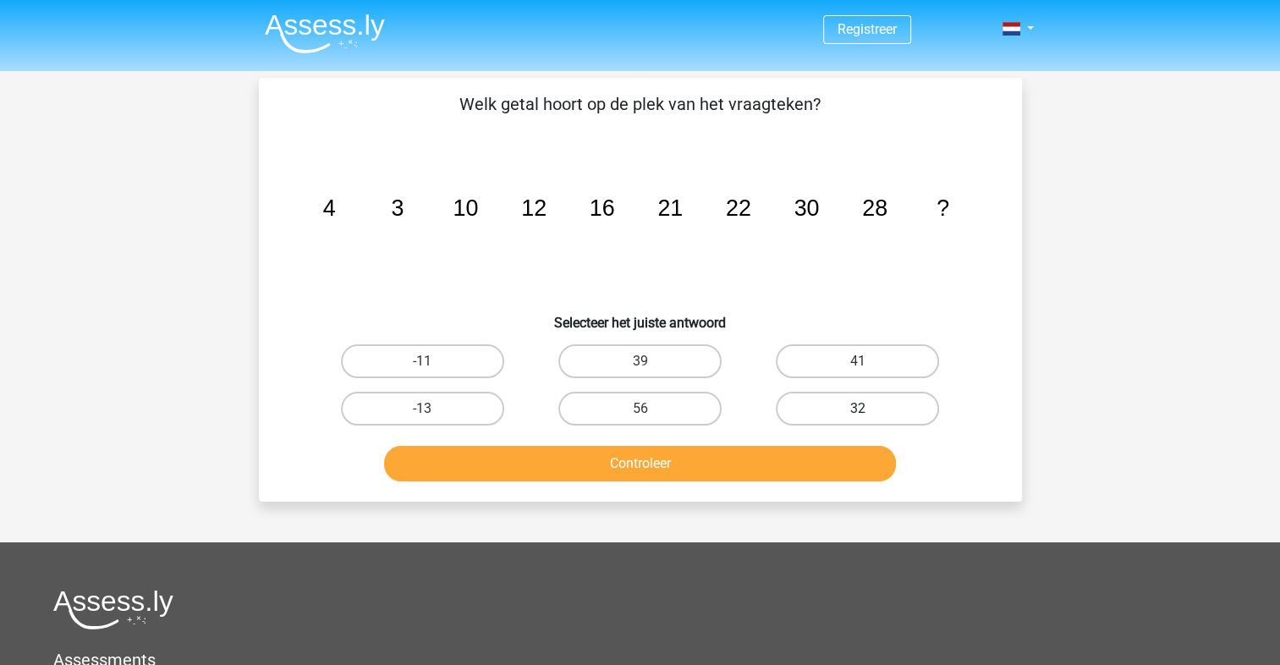
click at [830, 410] on label "32" at bounding box center [857, 409] width 163 height 34
click at [858, 410] on input "32" at bounding box center [863, 414] width 11 height 11
radio input "true"
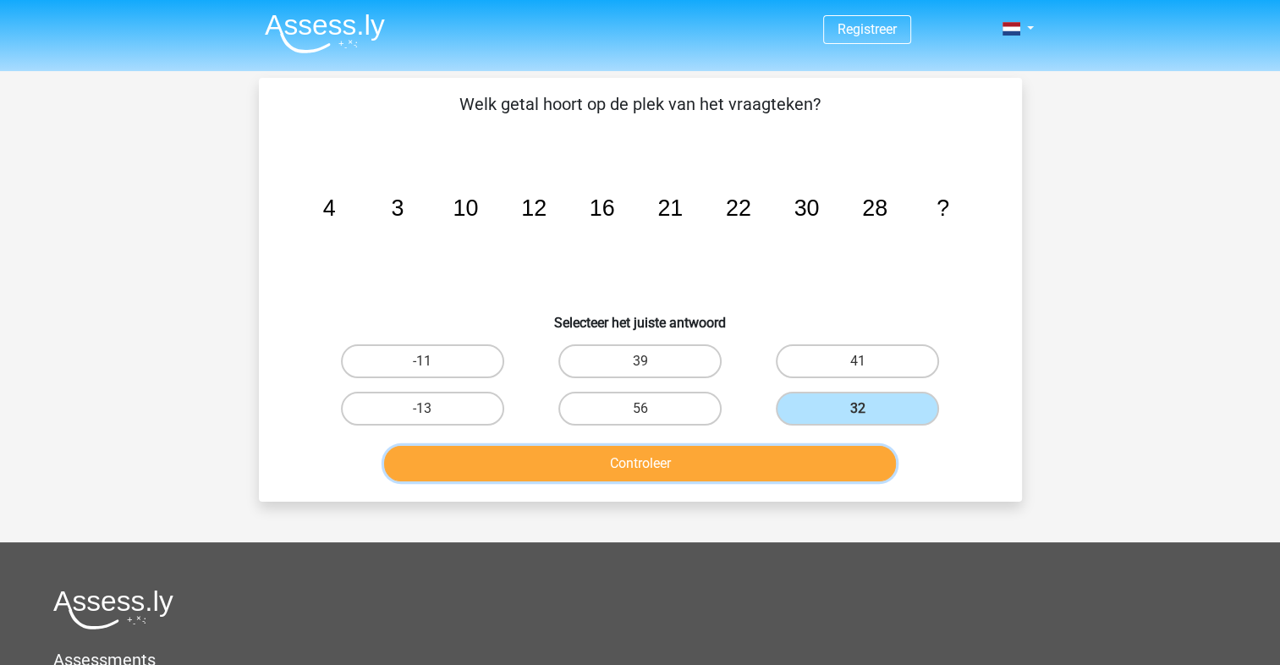
click at [822, 454] on button "Controleer" at bounding box center [640, 464] width 512 height 36
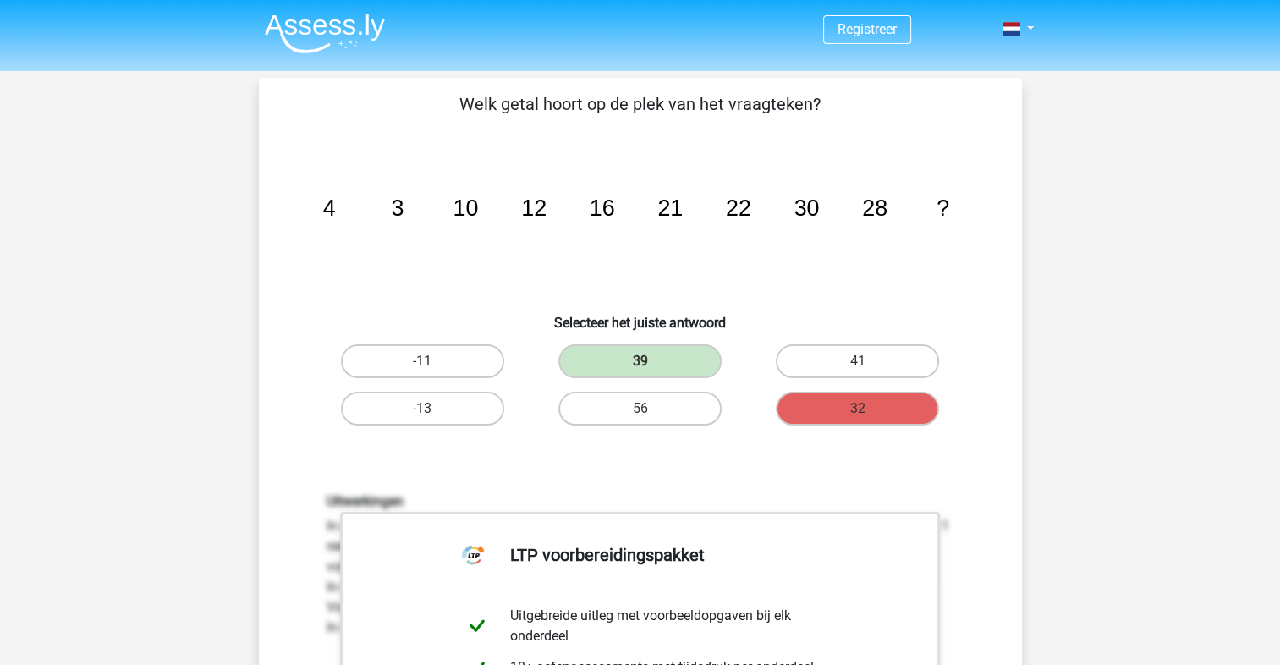
scroll to position [790, 0]
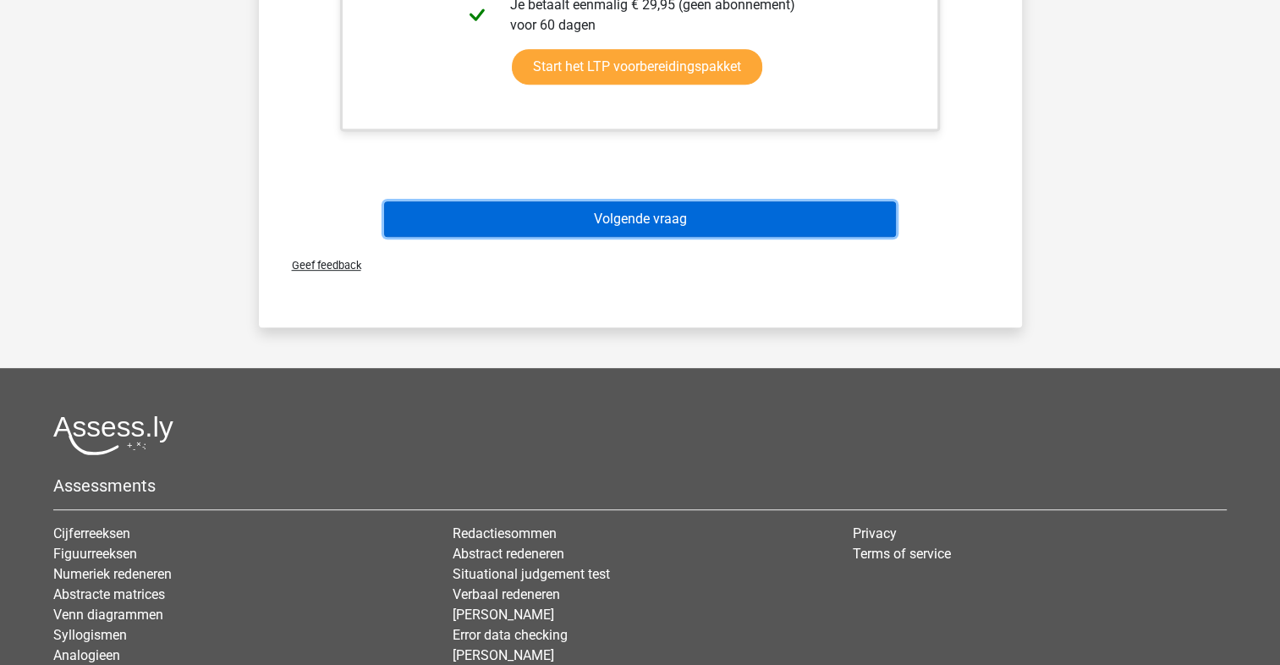
click at [784, 228] on button "Volgende vraag" at bounding box center [640, 219] width 512 height 36
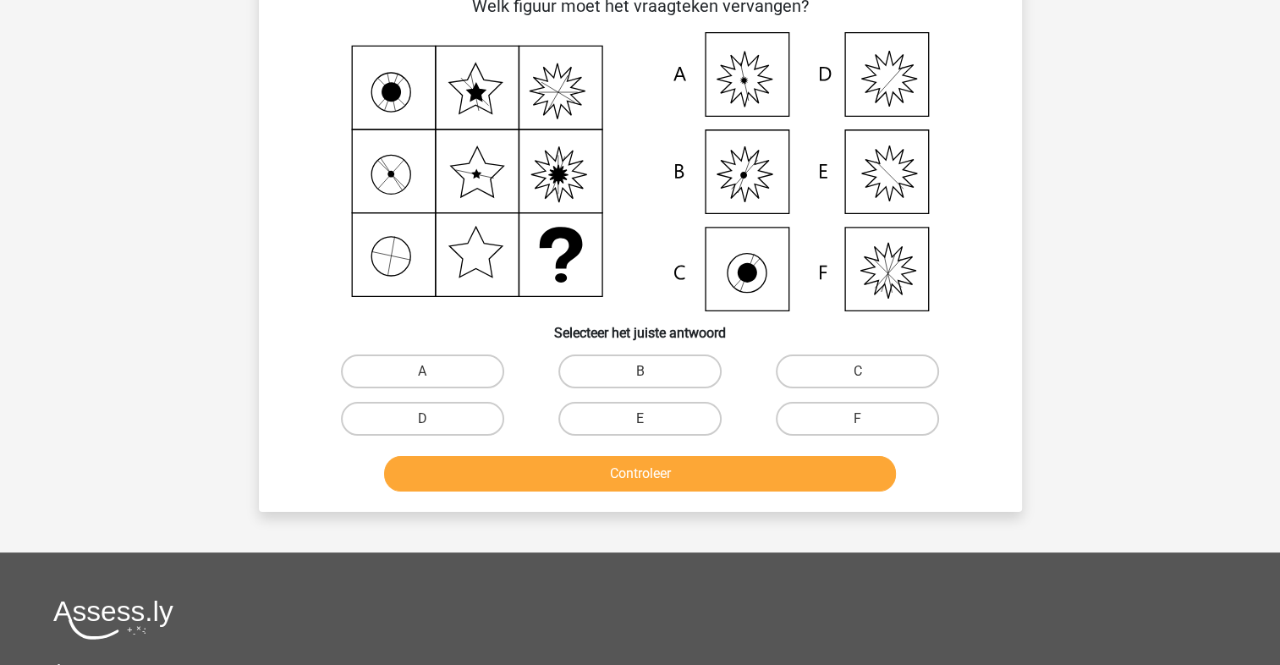
scroll to position [78, 0]
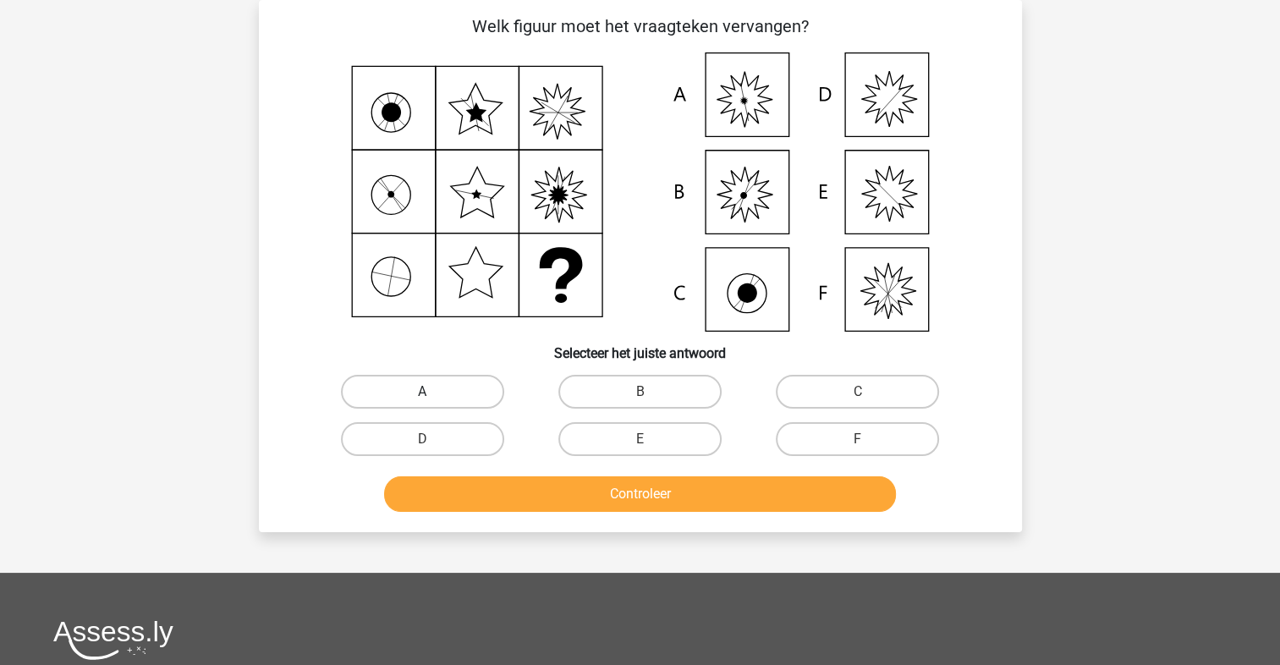
click at [475, 388] on label "A" at bounding box center [422, 392] width 163 height 34
click at [433, 392] on input "A" at bounding box center [427, 397] width 11 height 11
radio input "true"
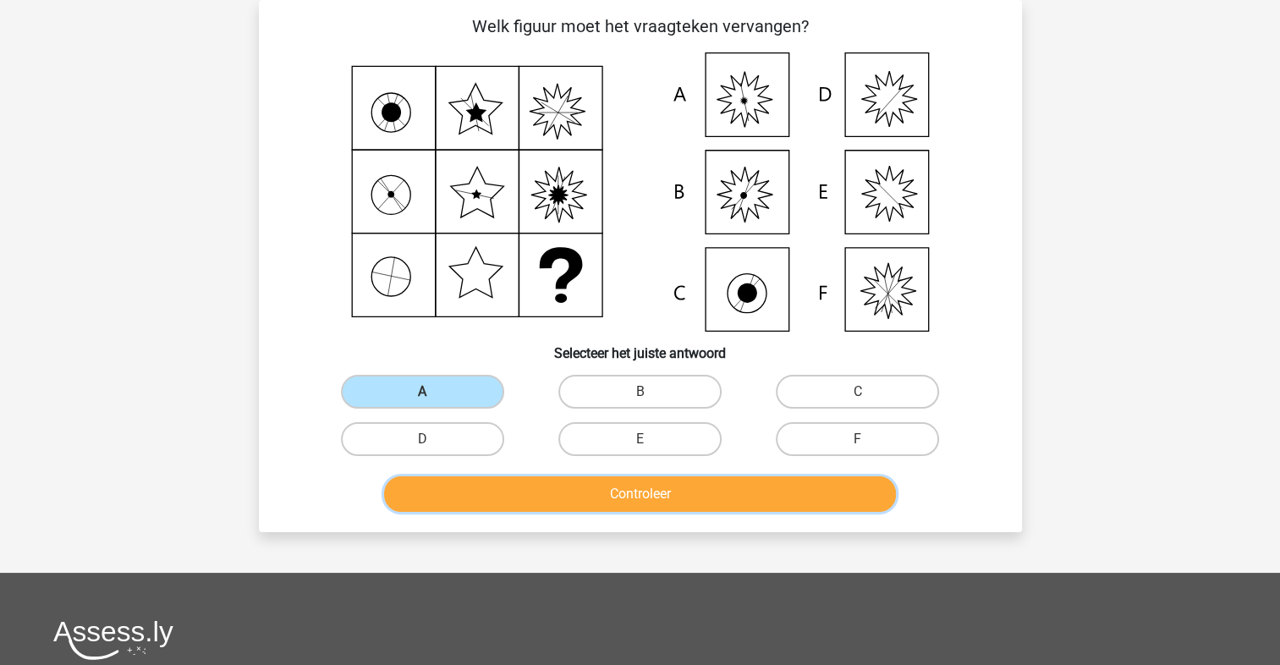
click at [540, 488] on button "Controleer" at bounding box center [640, 494] width 512 height 36
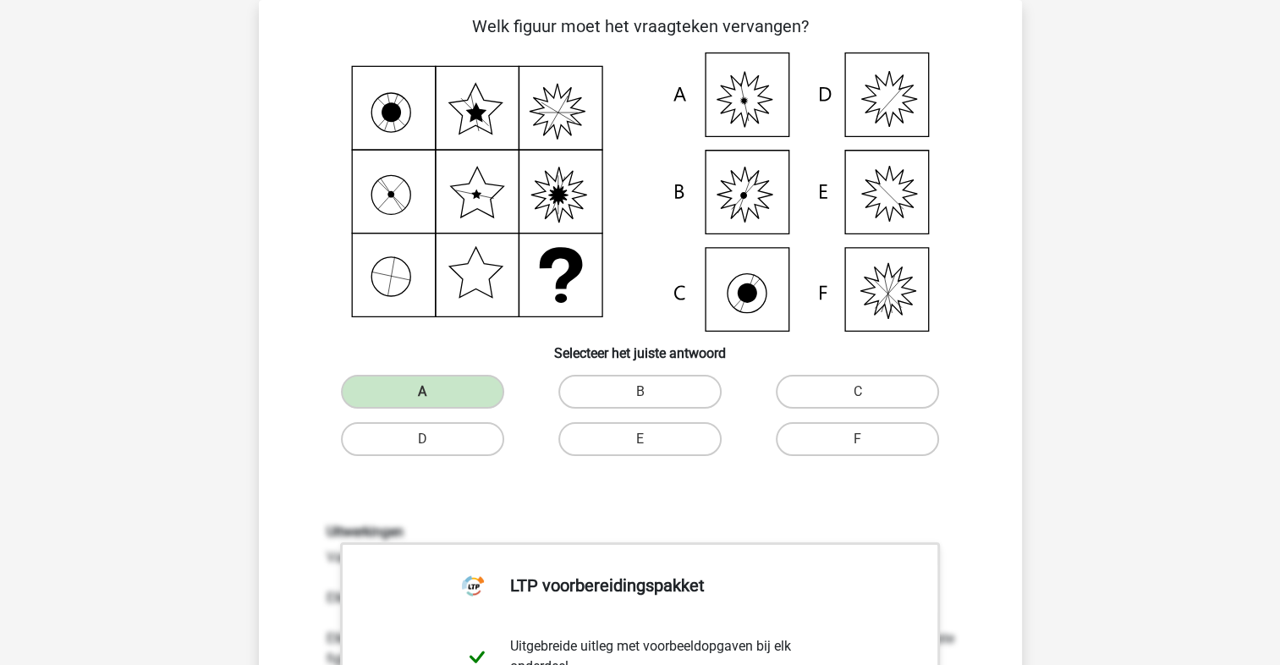
scroll to position [473, 0]
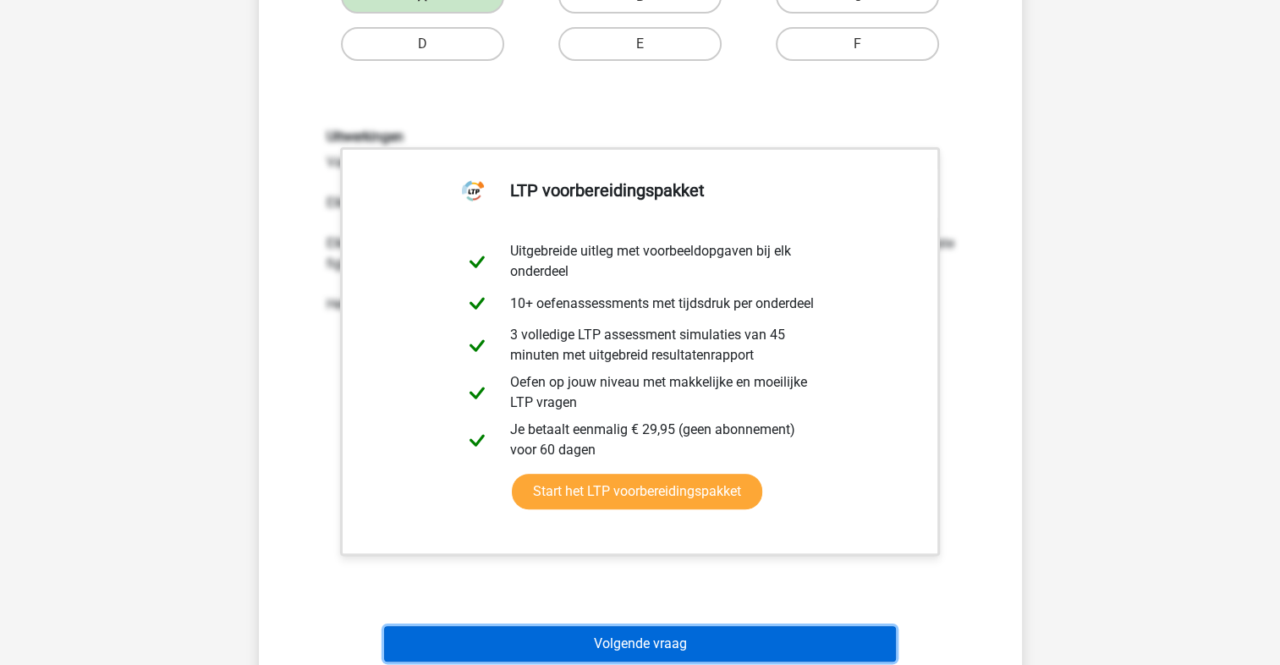
click at [643, 654] on button "Volgende vraag" at bounding box center [640, 644] width 512 height 36
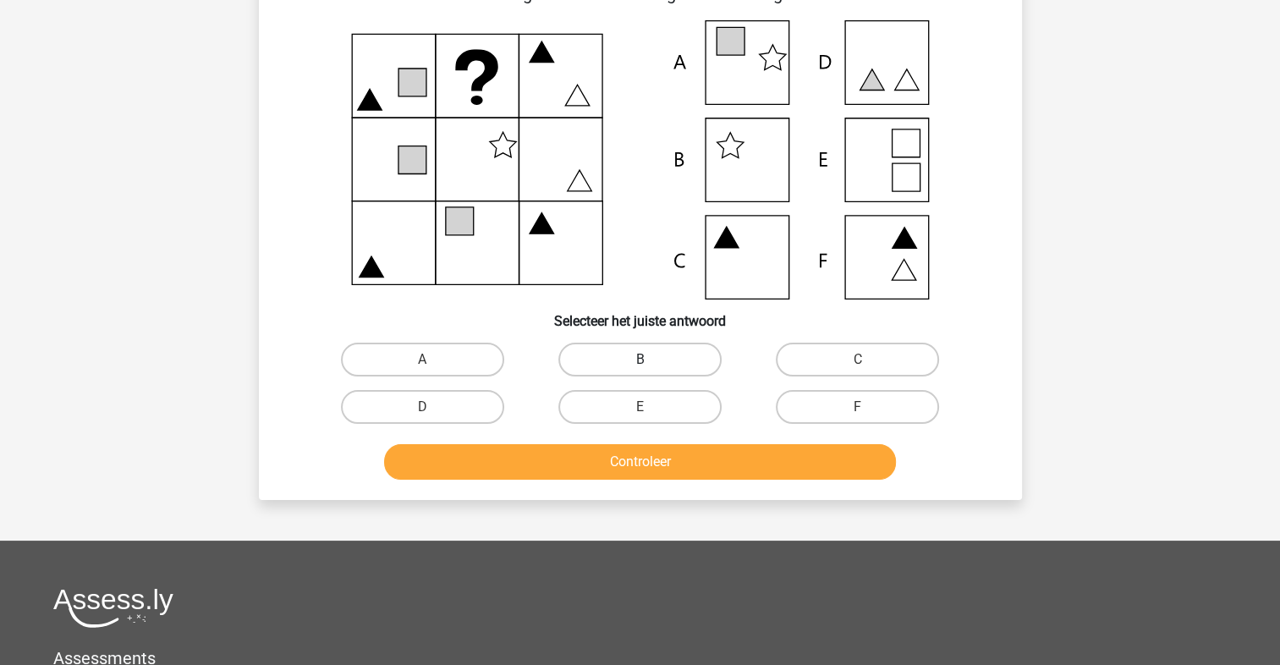
scroll to position [78, 0]
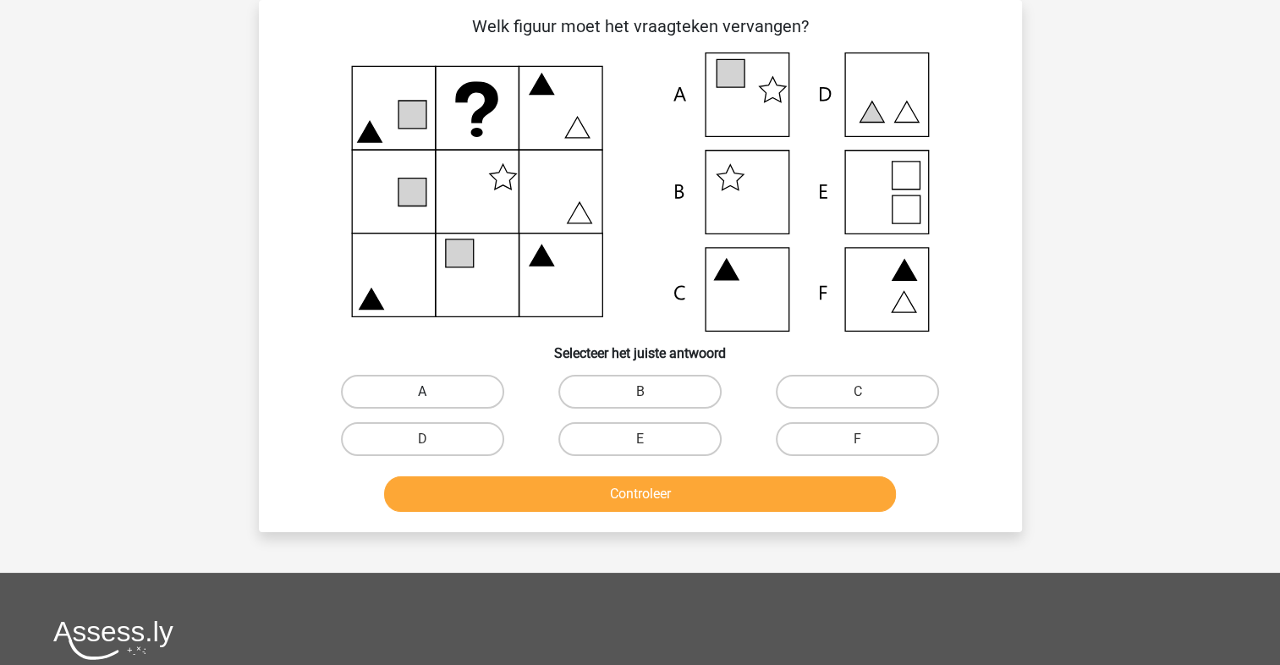
click at [450, 395] on label "A" at bounding box center [422, 392] width 163 height 34
click at [433, 395] on input "A" at bounding box center [427, 397] width 11 height 11
radio input "true"
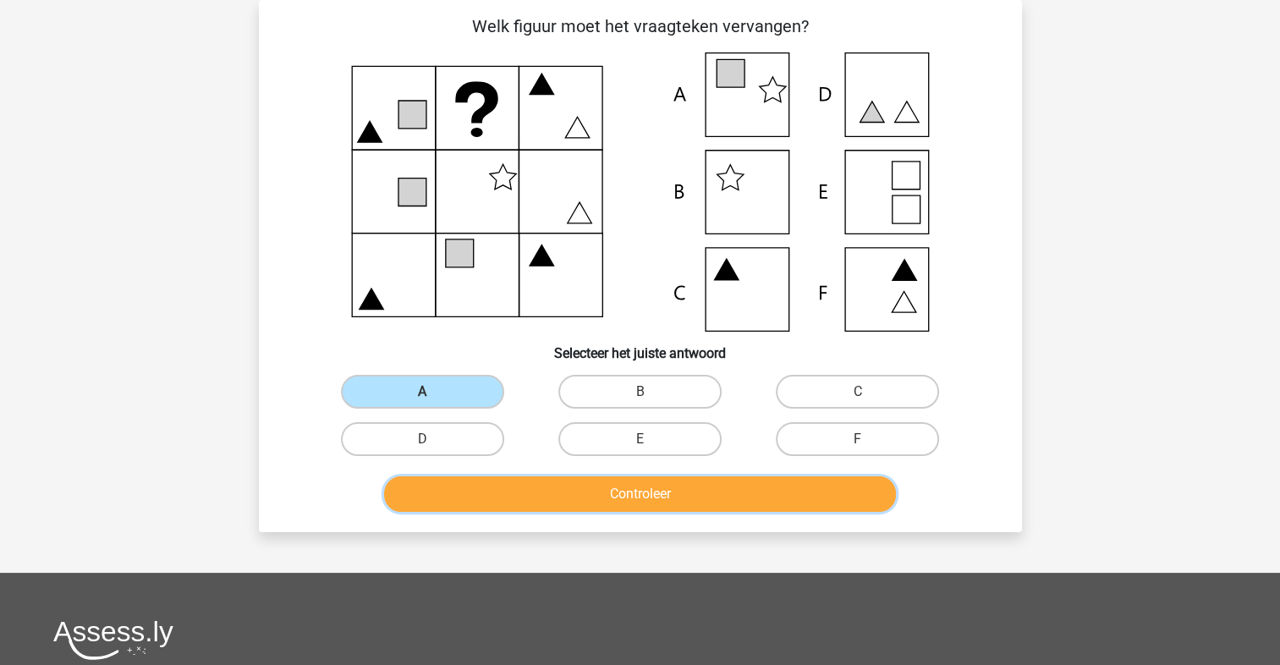
click at [478, 500] on button "Controleer" at bounding box center [640, 494] width 512 height 36
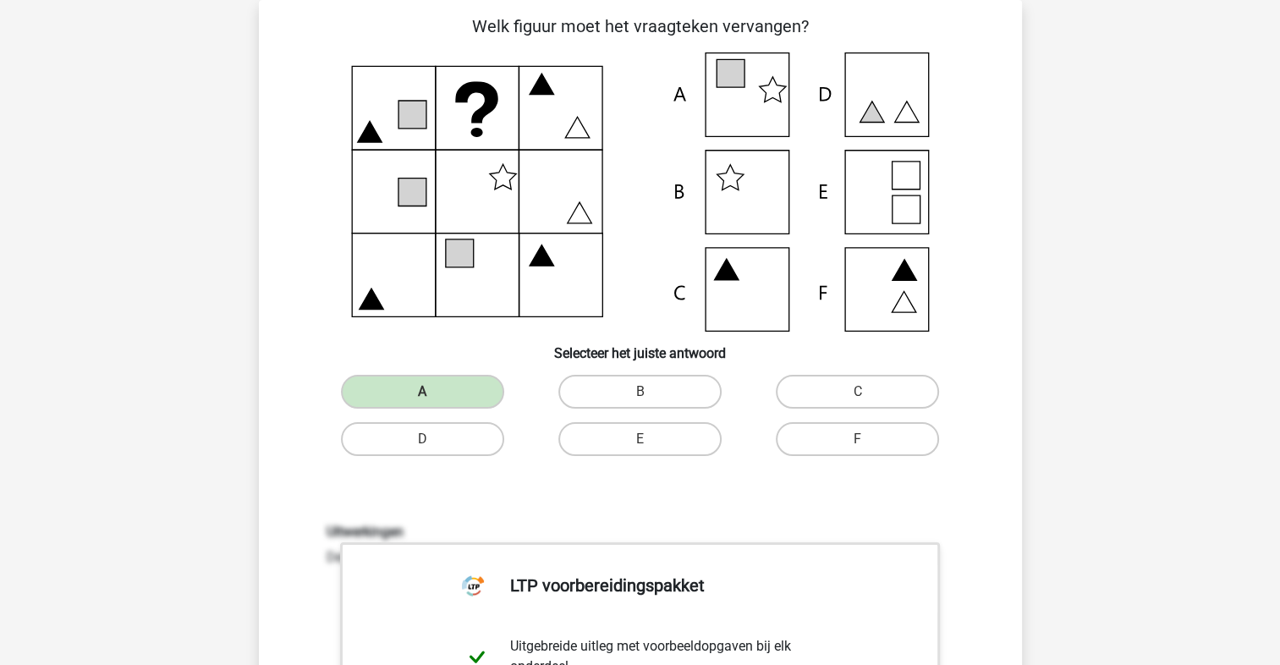
scroll to position [473, 0]
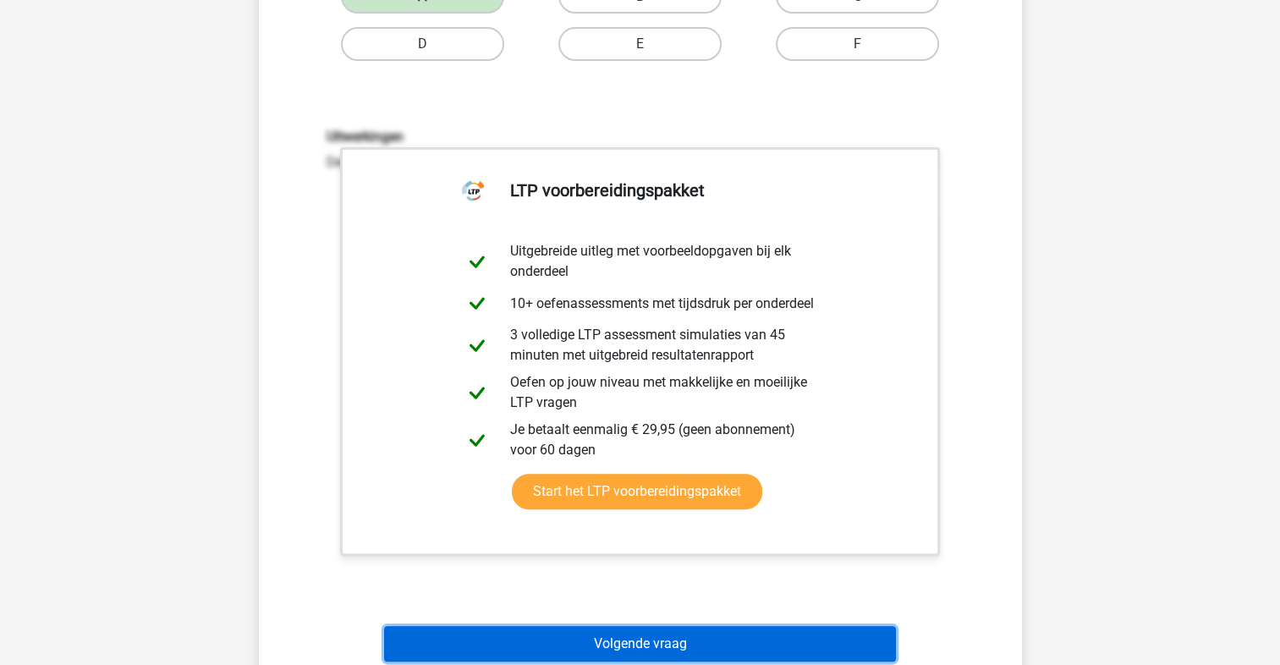
click at [592, 626] on button "Volgende vraag" at bounding box center [640, 644] width 512 height 36
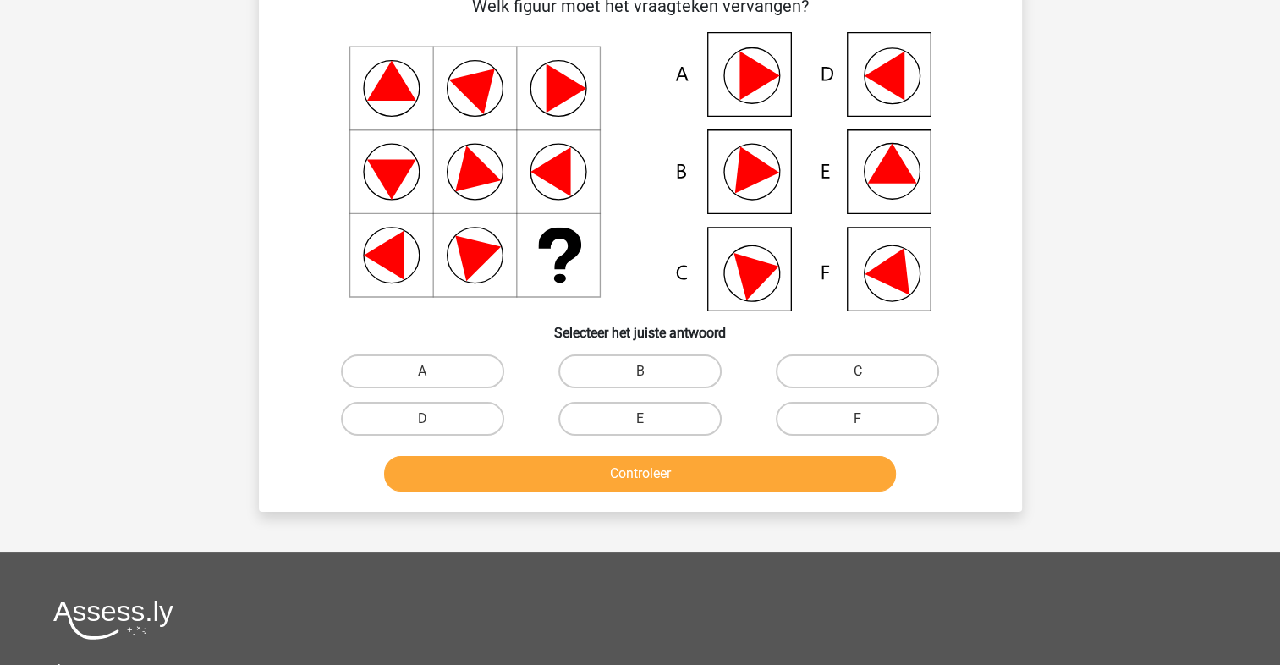
scroll to position [78, 0]
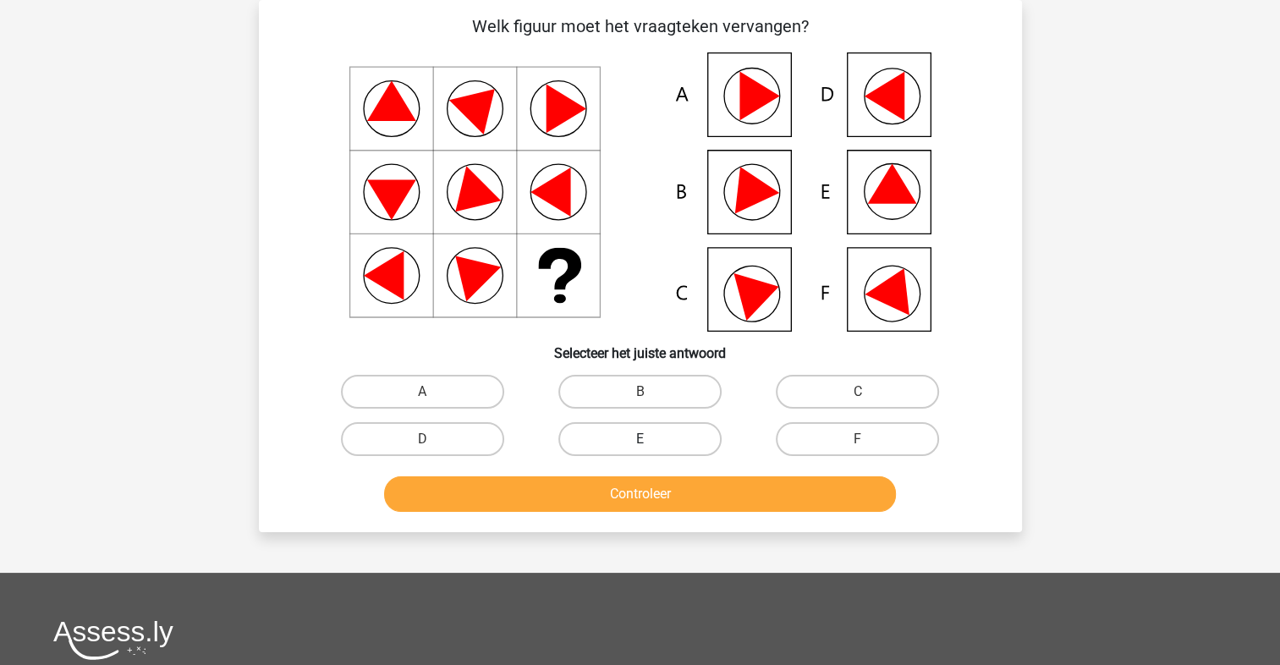
click at [629, 437] on label "E" at bounding box center [640, 439] width 163 height 34
click at [640, 439] on input "E" at bounding box center [645, 444] width 11 height 11
radio input "true"
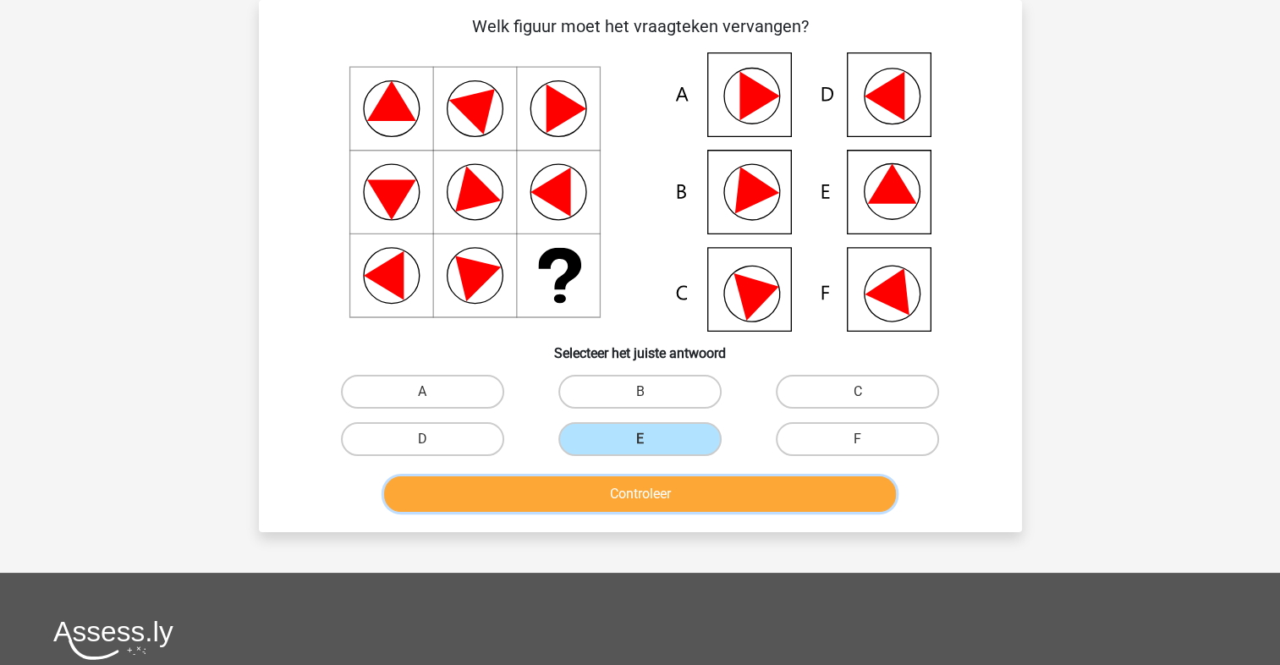
click at [642, 479] on button "Controleer" at bounding box center [640, 494] width 512 height 36
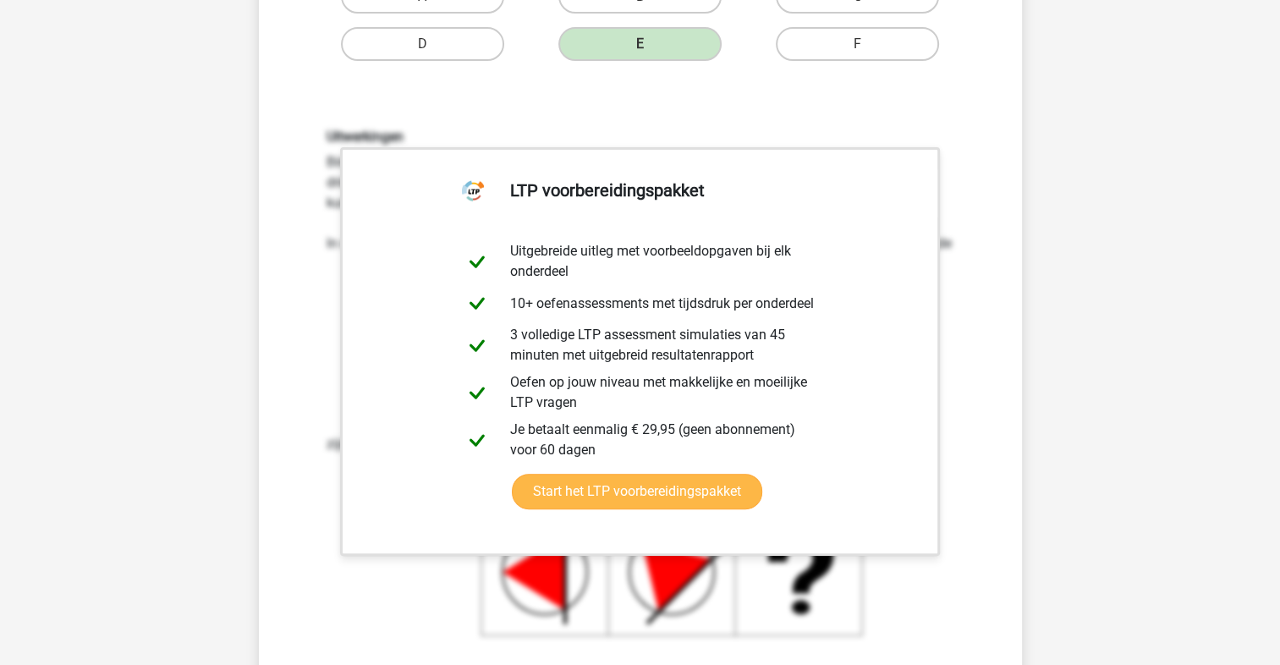
scroll to position [867, 0]
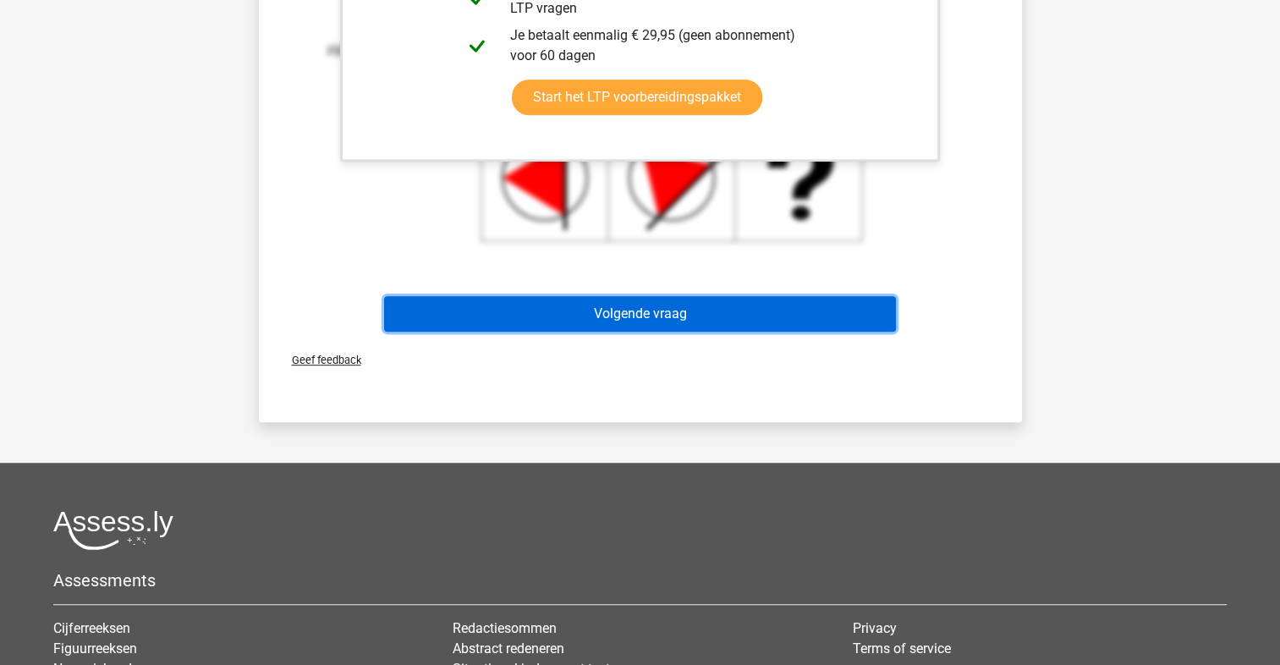
click at [660, 308] on button "Volgende vraag" at bounding box center [640, 314] width 512 height 36
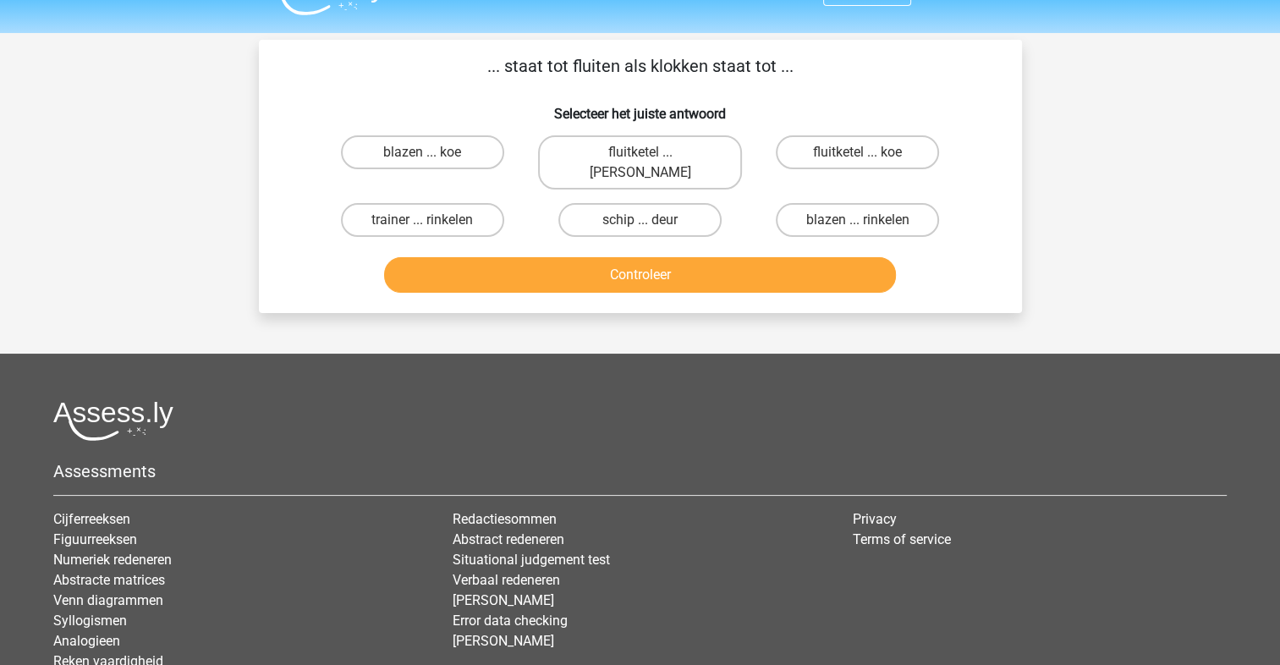
scroll to position [0, 0]
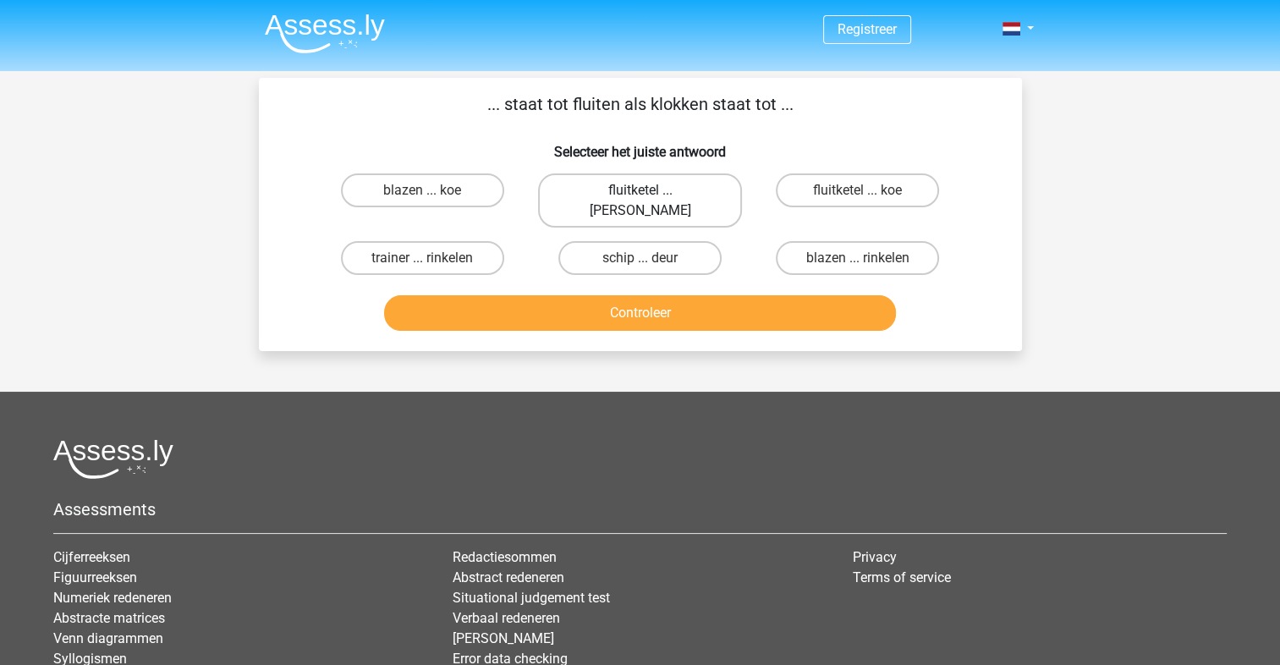
click at [639, 188] on label "fluitketel ... luiden" at bounding box center [640, 200] width 204 height 54
click at [640, 190] on input "fluitketel ... luiden" at bounding box center [645, 195] width 11 height 11
radio input "true"
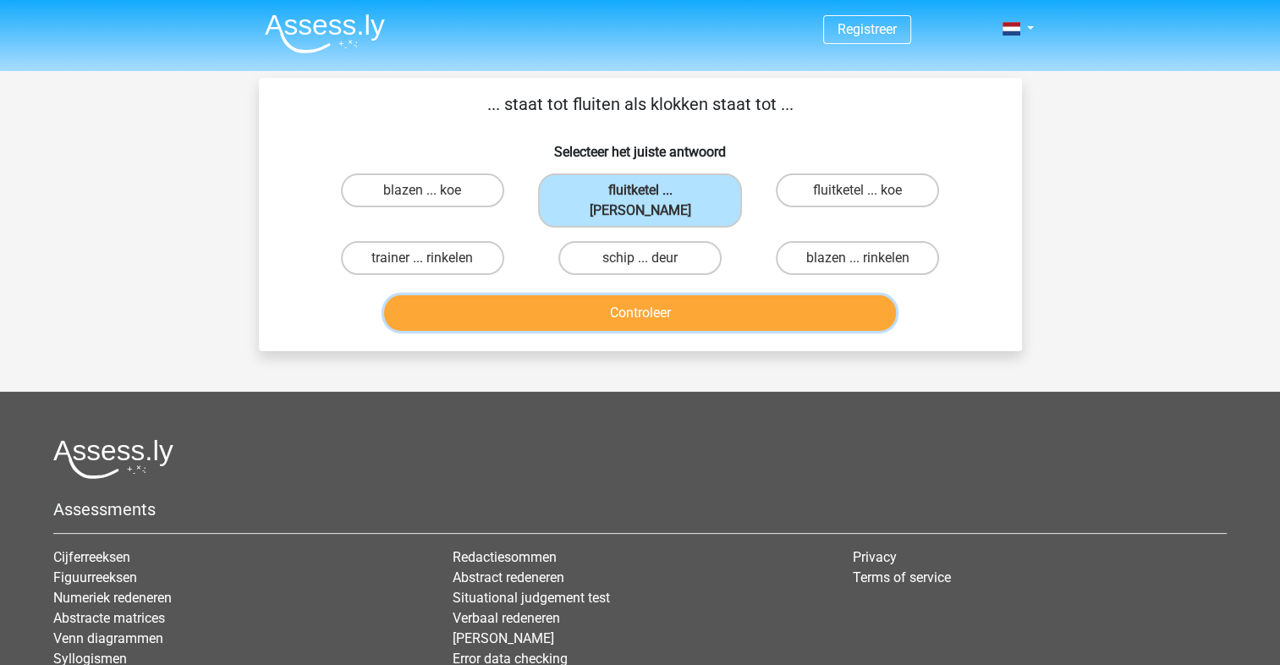
click at [687, 295] on button "Controleer" at bounding box center [640, 313] width 512 height 36
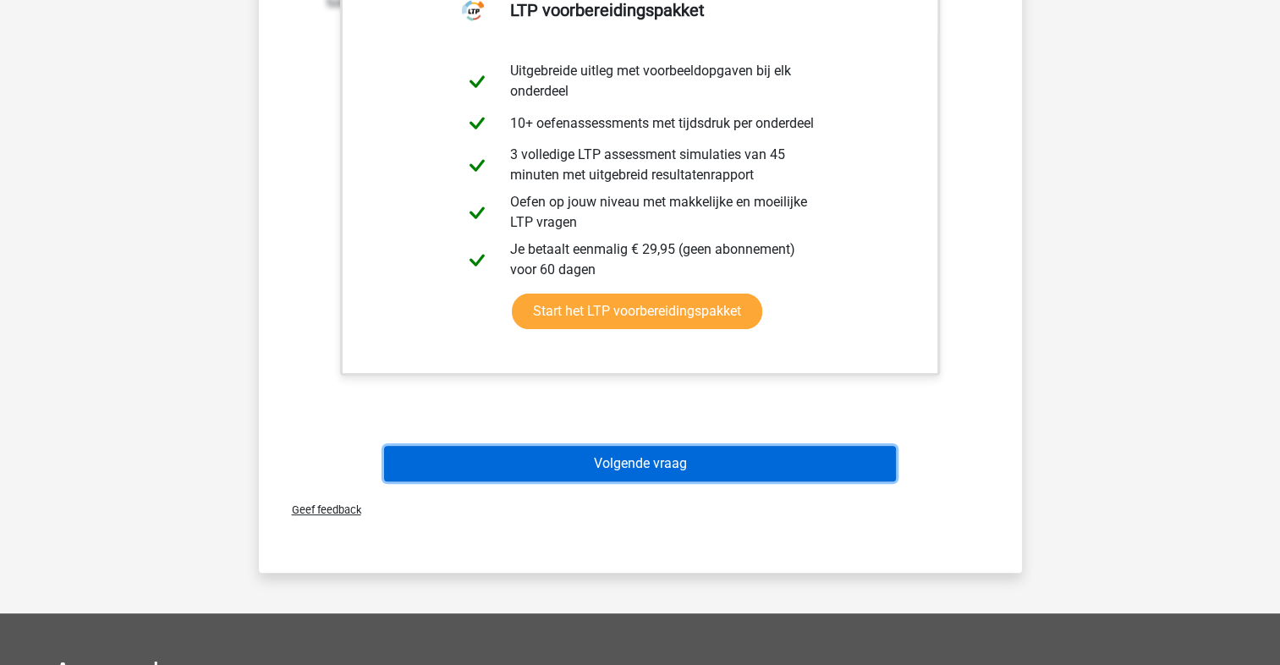
click at [667, 446] on button "Volgende vraag" at bounding box center [640, 464] width 512 height 36
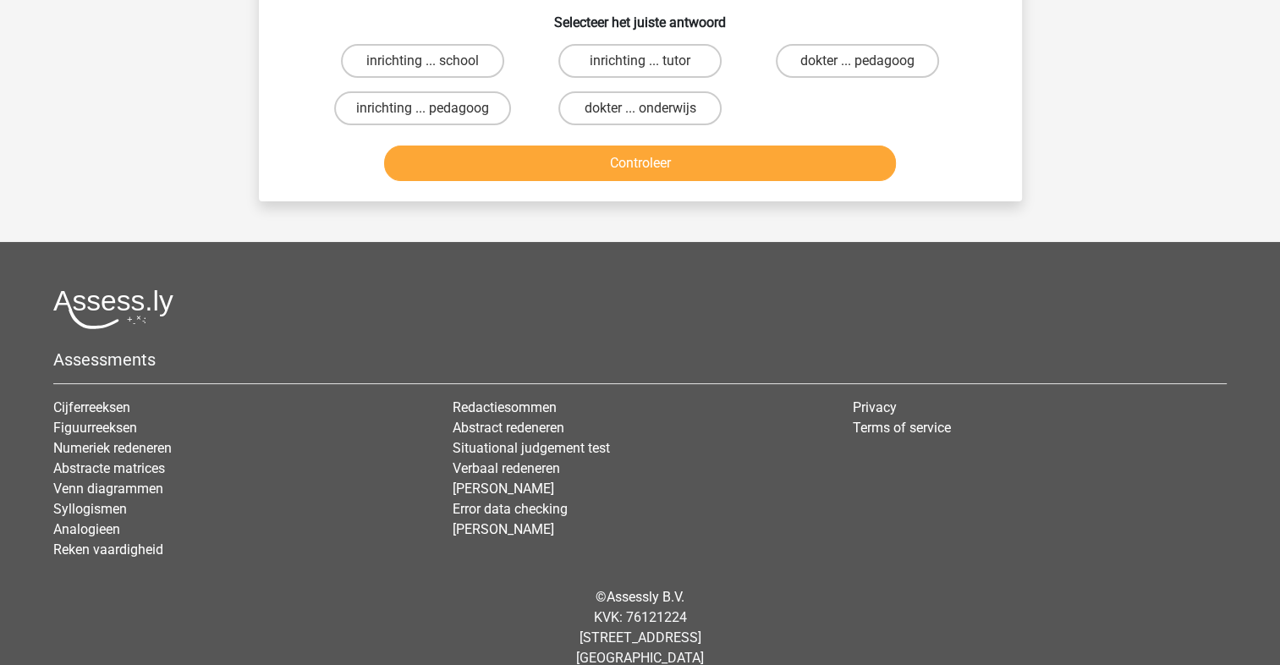
scroll to position [78, 0]
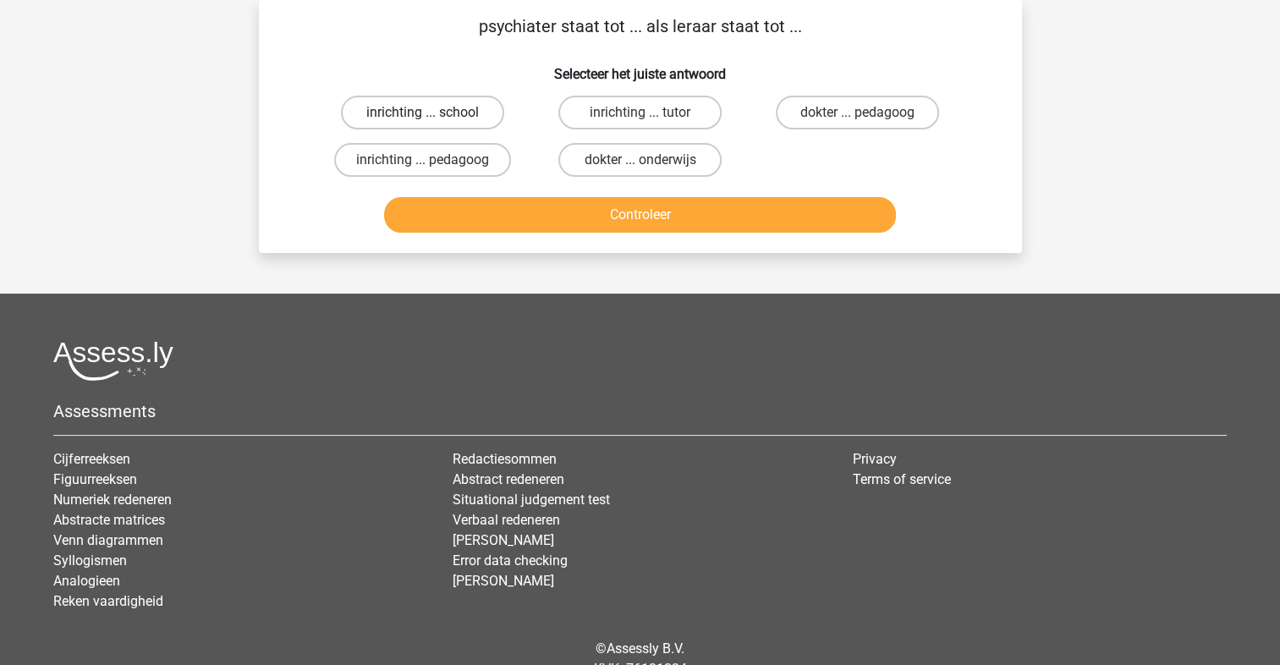
click at [443, 107] on label "inrichting ... school" at bounding box center [422, 113] width 163 height 34
click at [433, 113] on input "inrichting ... school" at bounding box center [427, 118] width 11 height 11
radio input "true"
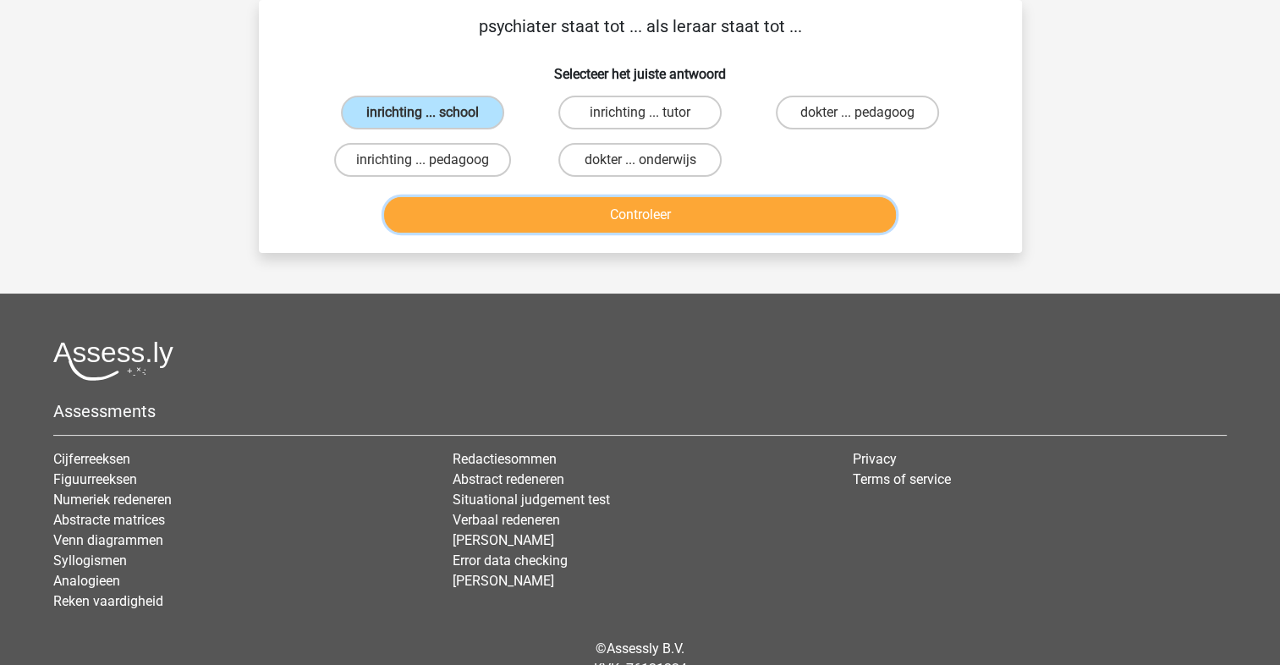
click at [663, 201] on button "Controleer" at bounding box center [640, 215] width 512 height 36
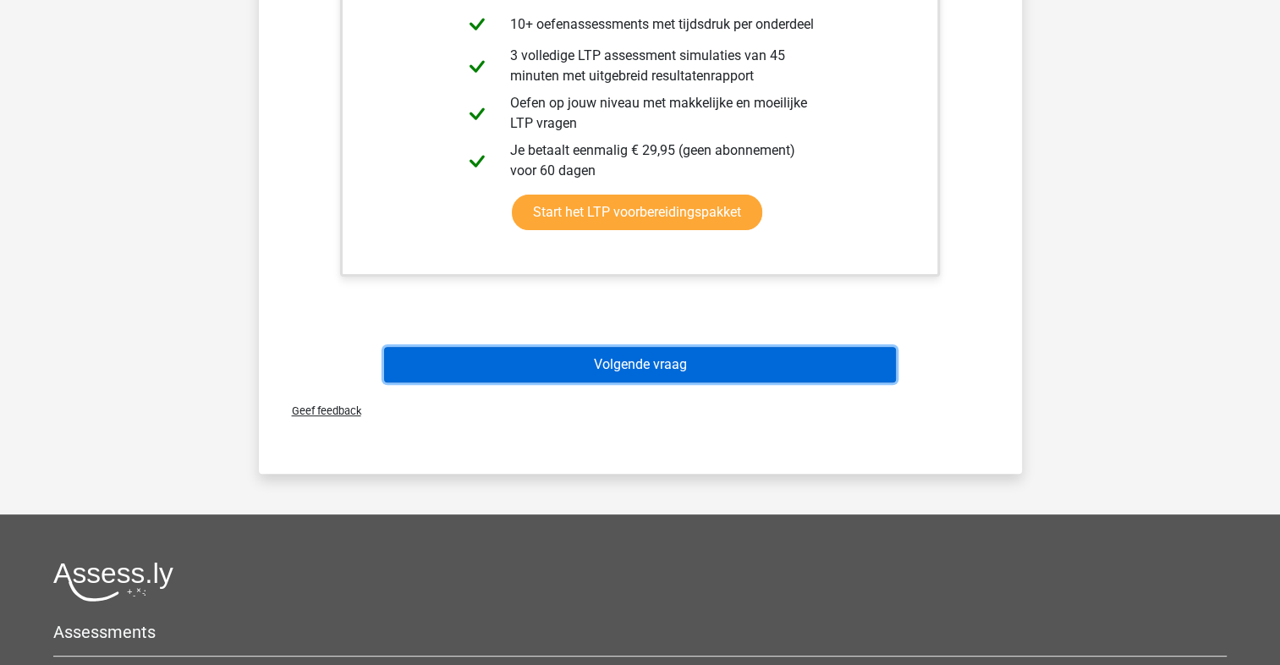
click at [671, 350] on button "Volgende vraag" at bounding box center [640, 365] width 512 height 36
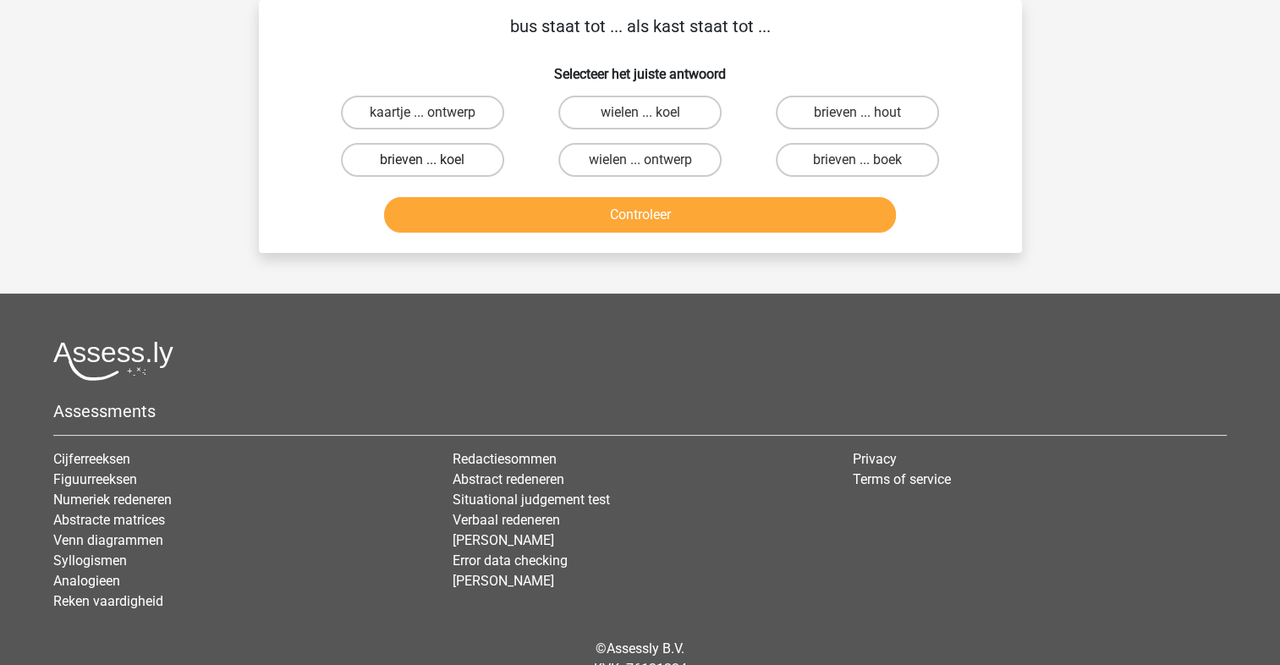
click at [403, 163] on label "brieven ... koel" at bounding box center [422, 160] width 163 height 34
click at [422, 163] on input "brieven ... koel" at bounding box center [427, 165] width 11 height 11
radio input "true"
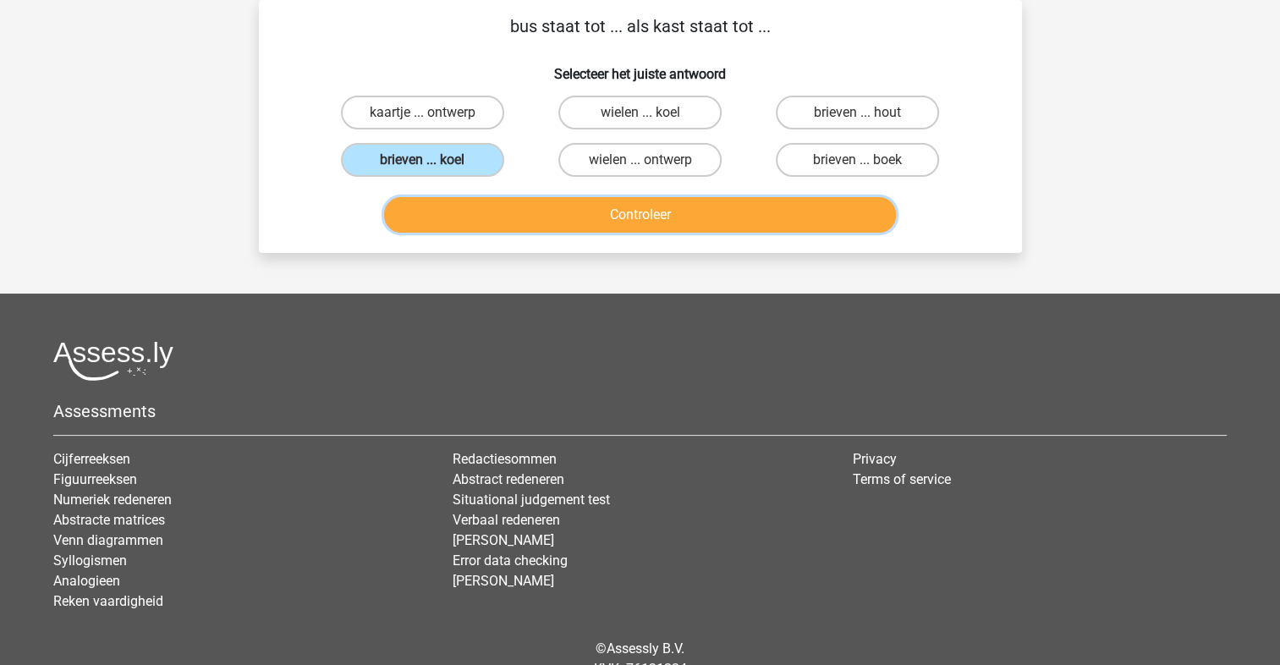
click at [508, 207] on button "Controleer" at bounding box center [640, 215] width 512 height 36
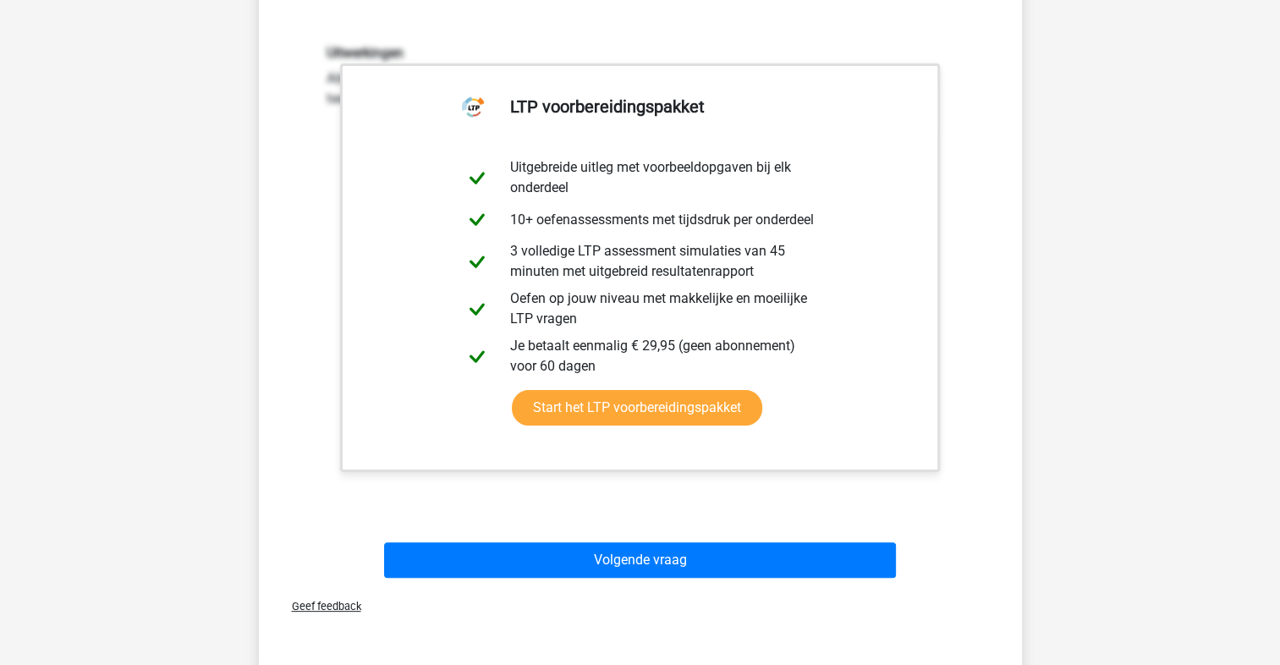
scroll to position [768, 0]
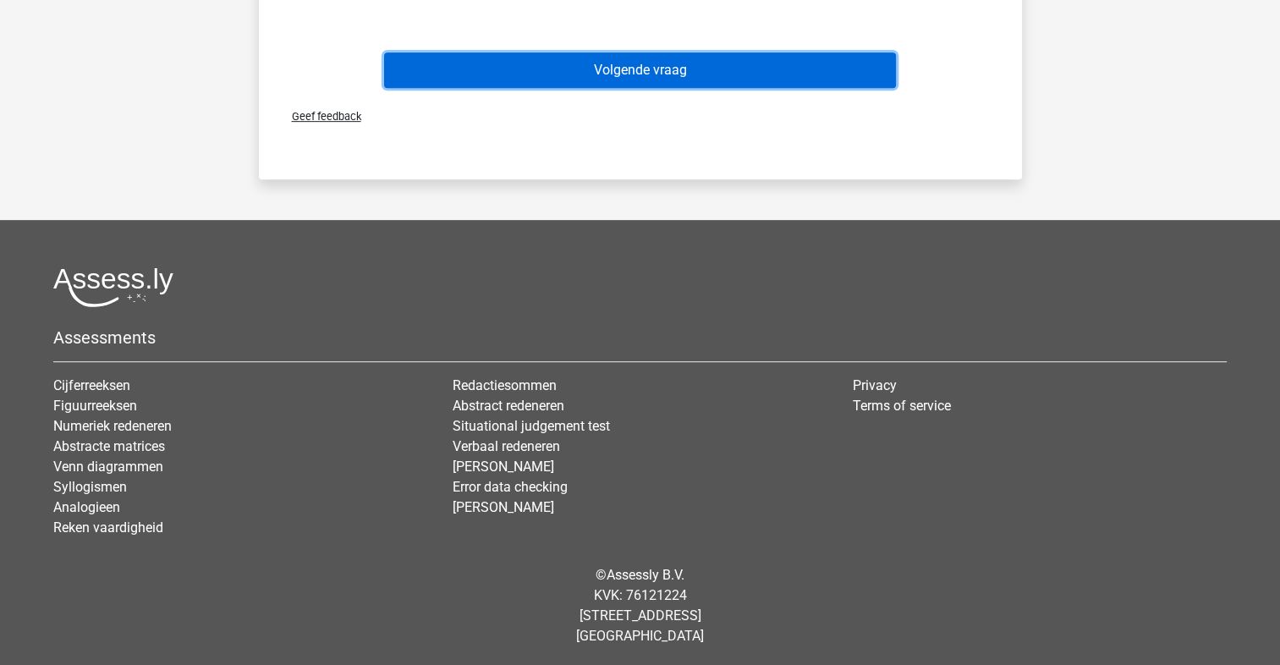
click at [616, 75] on button "Volgende vraag" at bounding box center [640, 70] width 512 height 36
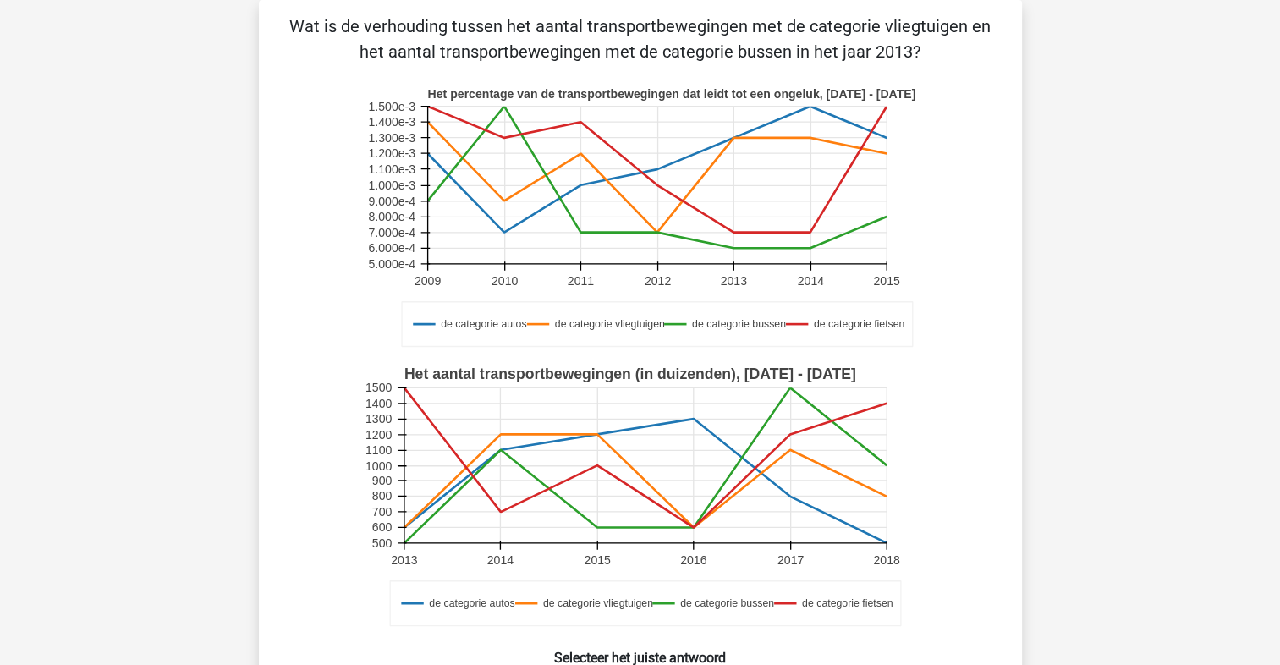
scroll to position [473, 0]
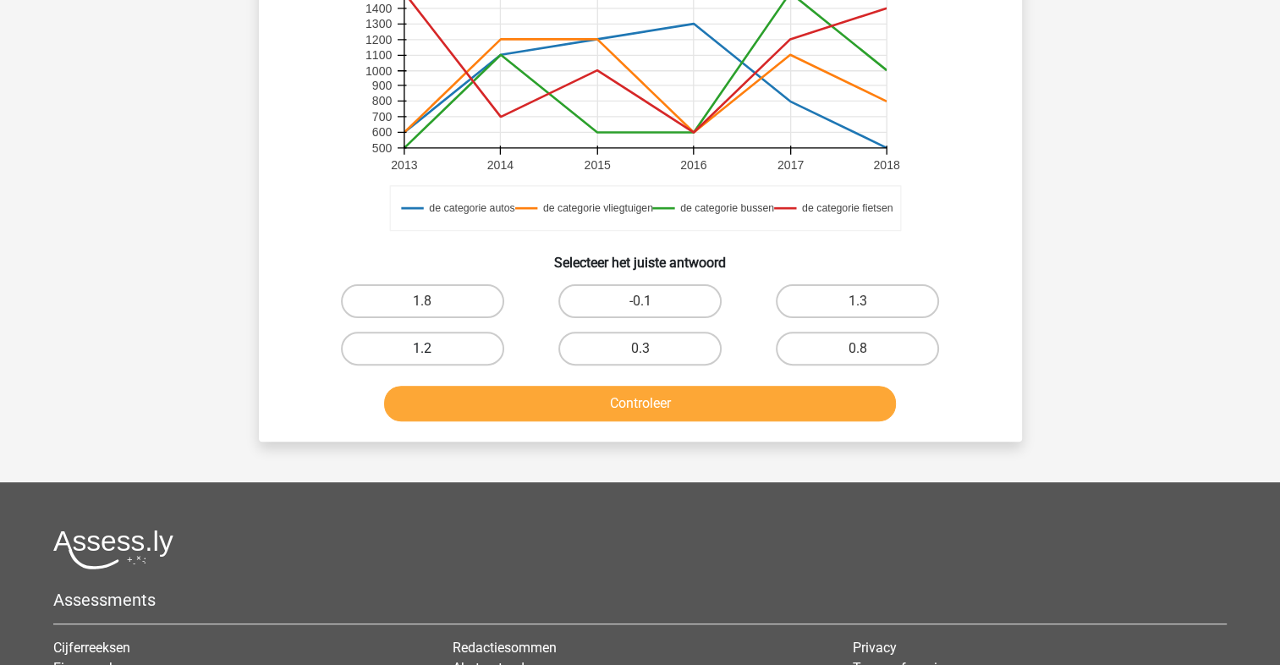
click at [464, 348] on label "1.2" at bounding box center [422, 349] width 163 height 34
click at [433, 349] on input "1.2" at bounding box center [427, 354] width 11 height 11
radio input "true"
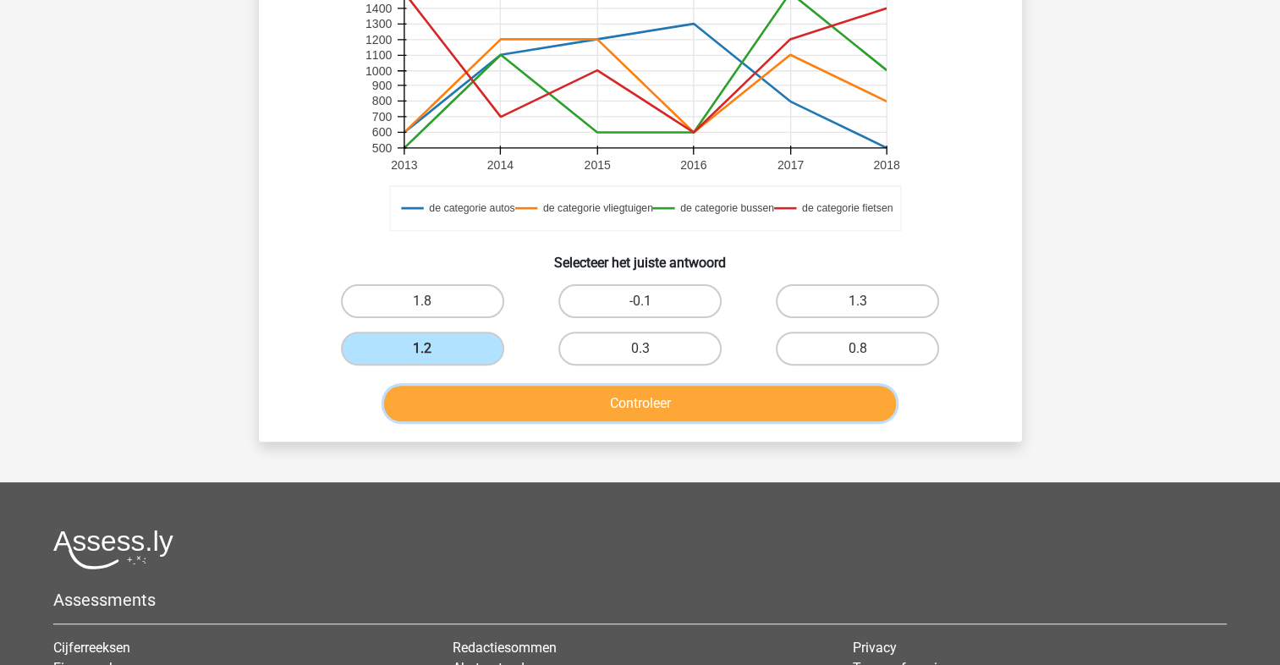
click at [650, 386] on button "Controleer" at bounding box center [640, 404] width 512 height 36
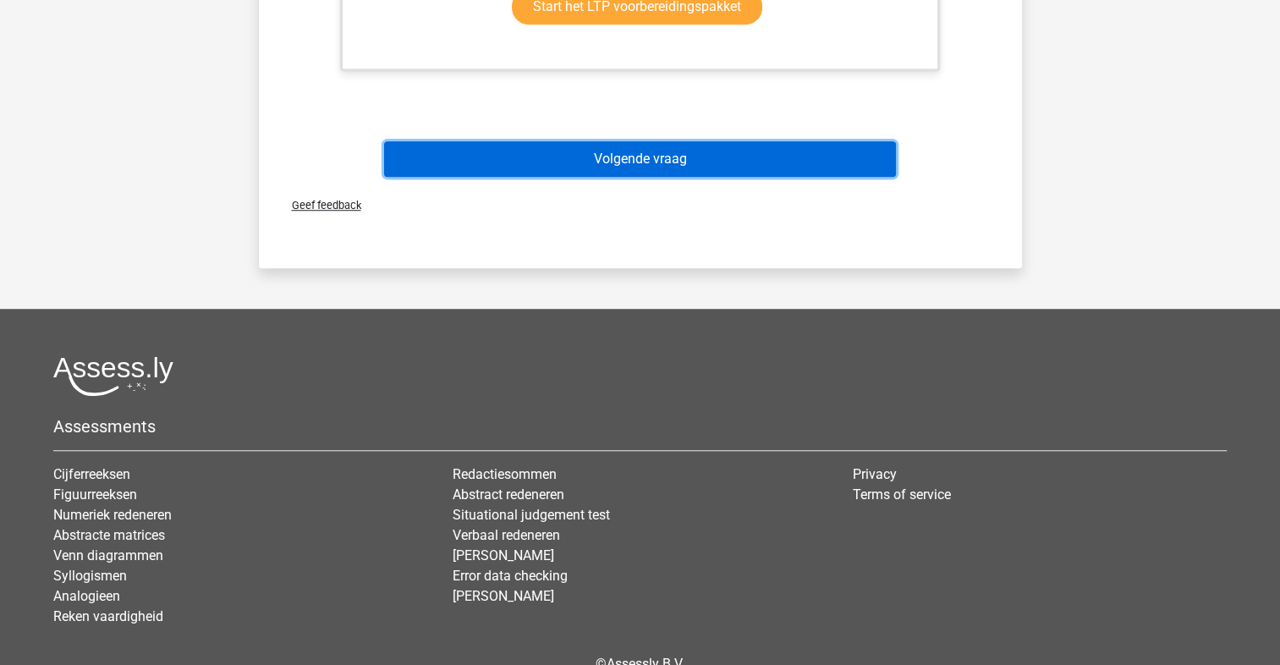
click at [656, 168] on button "Volgende vraag" at bounding box center [640, 159] width 512 height 36
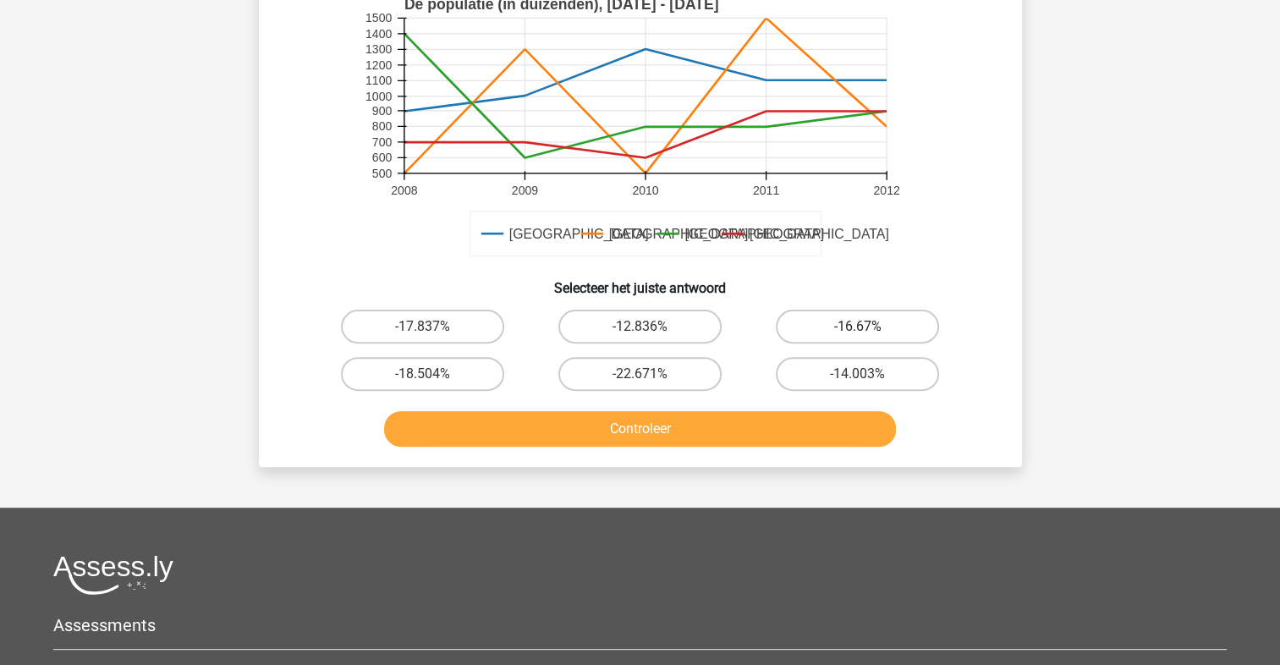
click at [792, 327] on label "-16.67%" at bounding box center [857, 327] width 163 height 34
click at [858, 327] on input "-16.67%" at bounding box center [863, 332] width 11 height 11
radio input "true"
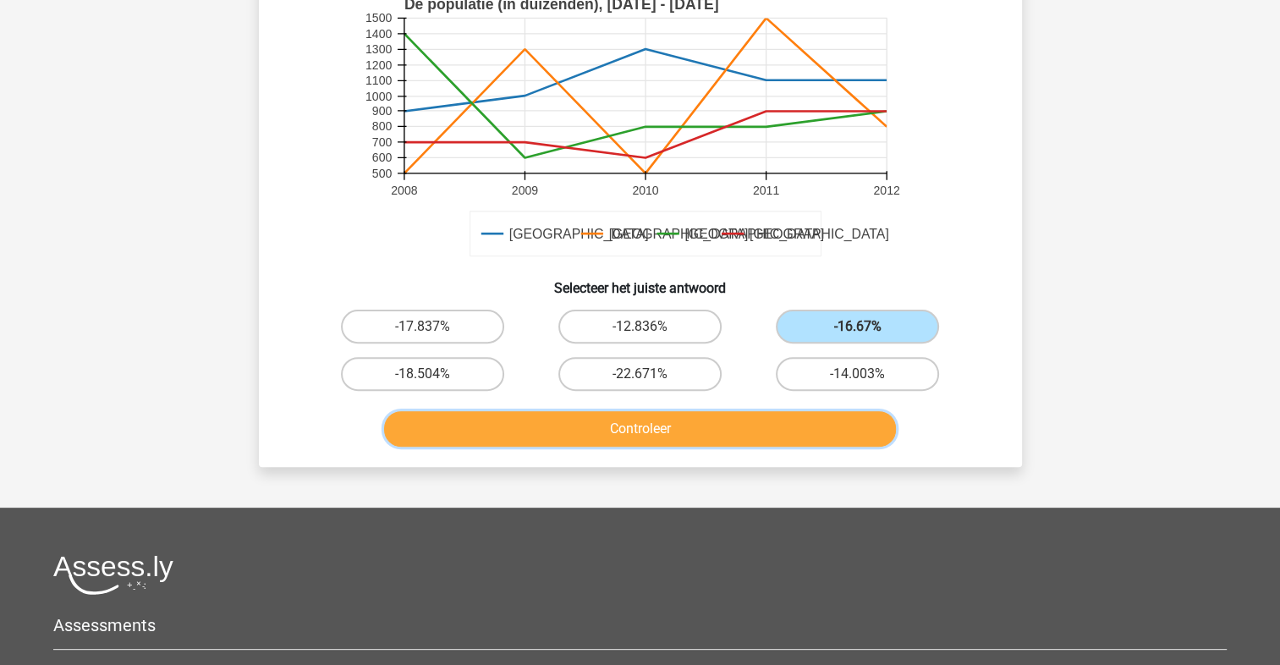
click at [771, 428] on button "Controleer" at bounding box center [640, 429] width 512 height 36
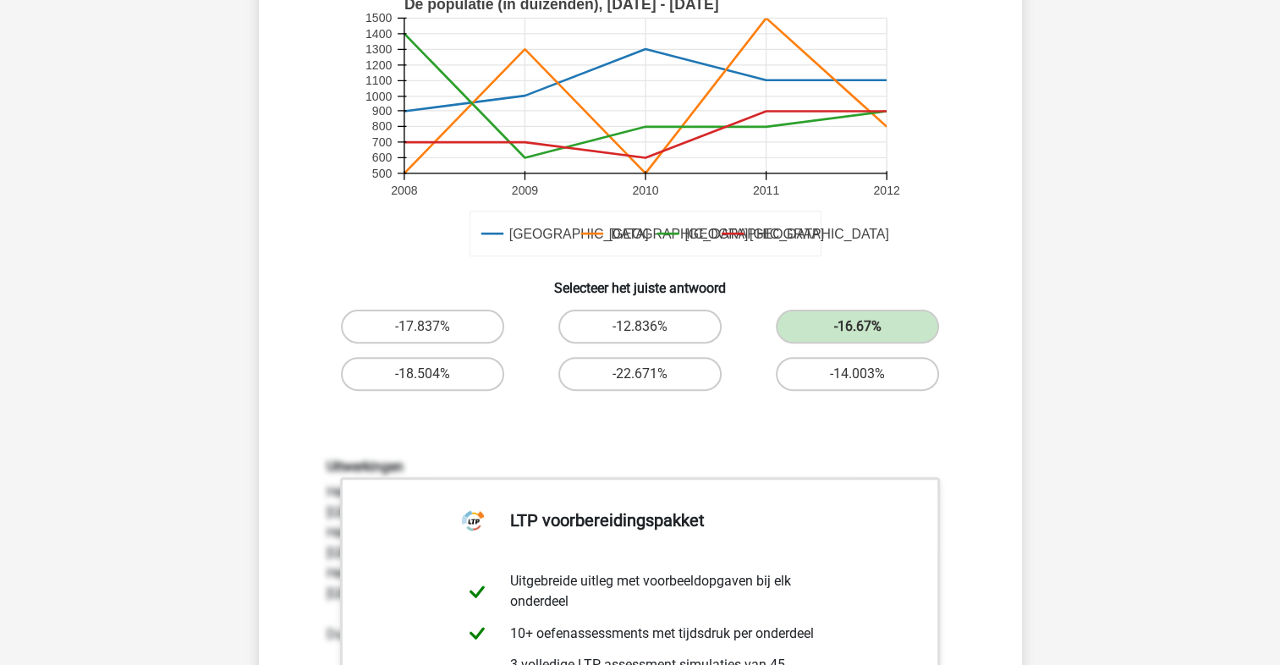
scroll to position [867, 0]
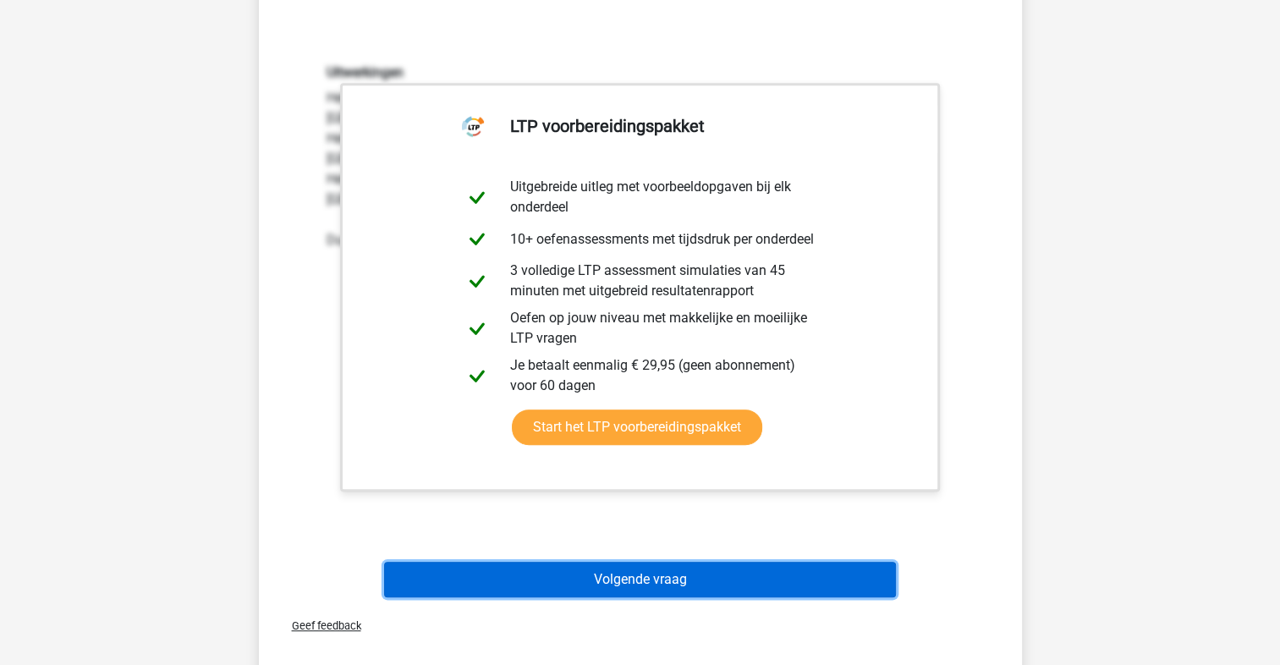
click at [680, 566] on button "Volgende vraag" at bounding box center [640, 580] width 512 height 36
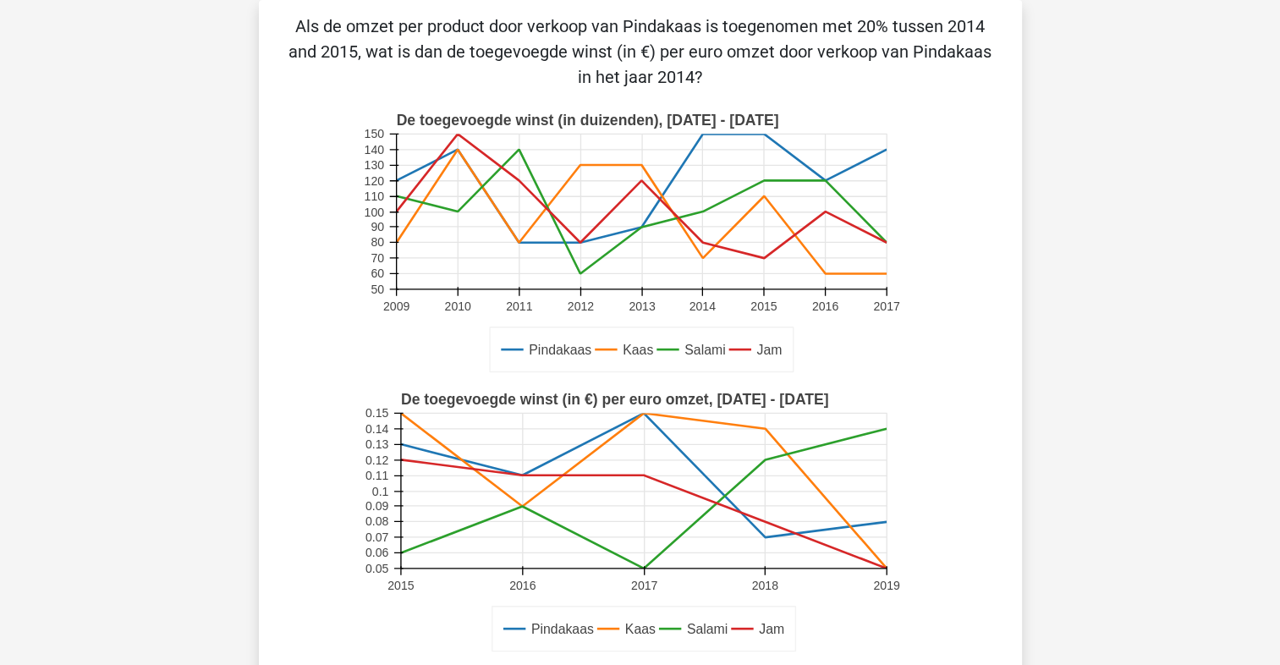
scroll to position [473, 0]
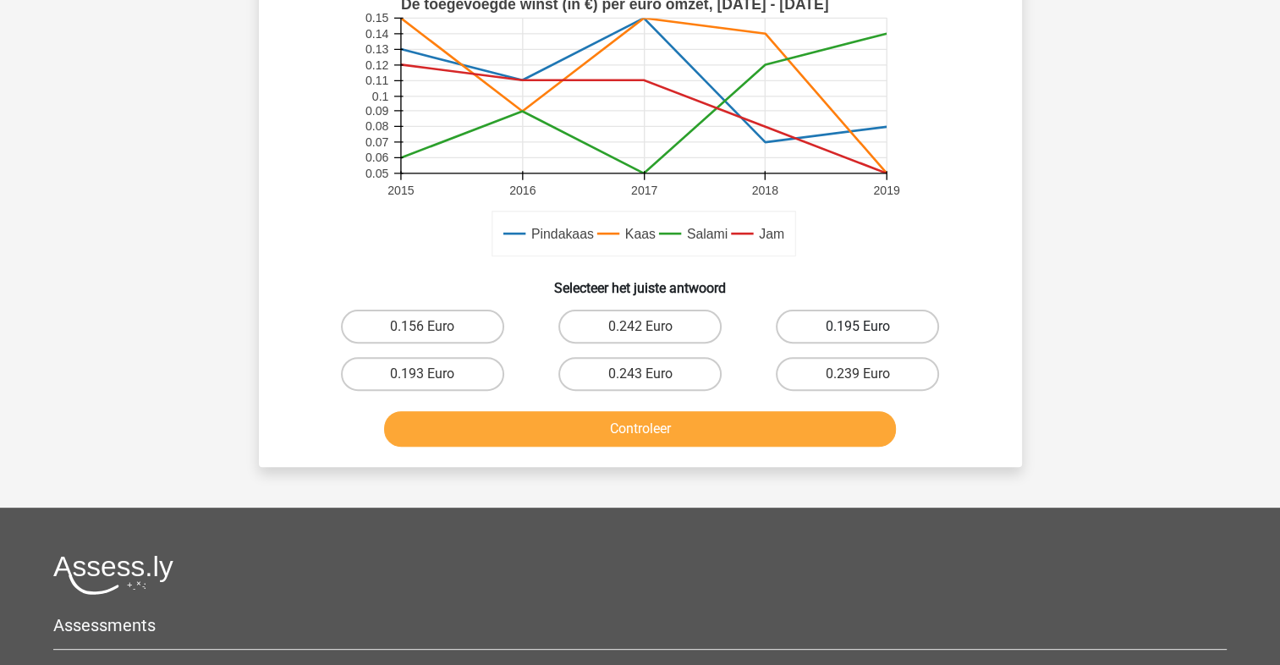
click at [806, 316] on label "0.195 Euro" at bounding box center [857, 327] width 163 height 34
click at [858, 327] on input "0.195 Euro" at bounding box center [863, 332] width 11 height 11
radio input "true"
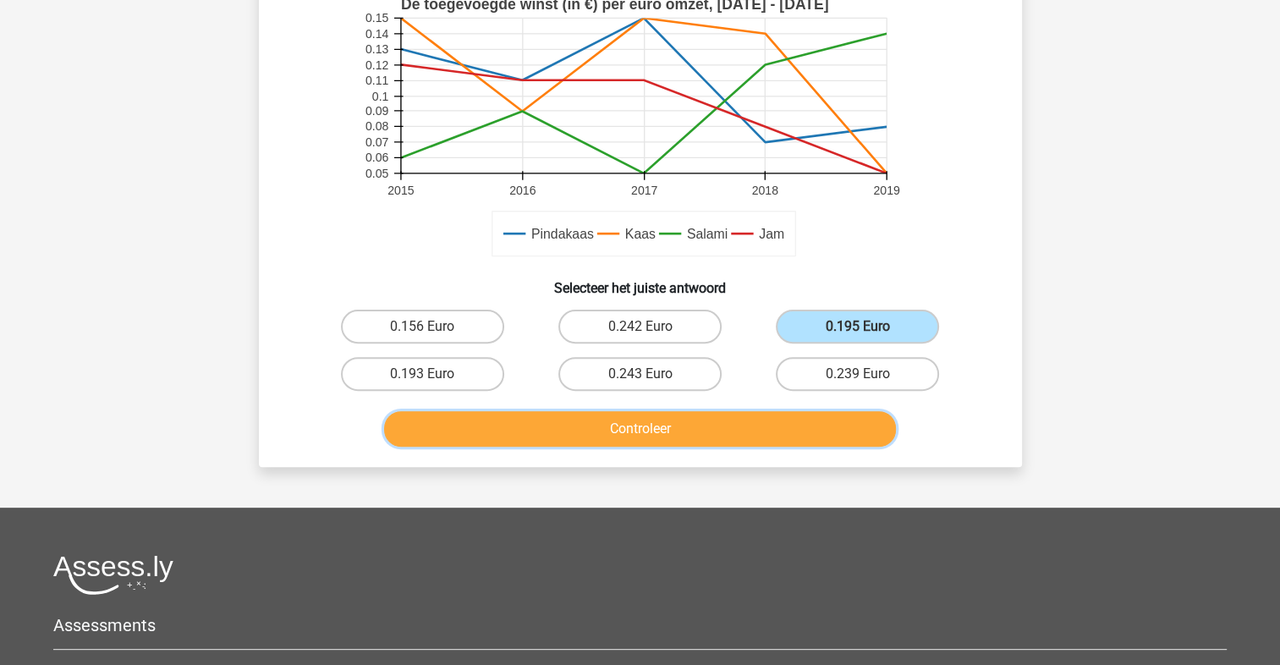
click at [711, 416] on button "Controleer" at bounding box center [640, 429] width 512 height 36
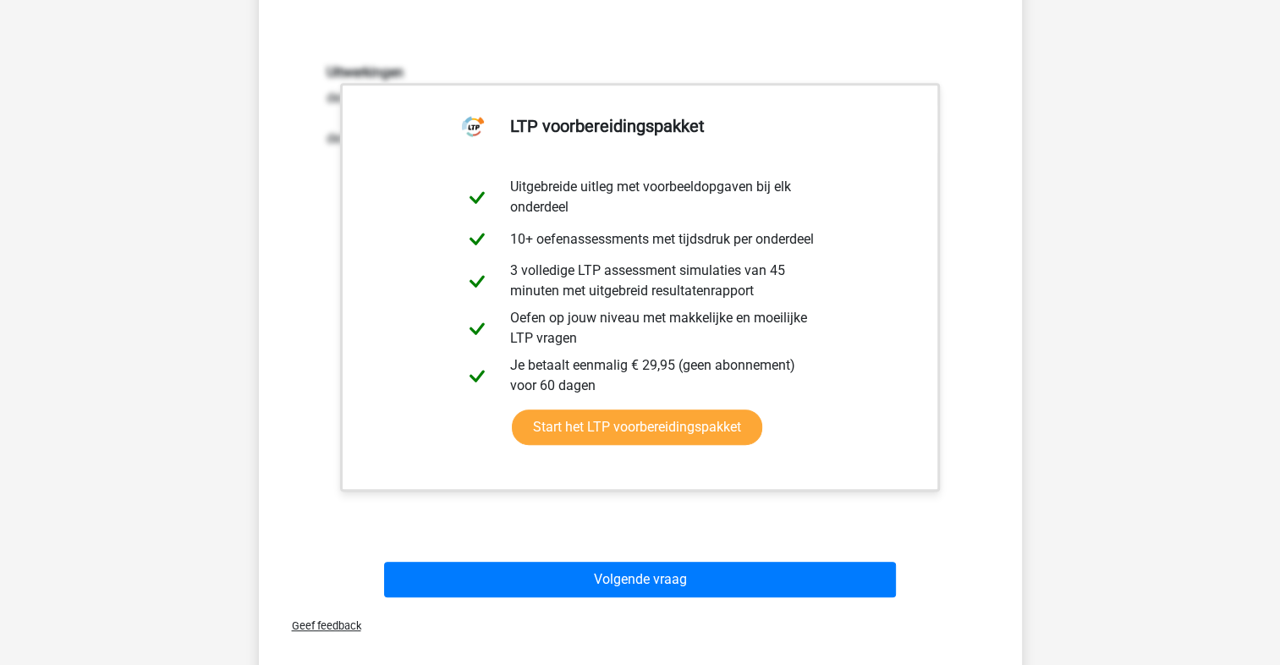
scroll to position [1263, 0]
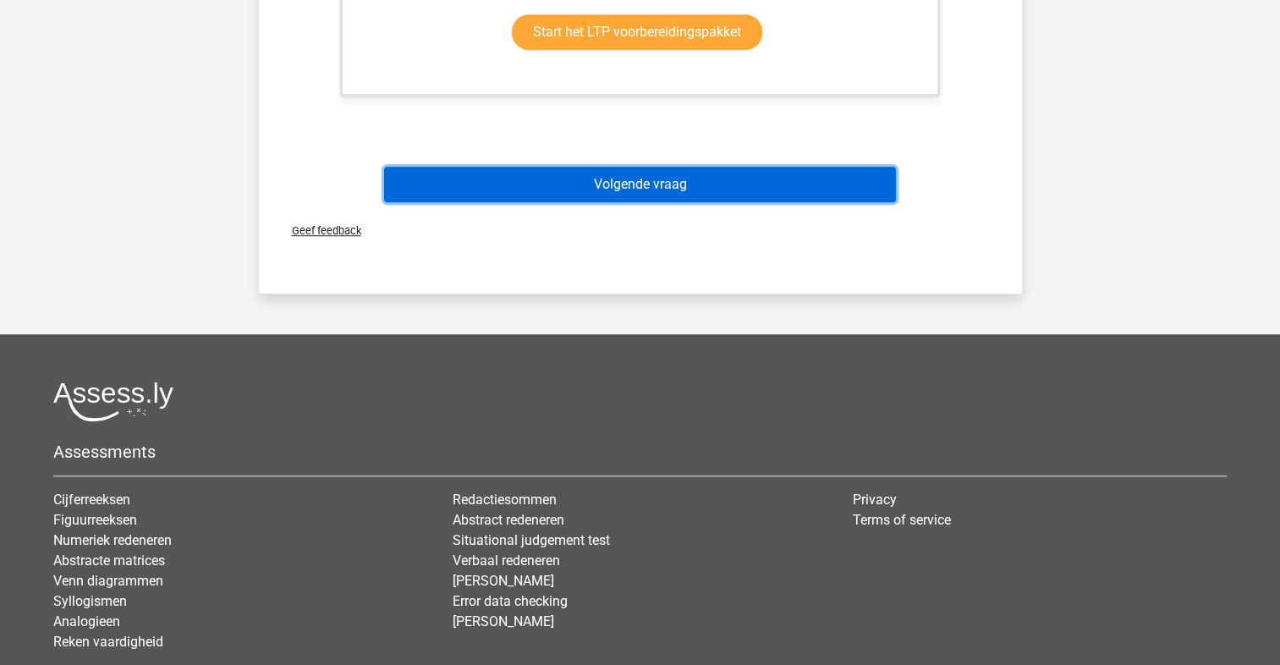
click at [577, 195] on button "Volgende vraag" at bounding box center [640, 185] width 512 height 36
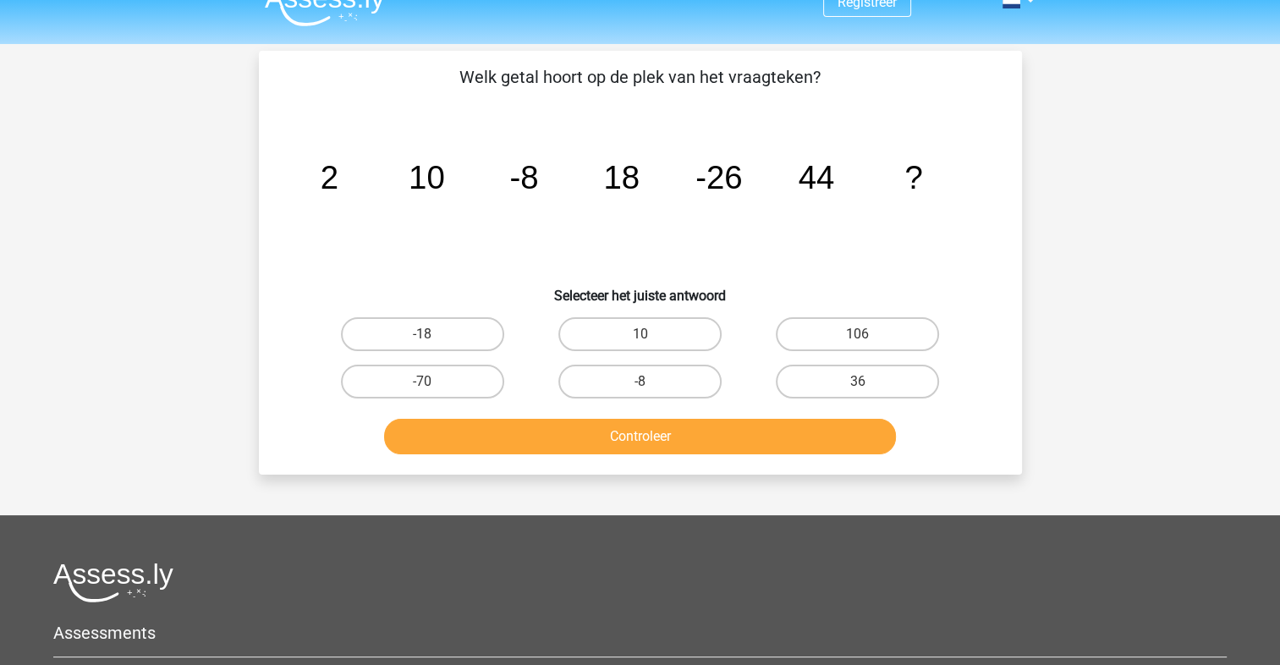
scroll to position [0, 0]
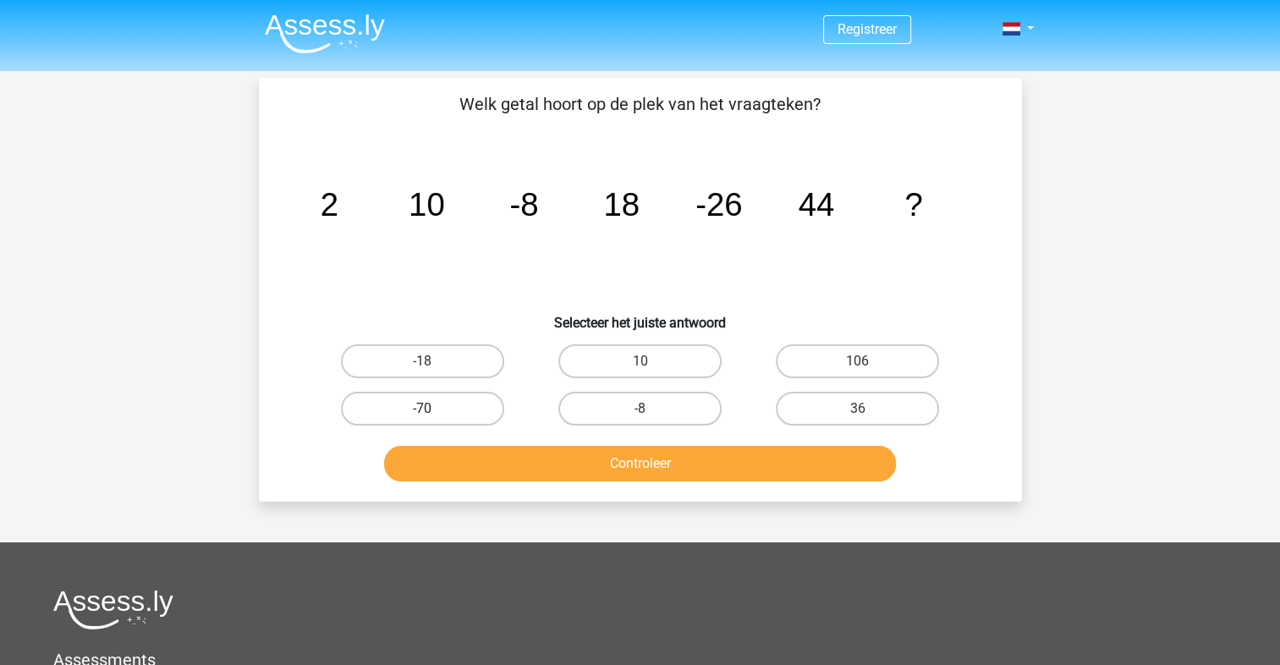
click at [438, 421] on label "-70" at bounding box center [422, 409] width 163 height 34
click at [433, 420] on input "-70" at bounding box center [427, 414] width 11 height 11
radio input "true"
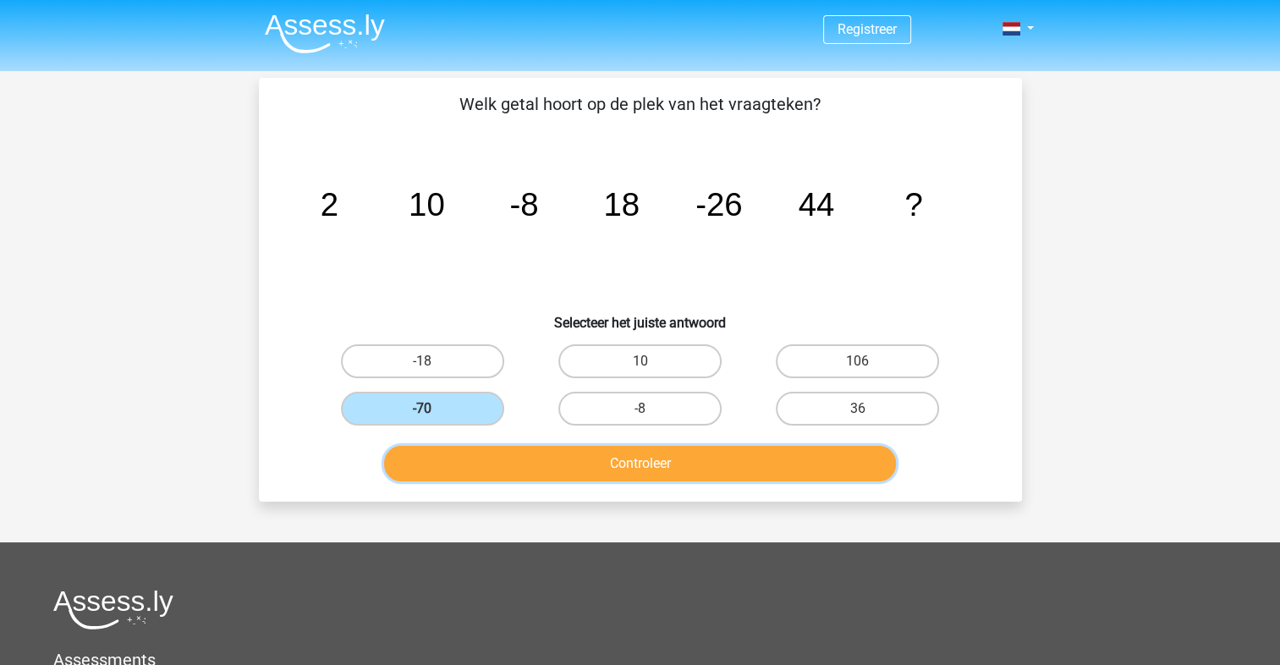
click at [474, 459] on button "Controleer" at bounding box center [640, 464] width 512 height 36
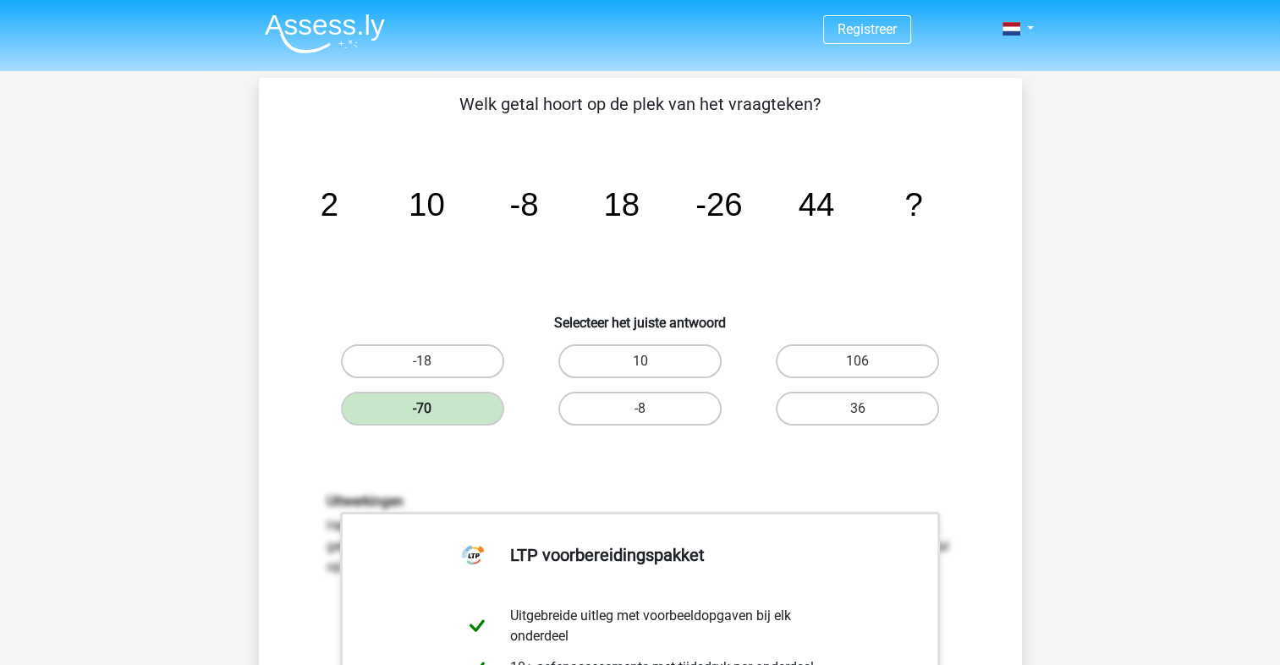
scroll to position [394, 0]
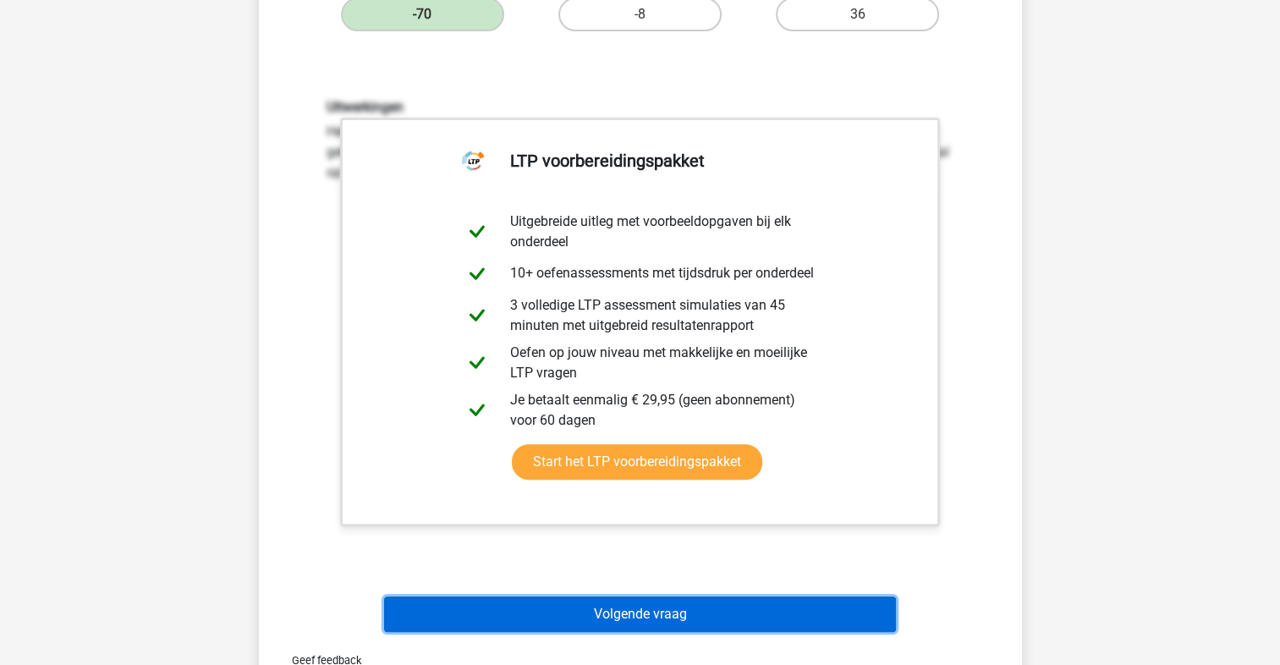
click at [480, 620] on button "Volgende vraag" at bounding box center [640, 615] width 512 height 36
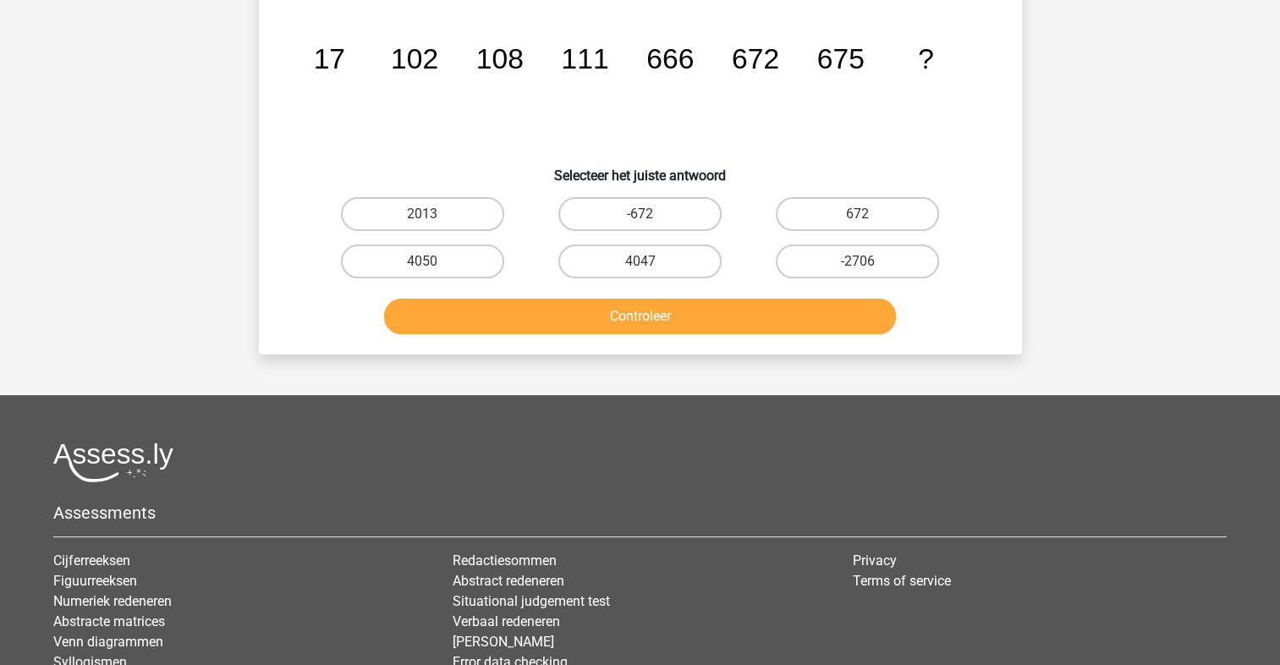
scroll to position [78, 0]
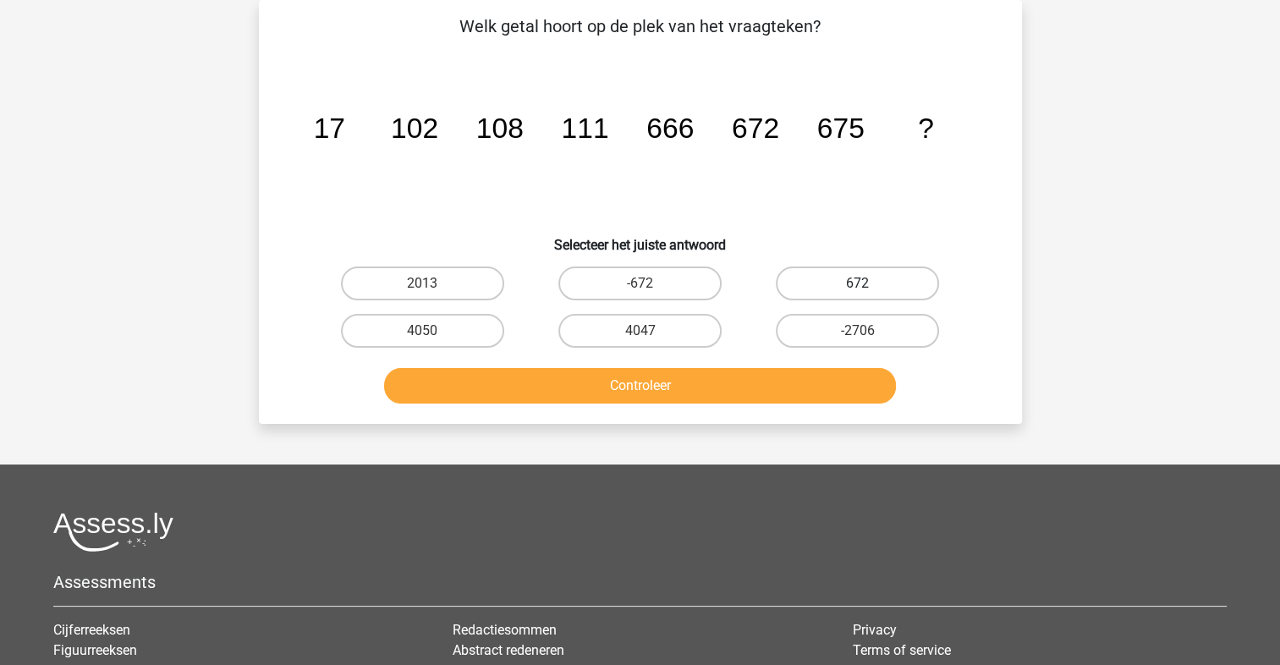
click at [811, 273] on label "672" at bounding box center [857, 284] width 163 height 34
click at [858, 283] on input "672" at bounding box center [863, 288] width 11 height 11
radio input "true"
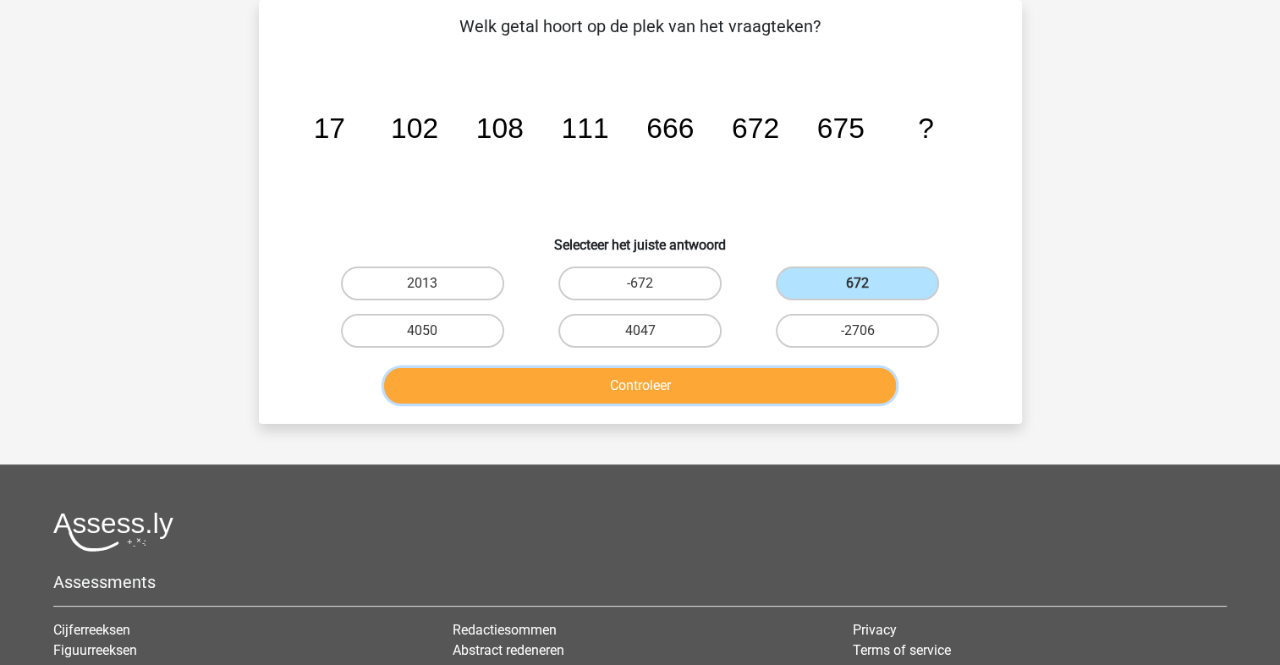
click at [792, 381] on button "Controleer" at bounding box center [640, 386] width 512 height 36
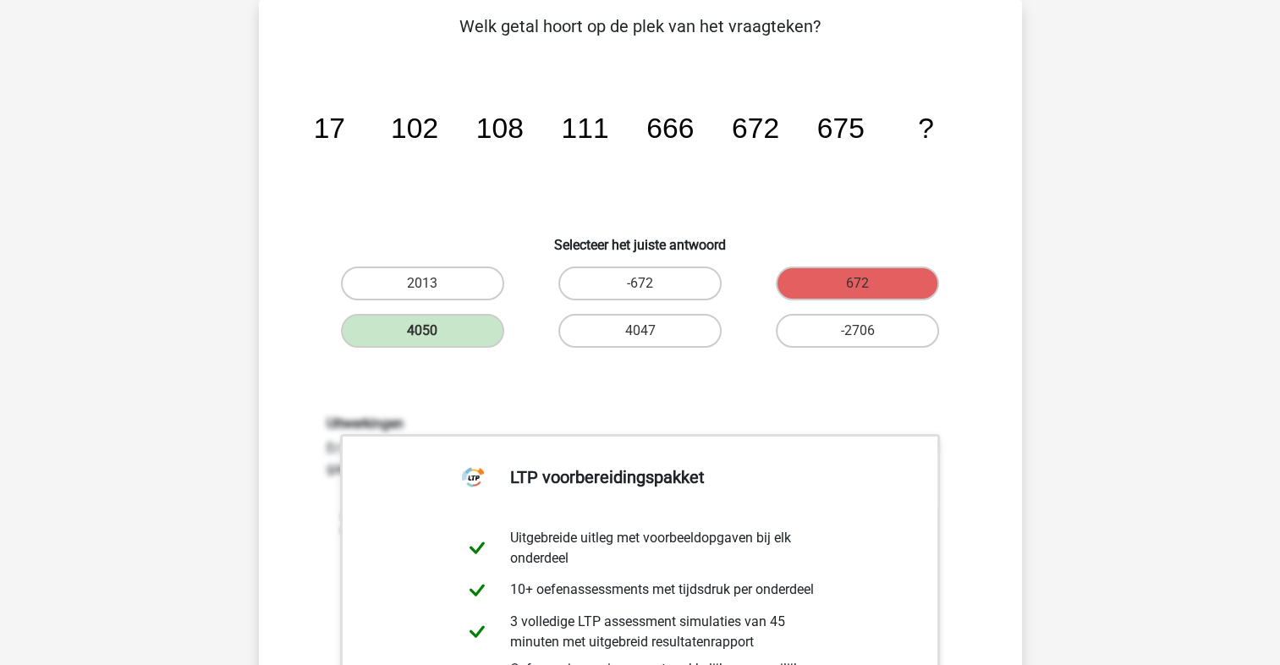
scroll to position [473, 0]
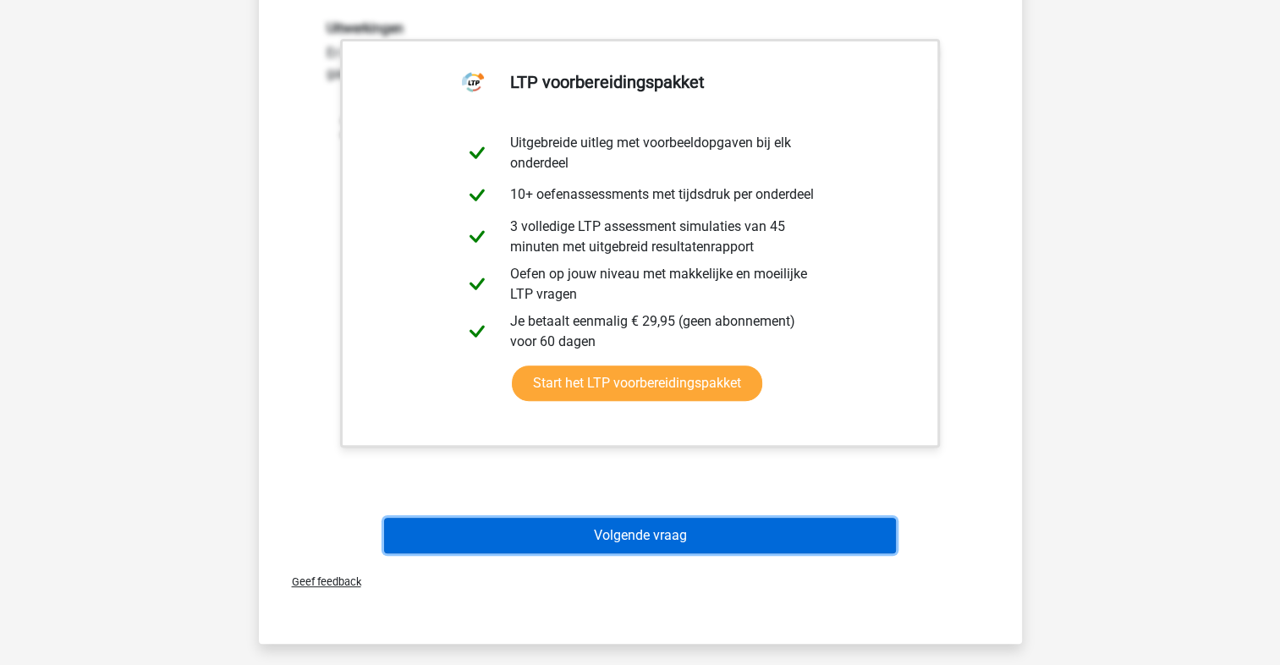
click at [605, 538] on button "Volgende vraag" at bounding box center [640, 536] width 512 height 36
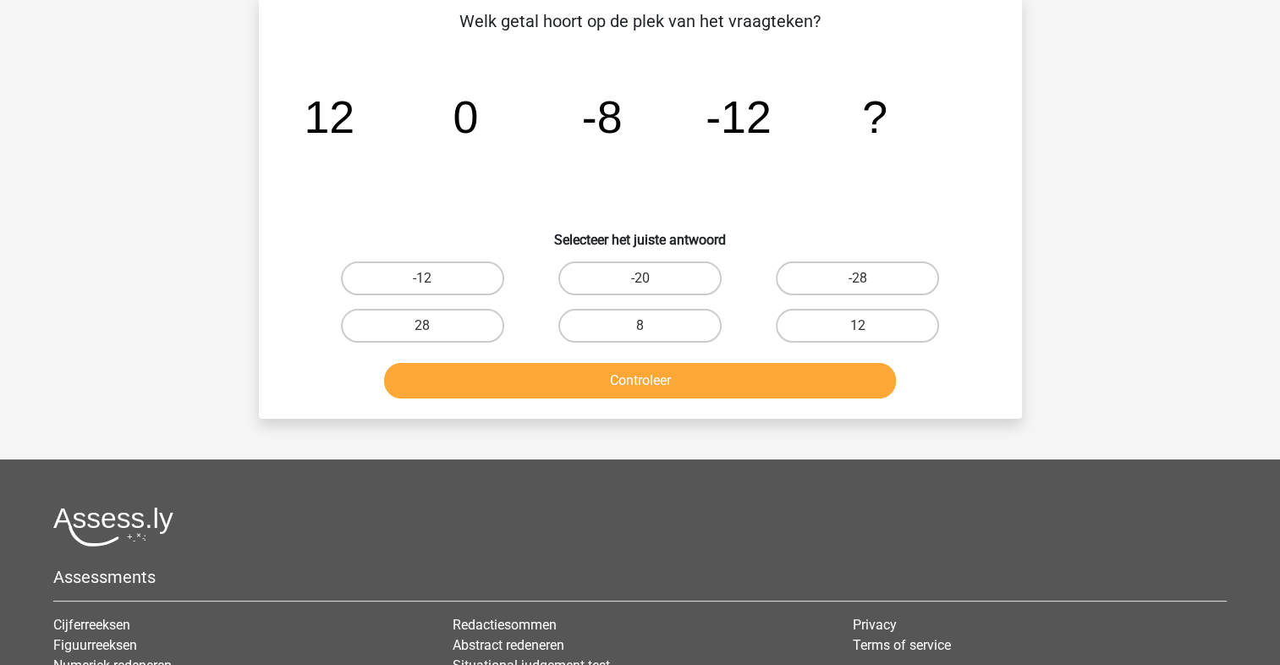
scroll to position [78, 0]
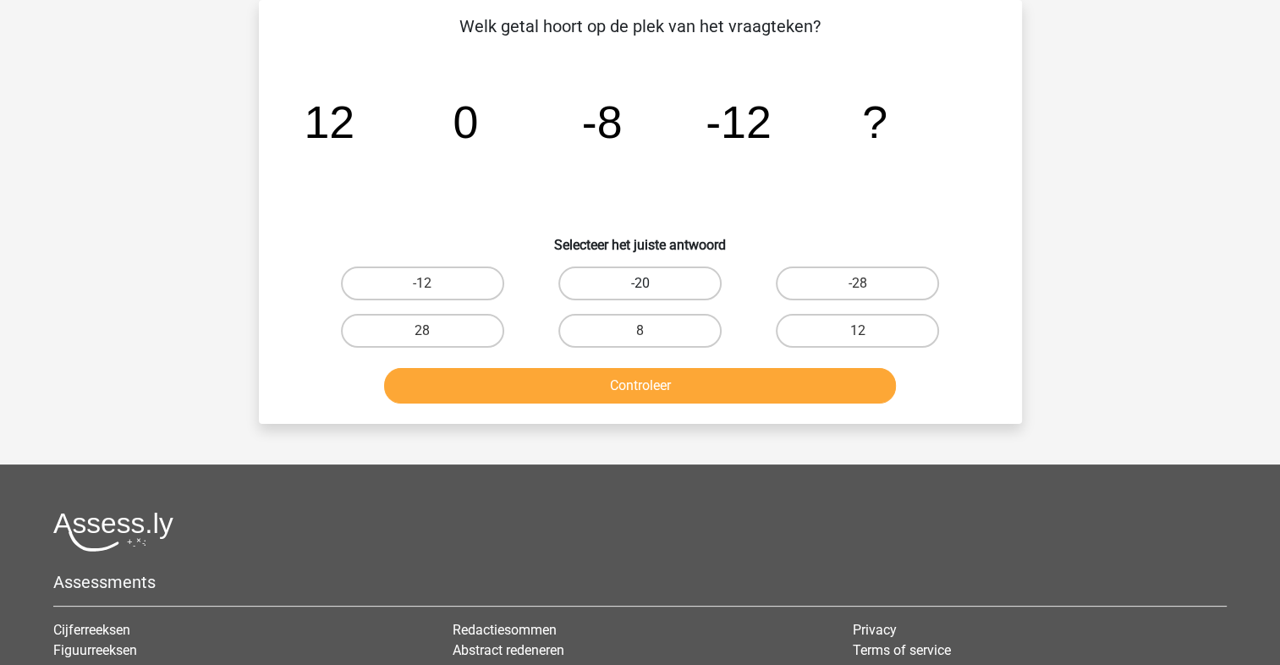
click at [596, 286] on label "-20" at bounding box center [640, 284] width 163 height 34
click at [640, 286] on input "-20" at bounding box center [645, 288] width 11 height 11
radio input "true"
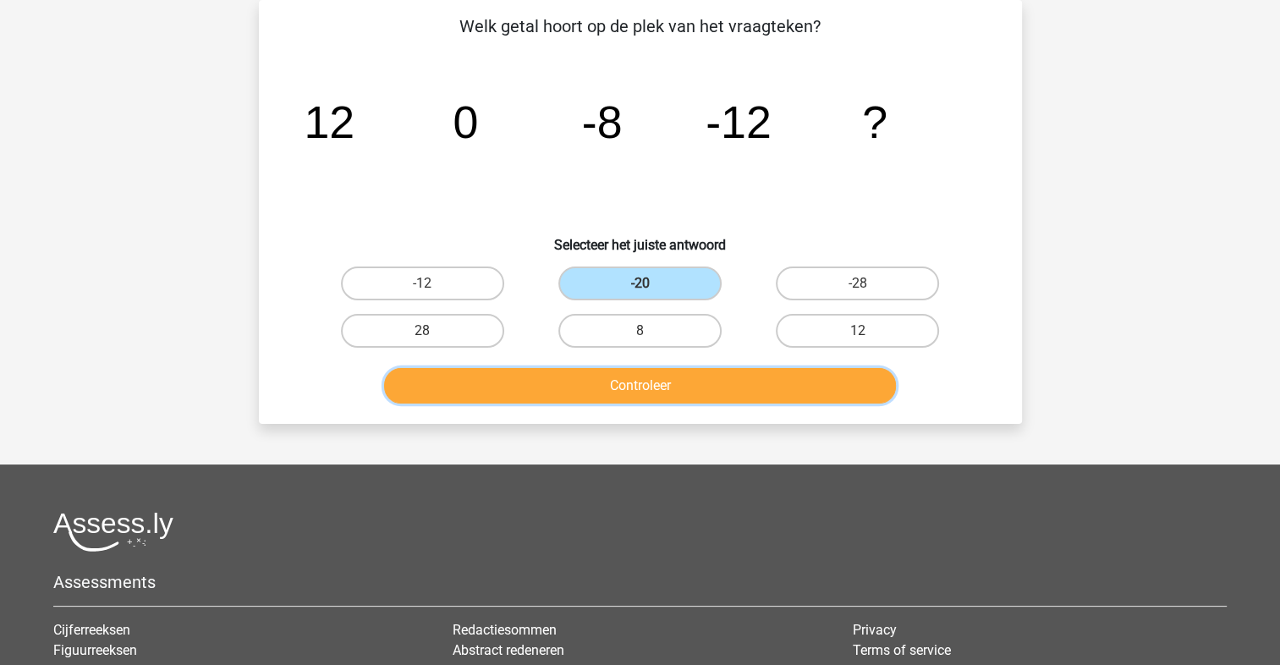
click at [598, 388] on button "Controleer" at bounding box center [640, 386] width 512 height 36
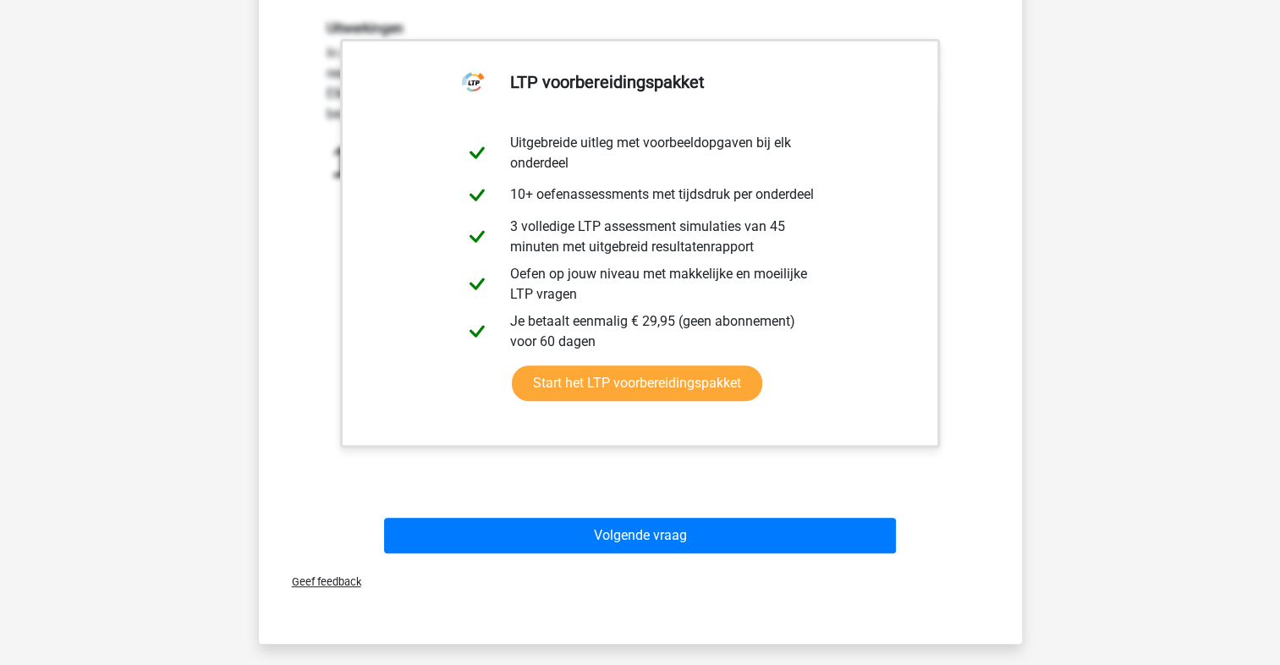
scroll to position [867, 0]
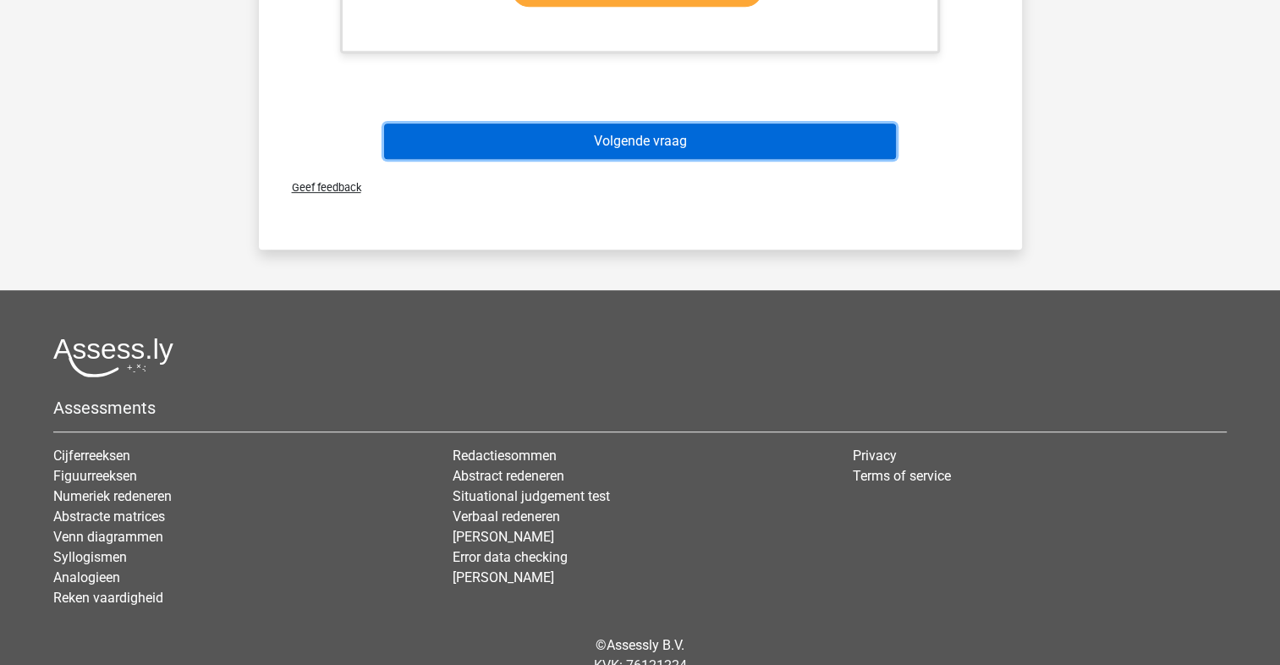
click at [623, 154] on button "Volgende vraag" at bounding box center [640, 142] width 512 height 36
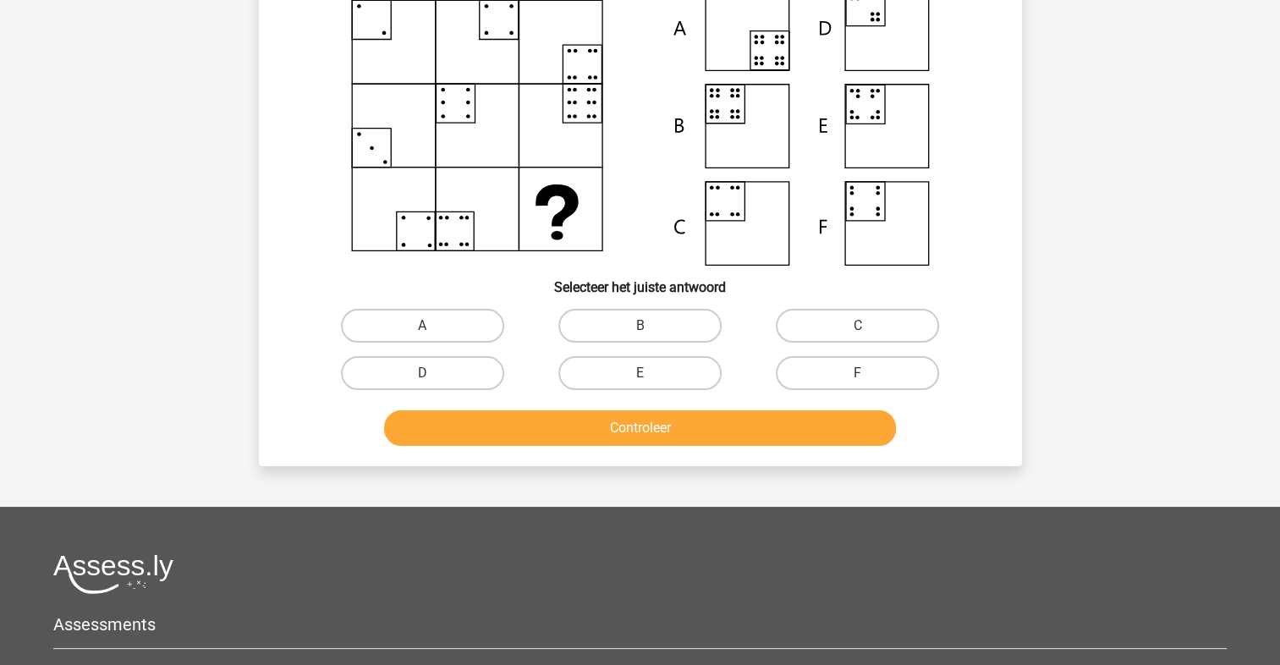
scroll to position [78, 0]
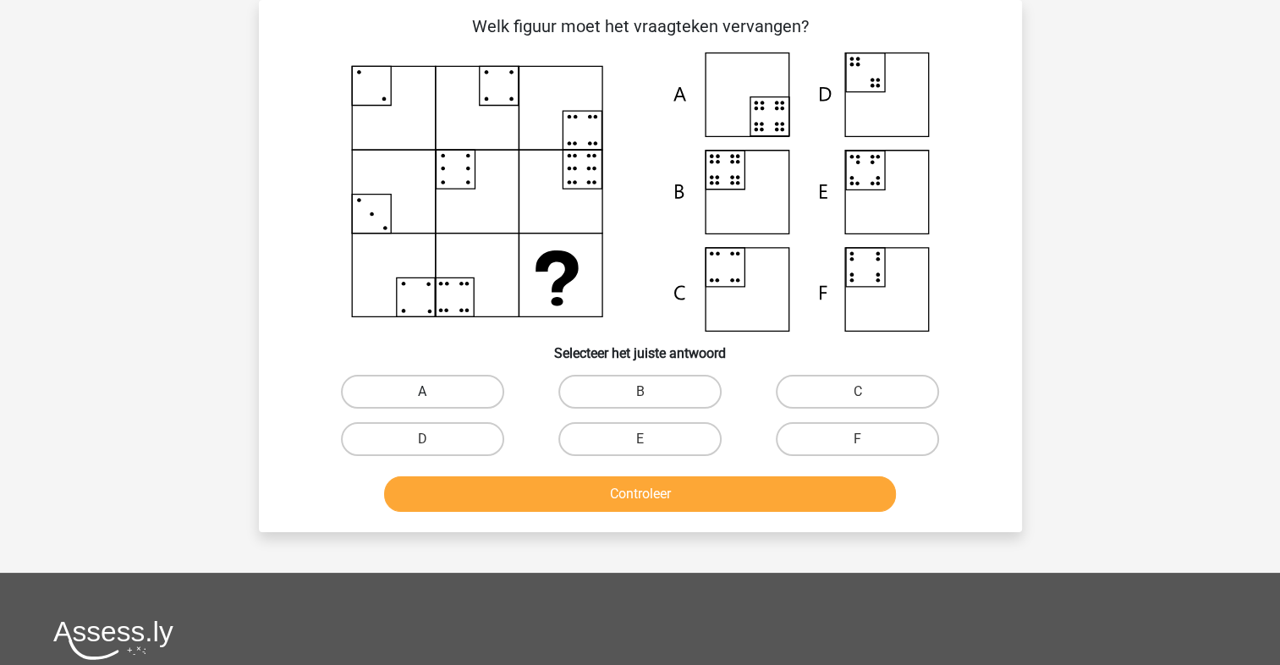
click at [440, 385] on label "A" at bounding box center [422, 392] width 163 height 34
click at [433, 392] on input "A" at bounding box center [427, 397] width 11 height 11
radio input "true"
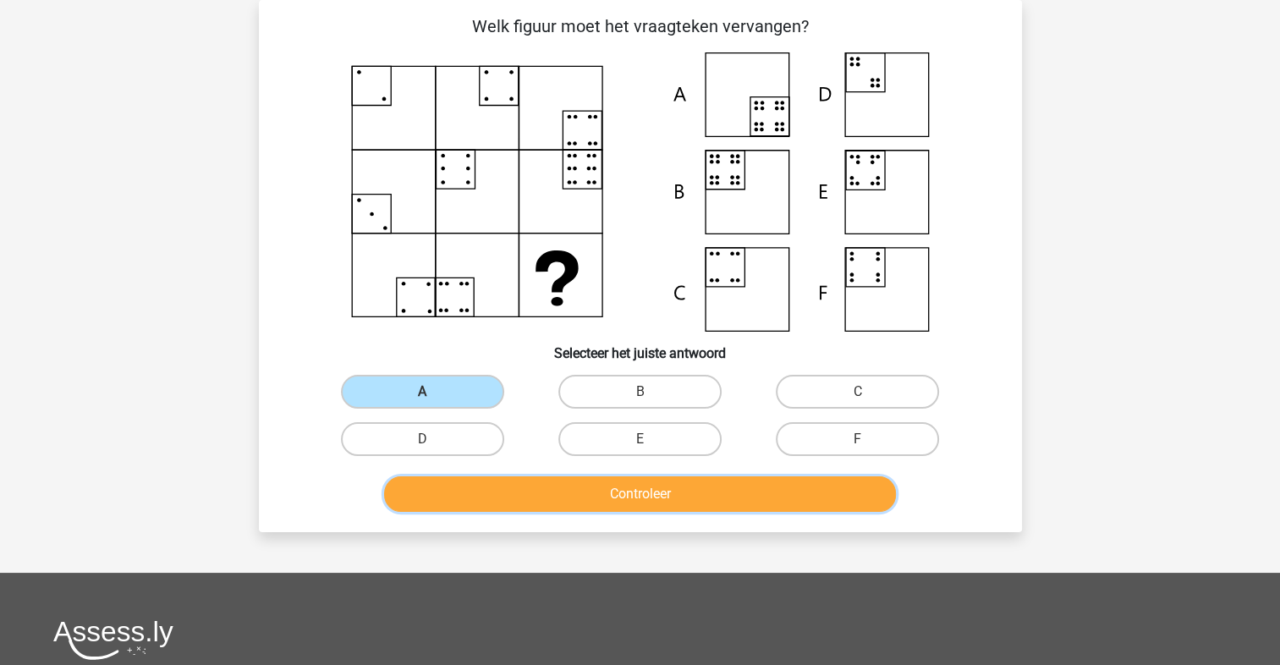
click at [552, 509] on button "Controleer" at bounding box center [640, 494] width 512 height 36
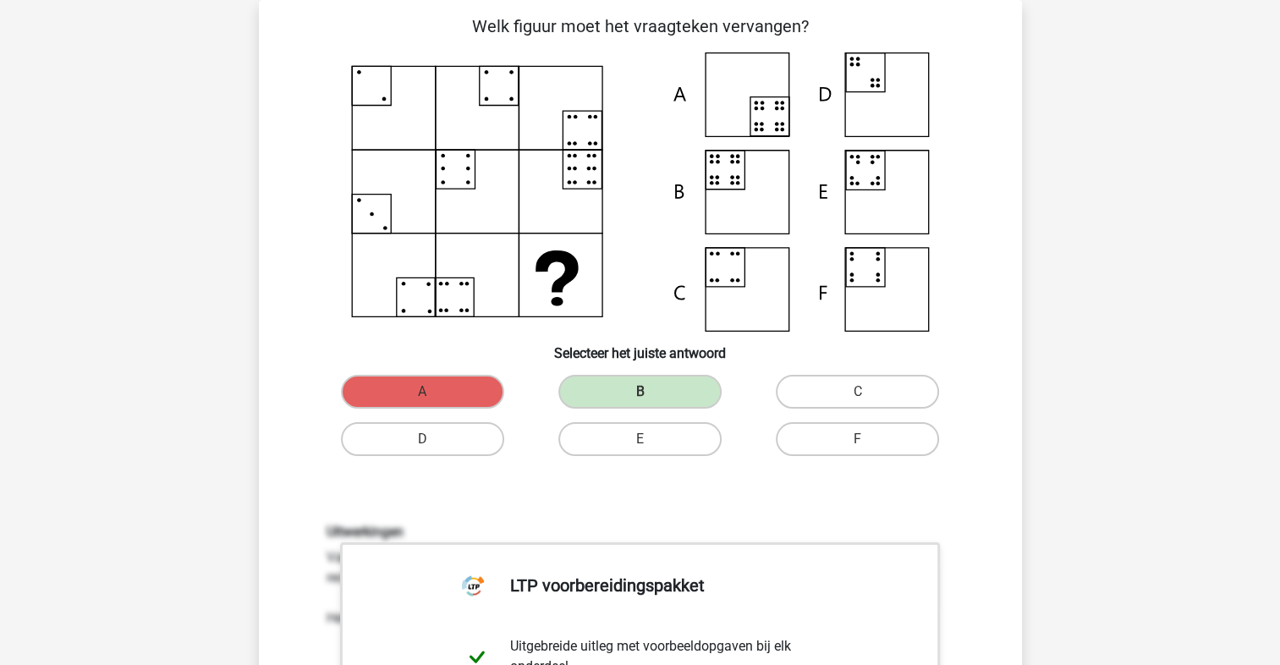
scroll to position [473, 0]
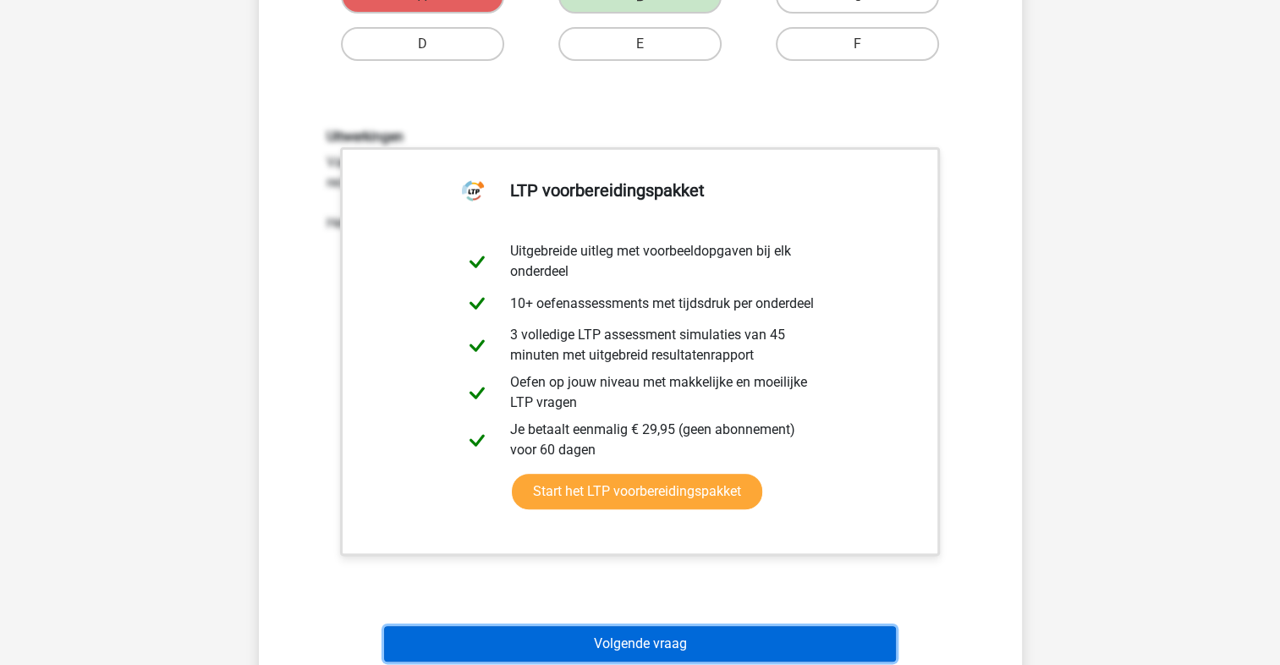
click at [669, 642] on button "Volgende vraag" at bounding box center [640, 644] width 512 height 36
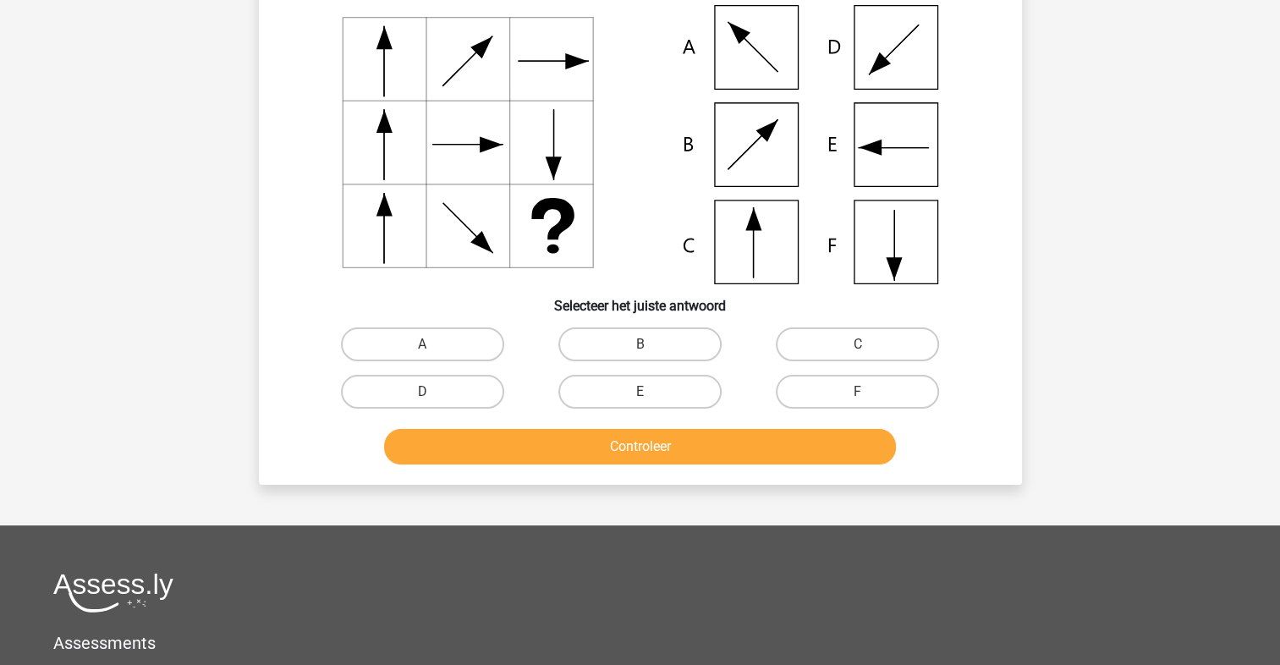
scroll to position [78, 0]
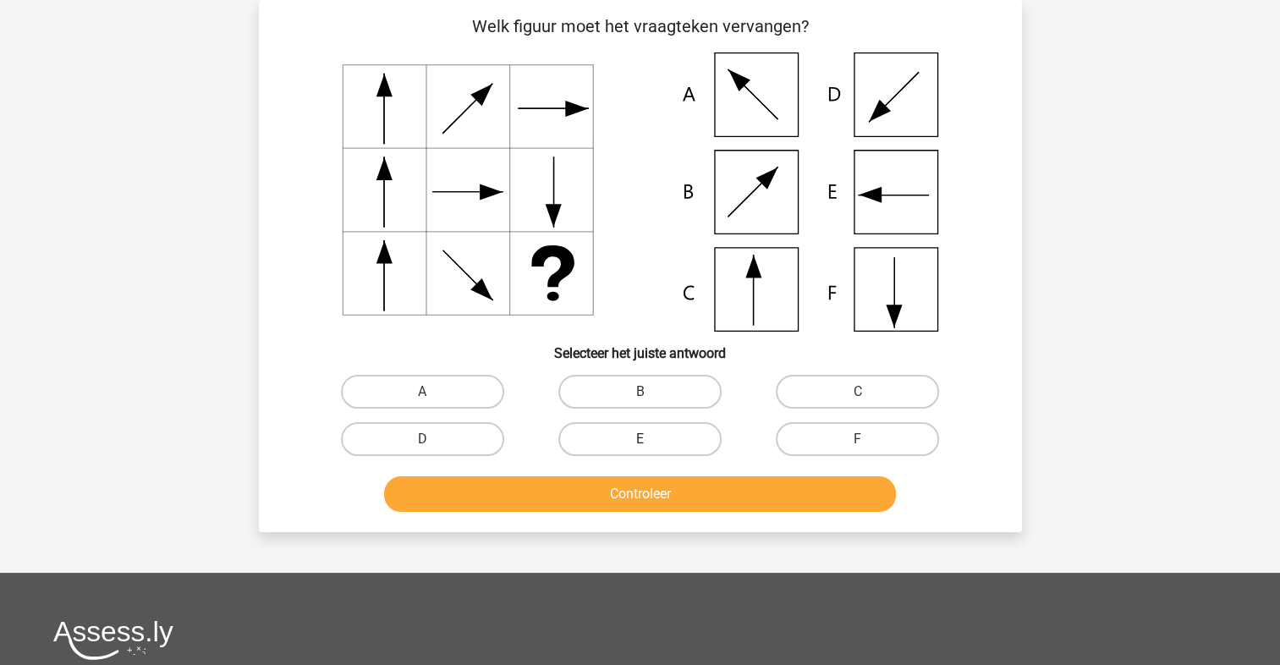
click at [694, 434] on label "E" at bounding box center [640, 439] width 163 height 34
click at [651, 439] on input "E" at bounding box center [645, 444] width 11 height 11
radio input "true"
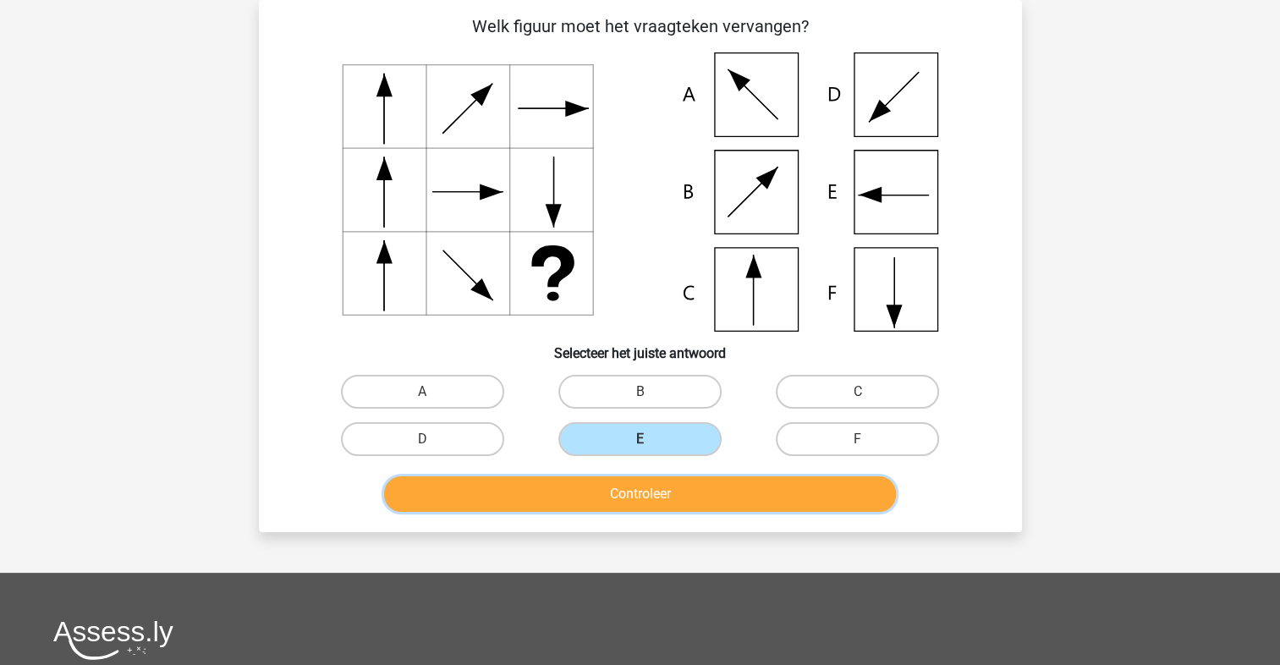
click at [706, 485] on button "Controleer" at bounding box center [640, 494] width 512 height 36
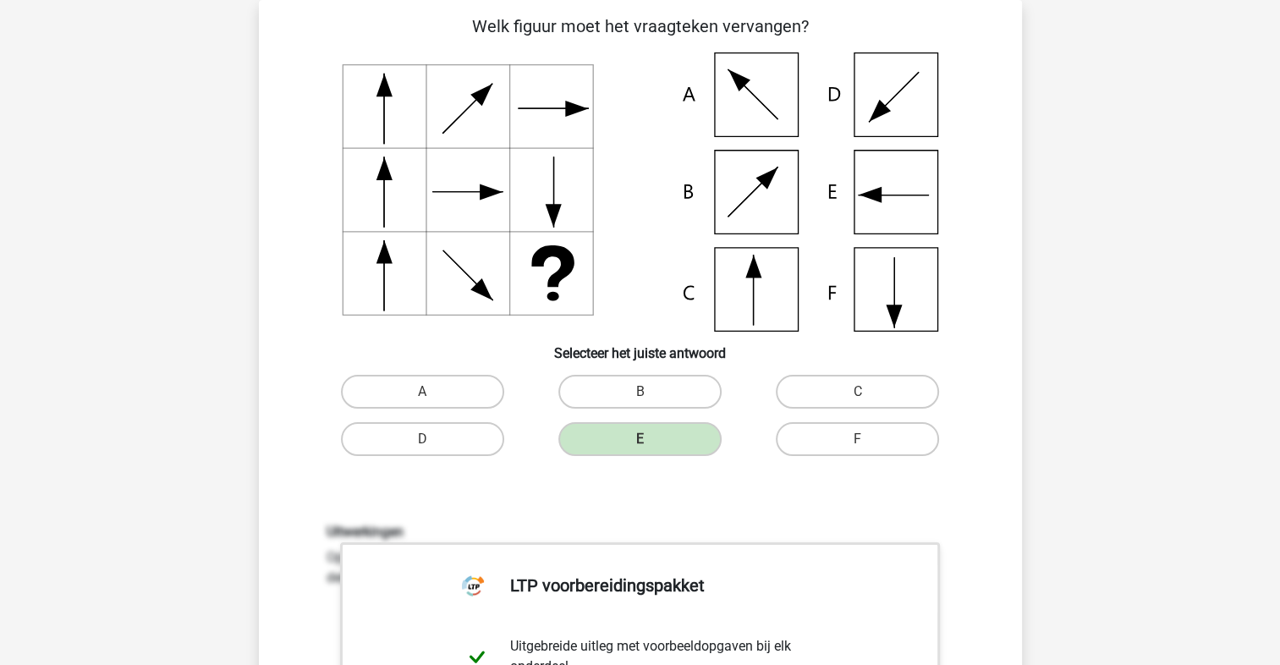
scroll to position [473, 0]
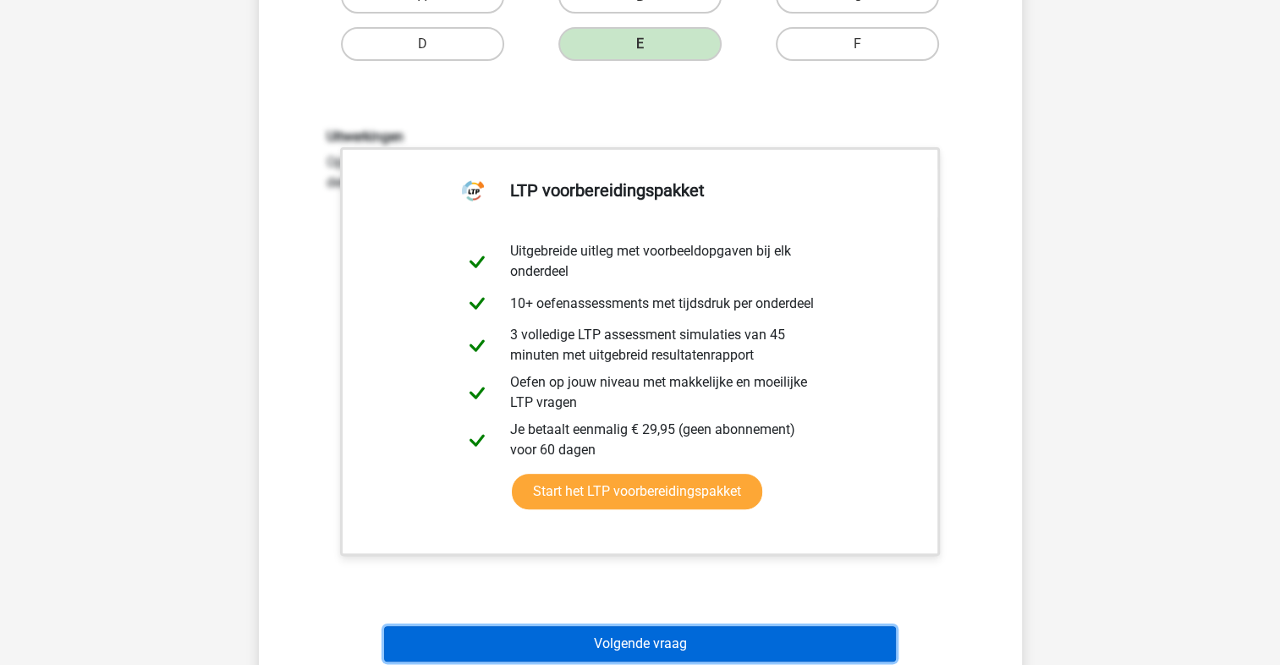
click at [656, 644] on button "Volgende vraag" at bounding box center [640, 644] width 512 height 36
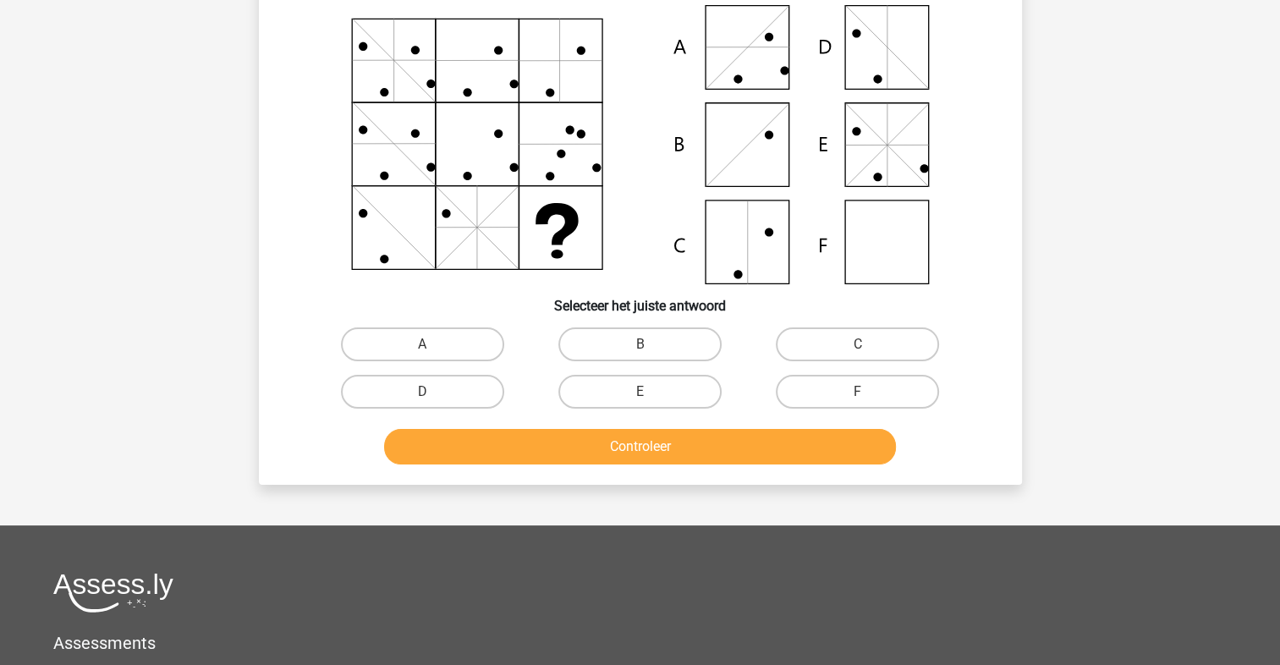
scroll to position [78, 0]
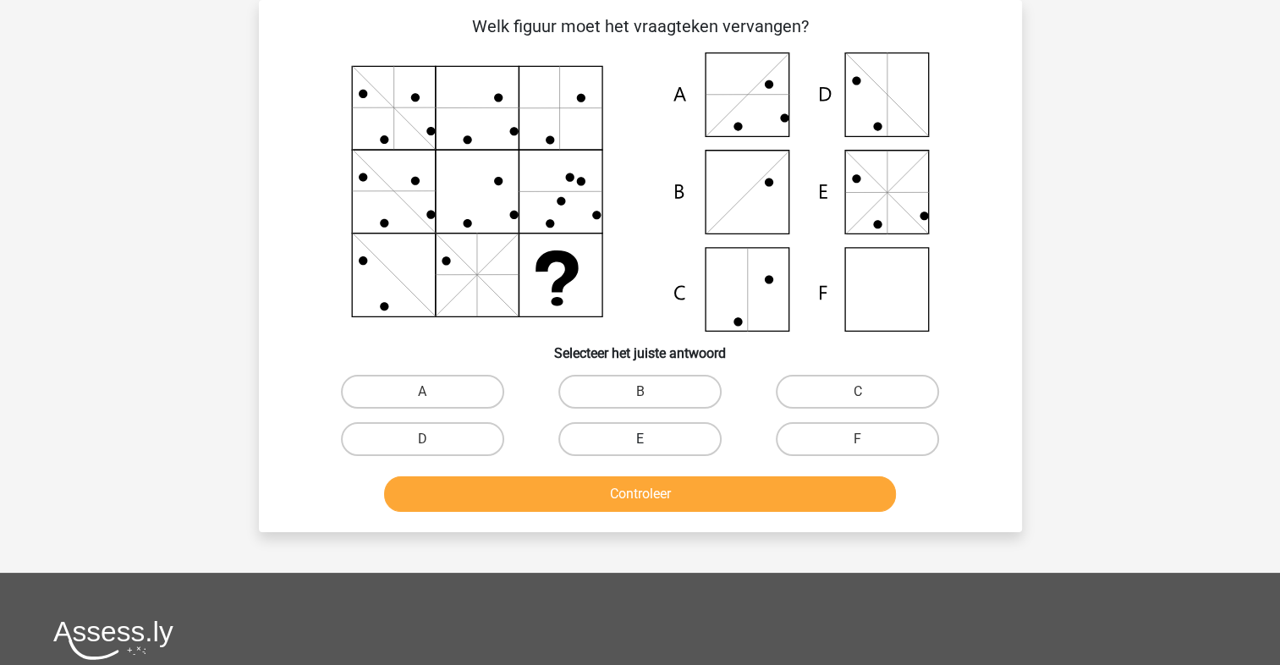
click at [670, 432] on label "E" at bounding box center [640, 439] width 163 height 34
click at [651, 439] on input "E" at bounding box center [645, 444] width 11 height 11
radio input "true"
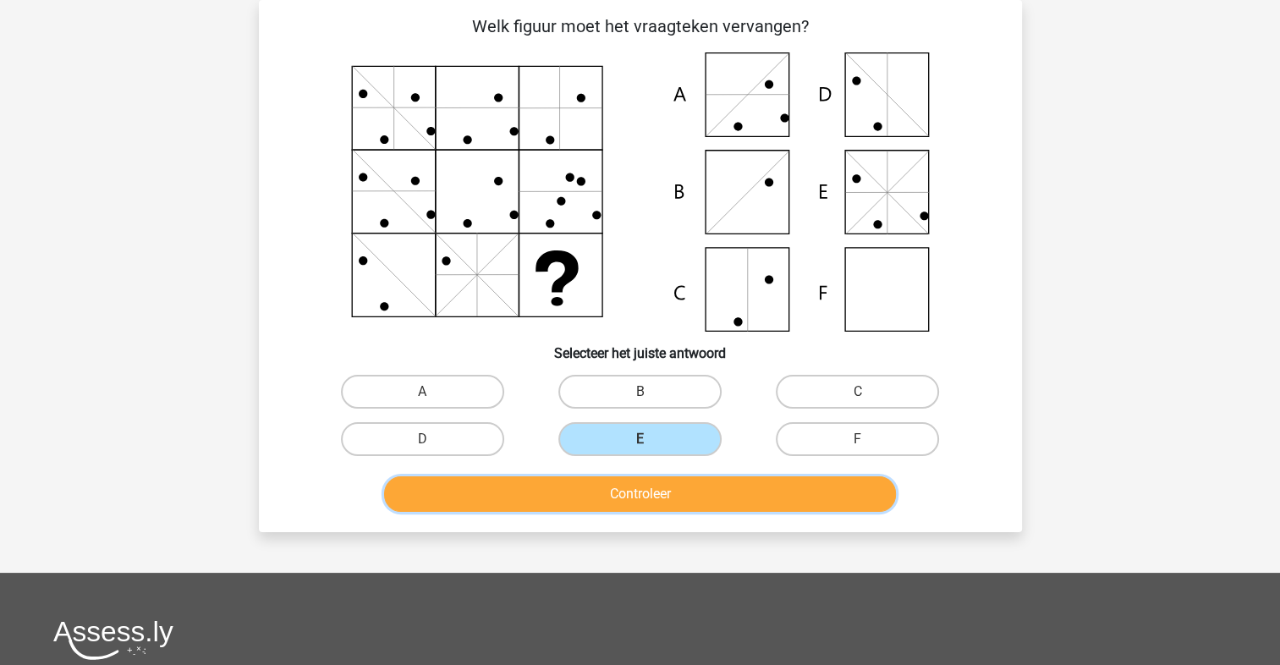
click at [685, 491] on button "Controleer" at bounding box center [640, 494] width 512 height 36
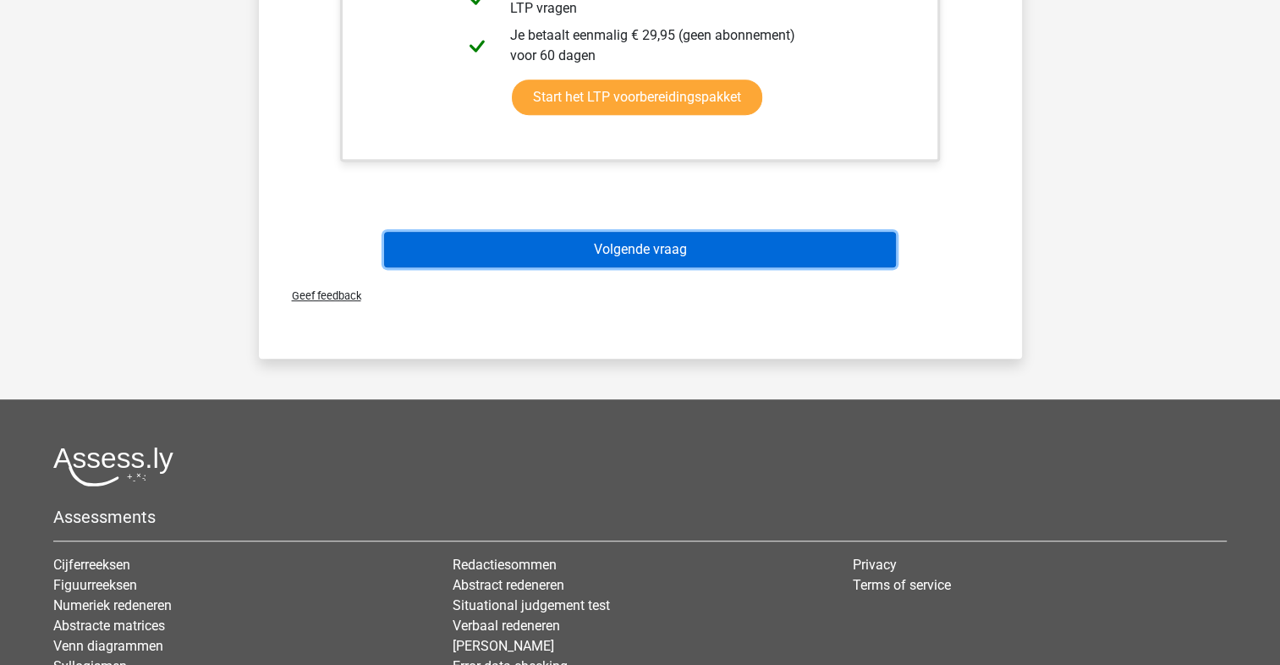
click at [704, 260] on button "Volgende vraag" at bounding box center [640, 250] width 512 height 36
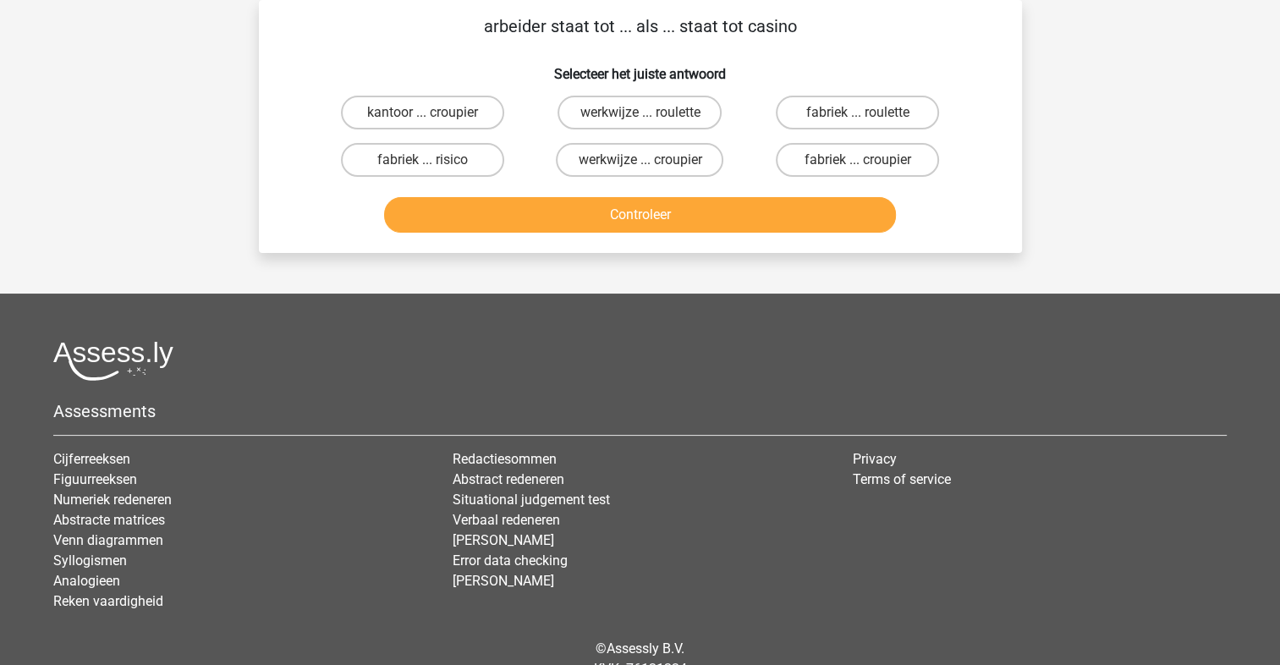
scroll to position [0, 0]
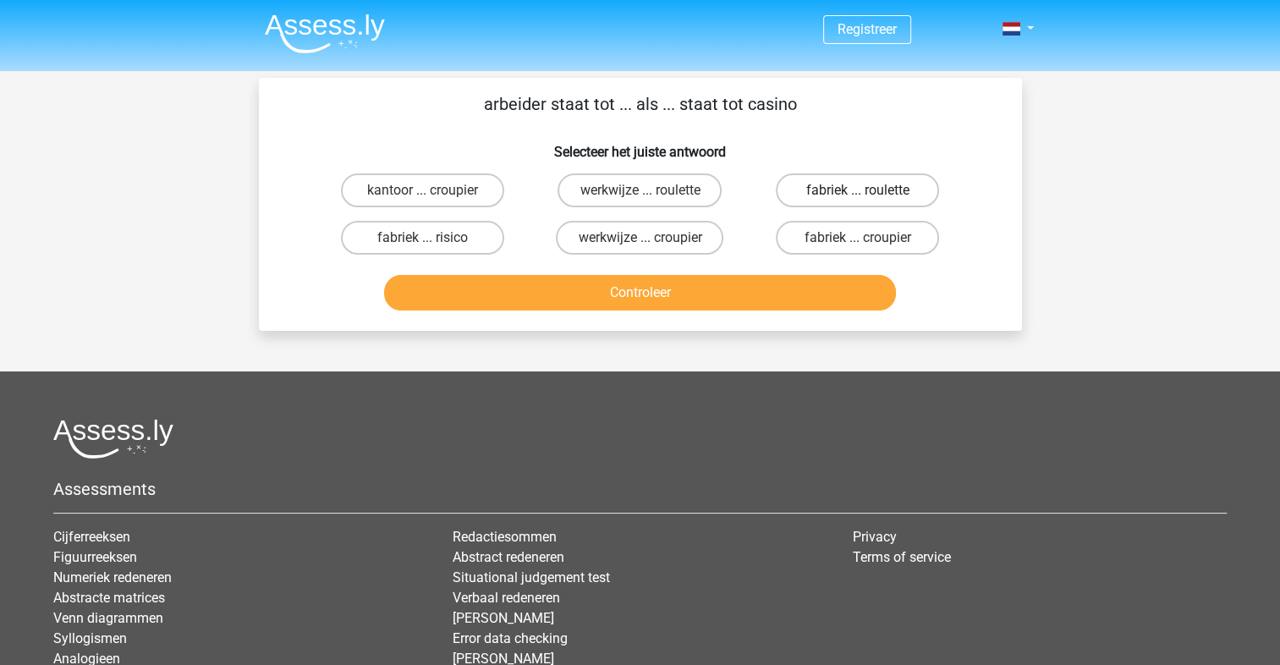
click at [850, 192] on label "fabriek ... roulette" at bounding box center [857, 190] width 163 height 34
click at [858, 192] on input "fabriek ... roulette" at bounding box center [863, 195] width 11 height 11
radio input "true"
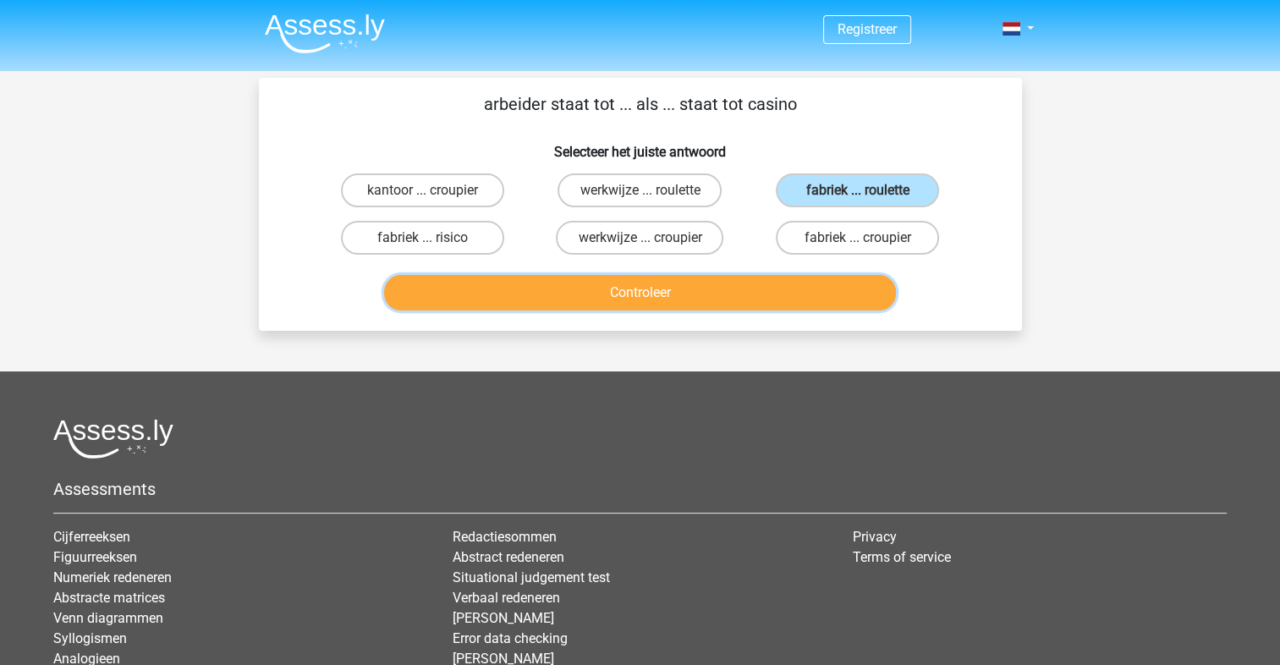
click at [759, 291] on button "Controleer" at bounding box center [640, 293] width 512 height 36
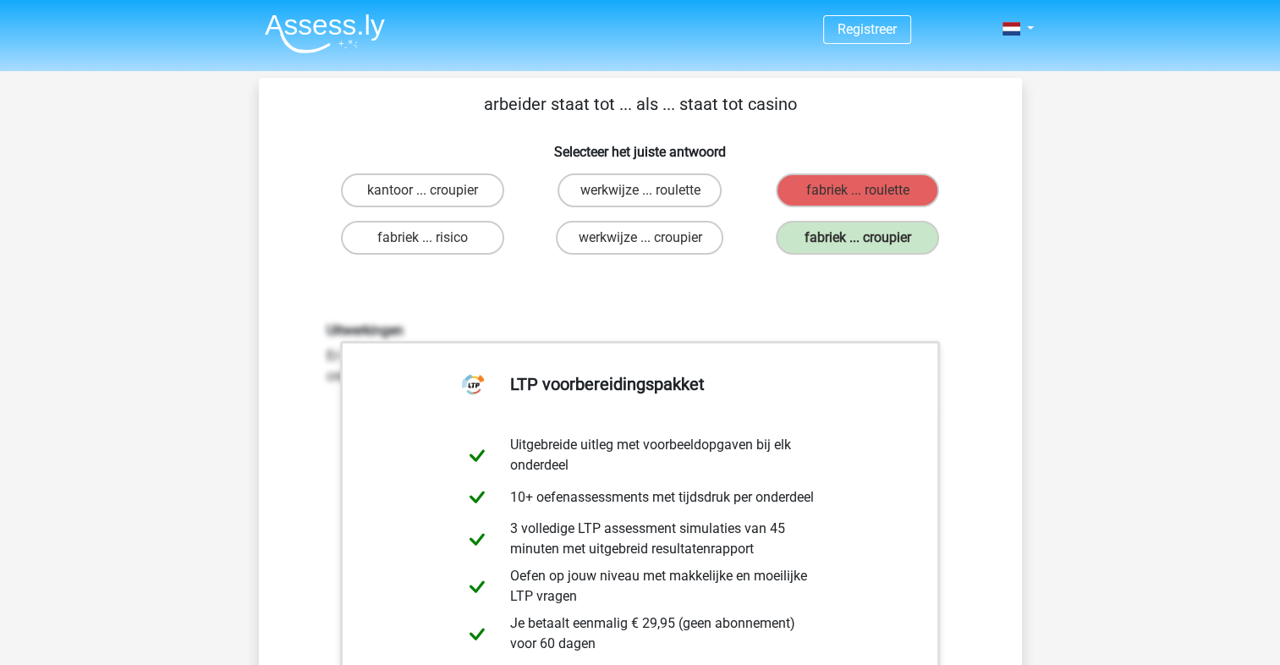
scroll to position [394, 0]
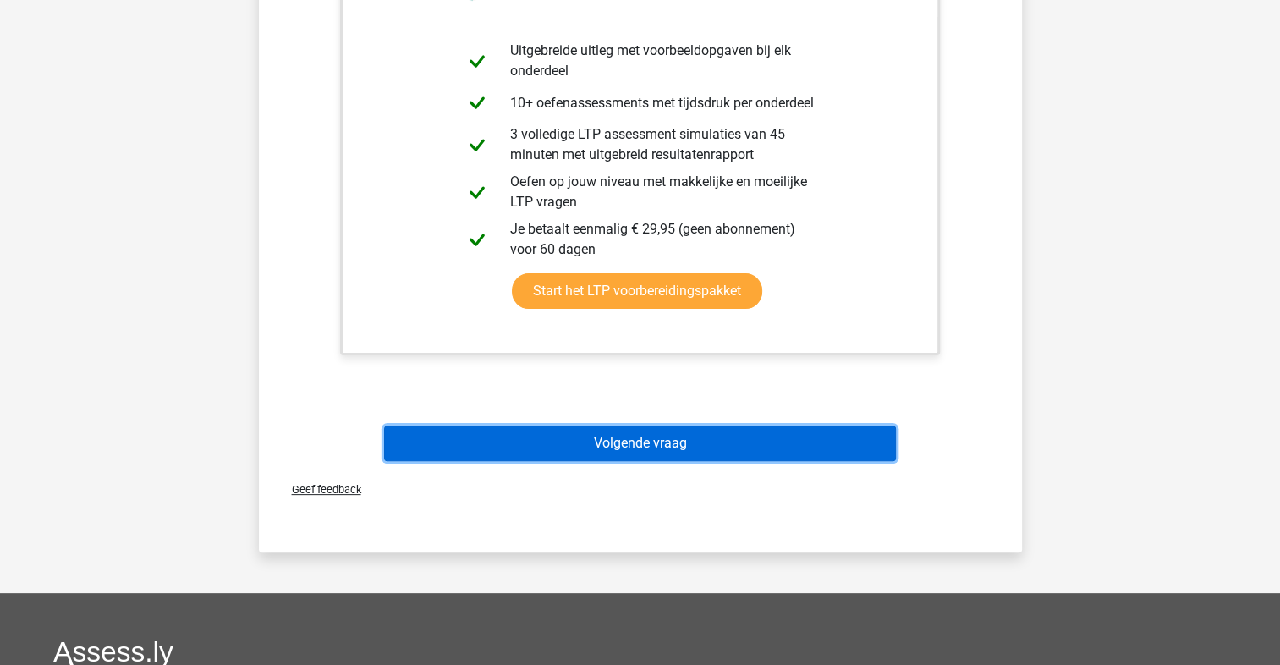
click at [658, 430] on button "Volgende vraag" at bounding box center [640, 444] width 512 height 36
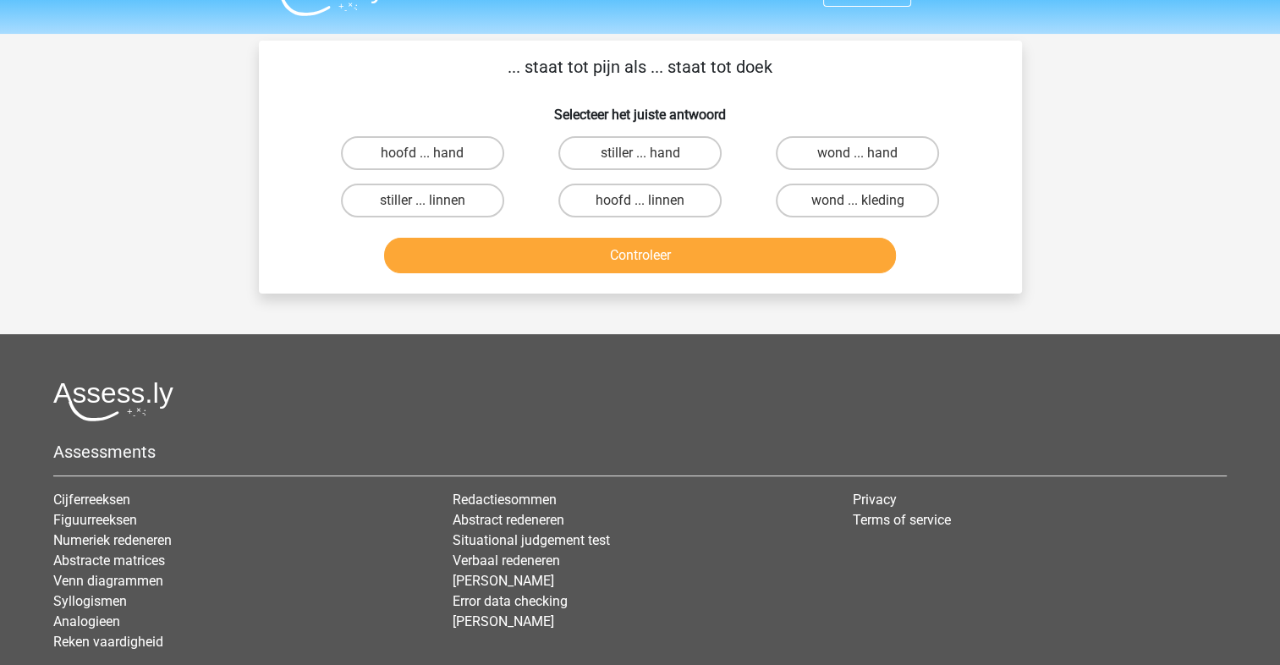
scroll to position [0, 0]
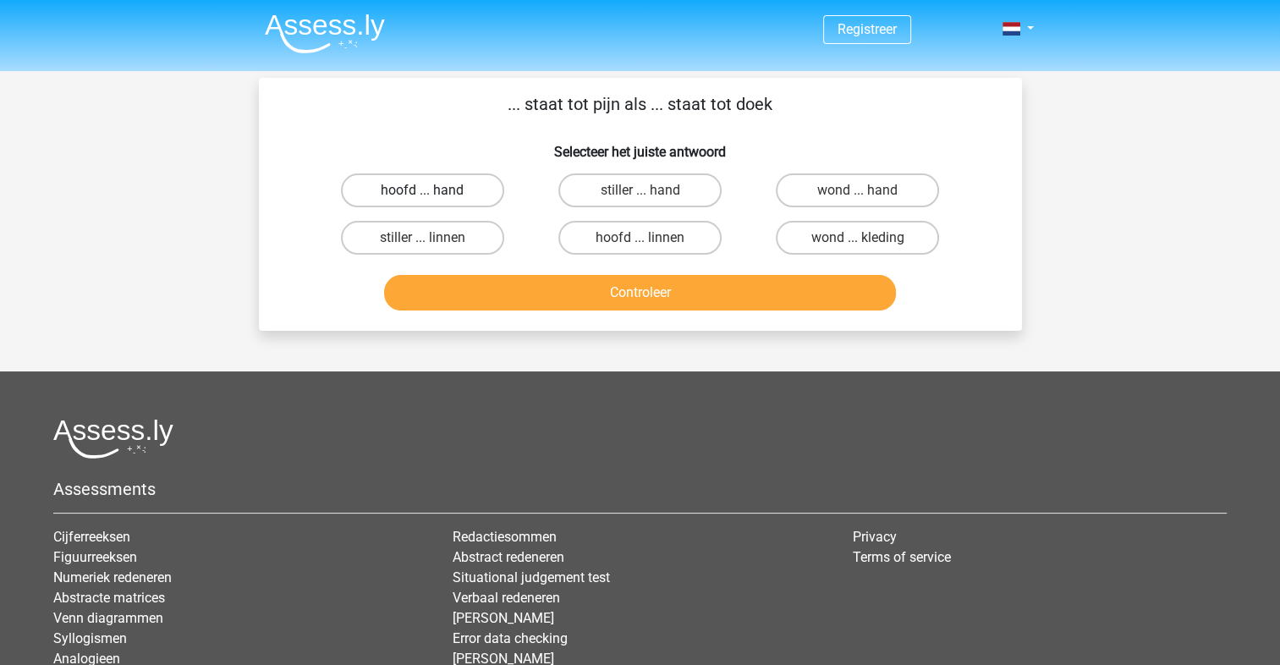
click at [470, 190] on label "hoofd ... hand" at bounding box center [422, 190] width 163 height 34
click at [433, 190] on input "hoofd ... hand" at bounding box center [427, 195] width 11 height 11
radio input "true"
click at [844, 228] on label "wond ... kleding" at bounding box center [857, 238] width 163 height 34
click at [858, 238] on input "wond ... kleding" at bounding box center [863, 243] width 11 height 11
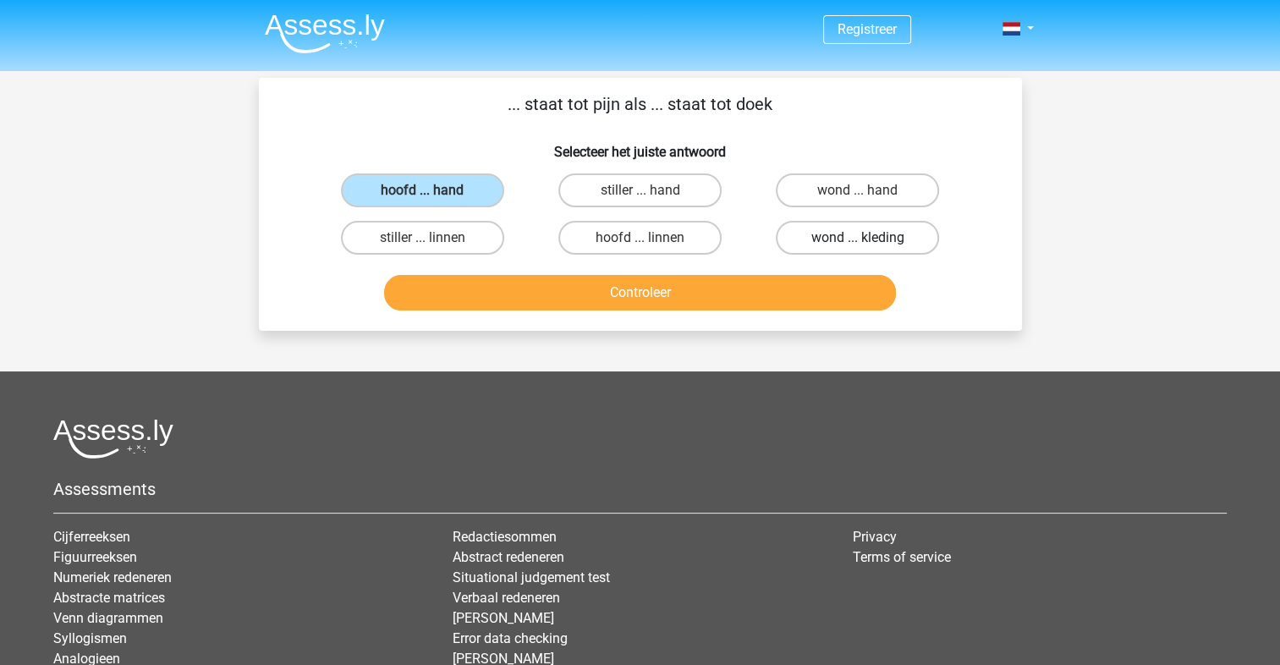
radio input "true"
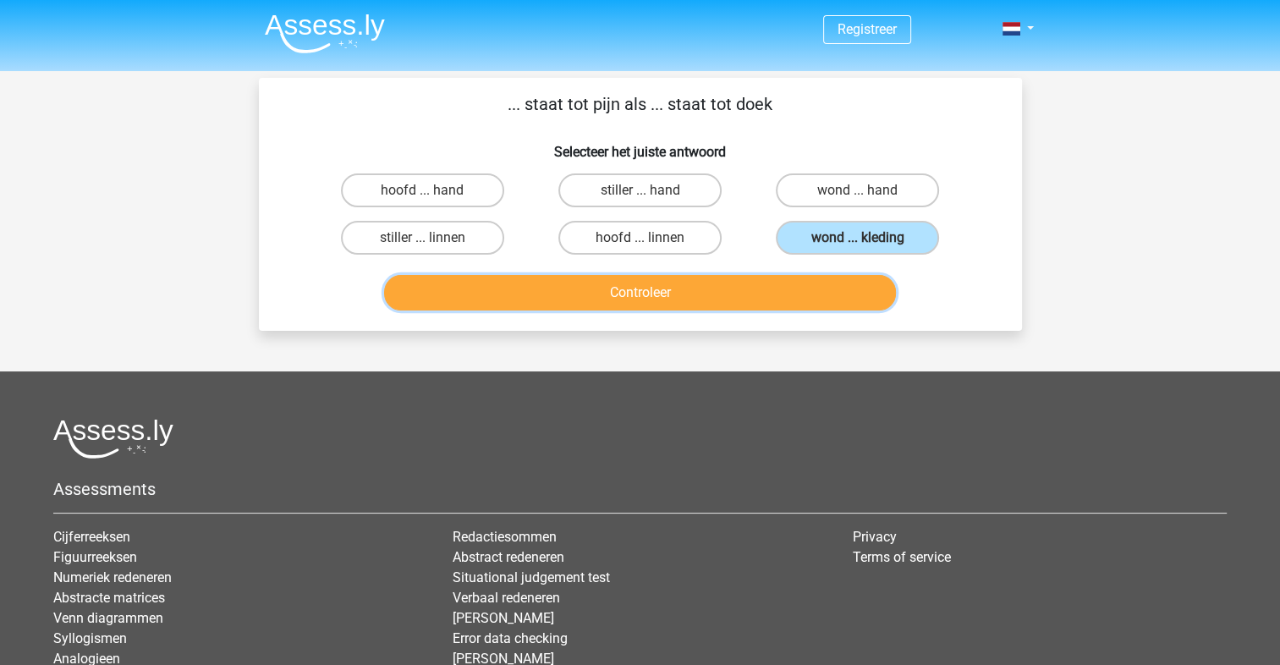
click at [649, 289] on button "Controleer" at bounding box center [640, 293] width 512 height 36
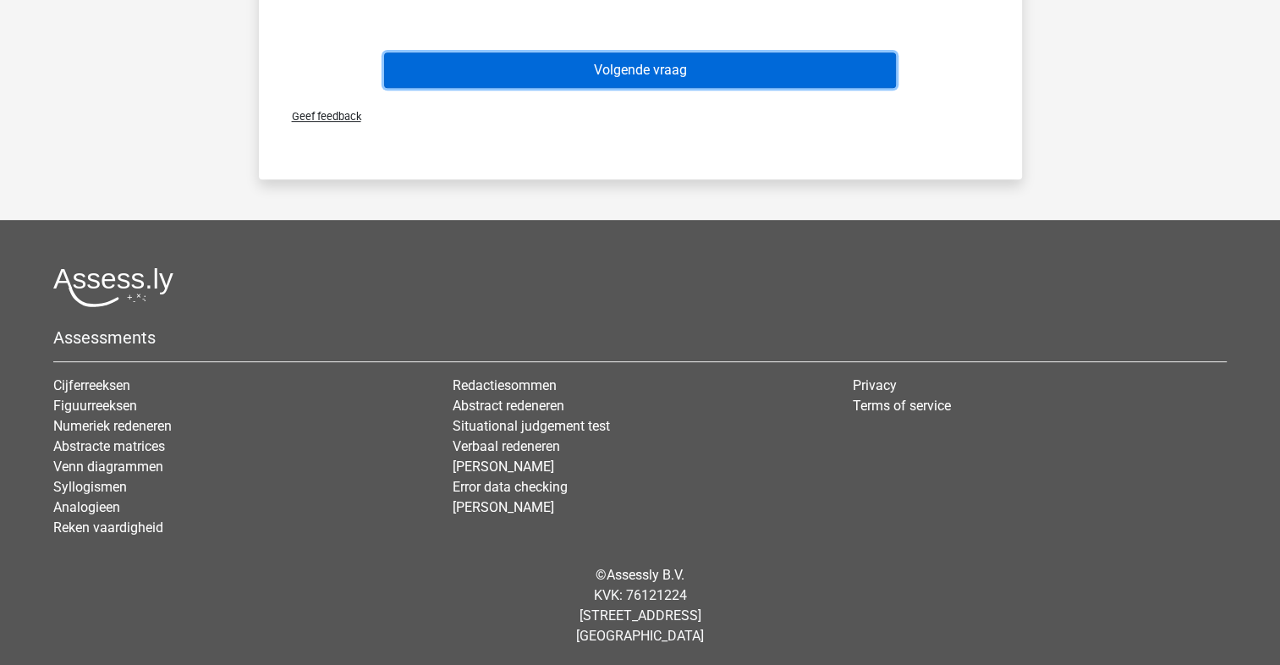
click at [653, 63] on button "Volgende vraag" at bounding box center [640, 70] width 512 height 36
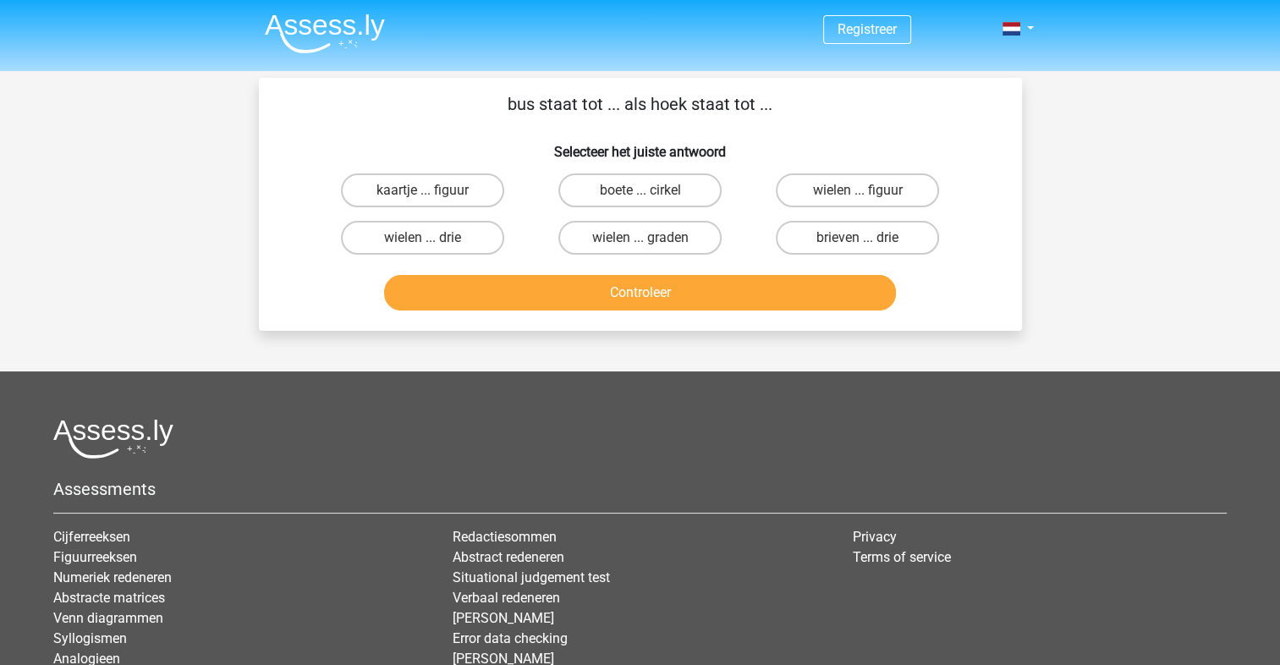
click at [863, 239] on input "brieven ... drie" at bounding box center [863, 243] width 11 height 11
radio input "true"
click at [839, 272] on div "Controleer" at bounding box center [640, 289] width 709 height 56
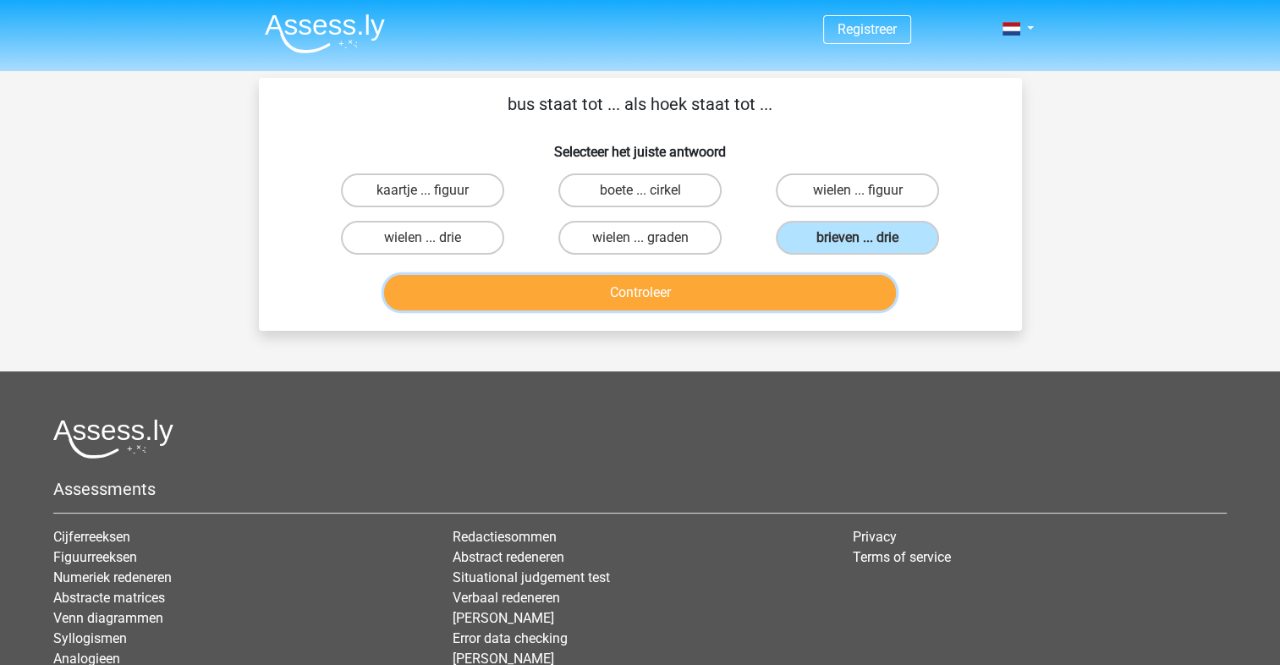
click at [836, 291] on button "Controleer" at bounding box center [640, 293] width 512 height 36
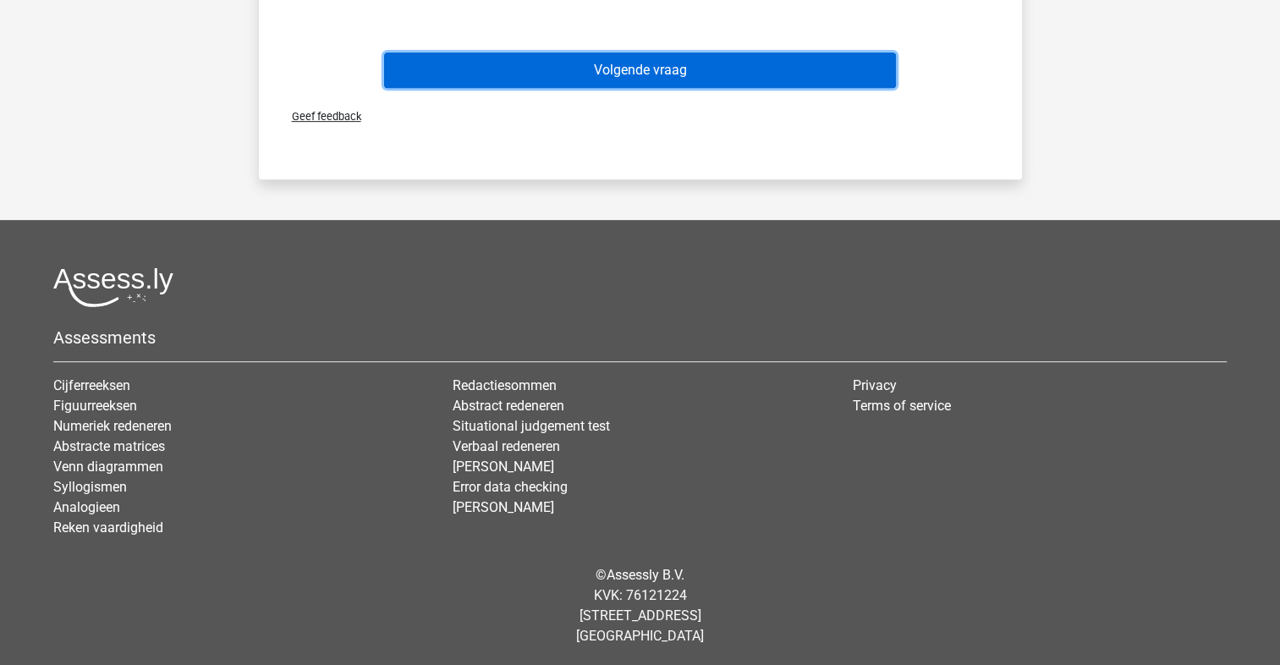
click at [741, 54] on button "Volgende vraag" at bounding box center [640, 70] width 512 height 36
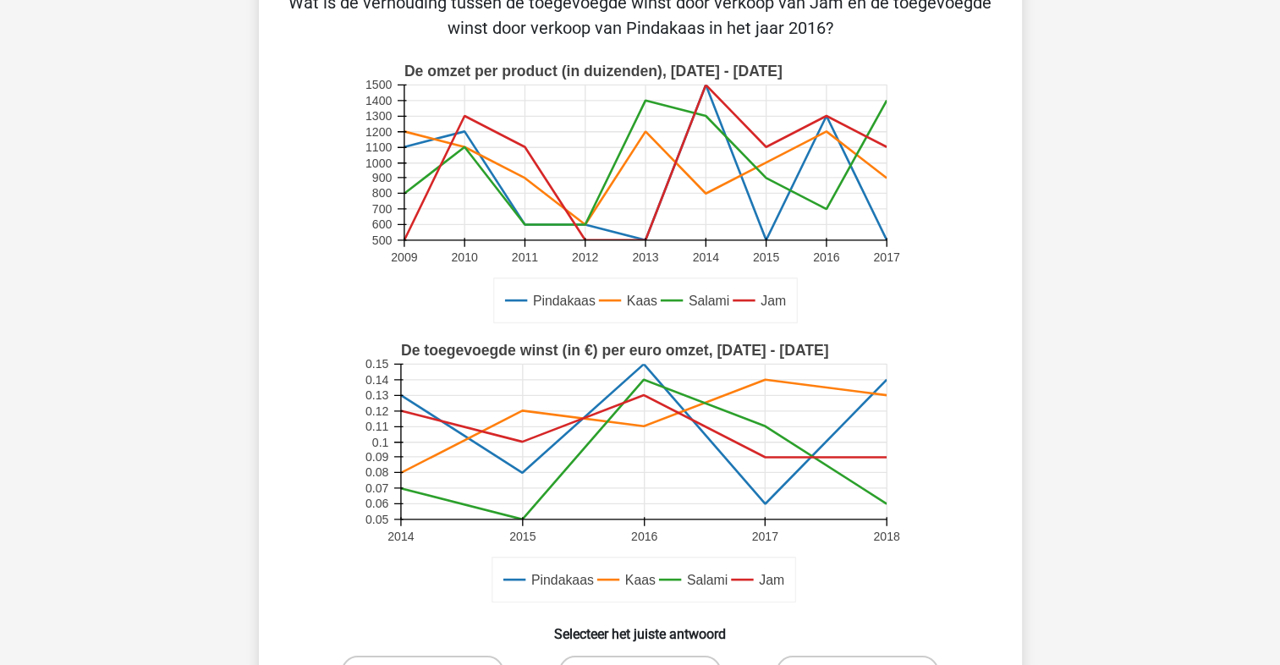
scroll to position [473, 0]
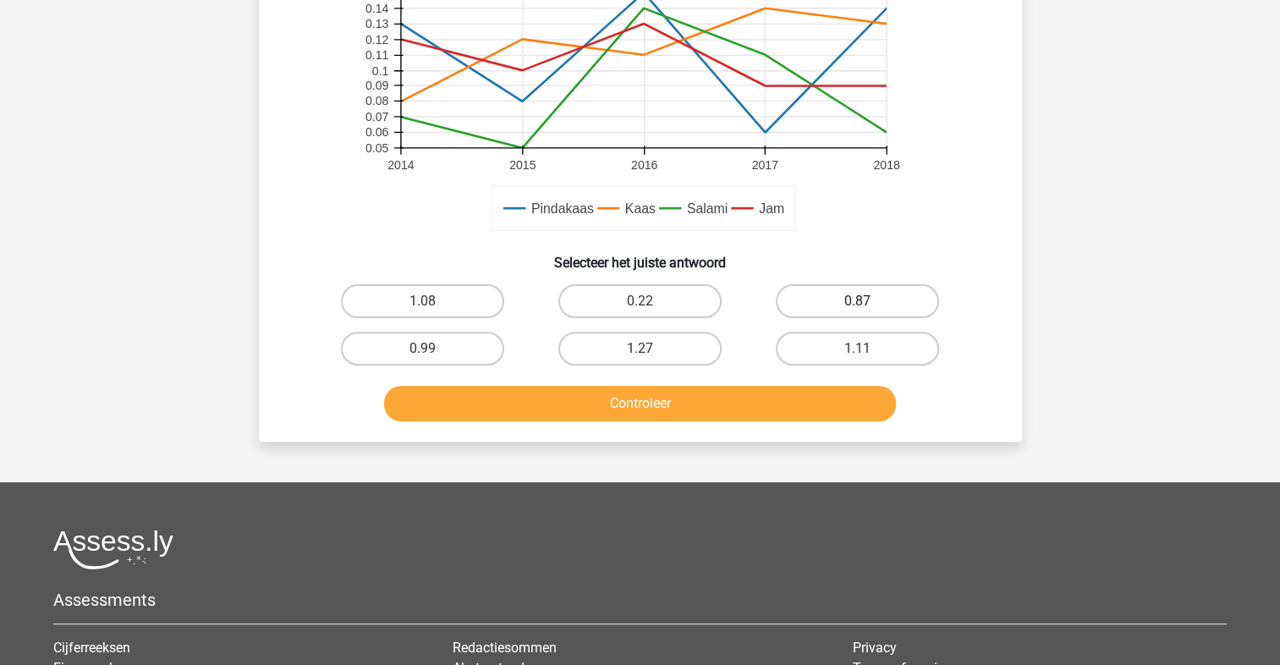
click at [842, 295] on label "0.87" at bounding box center [857, 301] width 163 height 34
click at [858, 301] on input "0.87" at bounding box center [863, 306] width 11 height 11
radio input "true"
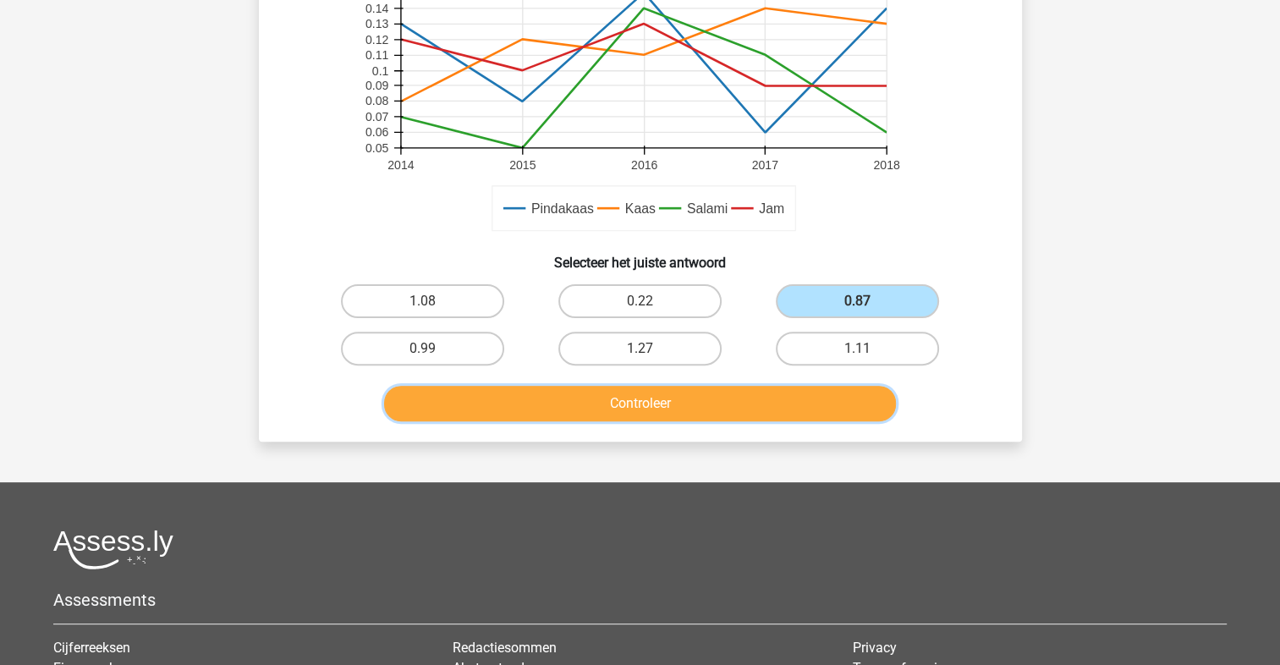
click at [748, 397] on button "Controleer" at bounding box center [640, 404] width 512 height 36
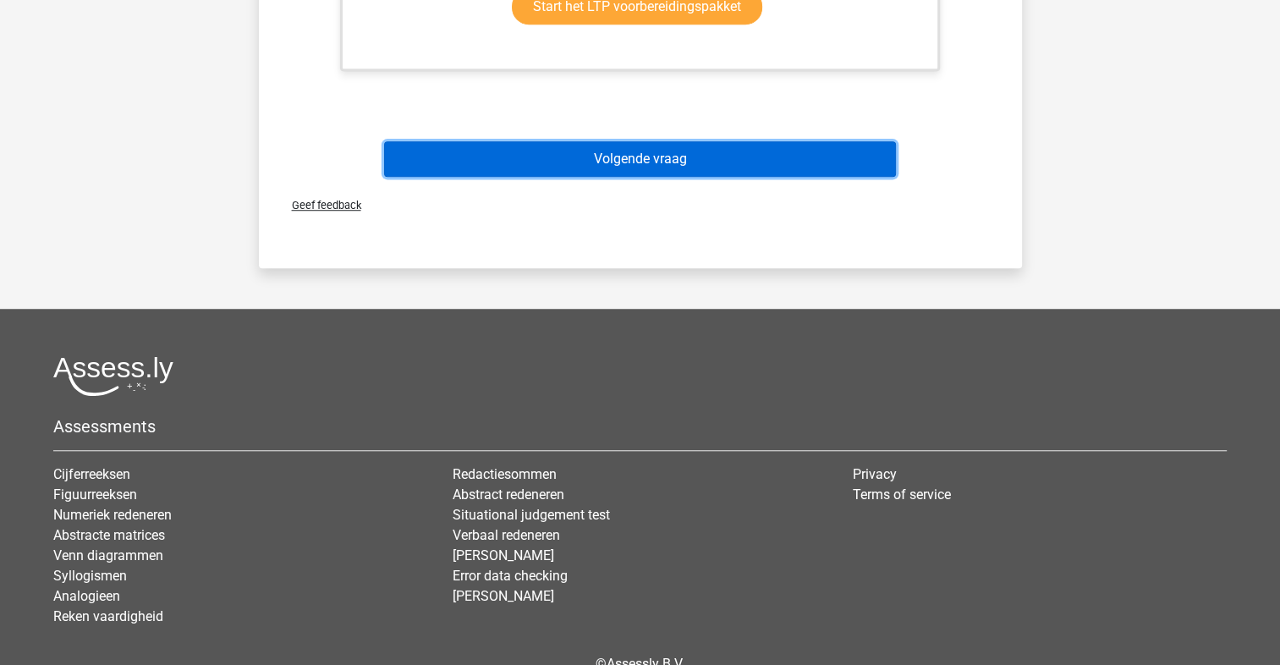
click at [717, 157] on button "Volgende vraag" at bounding box center [640, 159] width 512 height 36
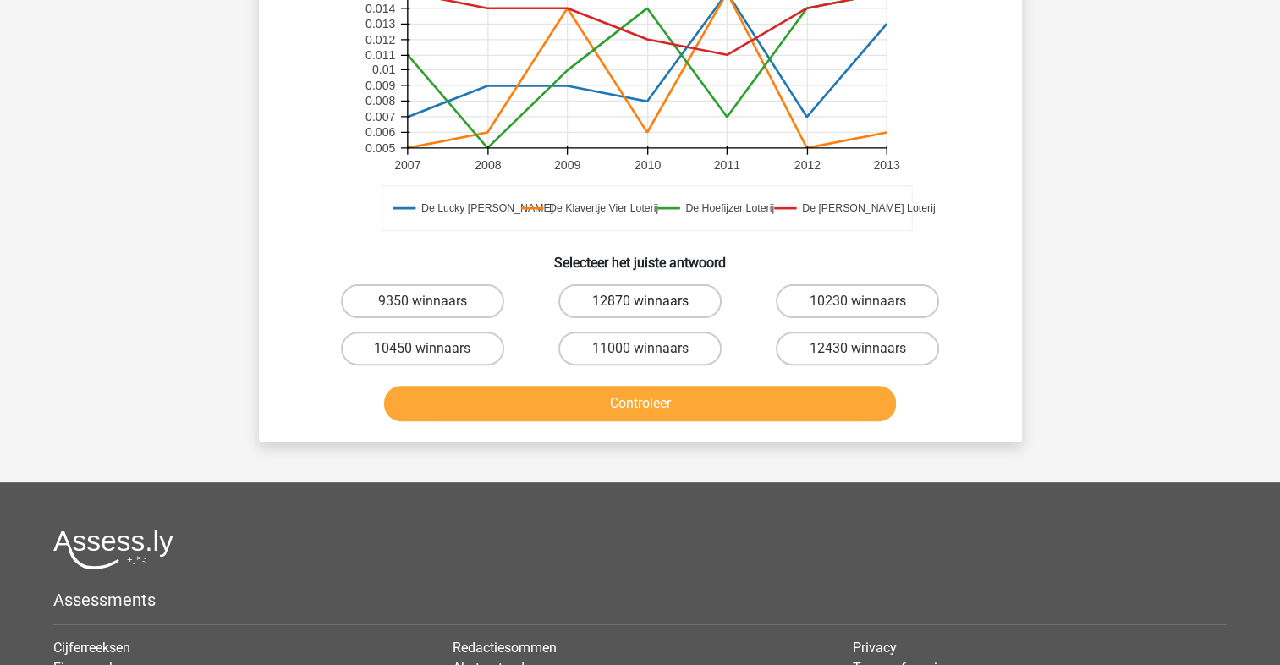
click at [666, 305] on label "12870 winnaars" at bounding box center [640, 301] width 163 height 34
click at [651, 305] on input "12870 winnaars" at bounding box center [645, 306] width 11 height 11
radio input "true"
click at [670, 426] on div "Controleer" at bounding box center [640, 407] width 653 height 42
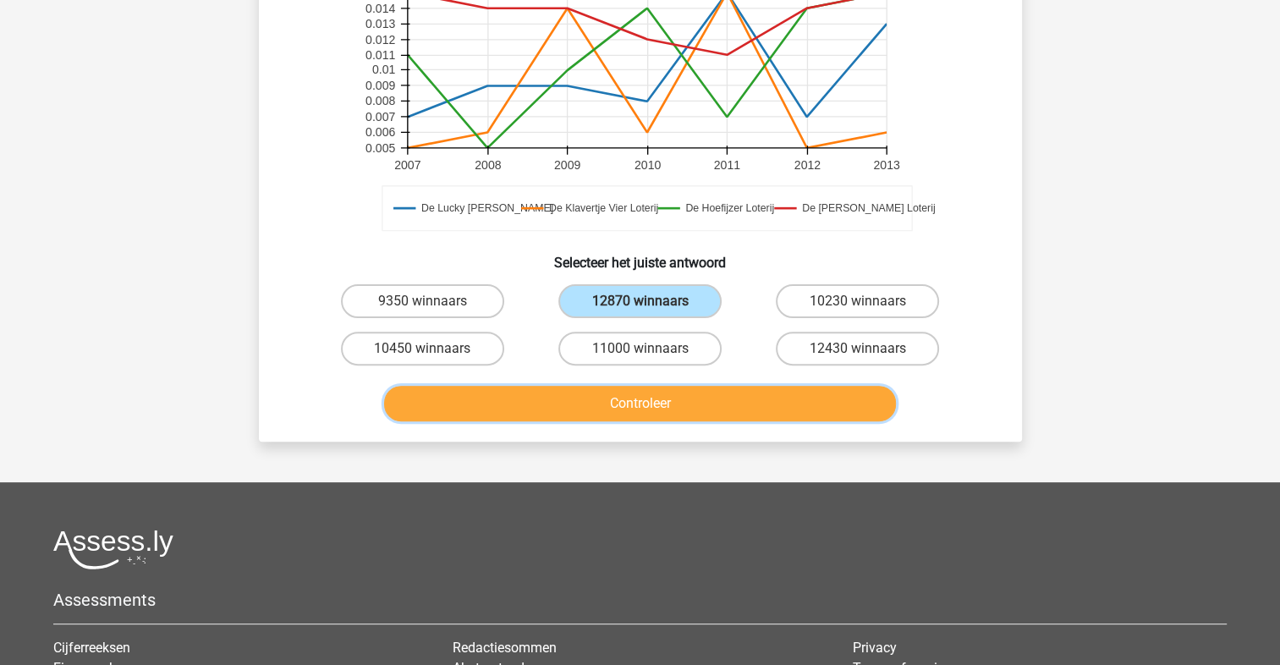
click at [688, 409] on button "Controleer" at bounding box center [640, 404] width 512 height 36
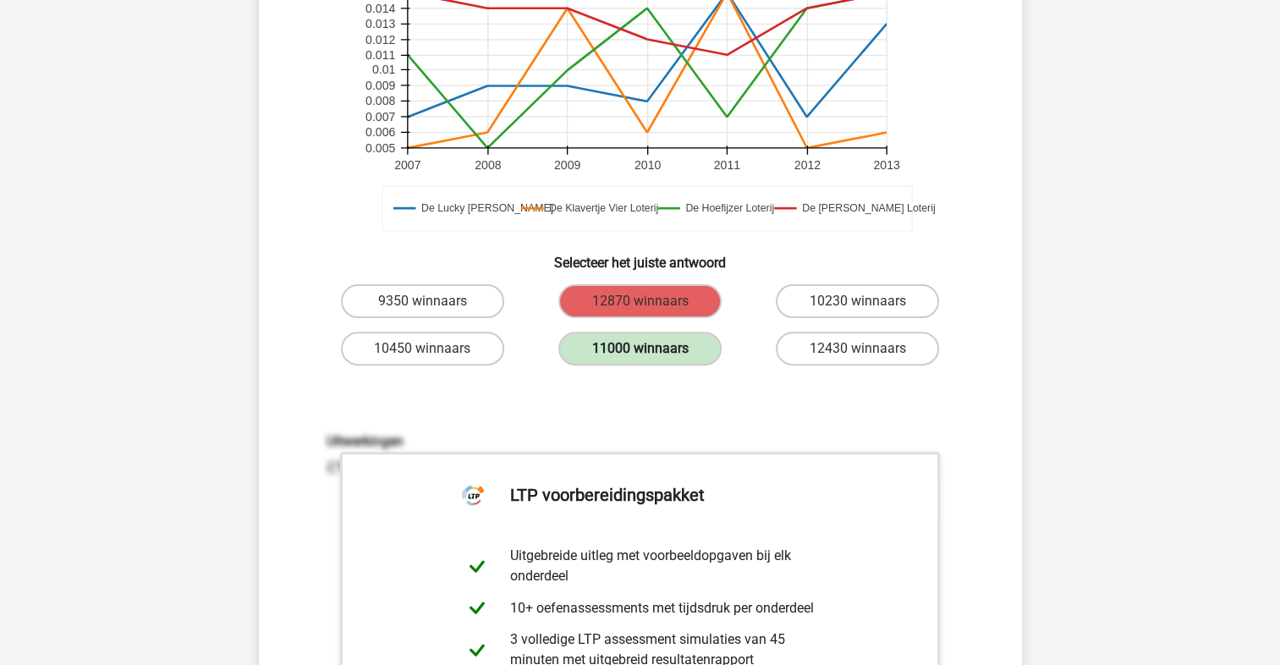
scroll to position [867, 0]
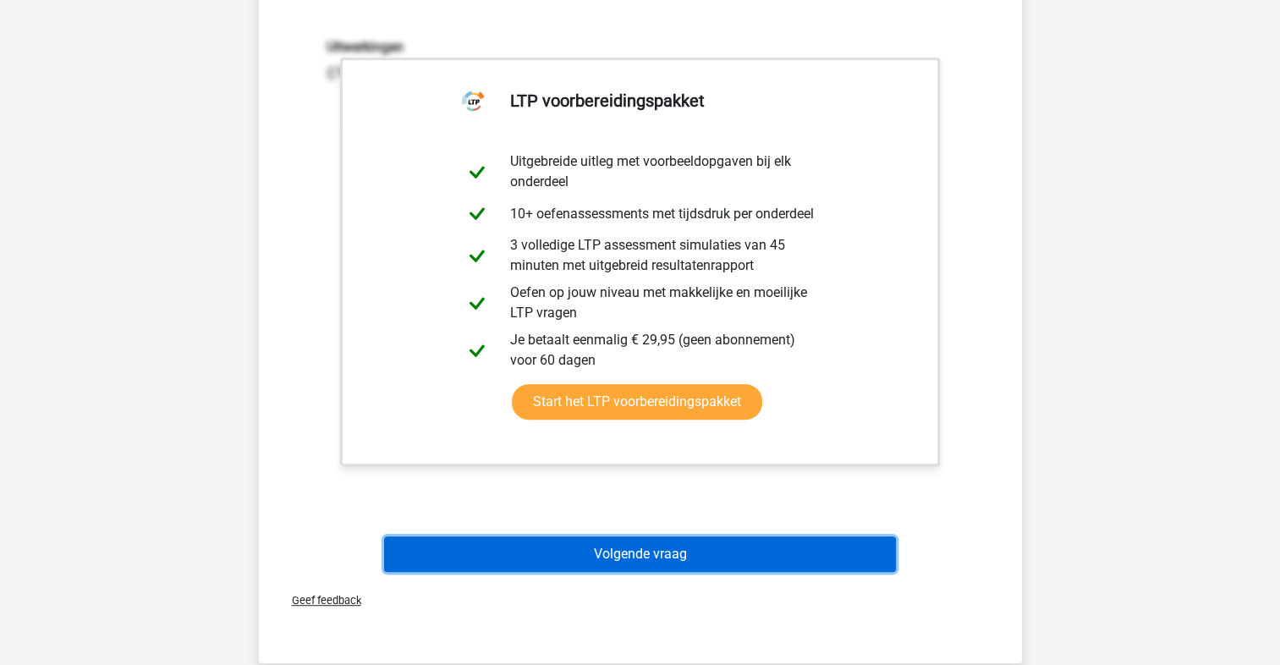
click at [644, 558] on button "Volgende vraag" at bounding box center [640, 555] width 512 height 36
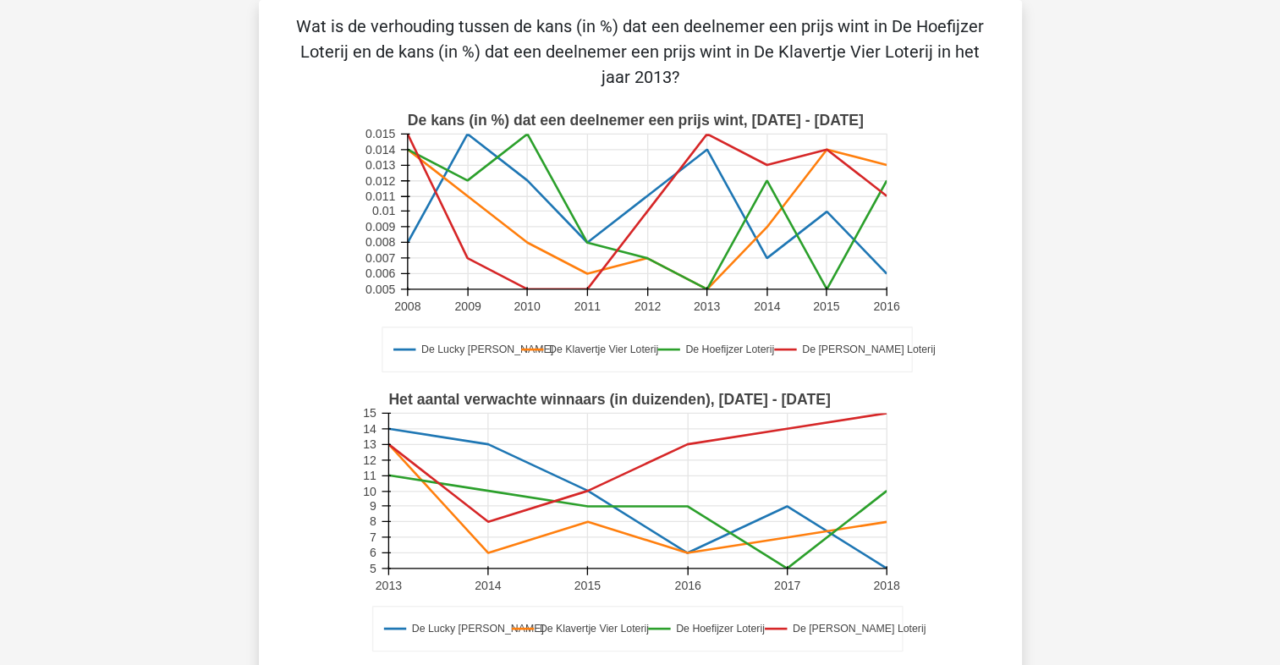
scroll to position [473, 0]
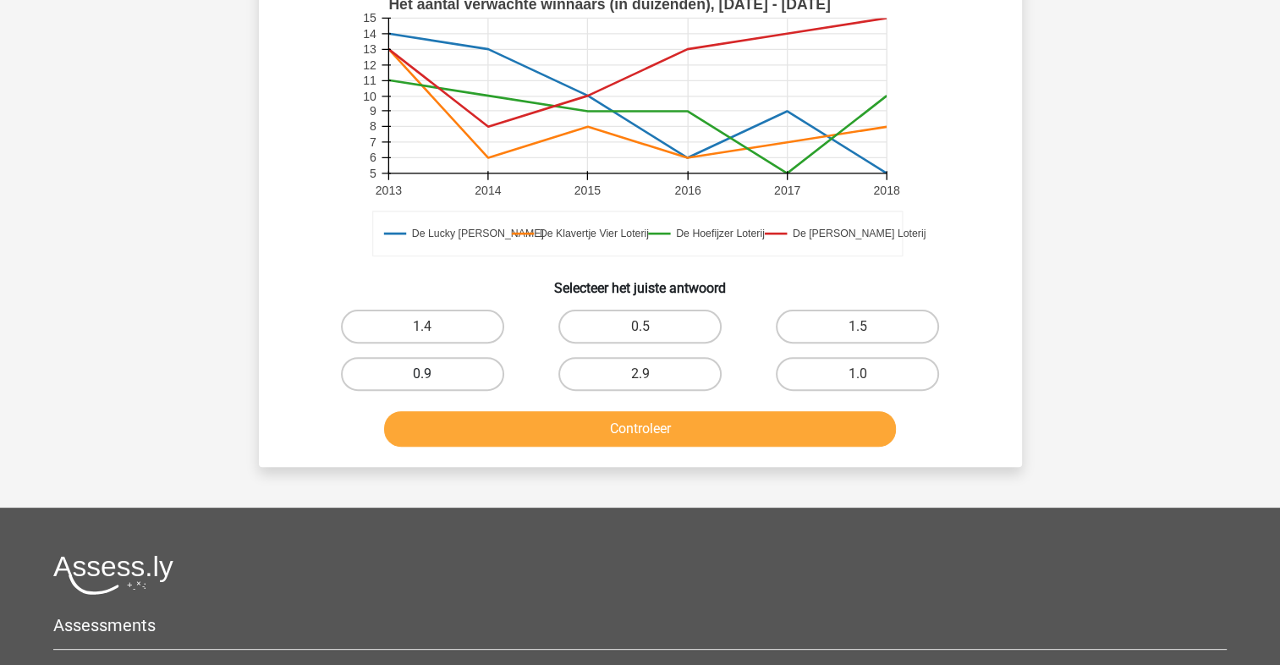
click at [477, 370] on label "0.9" at bounding box center [422, 374] width 163 height 34
click at [433, 374] on input "0.9" at bounding box center [427, 379] width 11 height 11
radio input "true"
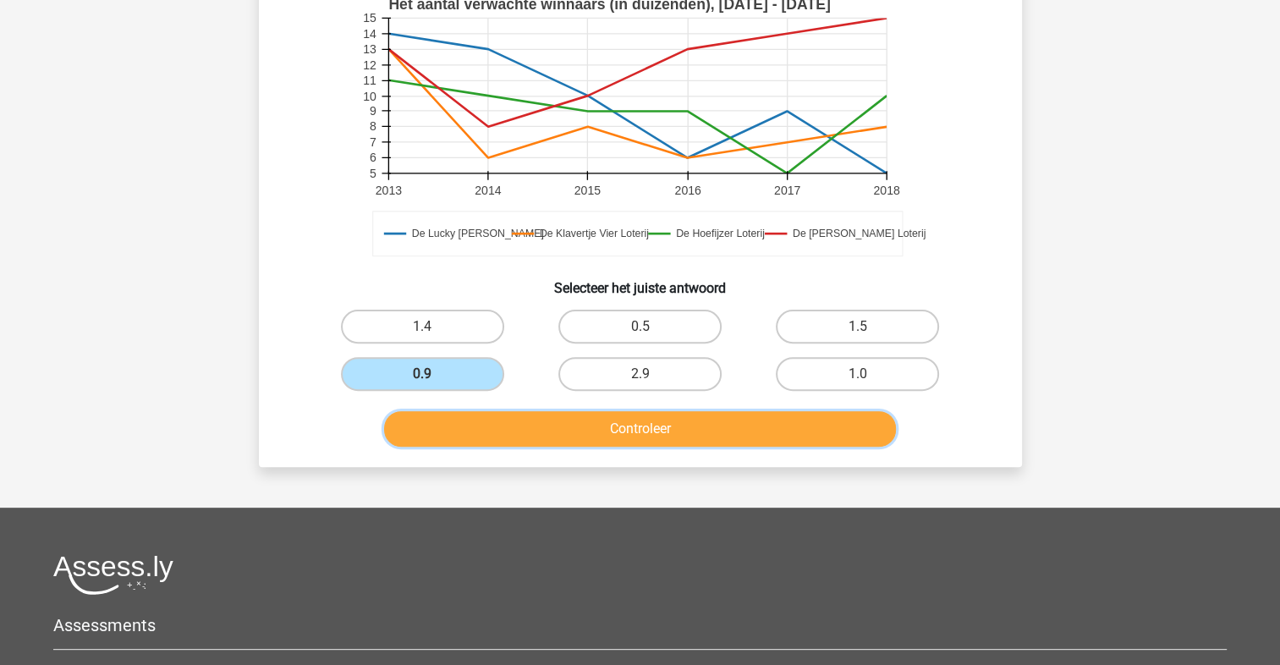
click at [526, 432] on button "Controleer" at bounding box center [640, 429] width 512 height 36
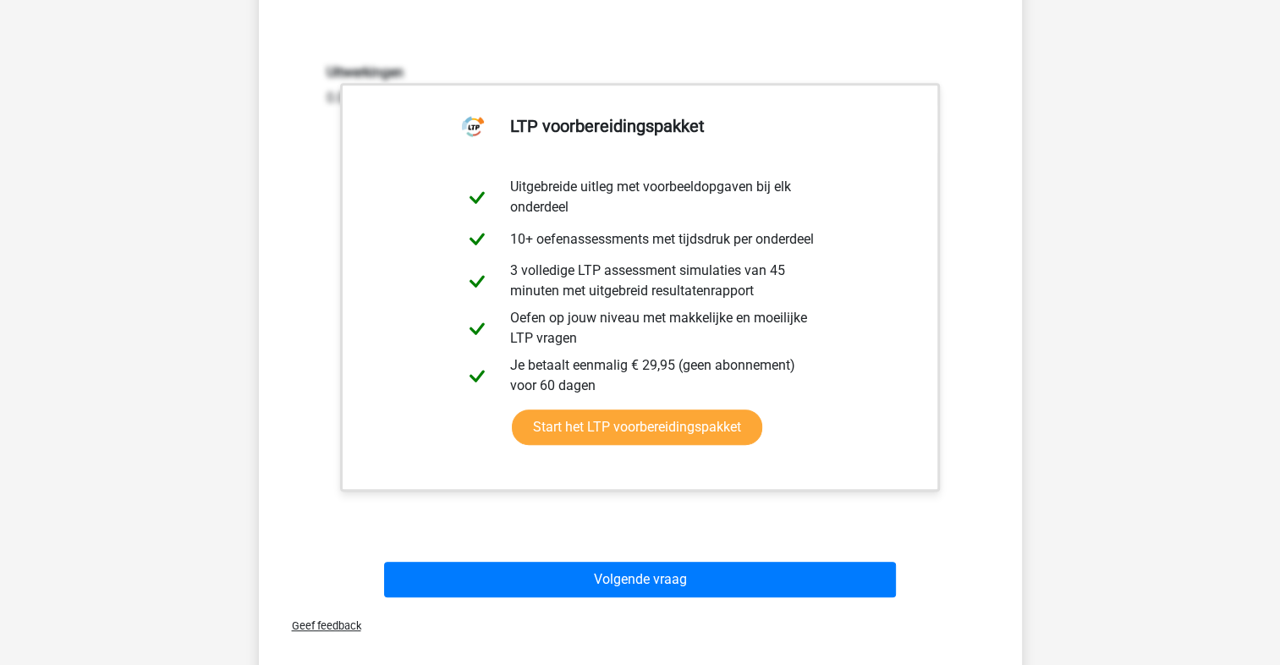
scroll to position [1263, 0]
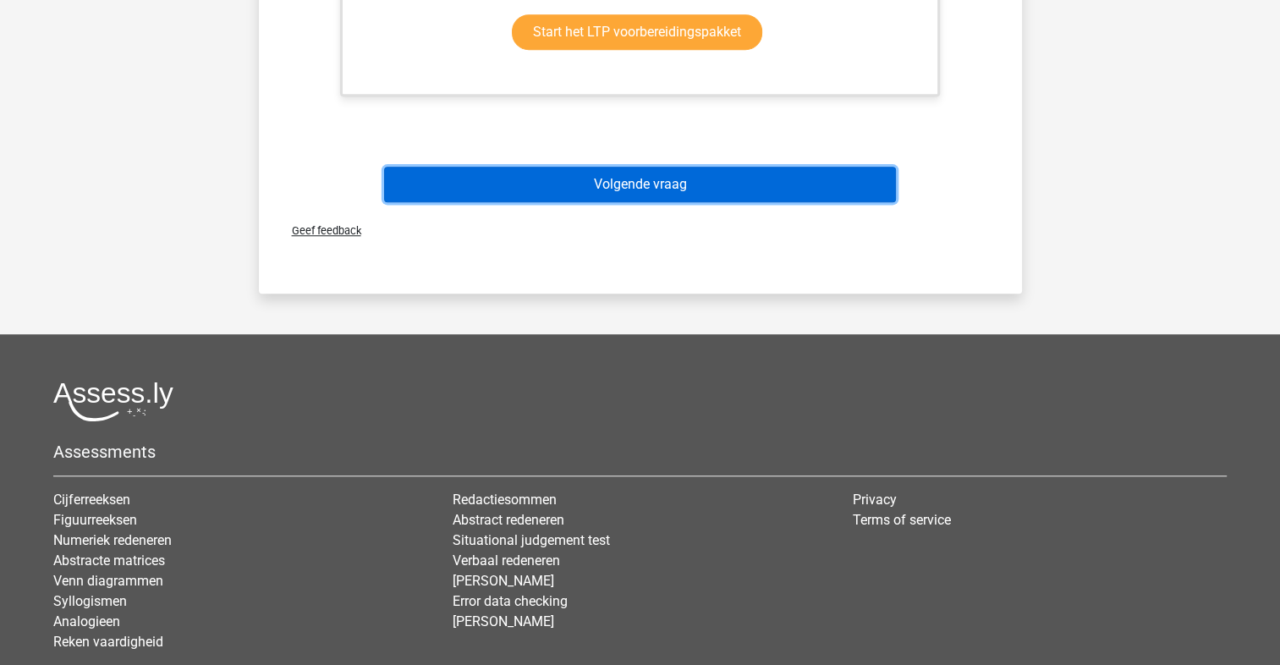
click at [648, 191] on button "Volgende vraag" at bounding box center [640, 185] width 512 height 36
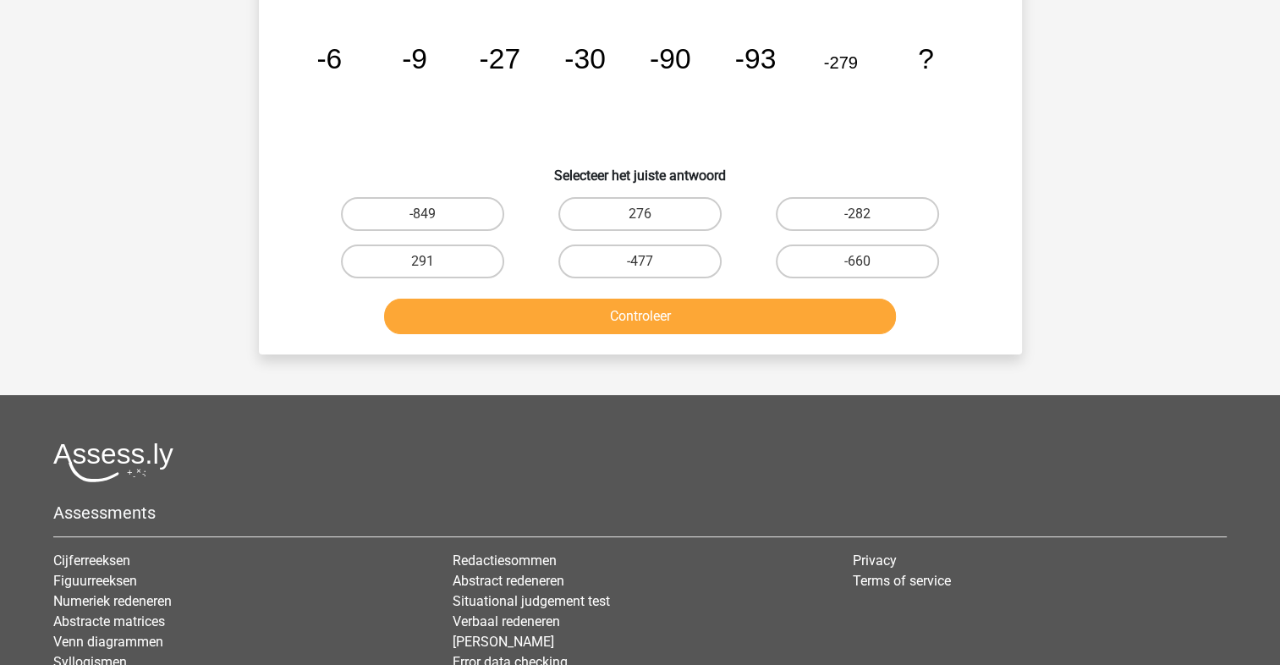
scroll to position [78, 0]
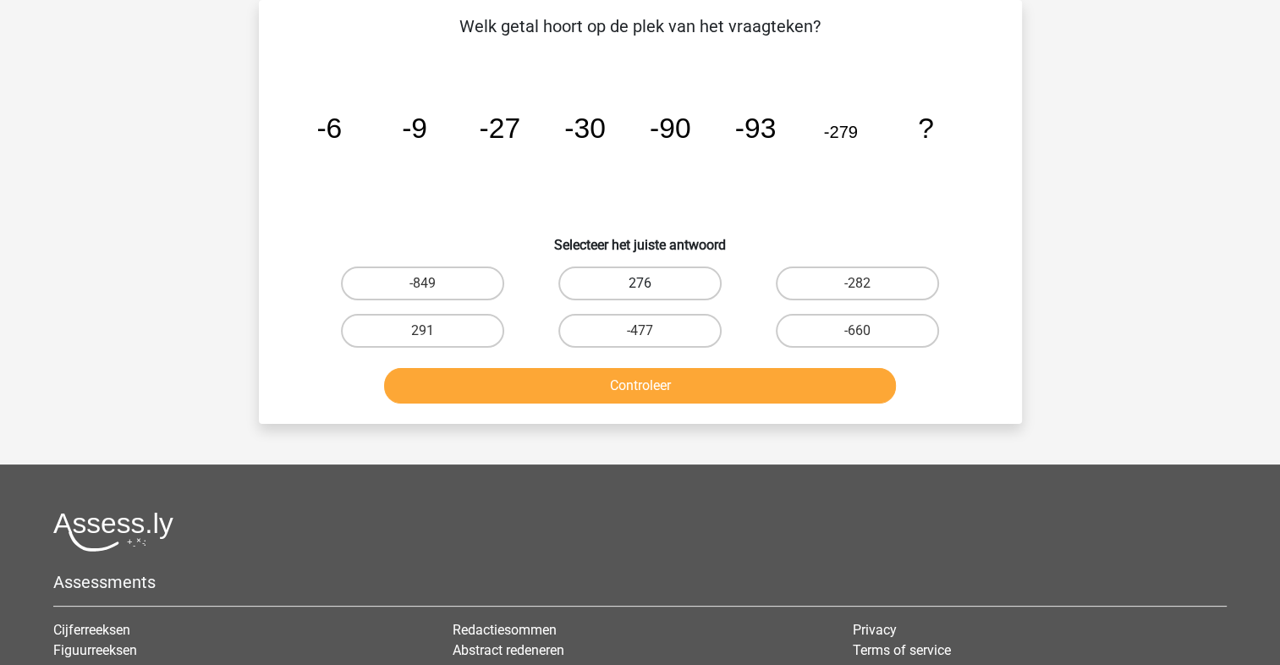
click at [654, 275] on label "276" at bounding box center [640, 284] width 163 height 34
click at [651, 283] on input "276" at bounding box center [645, 288] width 11 height 11
radio input "true"
click at [875, 283] on label "-282" at bounding box center [857, 284] width 163 height 34
click at [869, 283] on input "-282" at bounding box center [863, 288] width 11 height 11
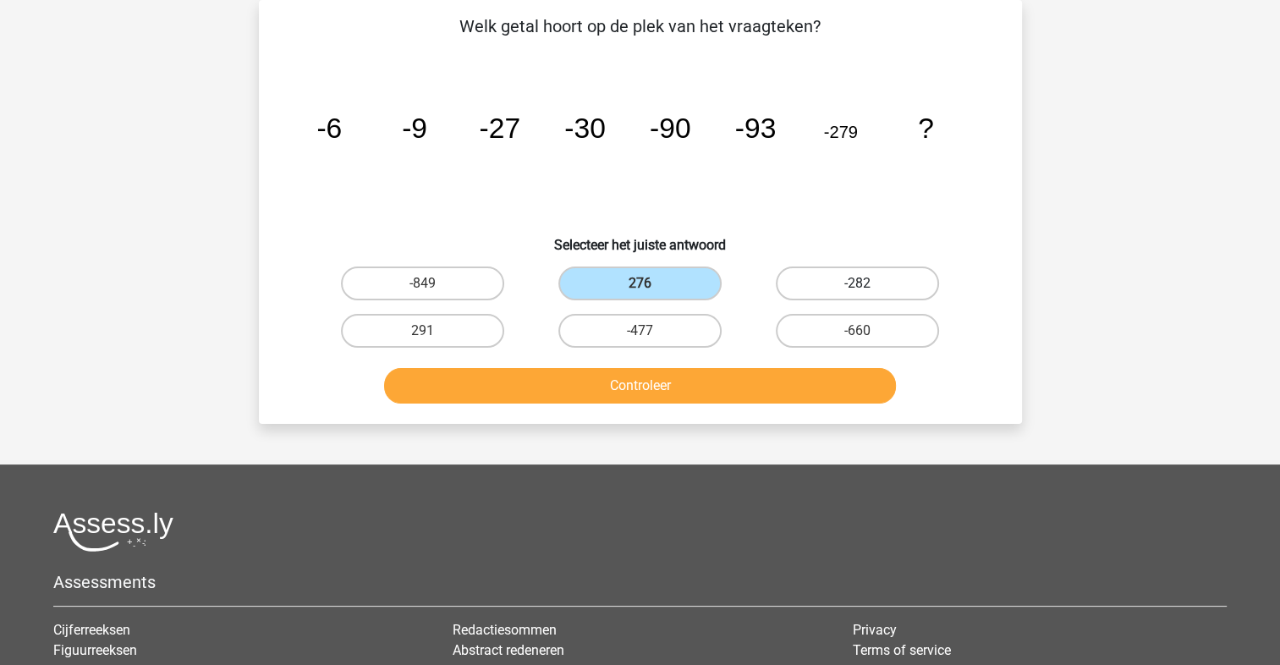
radio input "true"
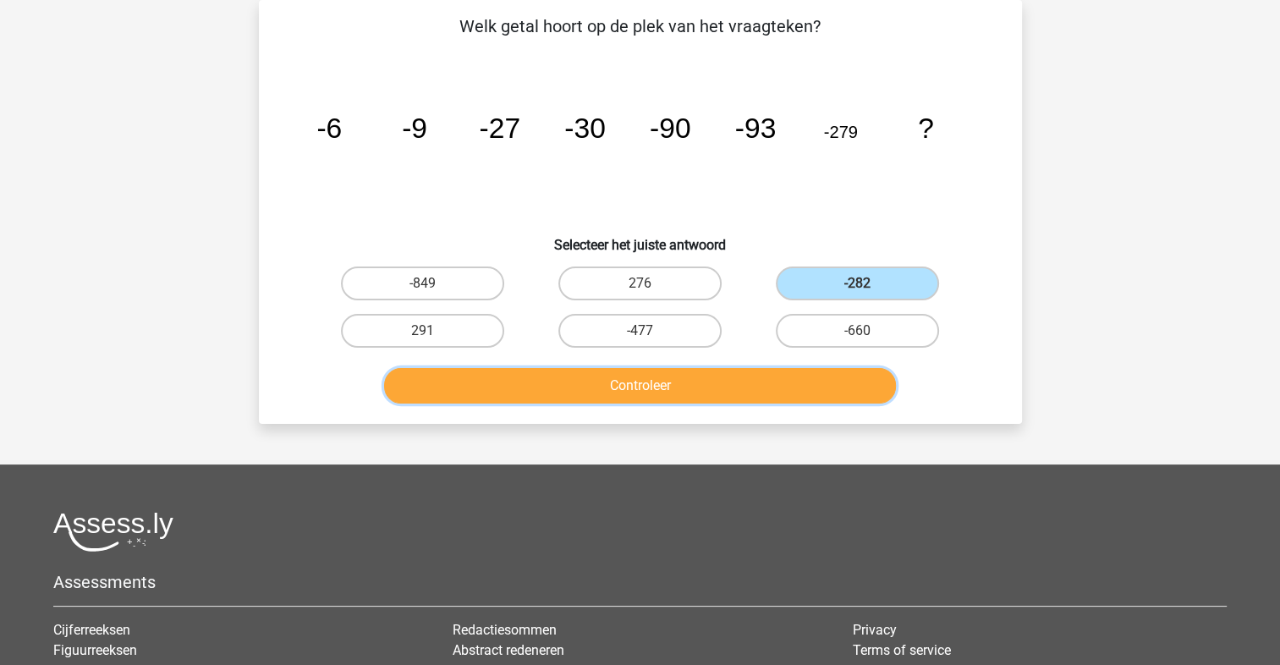
click at [818, 380] on button "Controleer" at bounding box center [640, 386] width 512 height 36
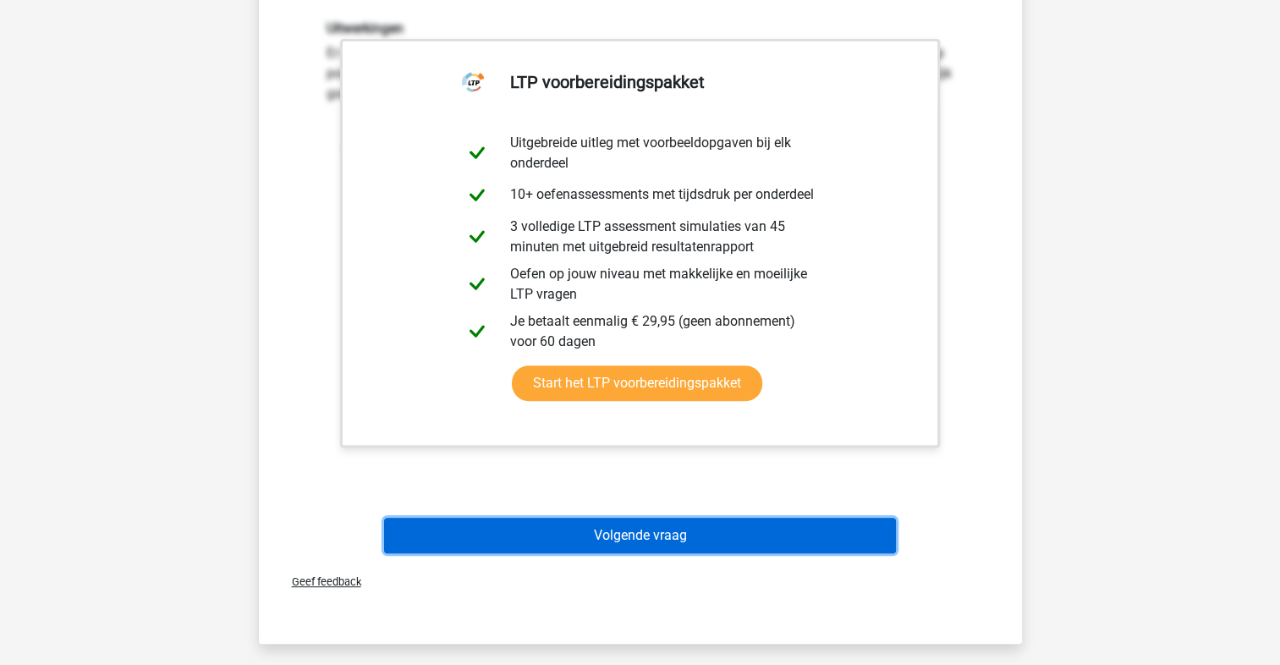
click at [722, 547] on button "Volgende vraag" at bounding box center [640, 536] width 512 height 36
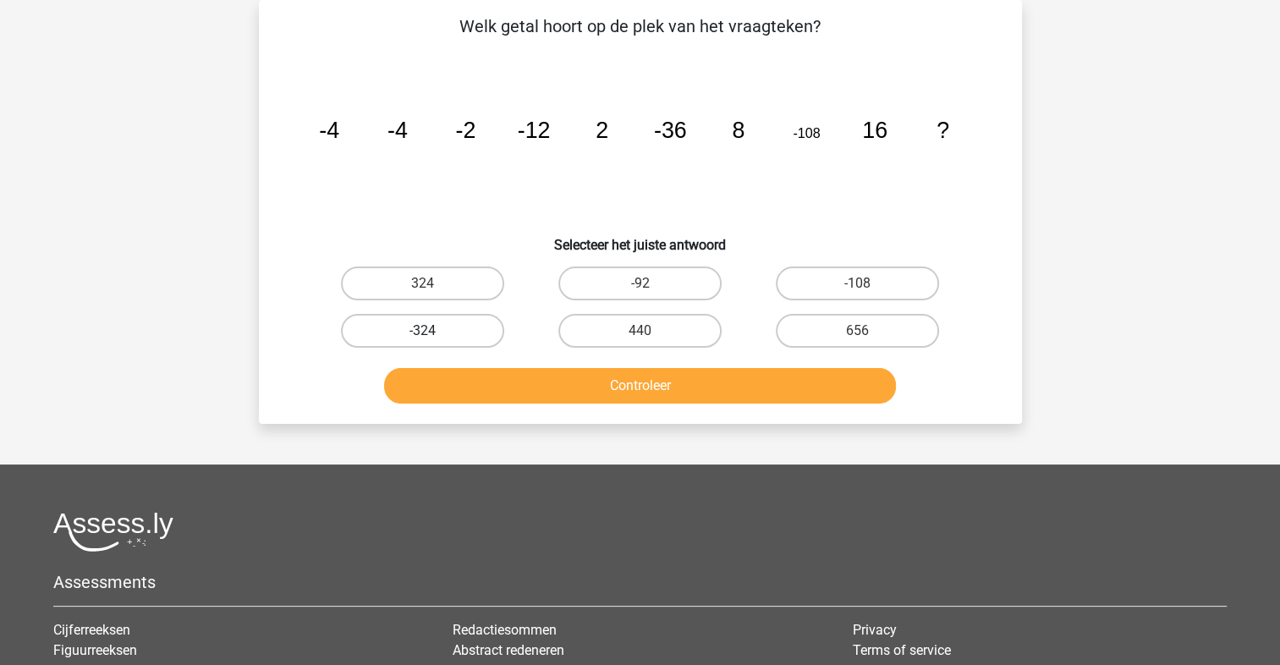
click at [457, 333] on label "-324" at bounding box center [422, 331] width 163 height 34
click at [433, 333] on input "-324" at bounding box center [427, 336] width 11 height 11
radio input "true"
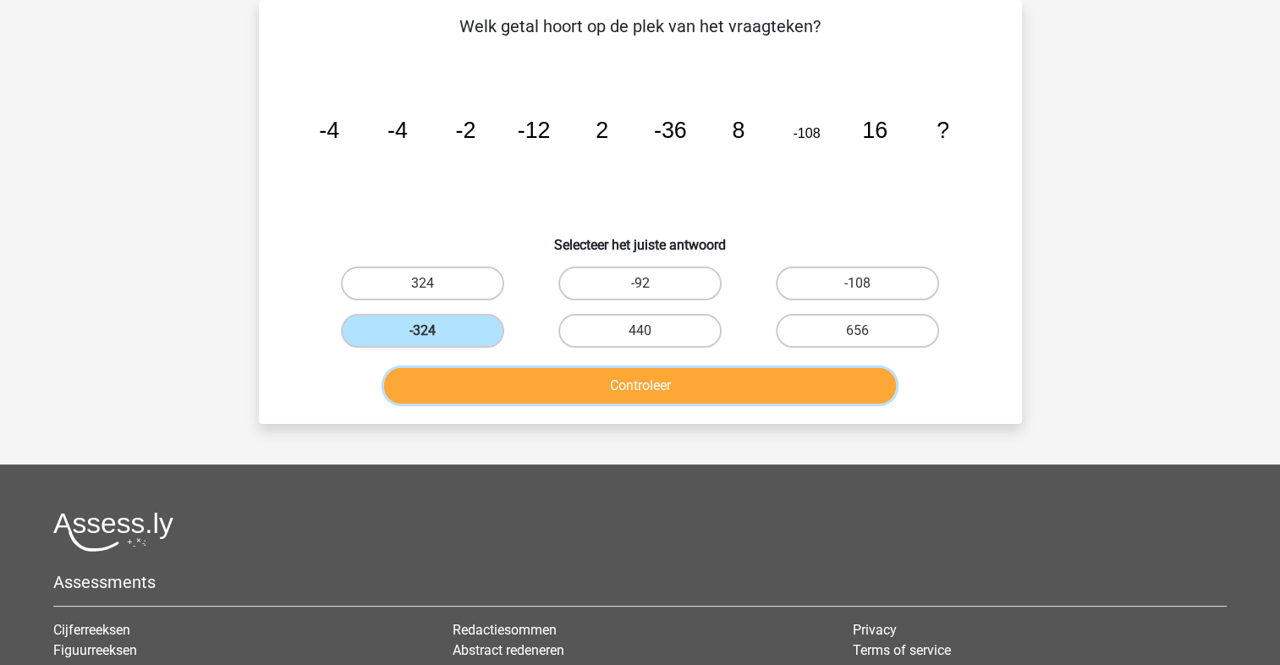
click at [589, 380] on button "Controleer" at bounding box center [640, 386] width 512 height 36
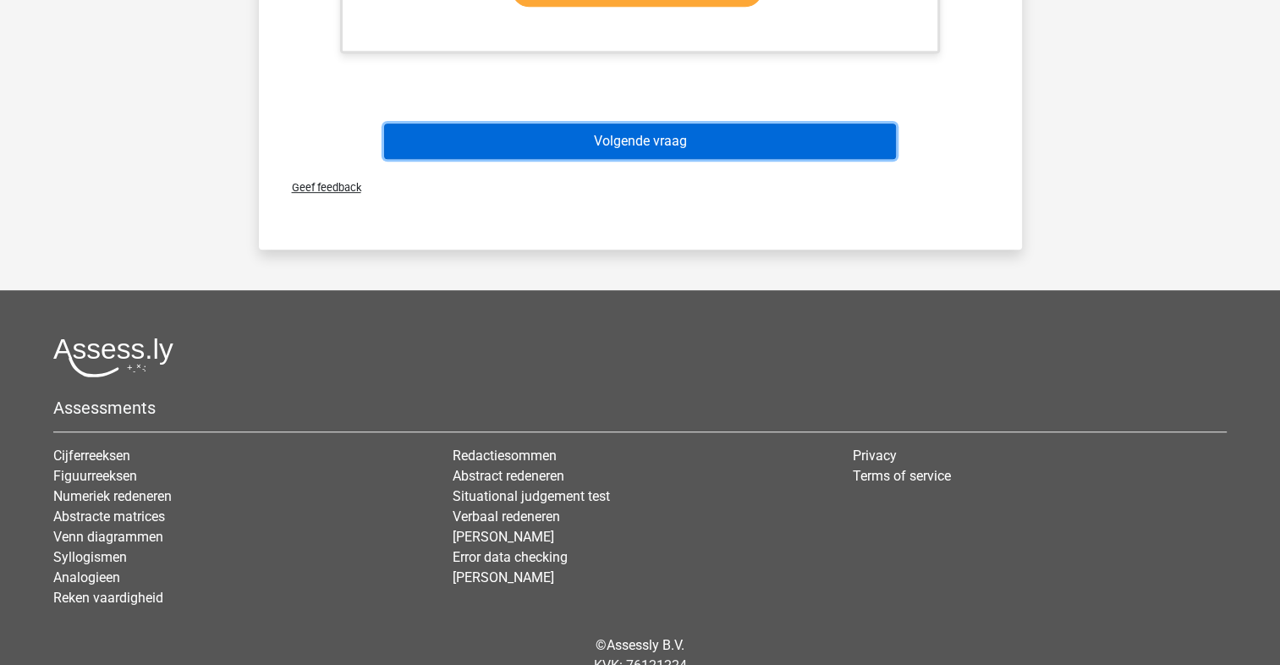
click at [627, 148] on button "Volgende vraag" at bounding box center [640, 142] width 512 height 36
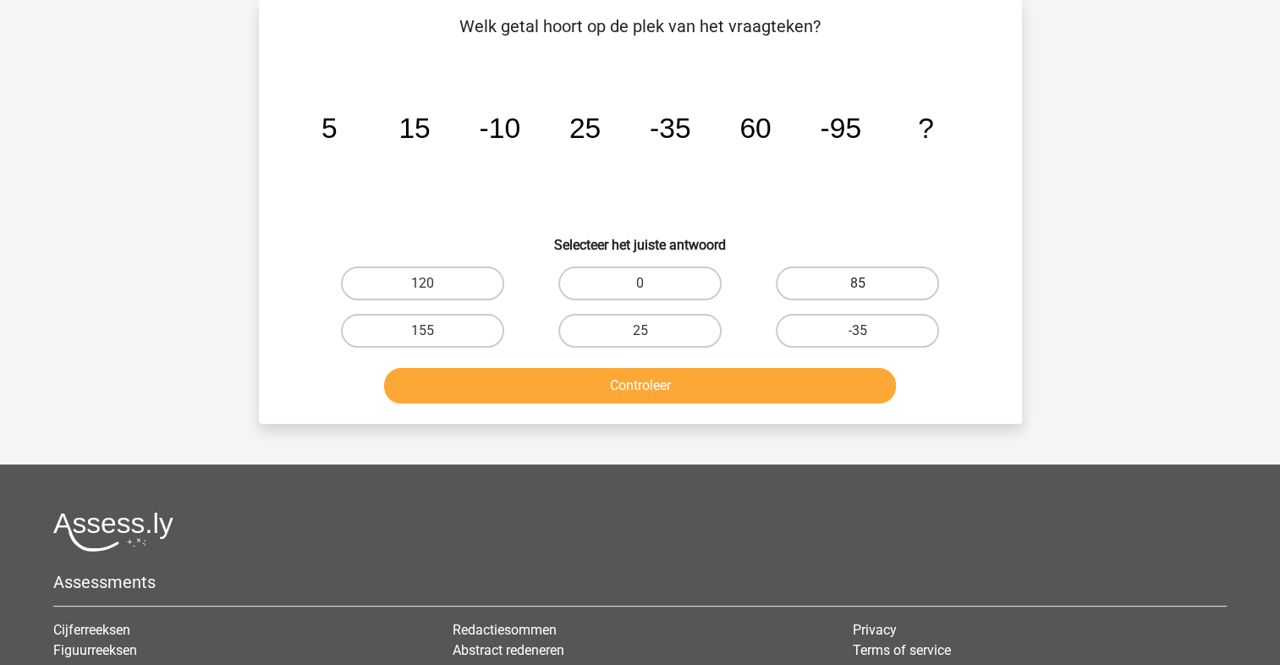
click at [882, 282] on label "85" at bounding box center [857, 284] width 163 height 34
click at [869, 283] on input "85" at bounding box center [863, 288] width 11 height 11
radio input "true"
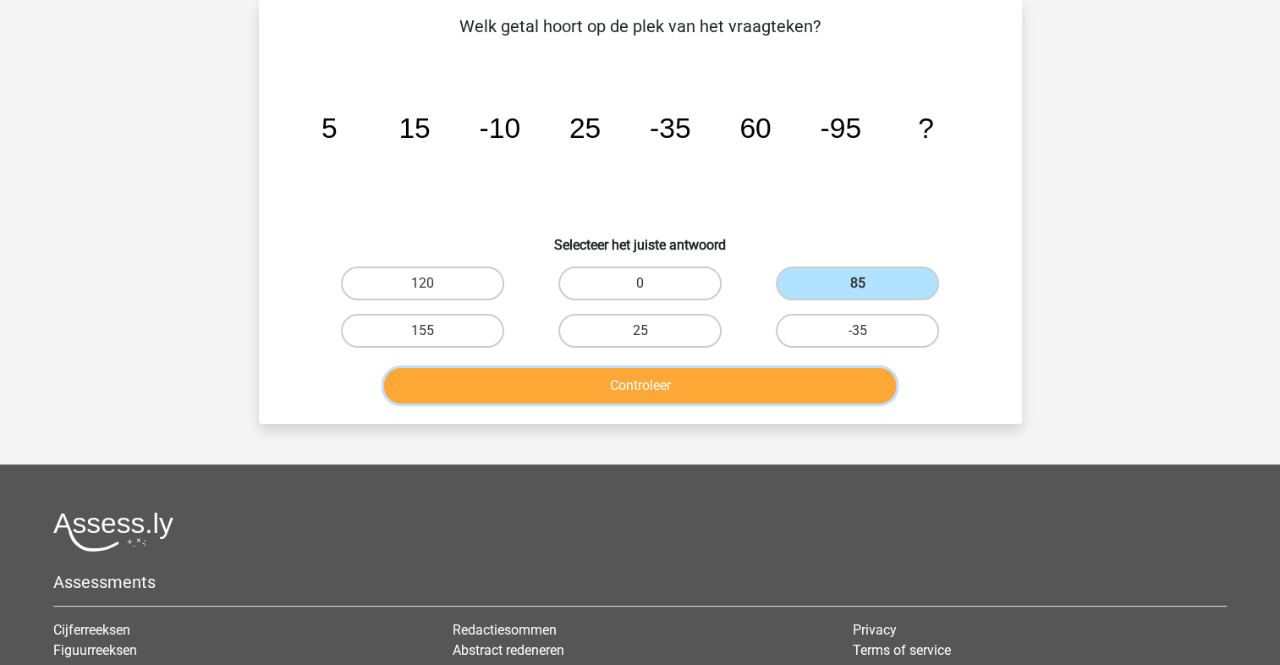
click at [746, 379] on button "Controleer" at bounding box center [640, 386] width 512 height 36
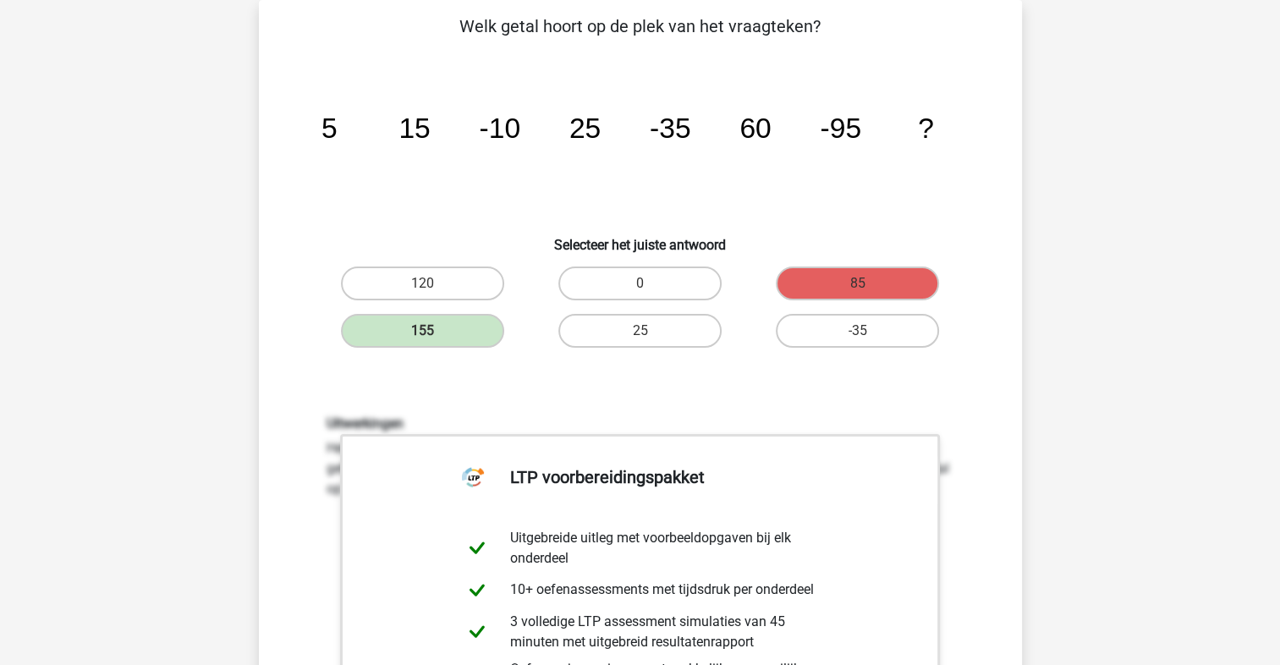
scroll to position [473, 0]
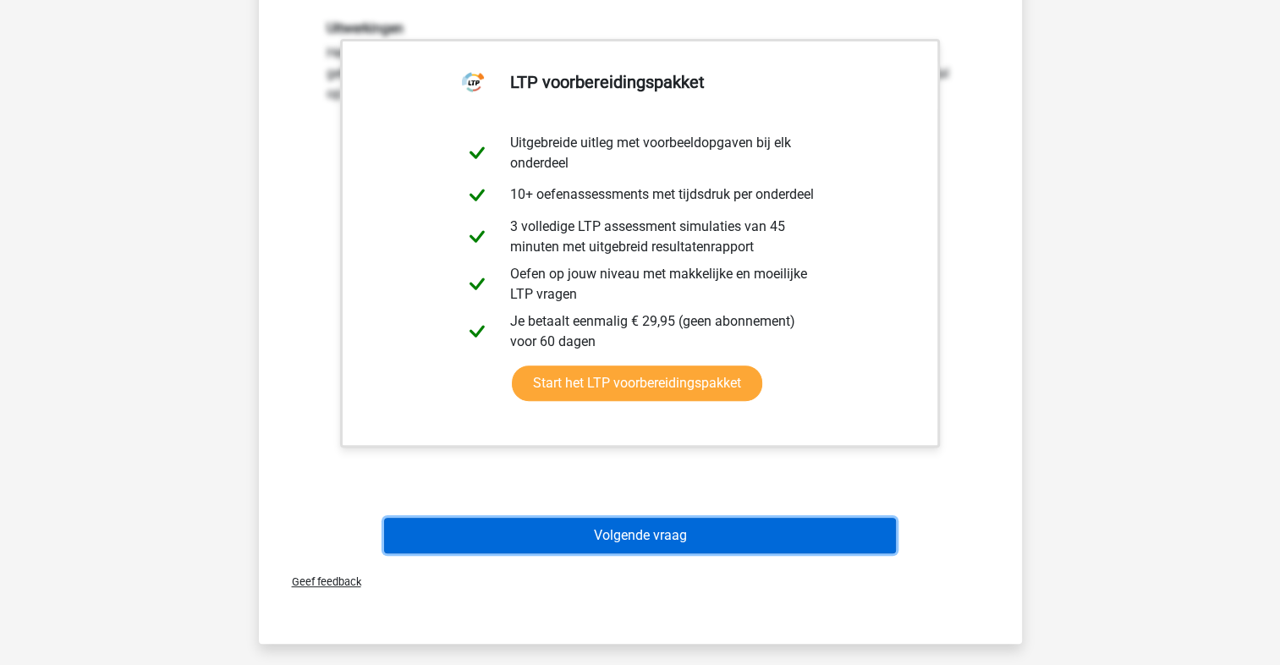
click at [599, 530] on button "Volgende vraag" at bounding box center [640, 536] width 512 height 36
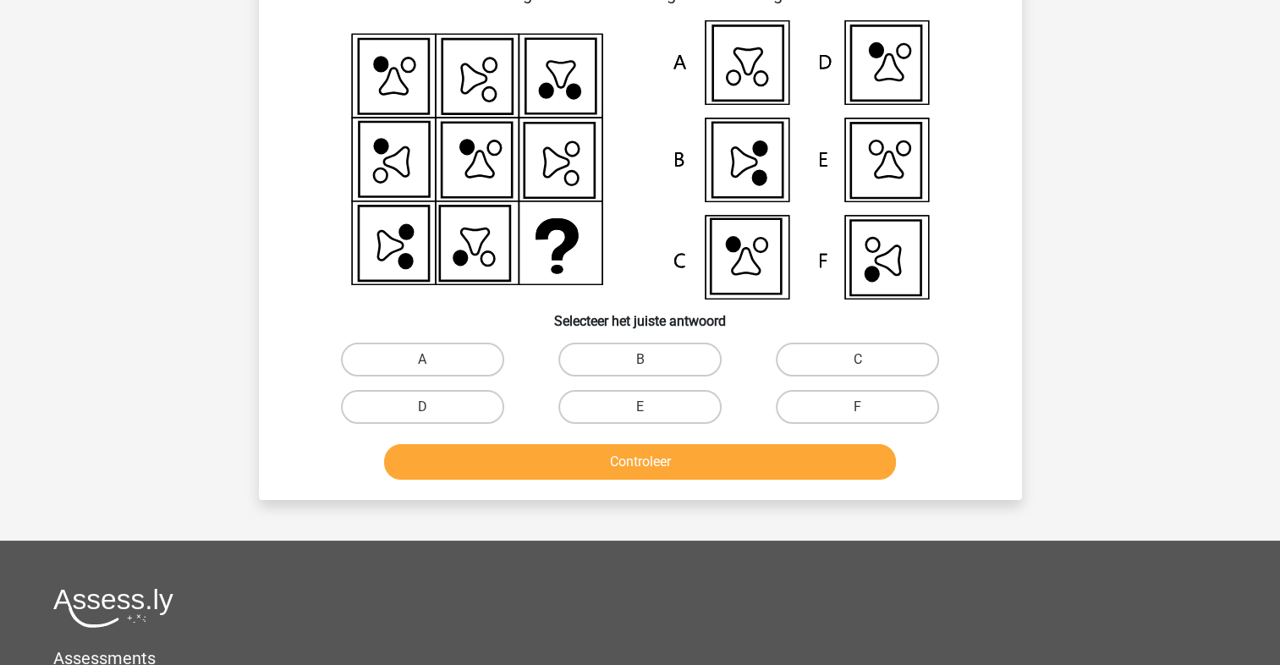
scroll to position [78, 0]
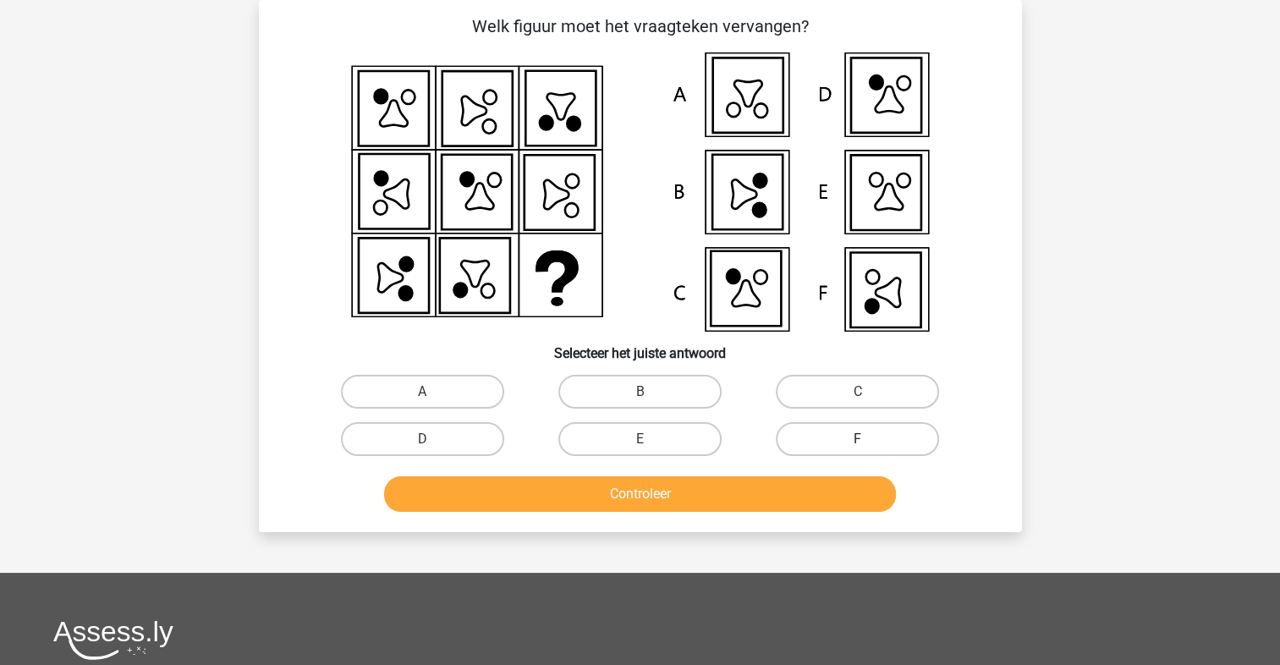
click at [883, 428] on label "F" at bounding box center [857, 439] width 163 height 34
click at [869, 439] on input "F" at bounding box center [863, 444] width 11 height 11
radio input "true"
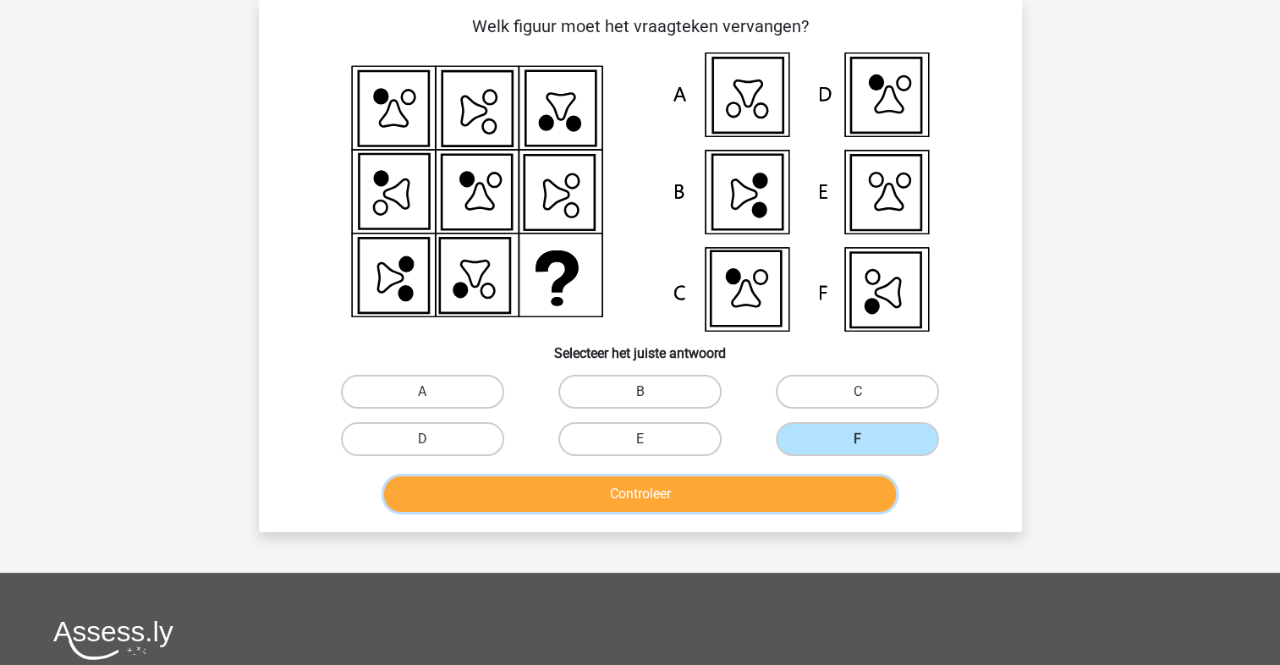
click at [809, 482] on button "Controleer" at bounding box center [640, 494] width 512 height 36
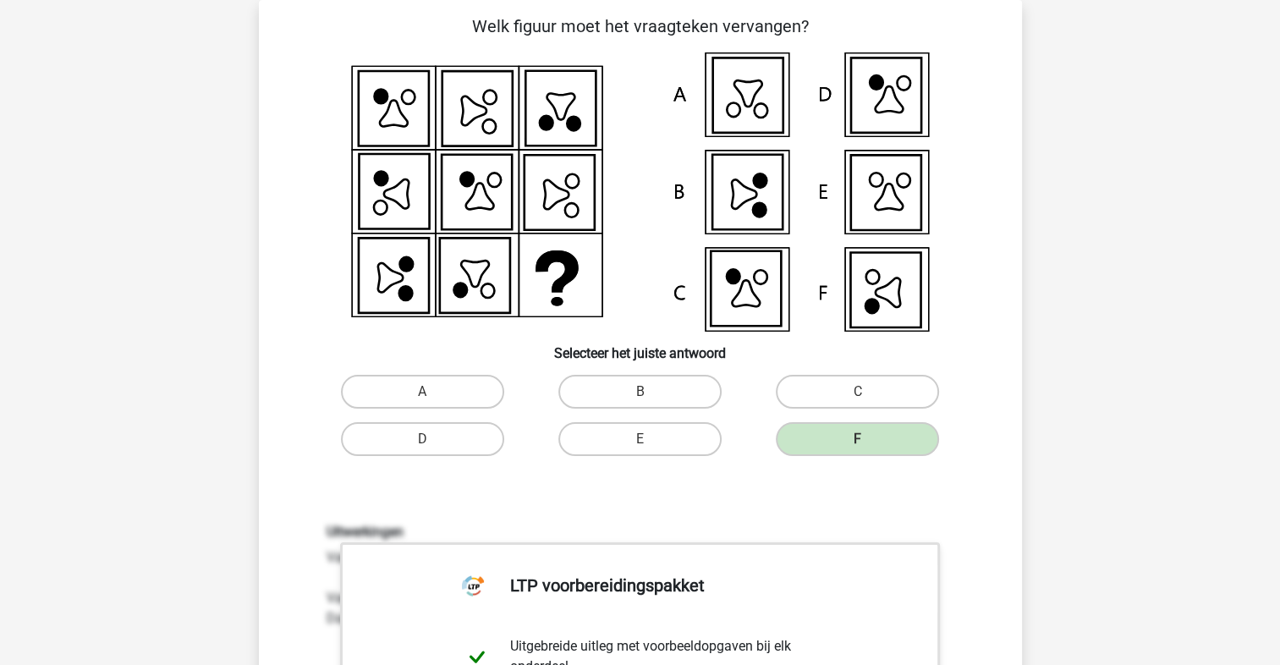
scroll to position [473, 0]
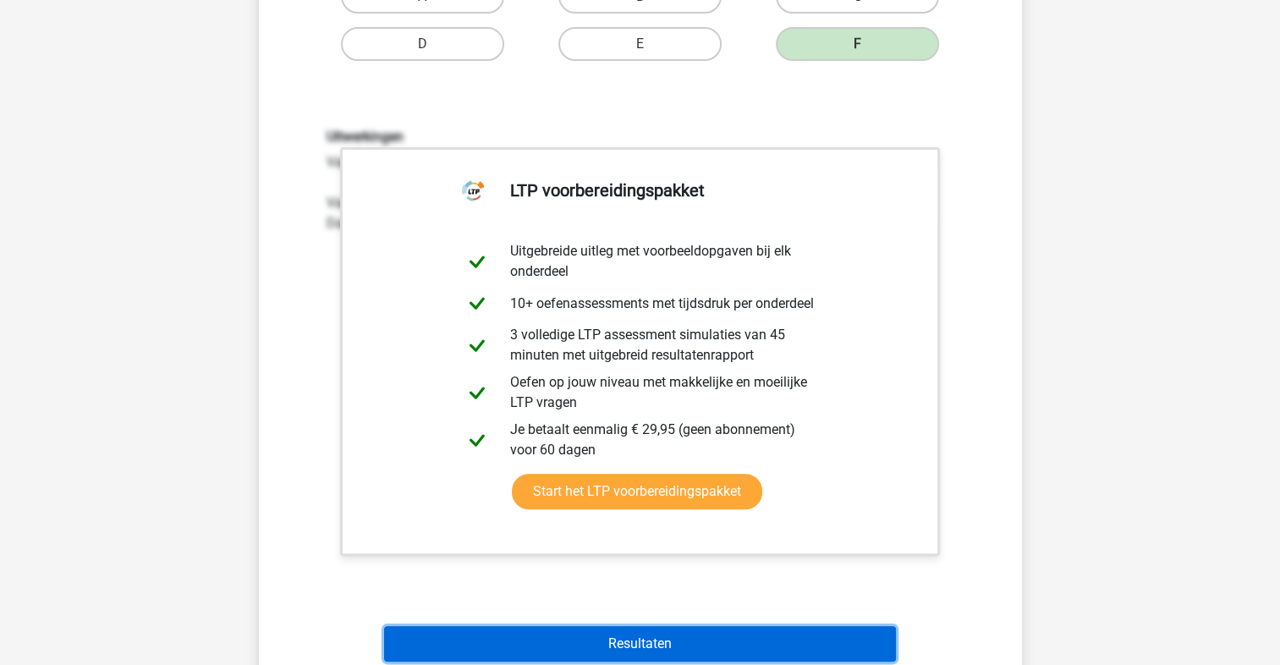
click at [626, 639] on button "Resultaten" at bounding box center [640, 644] width 512 height 36
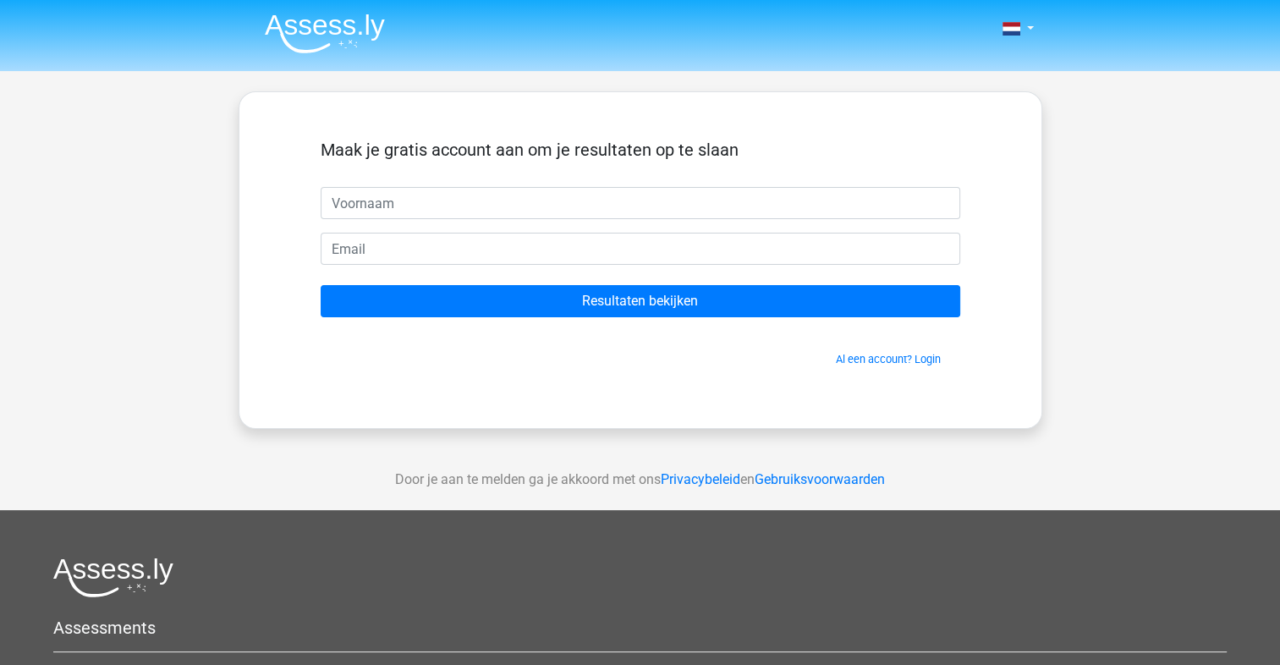
click at [440, 199] on input "text" at bounding box center [641, 203] width 640 height 32
type input "[PERSON_NAME]"
type input "[EMAIL_ADDRESS][DOMAIN_NAME]"
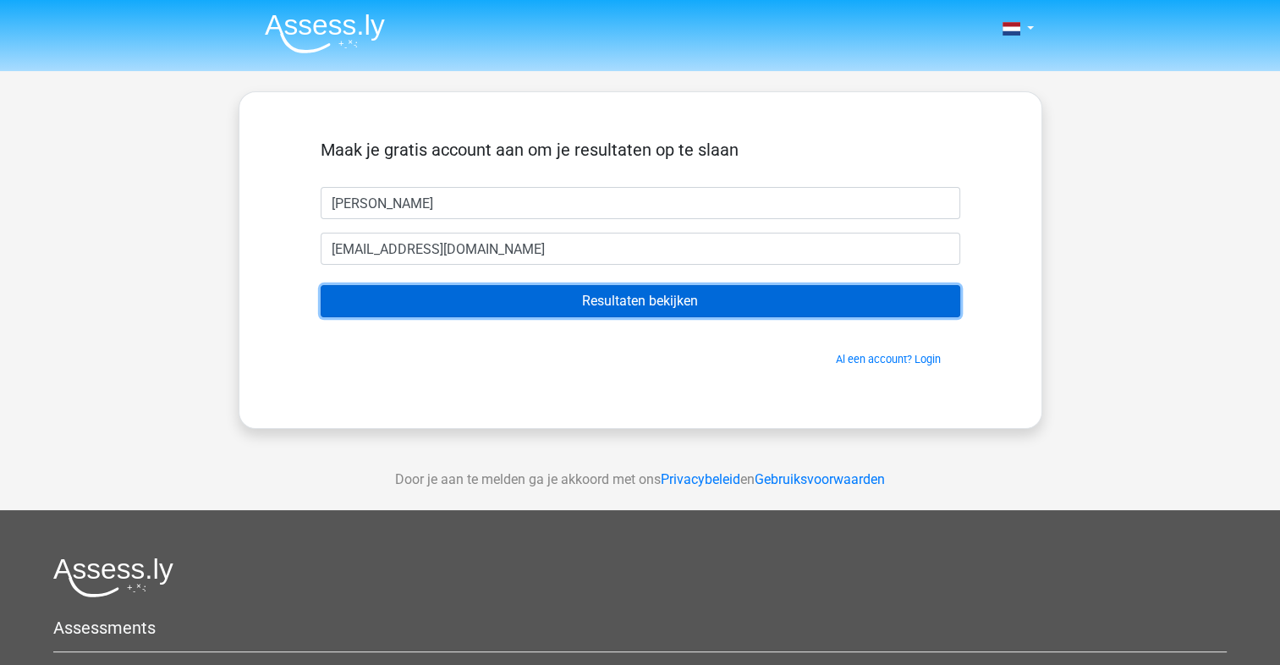
click at [677, 306] on input "Resultaten bekijken" at bounding box center [641, 301] width 640 height 32
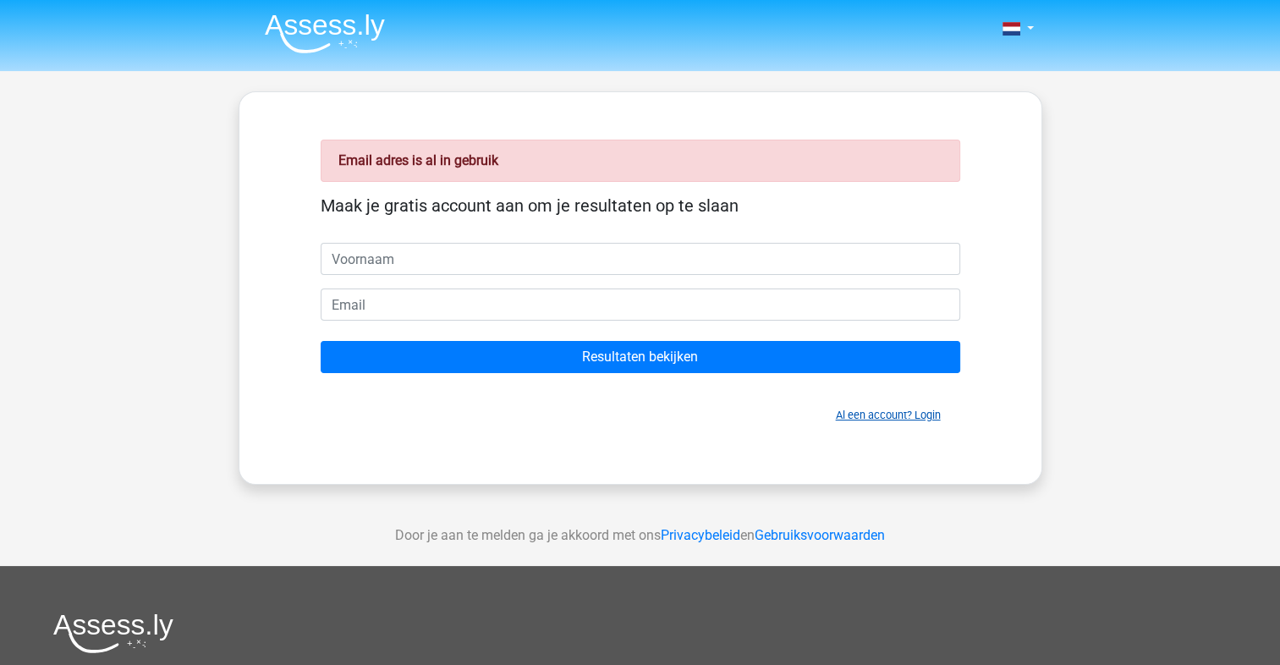
click at [880, 411] on link "Al een account? Login" at bounding box center [888, 415] width 105 height 13
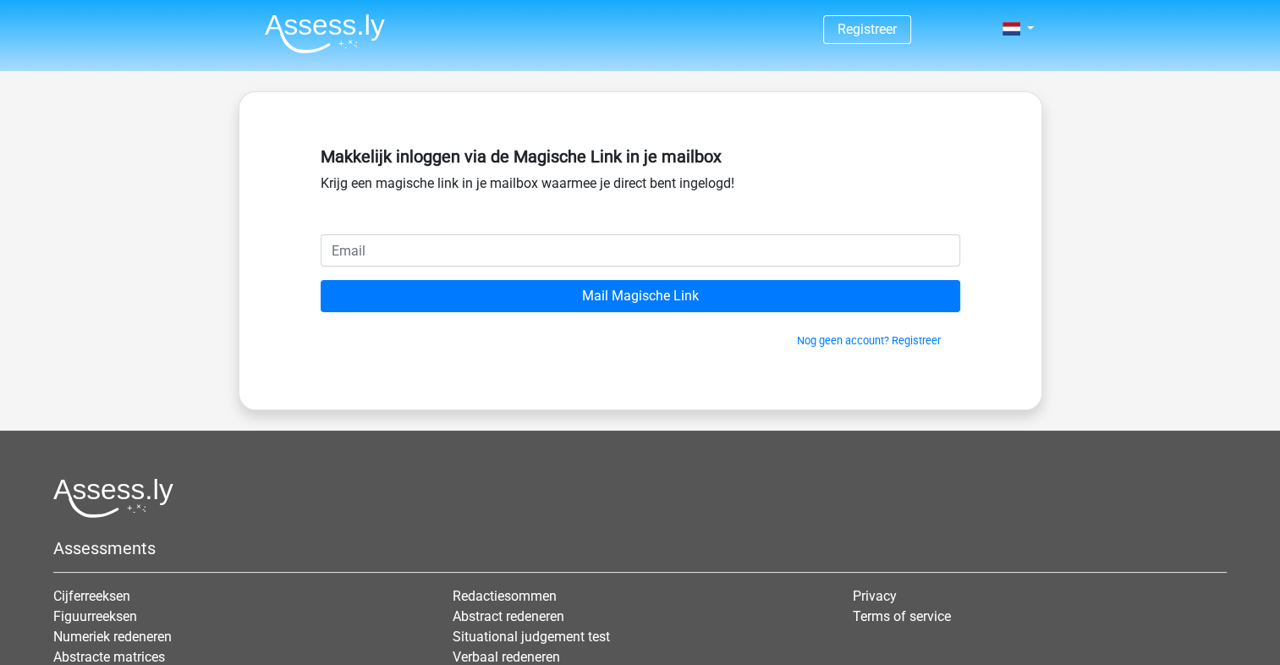
click at [427, 242] on input "email" at bounding box center [641, 250] width 640 height 32
type input "[EMAIL_ADDRESS][DOMAIN_NAME]"
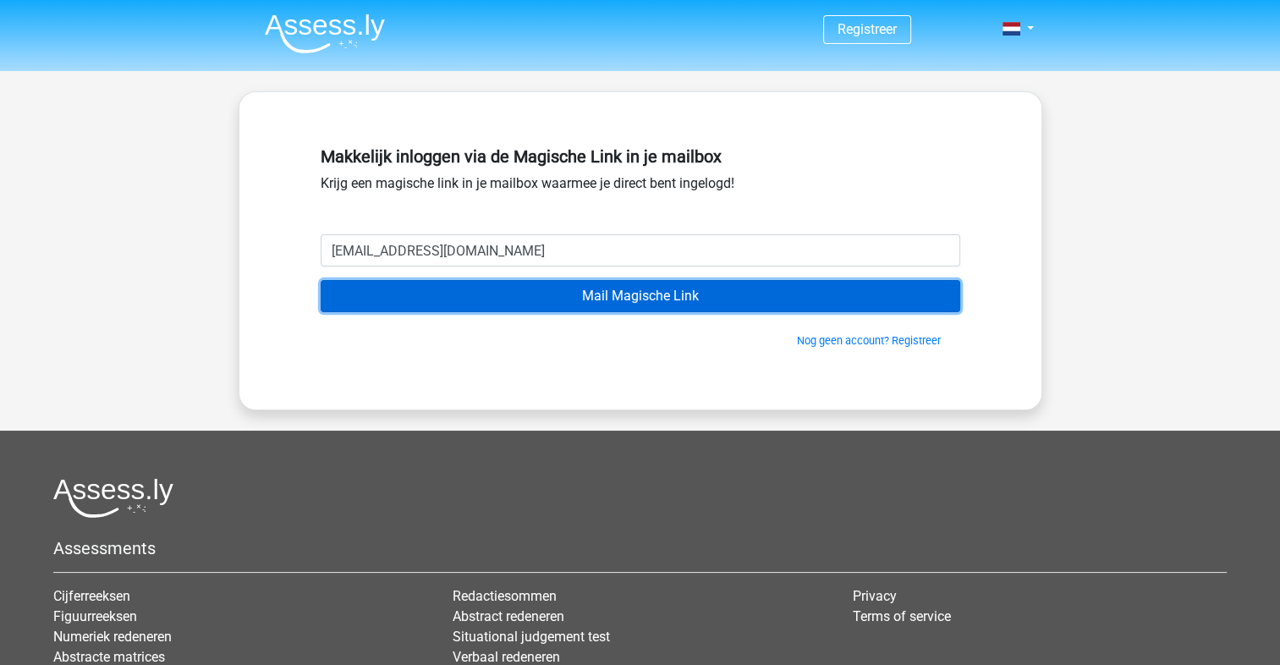
click at [569, 300] on input "Mail Magische Link" at bounding box center [641, 296] width 640 height 32
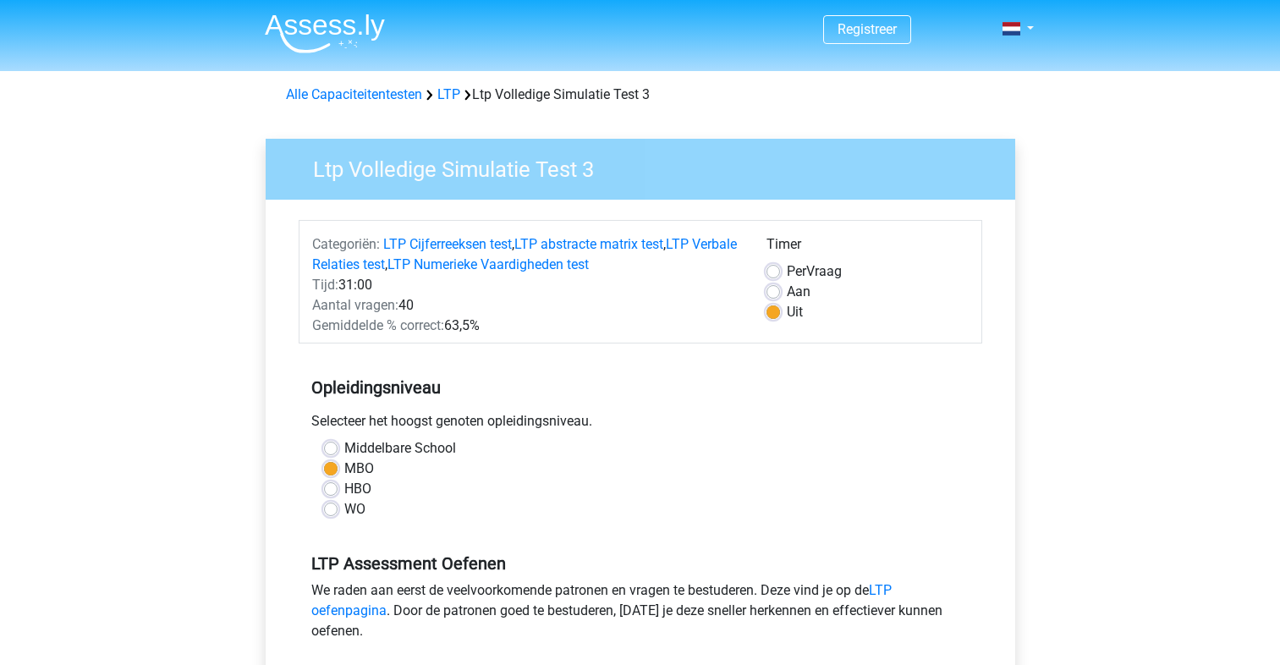
scroll to position [394, 0]
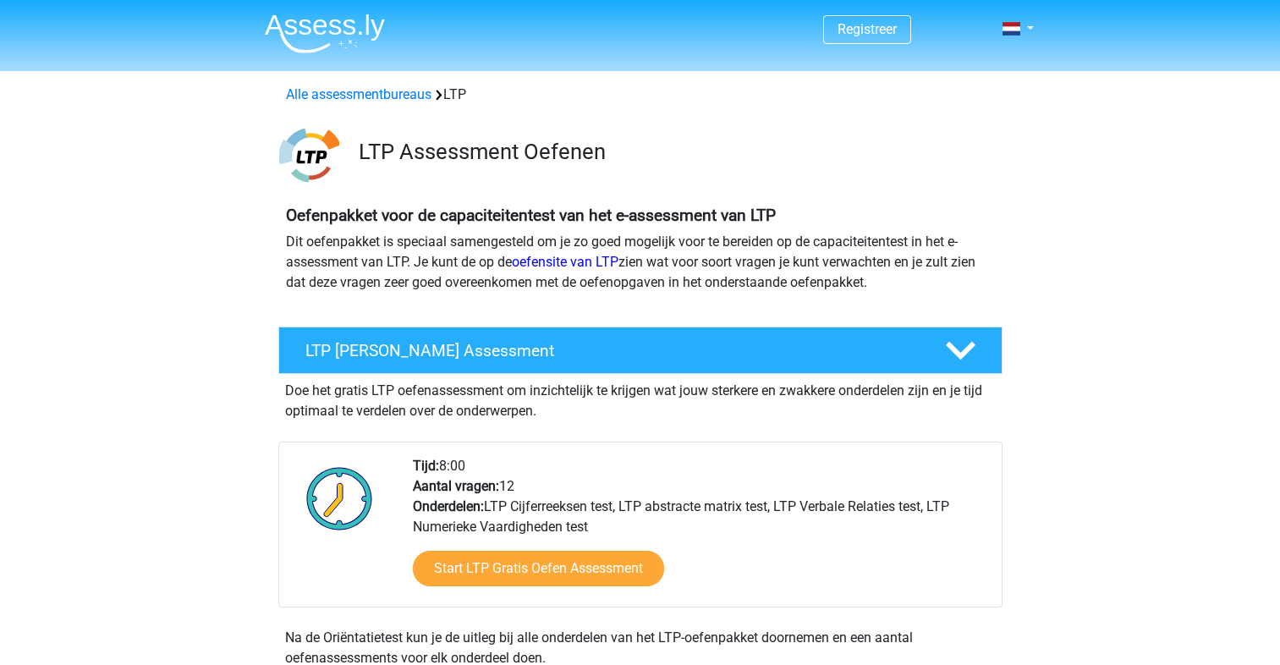
scroll to position [1185, 0]
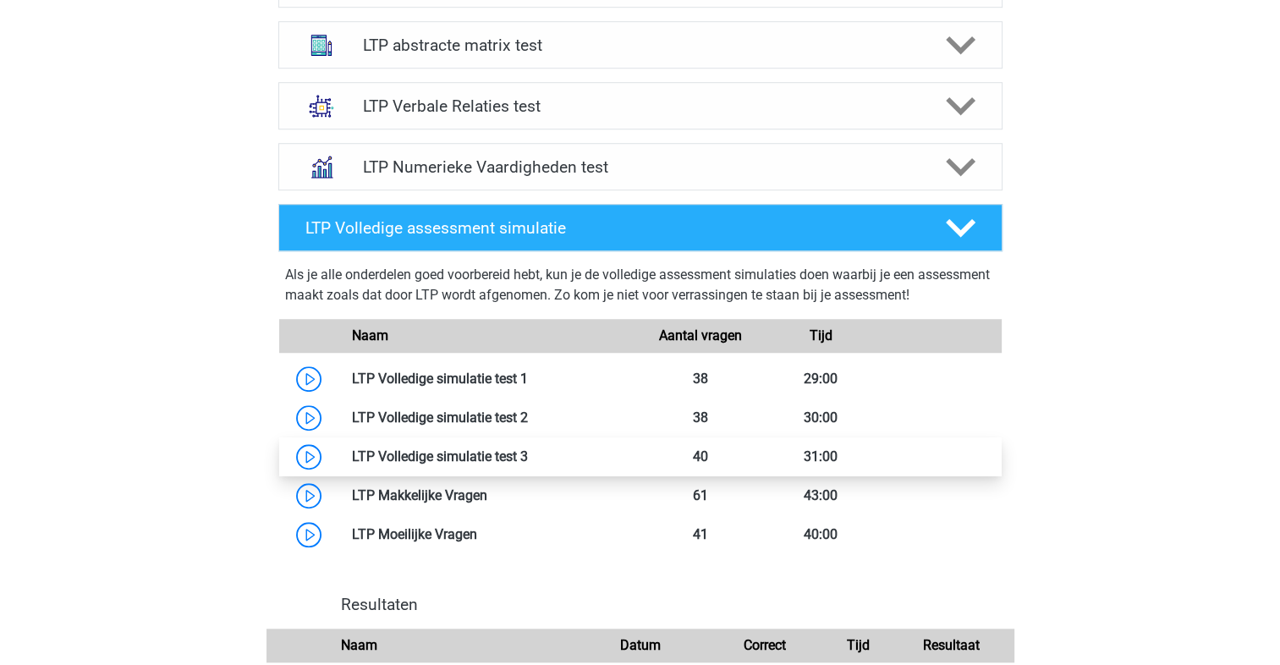
click at [528, 465] on link at bounding box center [528, 456] width 0 height 16
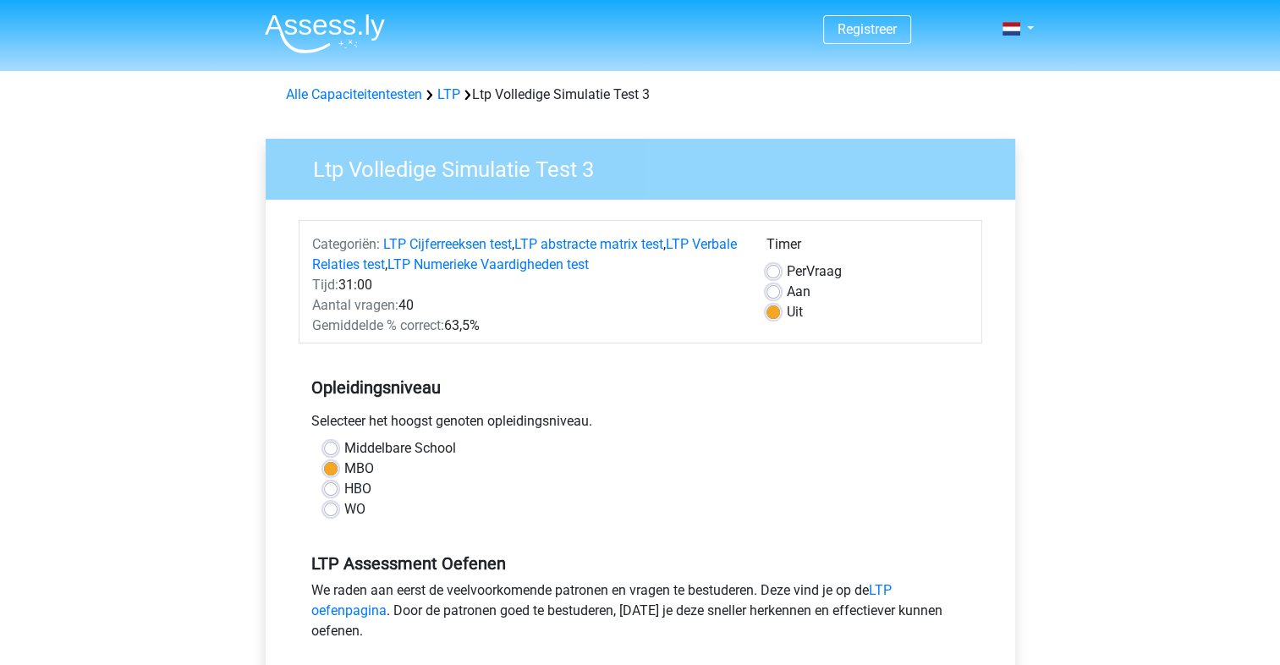
scroll to position [394, 0]
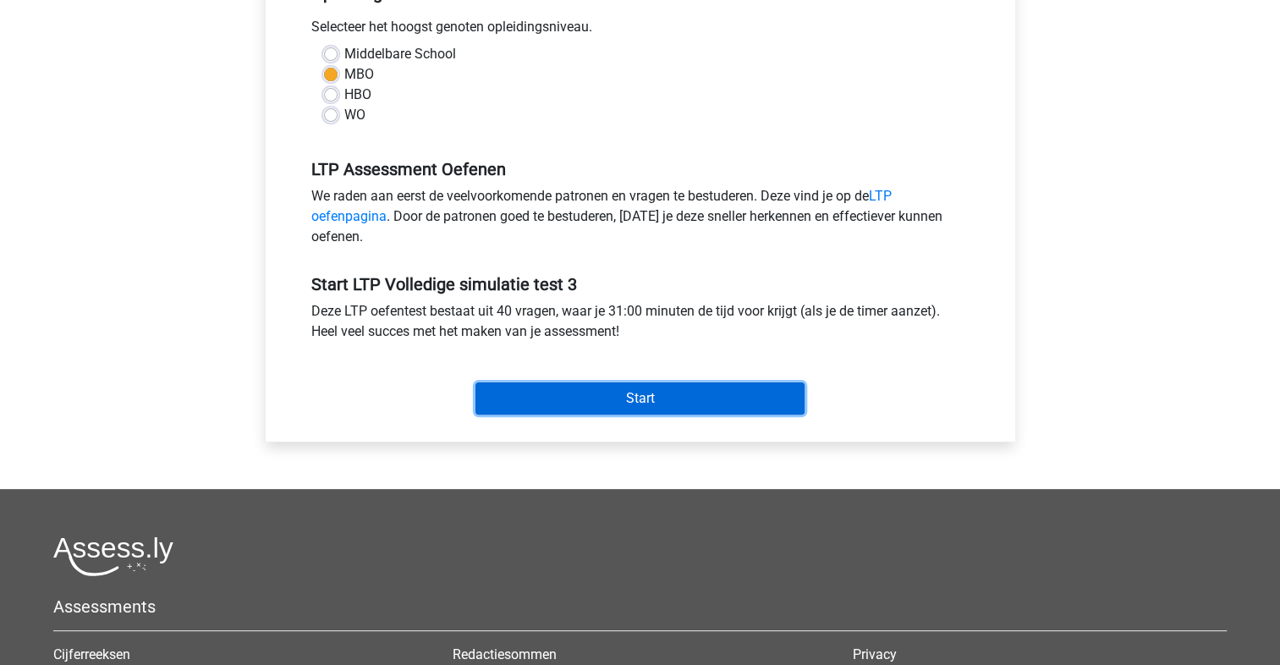
click at [600, 388] on input "Start" at bounding box center [640, 398] width 329 height 32
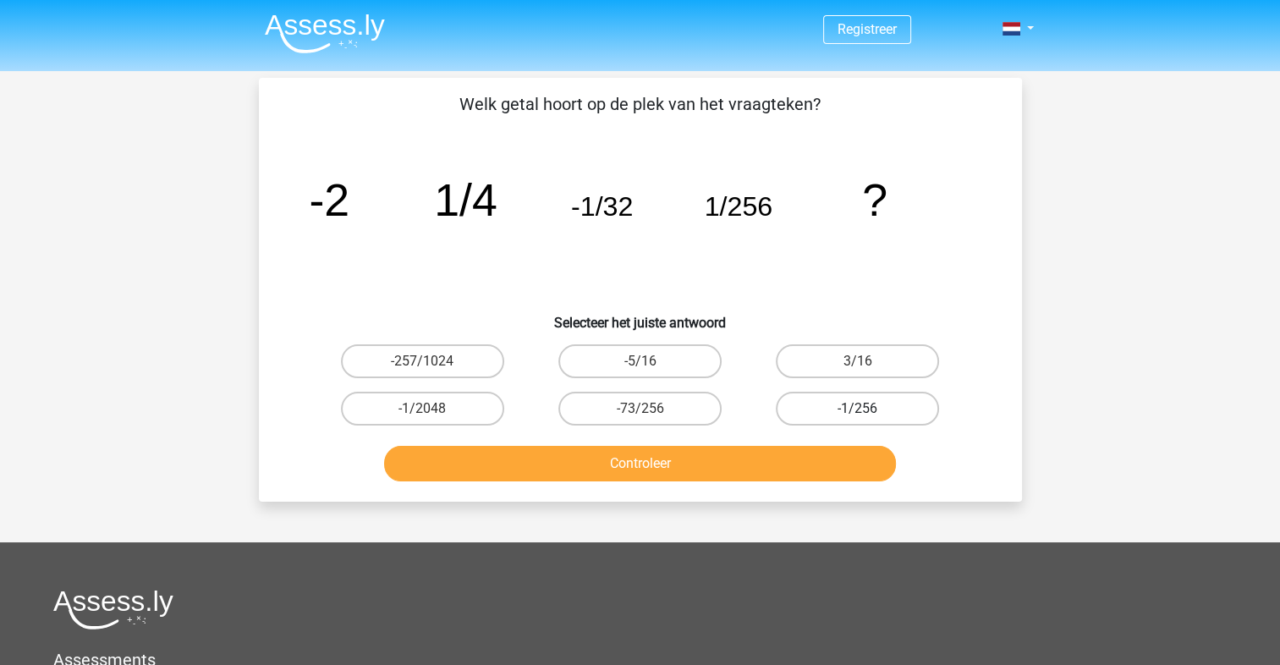
click at [871, 416] on label "-1/256" at bounding box center [857, 409] width 163 height 34
click at [869, 416] on input "-1/256" at bounding box center [863, 414] width 11 height 11
radio input "true"
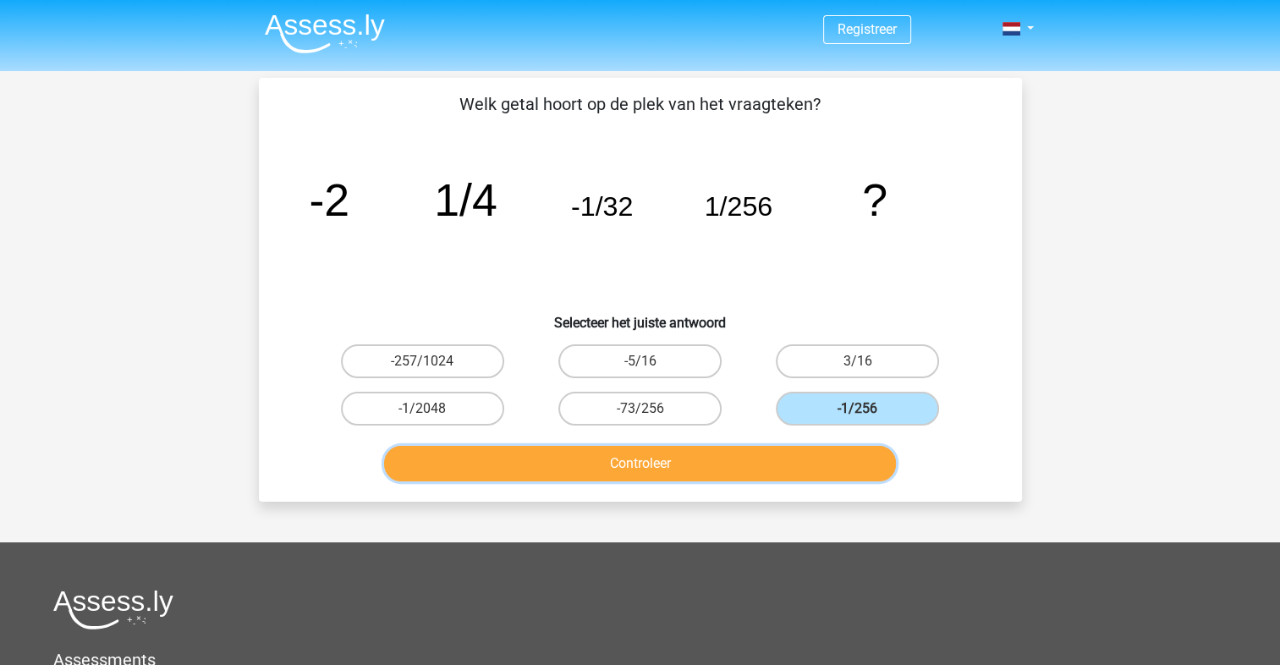
click at [755, 452] on button "Controleer" at bounding box center [640, 464] width 512 height 36
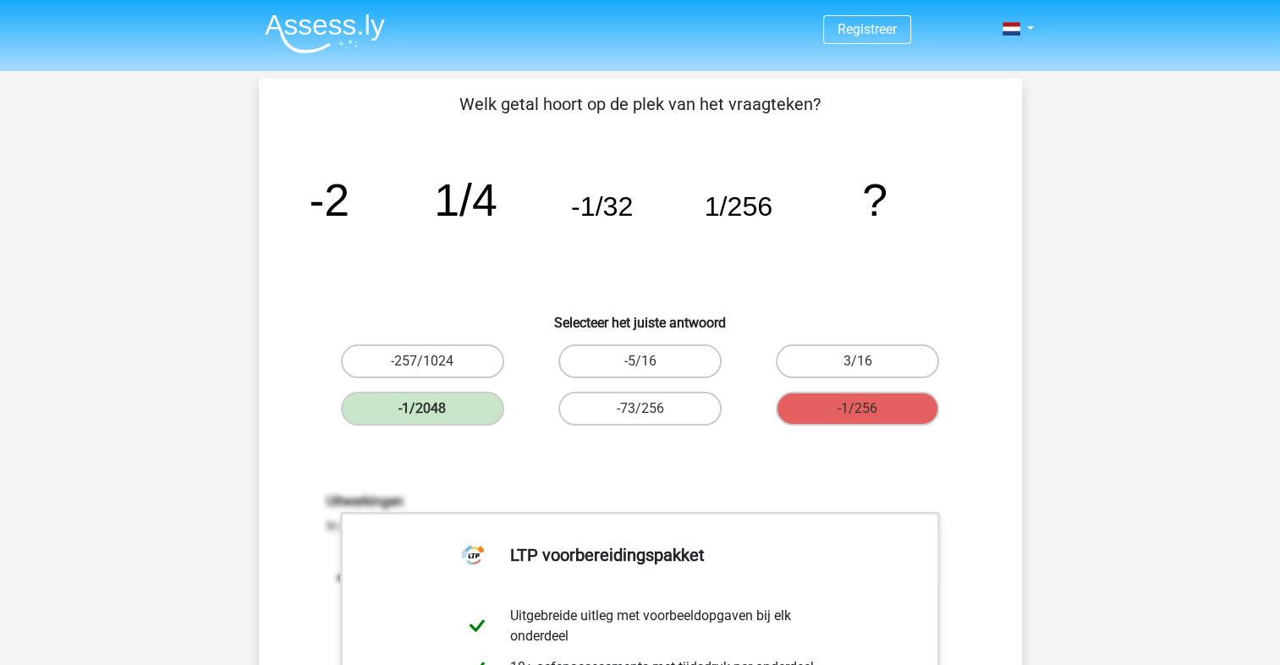
scroll to position [394, 0]
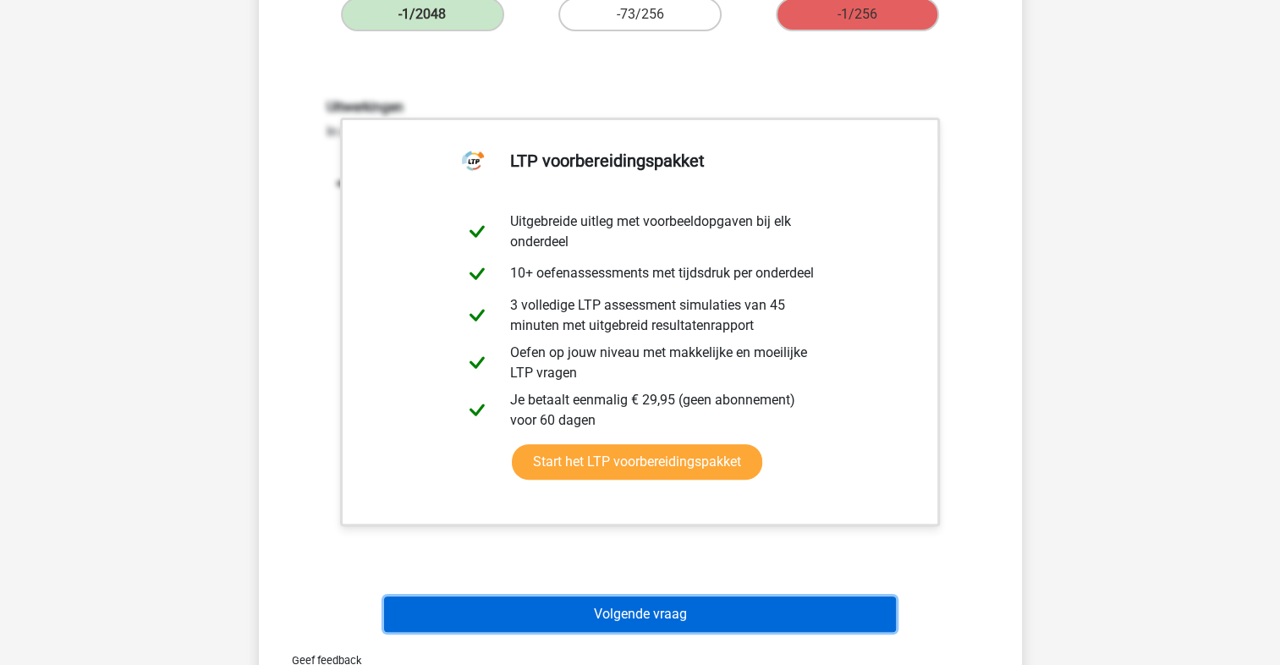
click at [655, 614] on button "Volgende vraag" at bounding box center [640, 615] width 512 height 36
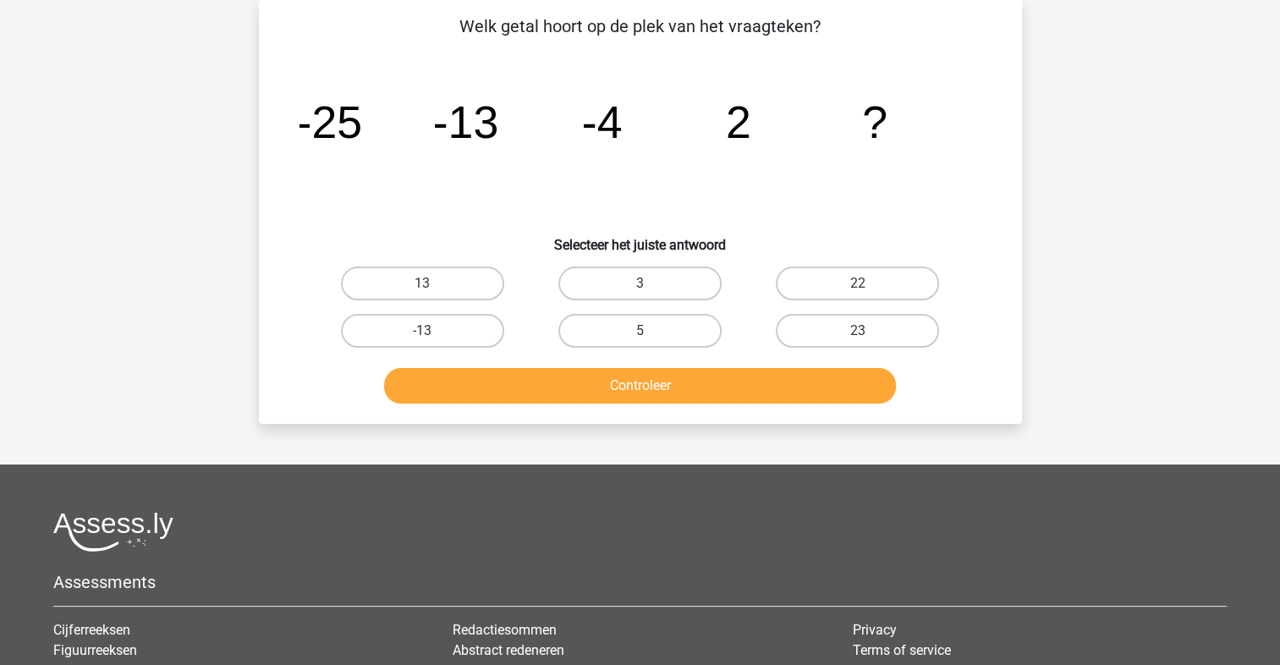
scroll to position [0, 0]
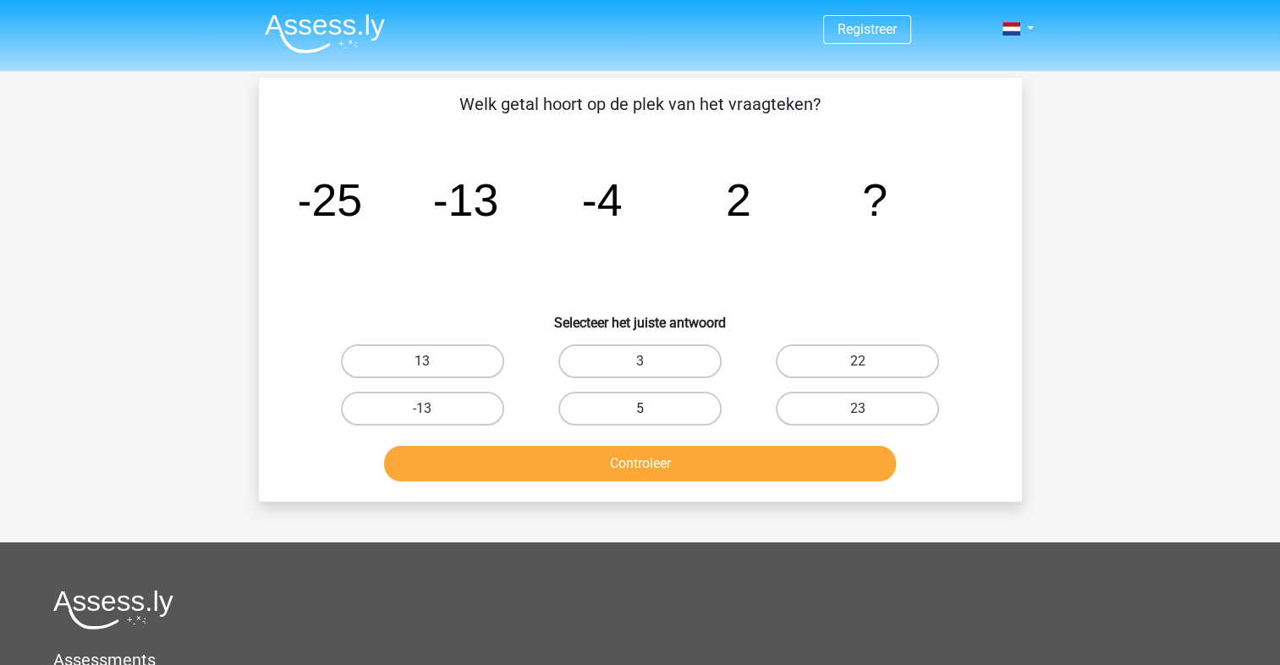
click at [684, 407] on label "5" at bounding box center [640, 409] width 163 height 34
click at [651, 409] on input "5" at bounding box center [645, 414] width 11 height 11
radio input "true"
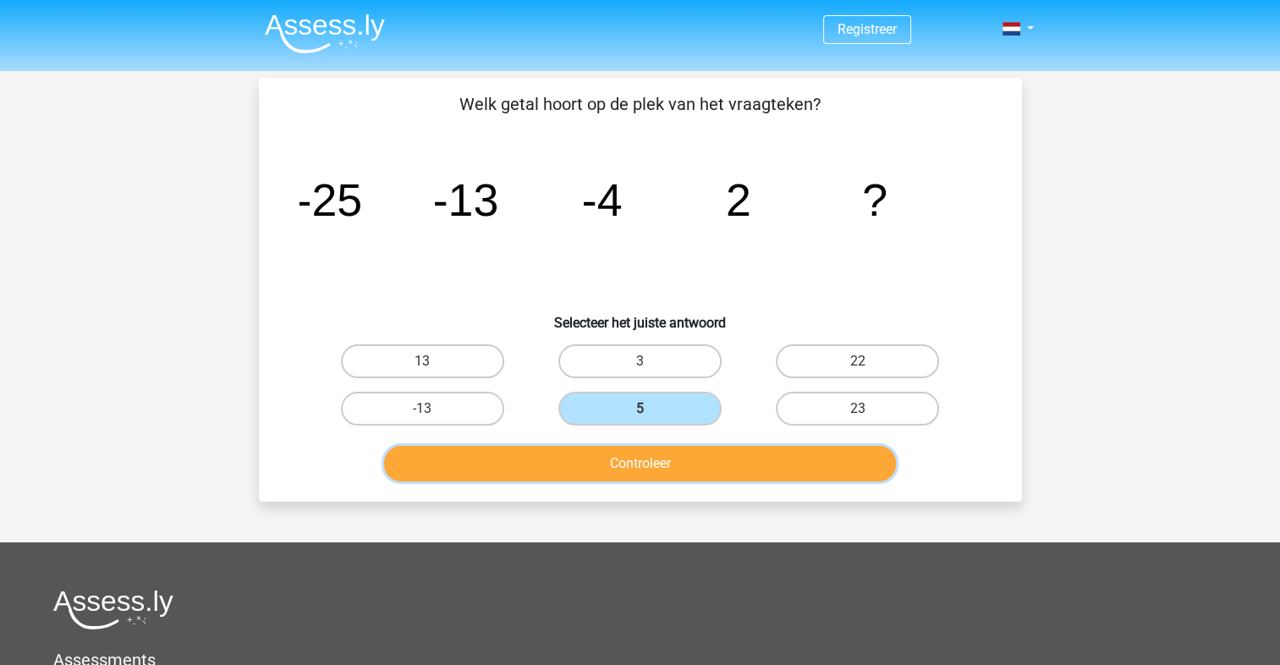
click at [722, 470] on button "Controleer" at bounding box center [640, 464] width 512 height 36
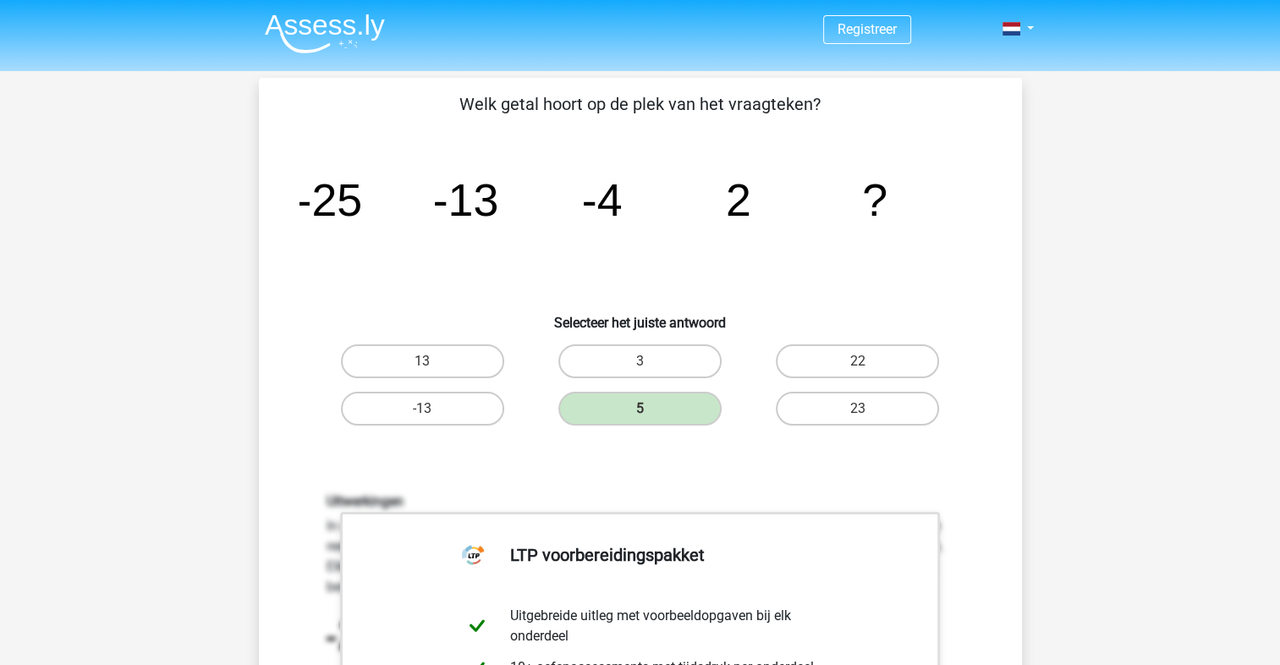
scroll to position [394, 0]
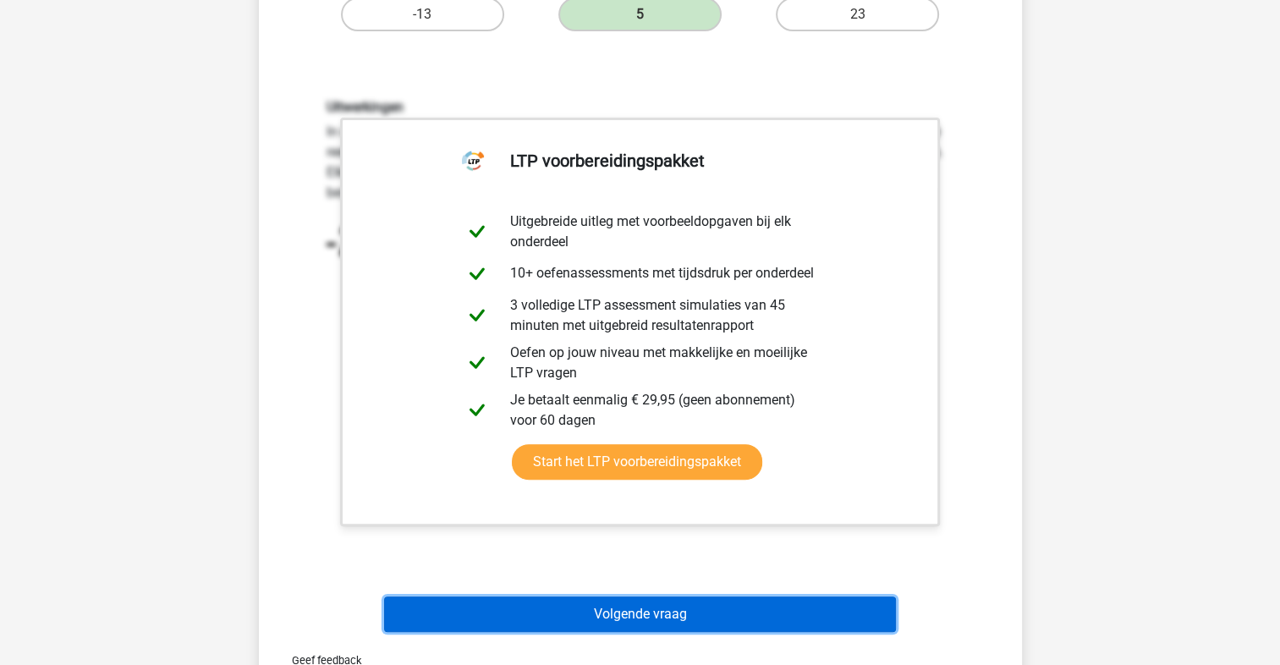
click at [607, 611] on button "Volgende vraag" at bounding box center [640, 615] width 512 height 36
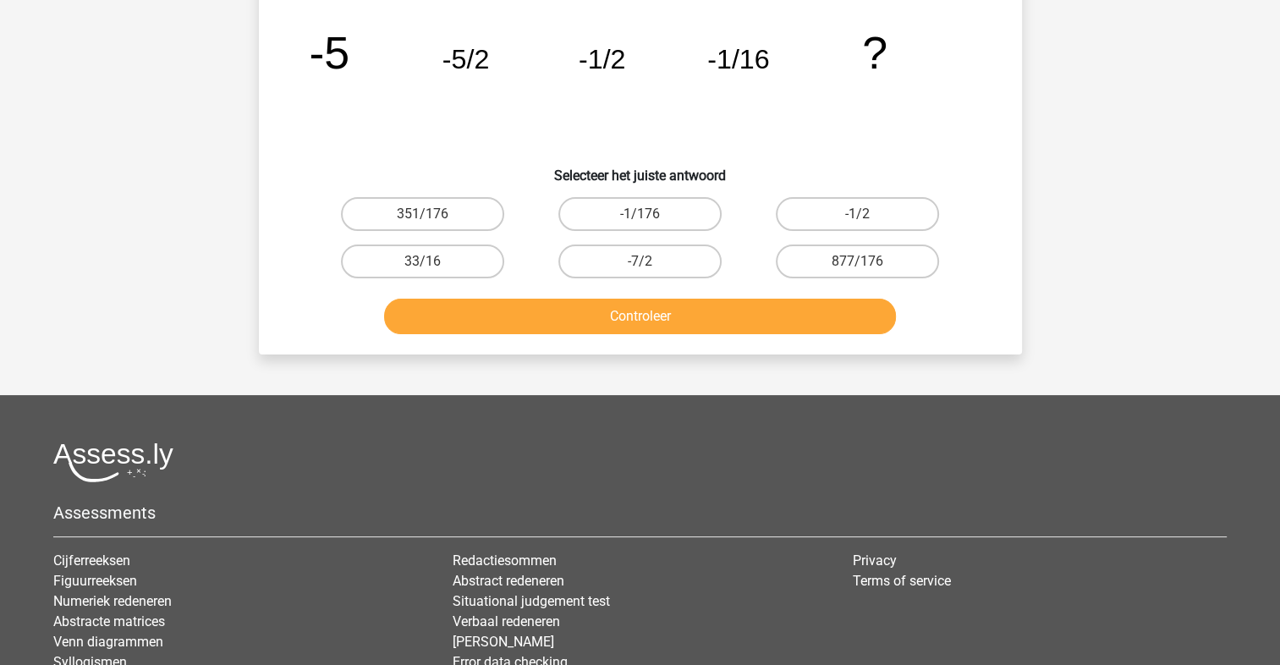
scroll to position [78, 0]
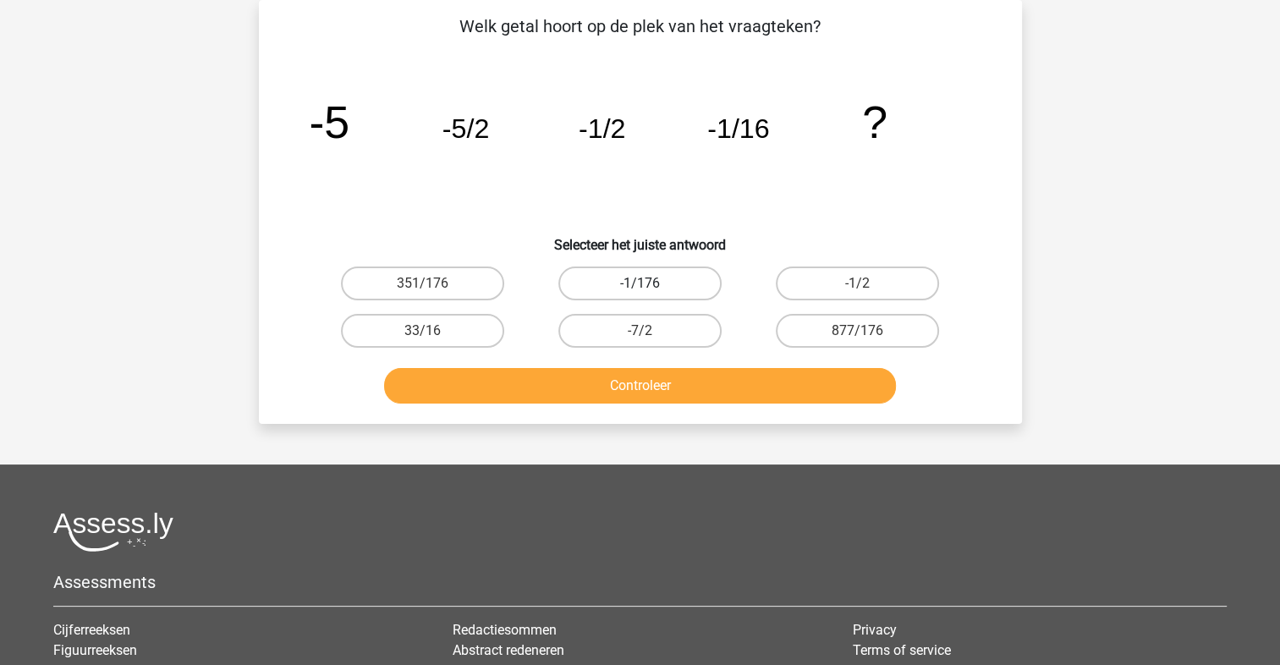
click at [667, 286] on label "-1/176" at bounding box center [640, 284] width 163 height 34
click at [651, 286] on input "-1/176" at bounding box center [645, 288] width 11 height 11
radio input "true"
click at [653, 357] on div "Controleer" at bounding box center [640, 383] width 709 height 56
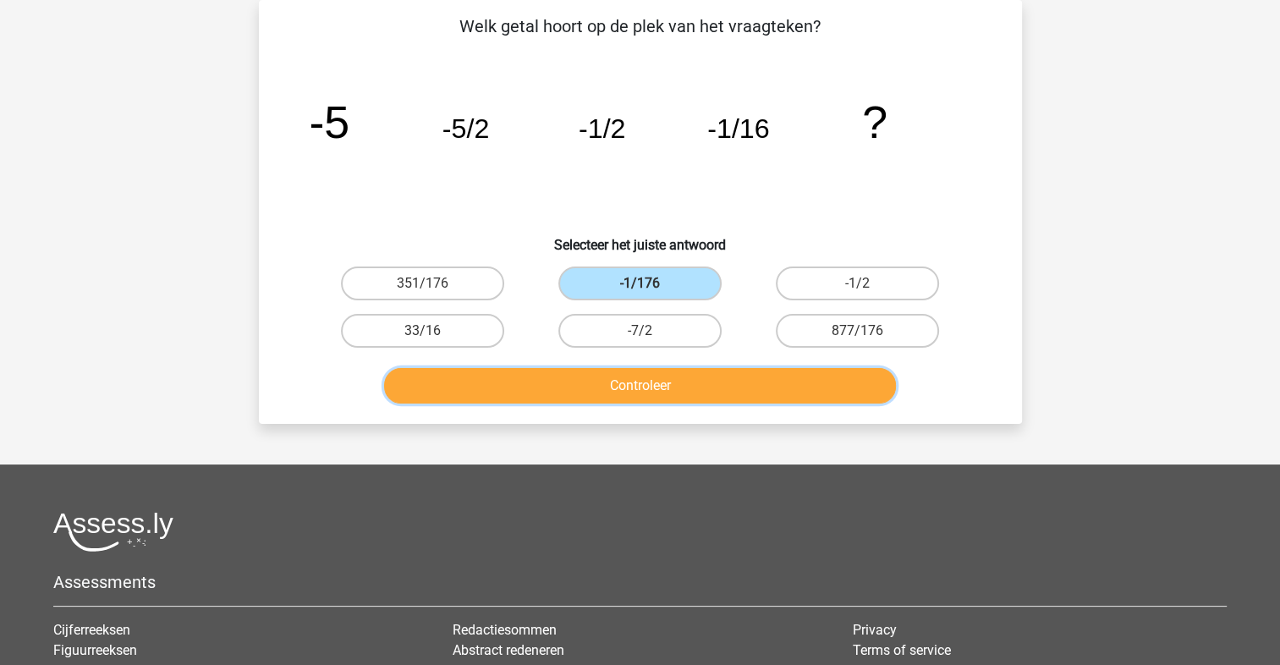
click at [653, 388] on button "Controleer" at bounding box center [640, 386] width 512 height 36
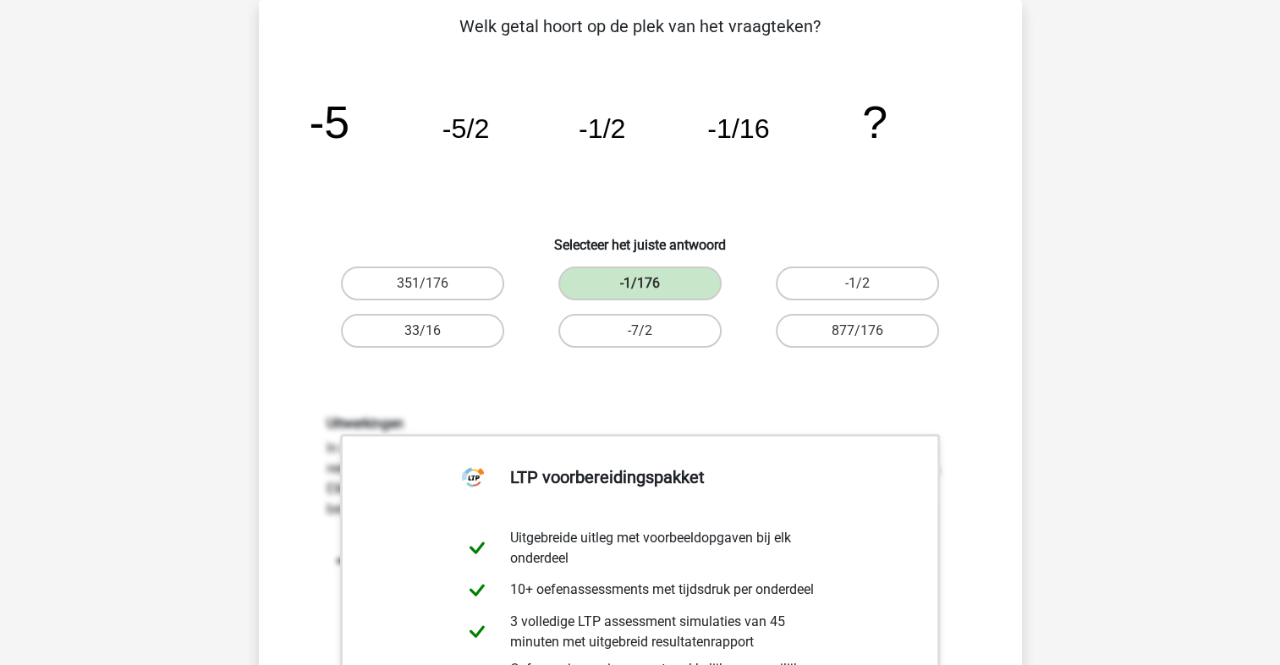
scroll to position [473, 0]
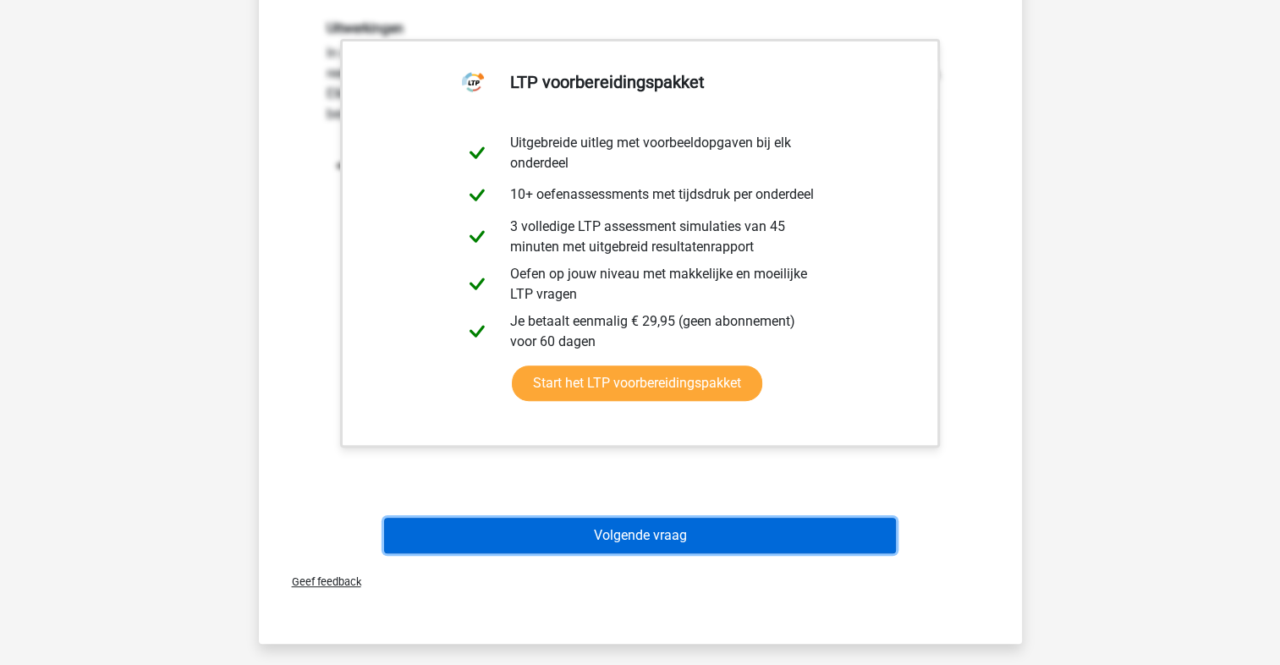
click at [641, 532] on button "Volgende vraag" at bounding box center [640, 536] width 512 height 36
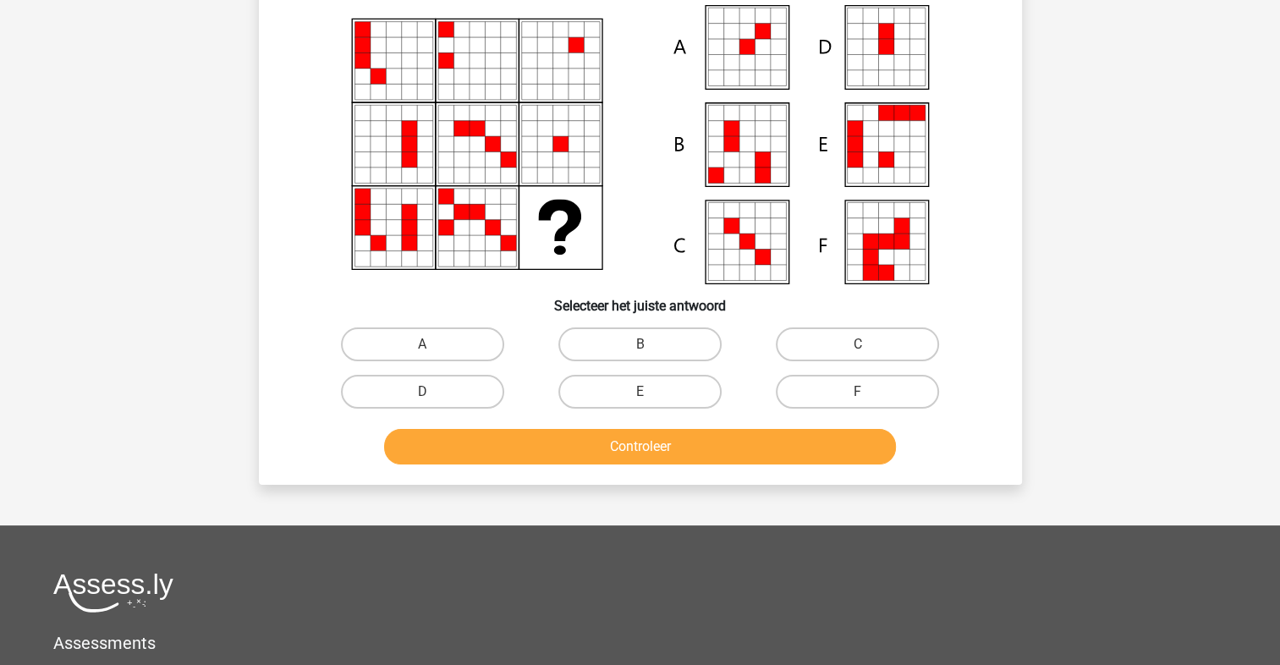
scroll to position [78, 0]
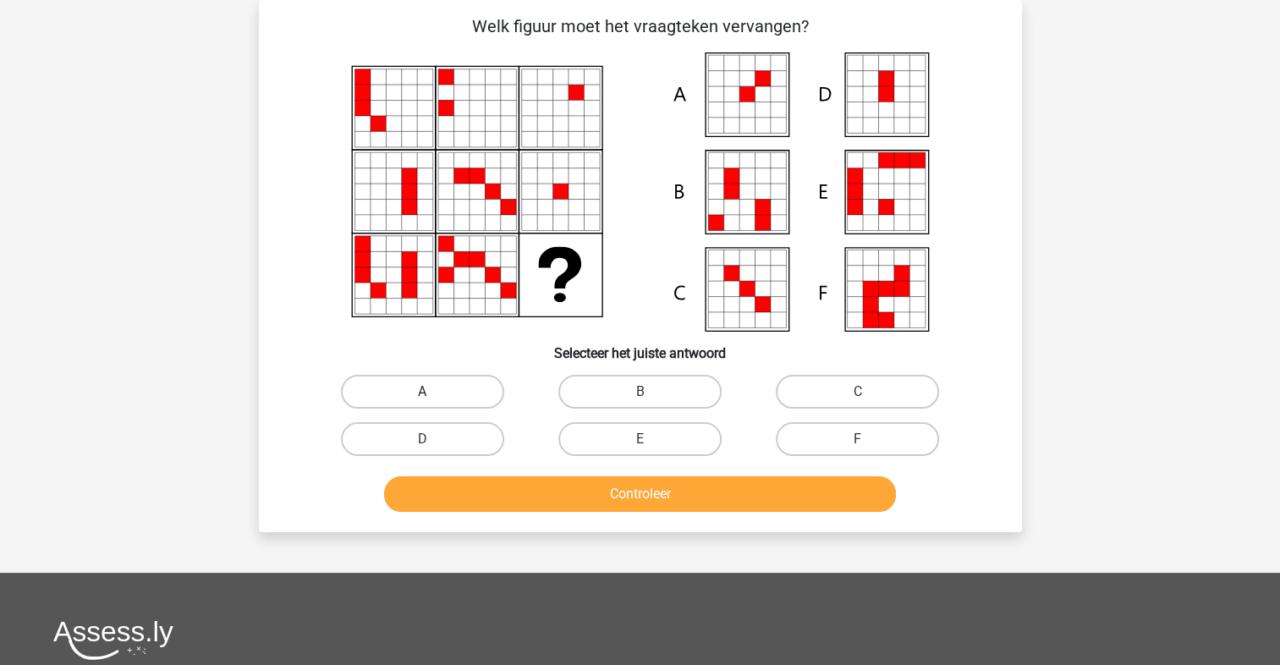
click at [431, 391] on label "A" at bounding box center [422, 392] width 163 height 34
click at [431, 392] on input "A" at bounding box center [427, 397] width 11 height 11
radio input "true"
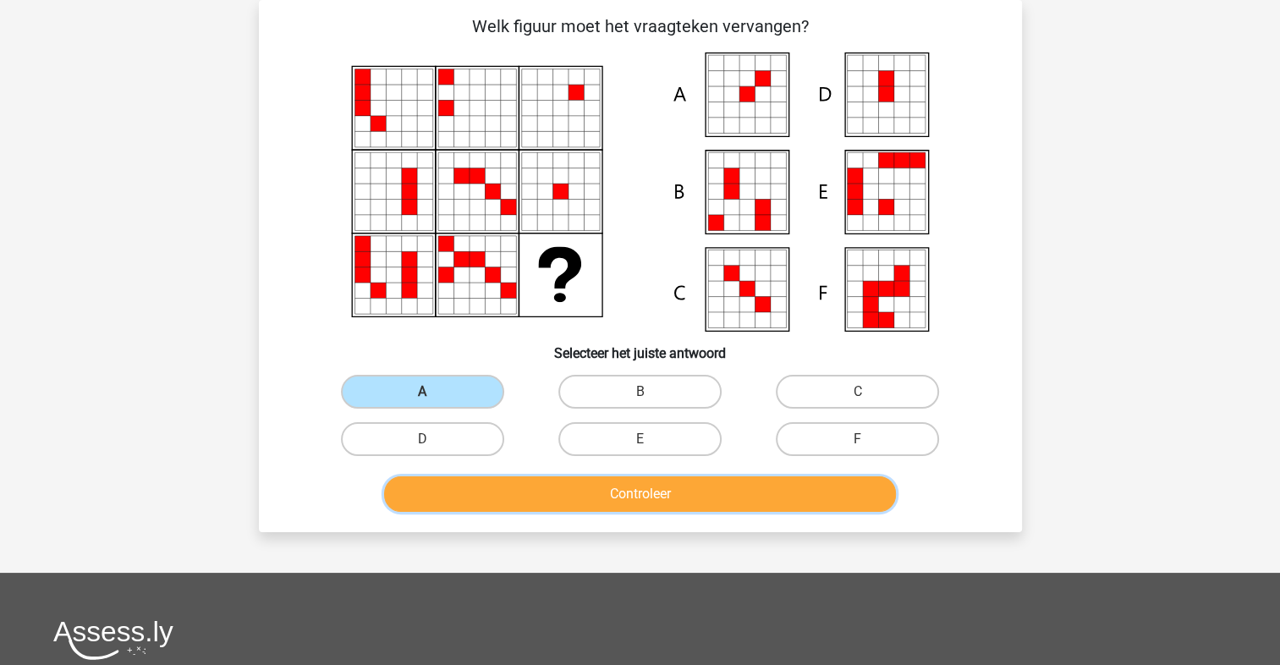
click at [561, 490] on button "Controleer" at bounding box center [640, 494] width 512 height 36
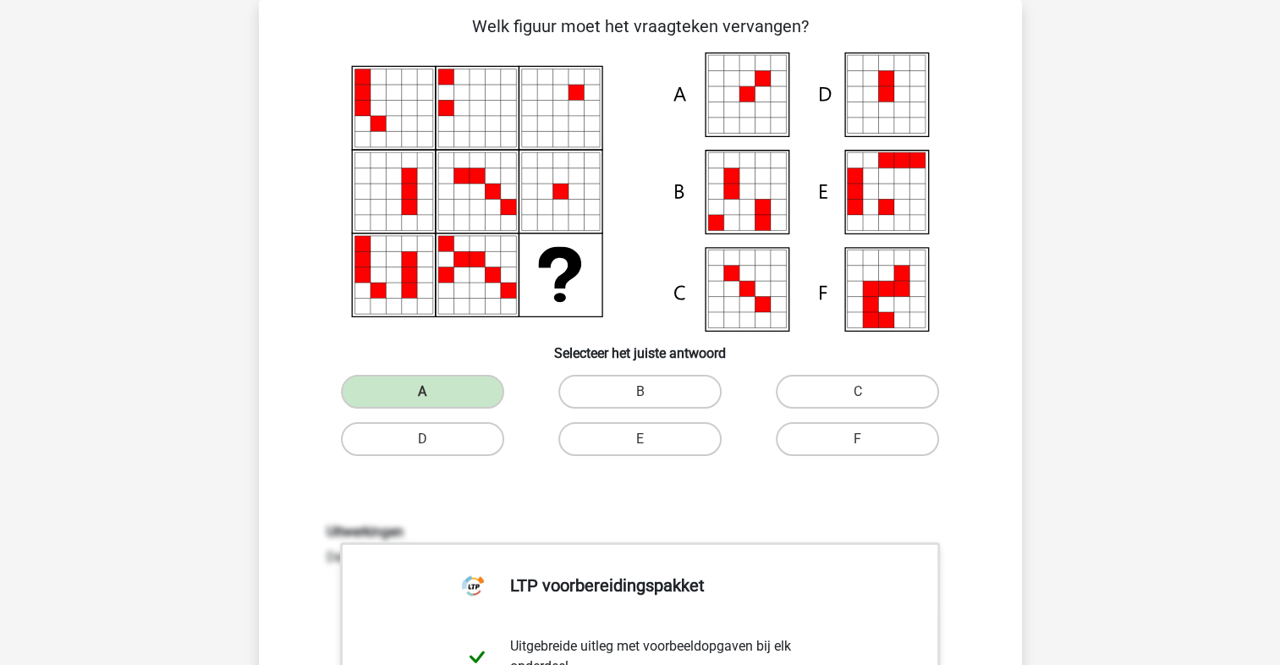
scroll to position [473, 0]
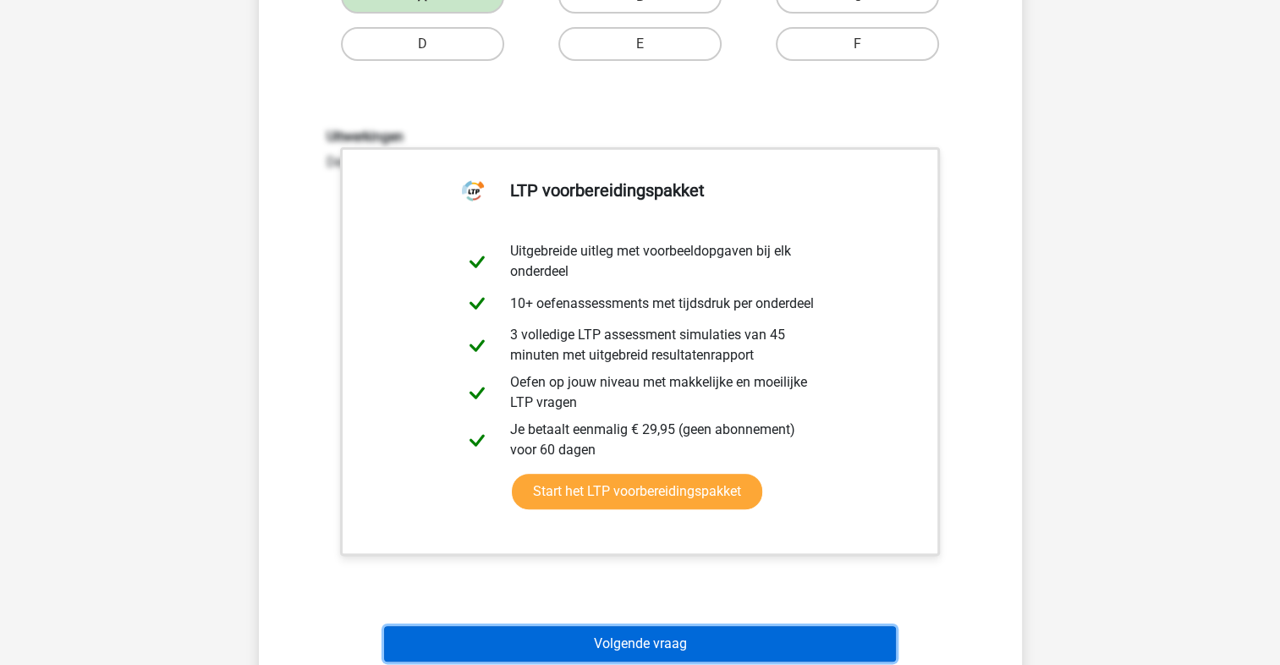
click at [535, 630] on button "Volgende vraag" at bounding box center [640, 644] width 512 height 36
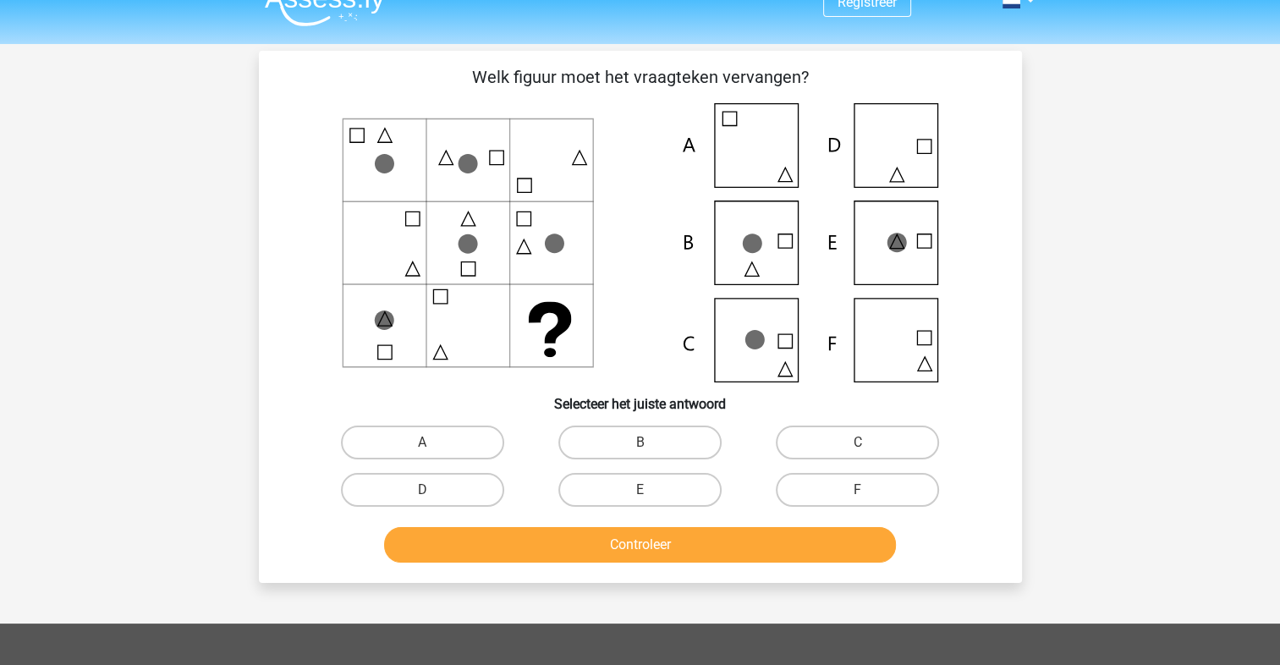
scroll to position [0, 0]
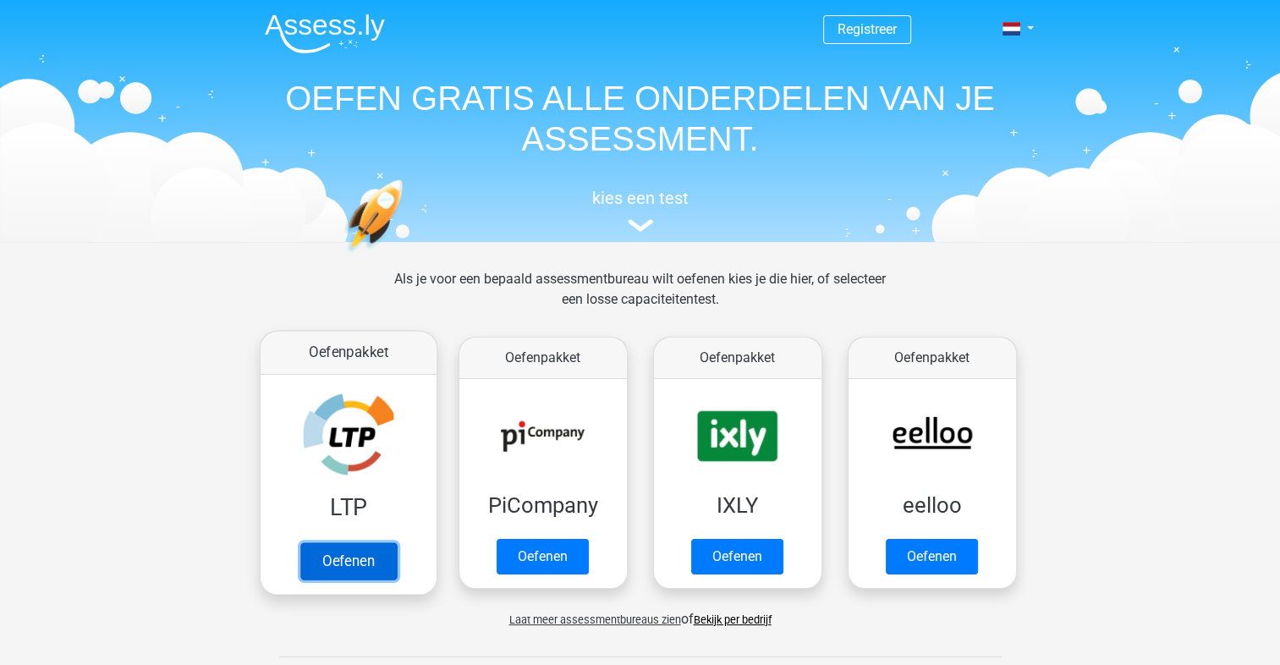
click at [351, 542] on link "Oefenen" at bounding box center [348, 560] width 96 height 37
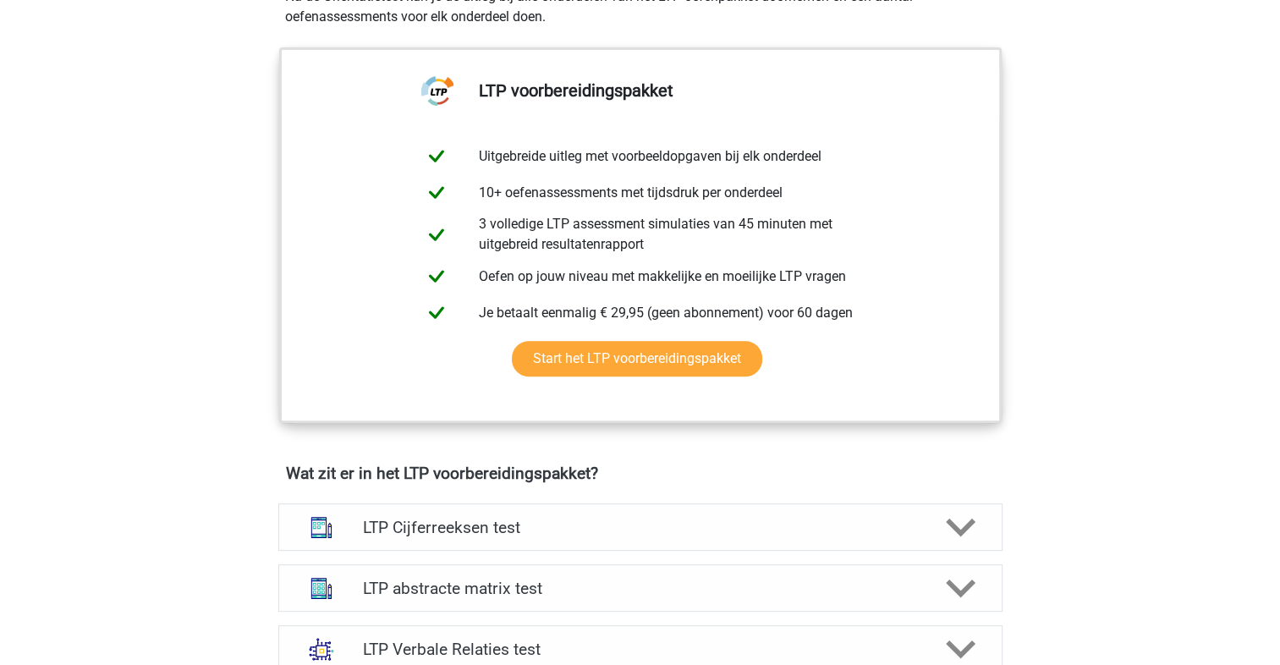
scroll to position [790, 0]
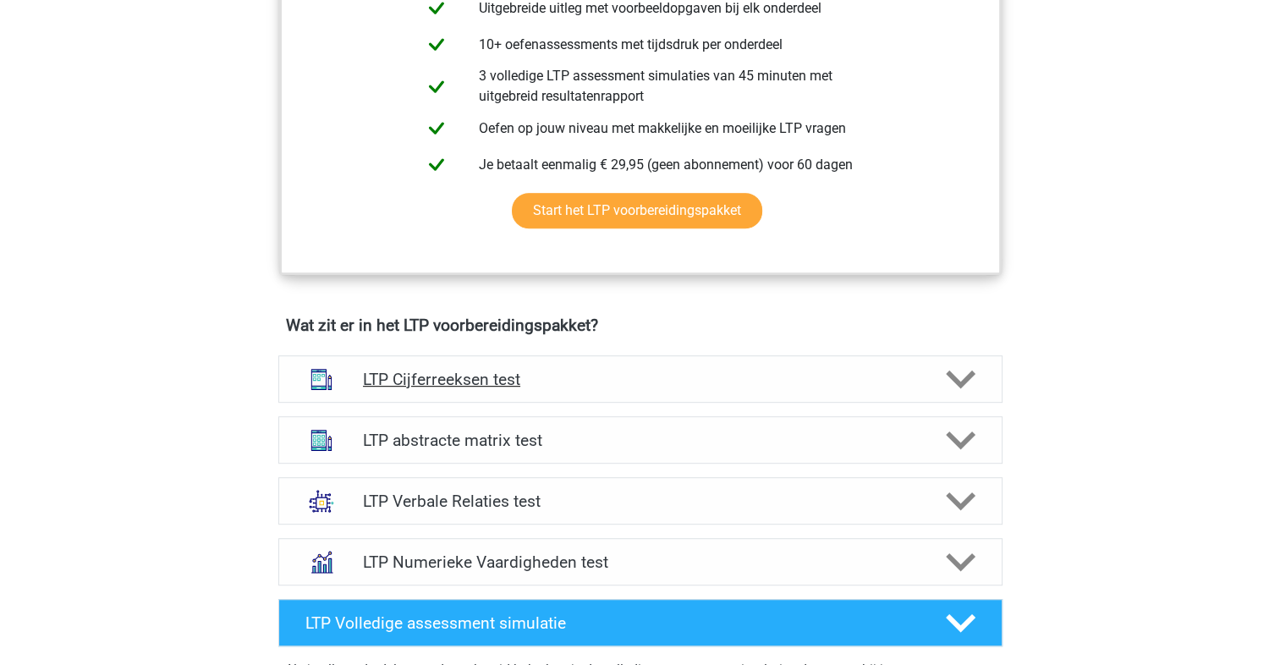
click at [416, 378] on h4 "LTP Cijferreeksen test" at bounding box center [640, 379] width 554 height 19
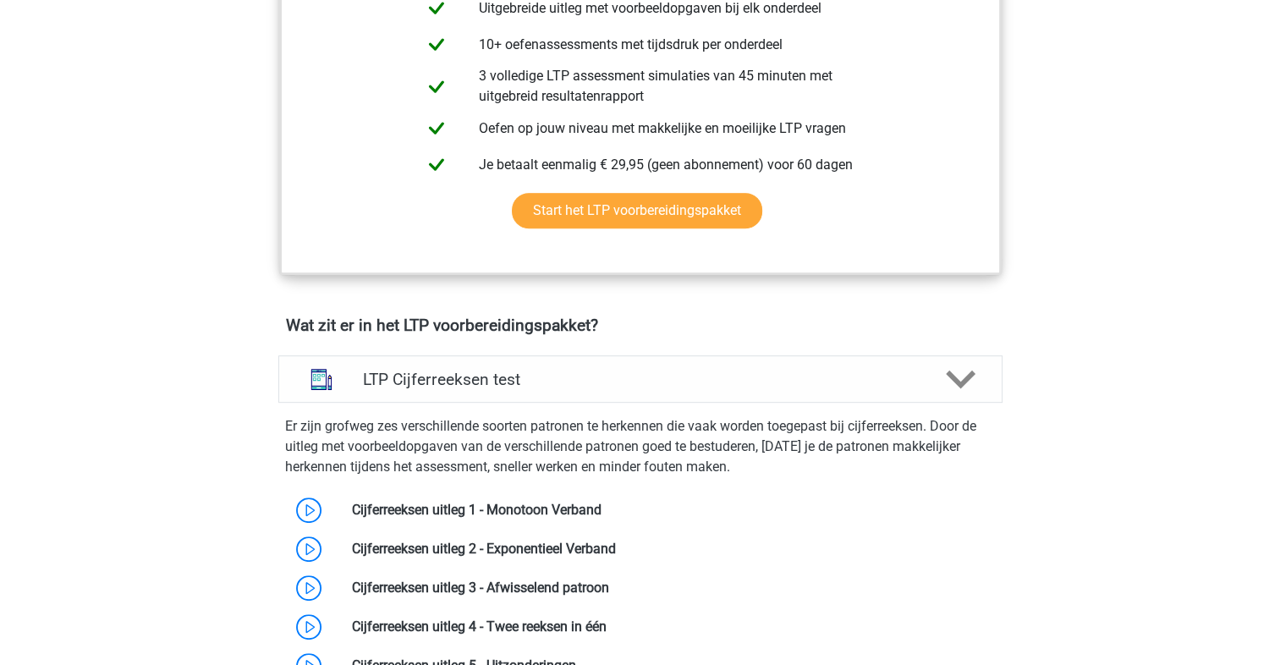
scroll to position [1185, 0]
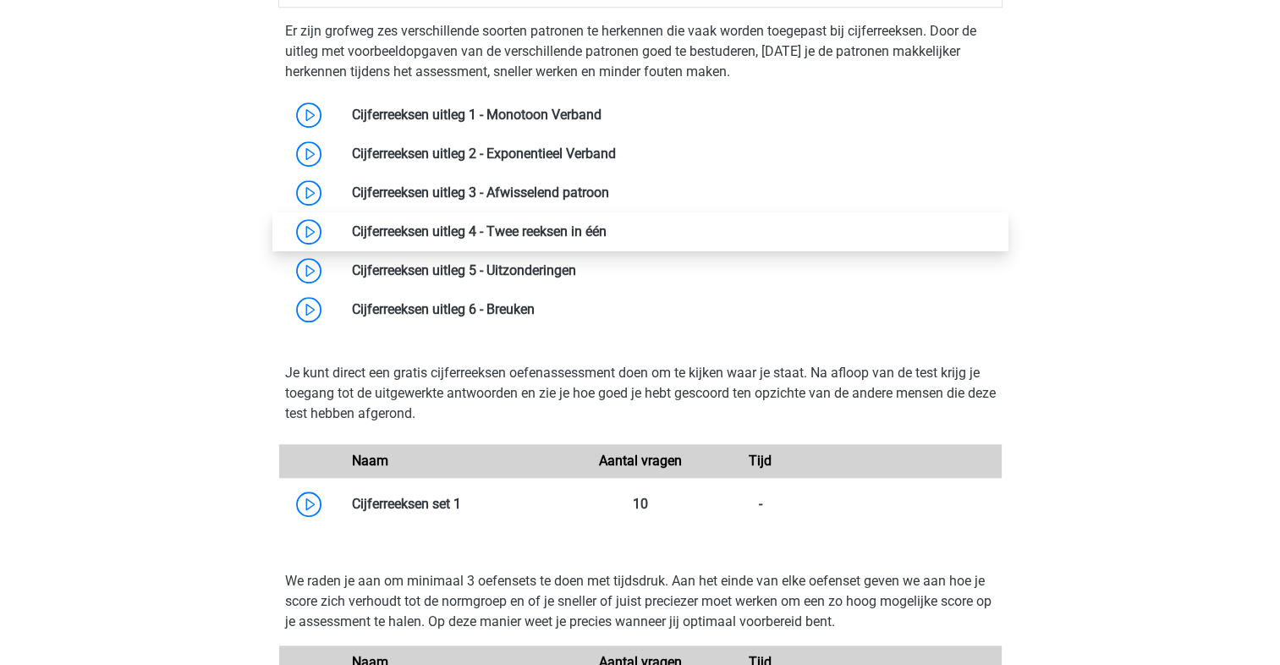
click at [607, 226] on link at bounding box center [607, 231] width 0 height 16
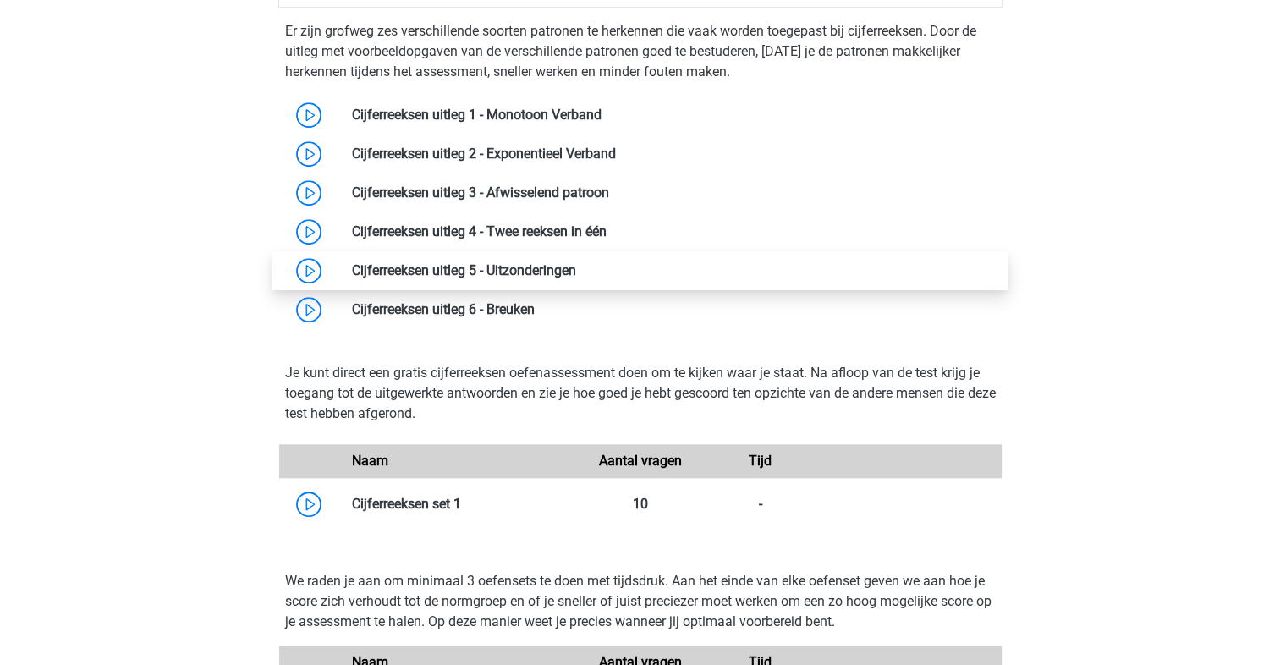
click at [576, 262] on link at bounding box center [576, 270] width 0 height 16
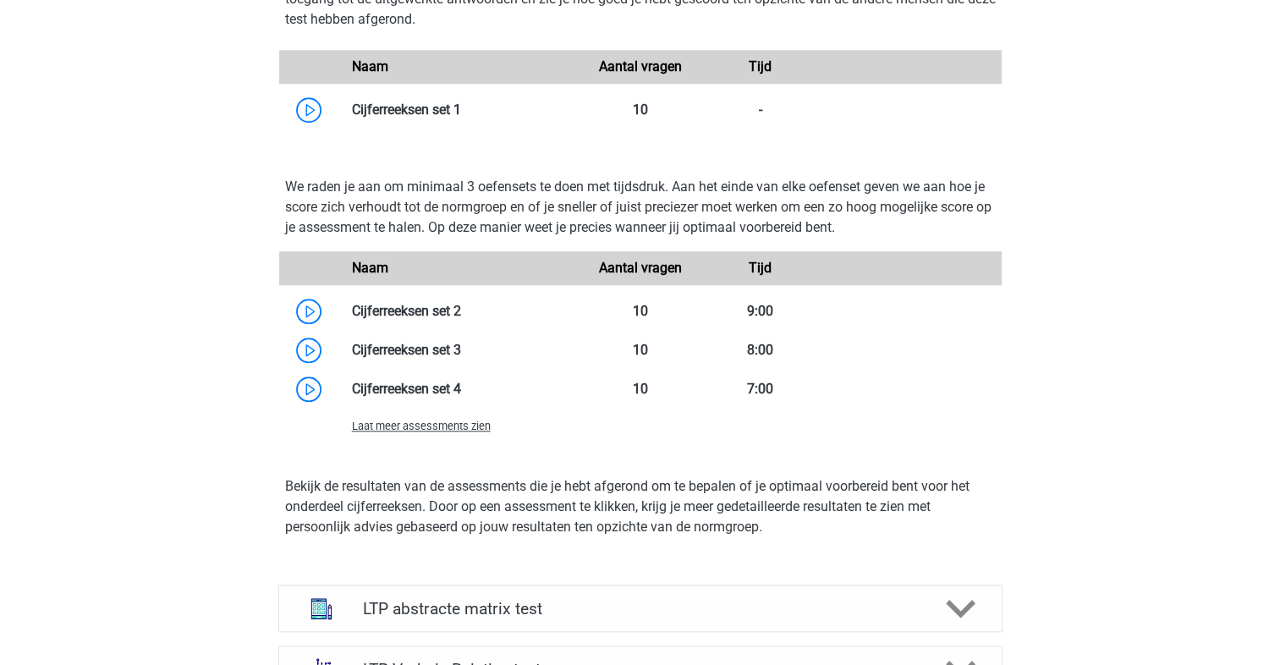
scroll to position [1974, 0]
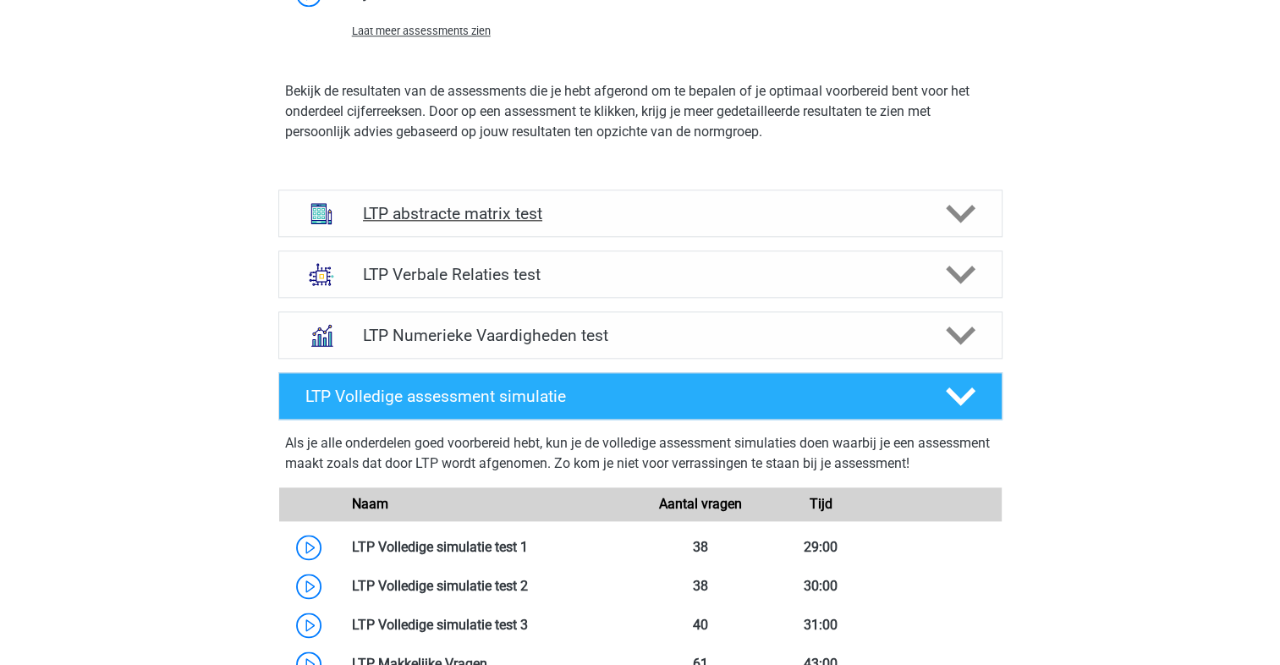
click at [432, 214] on h4 "LTP abstracte matrix test" at bounding box center [640, 213] width 554 height 19
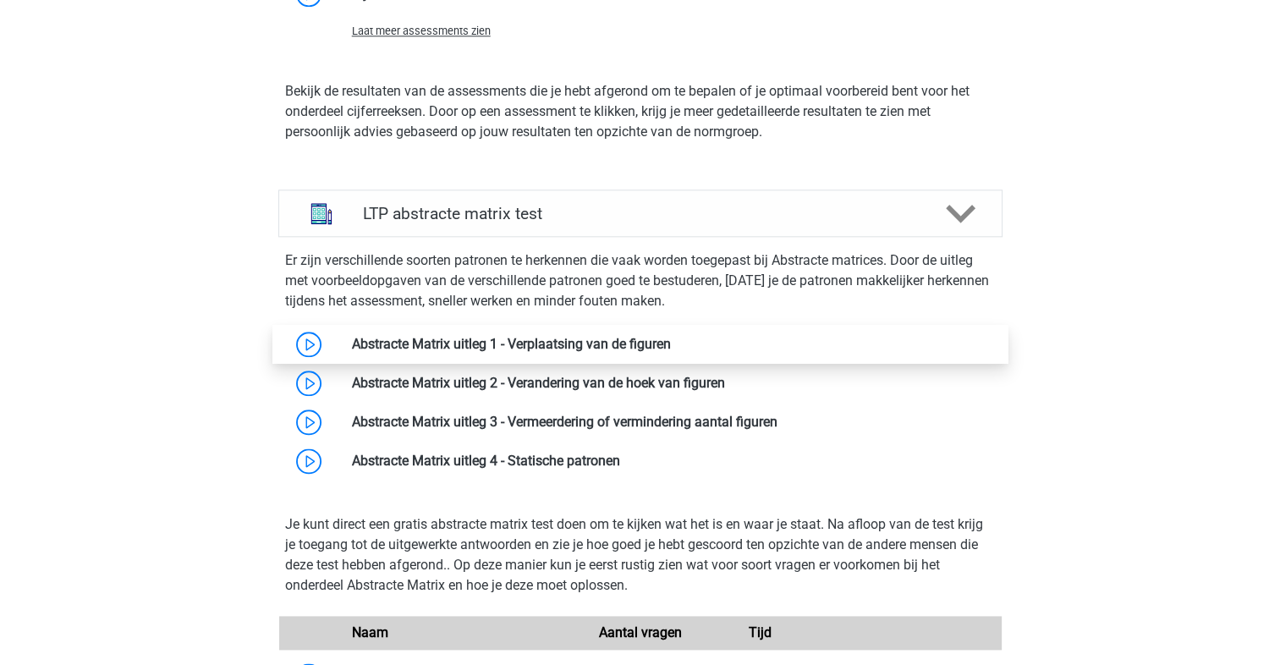
click at [671, 342] on link at bounding box center [671, 344] width 0 height 16
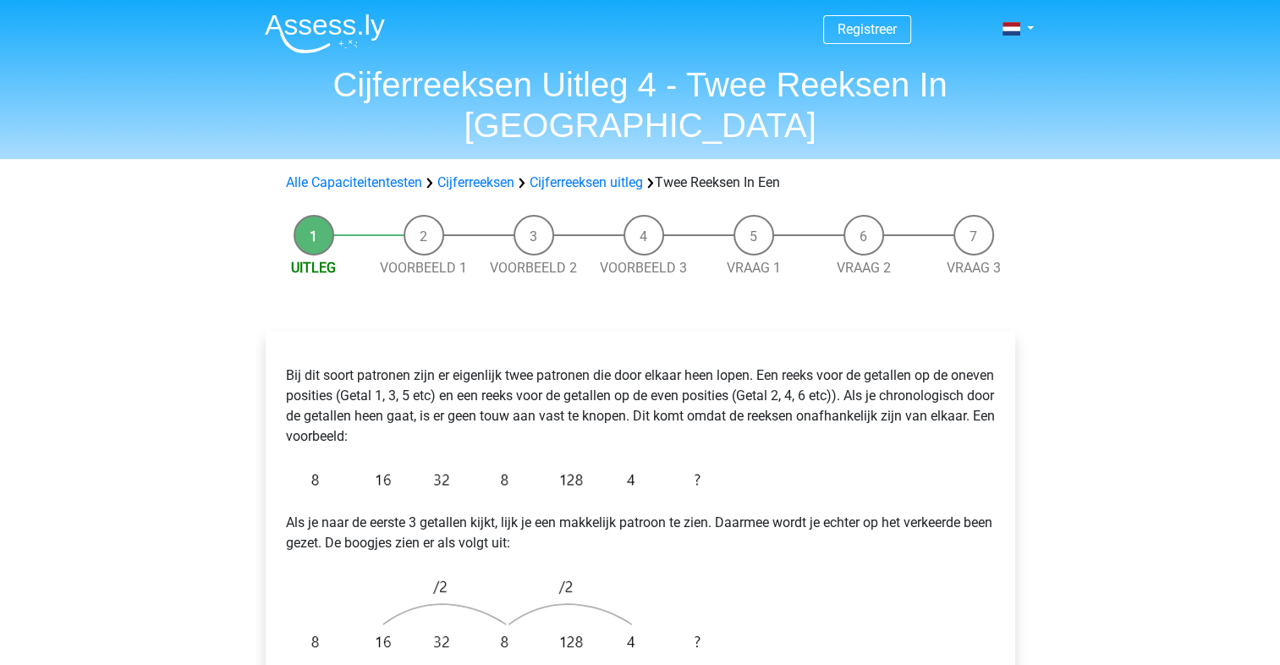
scroll to position [394, 0]
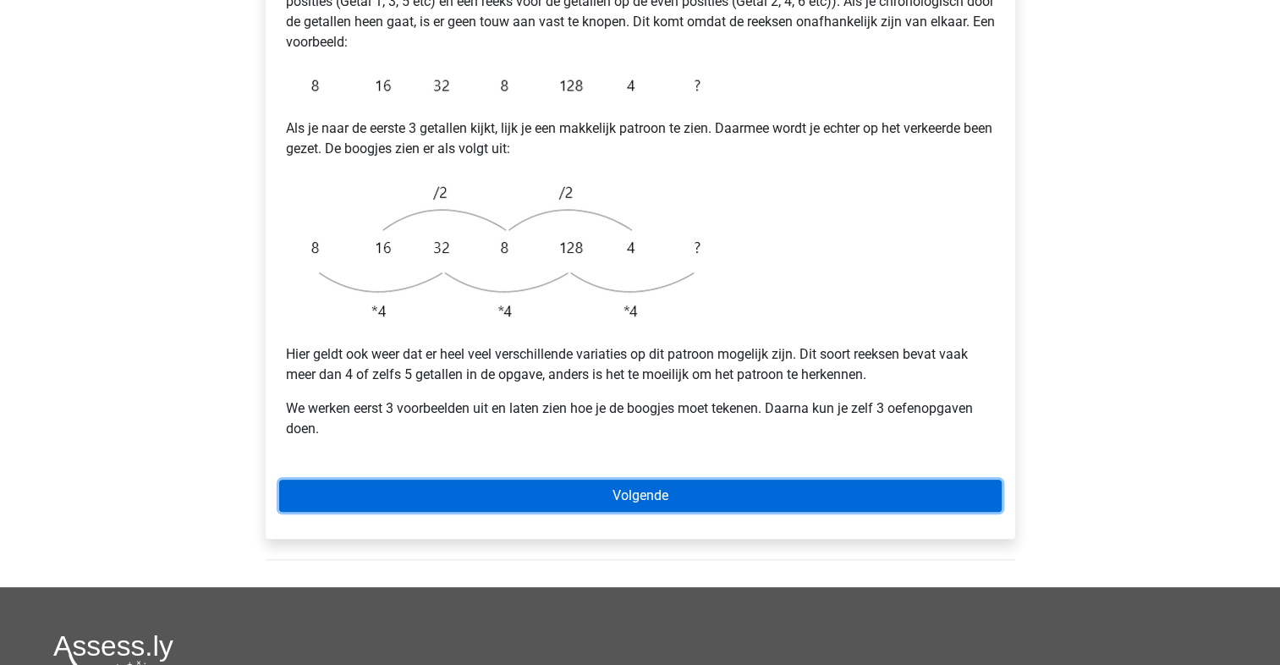
click at [464, 480] on link "Volgende" at bounding box center [640, 496] width 723 height 32
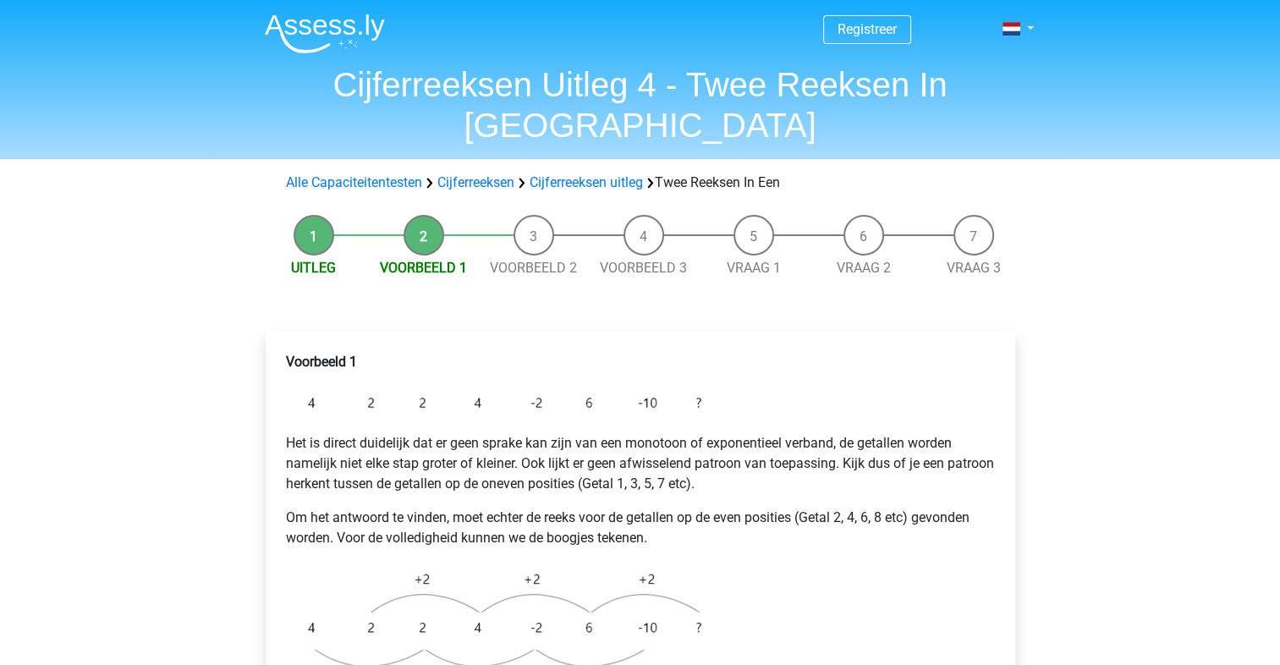
scroll to position [394, 0]
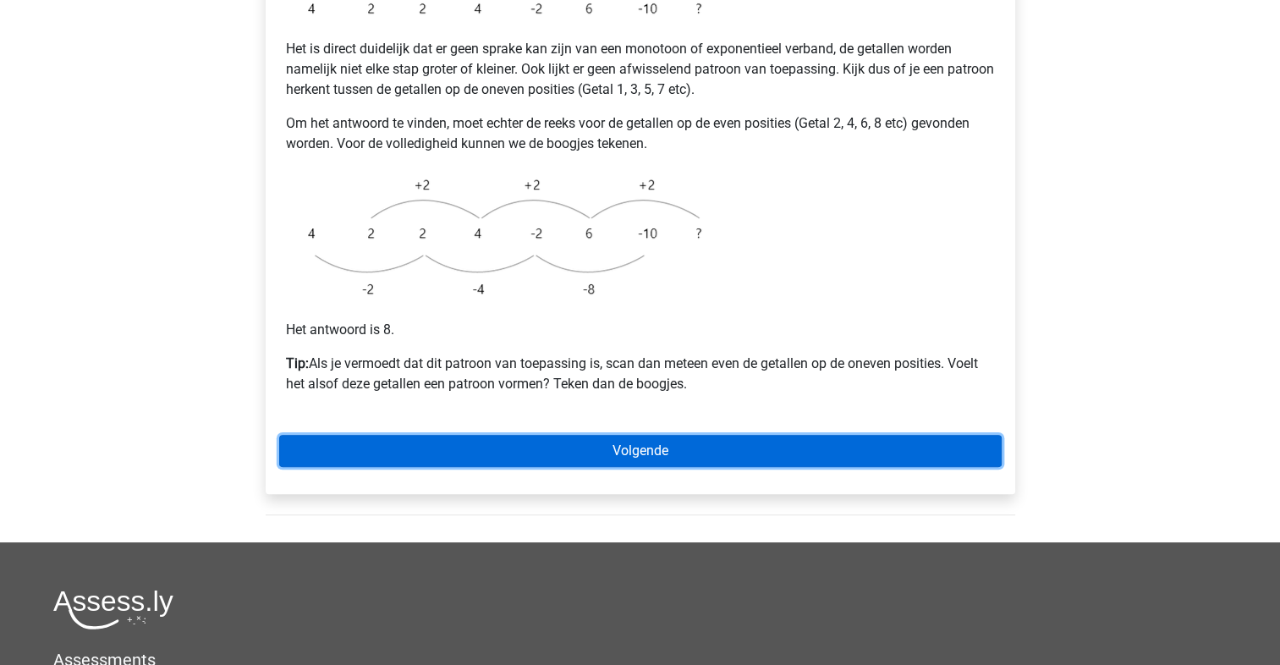
click at [433, 435] on link "Volgende" at bounding box center [640, 451] width 723 height 32
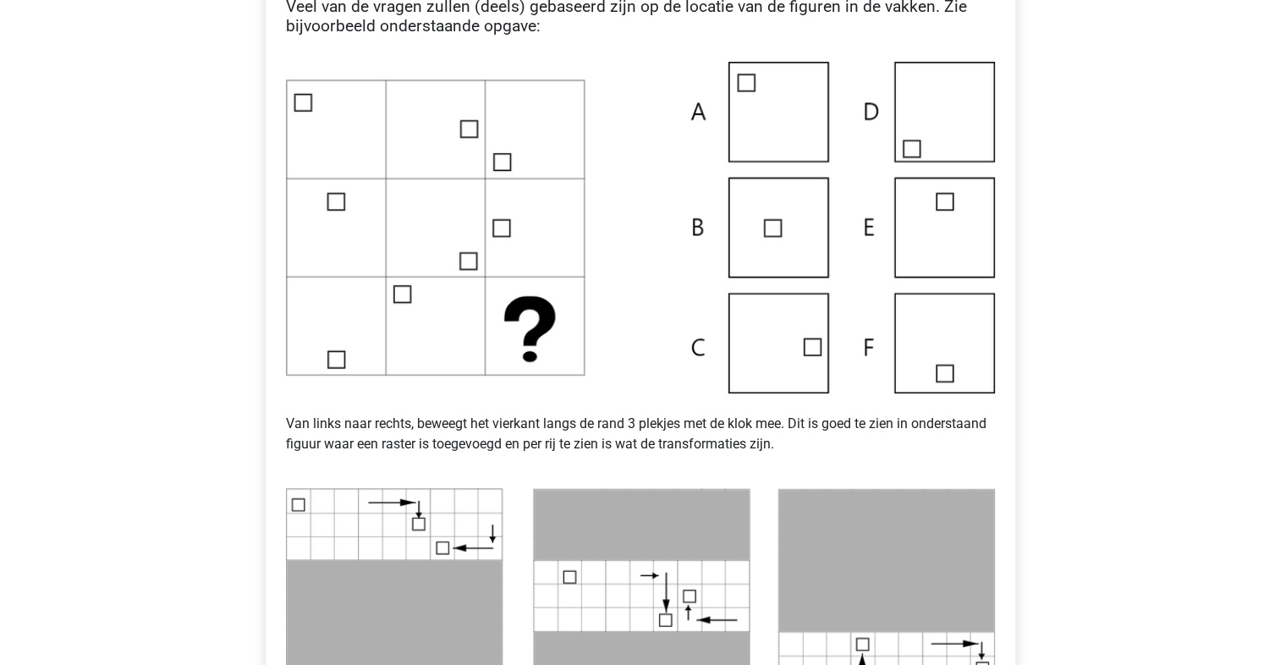
scroll to position [790, 0]
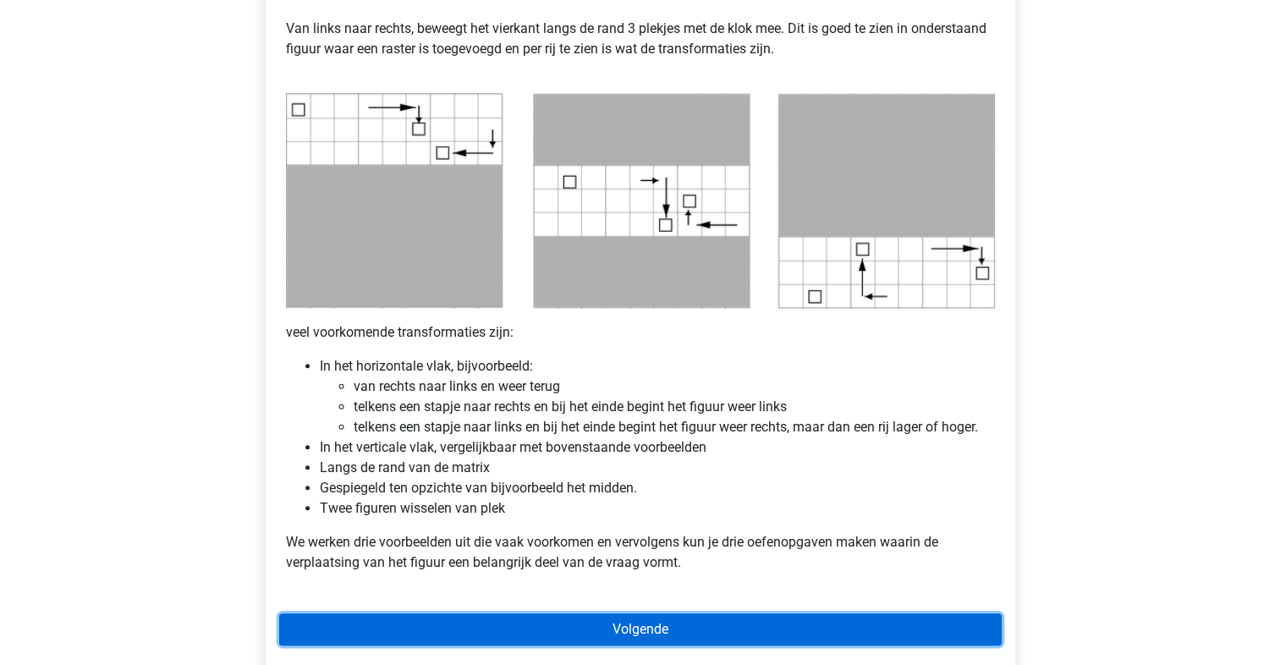
click at [548, 633] on link "Volgende" at bounding box center [640, 630] width 723 height 32
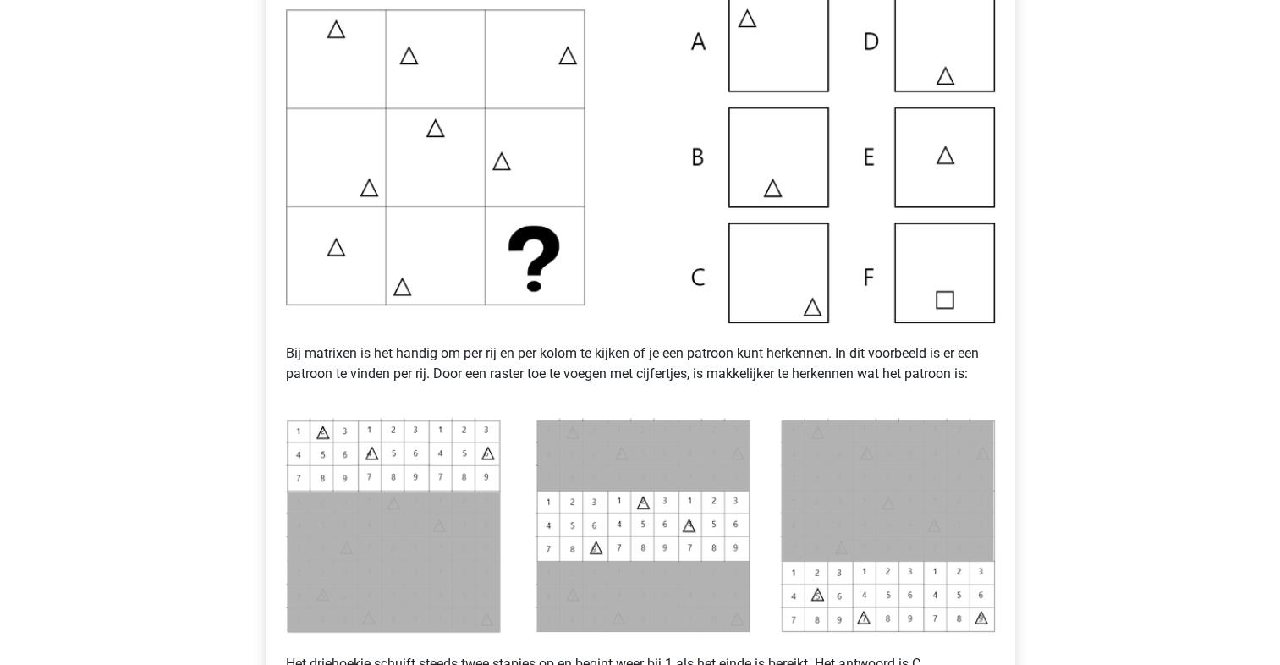
scroll to position [801, 0]
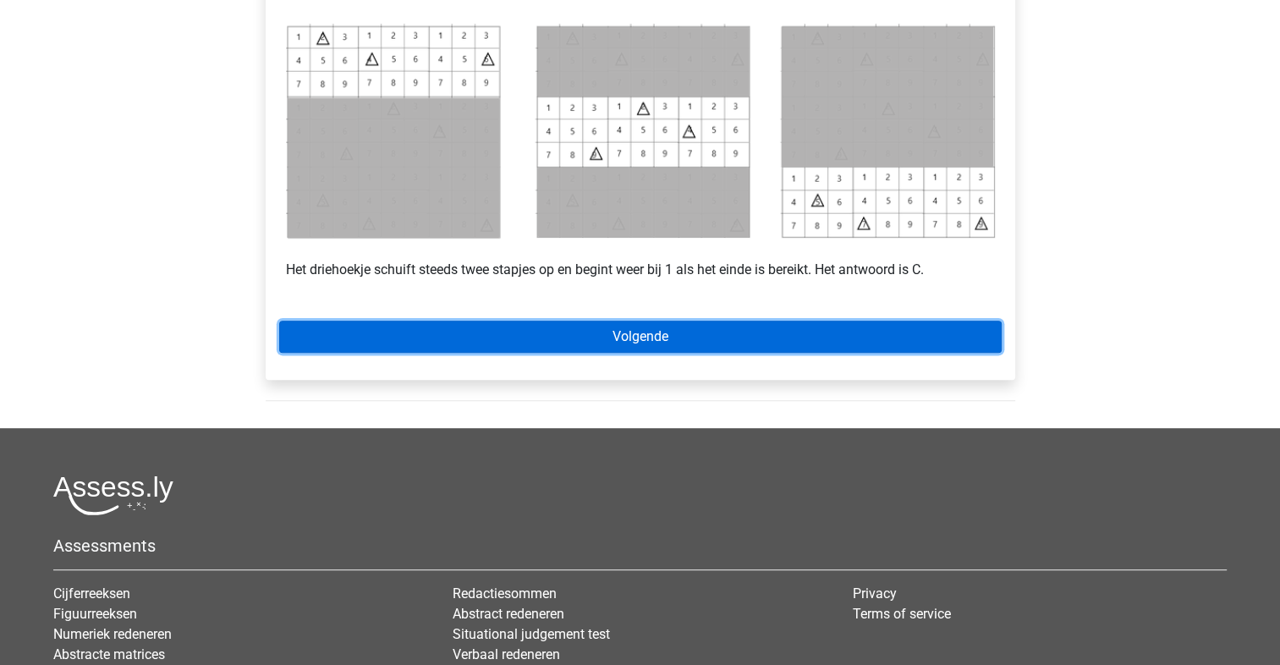
click at [772, 344] on link "Volgende" at bounding box center [640, 337] width 723 height 32
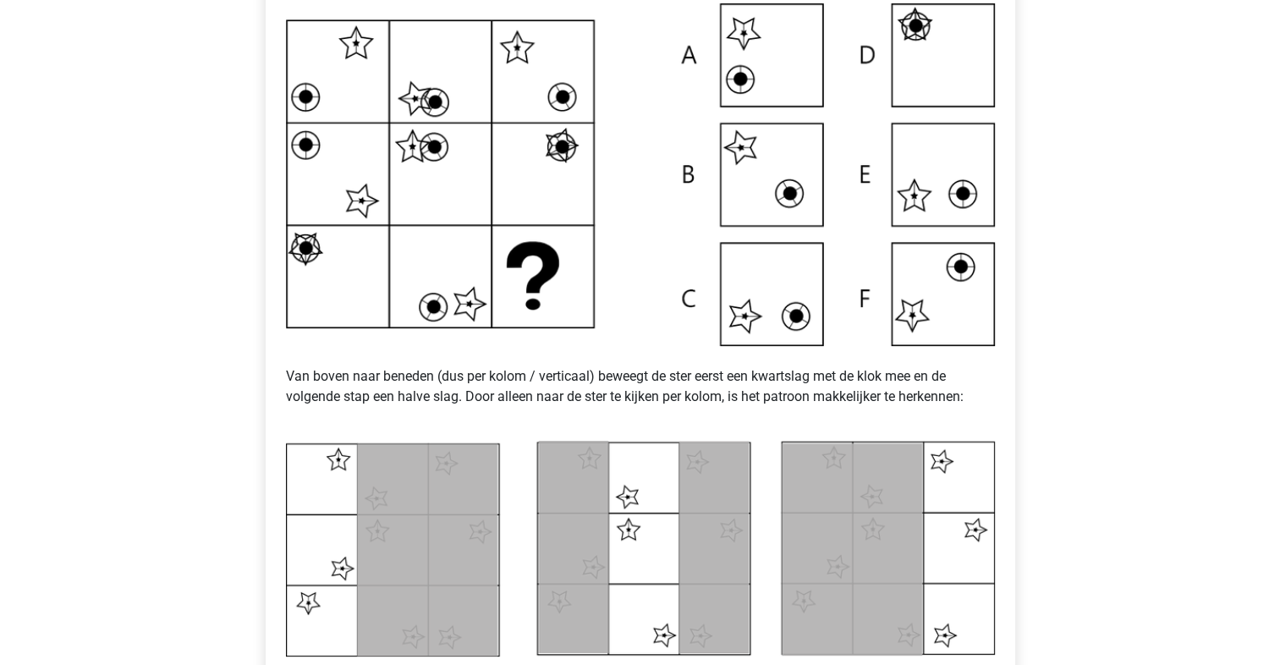
scroll to position [790, 0]
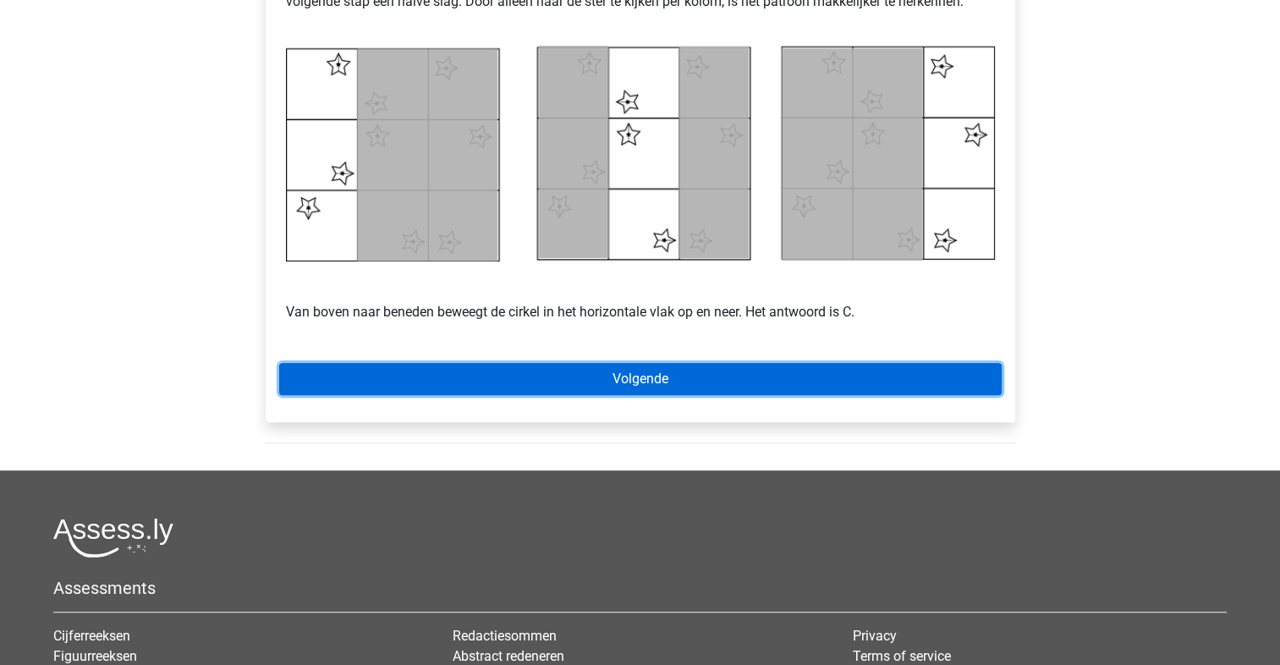
click at [737, 377] on link "Volgende" at bounding box center [640, 379] width 723 height 32
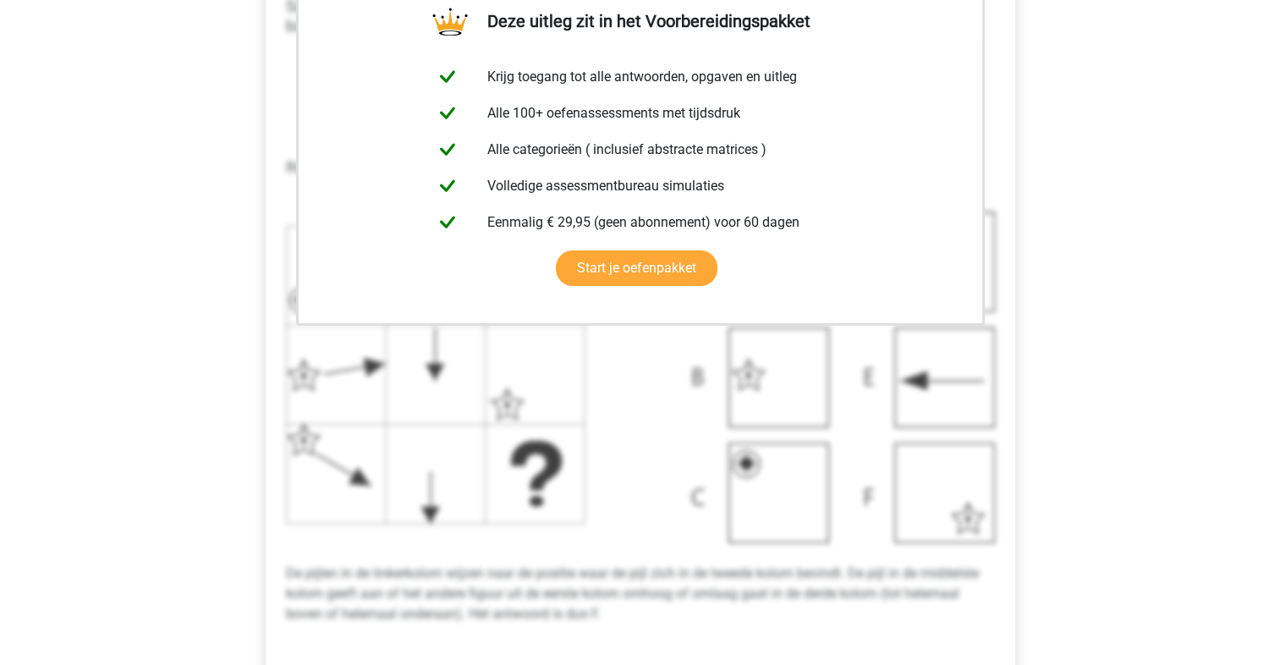
scroll to position [790, 0]
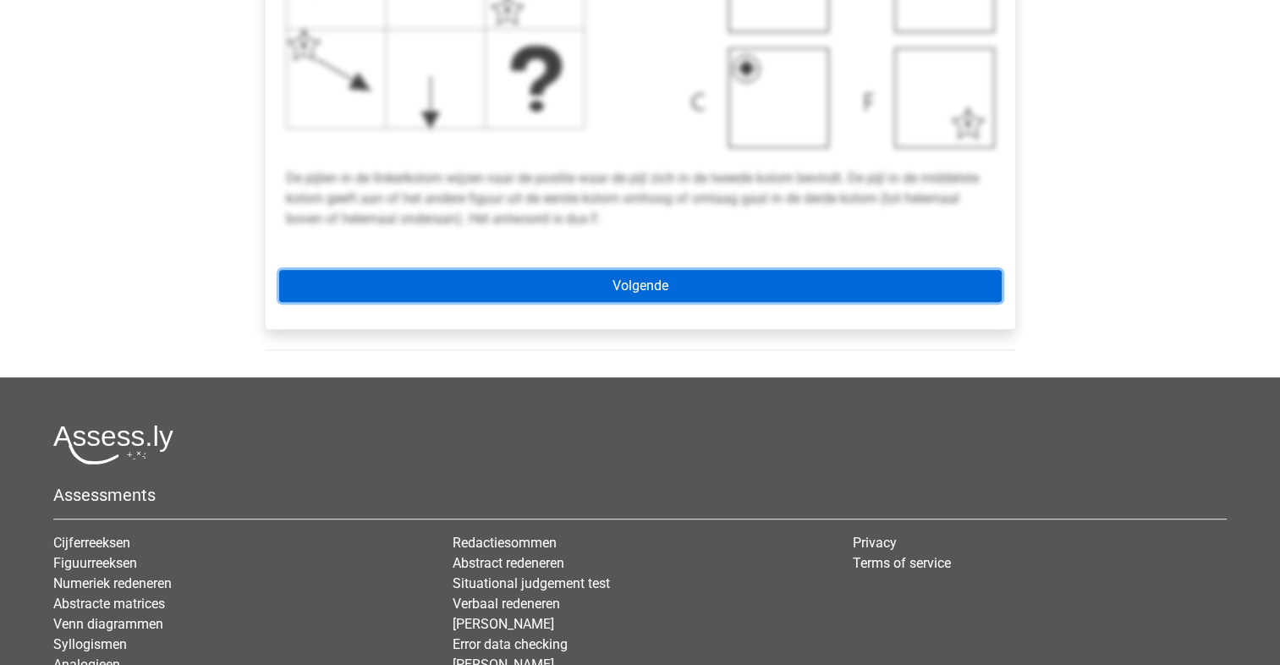
click at [571, 300] on link "Volgende" at bounding box center [640, 286] width 723 height 32
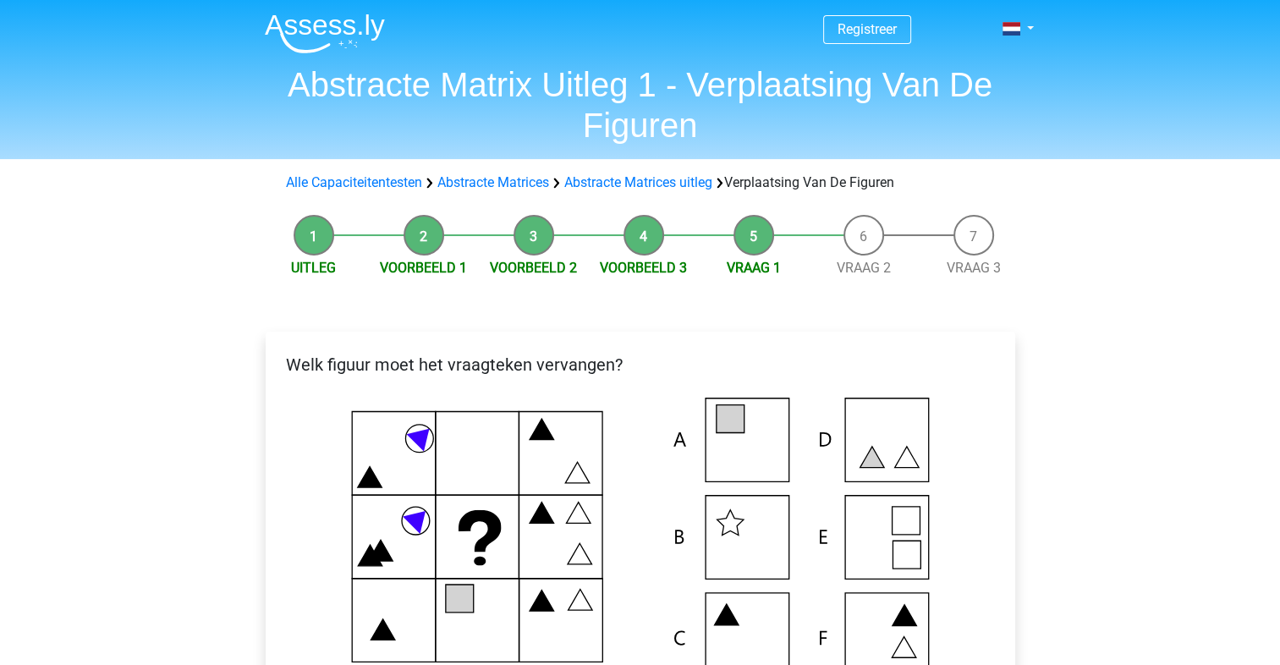
scroll to position [394, 0]
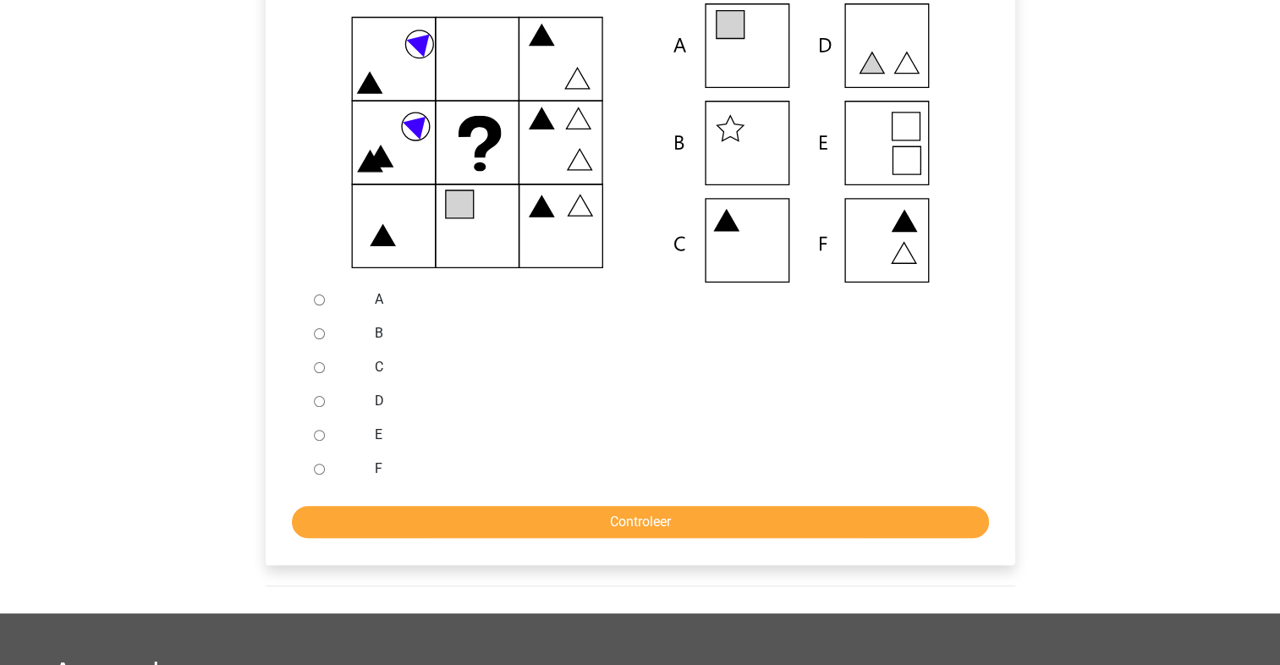
click at [315, 296] on input "A" at bounding box center [319, 299] width 11 height 11
radio input "true"
click at [464, 516] on input "Controleer" at bounding box center [640, 522] width 697 height 32
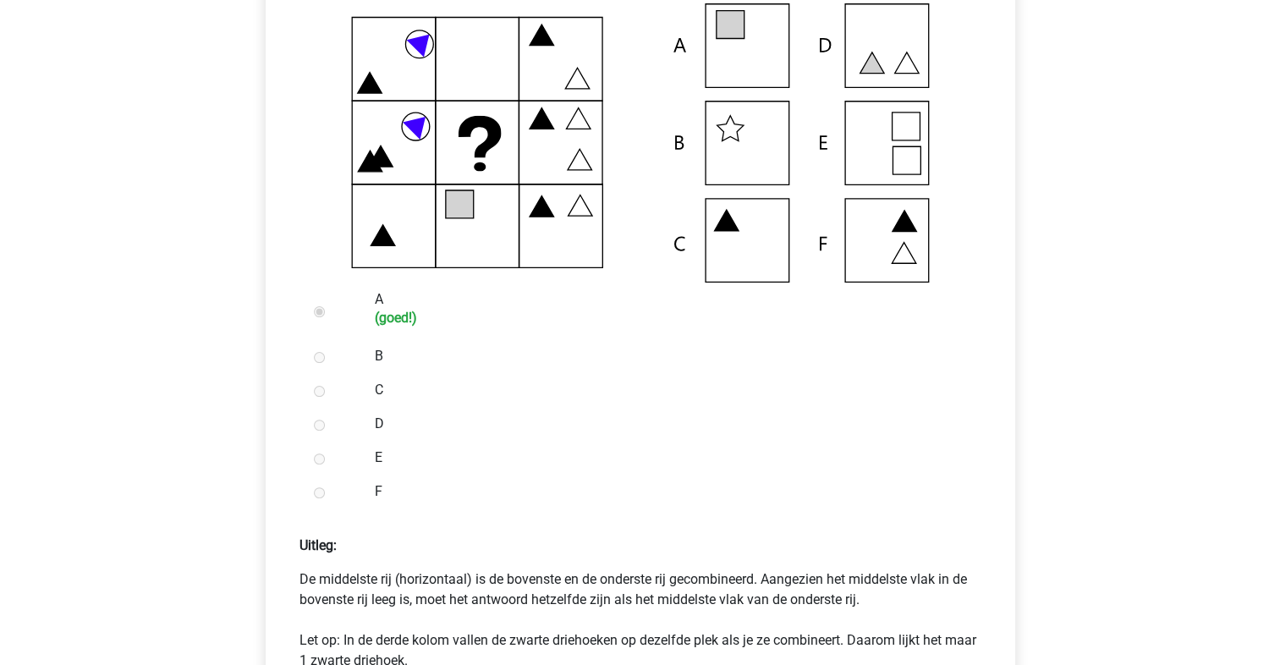
scroll to position [790, 0]
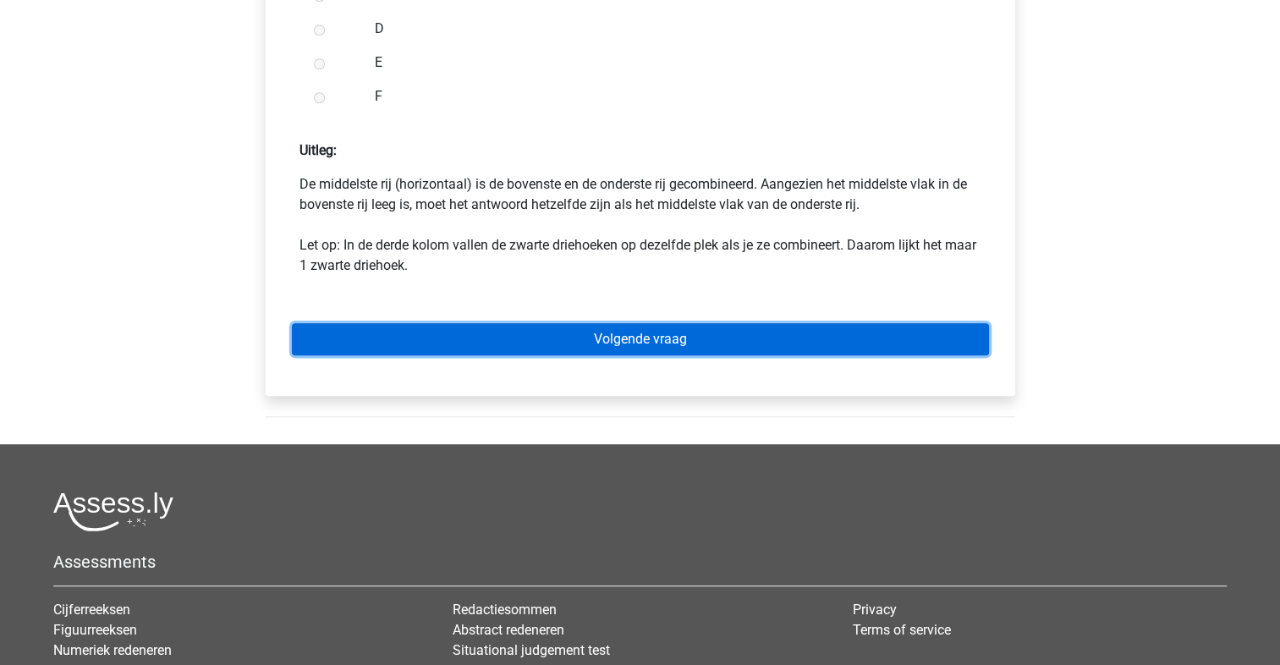
click at [552, 329] on link "Volgende vraag" at bounding box center [640, 339] width 697 height 32
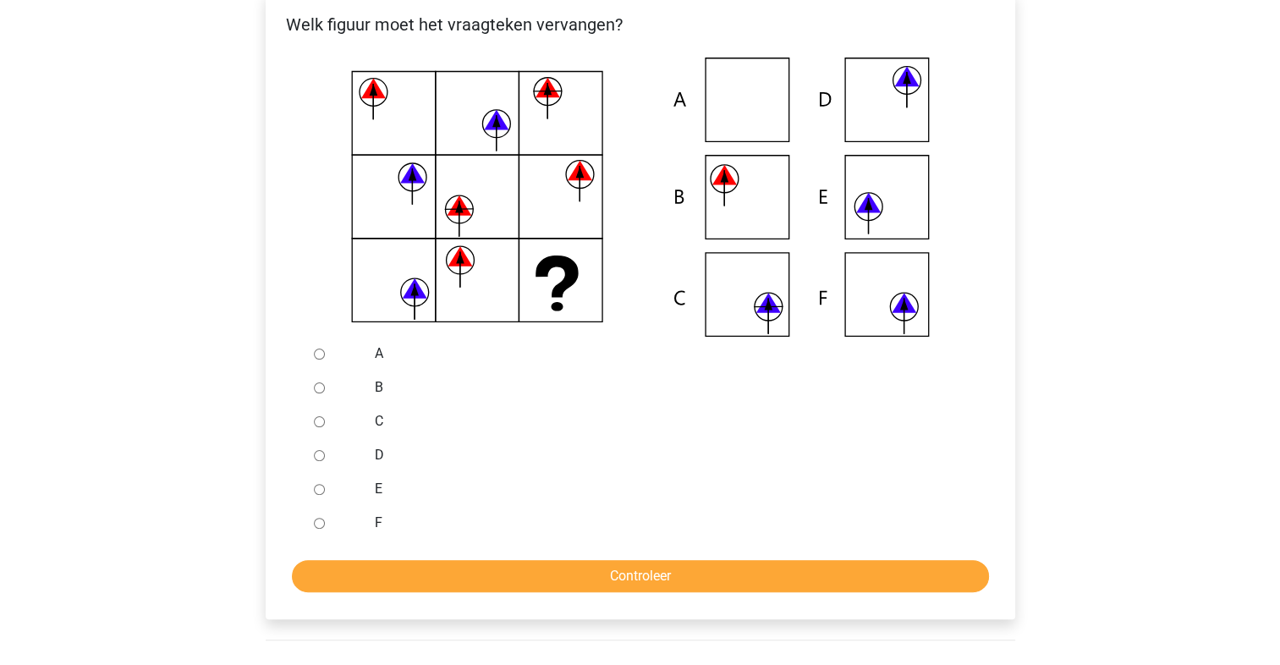
scroll to position [338, 0]
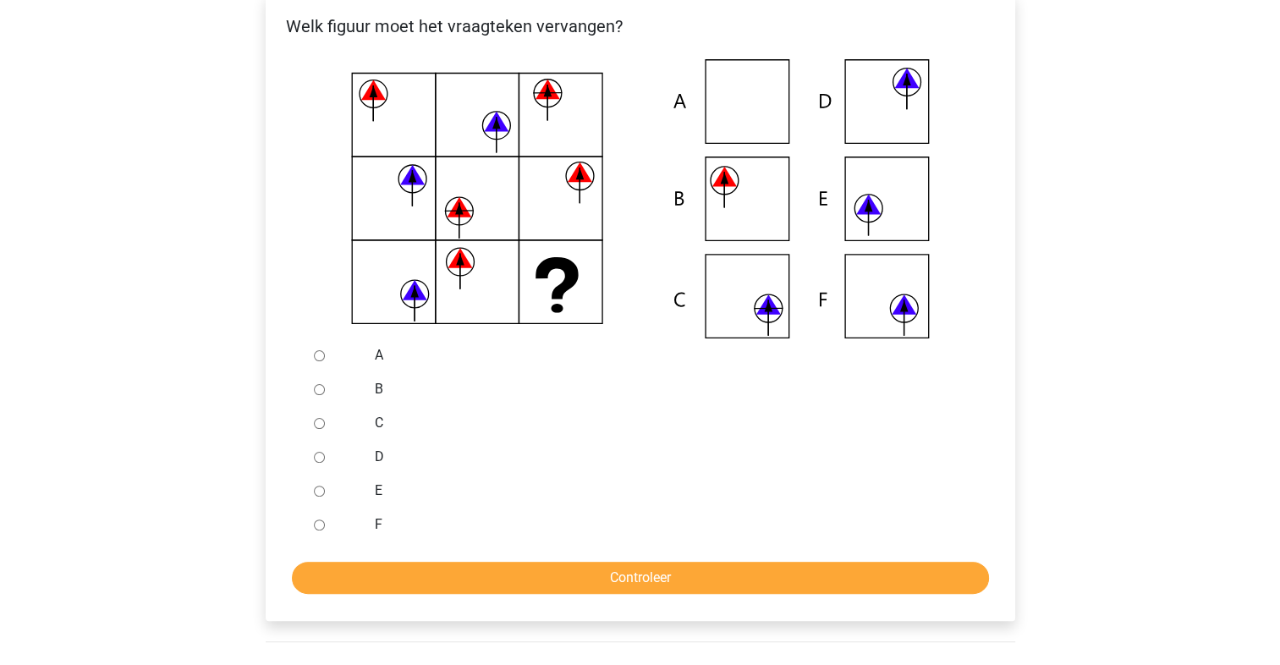
click at [311, 425] on div at bounding box center [335, 423] width 56 height 34
click at [317, 421] on input "C" at bounding box center [319, 423] width 11 height 11
radio input "true"
click at [484, 570] on input "Controleer" at bounding box center [640, 578] width 697 height 32
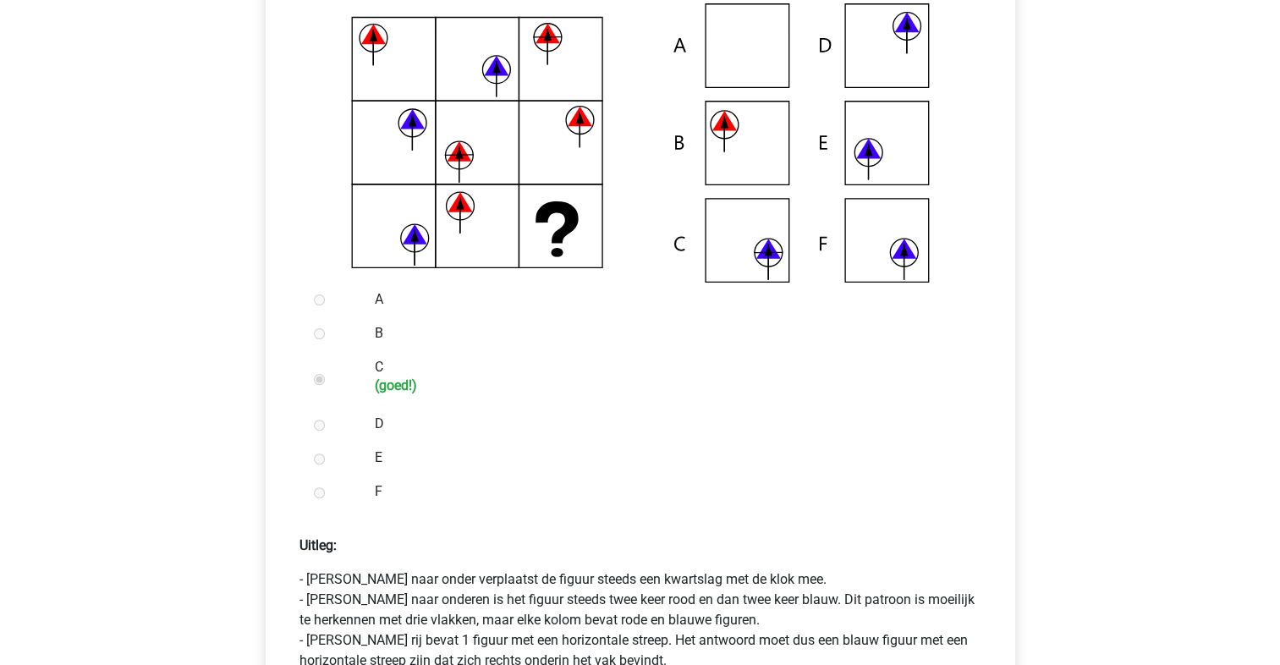
scroll to position [790, 0]
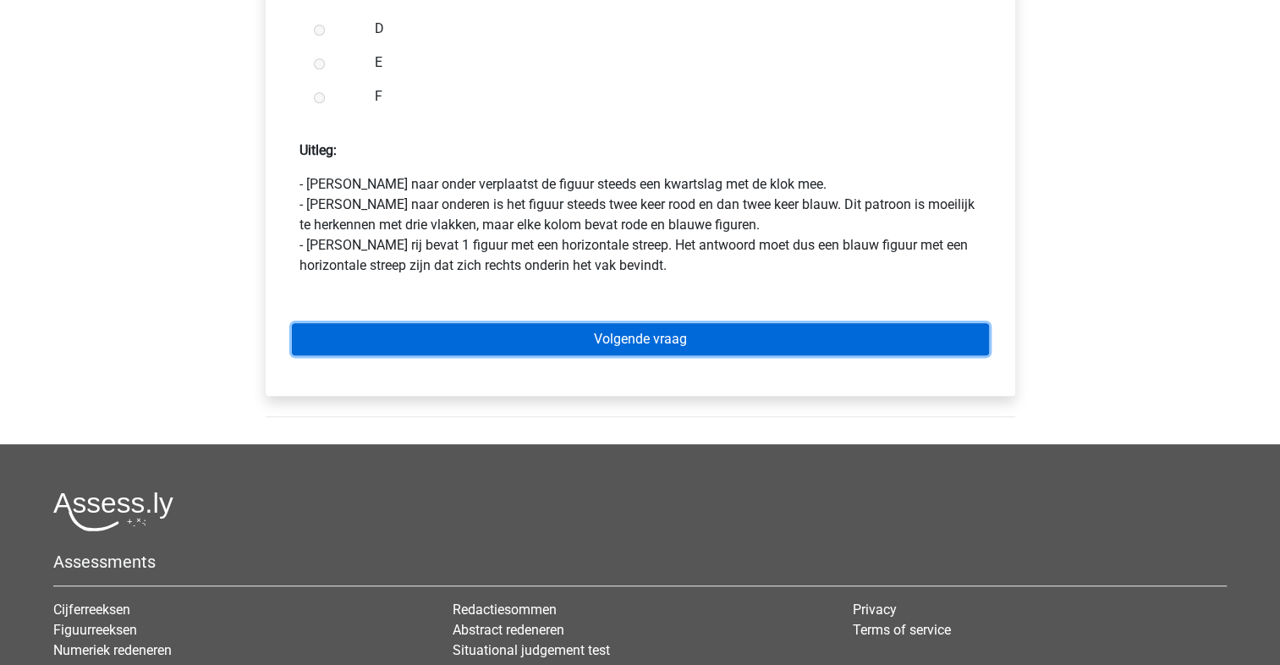
click at [503, 342] on link "Volgende vraag" at bounding box center [640, 339] width 697 height 32
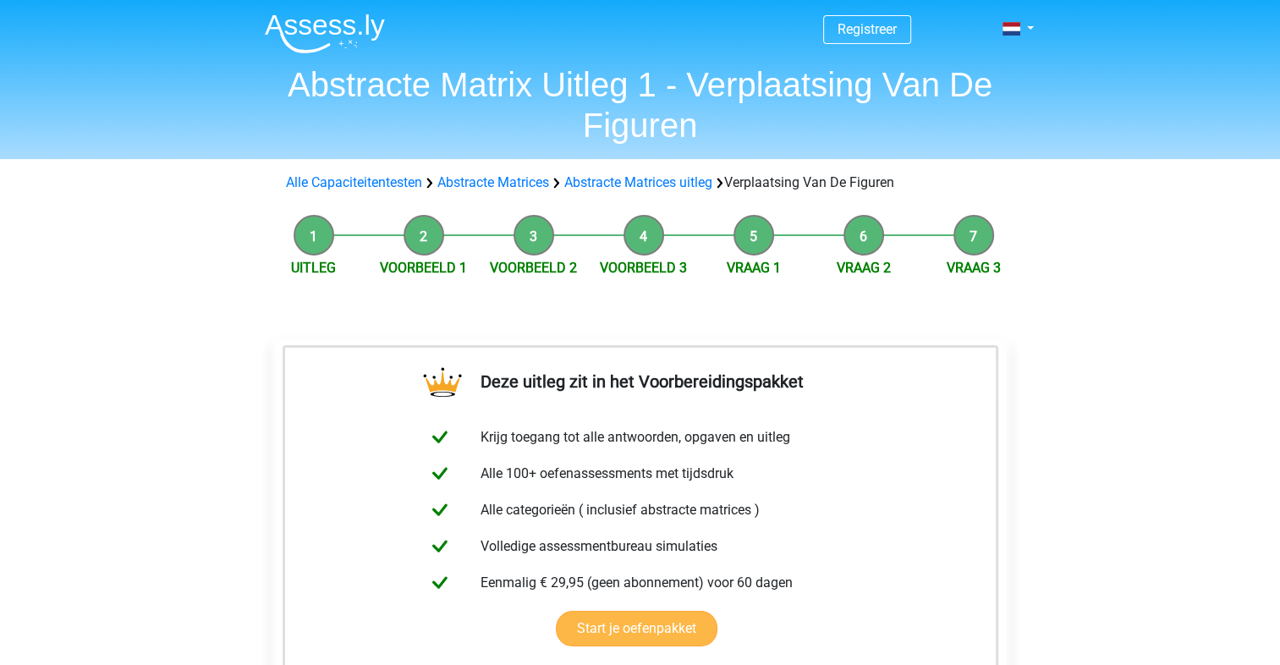
scroll to position [394, 0]
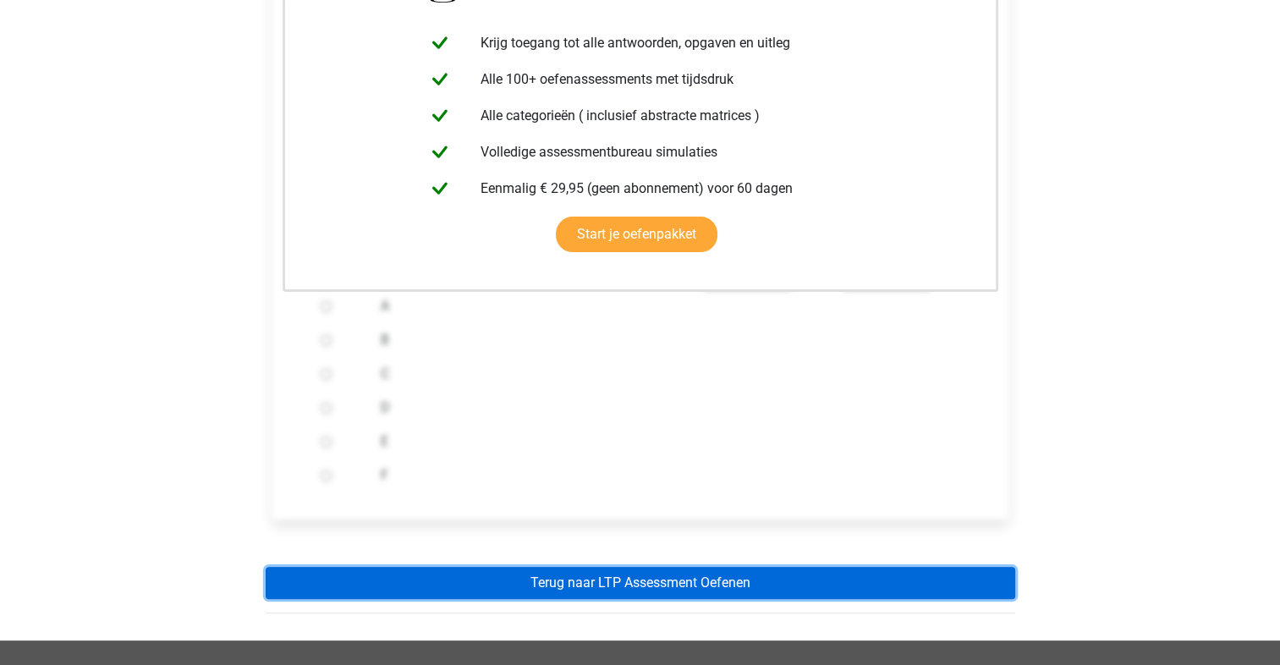
click at [625, 575] on link "Terug naar LTP Assessment Oefenen" at bounding box center [641, 583] width 750 height 32
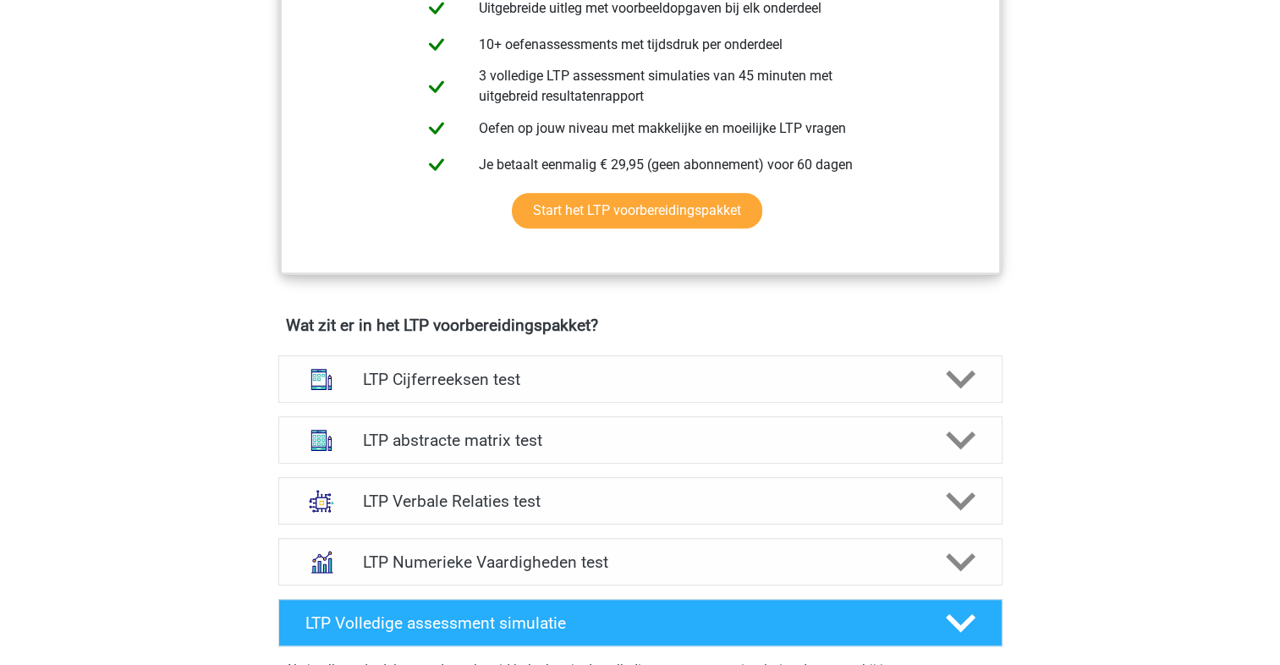
scroll to position [1185, 0]
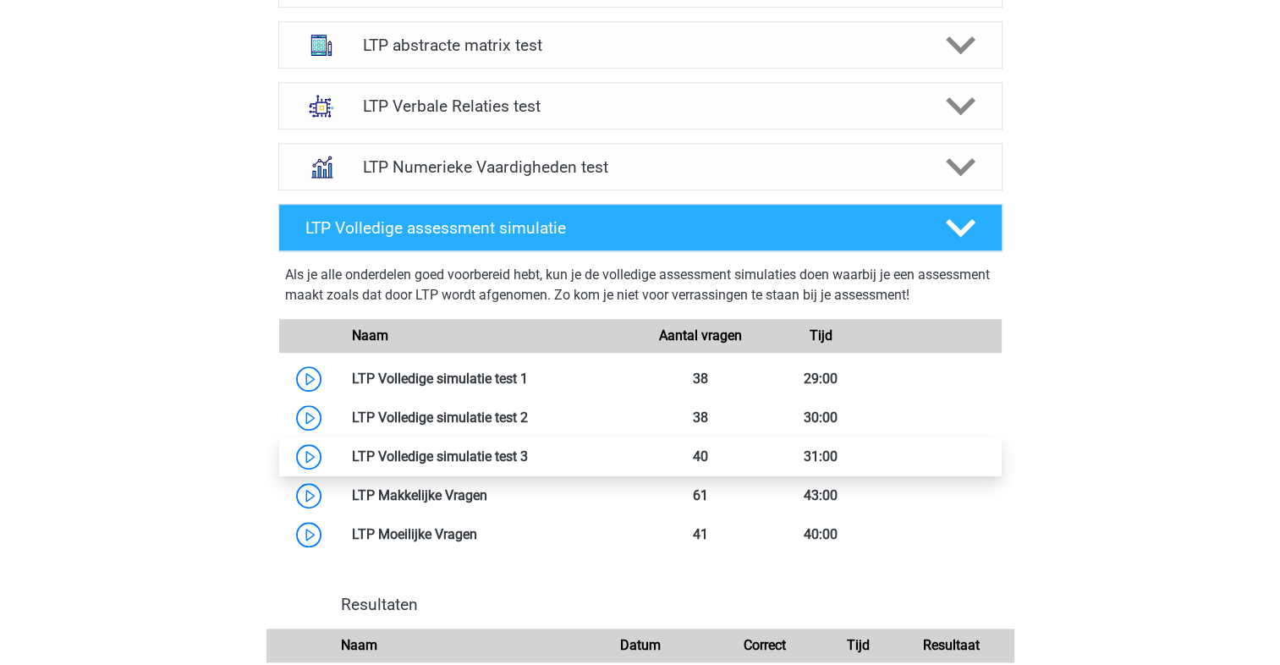
click at [528, 456] on link at bounding box center [528, 456] width 0 height 16
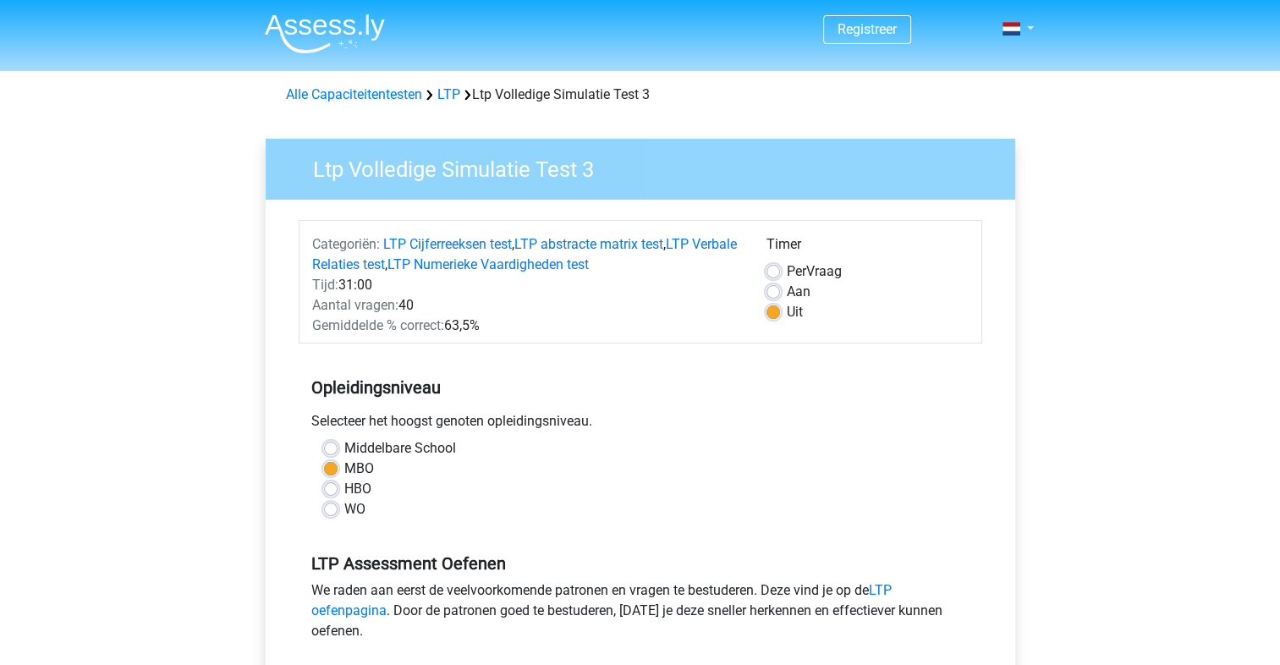
scroll to position [394, 0]
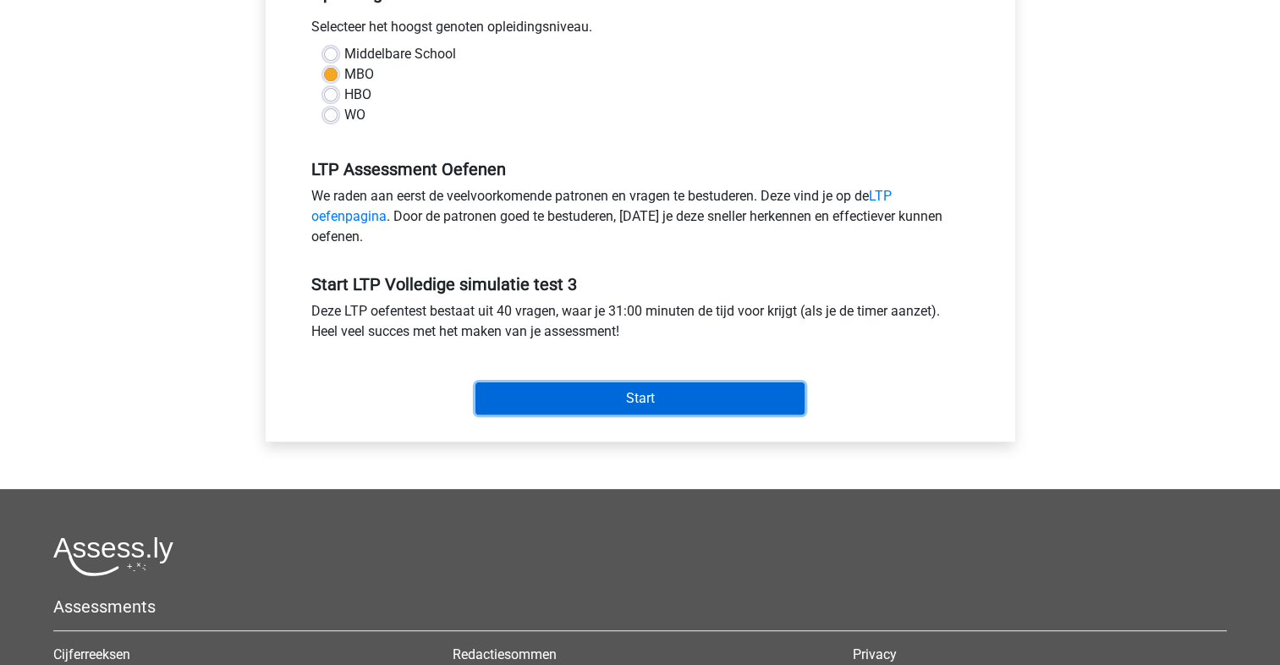
click at [592, 396] on input "Start" at bounding box center [640, 398] width 329 height 32
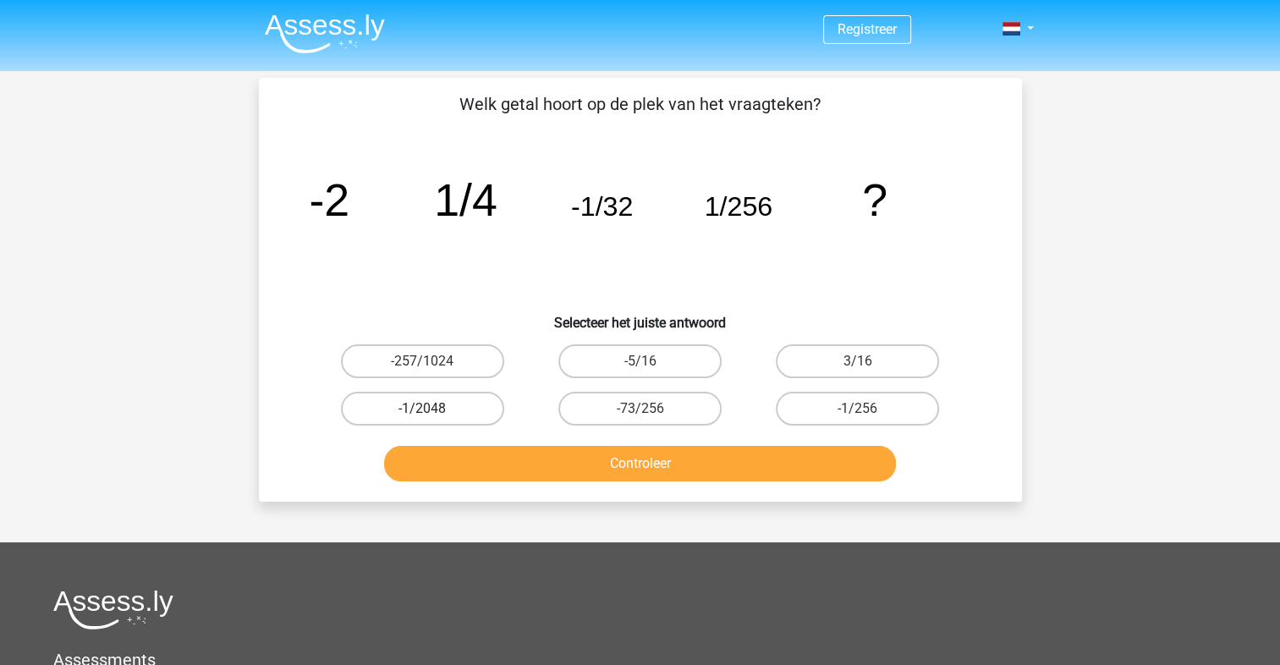
click at [435, 411] on label "-1/2048" at bounding box center [422, 409] width 163 height 34
click at [433, 411] on input "-1/2048" at bounding box center [427, 414] width 11 height 11
radio input "true"
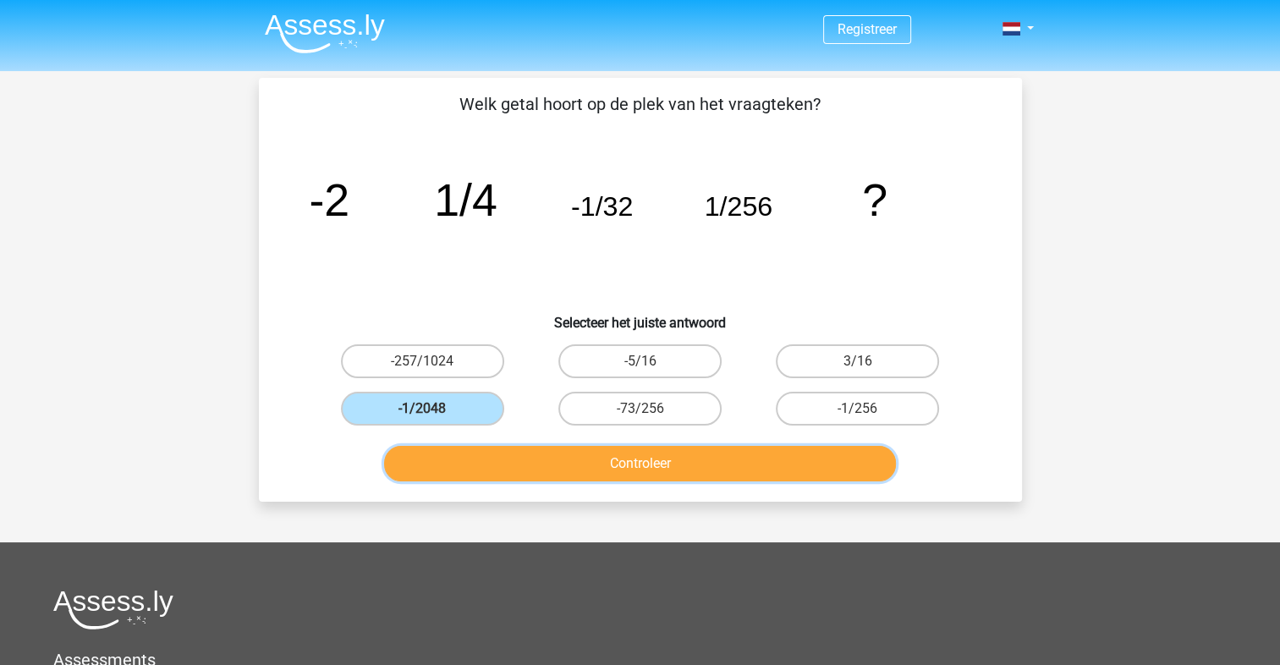
click at [480, 451] on button "Controleer" at bounding box center [640, 464] width 512 height 36
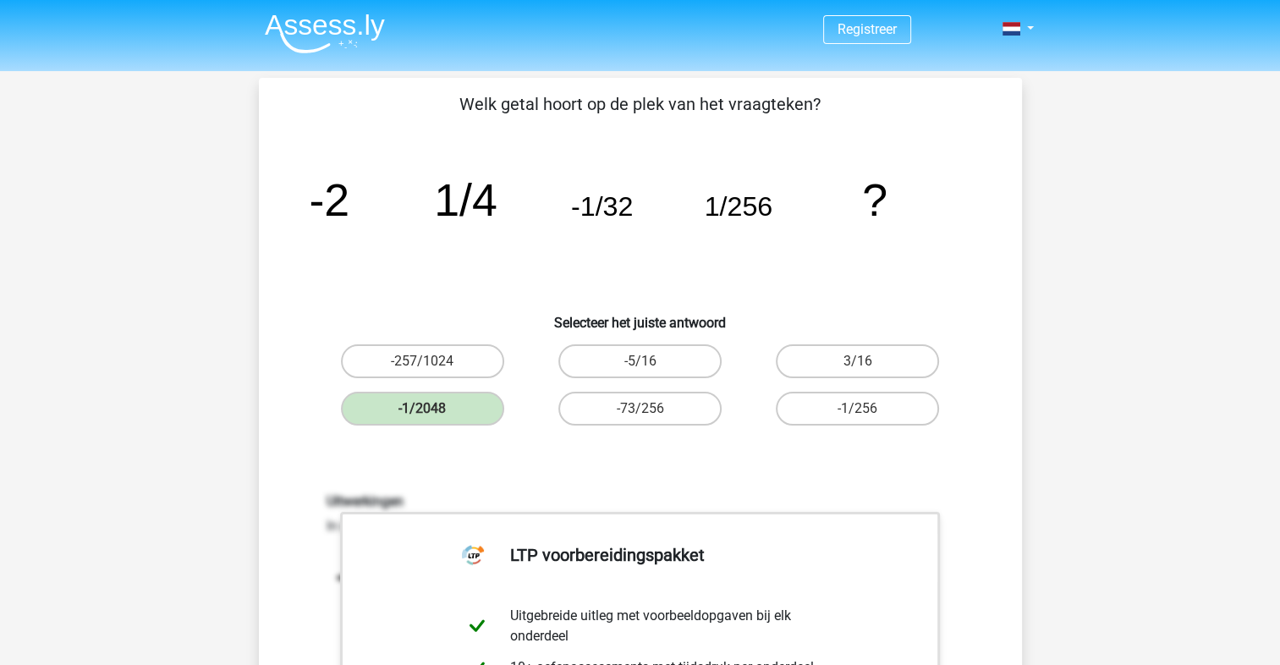
scroll to position [394, 0]
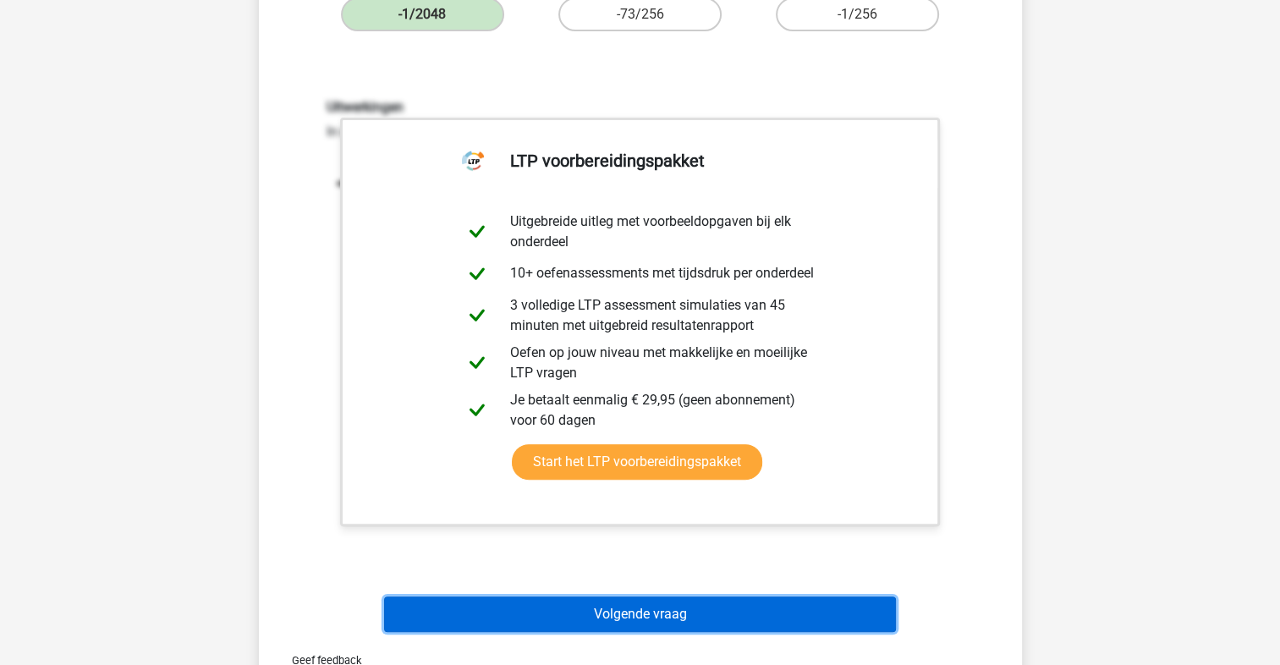
click at [684, 625] on button "Volgende vraag" at bounding box center [640, 615] width 512 height 36
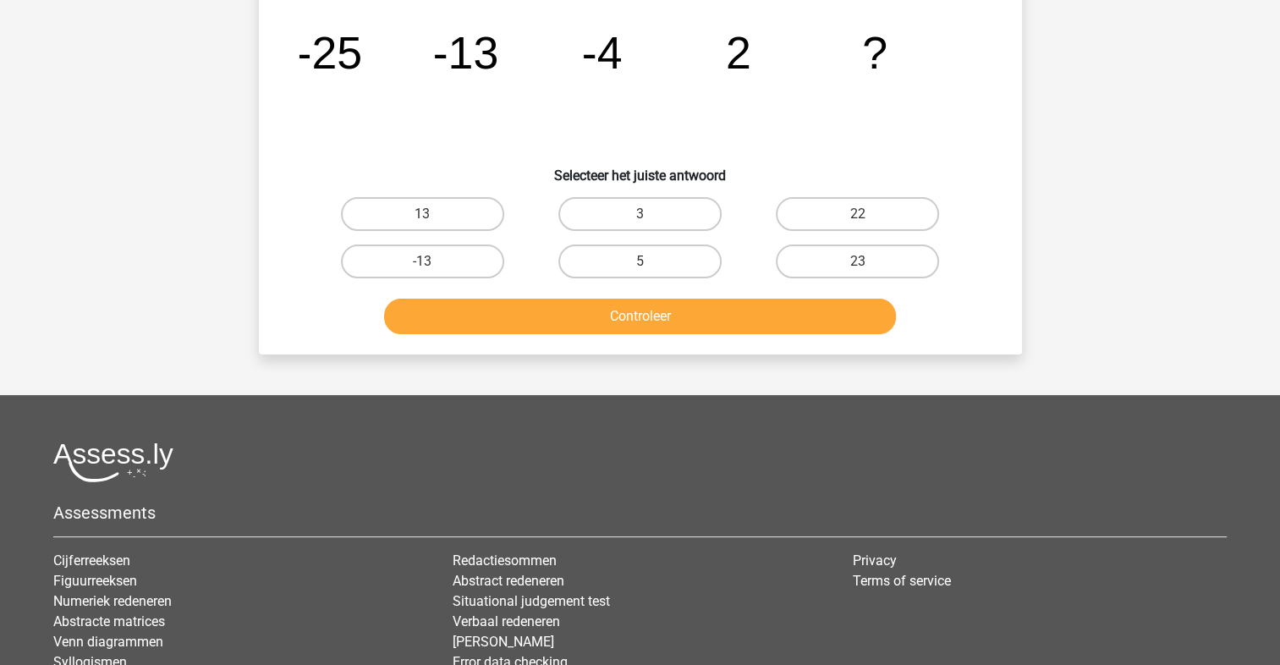
scroll to position [78, 0]
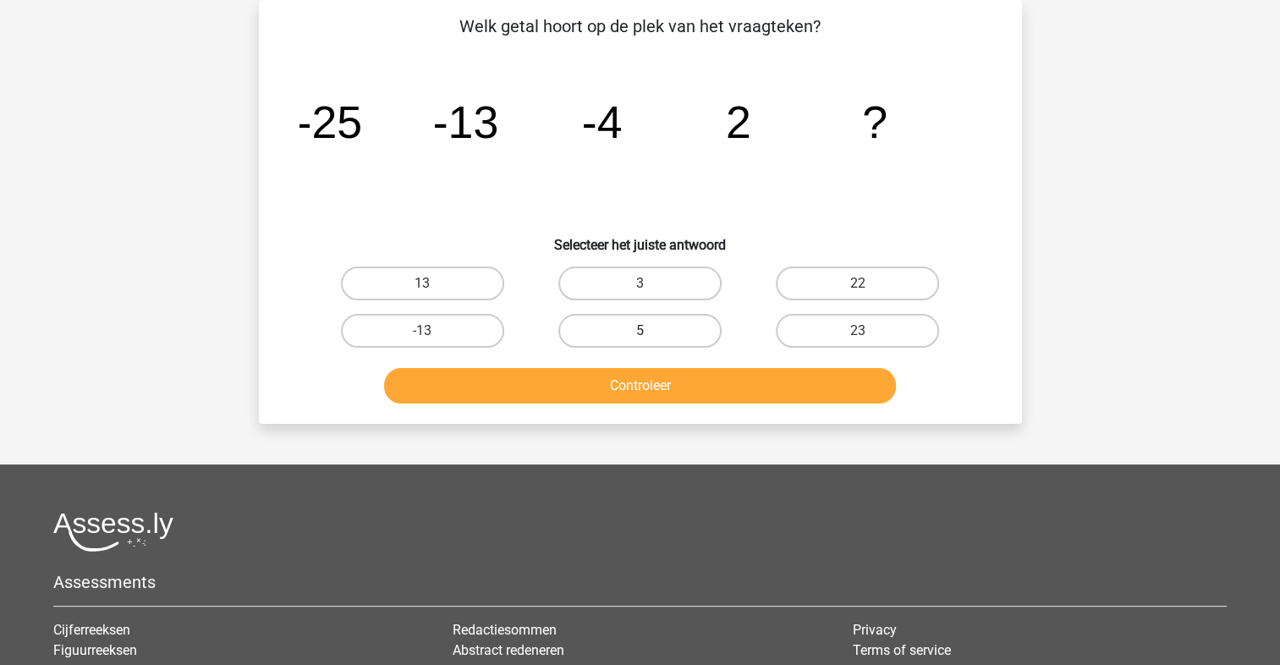
click at [596, 316] on label "5" at bounding box center [640, 331] width 163 height 34
click at [640, 331] on input "5" at bounding box center [645, 336] width 11 height 11
radio input "true"
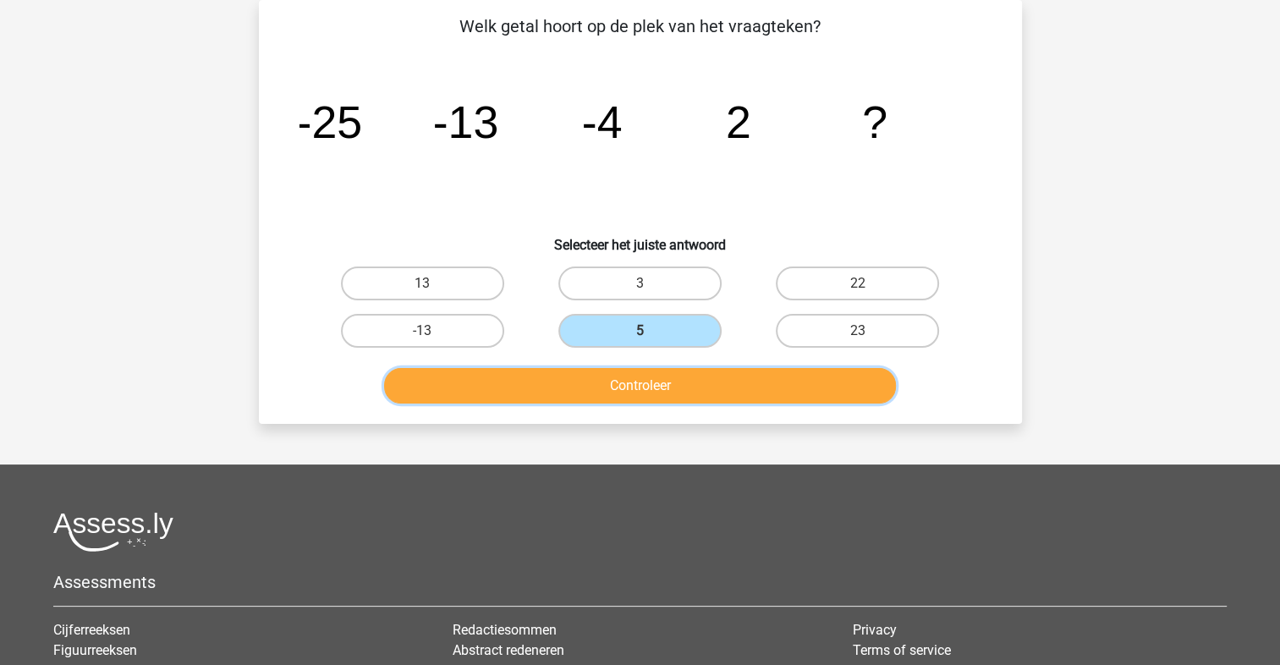
click at [612, 382] on button "Controleer" at bounding box center [640, 386] width 512 height 36
